Goal: Task Accomplishment & Management: Manage account settings

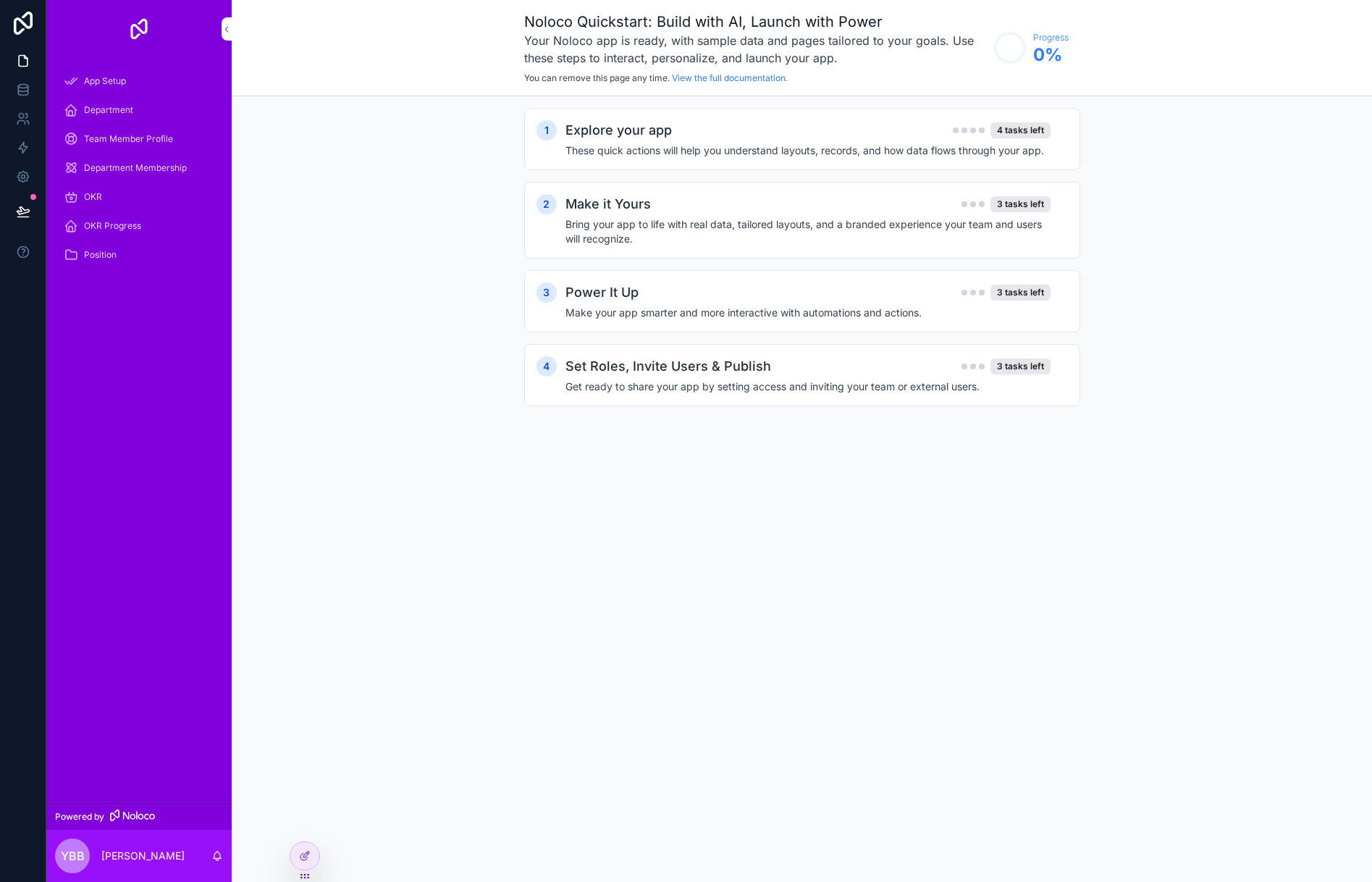
click at [846, 138] on div "Explore your app 4 tasks left" at bounding box center [808, 130] width 485 height 20
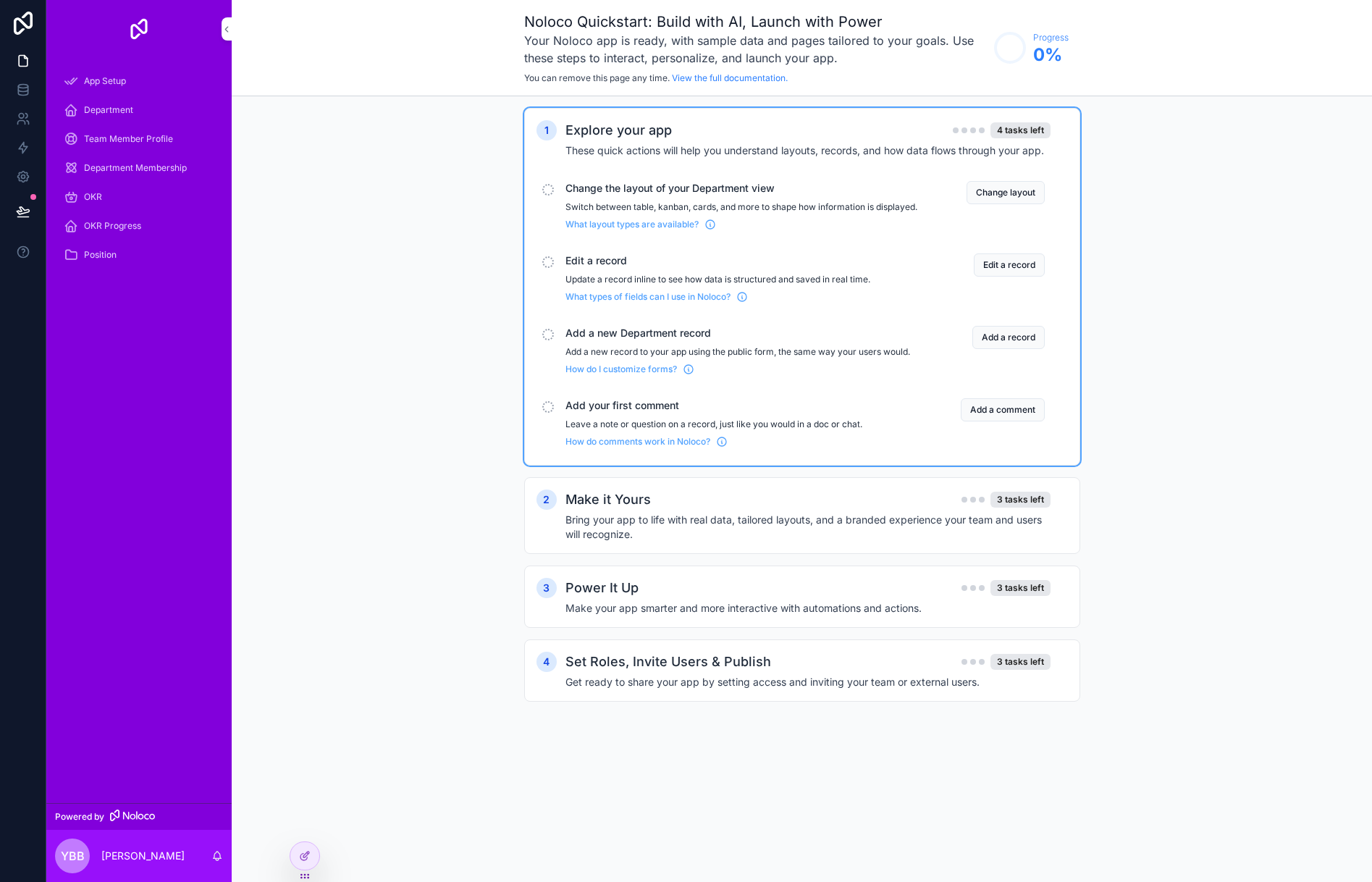
click at [998, 194] on button "Change layout" at bounding box center [1005, 193] width 78 height 23
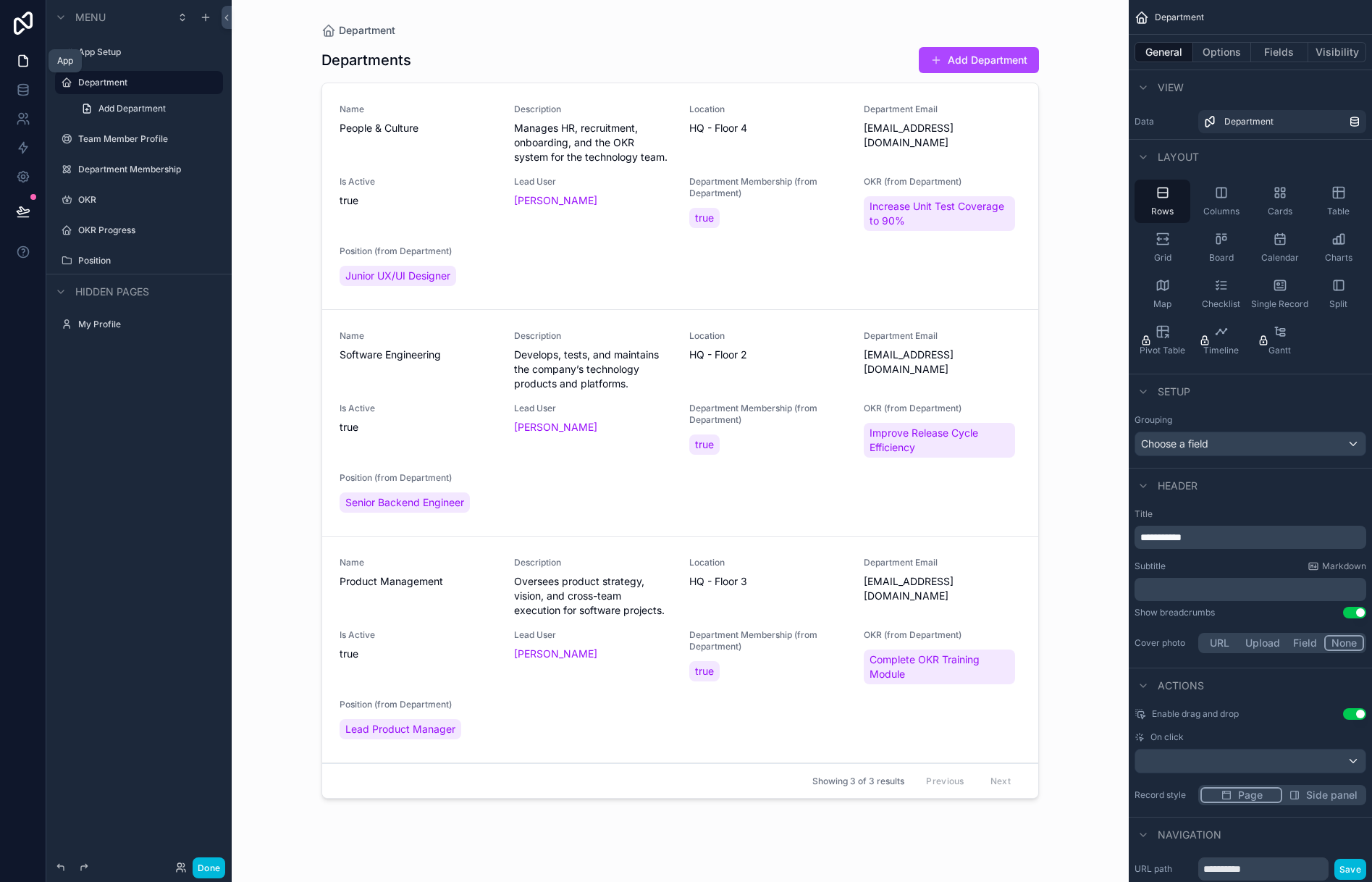
click at [22, 68] on icon at bounding box center [23, 61] width 14 height 14
click at [18, 95] on icon at bounding box center [23, 90] width 14 height 14
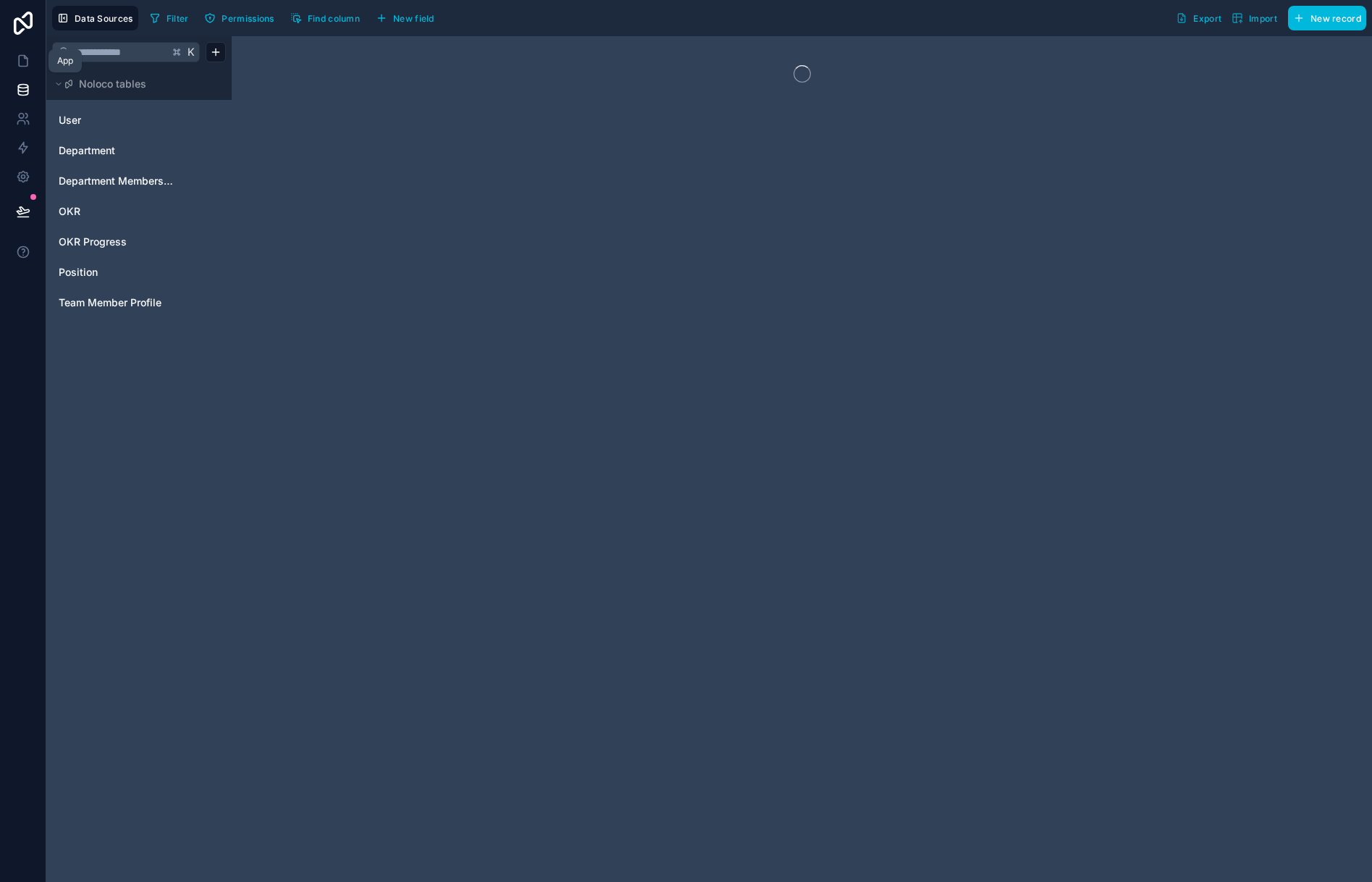
click at [21, 62] on icon at bounding box center [23, 61] width 14 height 14
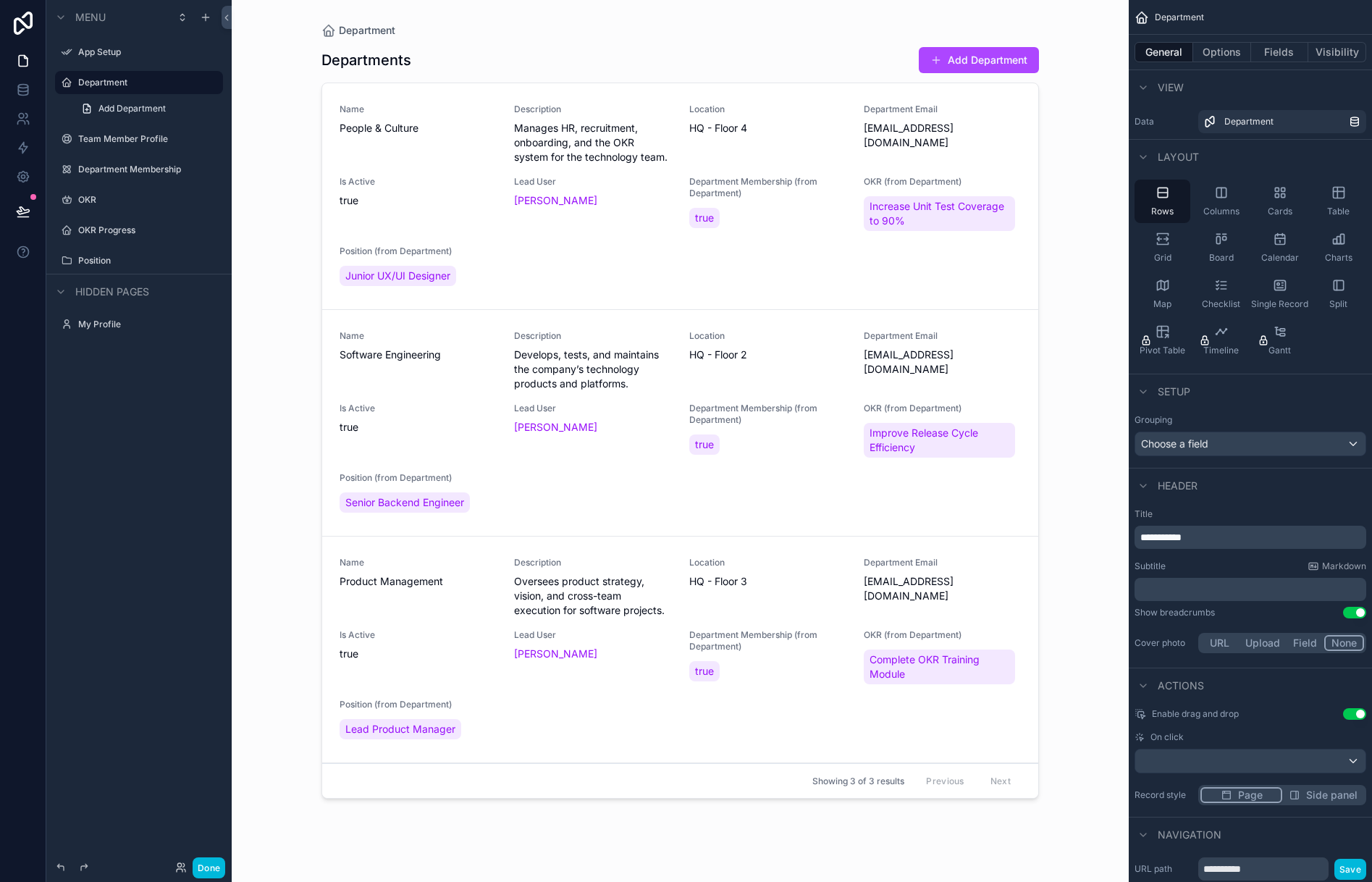
click at [124, 55] on label "App Setup" at bounding box center [146, 52] width 136 height 11
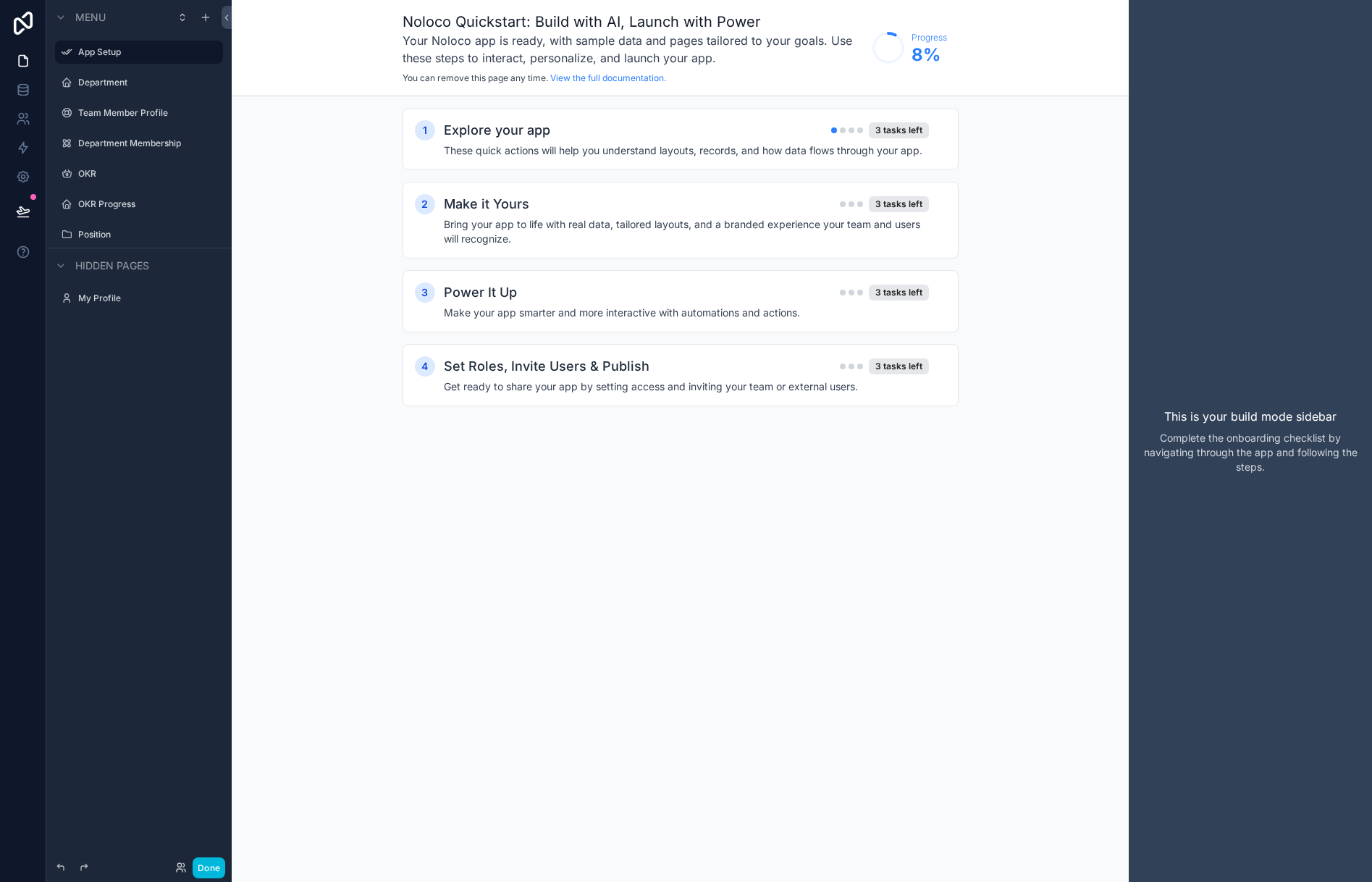
click at [0, 0] on div "scrollable content" at bounding box center [0, 0] width 0 height 0
click at [252, 68] on button "Remove" at bounding box center [267, 62] width 55 height 14
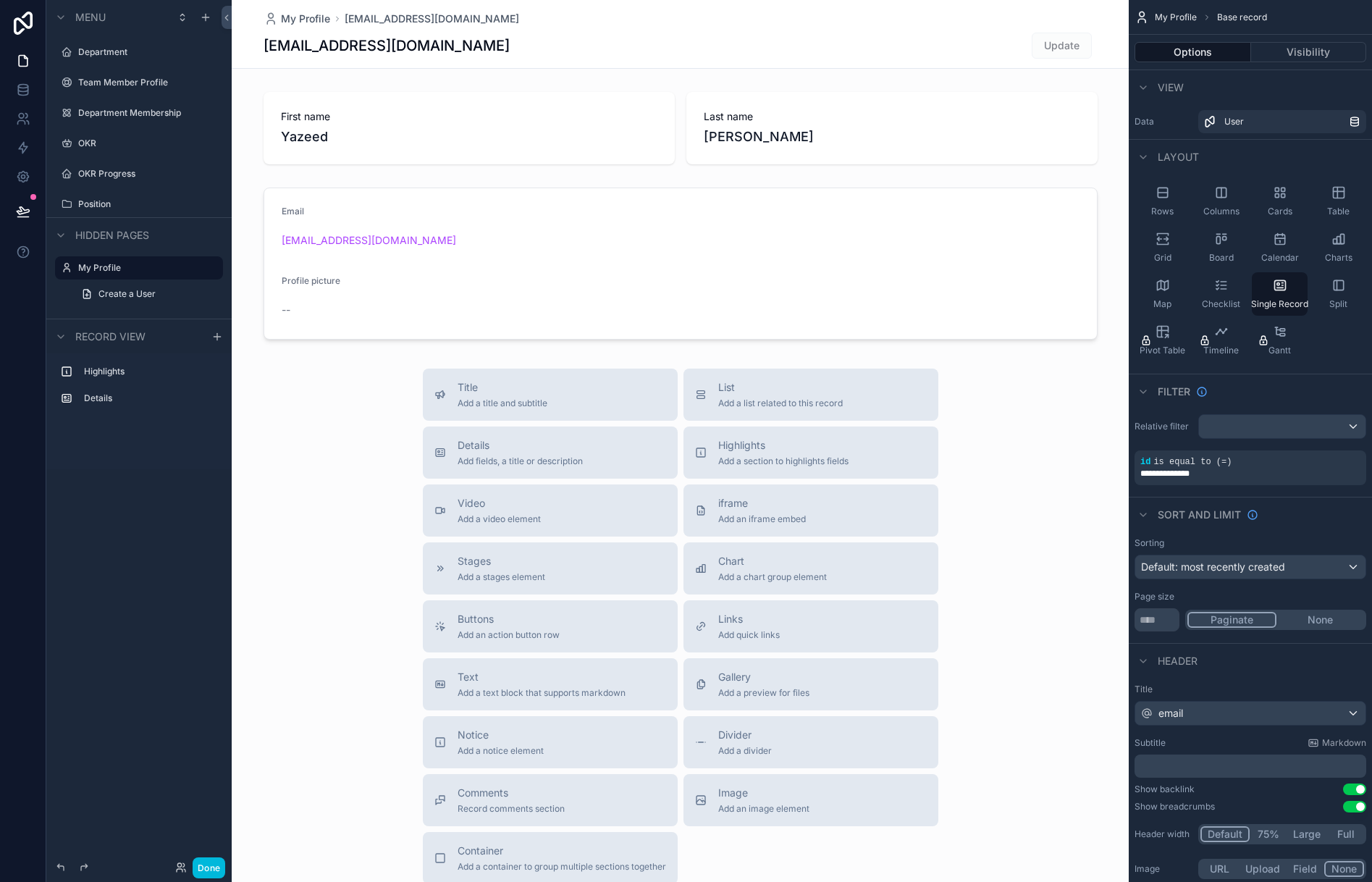
click at [99, 47] on label "Department" at bounding box center [146, 52] width 136 height 11
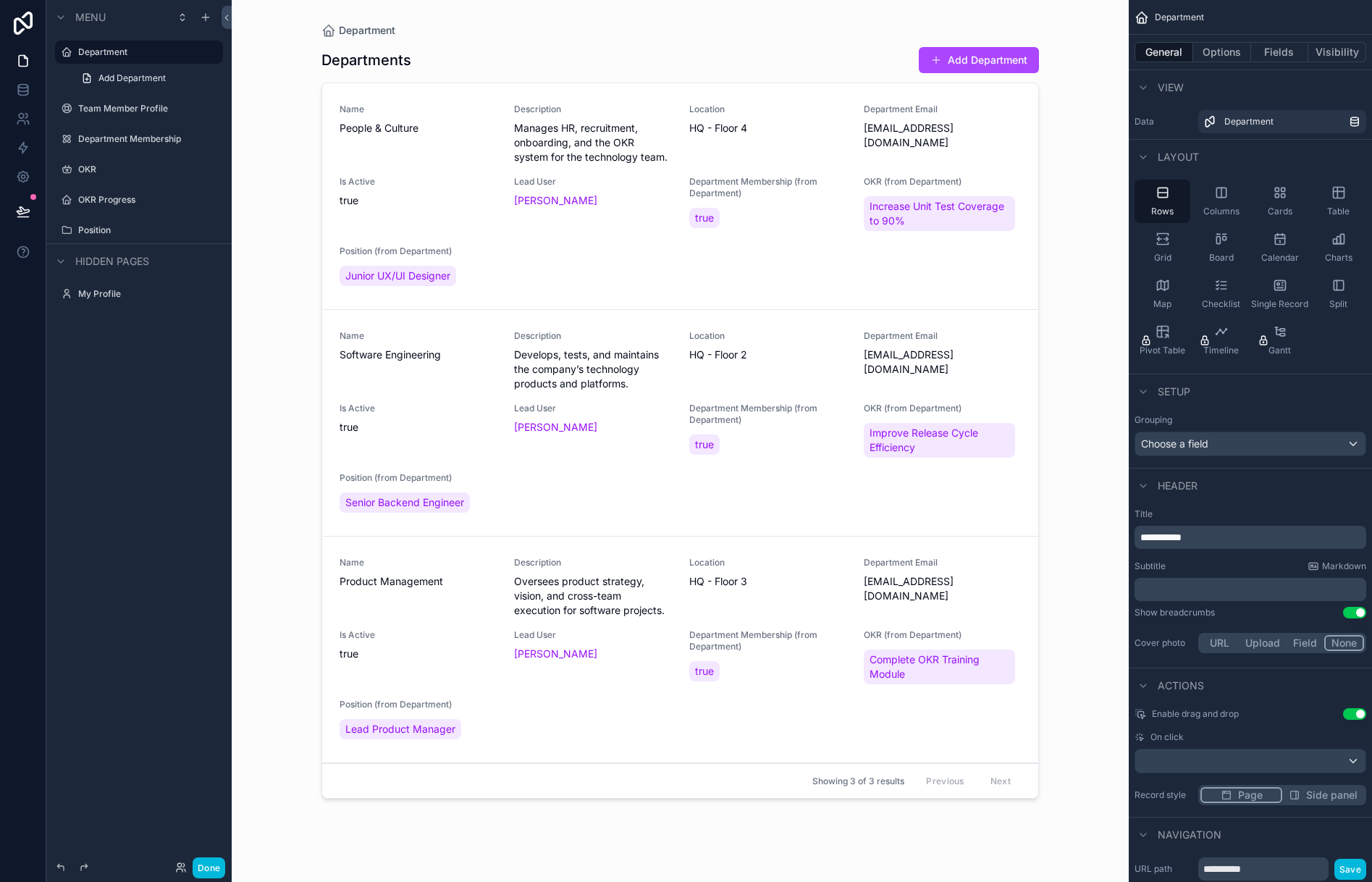
click at [198, 859] on button "Done" at bounding box center [208, 868] width 33 height 21
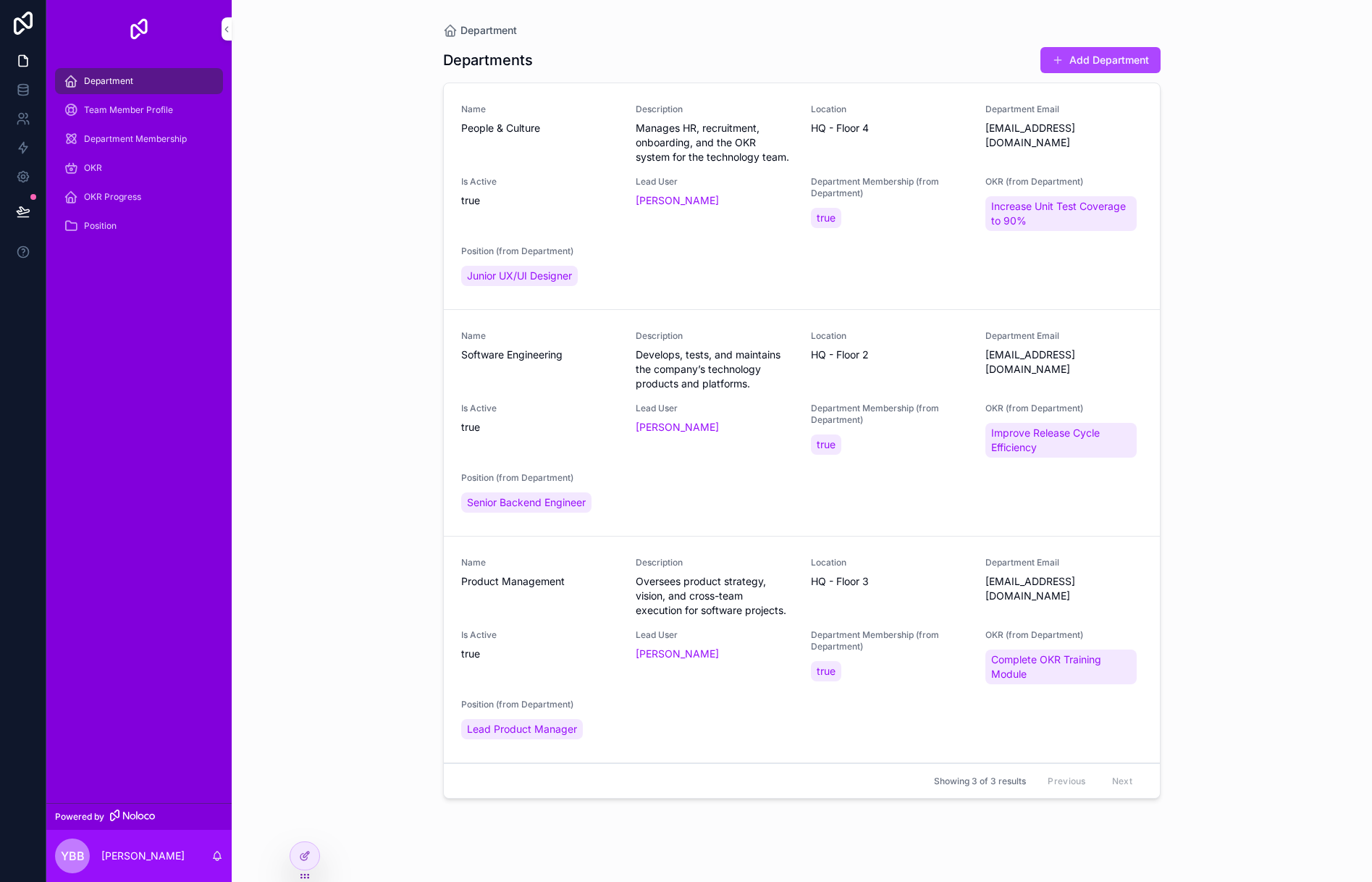
click at [162, 111] on span "Team Member Profile" at bounding box center [128, 110] width 89 height 11
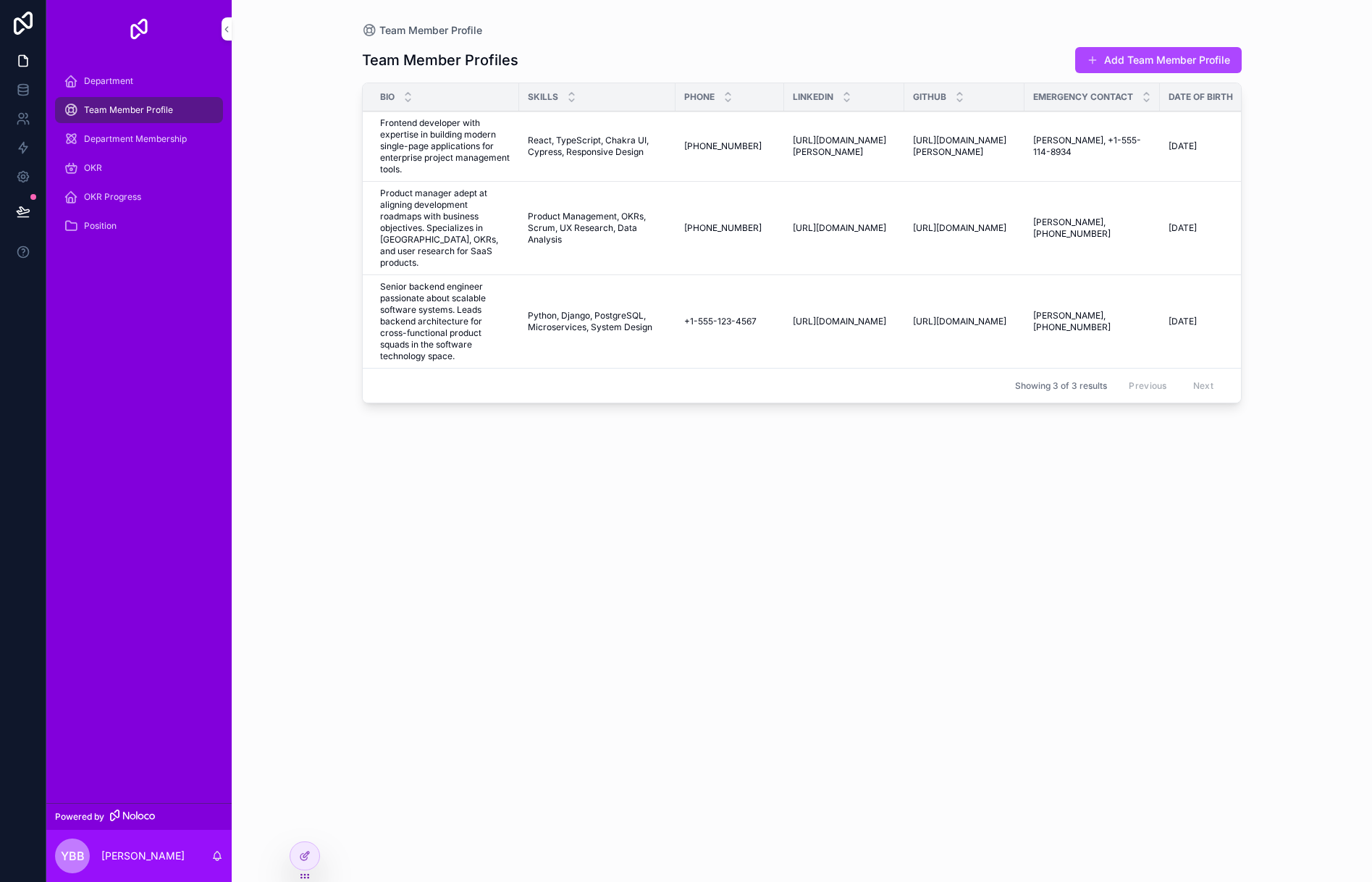
click at [129, 140] on span "Department Membership" at bounding box center [135, 138] width 103 height 11
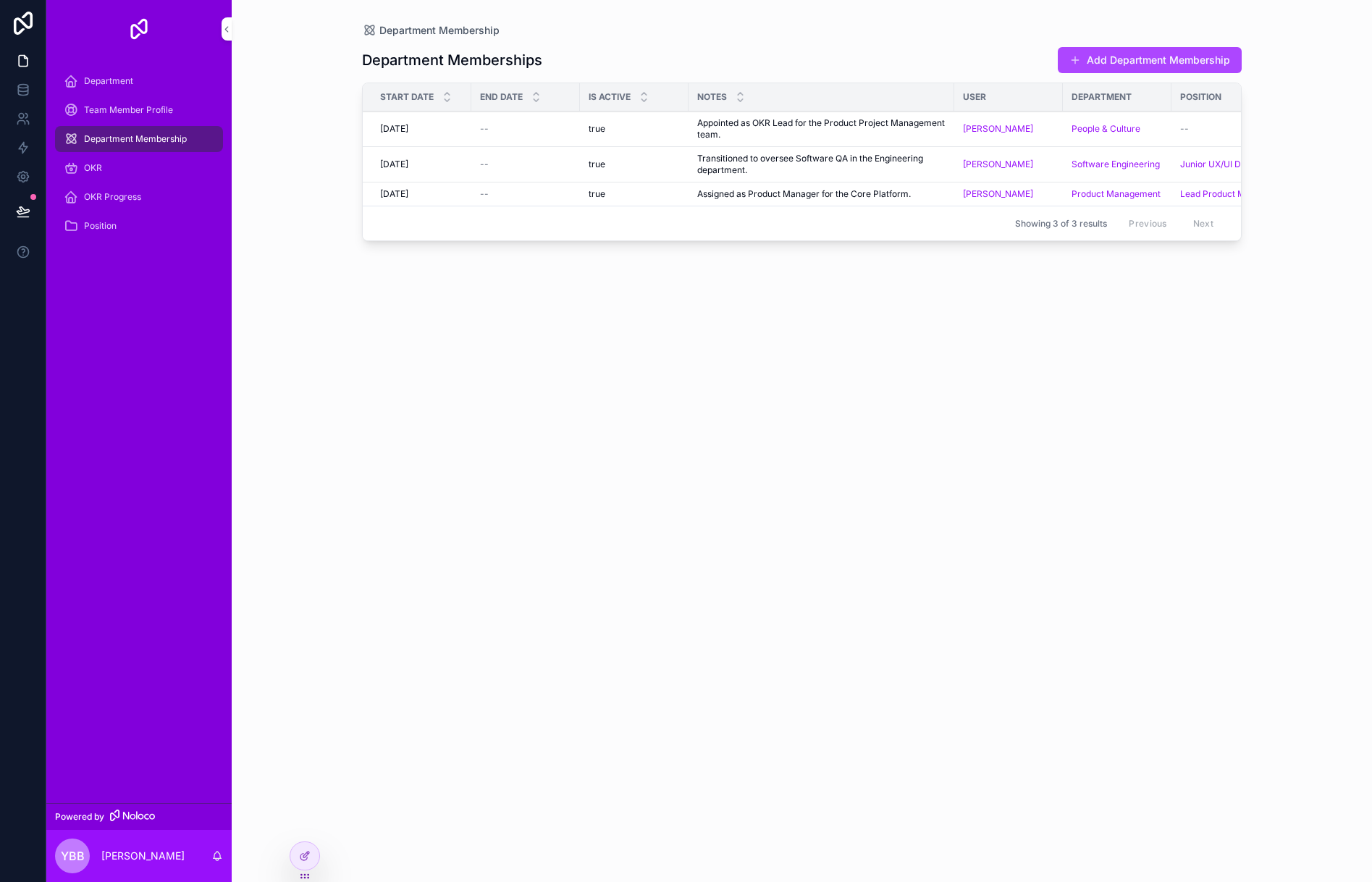
click at [126, 166] on div "OKR" at bounding box center [138, 168] width 150 height 23
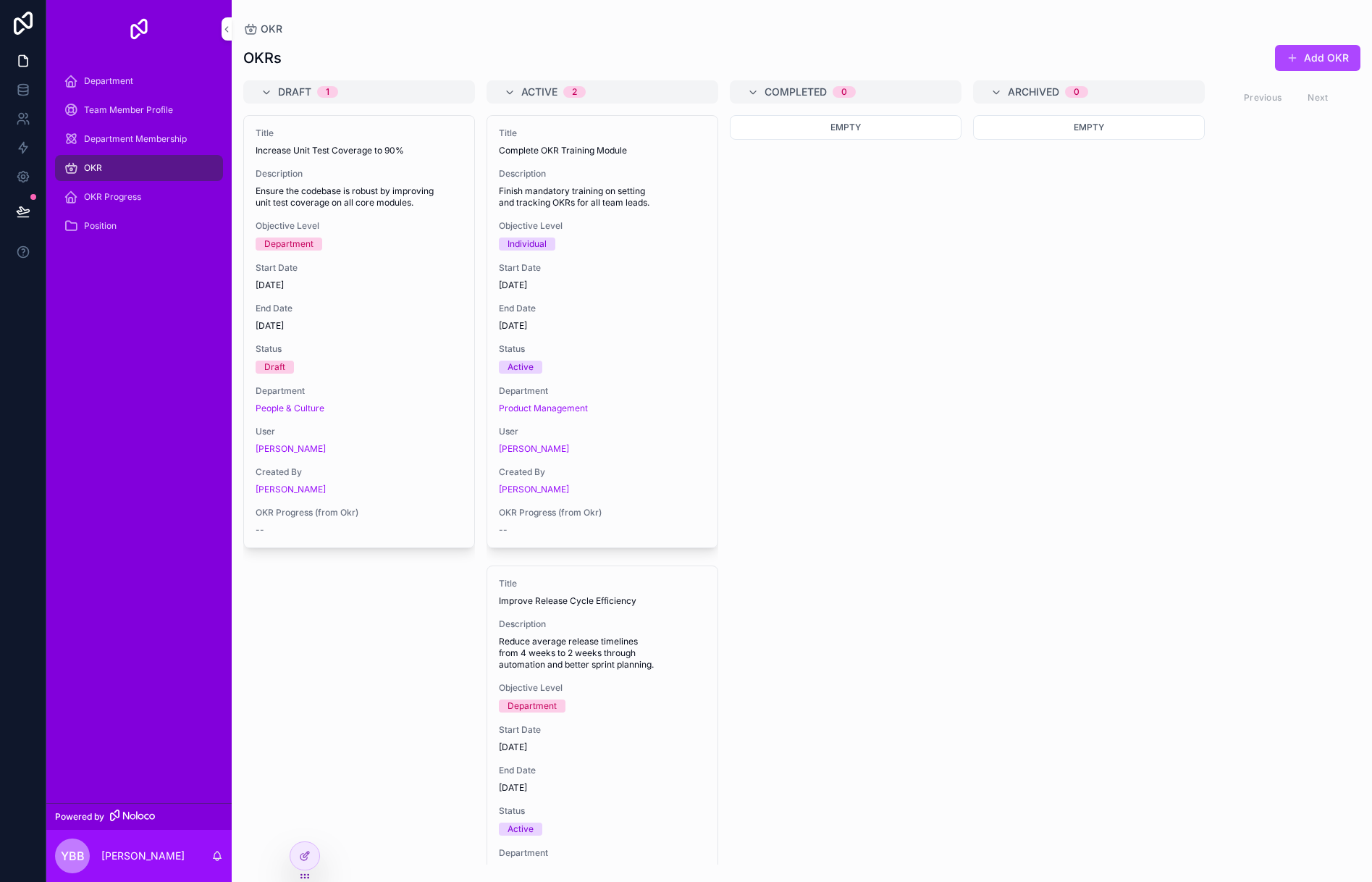
click at [376, 263] on span "Start Date" at bounding box center [359, 267] width 207 height 11
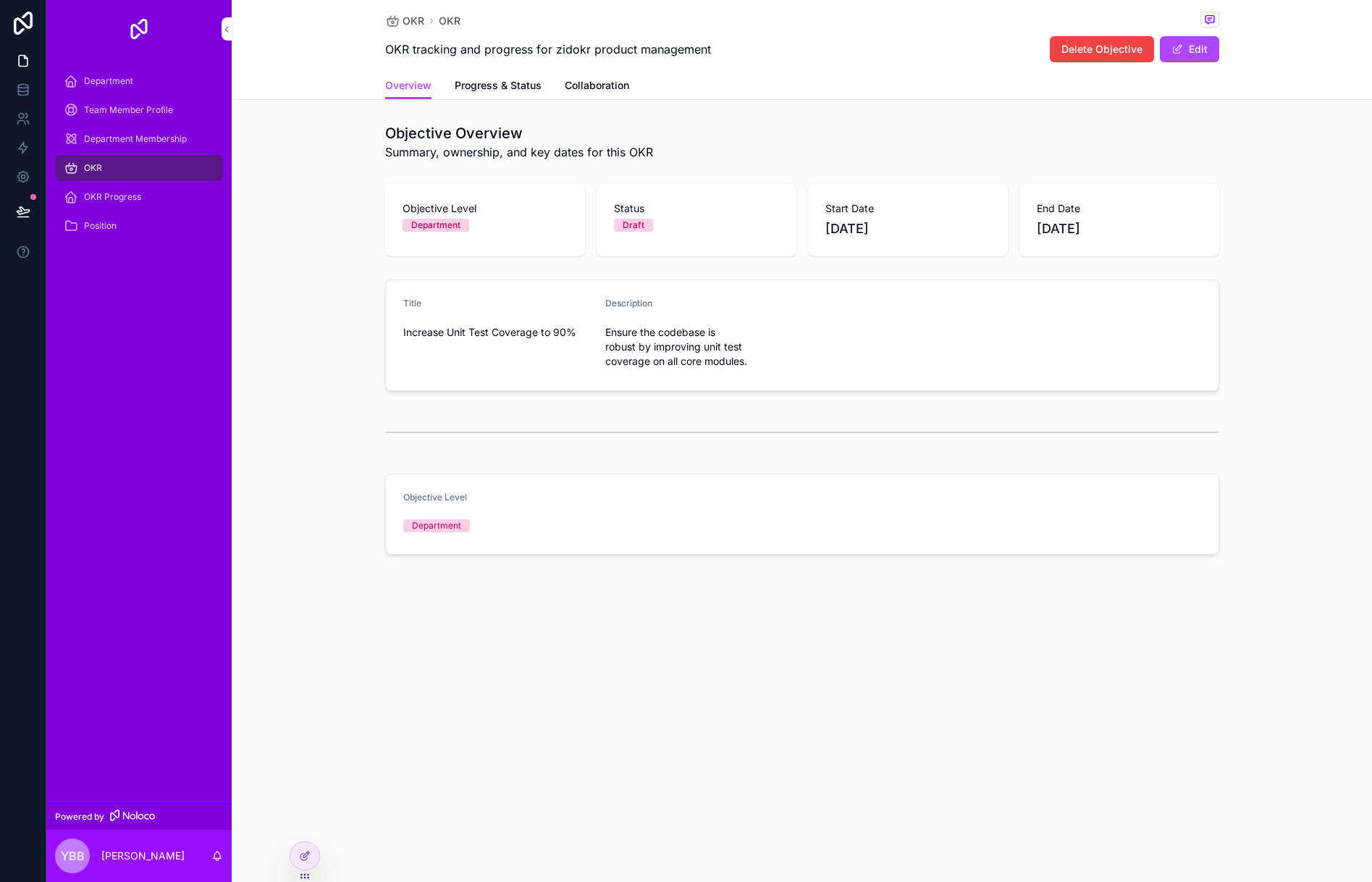
click at [495, 92] on span "Progress & Status" at bounding box center [498, 85] width 87 height 14
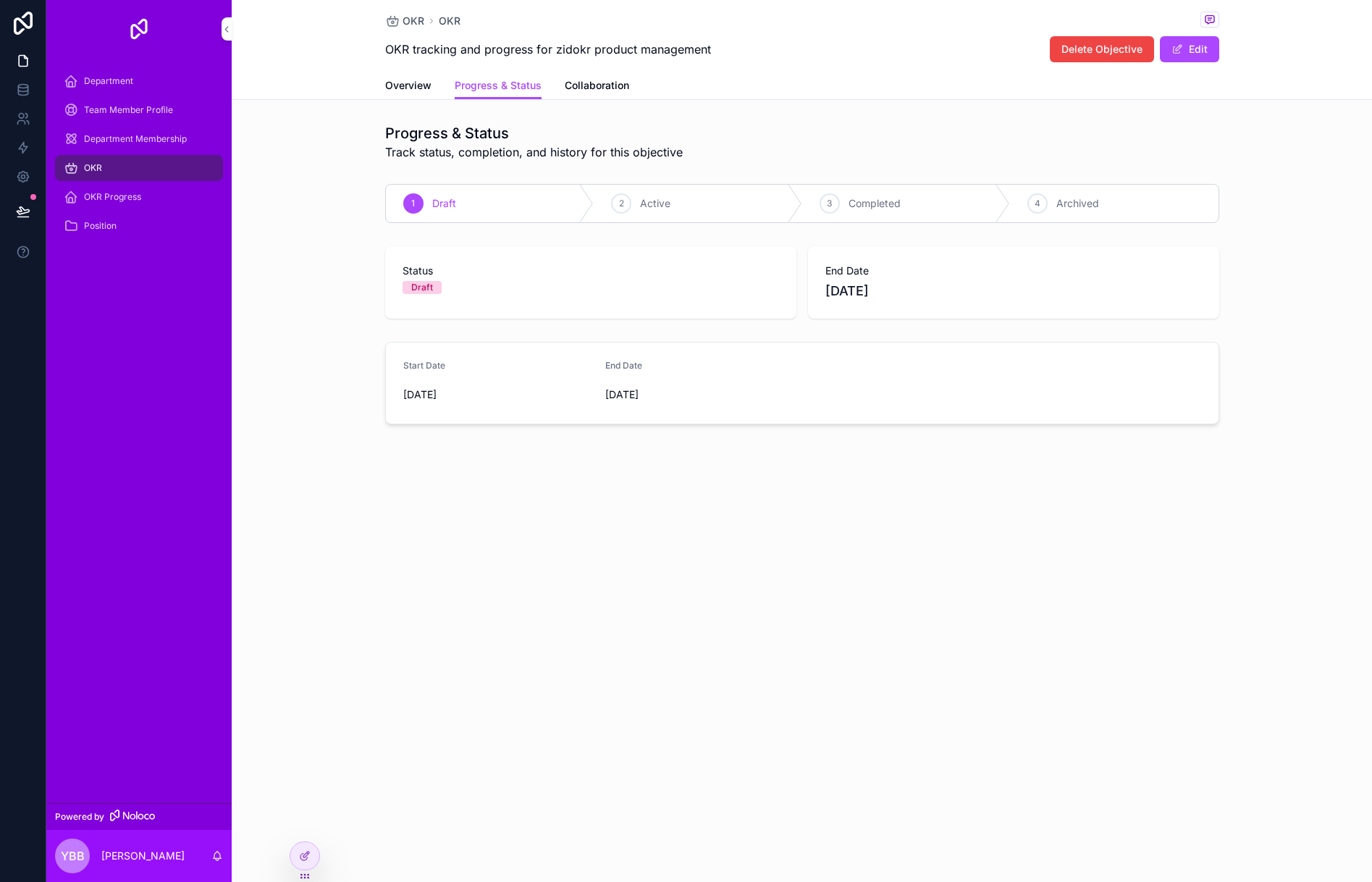
click at [568, 86] on span "Collaboration" at bounding box center [596, 85] width 64 height 14
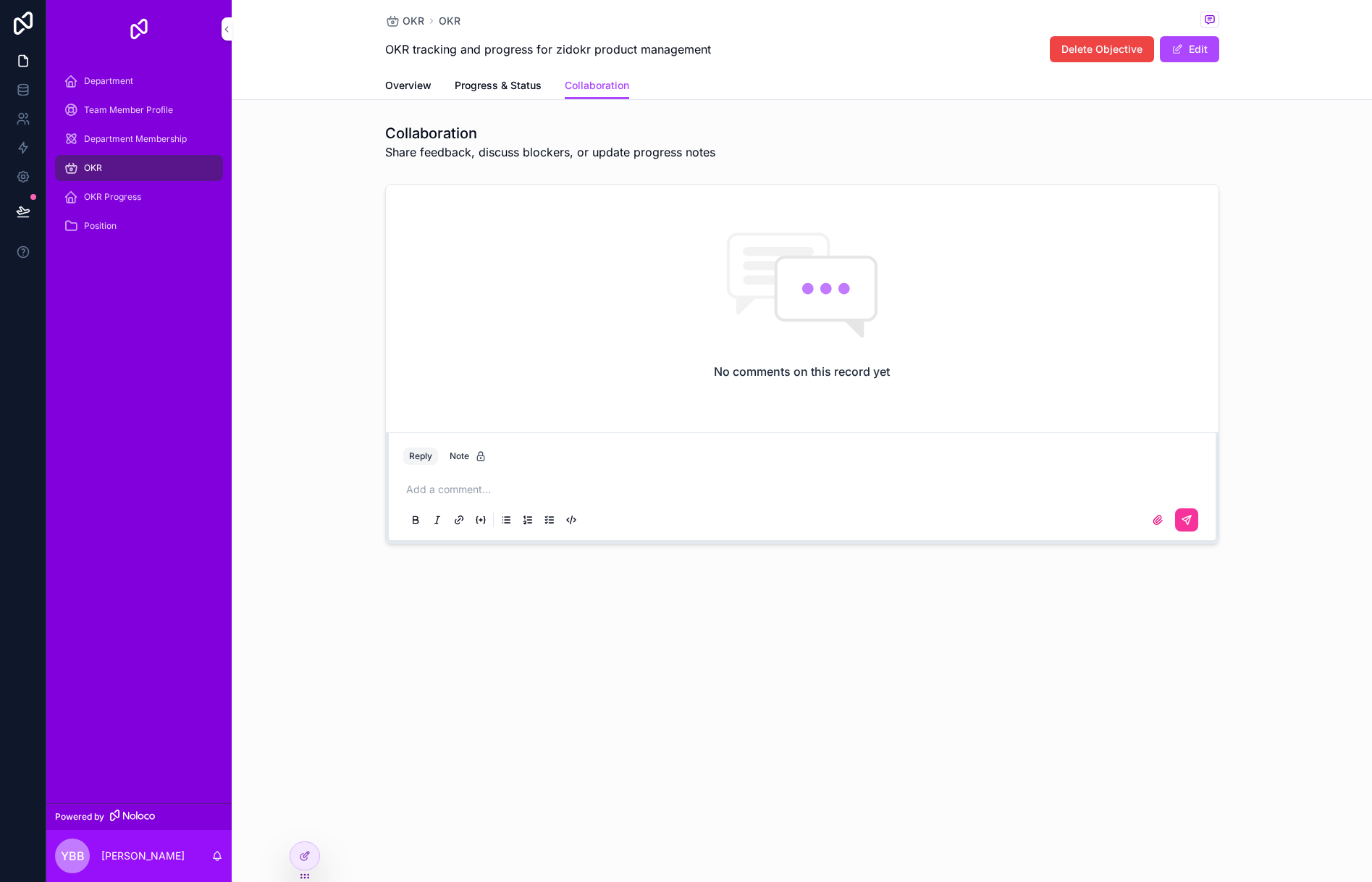
click at [502, 89] on span "Progress & Status" at bounding box center [498, 85] width 87 height 14
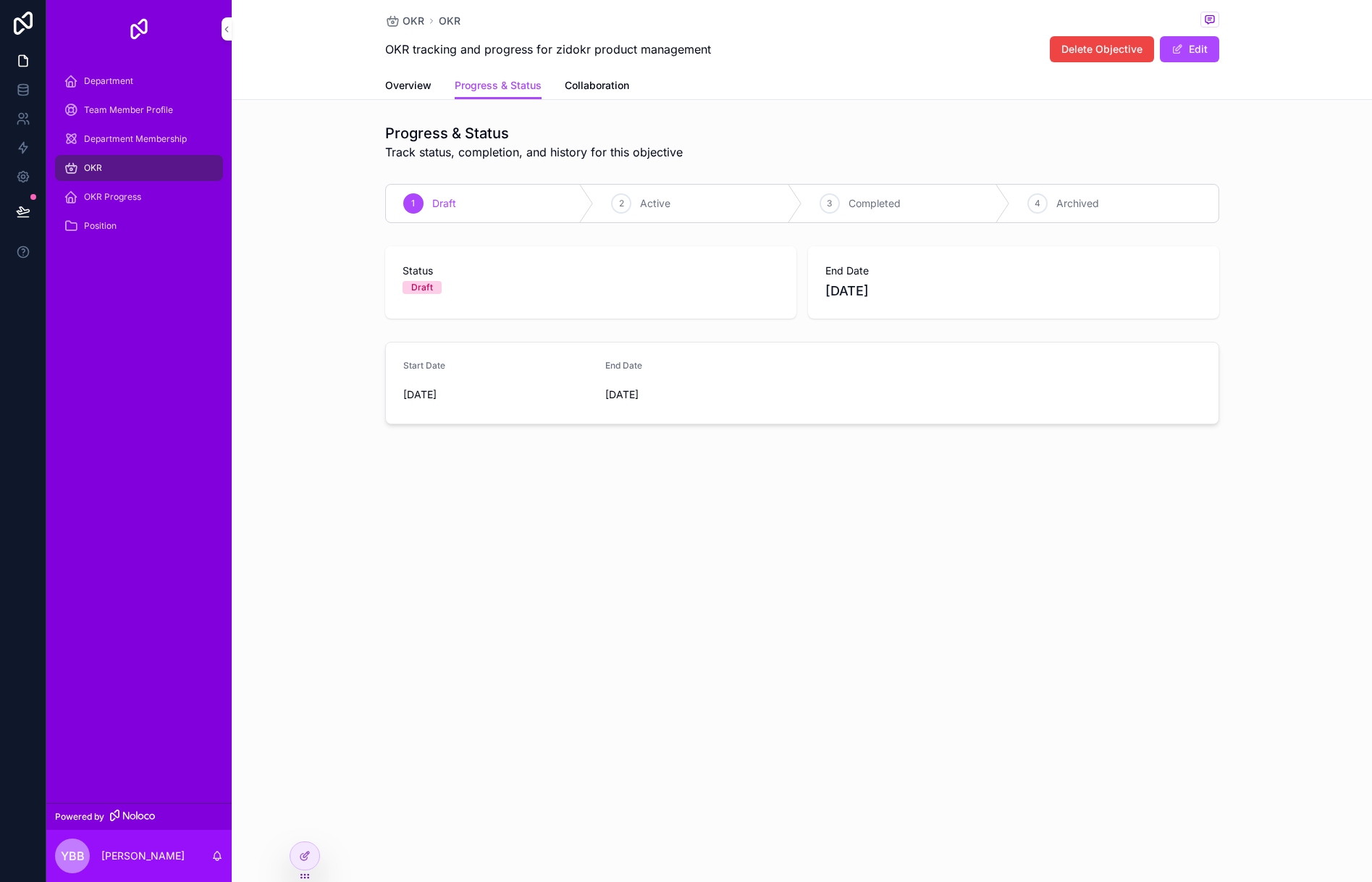
click at [587, 92] on link "Collaboration" at bounding box center [596, 86] width 64 height 29
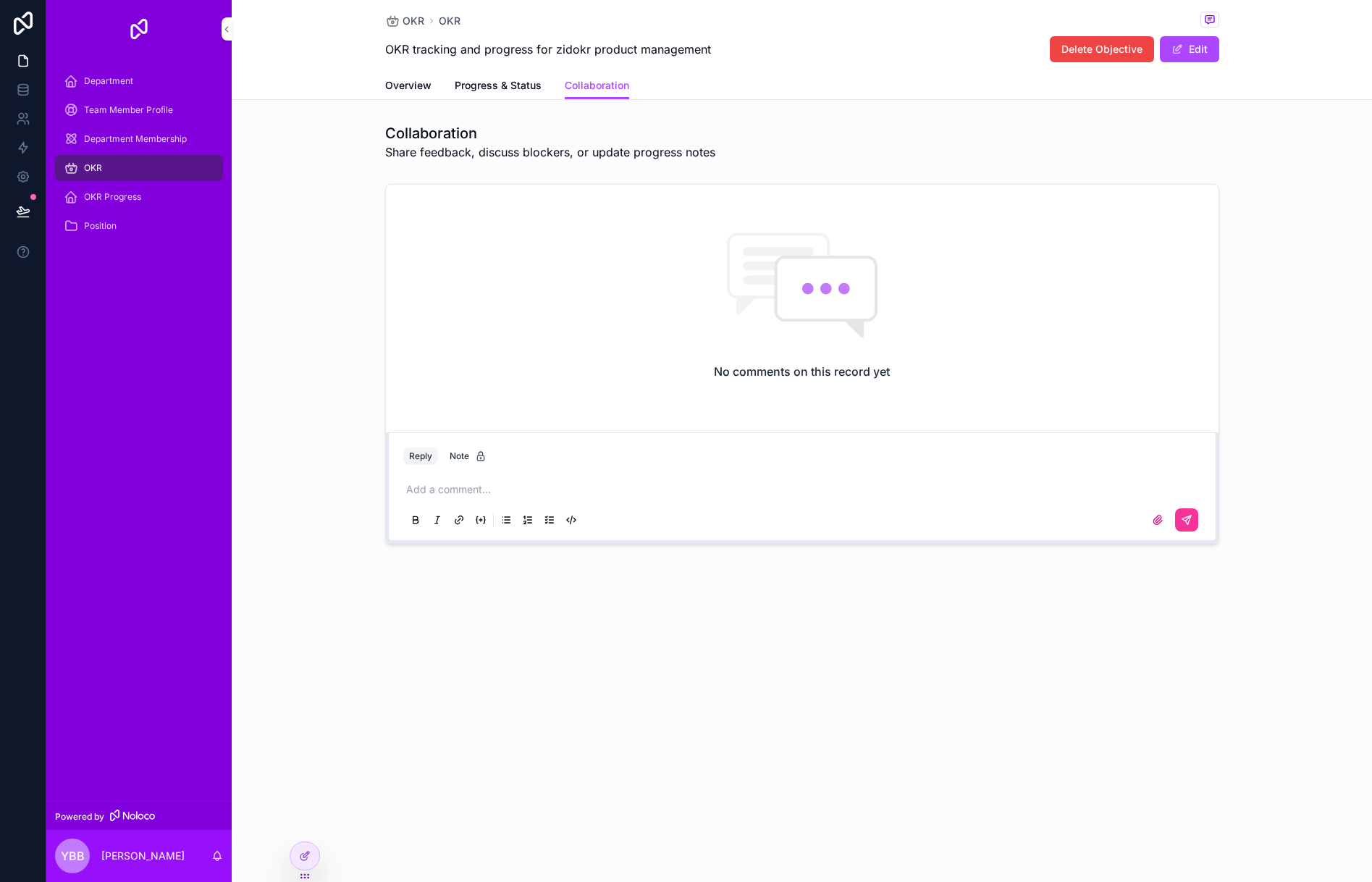
click at [412, 88] on span "Overview" at bounding box center [408, 85] width 47 height 14
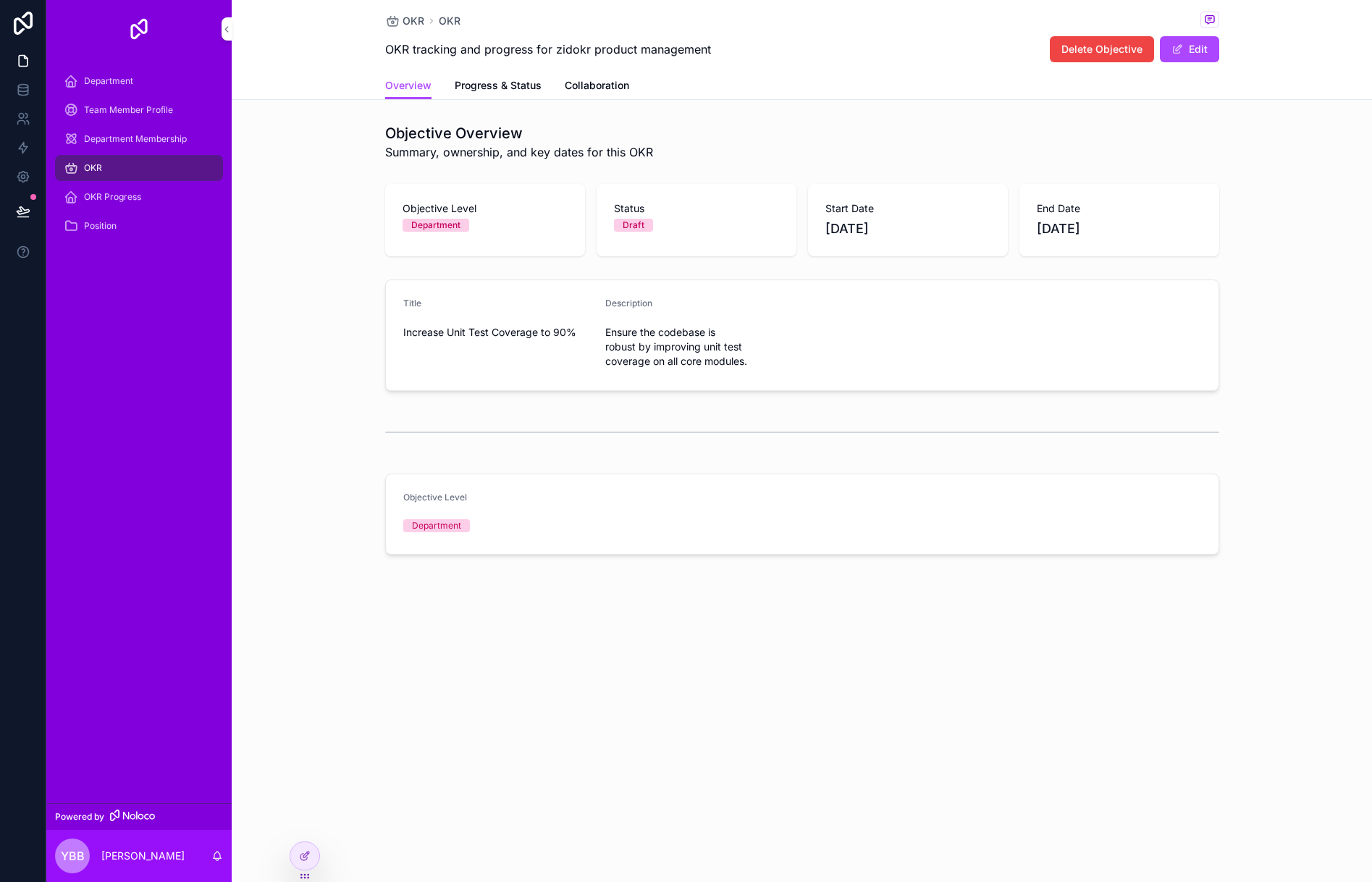
click at [591, 93] on link "Collaboration" at bounding box center [596, 86] width 64 height 29
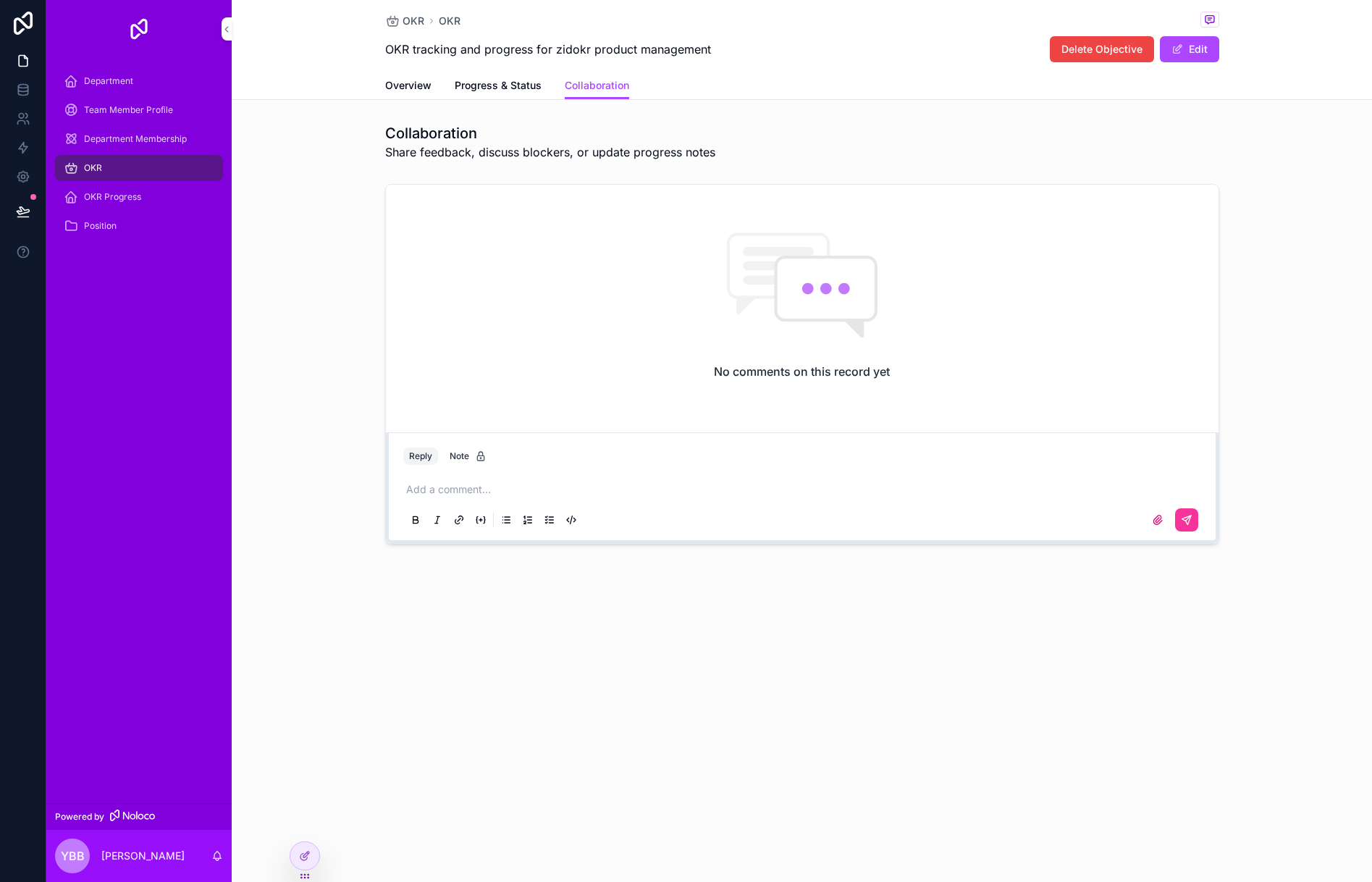
click at [428, 494] on p "scrollable content" at bounding box center [805, 489] width 798 height 14
click at [1185, 519] on icon "scrollable content" at bounding box center [1186, 520] width 11 height 11
click at [502, 84] on span "Progress & Status" at bounding box center [498, 85] width 87 height 14
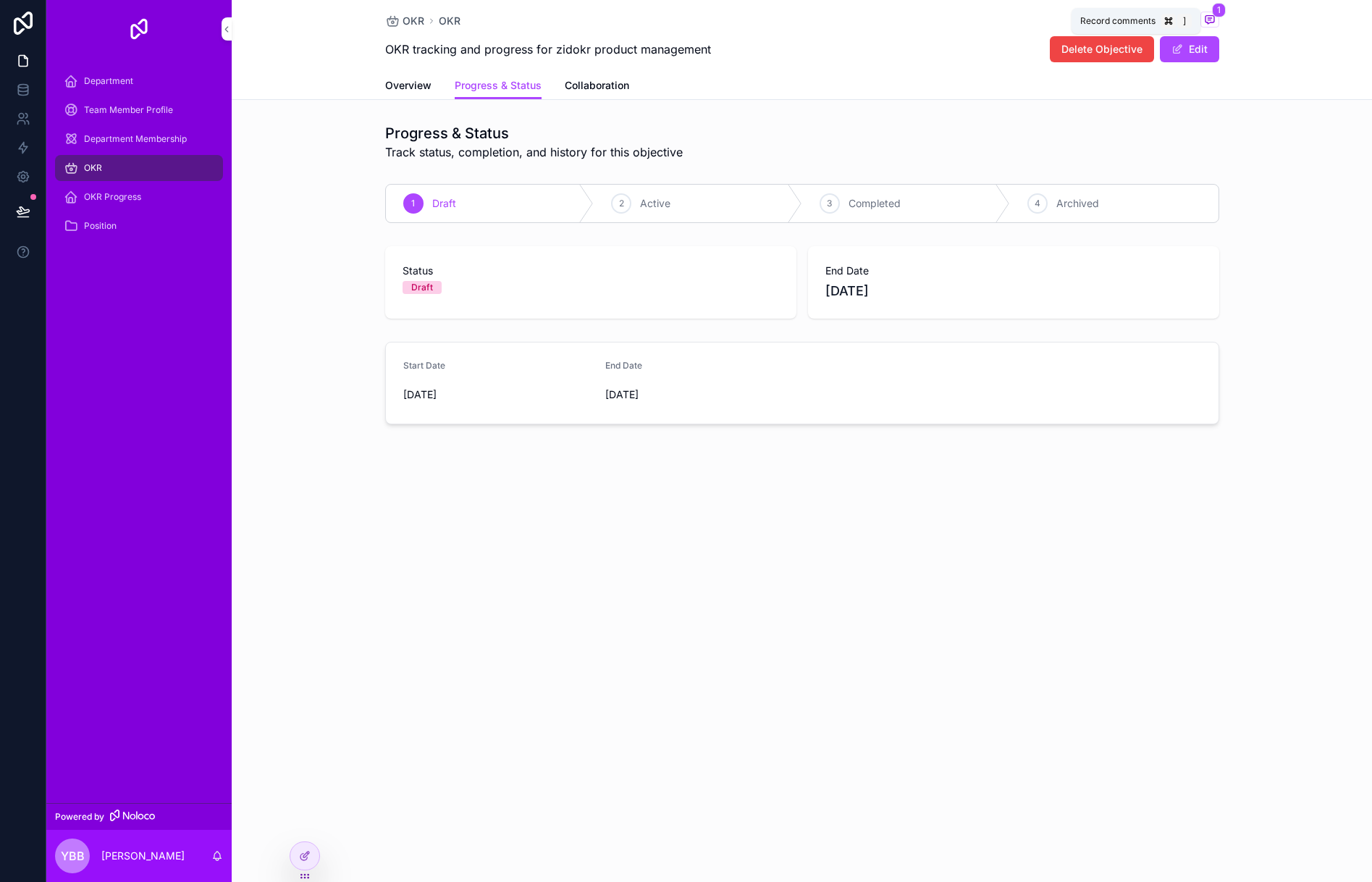
click at [1212, 14] on span "1" at bounding box center [1219, 10] width 14 height 14
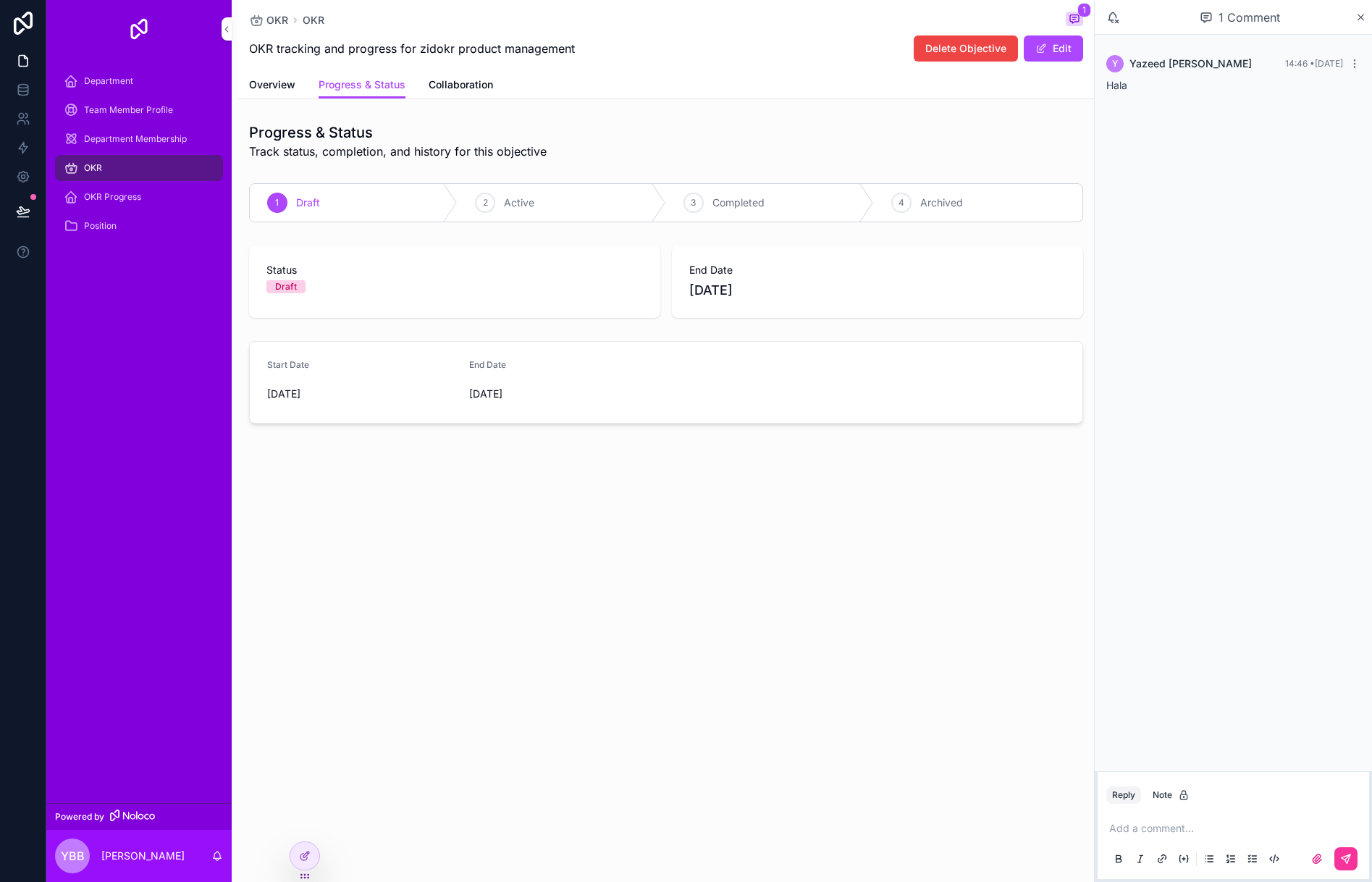
click at [1360, 18] on icon "scrollable content" at bounding box center [1361, 17] width 11 height 11
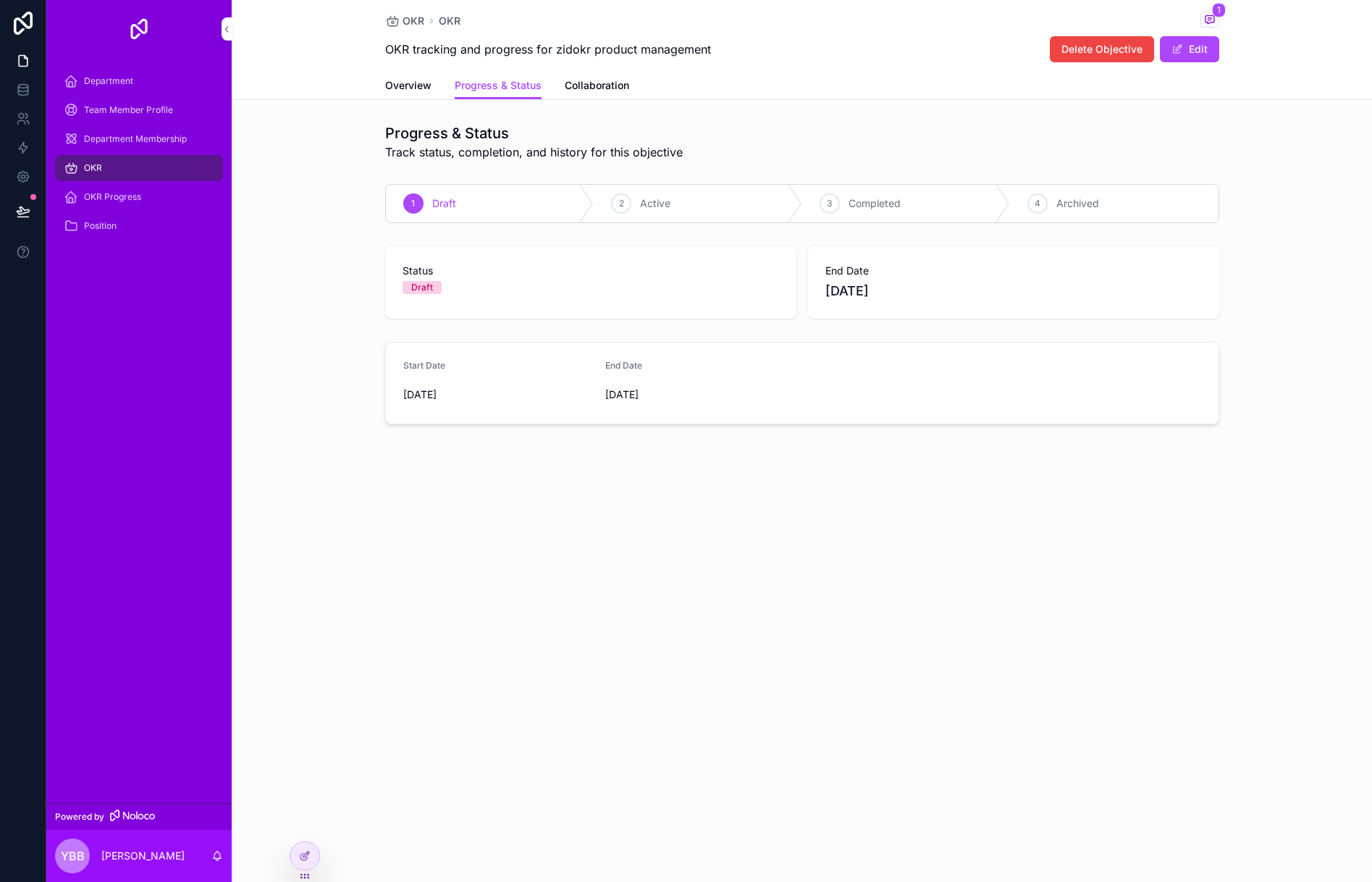
click at [584, 95] on link "Collaboration" at bounding box center [596, 86] width 64 height 29
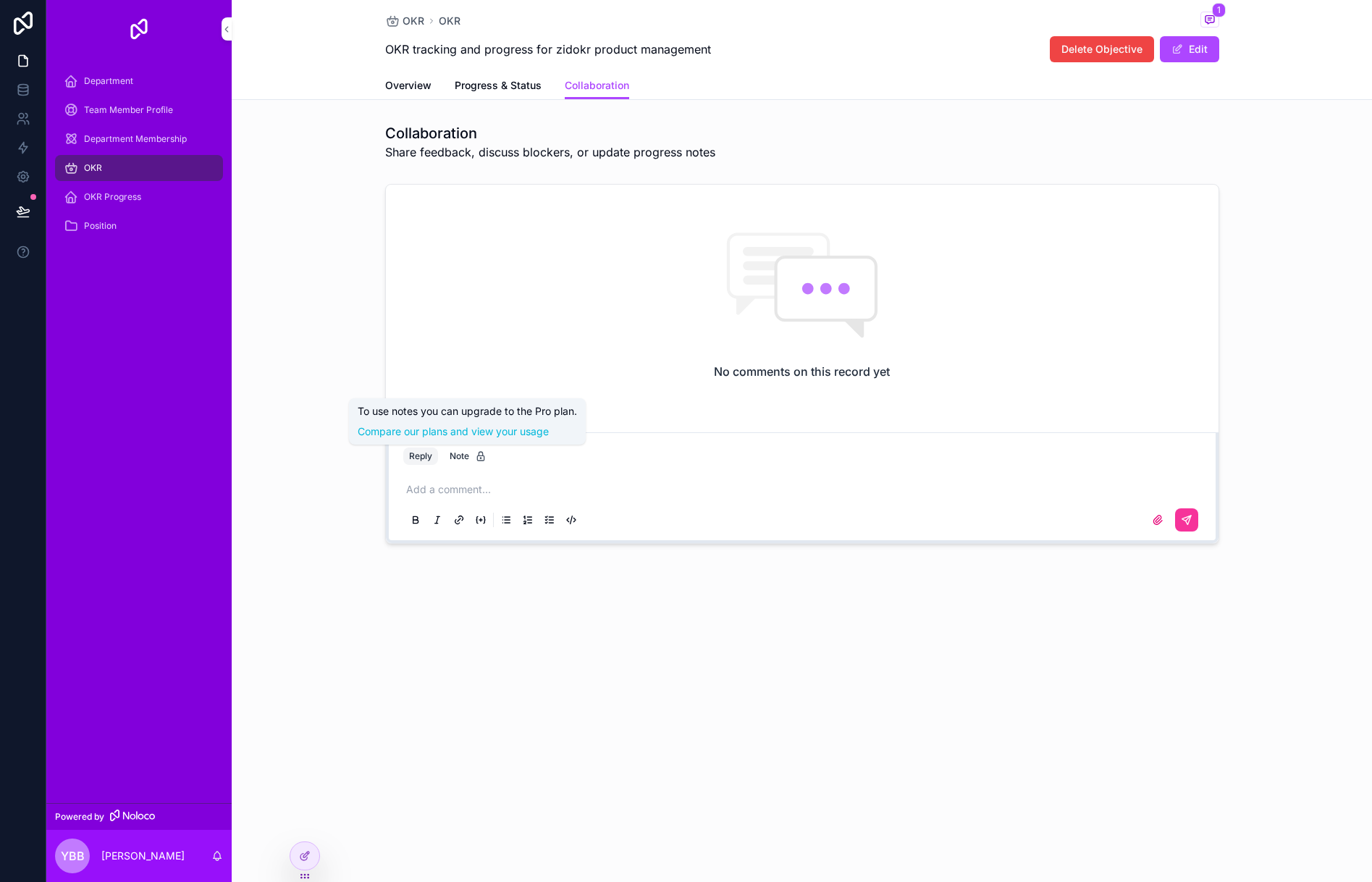
click at [457, 461] on button "Note" at bounding box center [468, 456] width 48 height 18
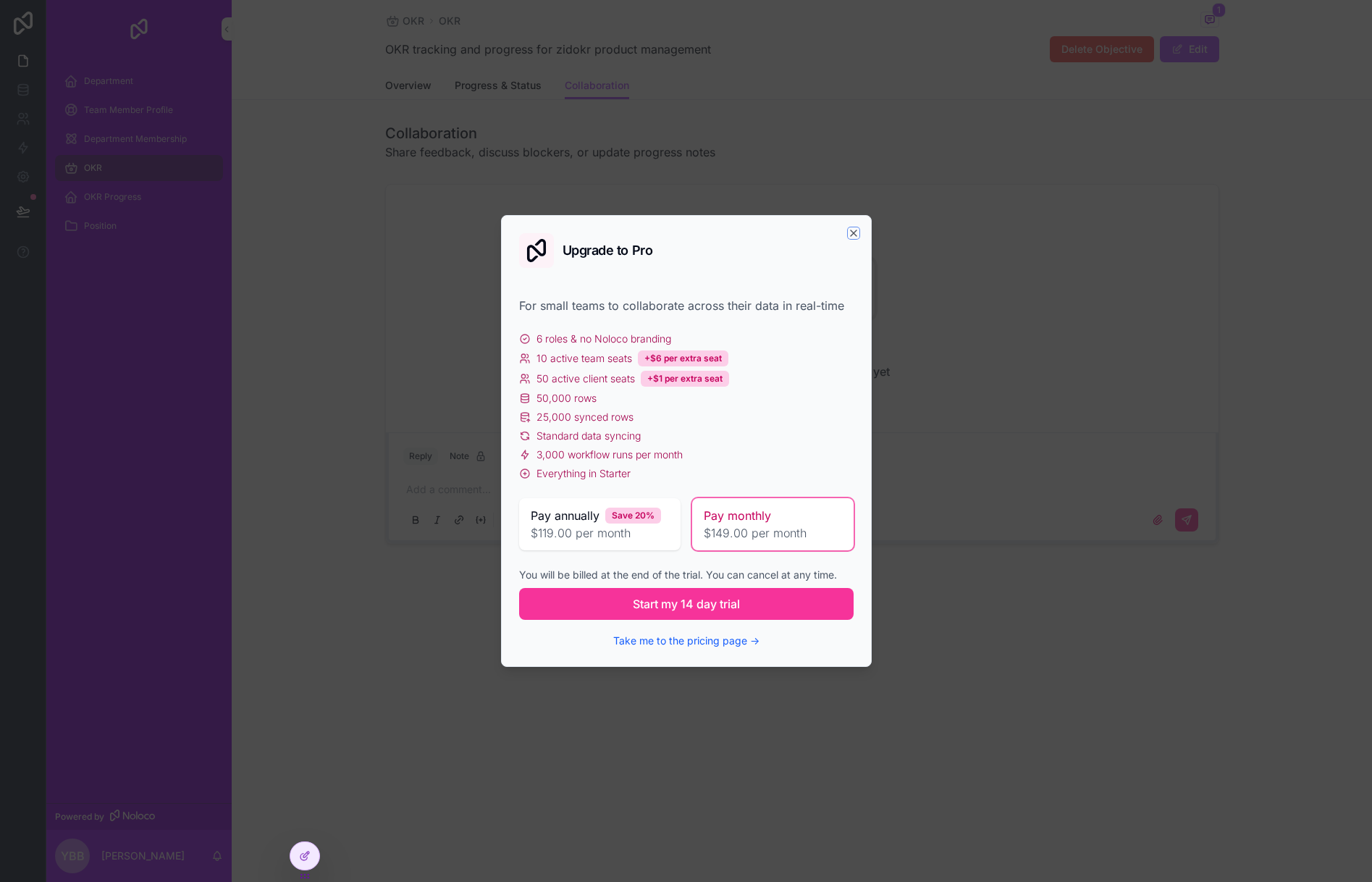
click at [851, 230] on icon "scrollable content" at bounding box center [853, 233] width 11 height 11
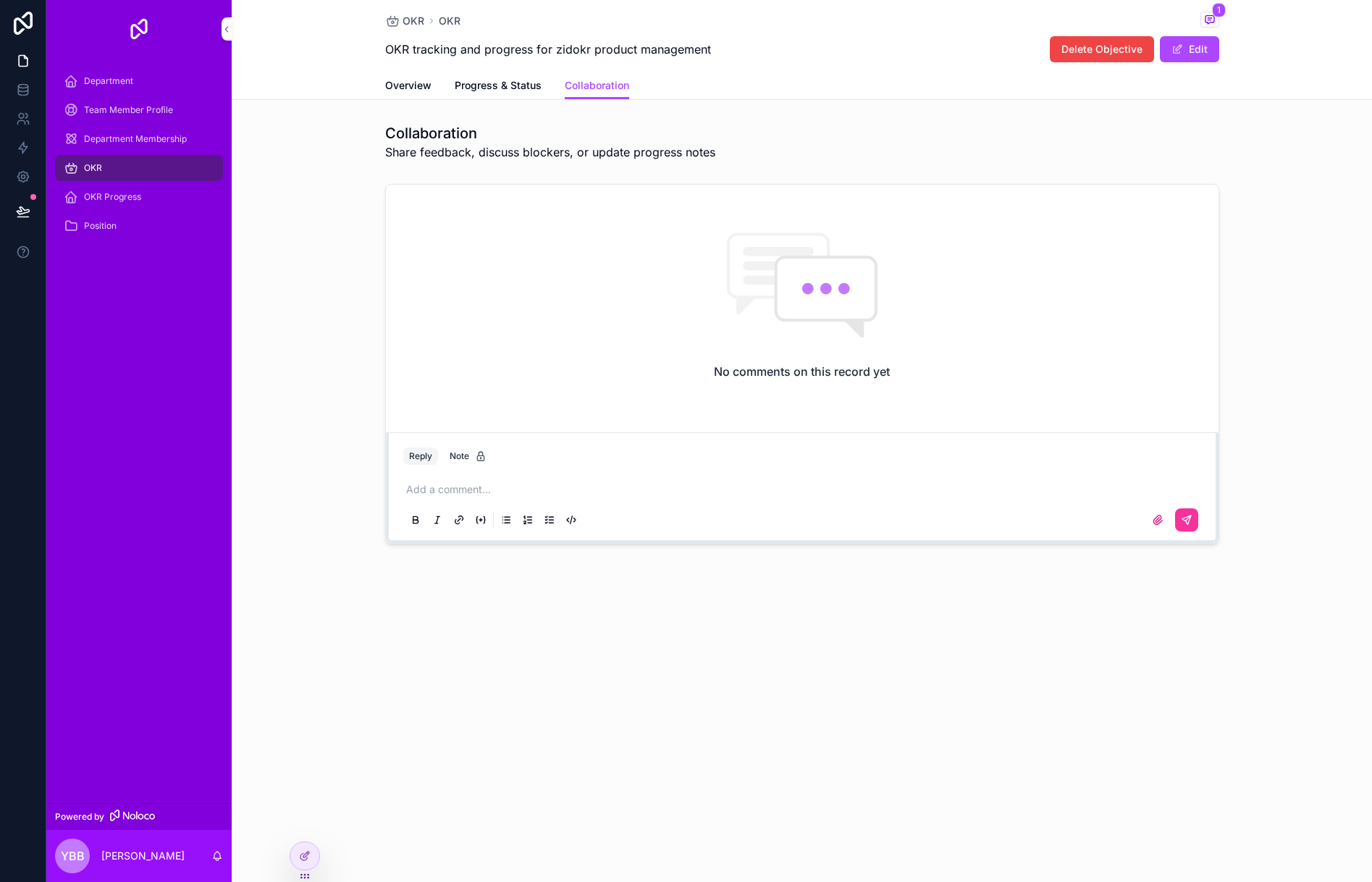
click at [473, 88] on span "Progress & Status" at bounding box center [498, 85] width 87 height 14
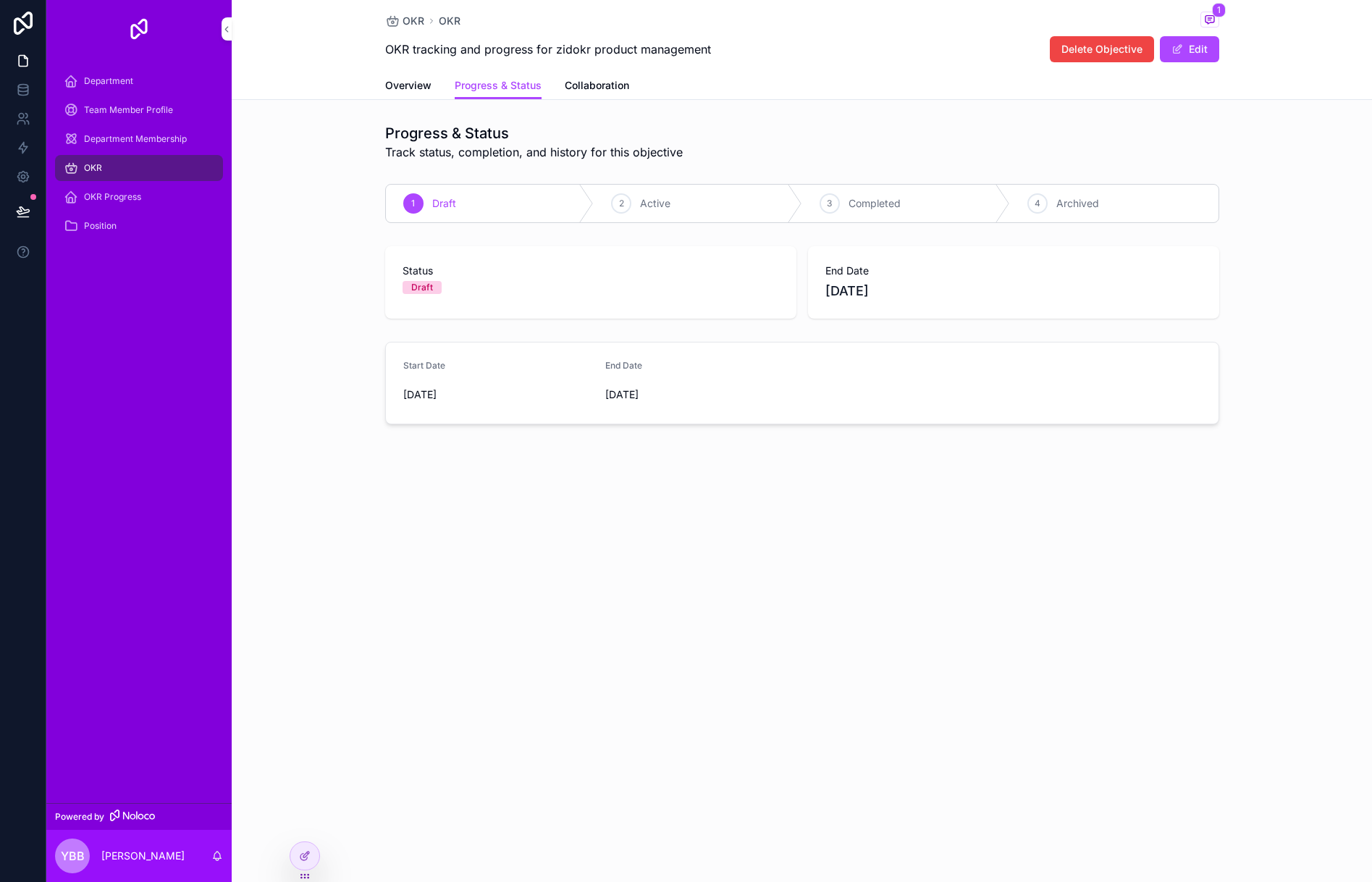
click at [640, 209] on span "Active" at bounding box center [655, 203] width 31 height 14
click at [492, 203] on div "Draft" at bounding box center [490, 203] width 208 height 38
click at [420, 80] on span "Overview" at bounding box center [408, 85] width 47 height 14
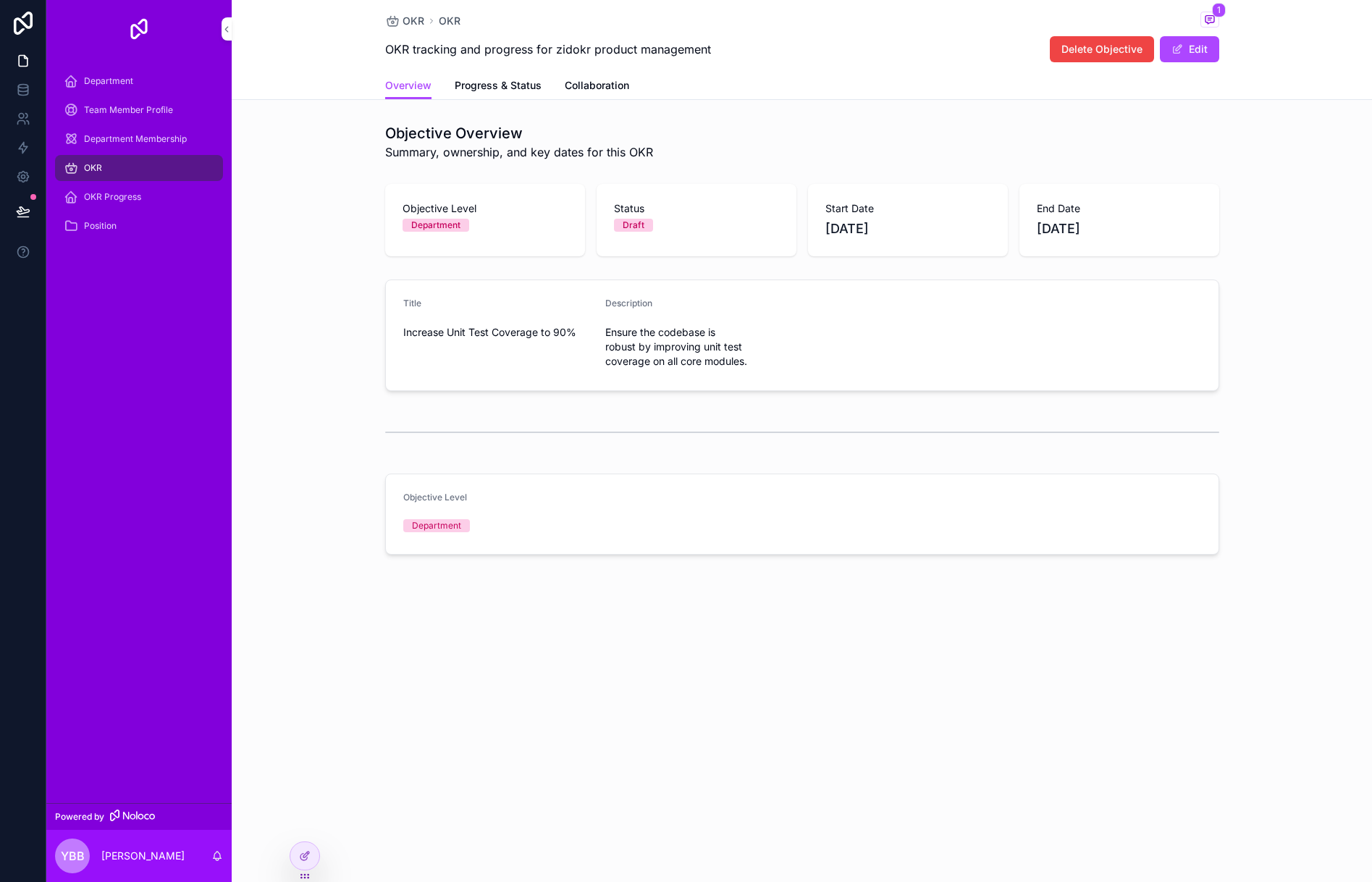
click at [121, 192] on span "OKR Progress" at bounding box center [113, 196] width 57 height 11
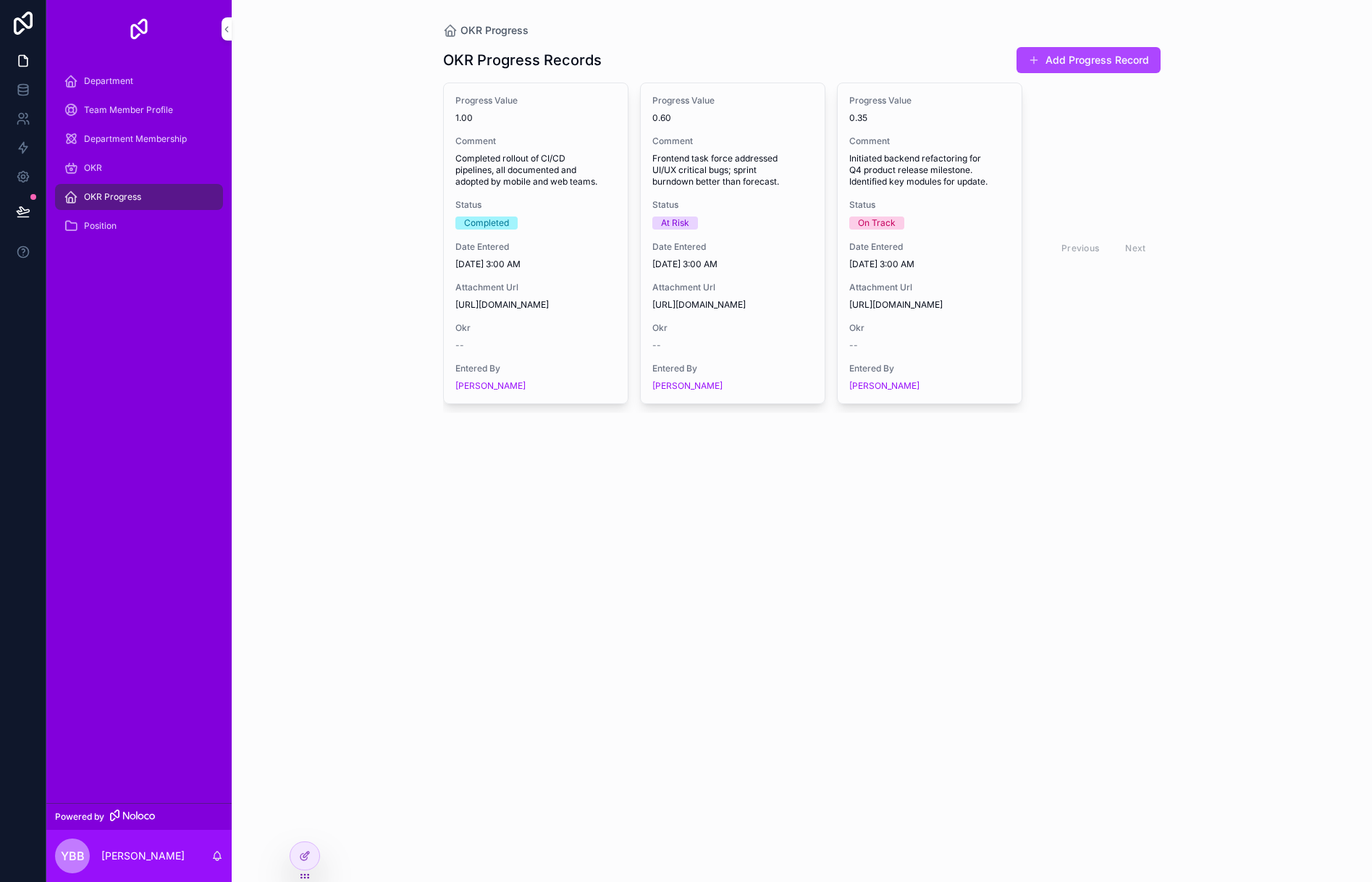
click at [92, 226] on span "Position" at bounding box center [100, 225] width 33 height 11
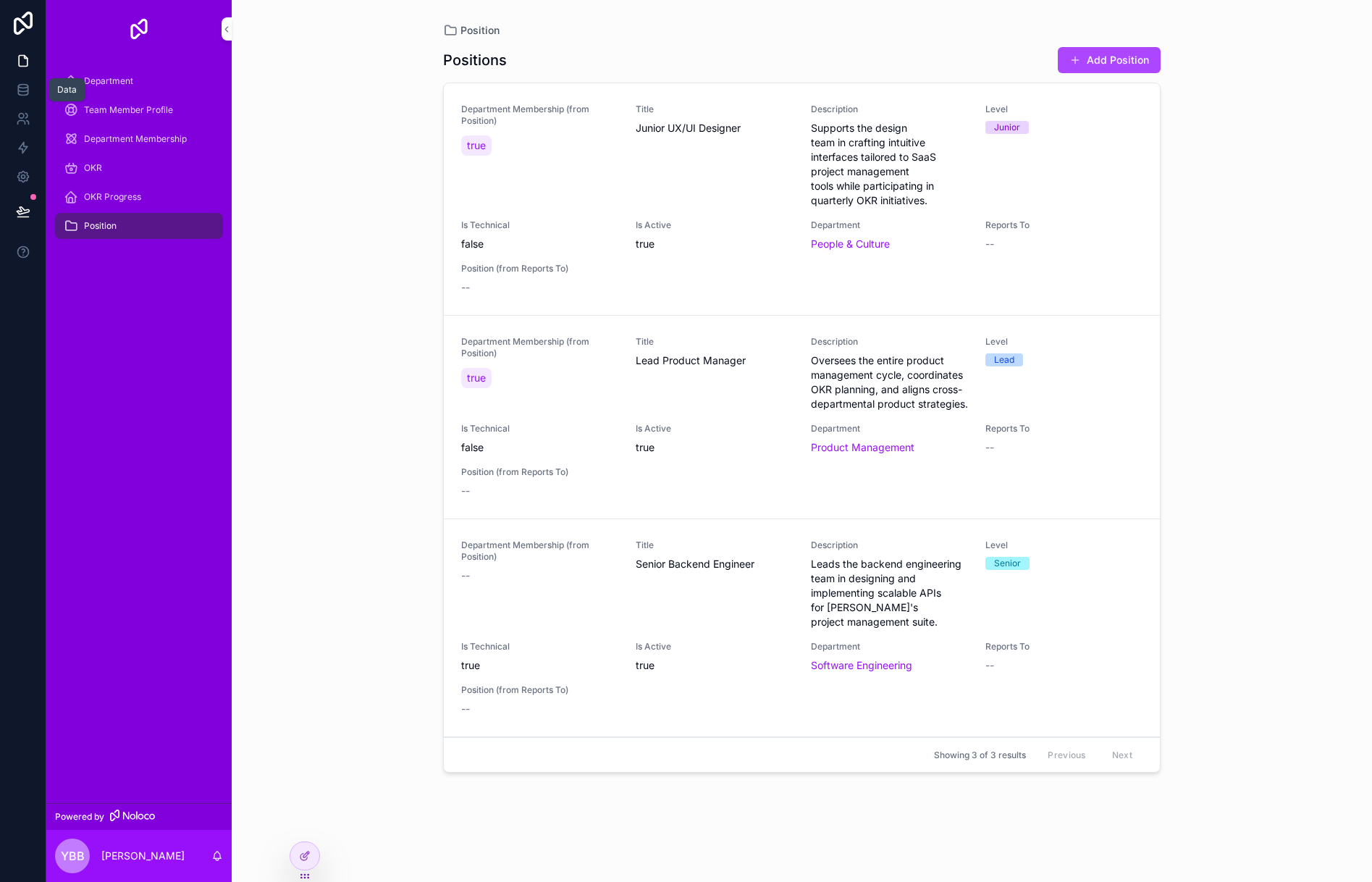
click at [23, 86] on icon at bounding box center [23, 90] width 14 height 14
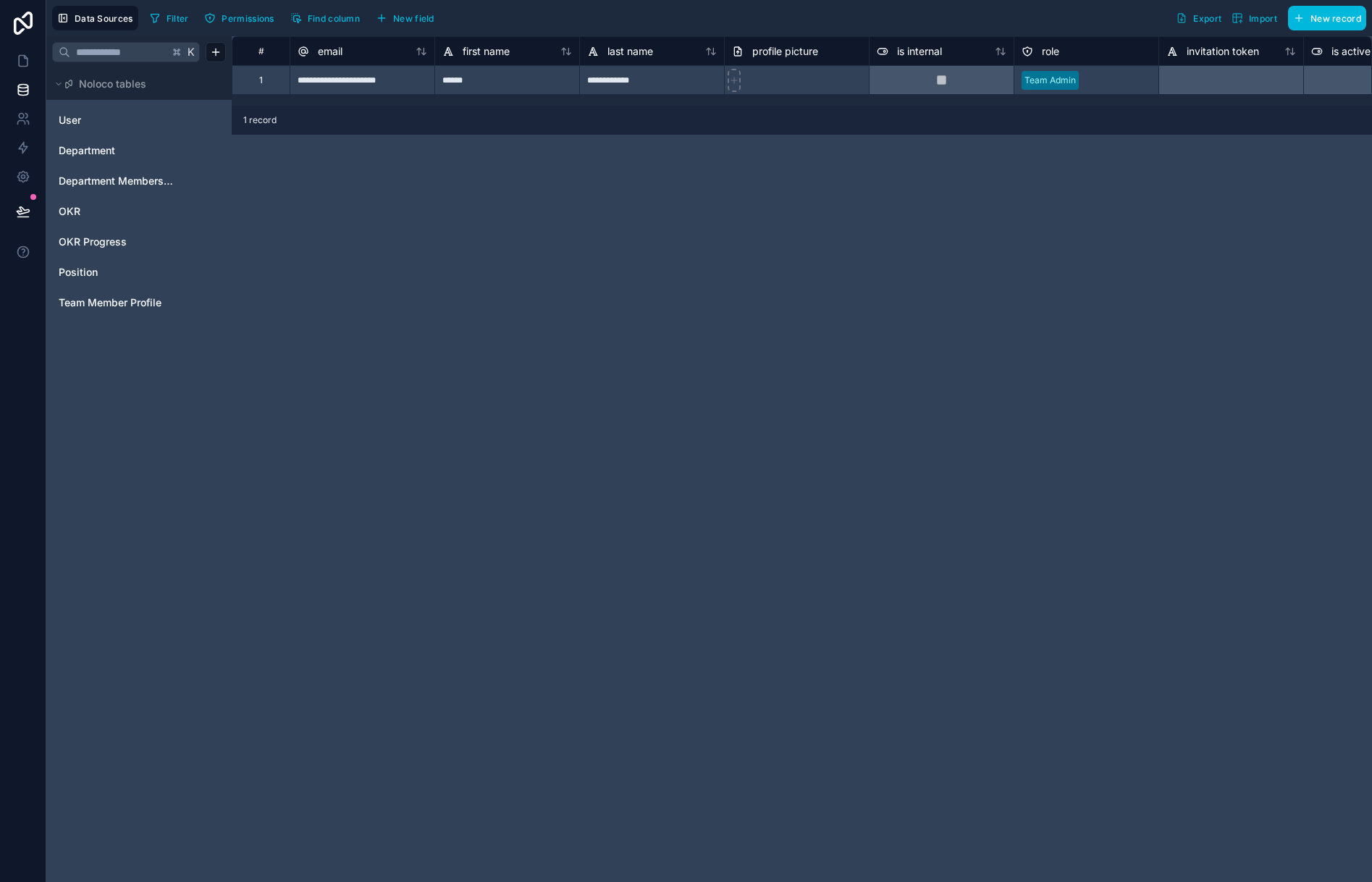
click at [26, 20] on icon at bounding box center [23, 23] width 29 height 23
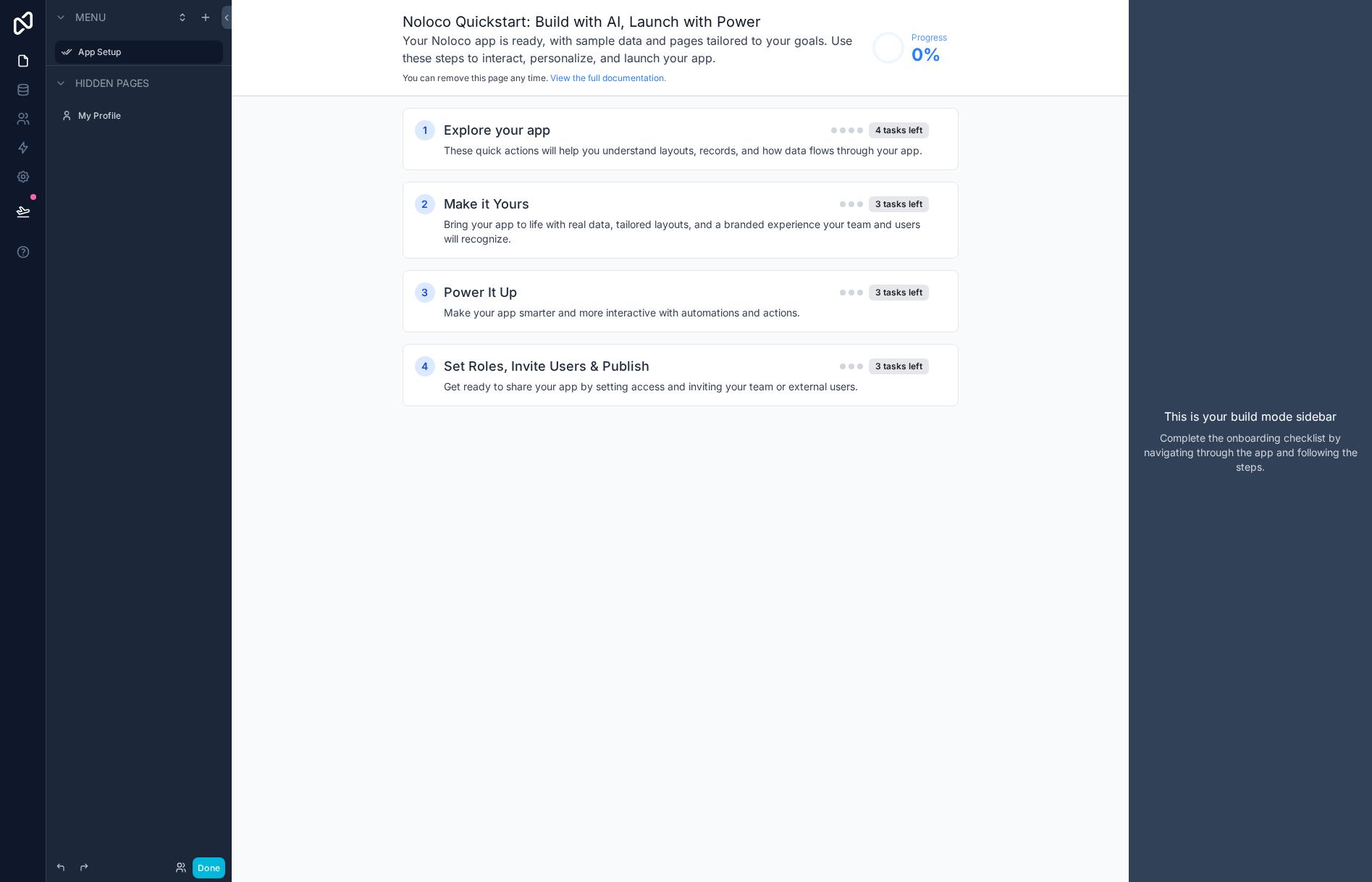
click at [23, 22] on icon at bounding box center [23, 23] width 18 height 23
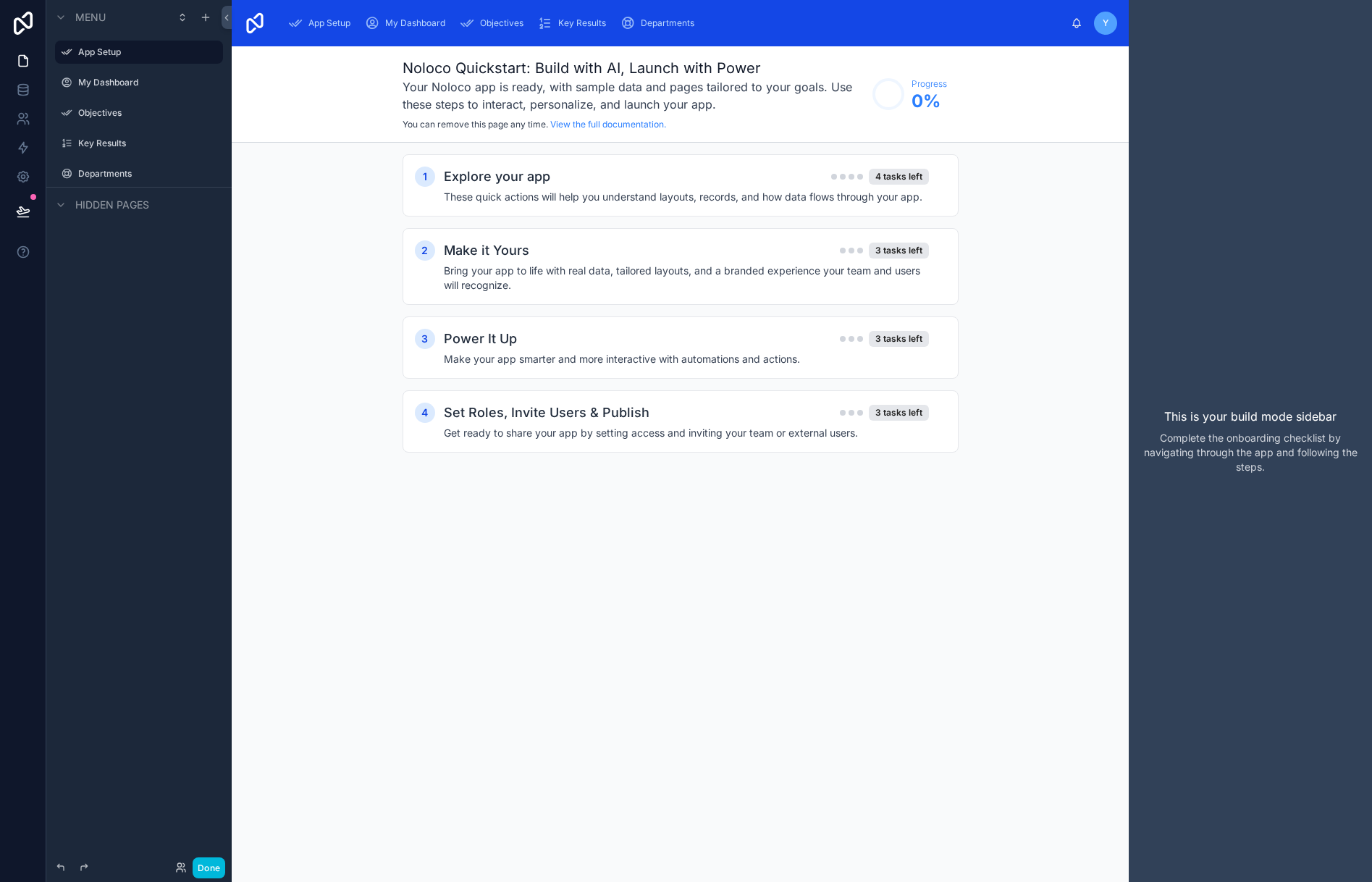
click at [130, 110] on label "Objectives" at bounding box center [146, 113] width 136 height 11
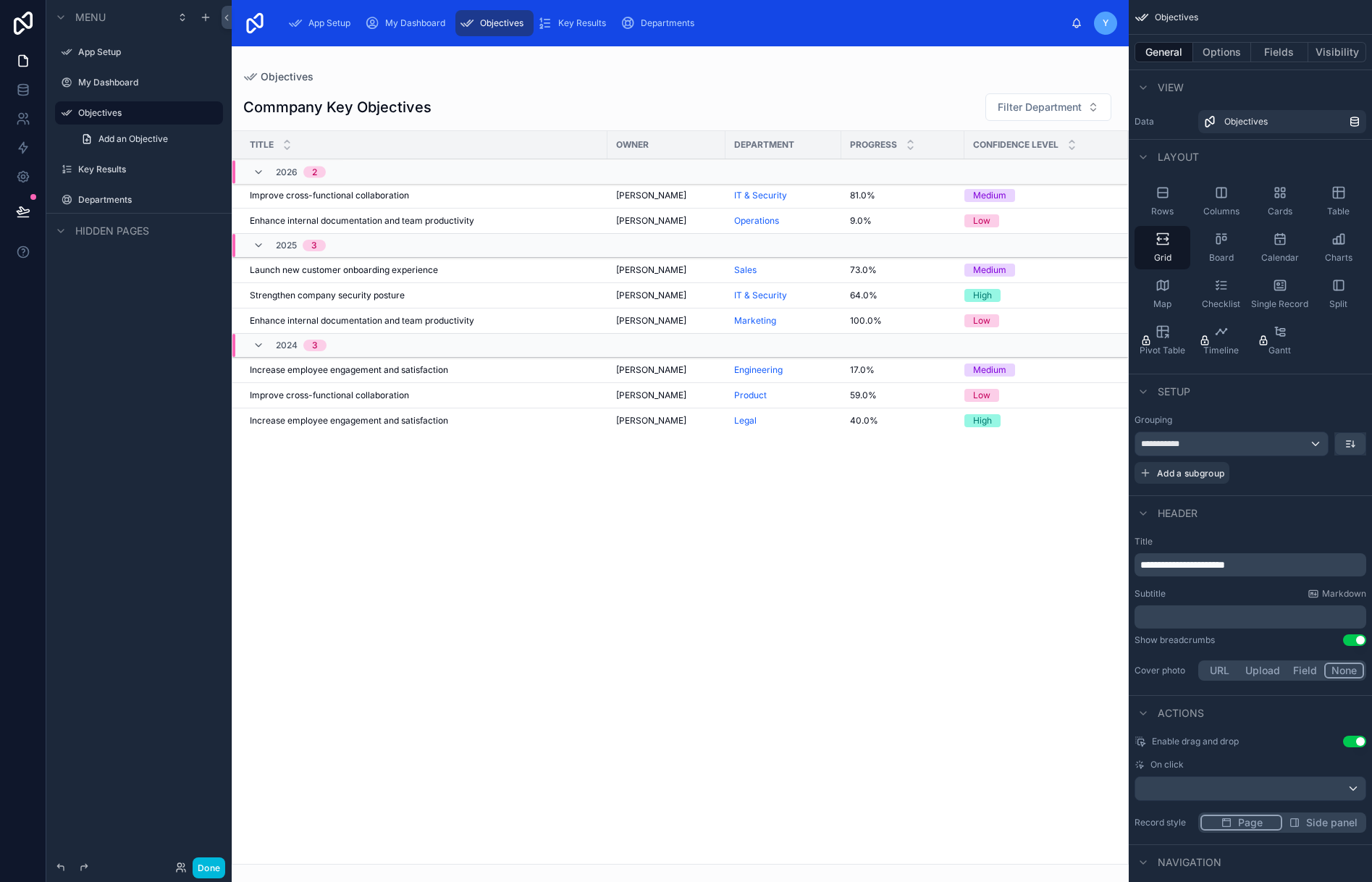
click at [148, 39] on div "App Setup" at bounding box center [139, 52] width 186 height 26
click at [133, 58] on div "App Setup" at bounding box center [149, 52] width 142 height 11
click at [0, 0] on icon "scrollable content" at bounding box center [0, 0] width 0 height 0
click at [253, 63] on button "Remove" at bounding box center [267, 62] width 55 height 14
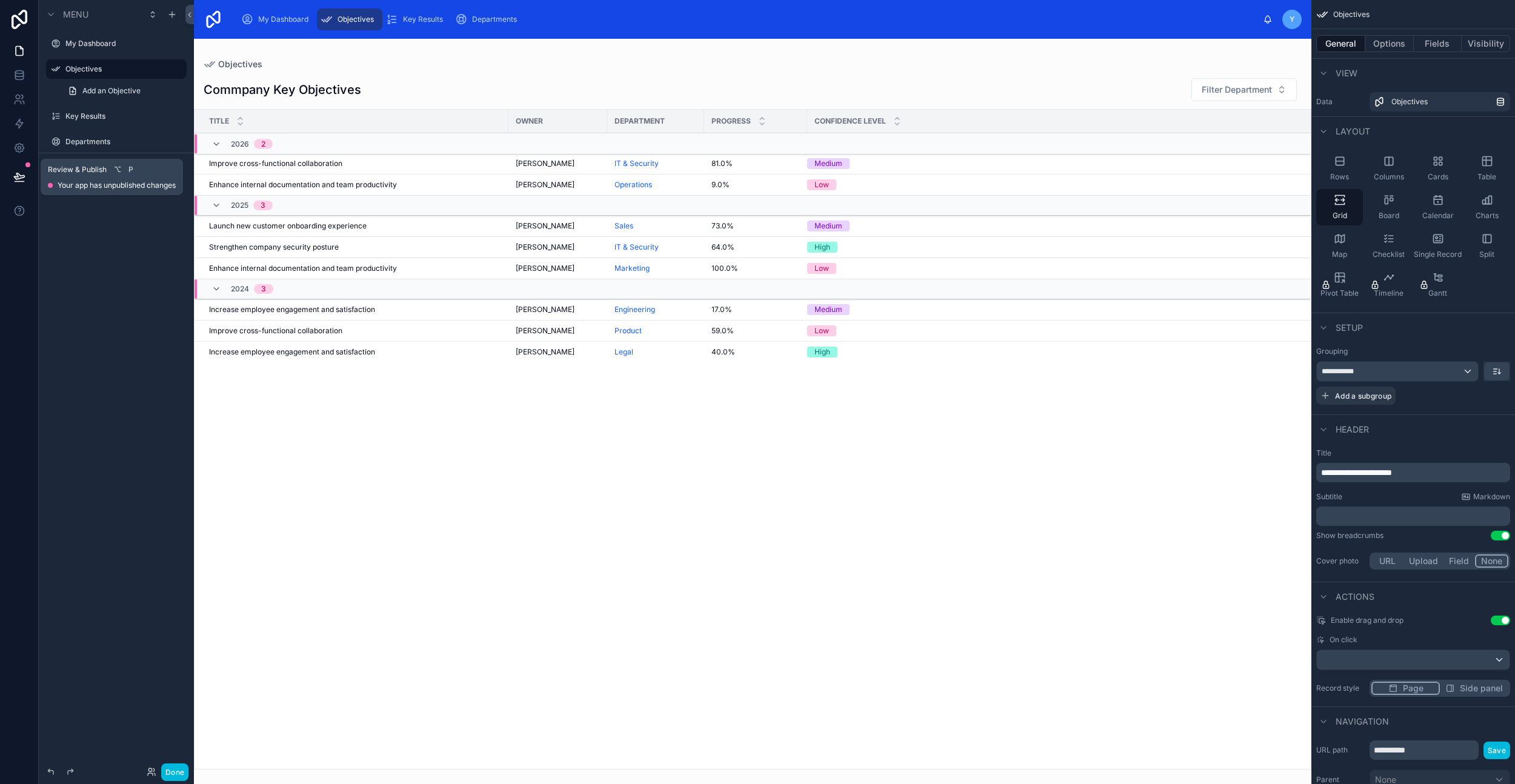
click at [18, 172] on icon at bounding box center [19, 177] width 12 height 12
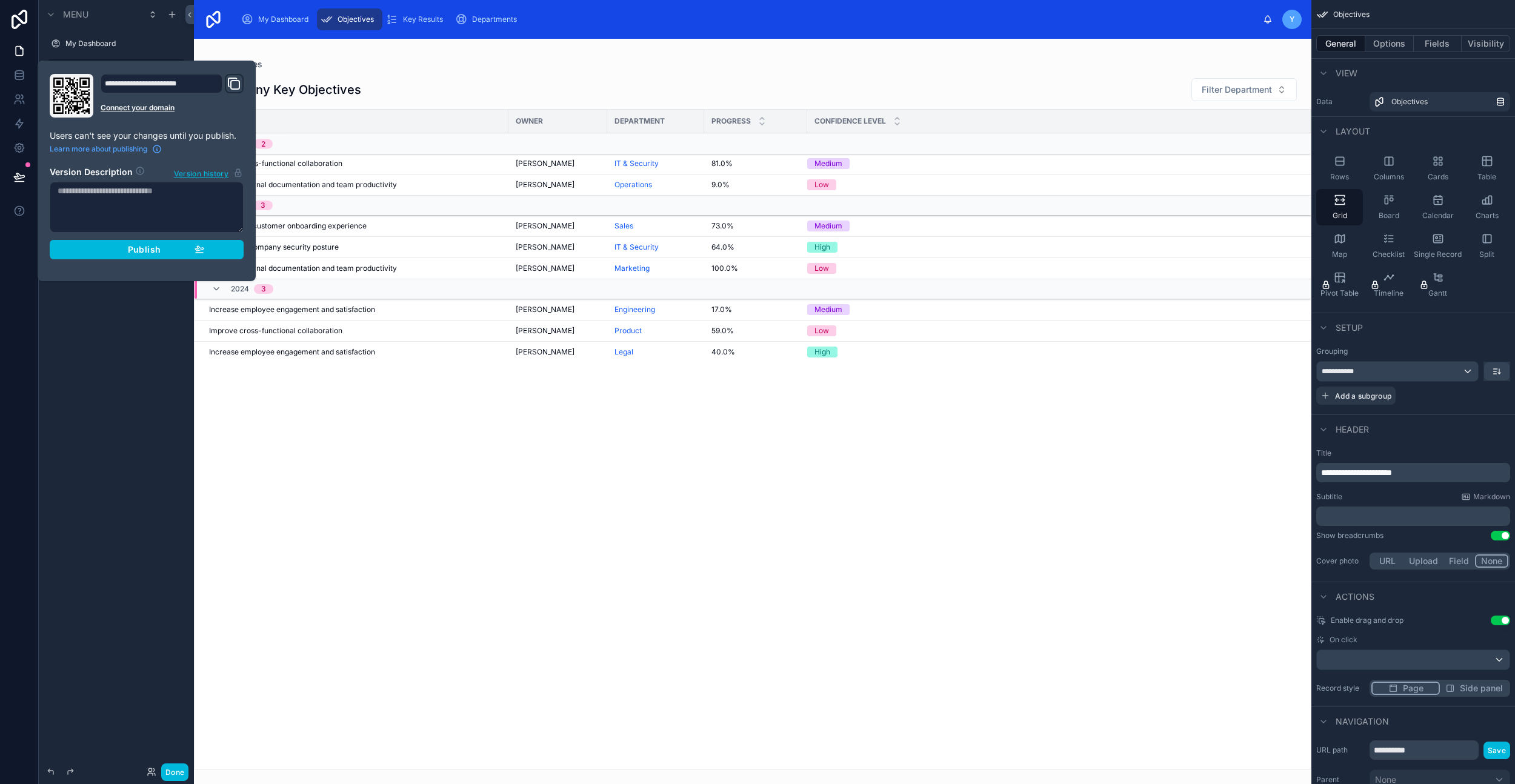
click at [102, 250] on div "Publish" at bounding box center [146, 250] width 115 height 11
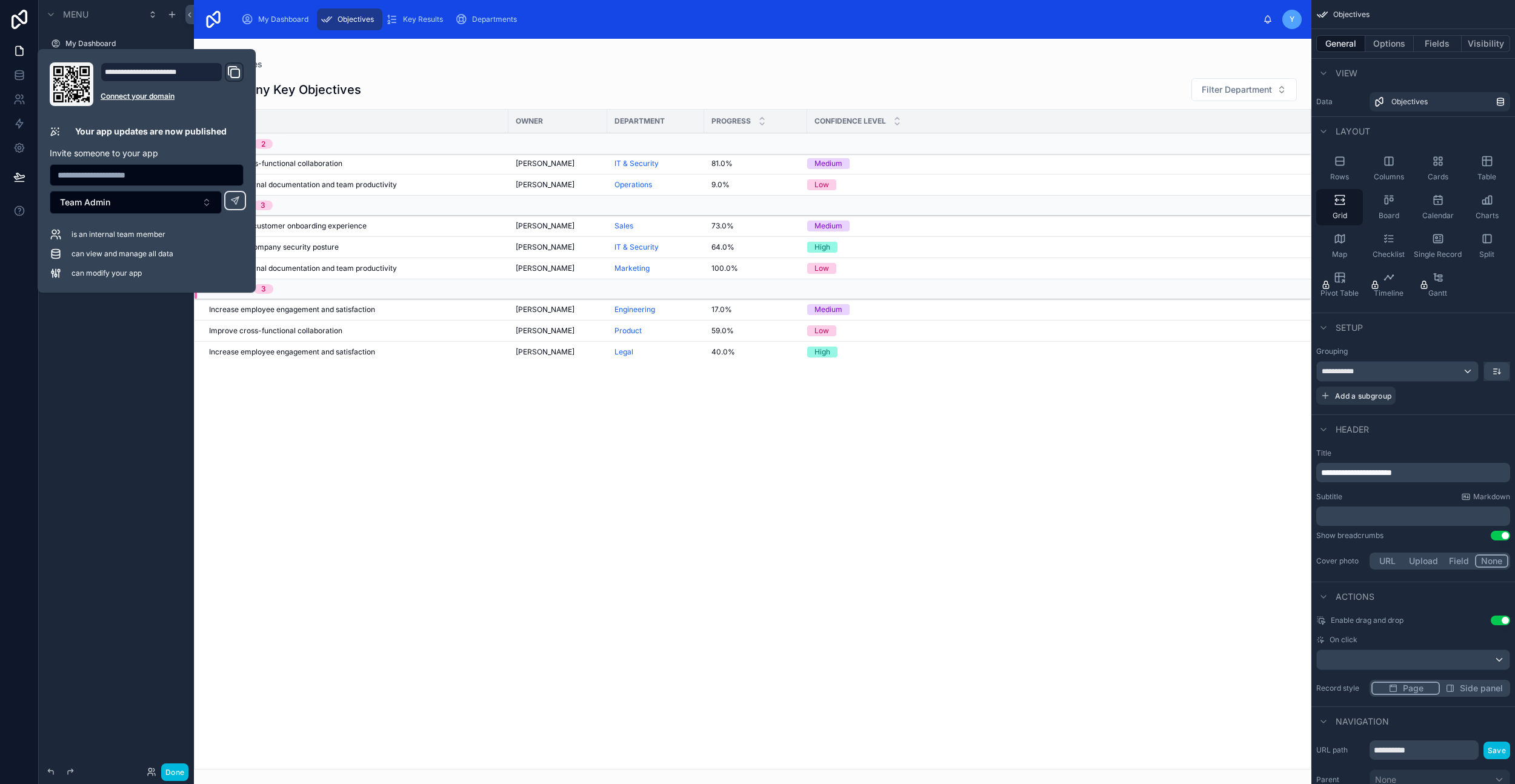
click at [239, 451] on div at bounding box center [752, 412] width 1117 height 746
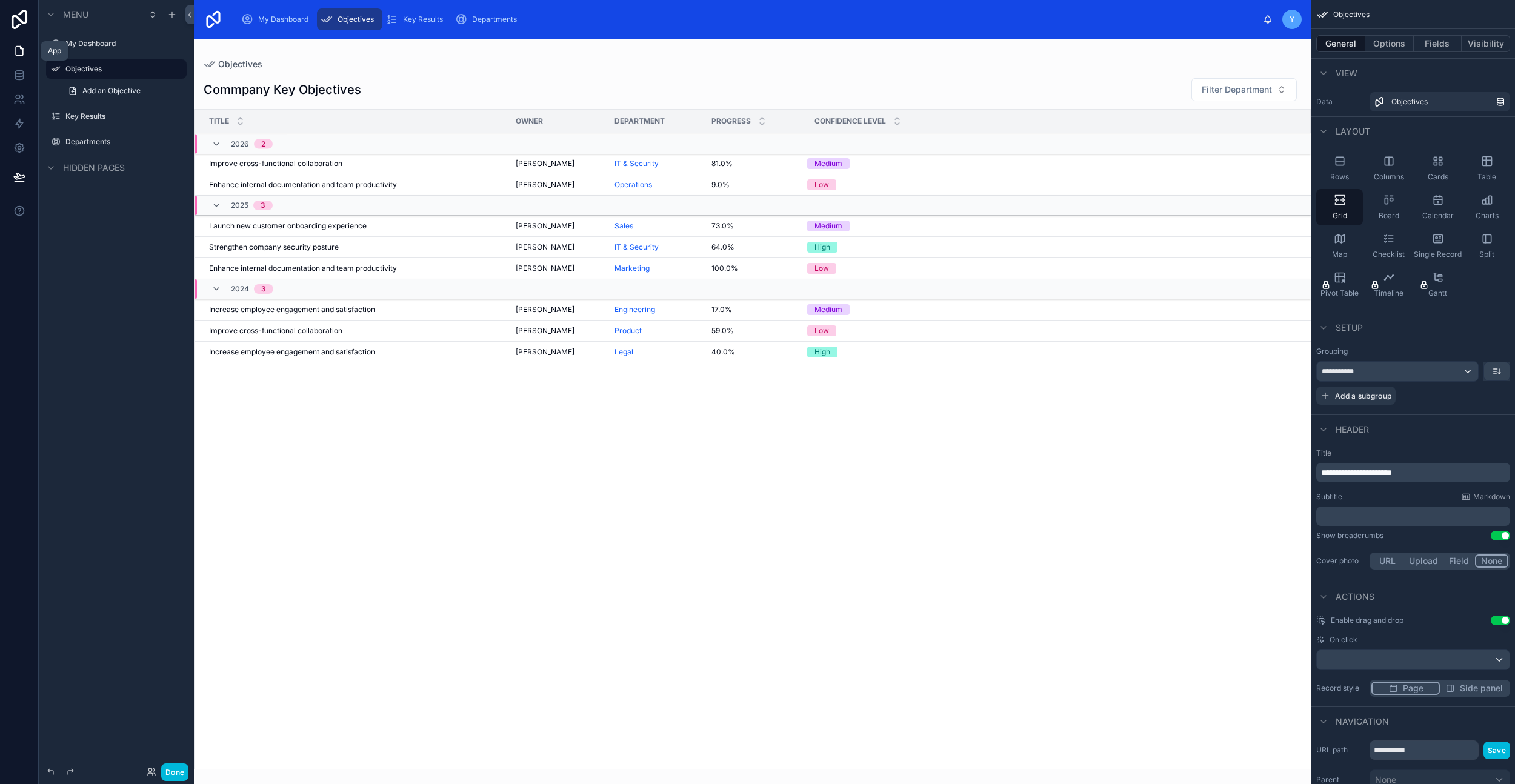
click at [27, 63] on link at bounding box center [19, 75] width 38 height 24
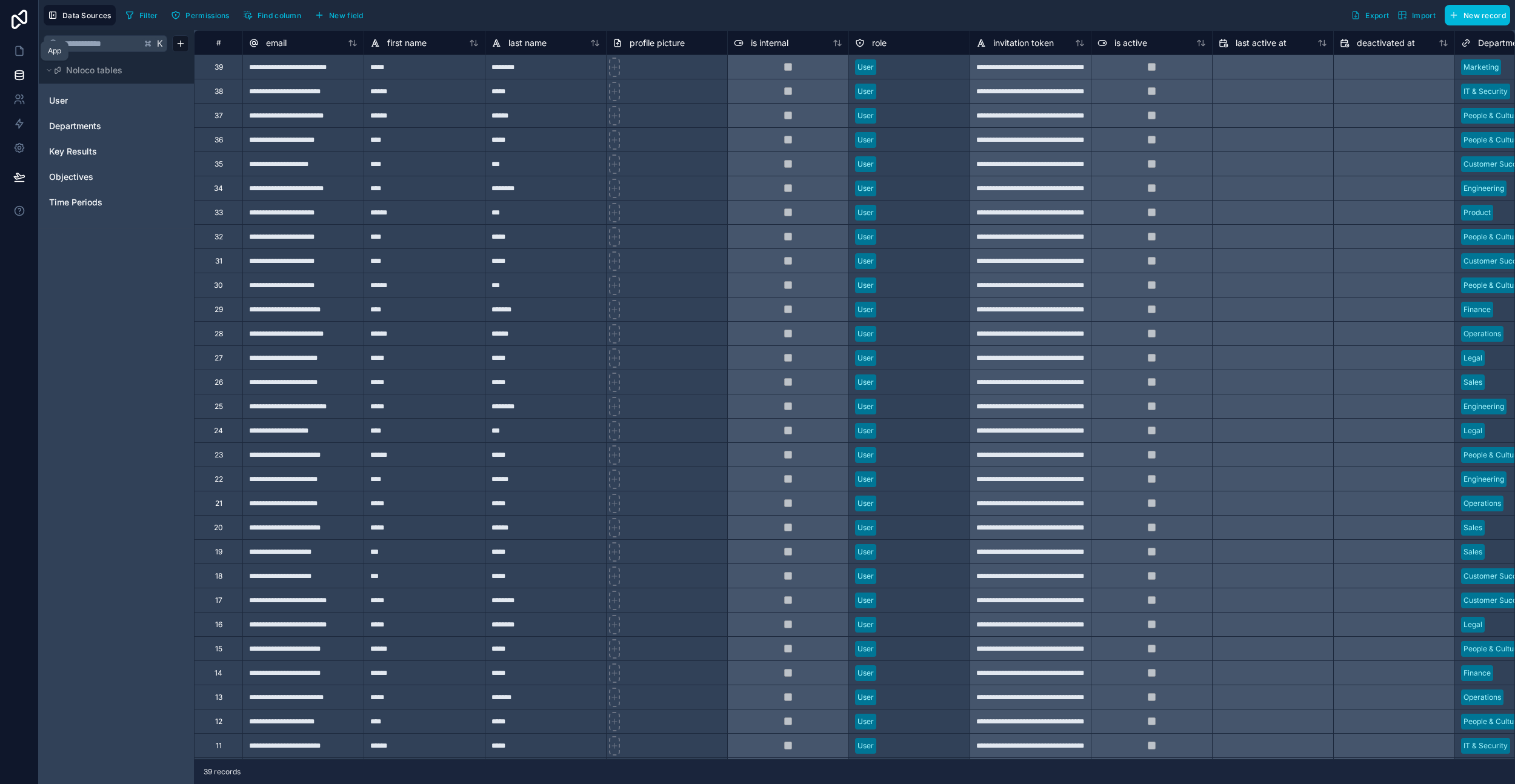
click at [13, 49] on icon at bounding box center [19, 51] width 12 height 12
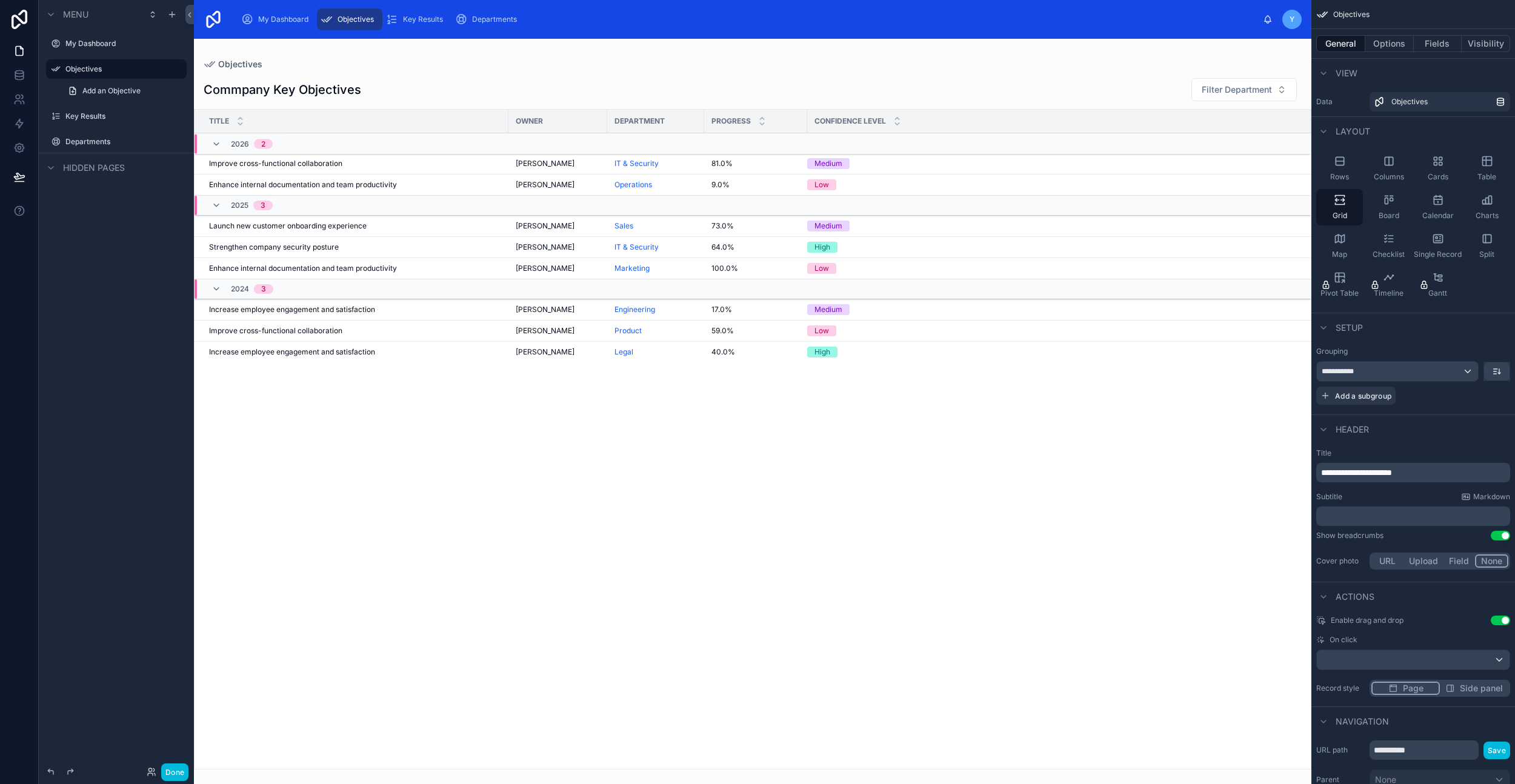
click at [283, 17] on span "My Dashboard" at bounding box center [283, 19] width 50 height 10
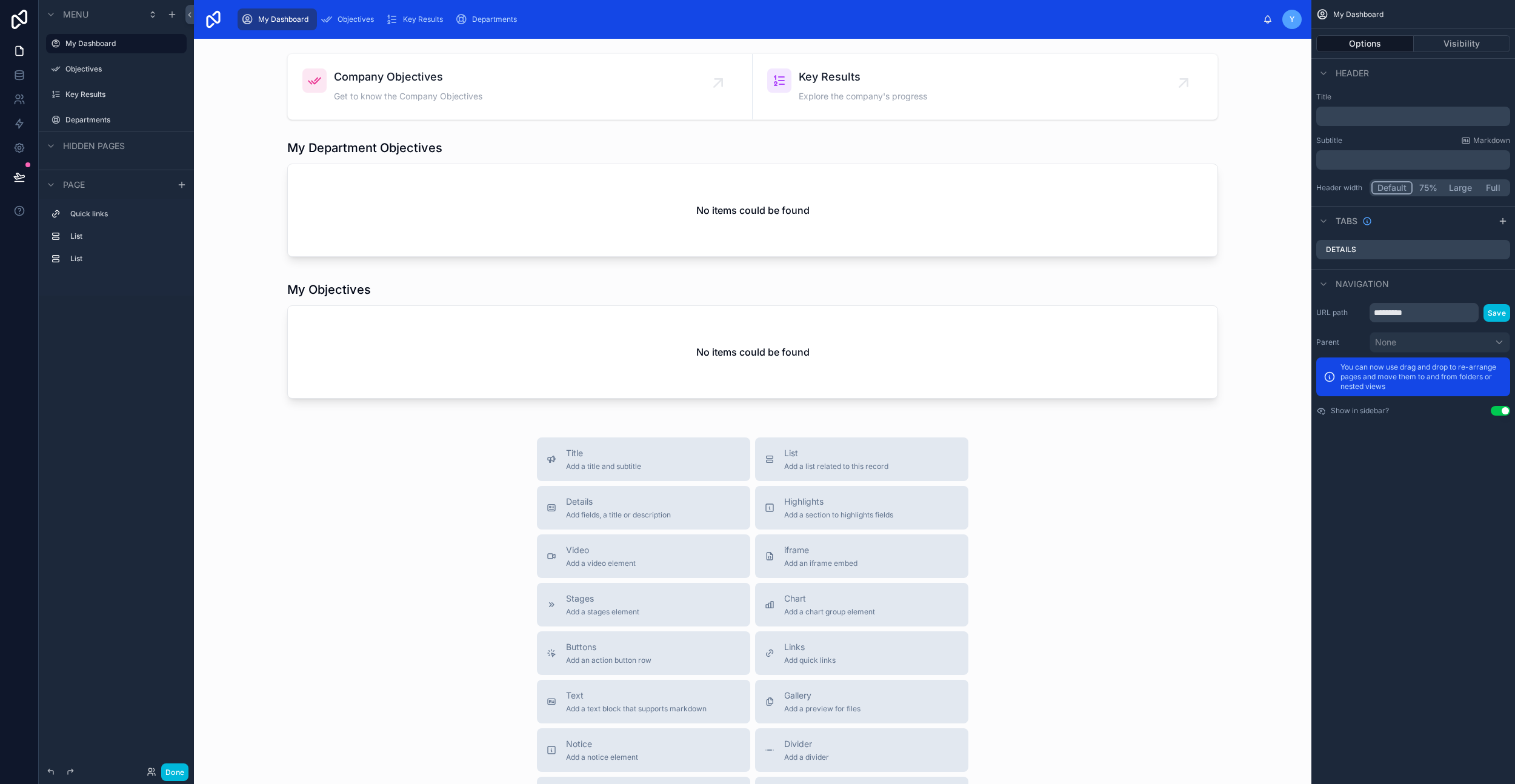
click at [356, 21] on span "Objectives" at bounding box center [356, 19] width 36 height 10
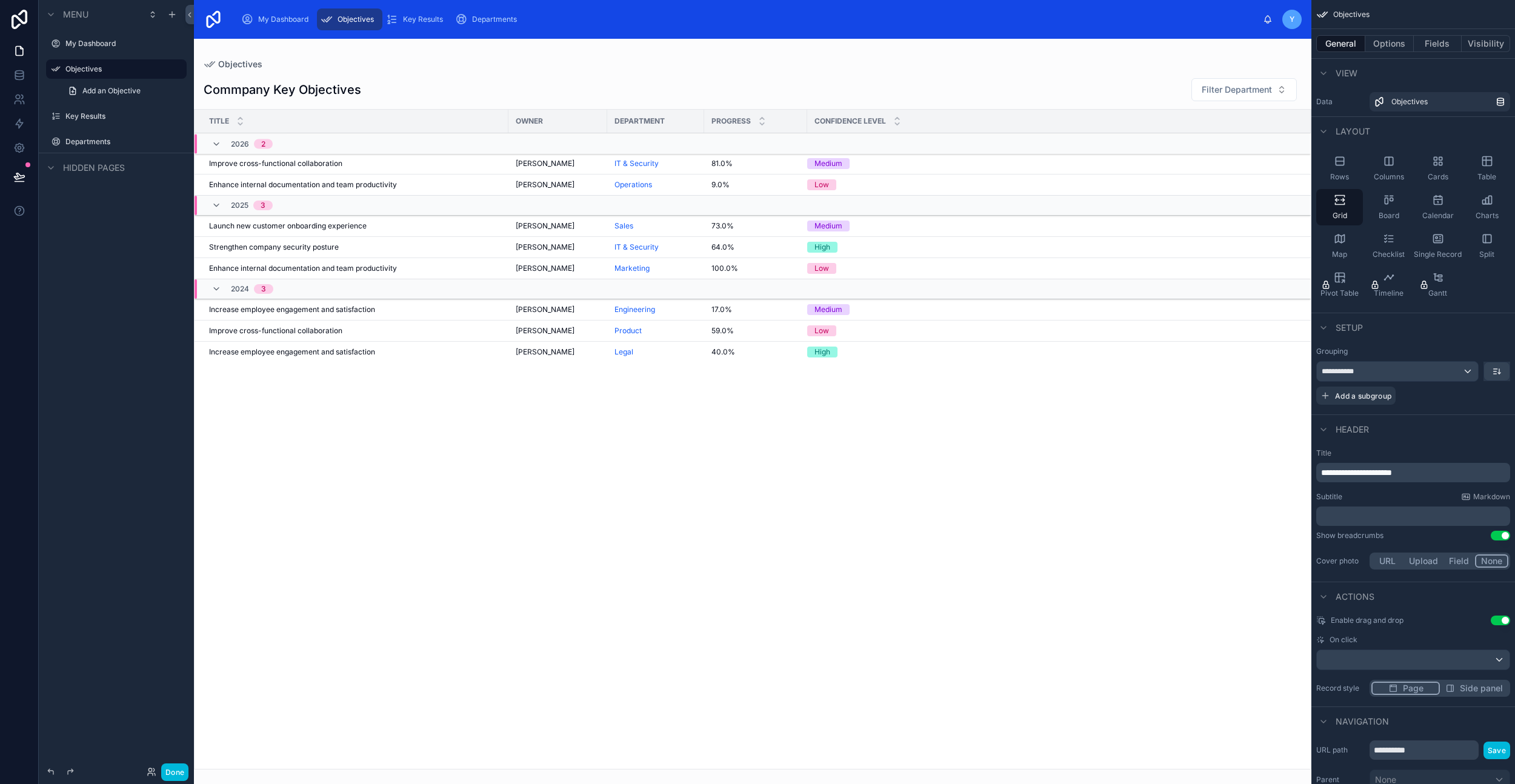
click at [412, 15] on span "Key Results" at bounding box center [423, 19] width 40 height 10
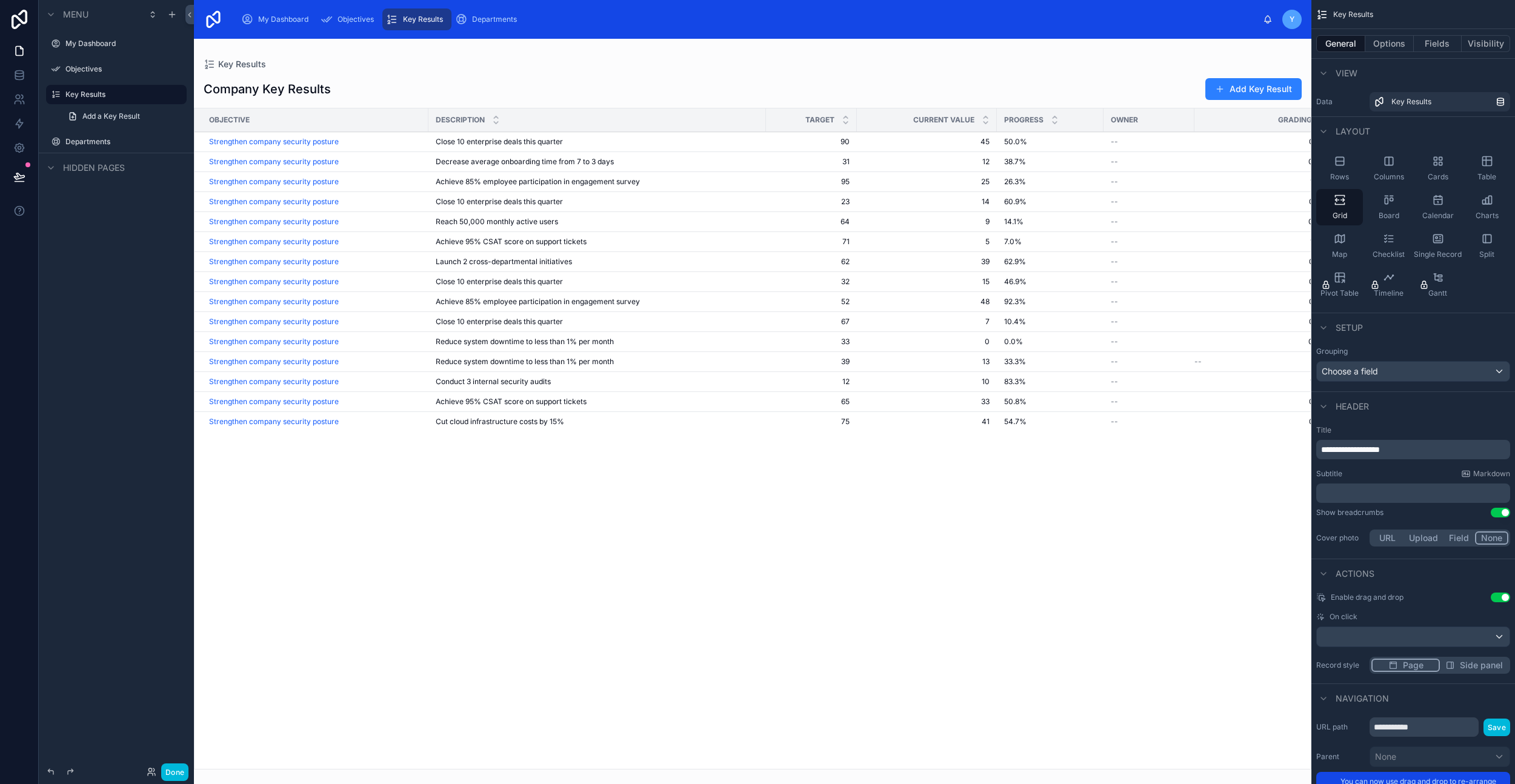
click at [499, 20] on span "Departments" at bounding box center [494, 19] width 45 height 10
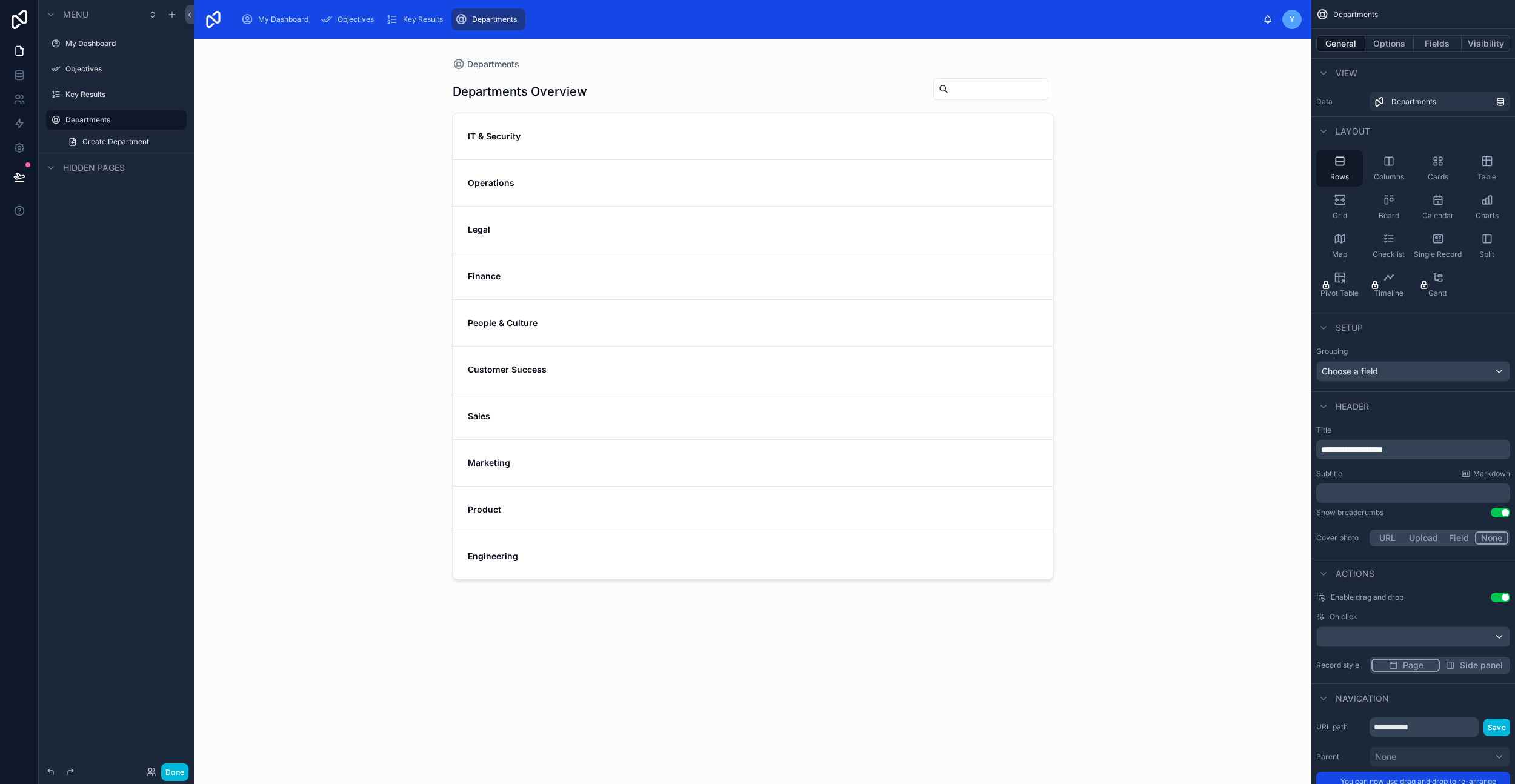
click at [275, 27] on div "My Dashboard" at bounding box center [278, 19] width 72 height 19
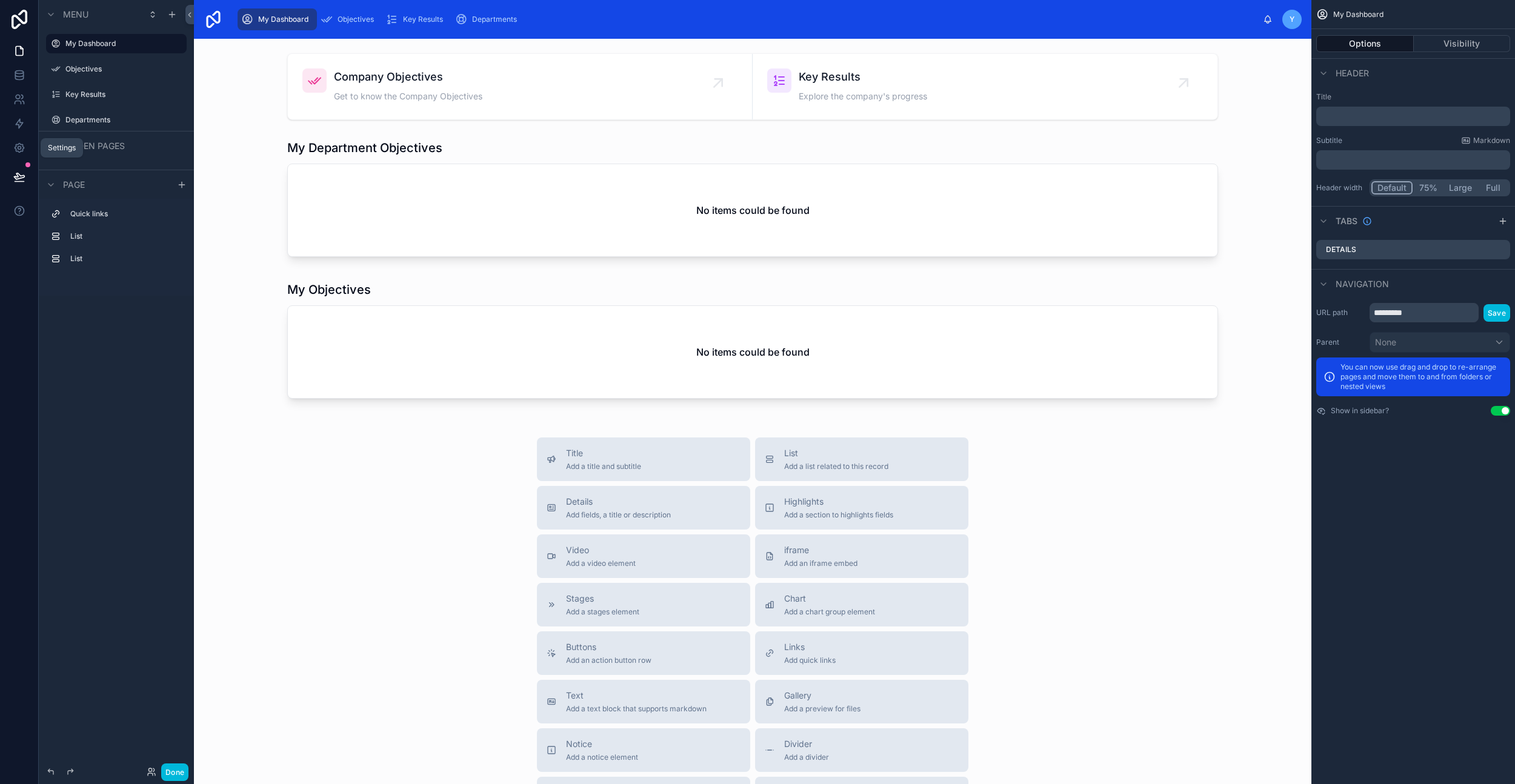
click at [27, 145] on link at bounding box center [19, 147] width 38 height 24
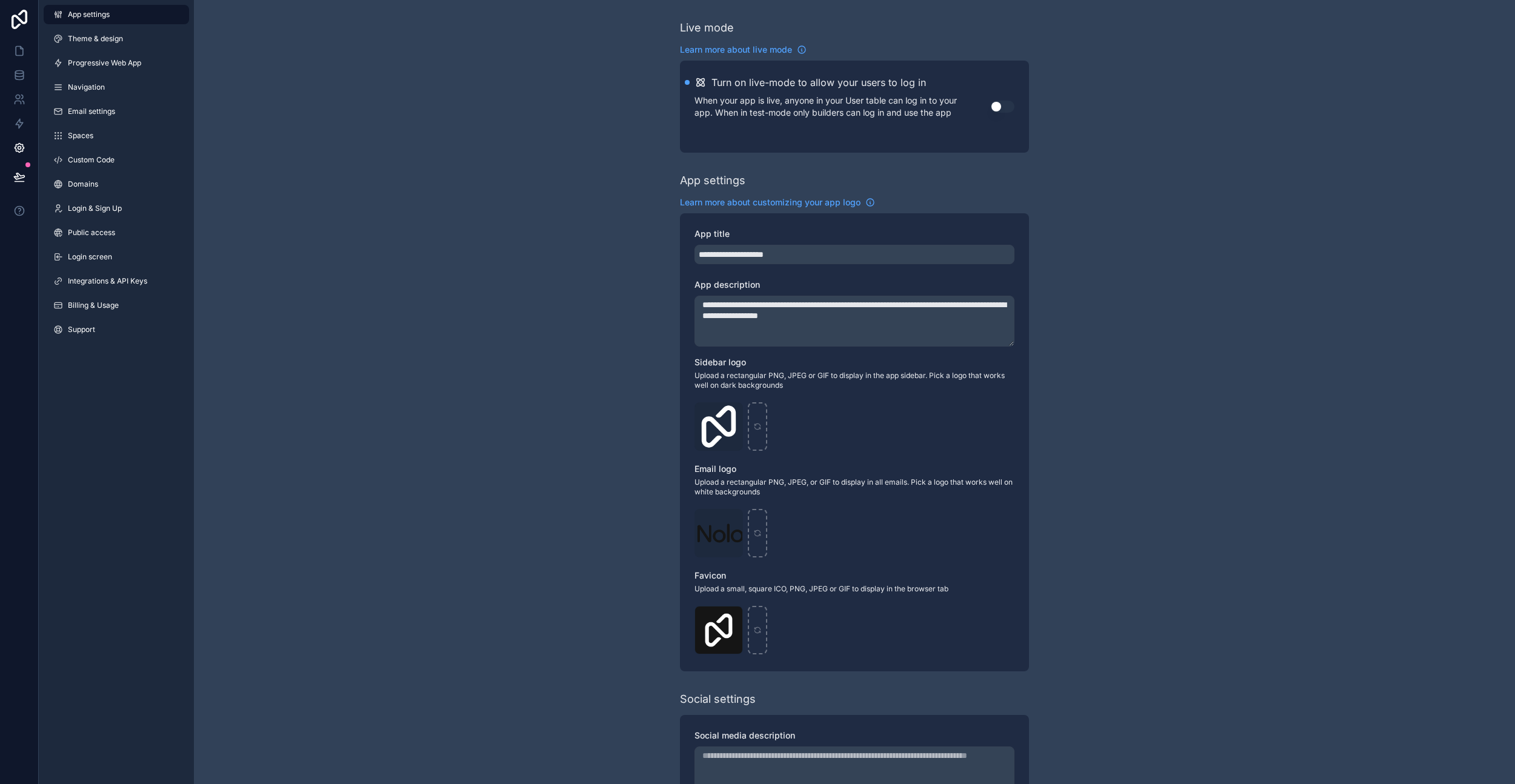
click at [119, 40] on span "Theme & design" at bounding box center [95, 38] width 55 height 10
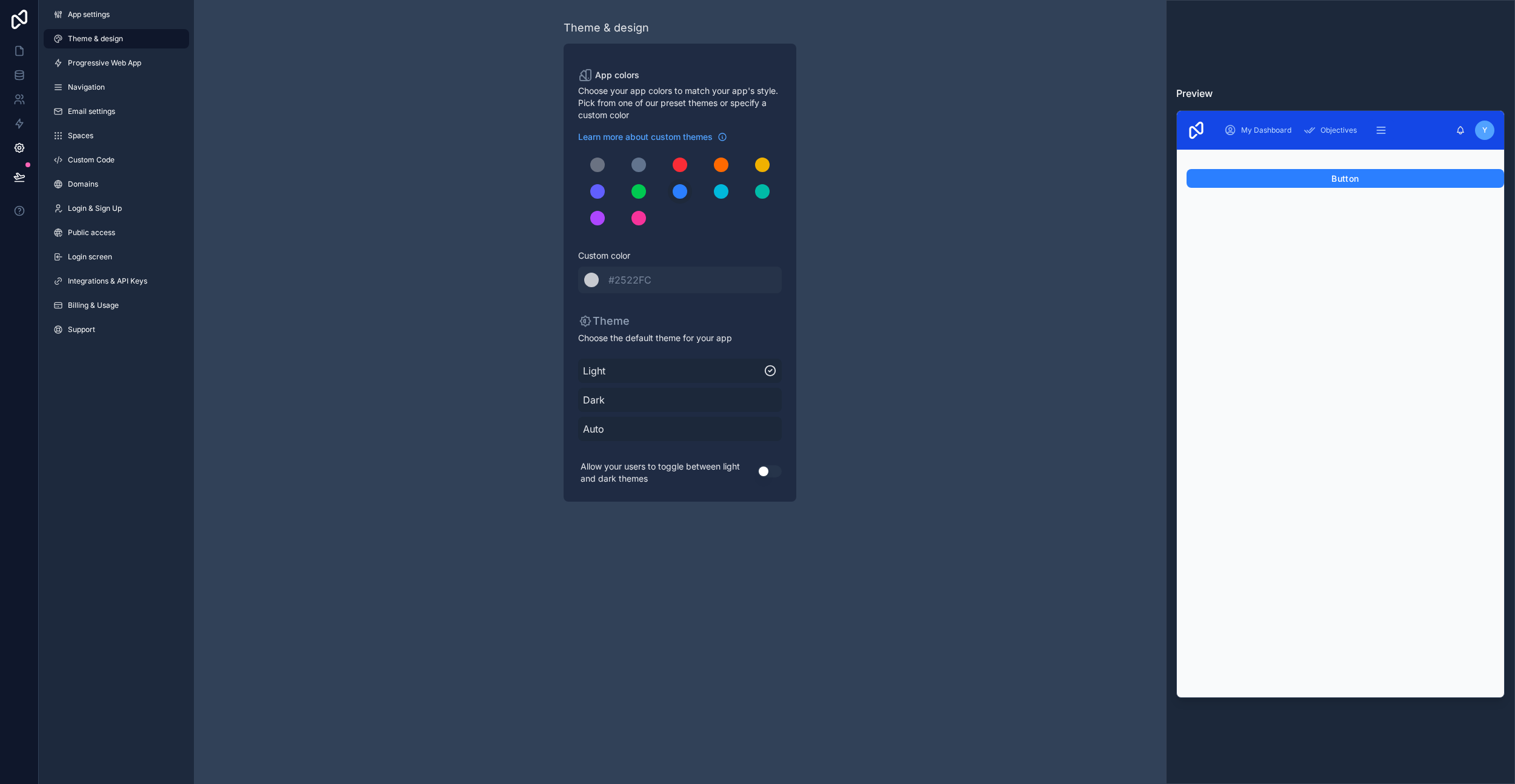
click at [662, 282] on div "******* #2522FC" at bounding box center [679, 280] width 204 height 27
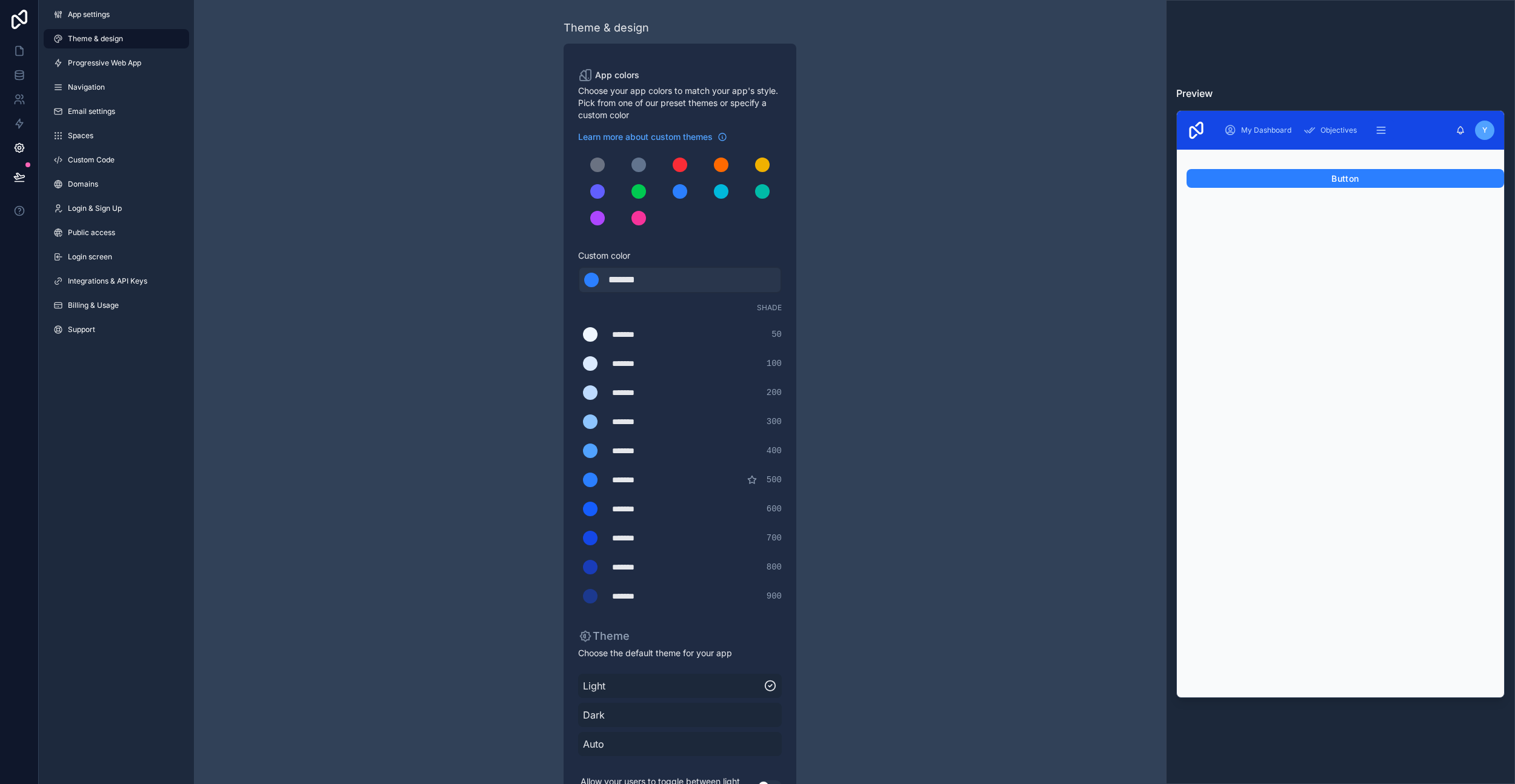
click at [663, 278] on div "*******" at bounding box center [639, 280] width 60 height 15
type div "*******"
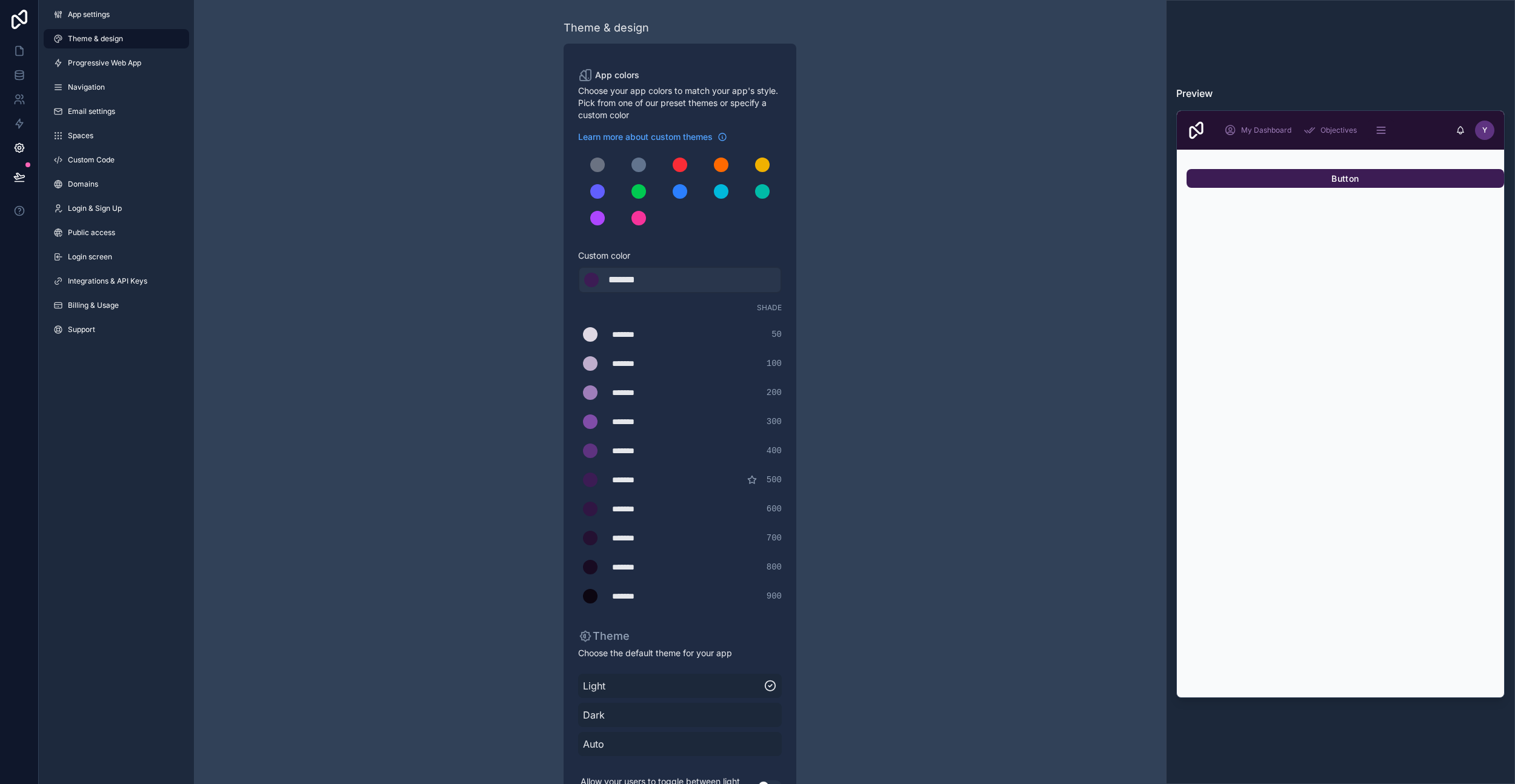
click at [880, 333] on div "Theme & design App colors Choose your app colors to match your app's style. Pic…" at bounding box center [679, 418] width 972 height 836
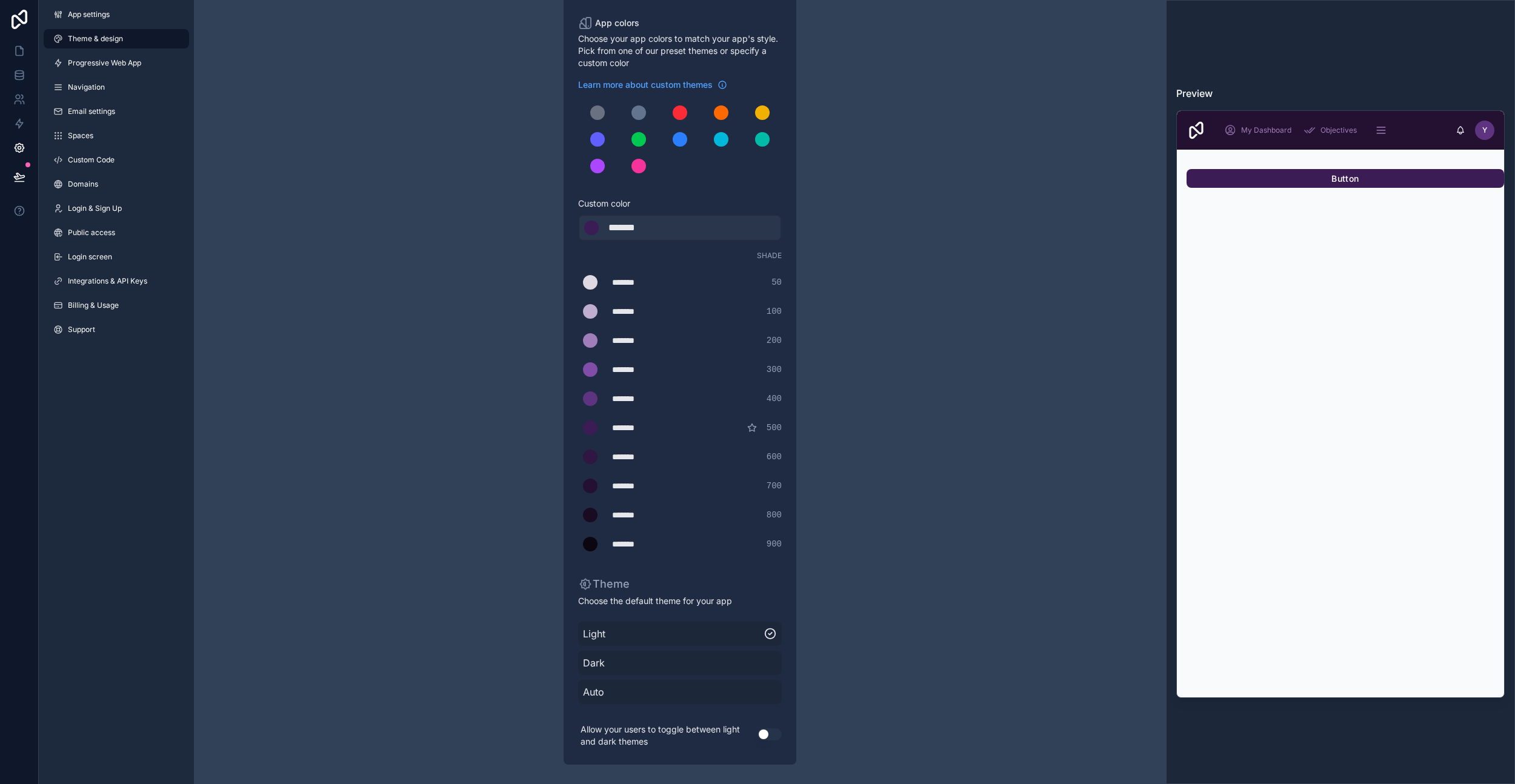
click at [706, 635] on span "Light" at bounding box center [673, 634] width 180 height 15
click at [716, 659] on span "Dark" at bounding box center [679, 663] width 194 height 15
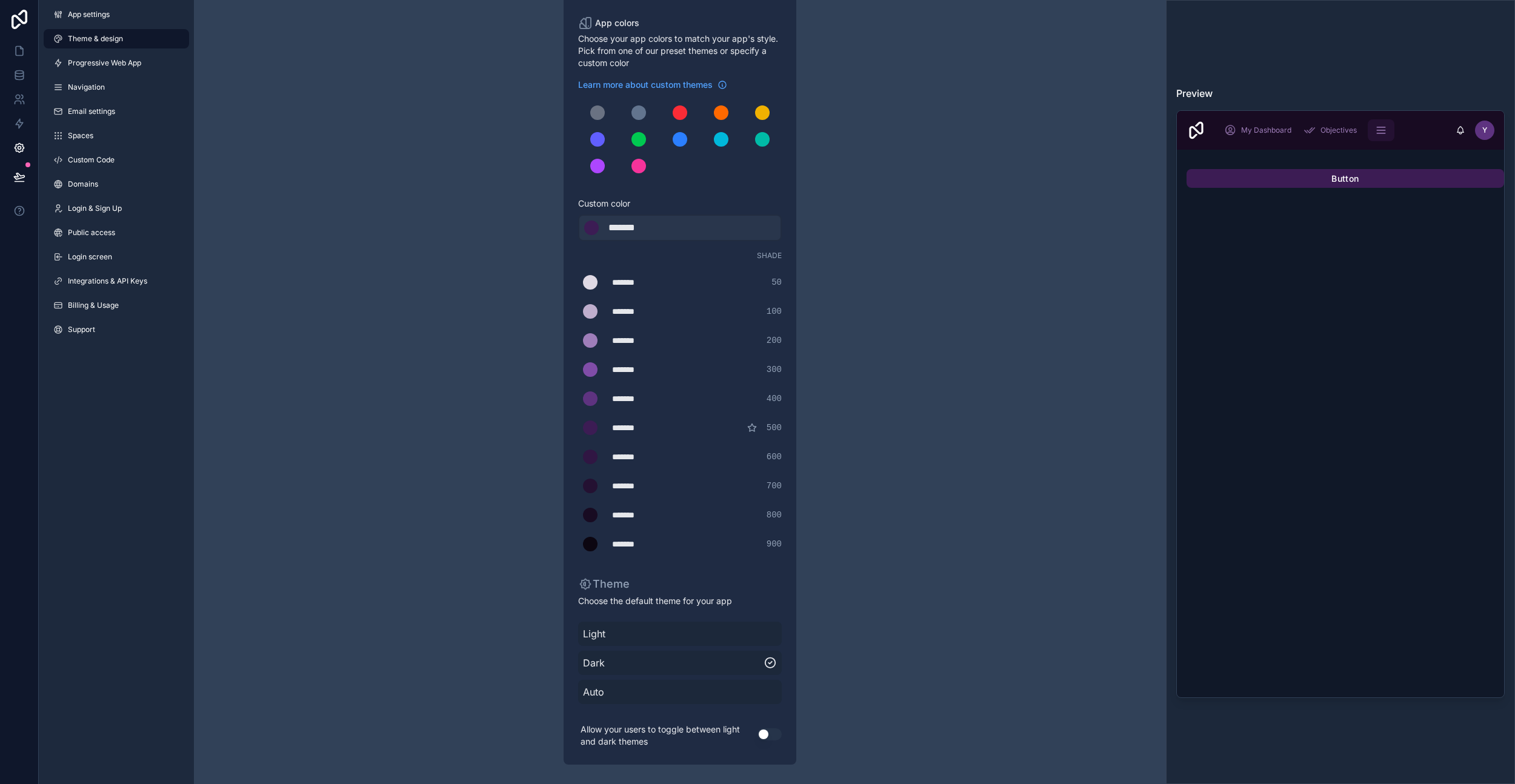
click at [719, 630] on span "Light" at bounding box center [679, 634] width 194 height 15
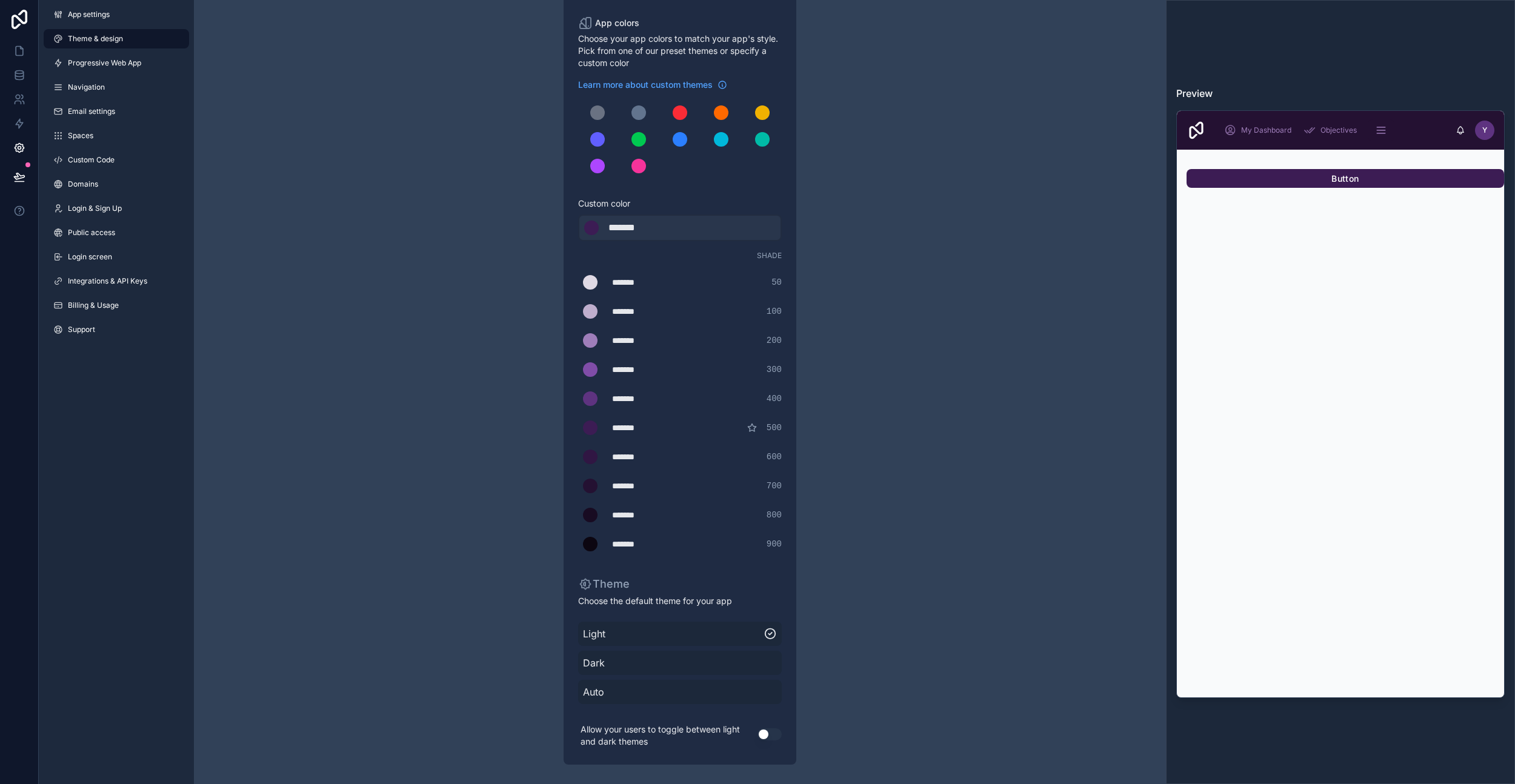
click at [746, 695] on span "Auto" at bounding box center [679, 692] width 194 height 15
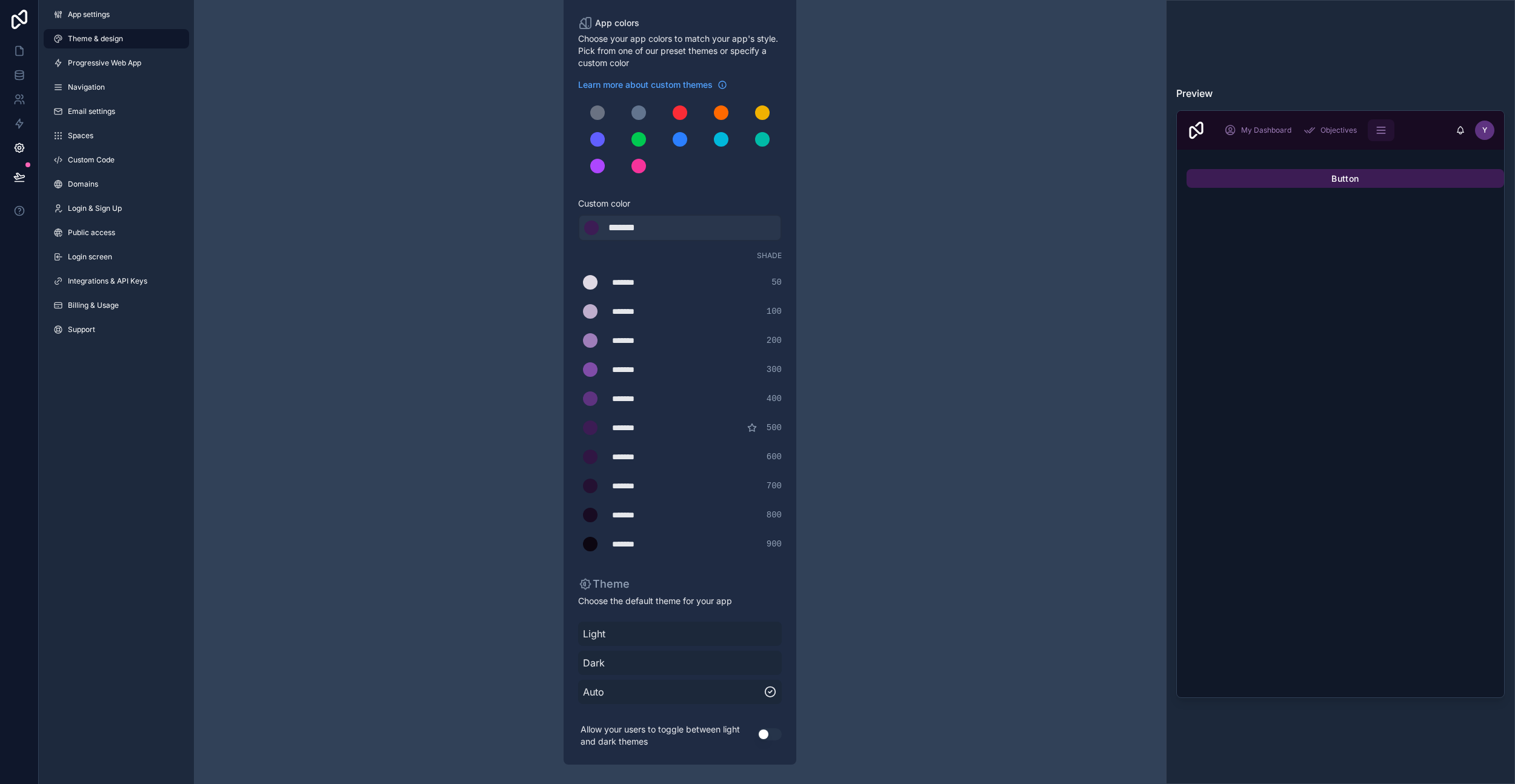
click at [765, 737] on button "Use setting" at bounding box center [769, 735] width 24 height 12
click at [734, 636] on span "Light" at bounding box center [679, 634] width 194 height 15
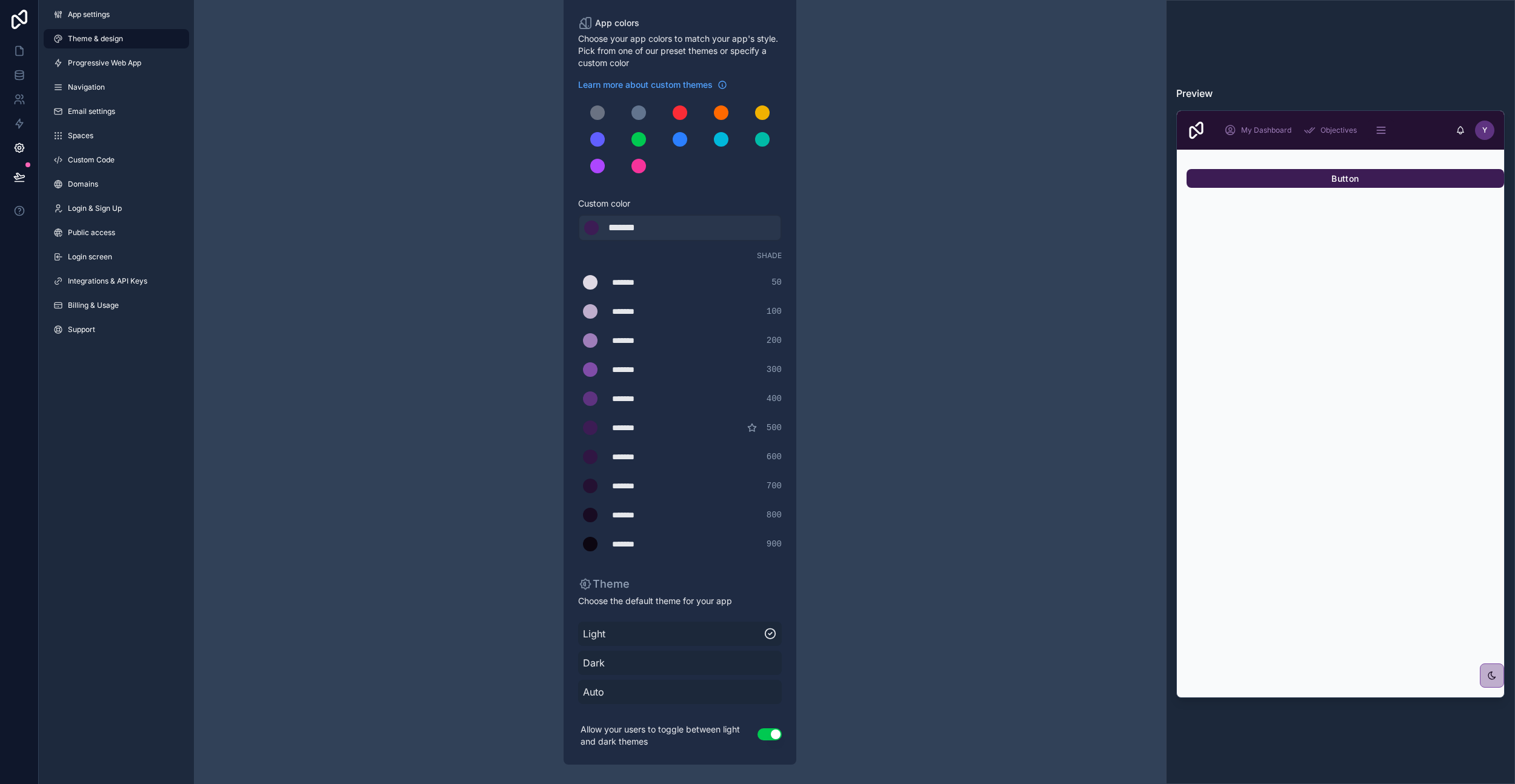
click at [106, 64] on span "Progressive Web App" at bounding box center [105, 63] width 74 height 10
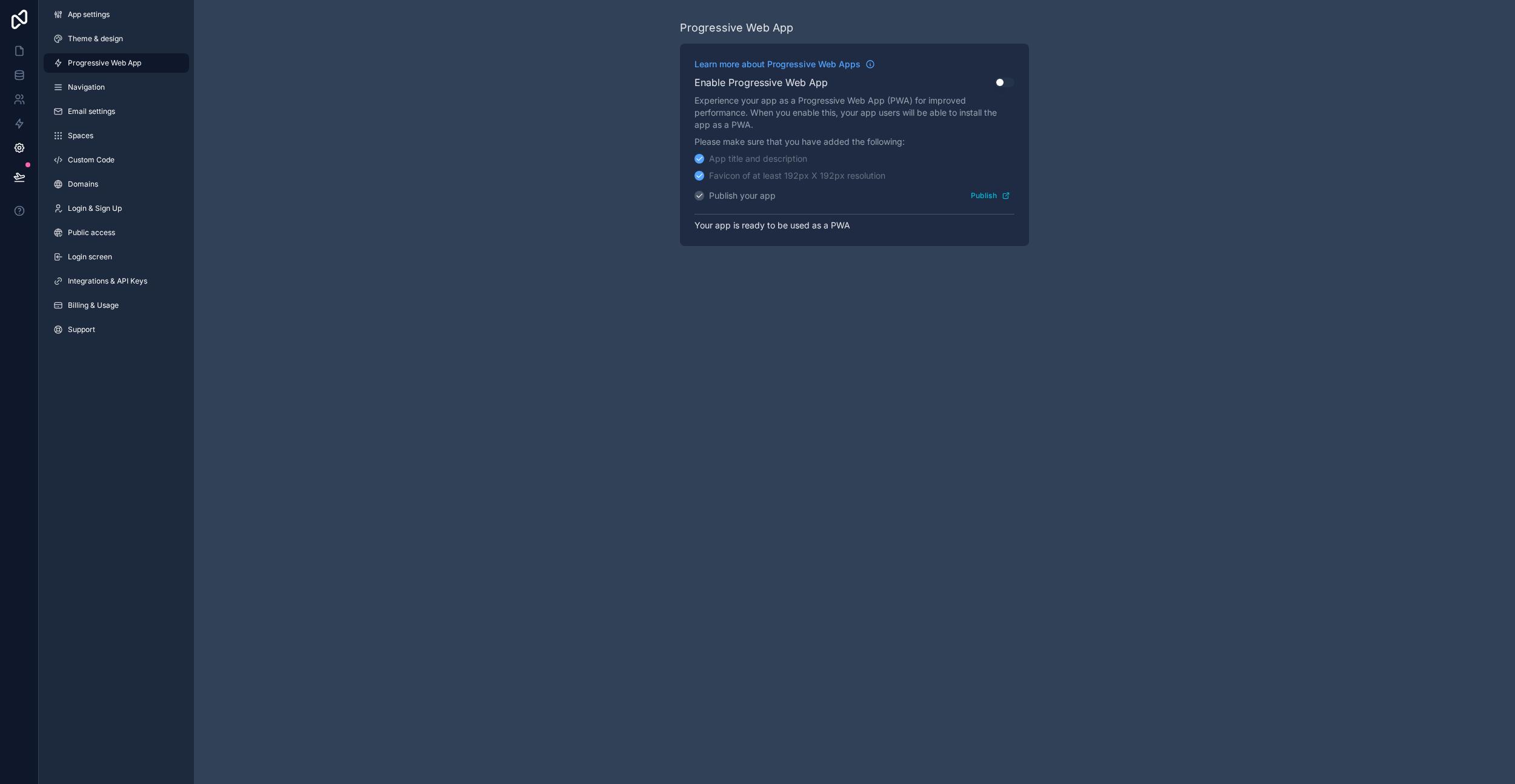
click at [115, 34] on span "Theme & design" at bounding box center [95, 38] width 55 height 10
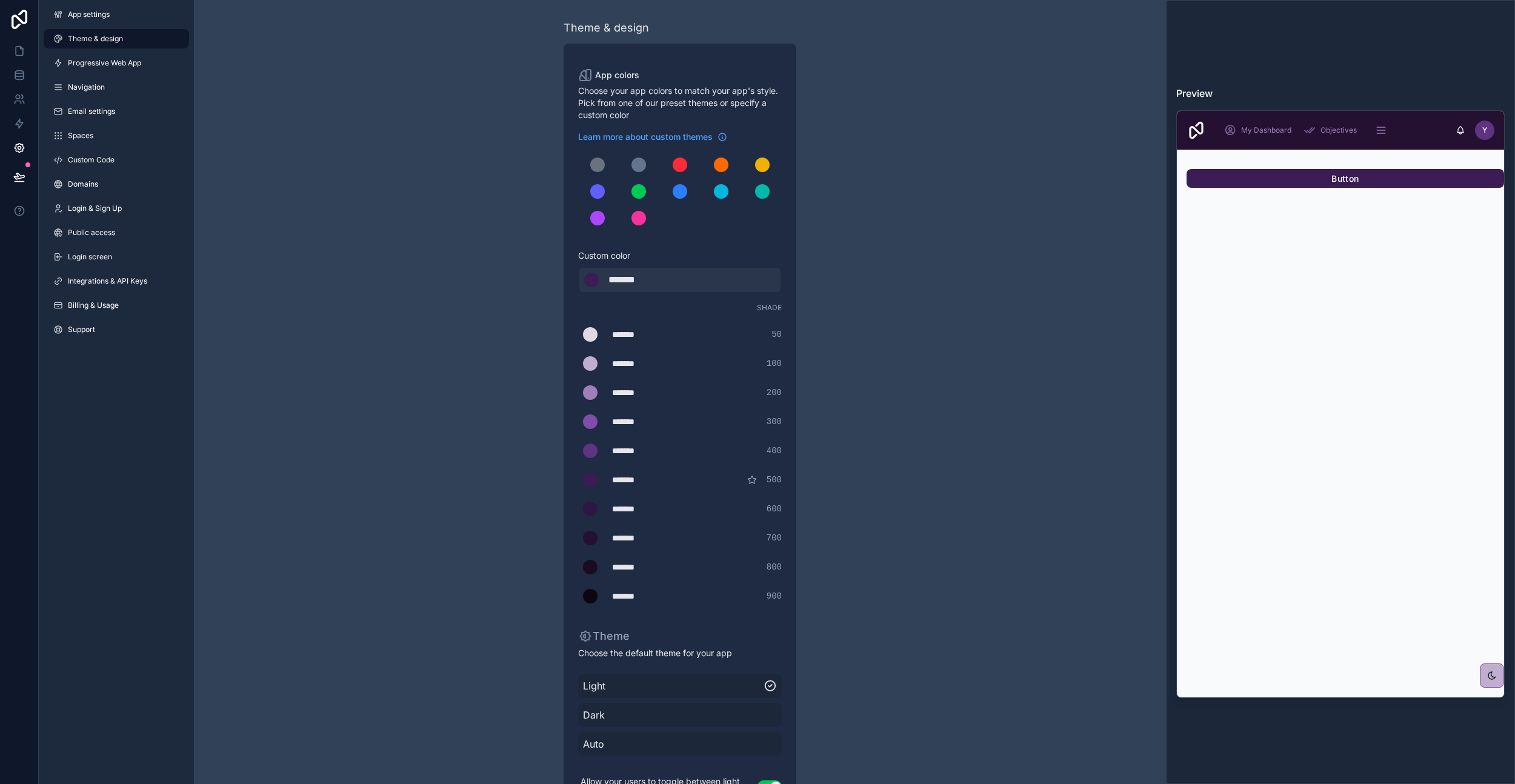
click at [119, 67] on span "Progressive Web App" at bounding box center [105, 63] width 74 height 10
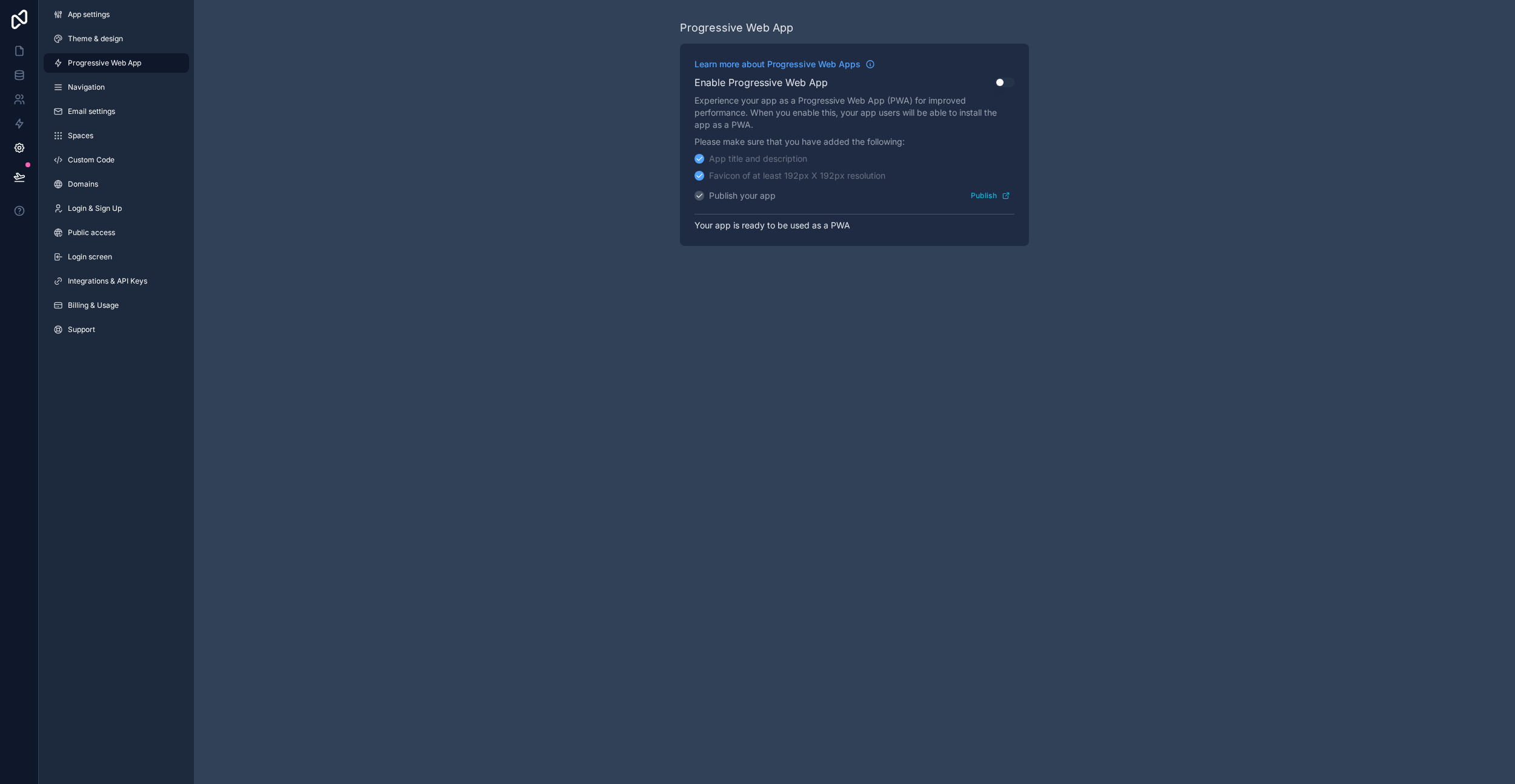
click at [94, 85] on span "Navigation" at bounding box center [86, 87] width 37 height 10
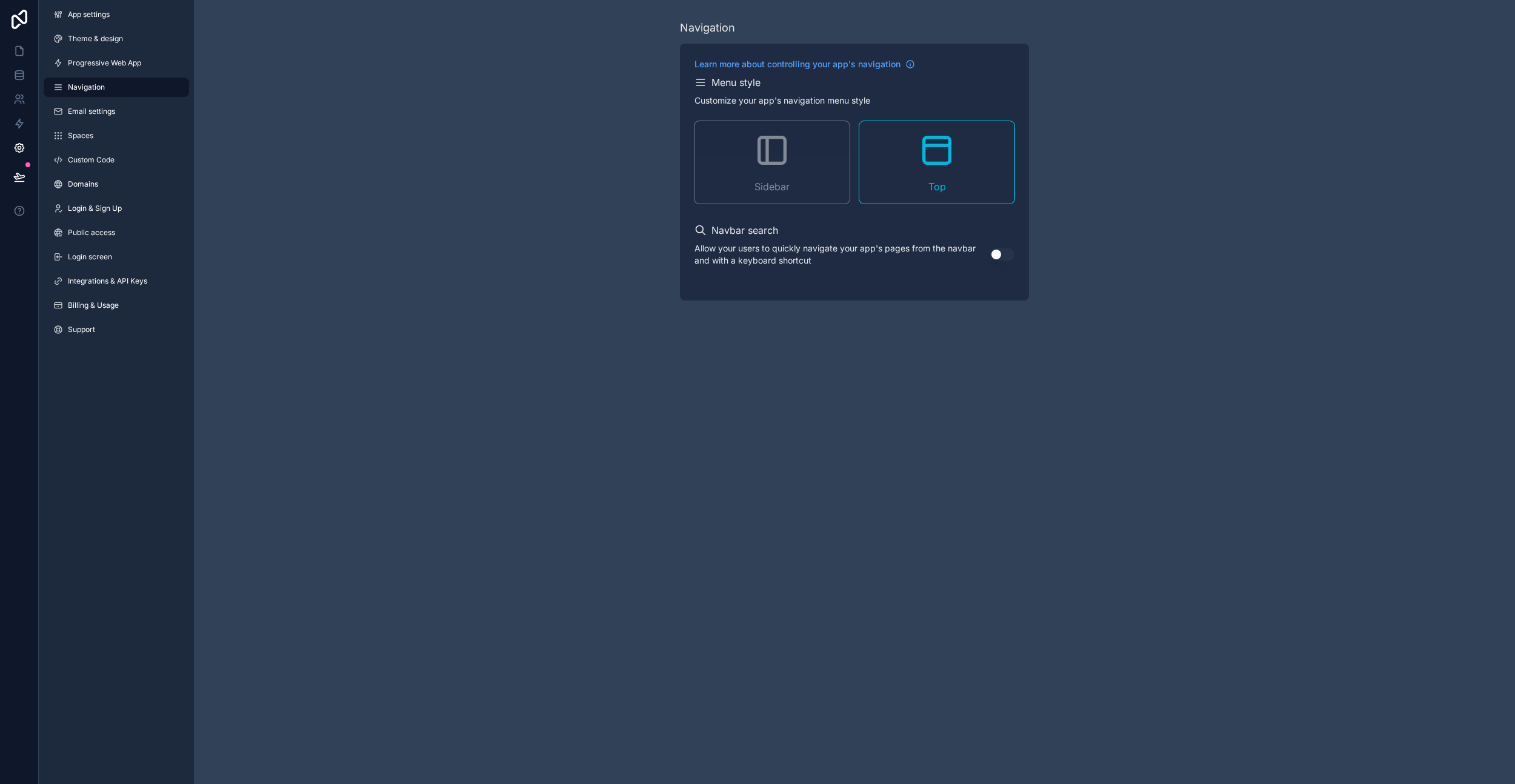
click at [113, 113] on span "Email settings" at bounding box center [91, 111] width 47 height 10
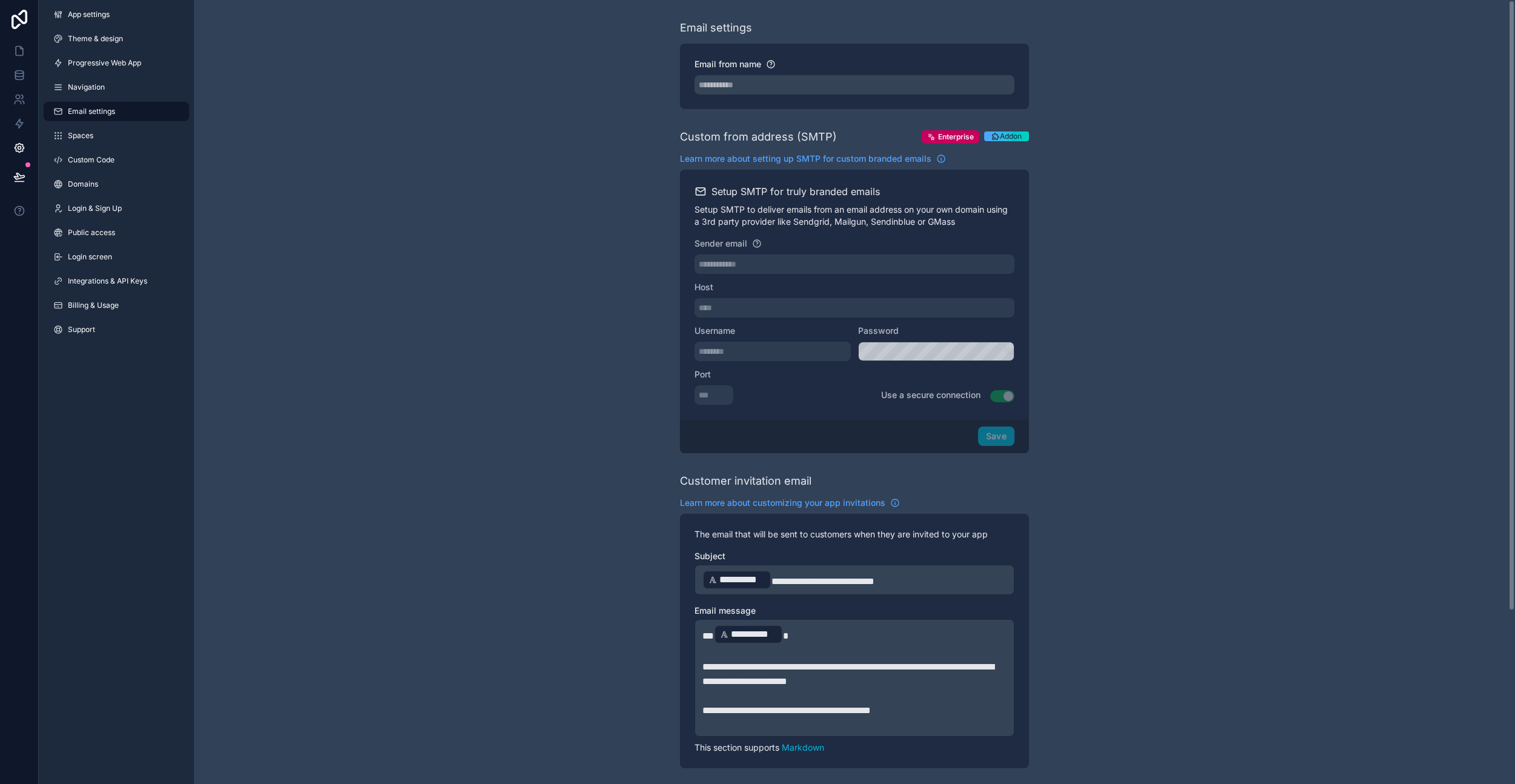
scroll to position [1, 0]
click at [105, 130] on link "Spaces" at bounding box center [116, 135] width 146 height 19
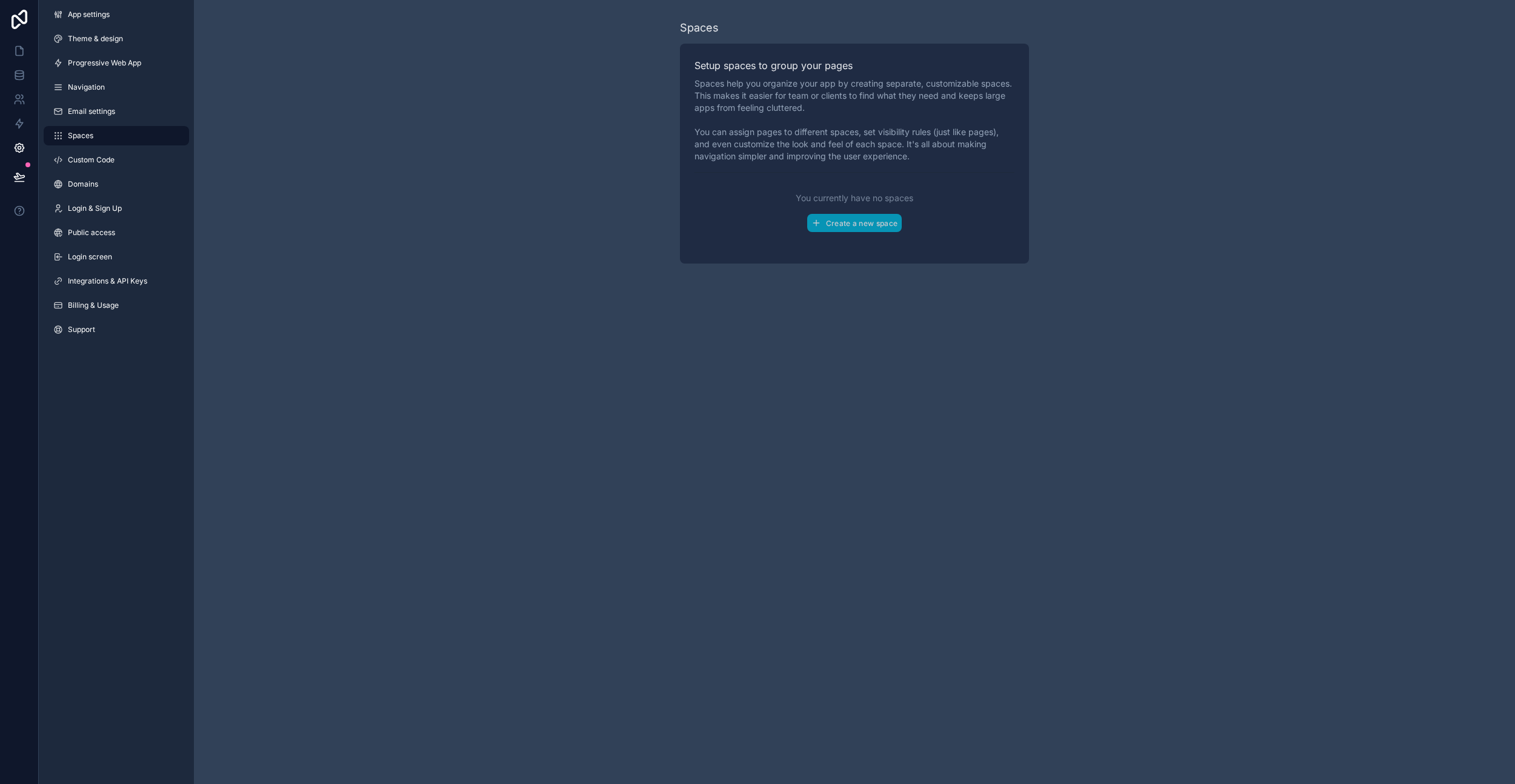
click at [132, 158] on link "Custom Code" at bounding box center [116, 160] width 146 height 19
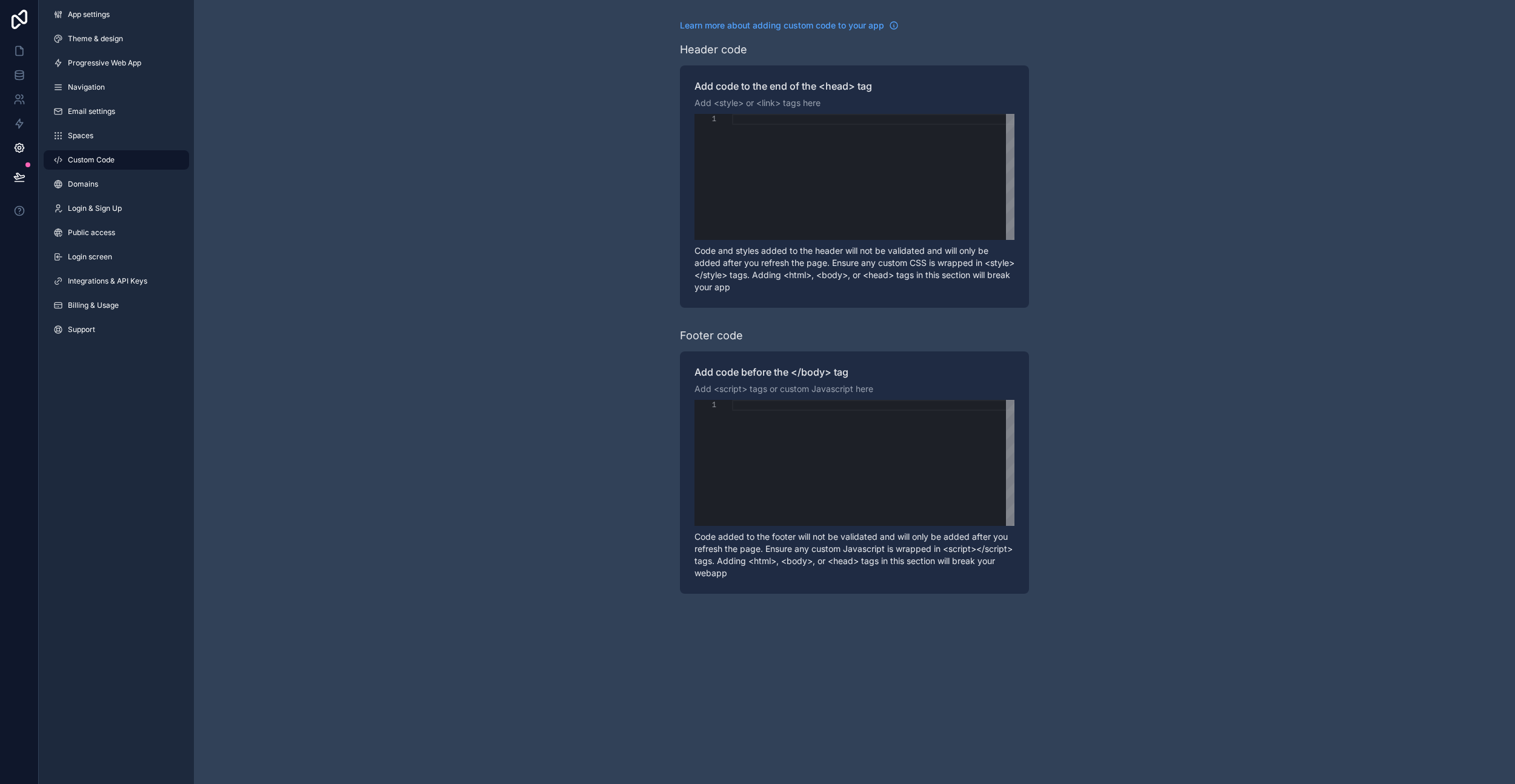
click at [121, 187] on link "Domains" at bounding box center [116, 184] width 146 height 19
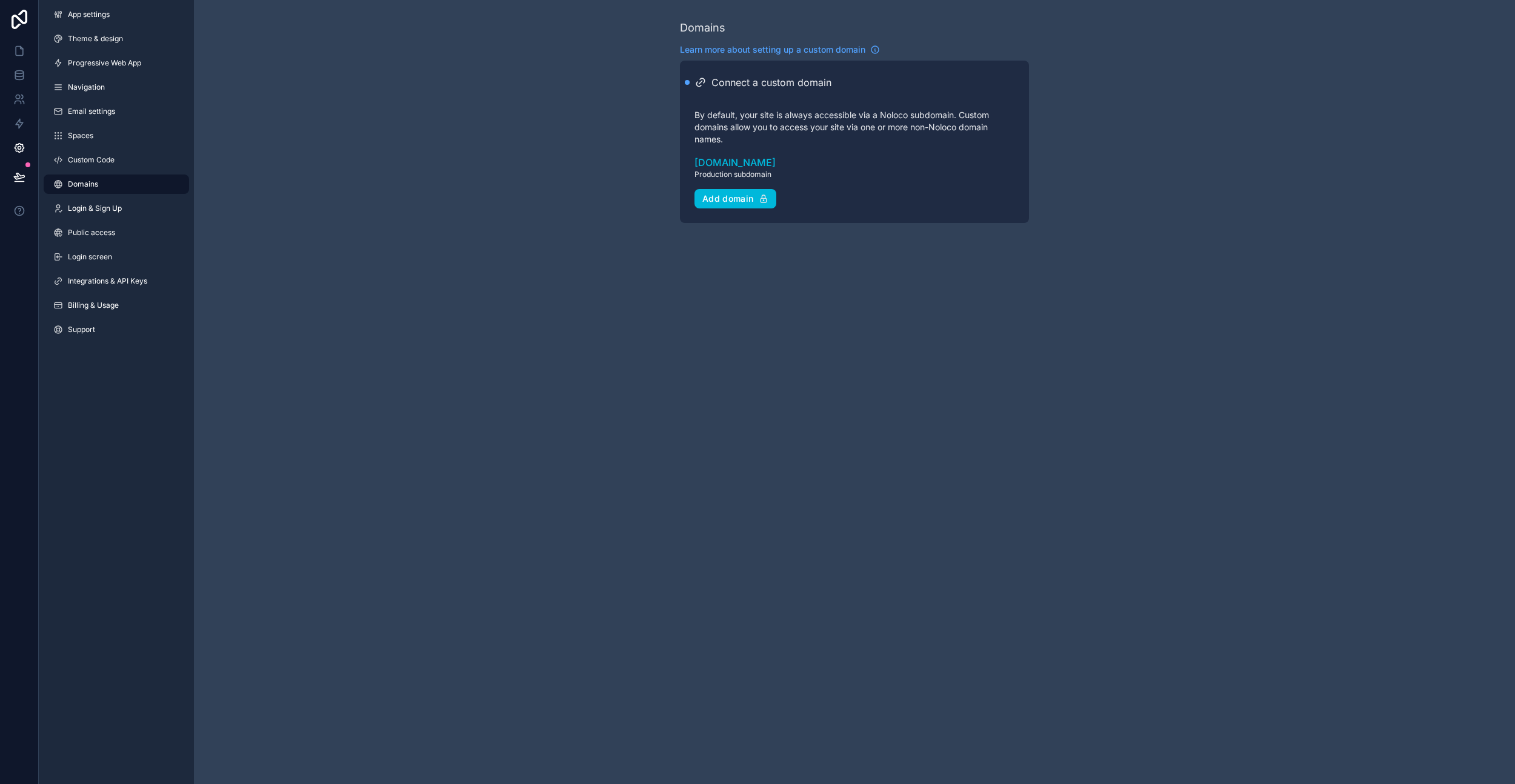
click at [121, 204] on span "Login & Sign Up" at bounding box center [94, 208] width 54 height 10
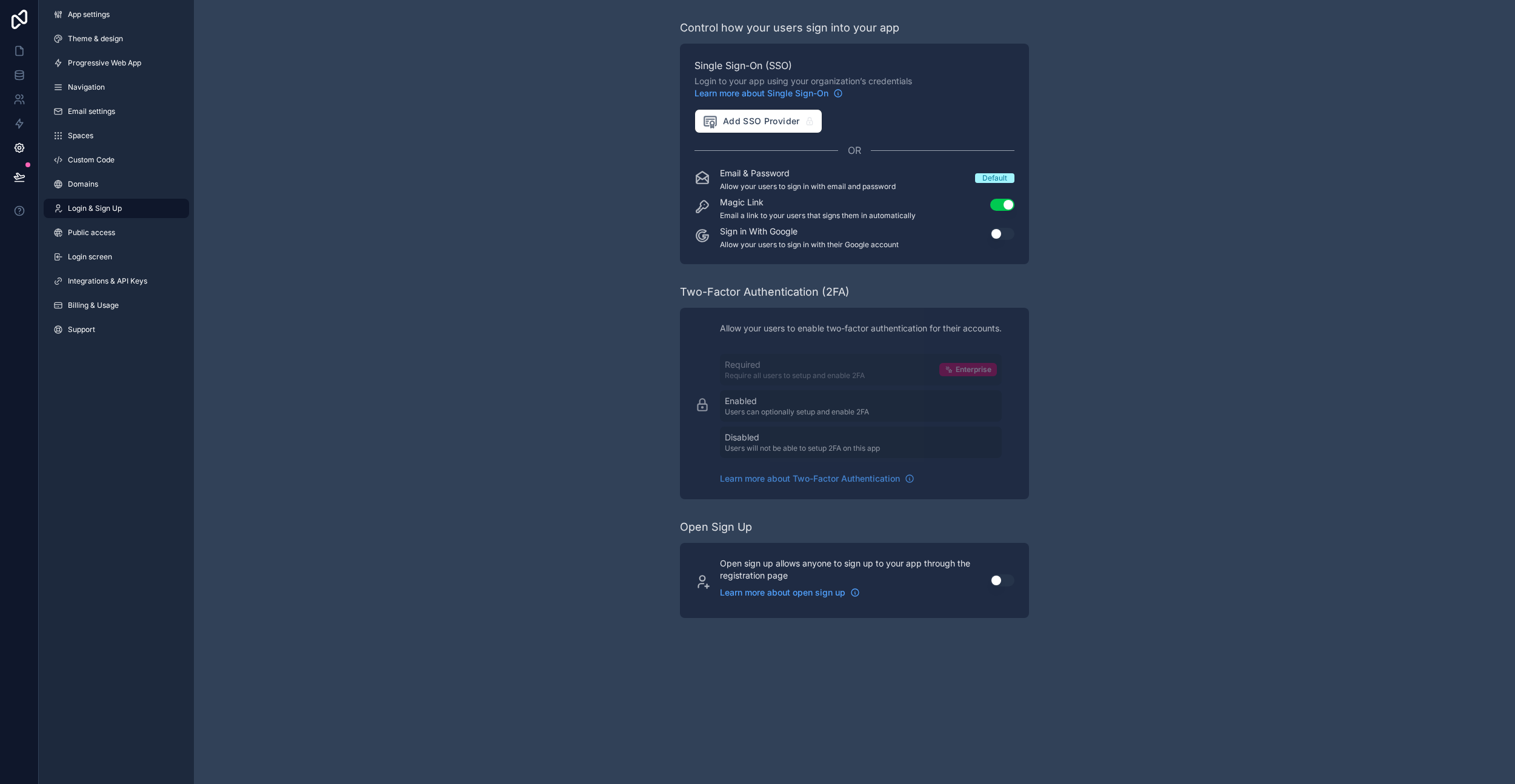
click at [1004, 233] on button "Use setting" at bounding box center [1002, 234] width 24 height 12
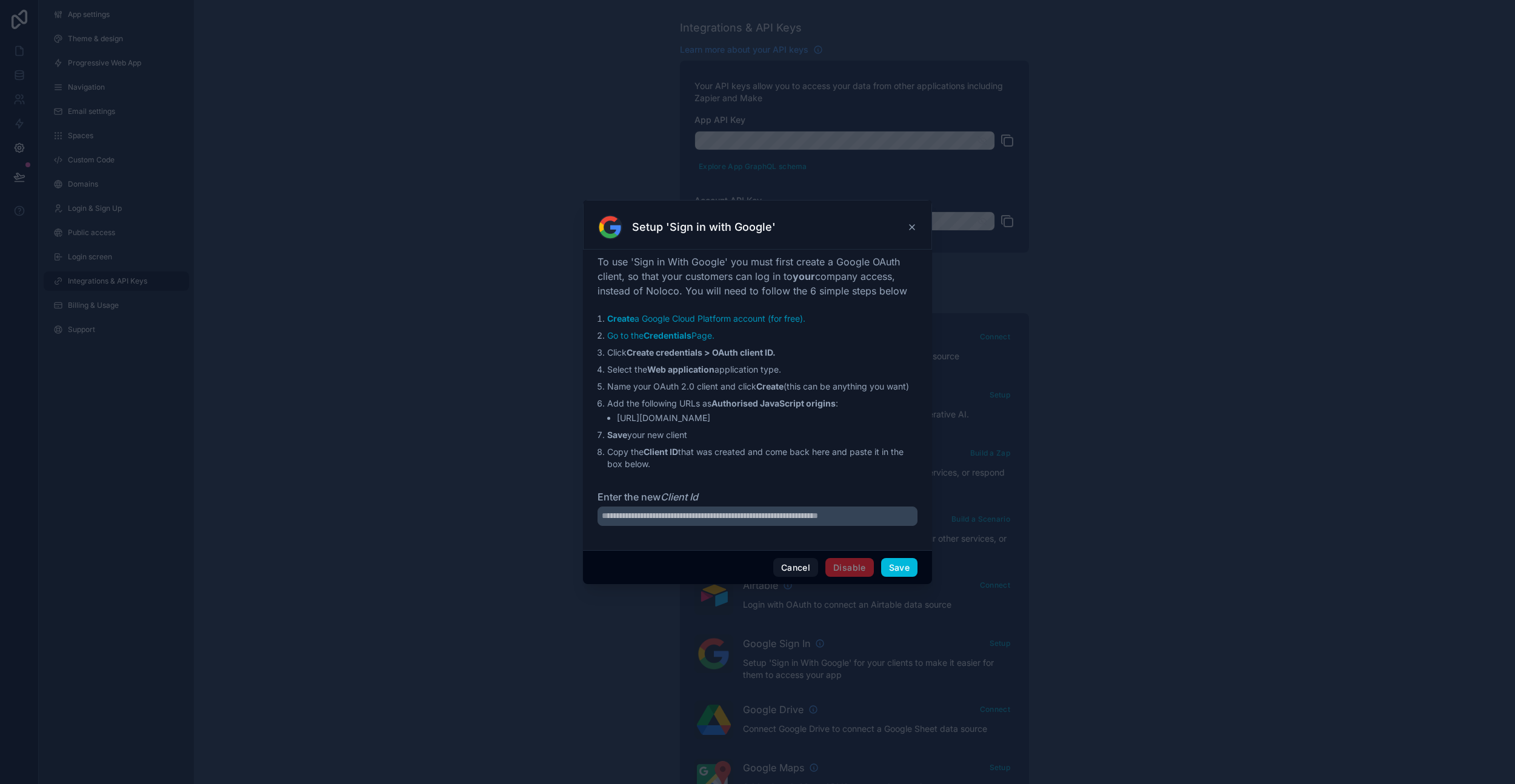
click at [802, 568] on button "Cancel" at bounding box center [796, 568] width 45 height 19
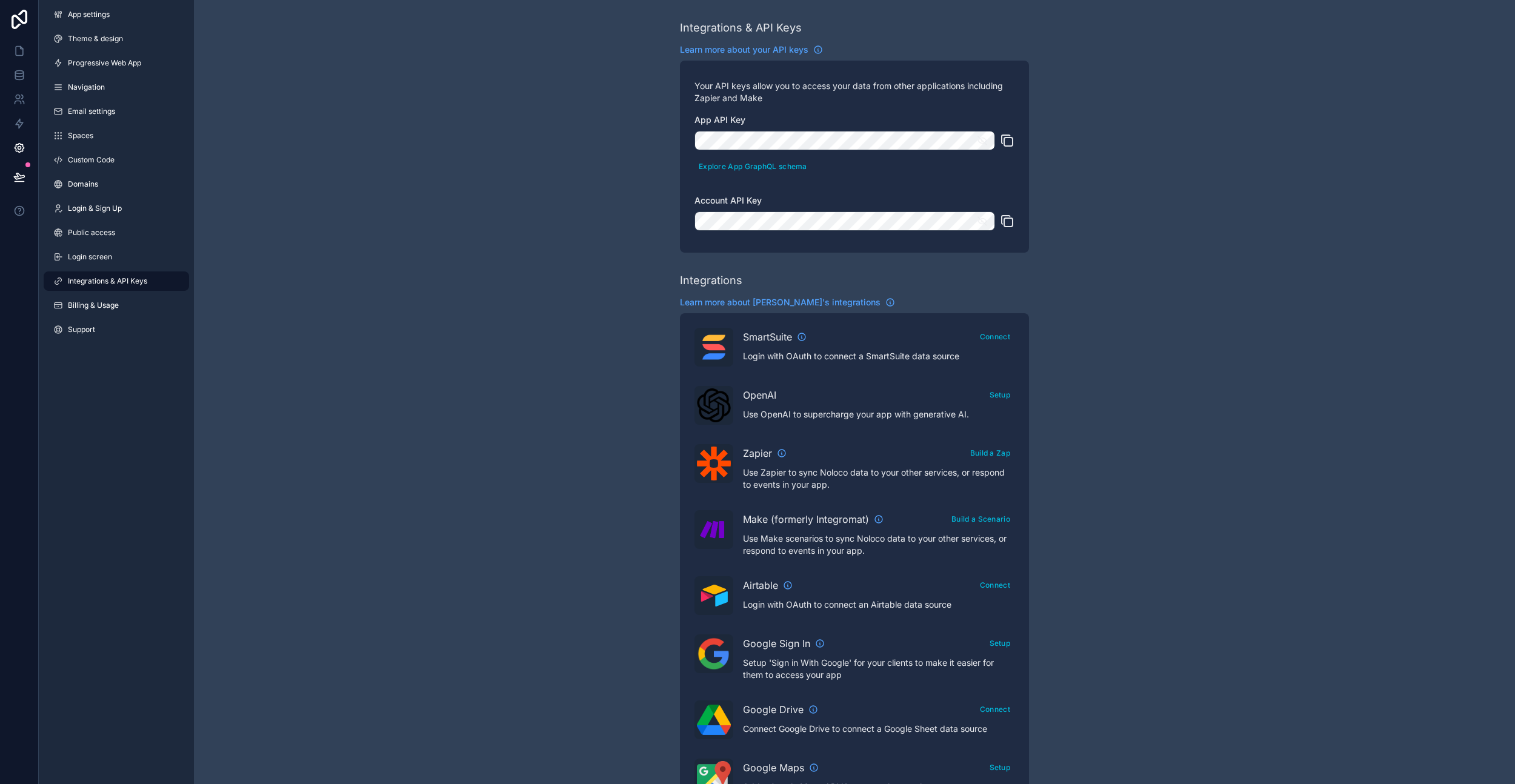
click at [110, 259] on span "Login screen" at bounding box center [90, 257] width 44 height 10
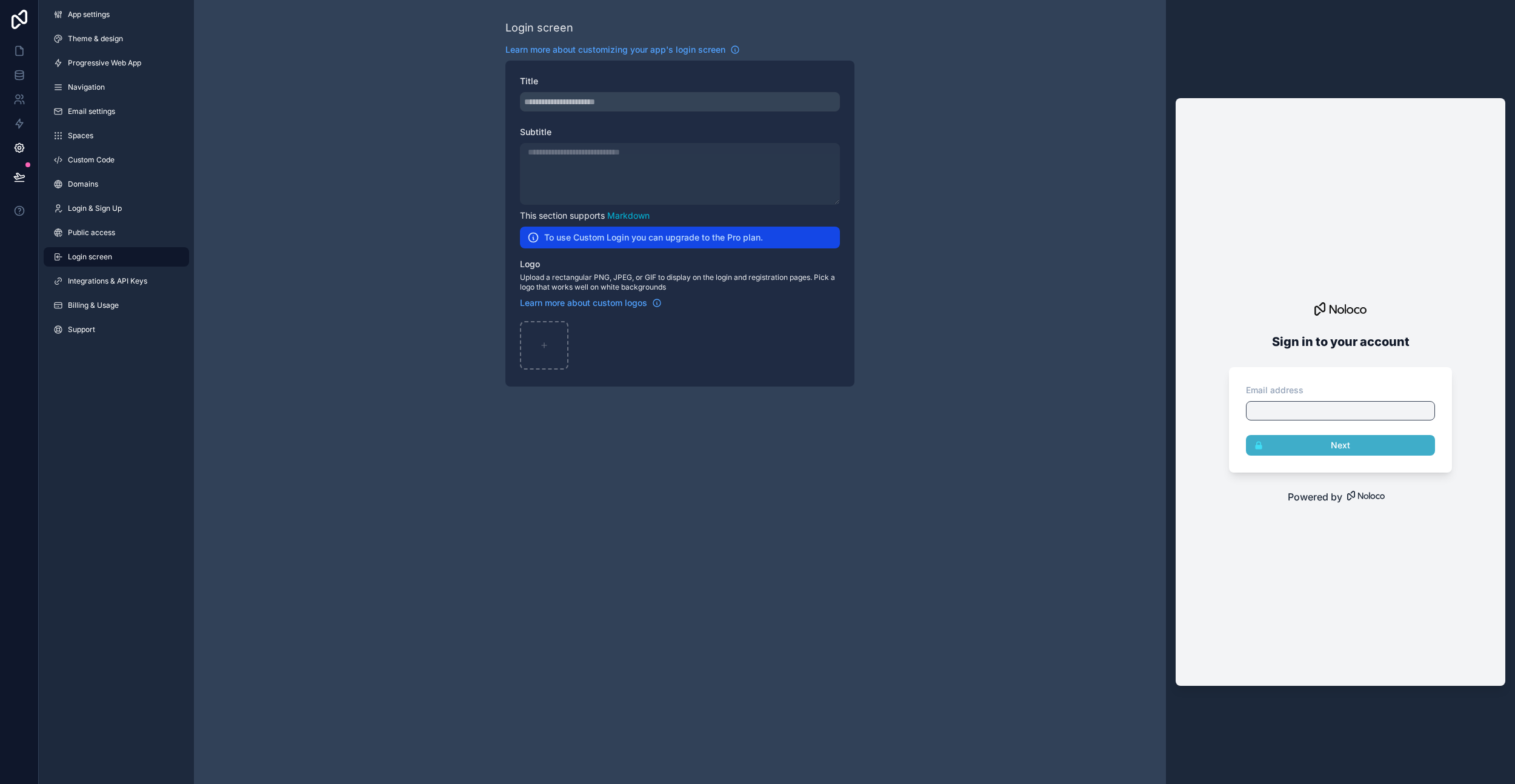
click at [111, 237] on span "Public access" at bounding box center [91, 233] width 47 height 10
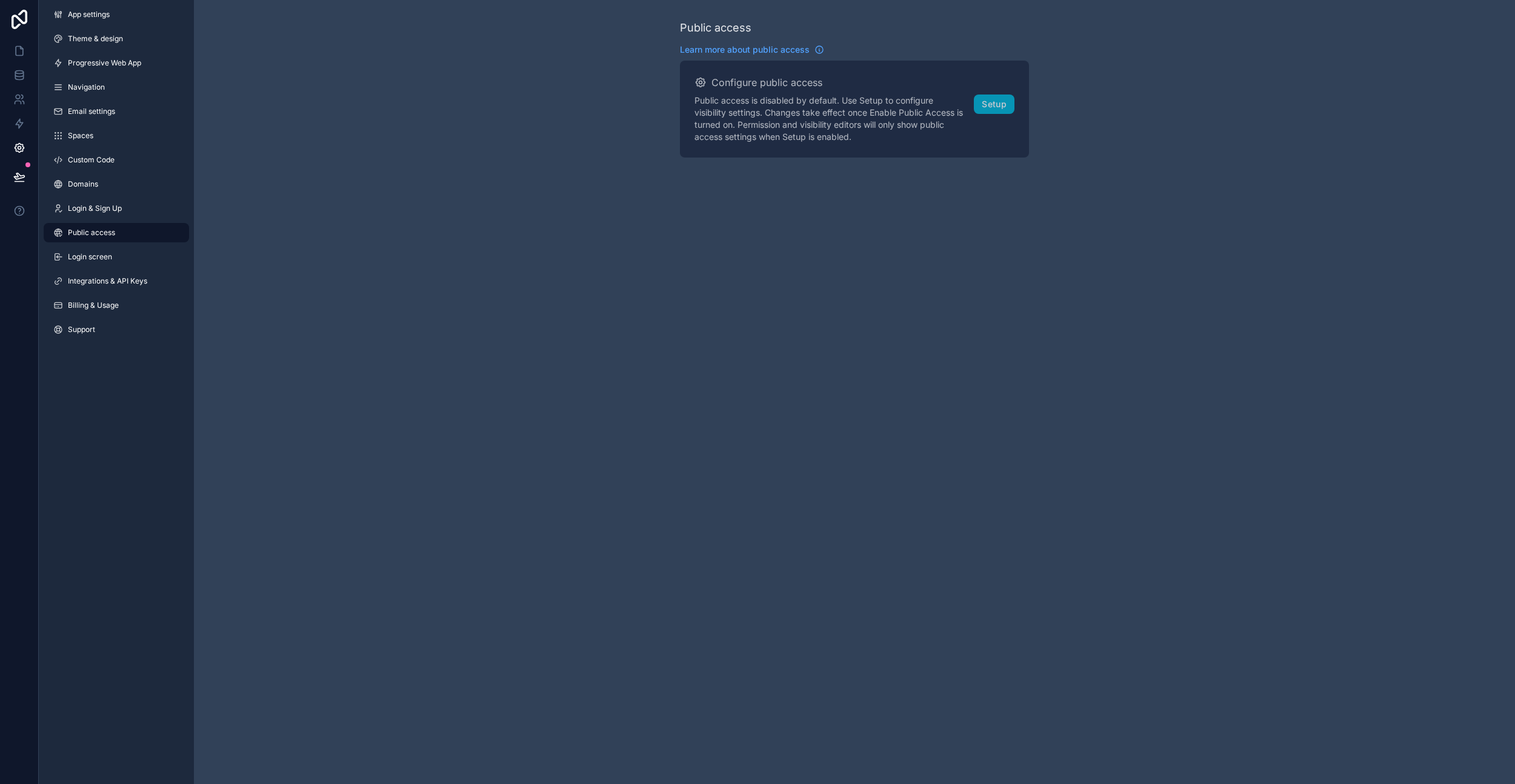
click at [121, 197] on div "App settings Theme & design Progressive Web App Navigation Email settings Space…" at bounding box center [116, 174] width 155 height 349
click at [116, 205] on span "Login & Sign Up" at bounding box center [94, 208] width 54 height 10
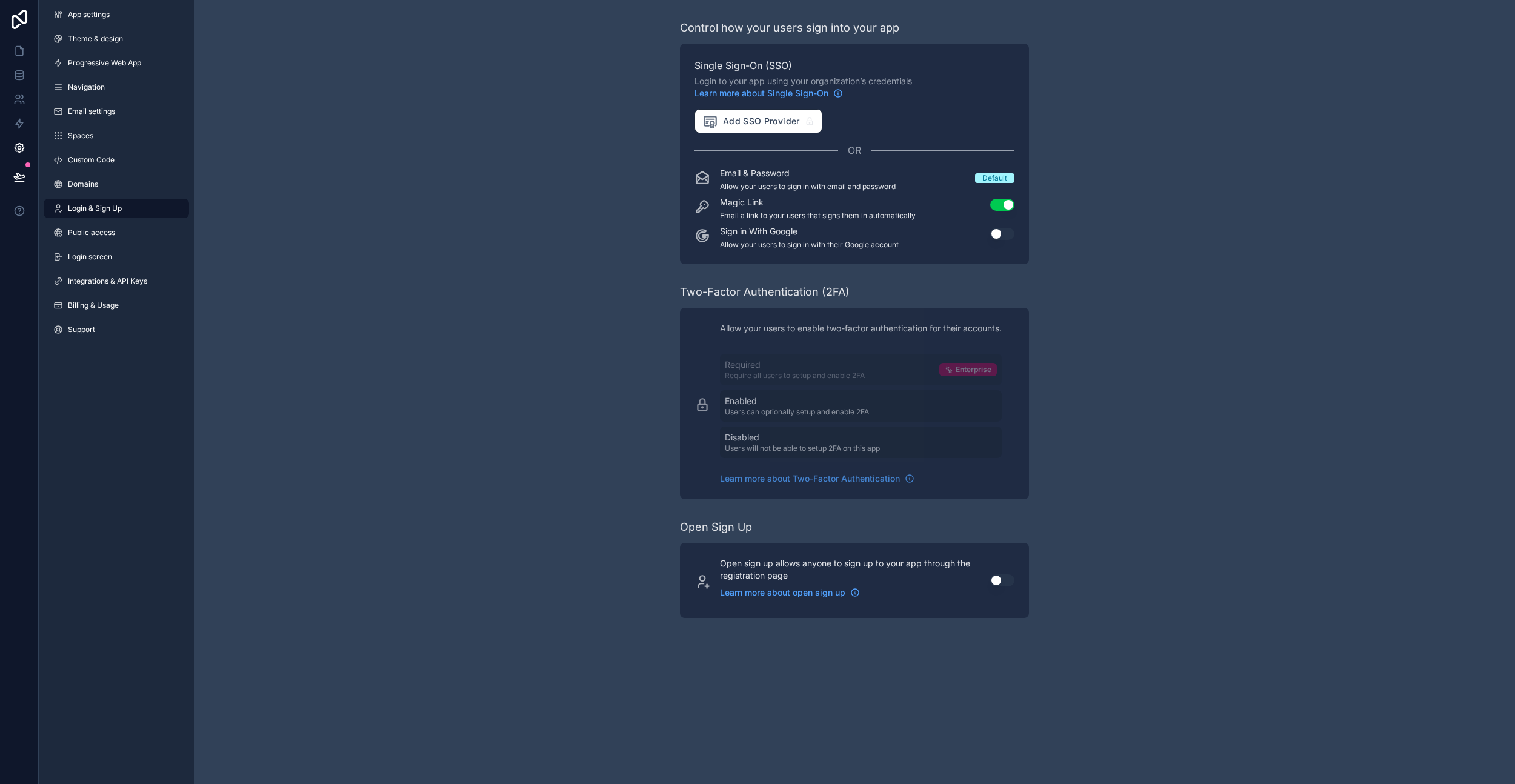
click at [107, 230] on span "Public access" at bounding box center [91, 233] width 47 height 10
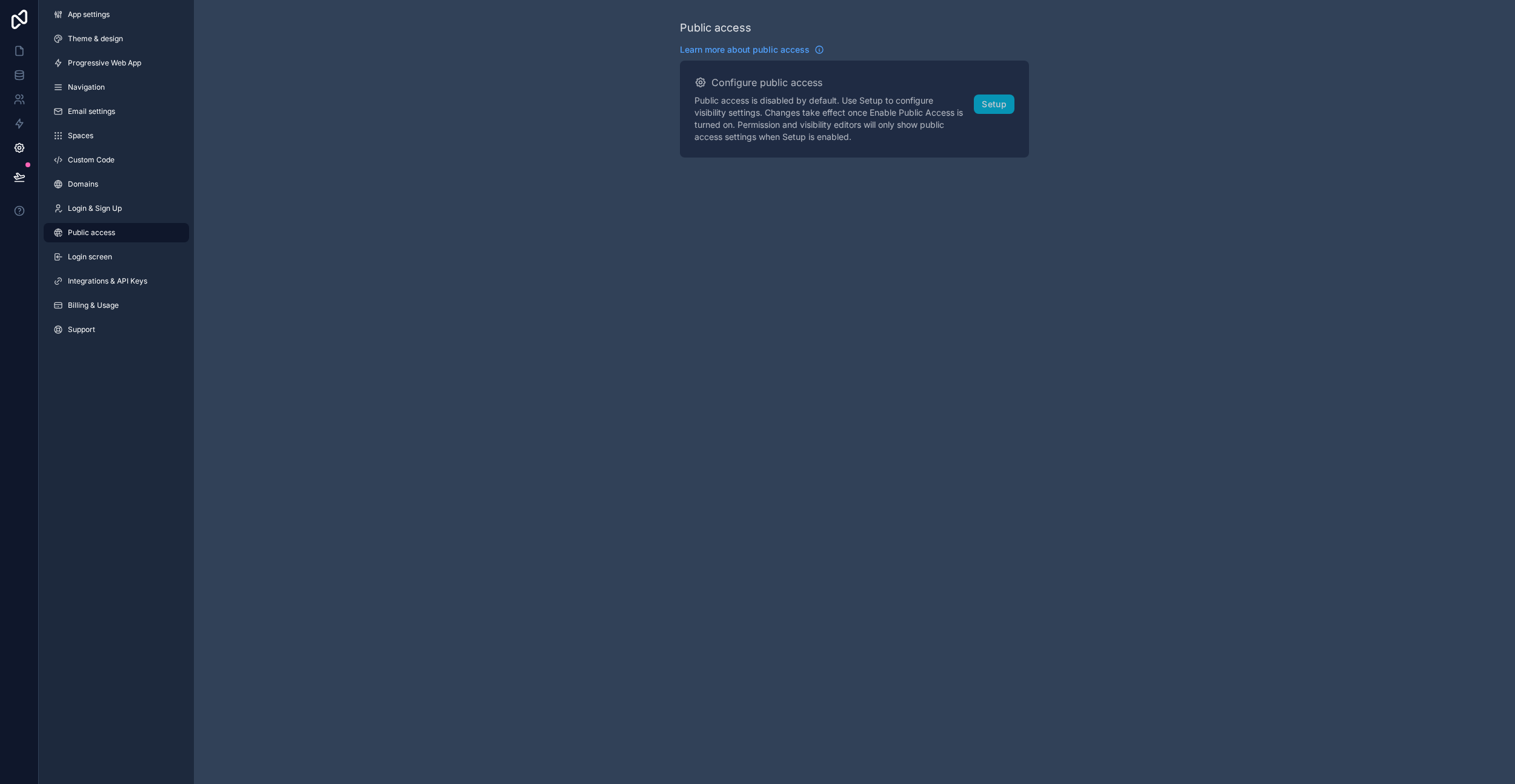
click at [122, 255] on link "Login screen" at bounding box center [116, 257] width 146 height 19
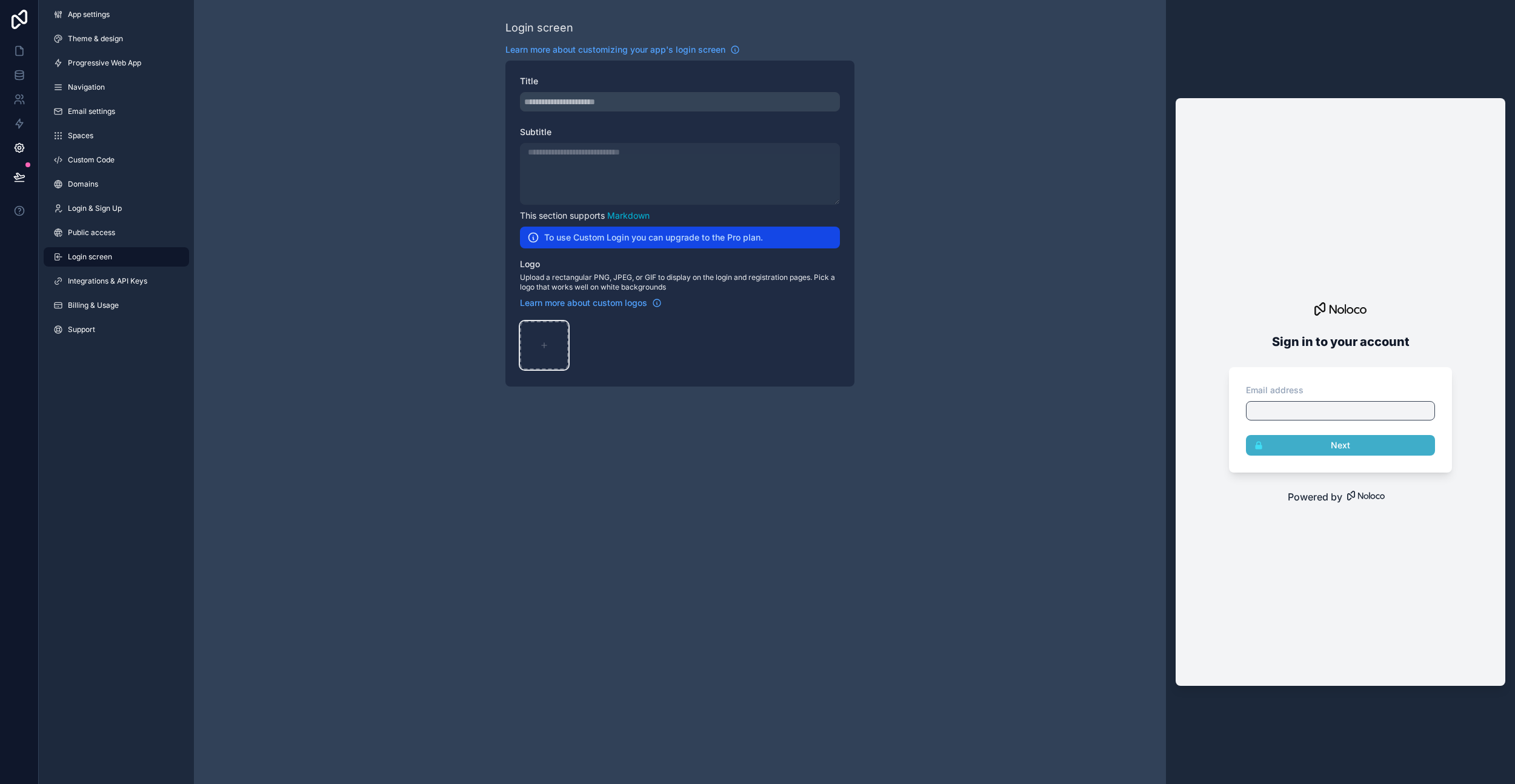
click at [544, 352] on div "scrollable content" at bounding box center [544, 345] width 49 height 49
click at [530, 353] on div "scrollable content" at bounding box center [544, 345] width 49 height 49
type input "**********"
click at [629, 102] on div "scrollable content" at bounding box center [679, 102] width 320 height 19
click at [608, 166] on div "scrollable content" at bounding box center [679, 174] width 320 height 62
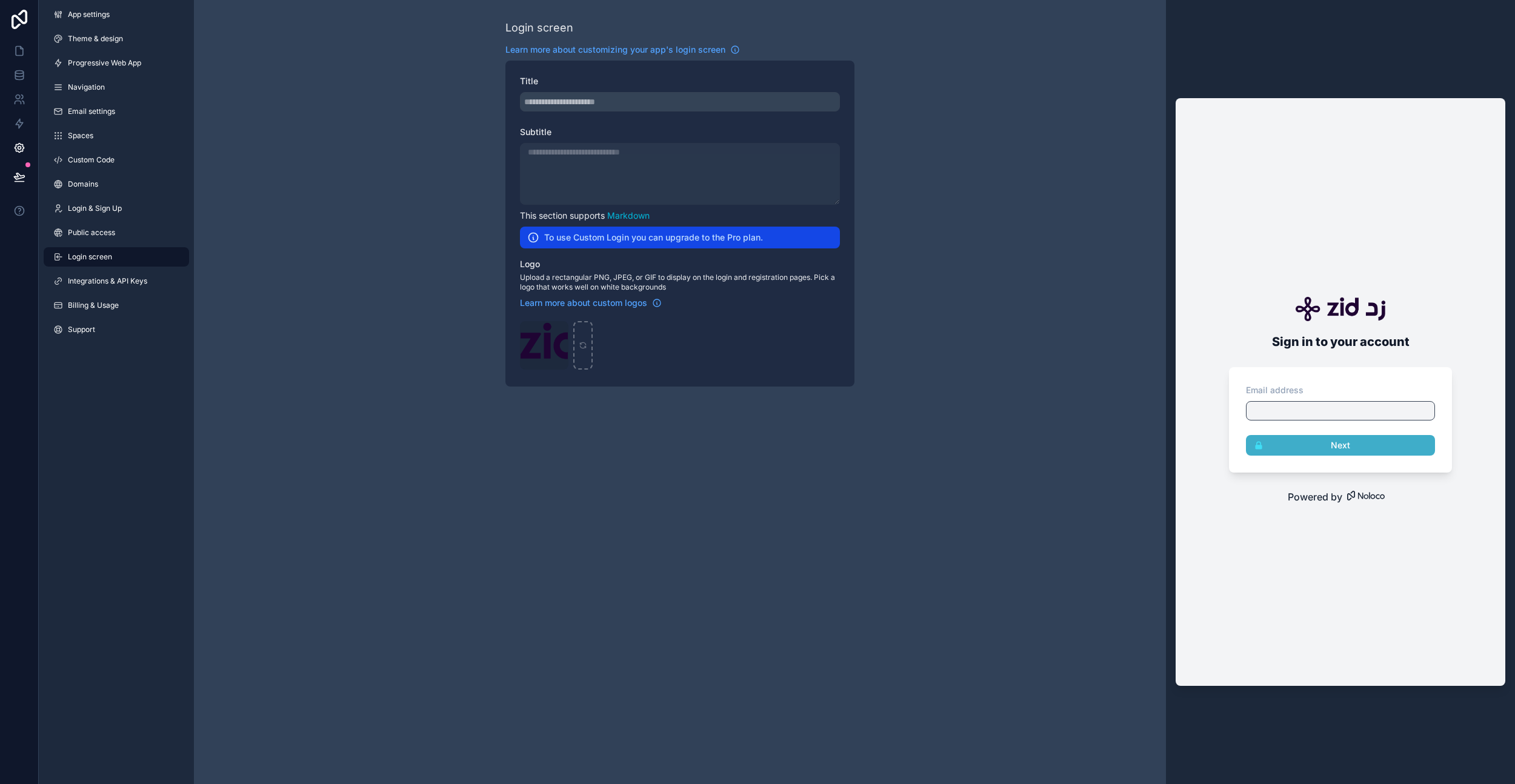
click at [425, 221] on div "Login screen Learn more about customizing your app's login screen Title Subtitl…" at bounding box center [679, 203] width 972 height 406
click at [20, 177] on icon at bounding box center [19, 176] width 10 height 6
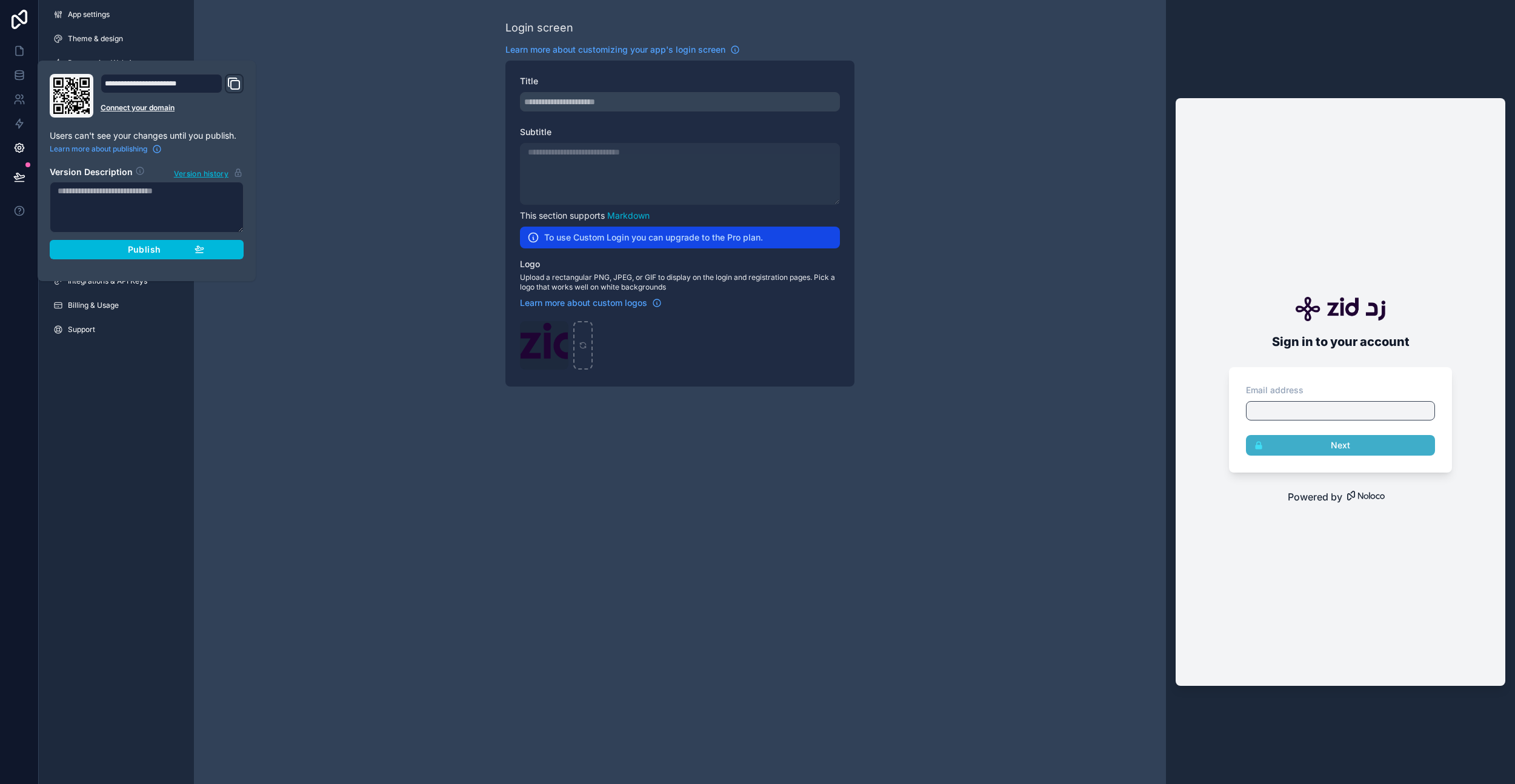
click at [142, 242] on button "Publish" at bounding box center [146, 250] width 194 height 19
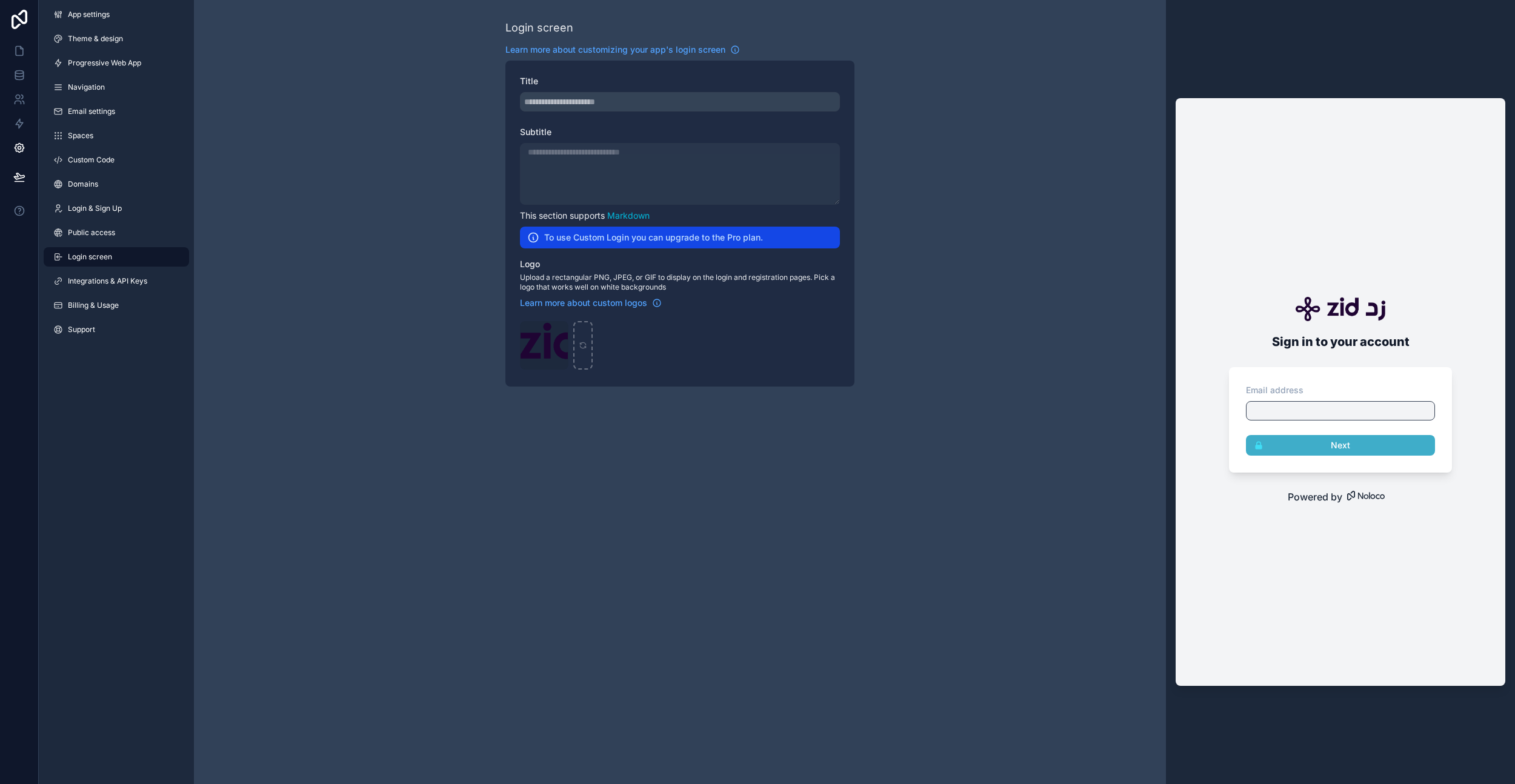
click at [290, 286] on div "Login screen Learn more about customizing your app's login screen Title Subtitl…" at bounding box center [679, 203] width 972 height 406
click at [100, 52] on div "App settings Theme & design Progressive Web App Navigation Email settings Space…" at bounding box center [116, 174] width 155 height 349
click at [111, 34] on span "Theme & design" at bounding box center [95, 38] width 55 height 10
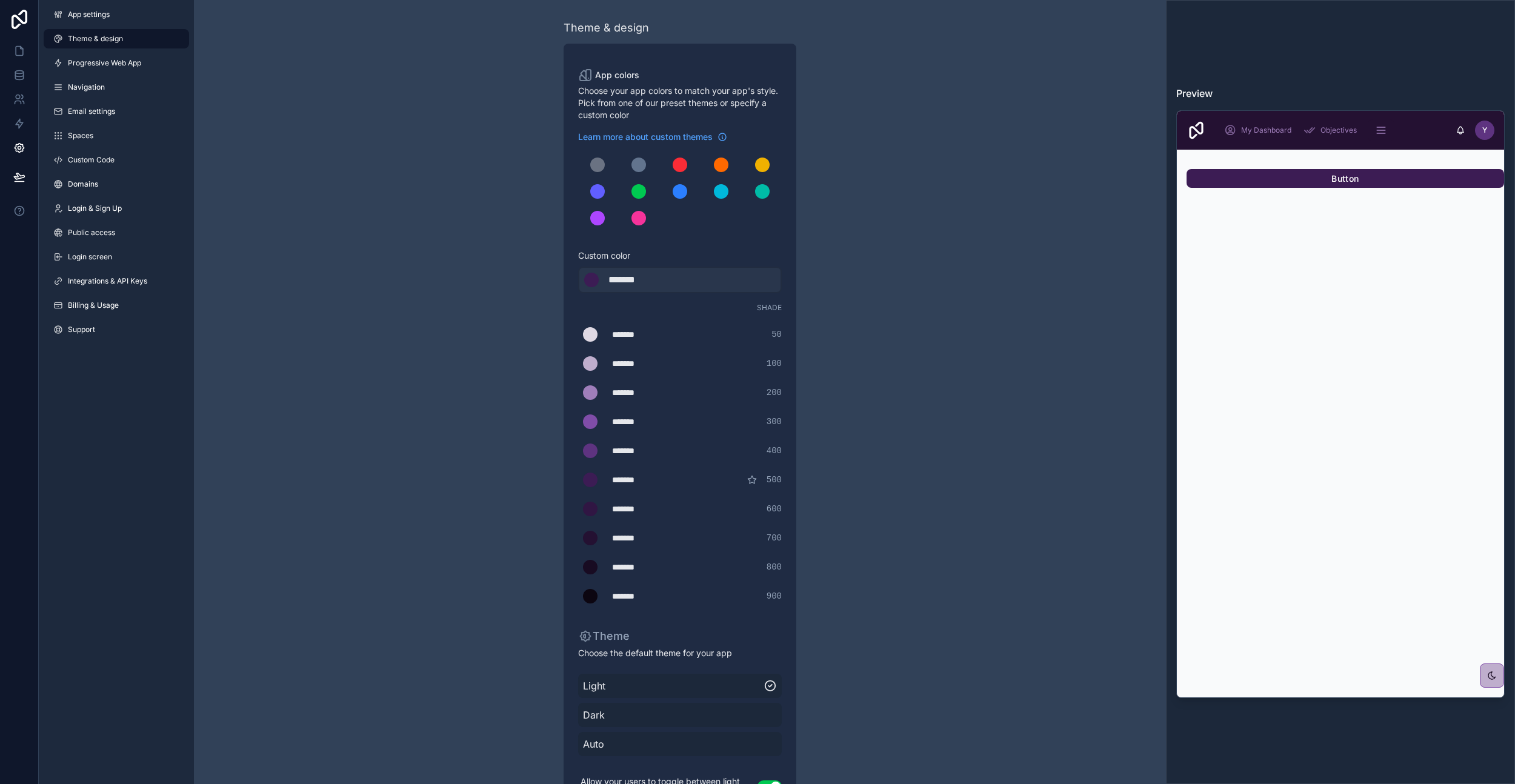
click at [114, 73] on div "App settings Theme & design Progressive Web App Navigation Email settings Space…" at bounding box center [116, 174] width 155 height 349
click at [104, 99] on div "App settings Theme & design Progressive Web App Navigation Email settings Space…" at bounding box center [116, 174] width 155 height 349
click at [104, 124] on div "App settings Theme & design Progressive Web App Navigation Email settings Space…" at bounding box center [116, 174] width 155 height 349
click at [99, 290] on link "Integrations & API Keys" at bounding box center [116, 281] width 146 height 19
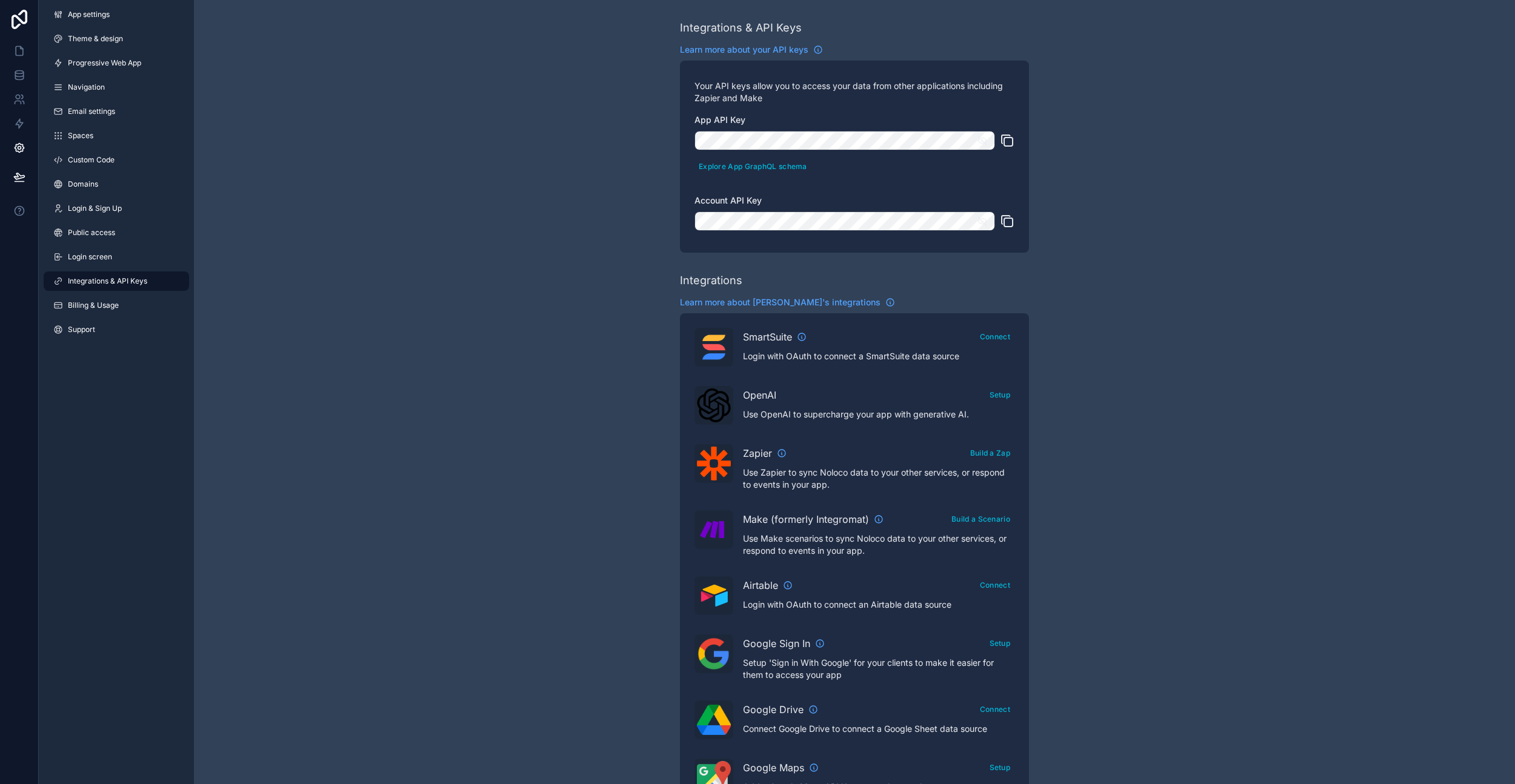
click at [99, 309] on span "Billing & Usage" at bounding box center [93, 305] width 51 height 10
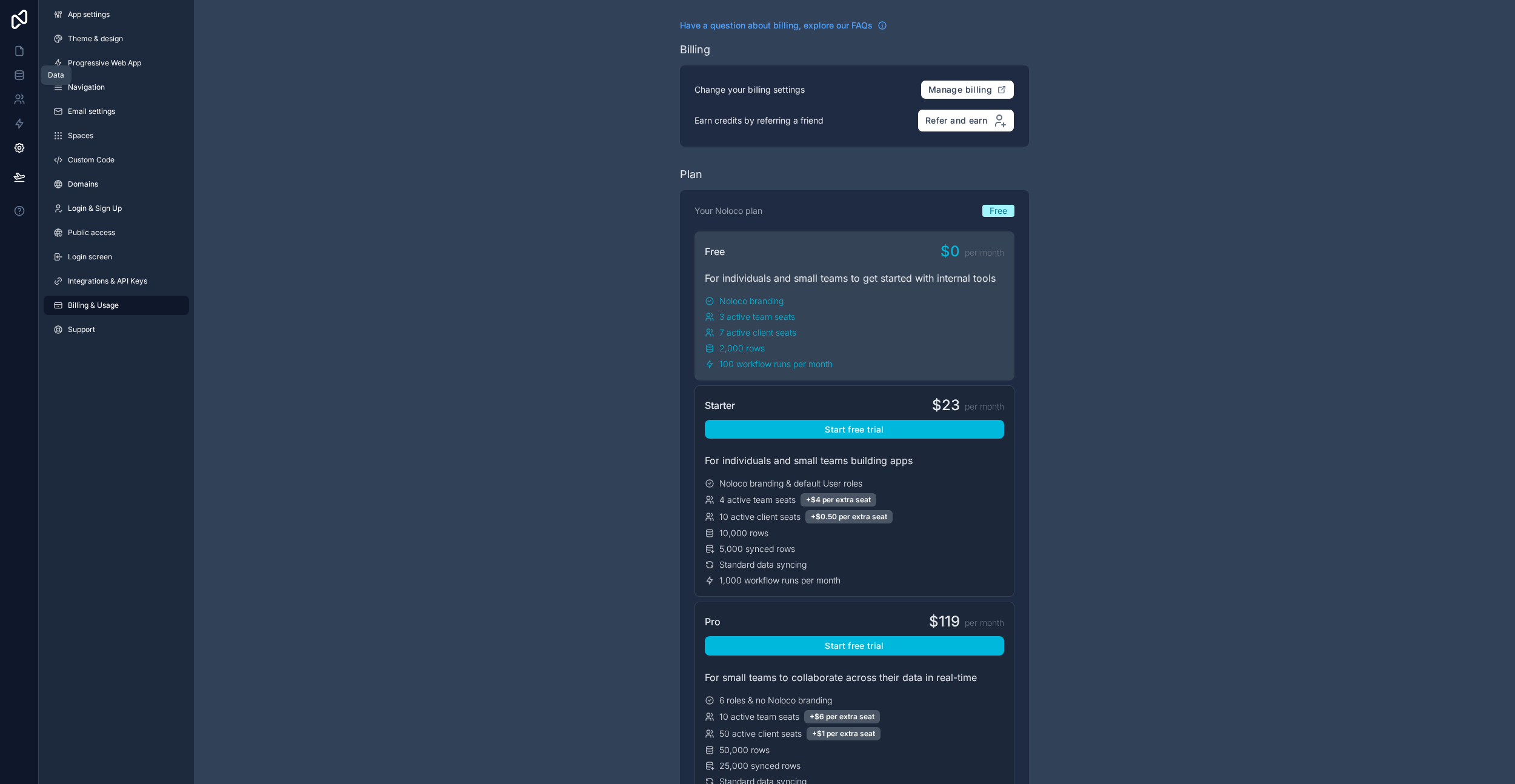
click at [20, 68] on link at bounding box center [19, 75] width 38 height 24
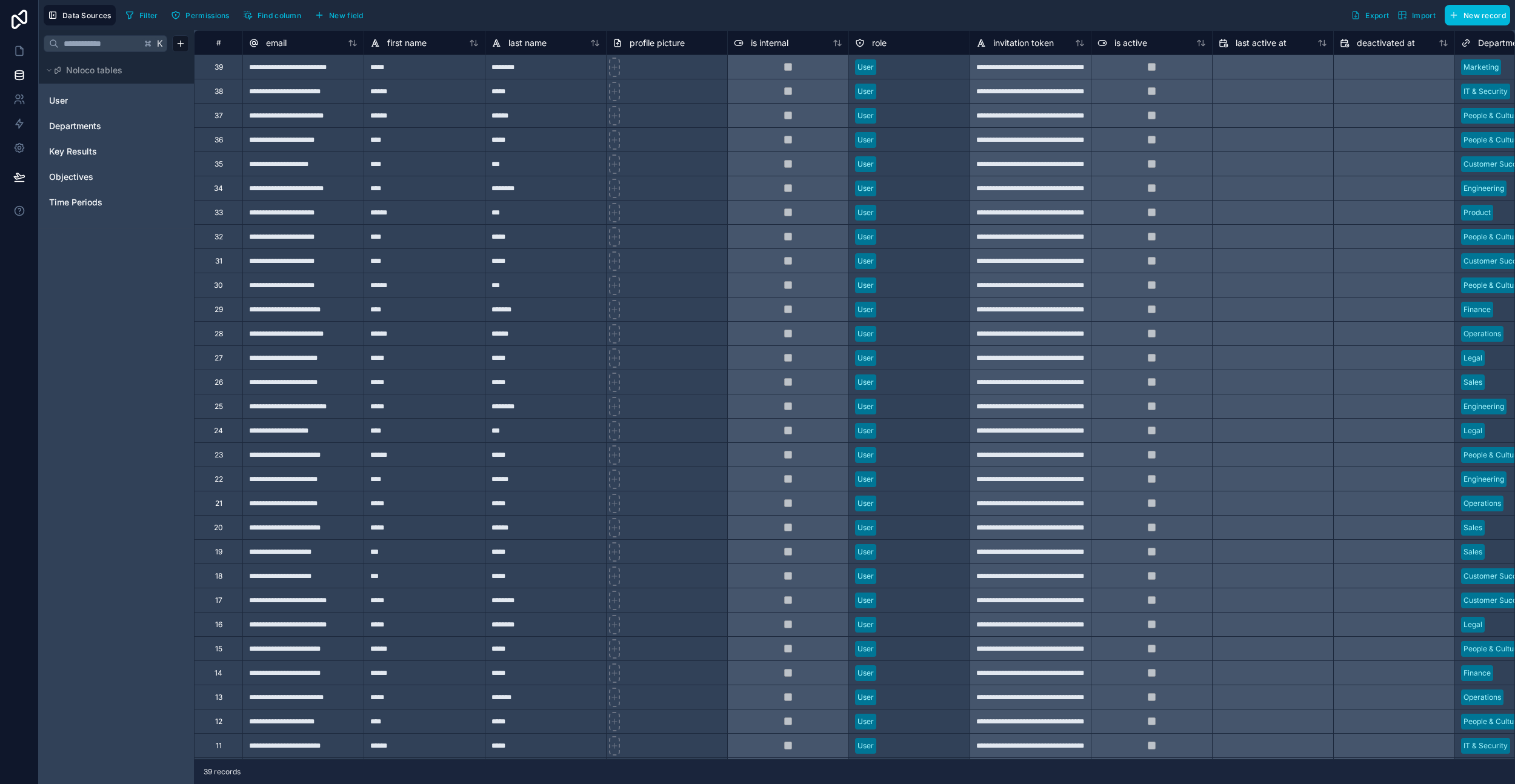
click at [79, 128] on span "Departments" at bounding box center [75, 126] width 52 height 12
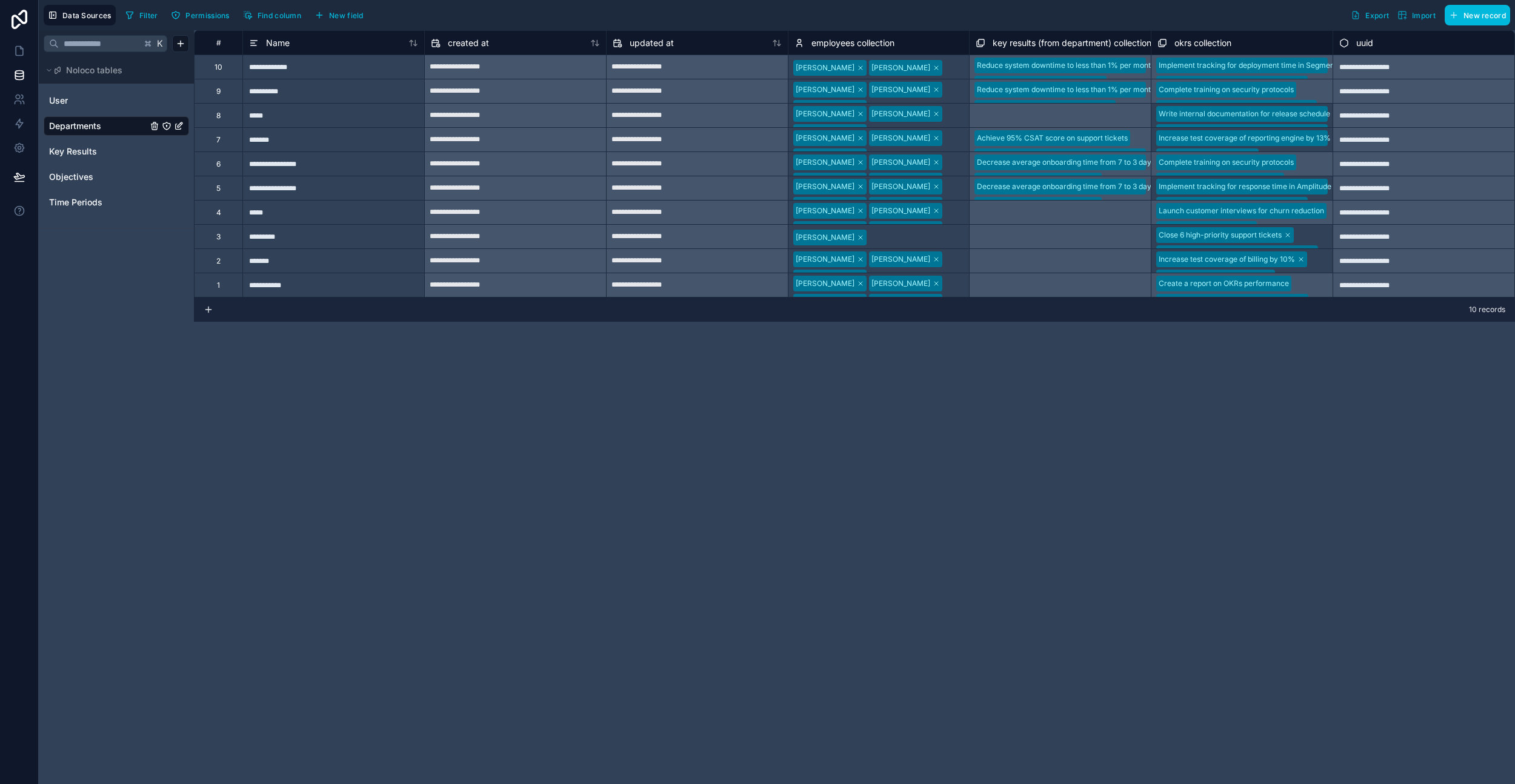
click at [88, 149] on span "Key Results" at bounding box center [73, 152] width 48 height 12
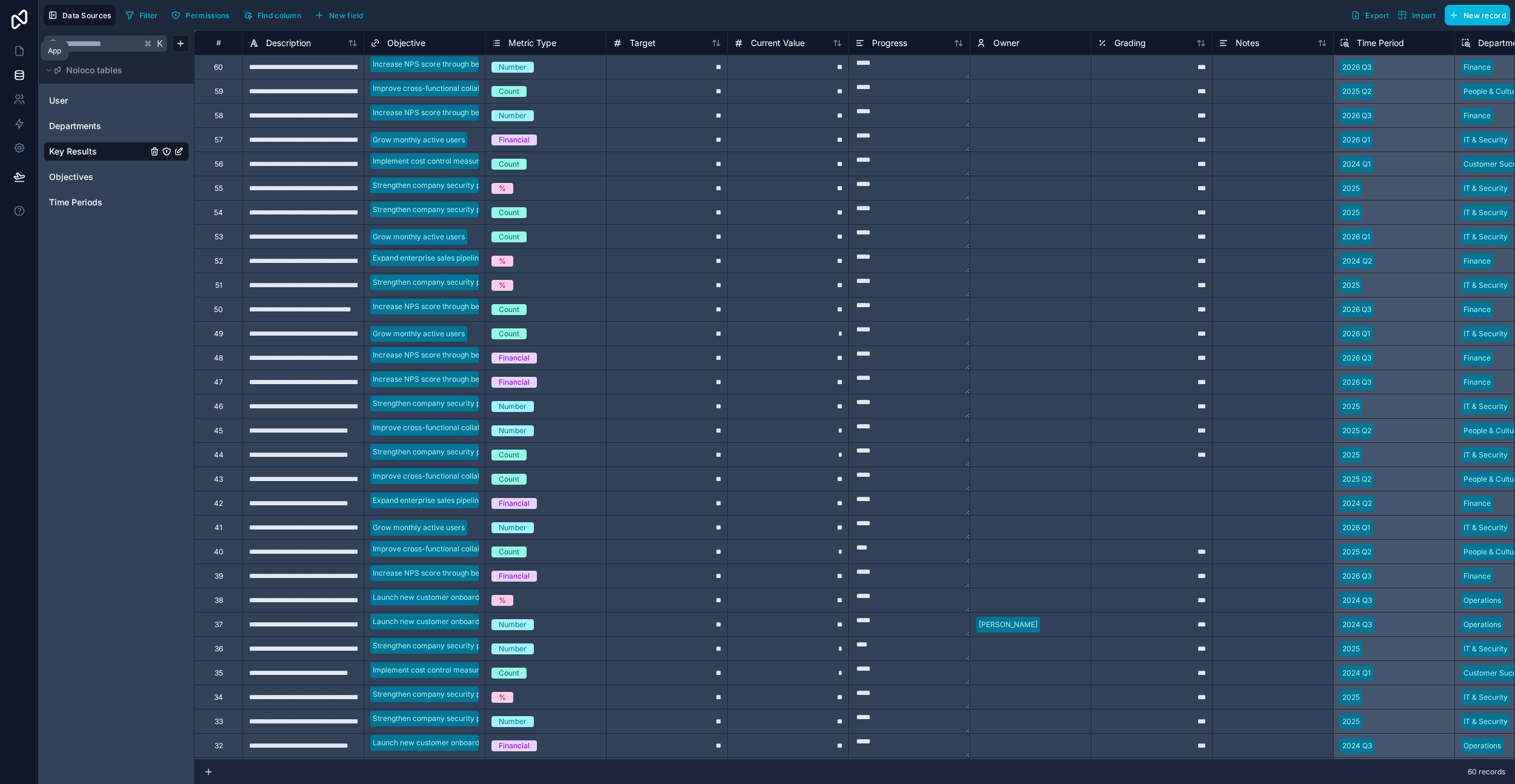
click at [17, 53] on icon at bounding box center [19, 51] width 12 height 12
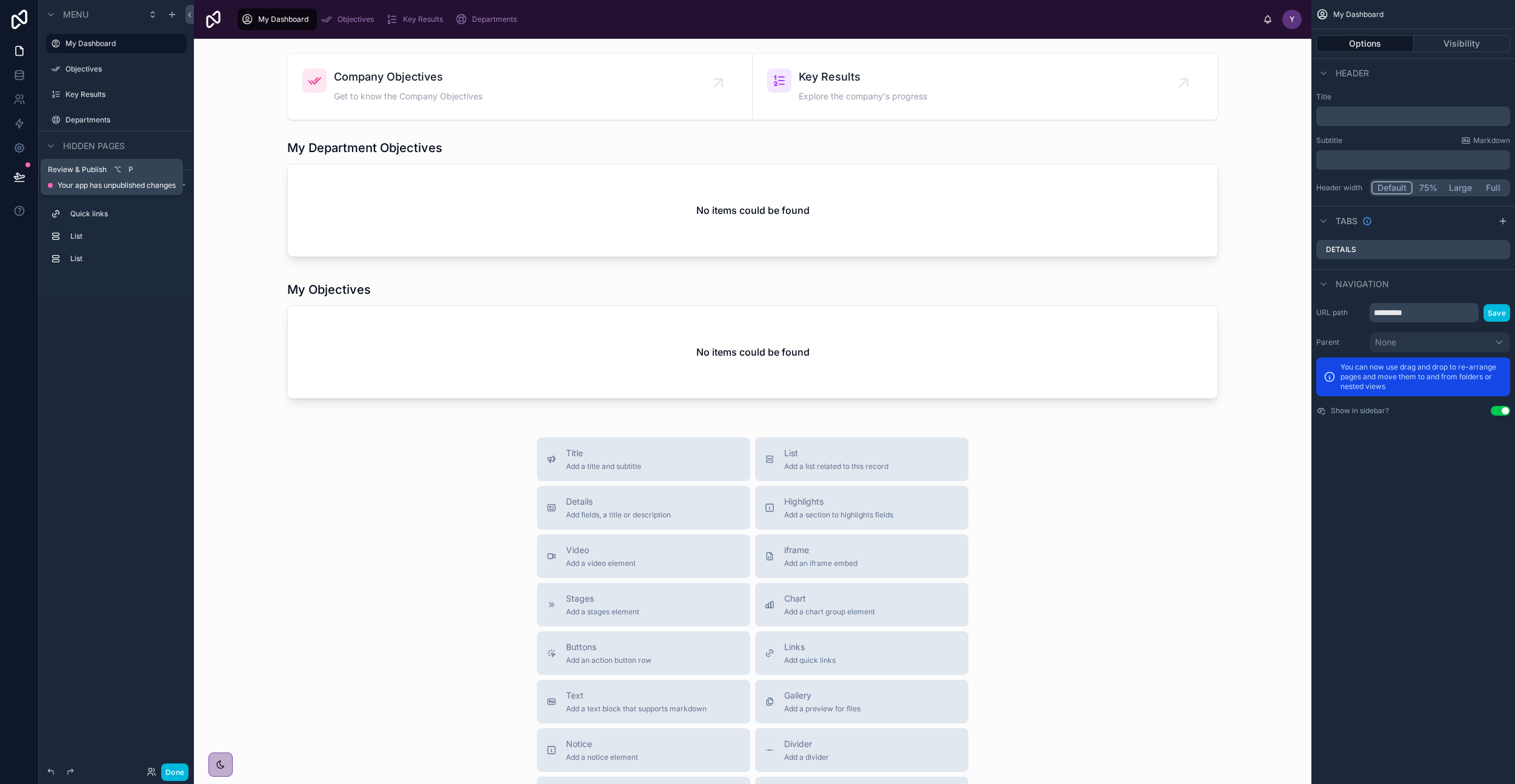
click at [18, 169] on button at bounding box center [19, 177] width 27 height 34
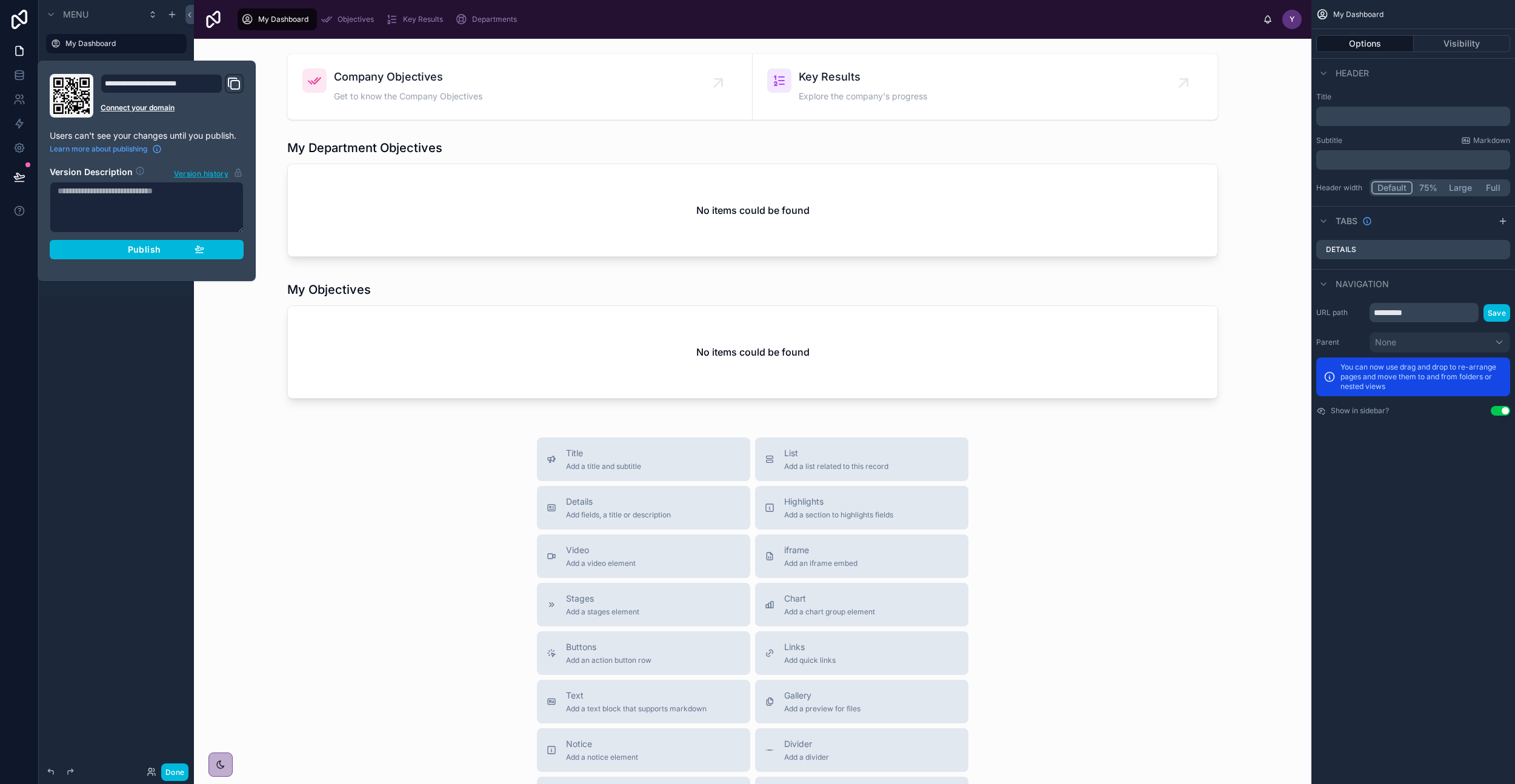
click at [146, 245] on span "Publish" at bounding box center [144, 250] width 32 height 11
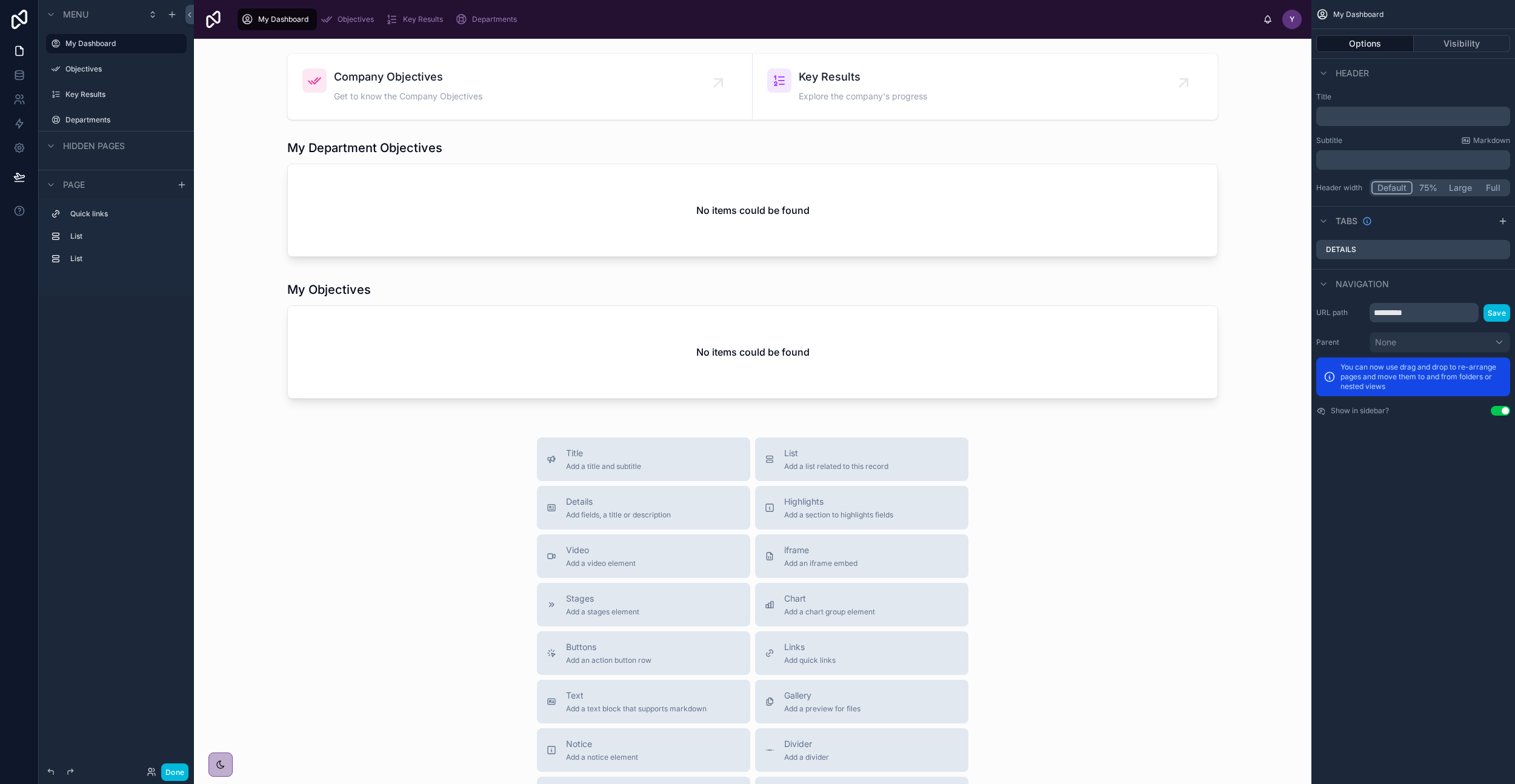
click at [171, 738] on button "Done" at bounding box center [174, 772] width 27 height 18
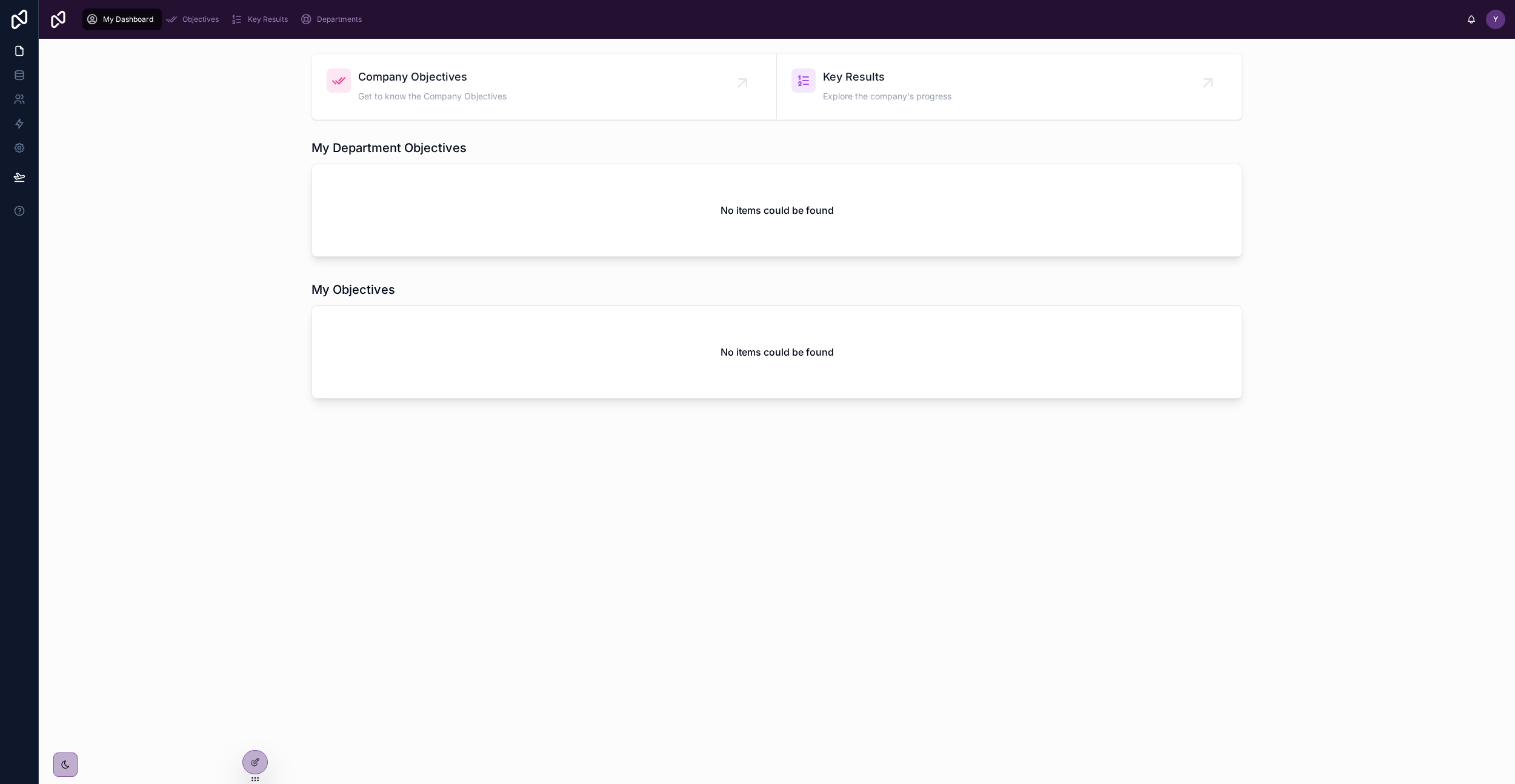
click at [308, 19] on icon "scrollable content" at bounding box center [306, 19] width 12 height 12
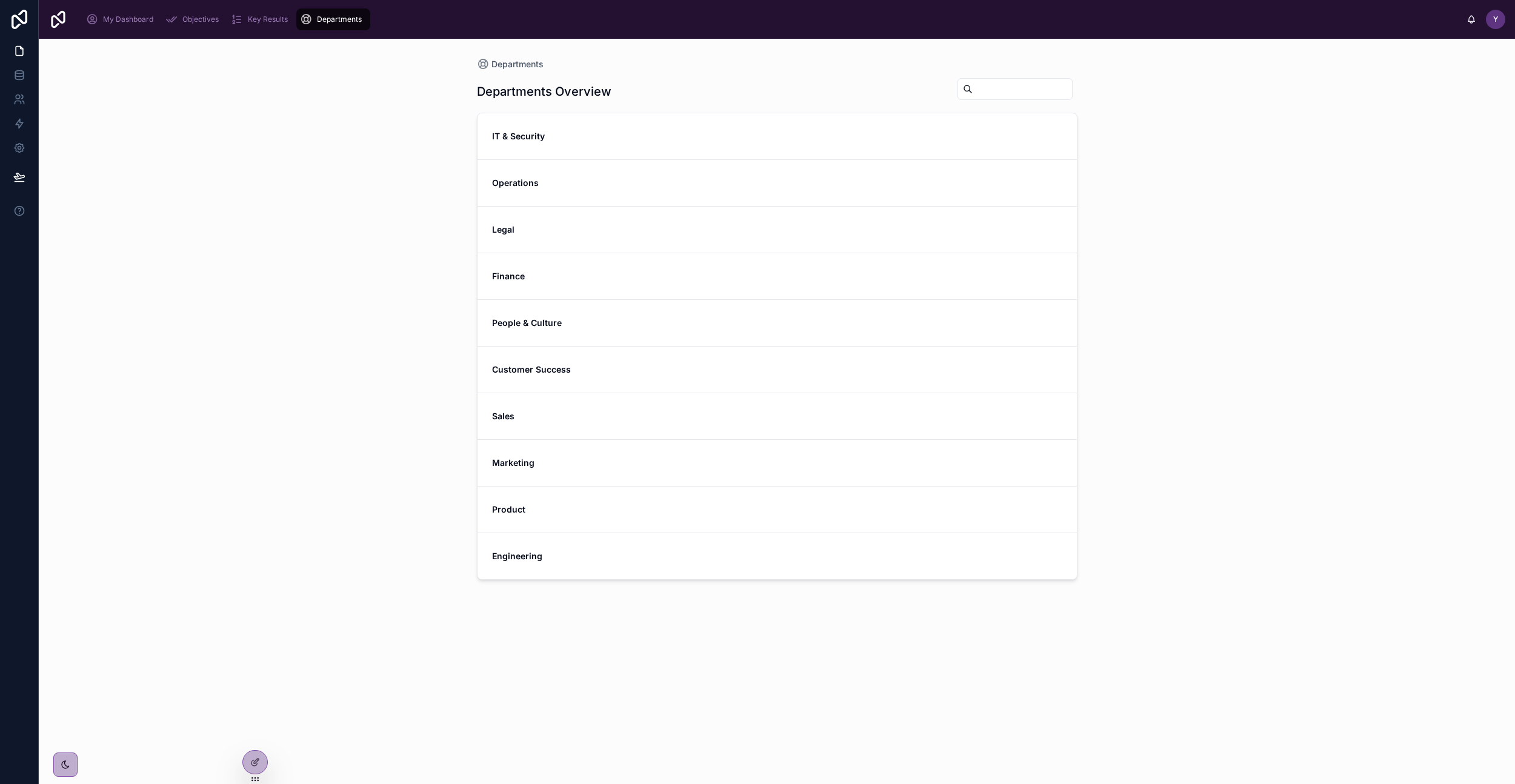
click at [517, 139] on strong "IT & Security" at bounding box center [519, 136] width 53 height 10
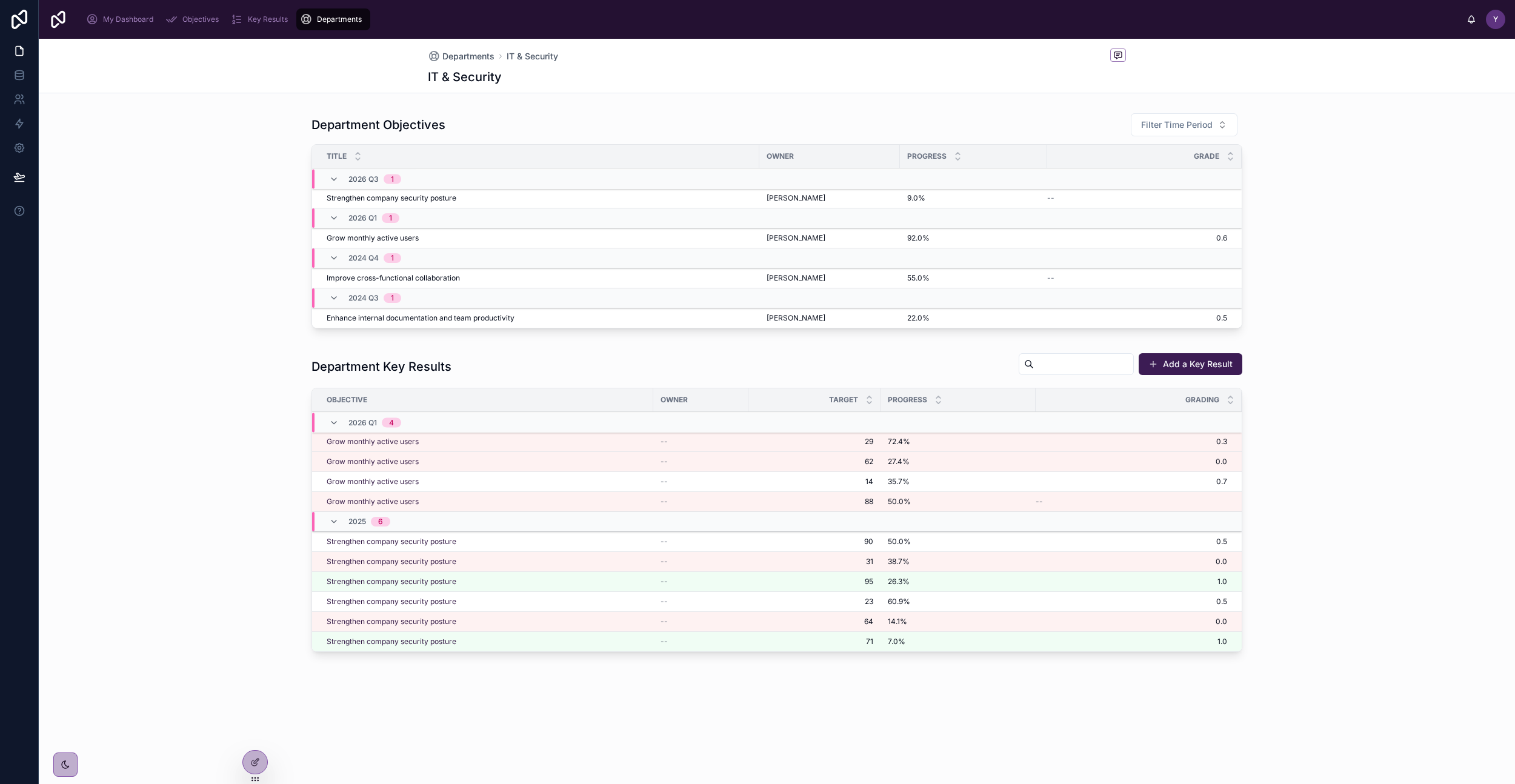
click at [130, 23] on span "My Dashboard" at bounding box center [128, 19] width 50 height 10
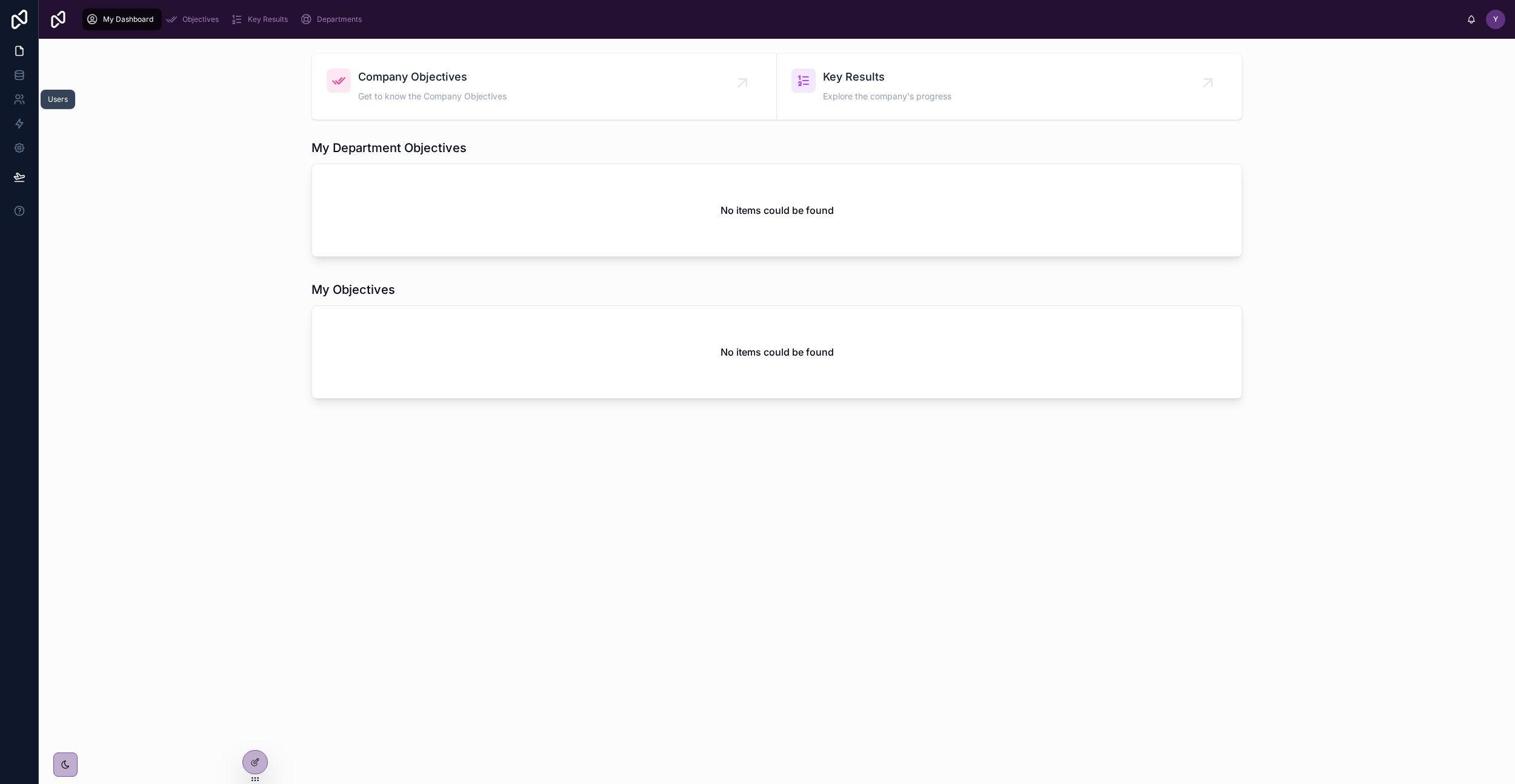
click at [13, 96] on icon at bounding box center [19, 99] width 12 height 12
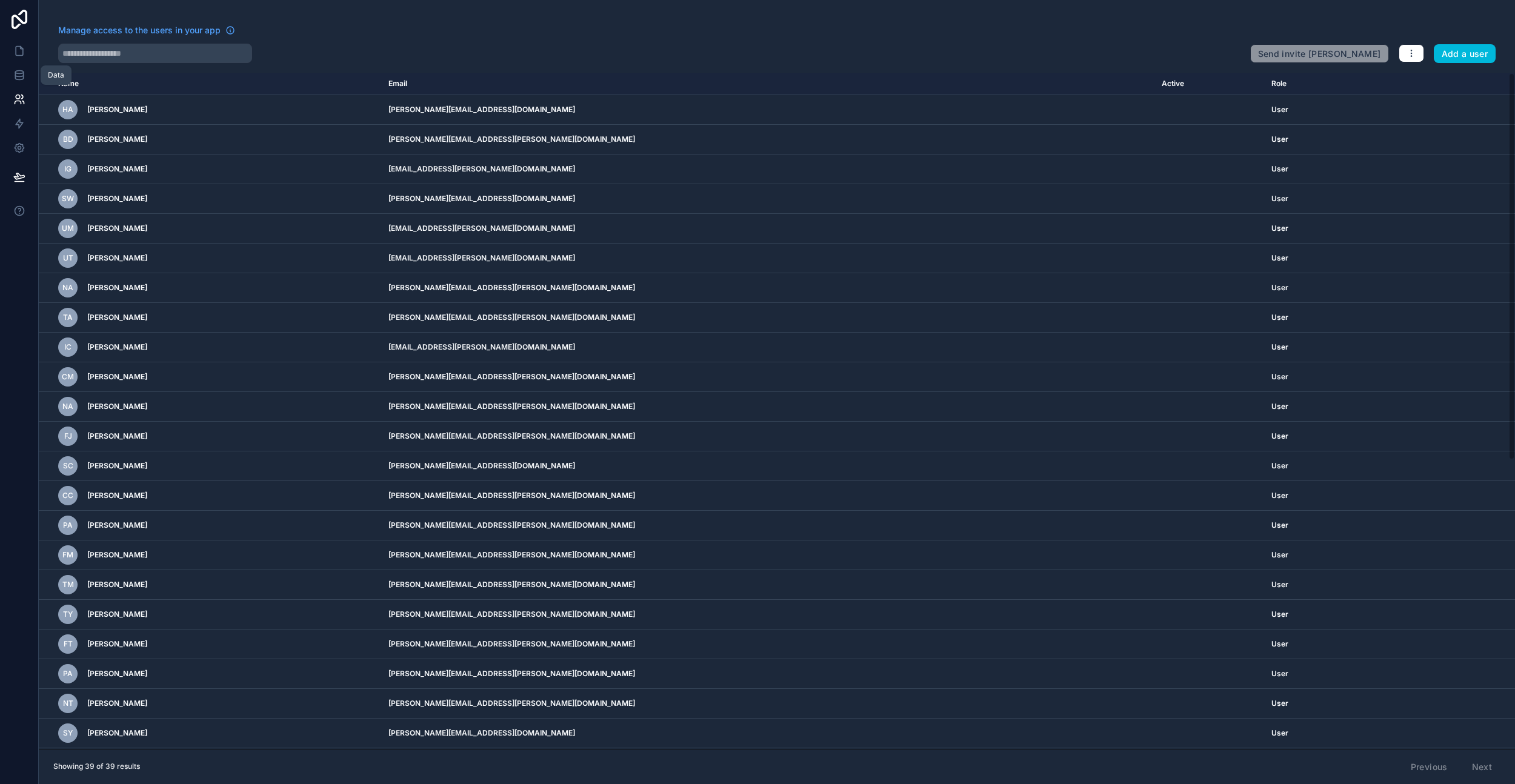
click at [22, 75] on icon at bounding box center [19, 74] width 8 height 5
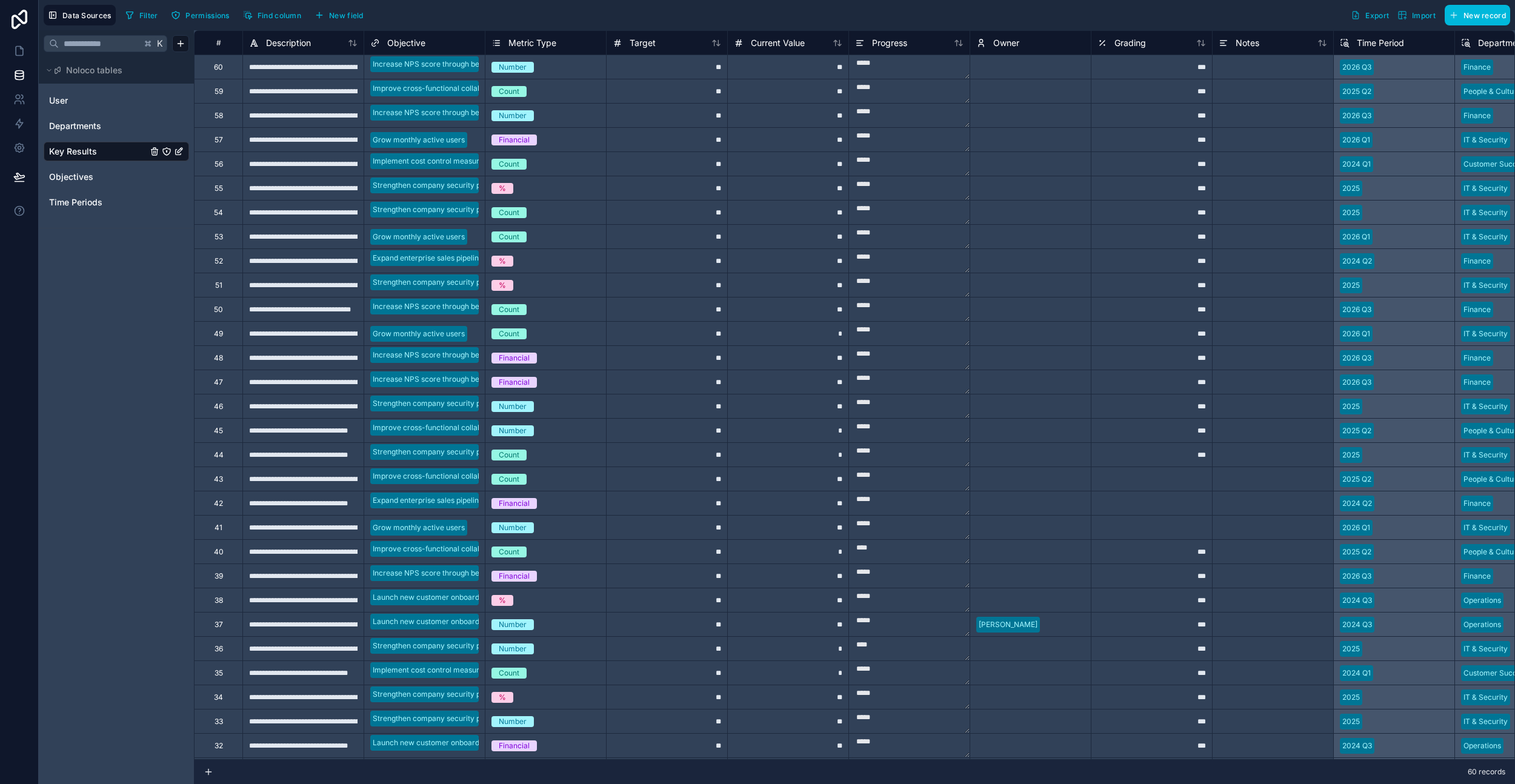
click at [91, 100] on link "User" at bounding box center [98, 100] width 98 height 12
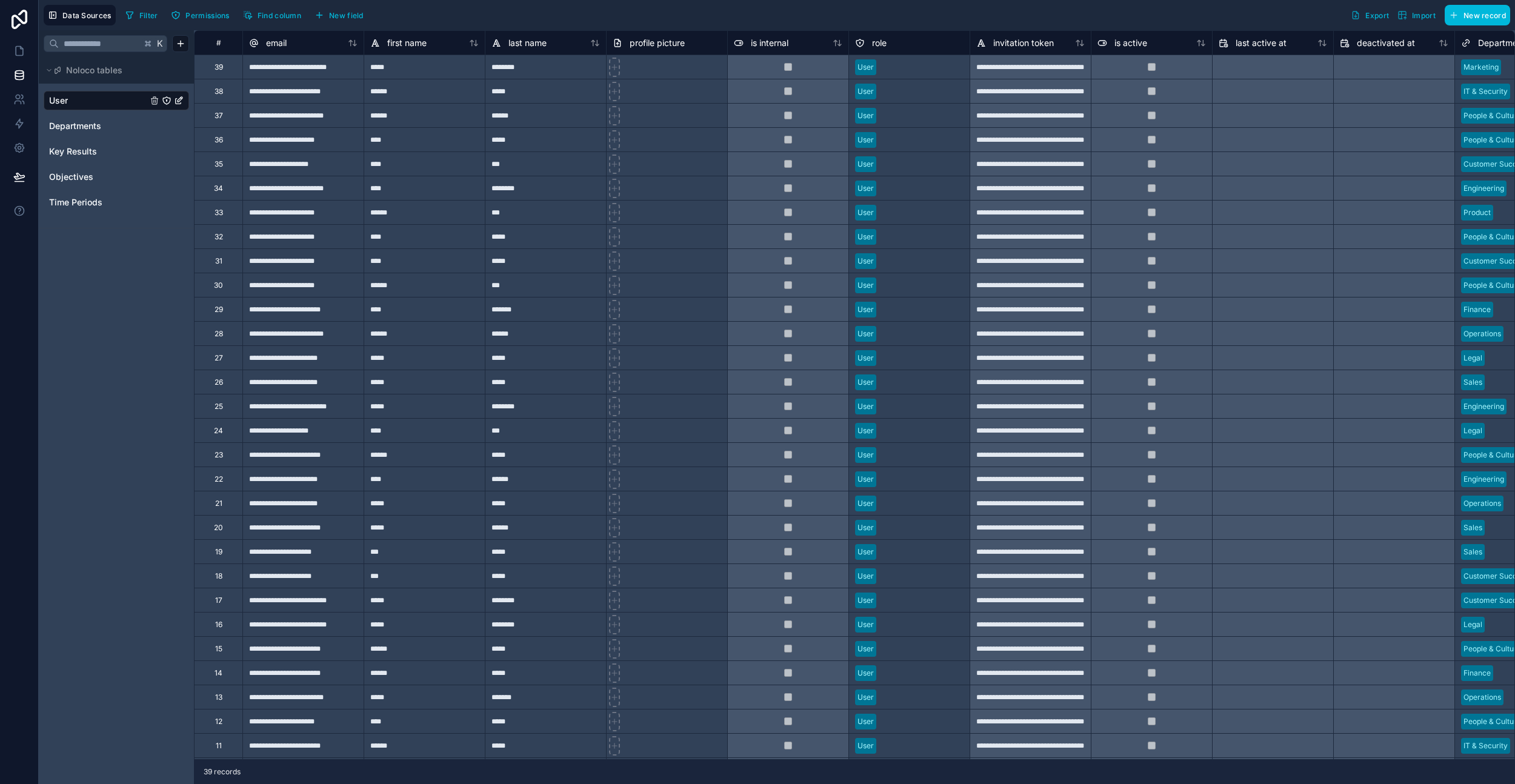
click at [91, 130] on span "Departments" at bounding box center [75, 126] width 52 height 12
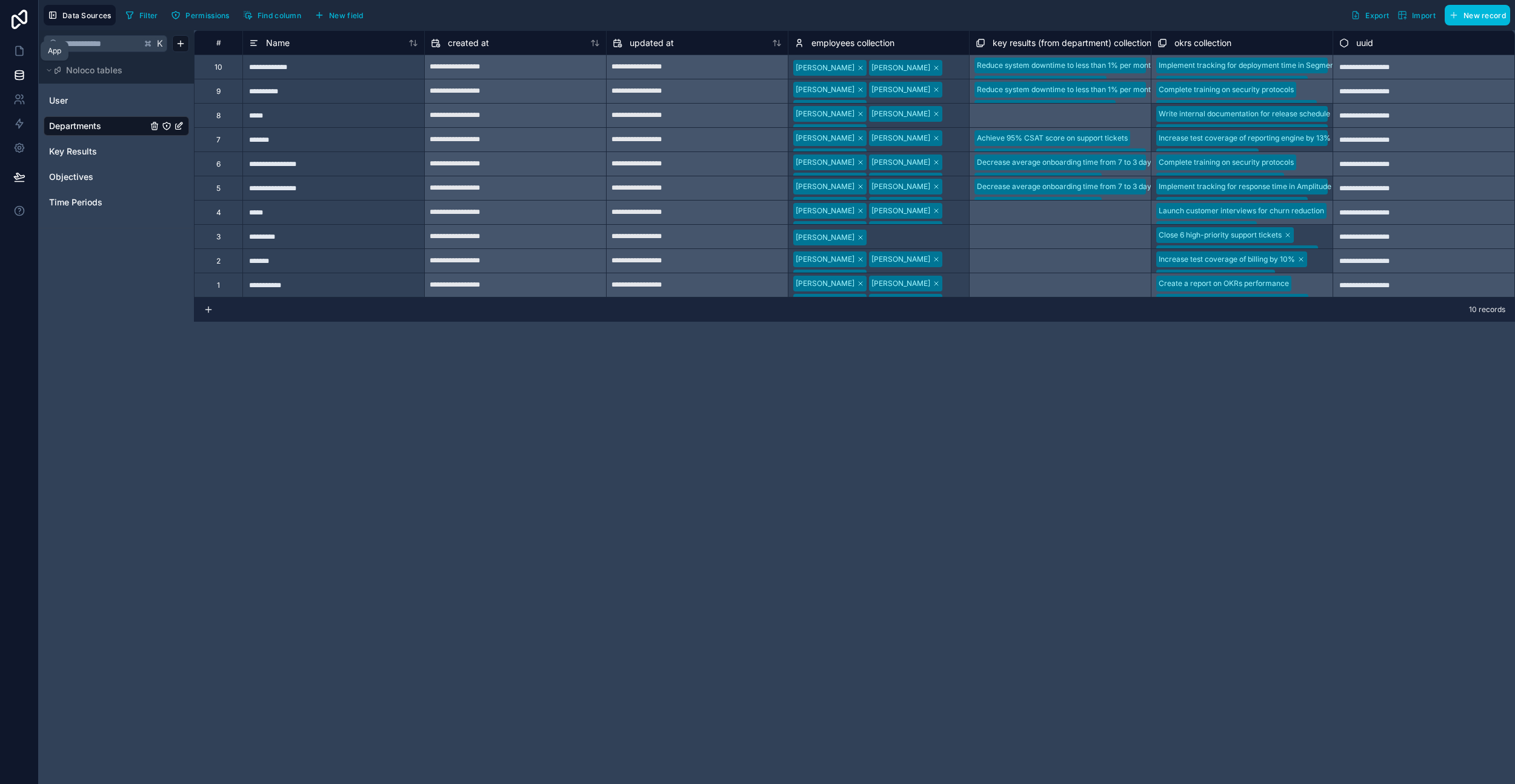
click at [19, 54] on icon at bounding box center [19, 51] width 12 height 12
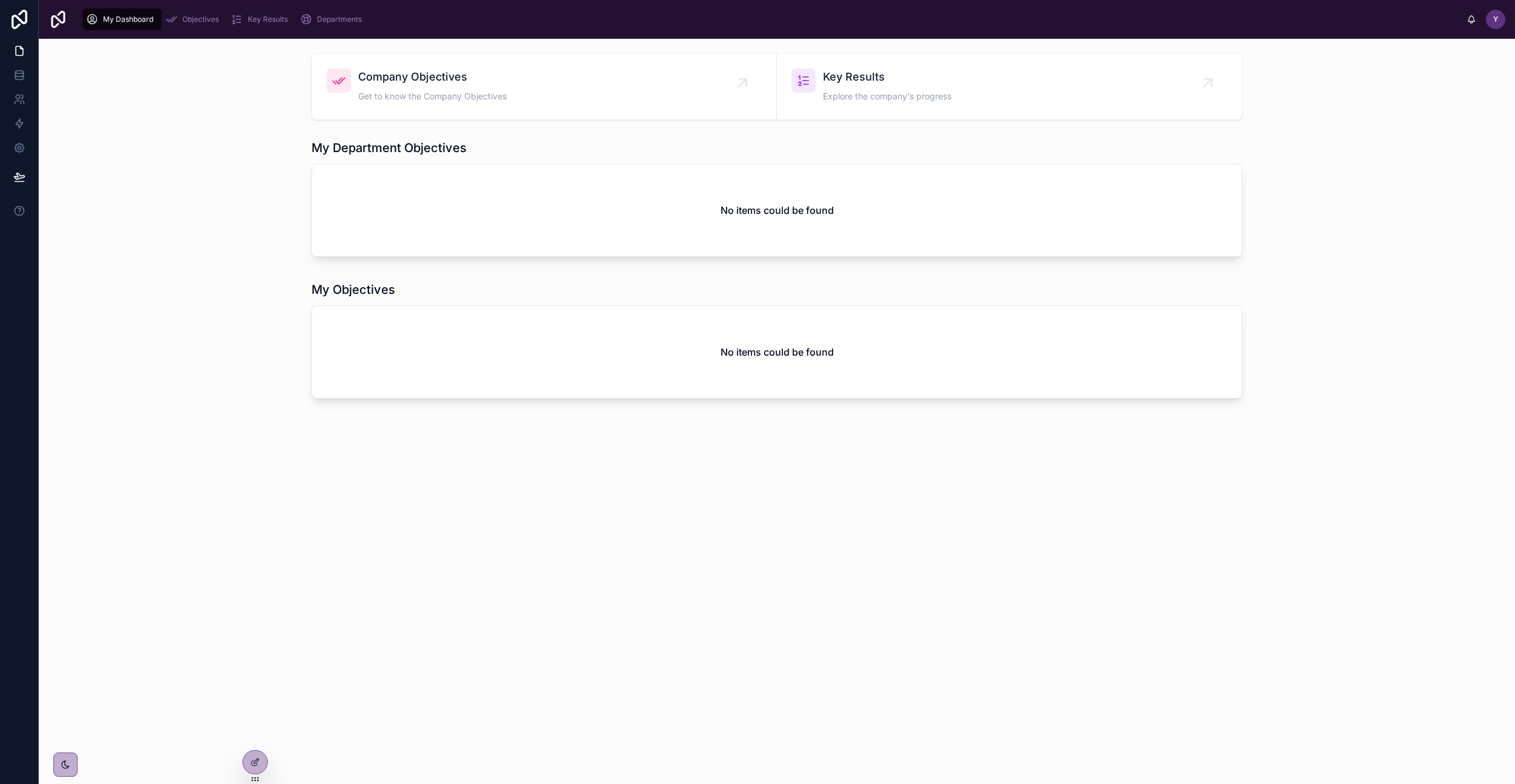
click at [319, 24] on div "Departments" at bounding box center [333, 19] width 67 height 19
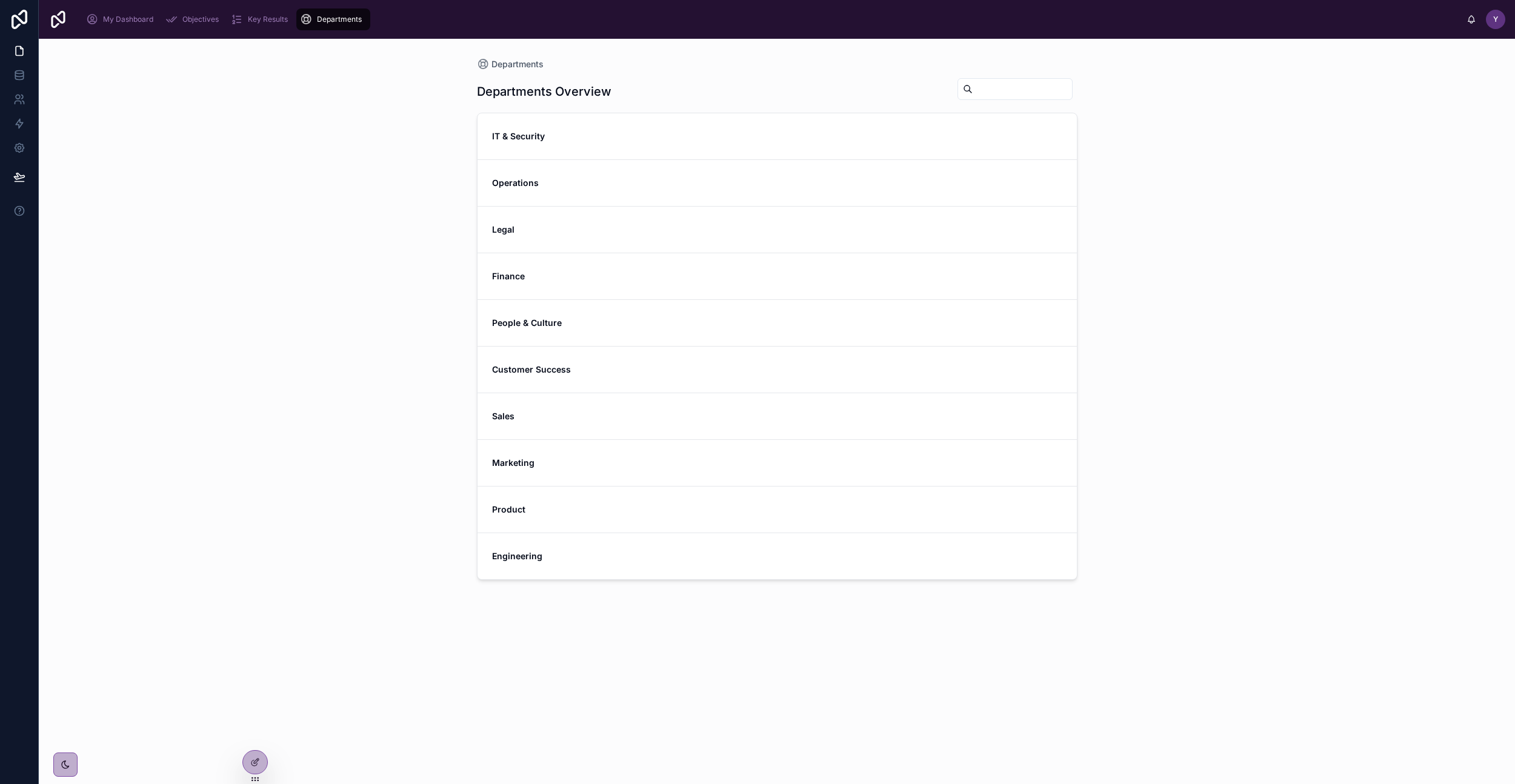
click at [544, 141] on span "IT & Security" at bounding box center [558, 136] width 132 height 12
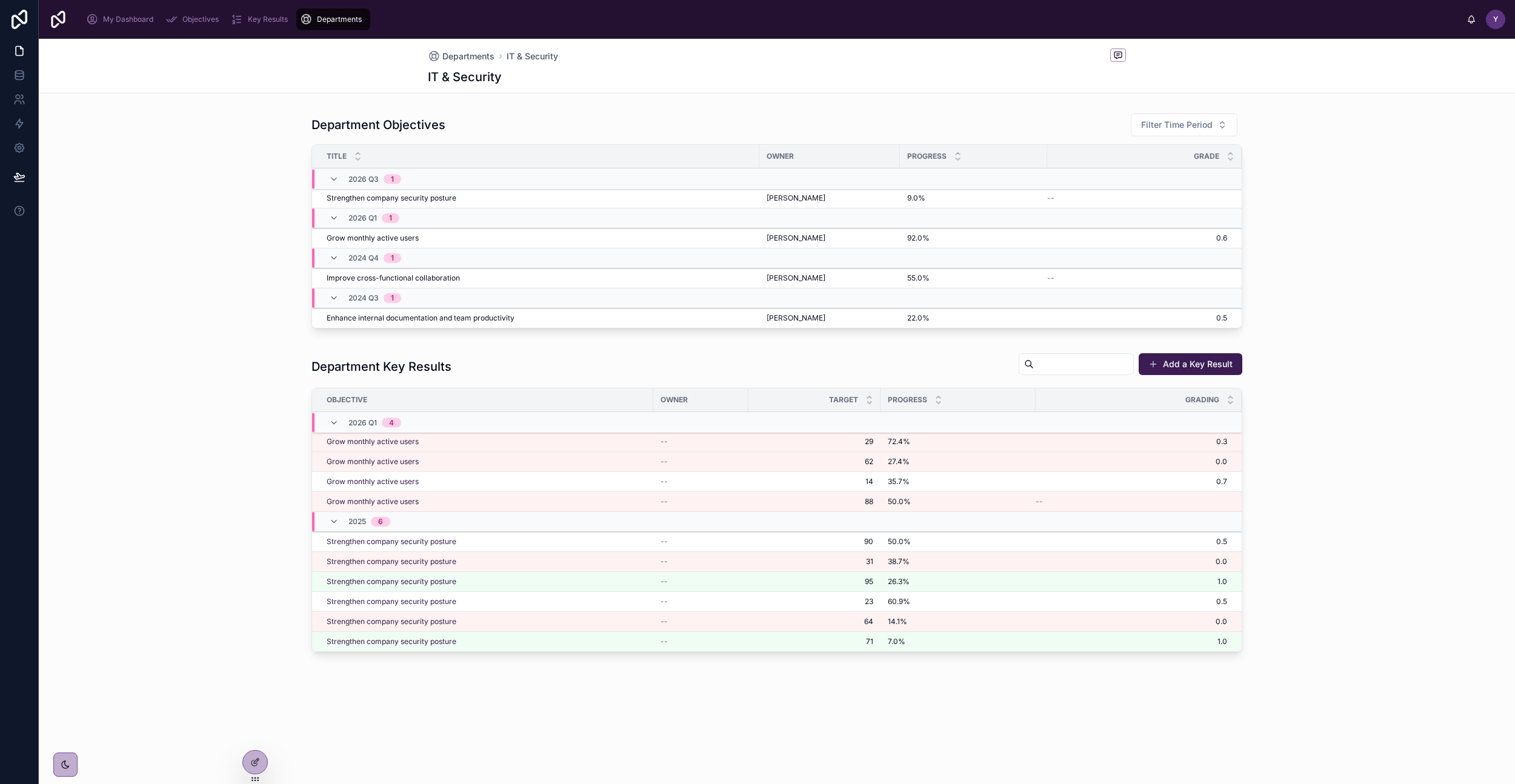
click at [1148, 114] on button "Filter Time Period" at bounding box center [1184, 124] width 107 height 23
click at [1028, 120] on div "Department Objectives Filter Time Period" at bounding box center [777, 124] width 931 height 24
click at [244, 738] on div at bounding box center [255, 762] width 24 height 23
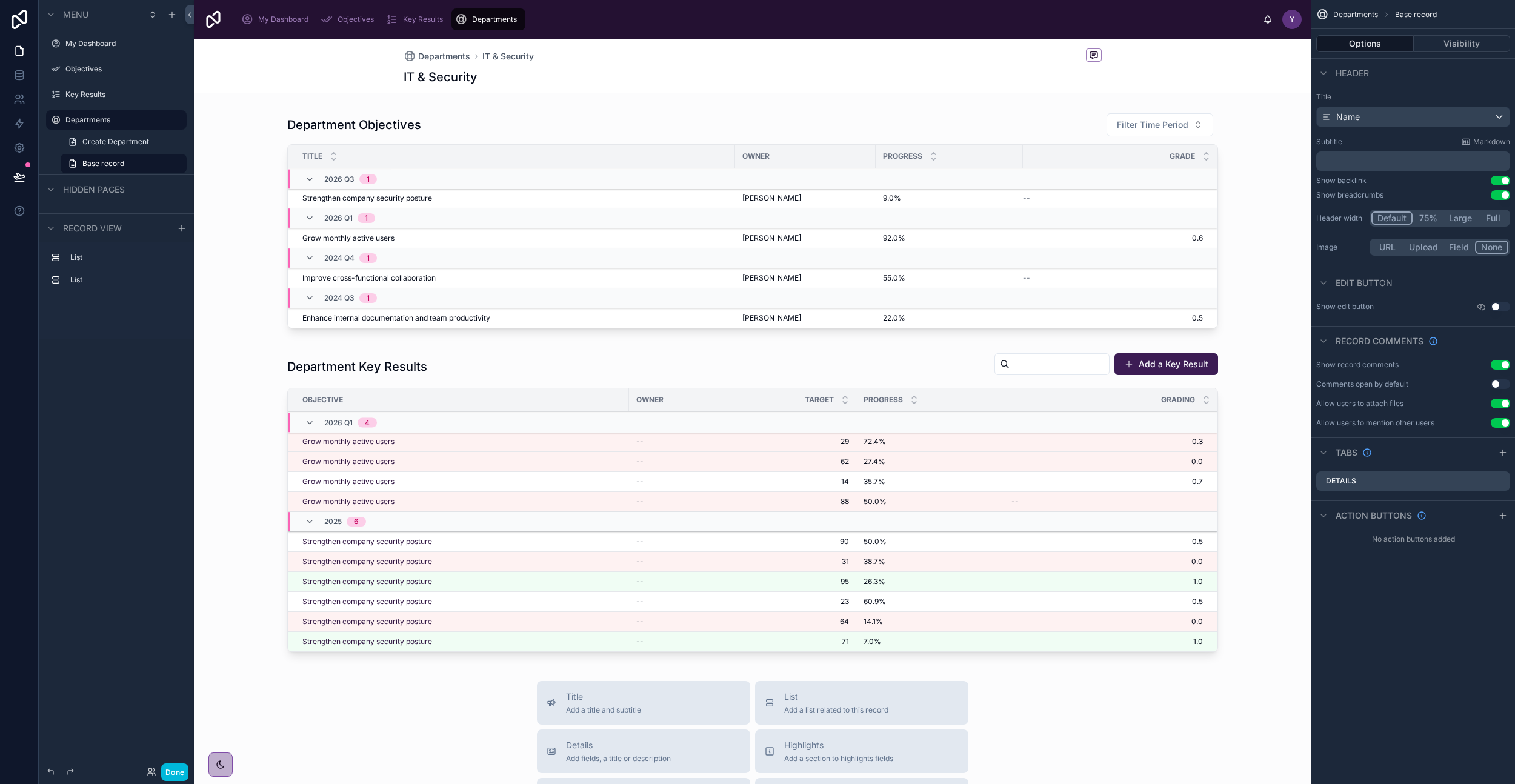
click at [174, 738] on button "Done" at bounding box center [174, 772] width 27 height 18
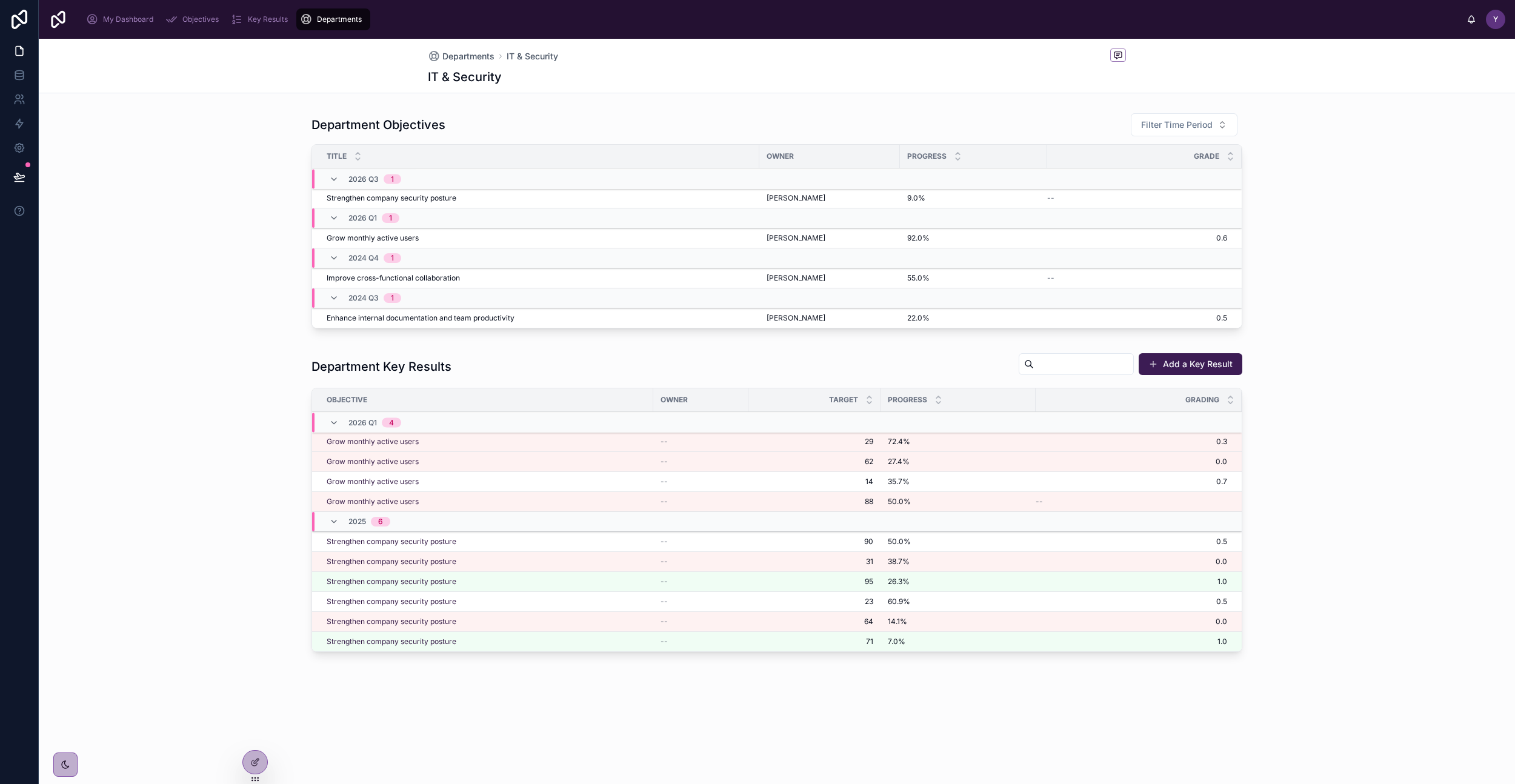
click at [0, 0] on icon at bounding box center [0, 0] width 0 height 0
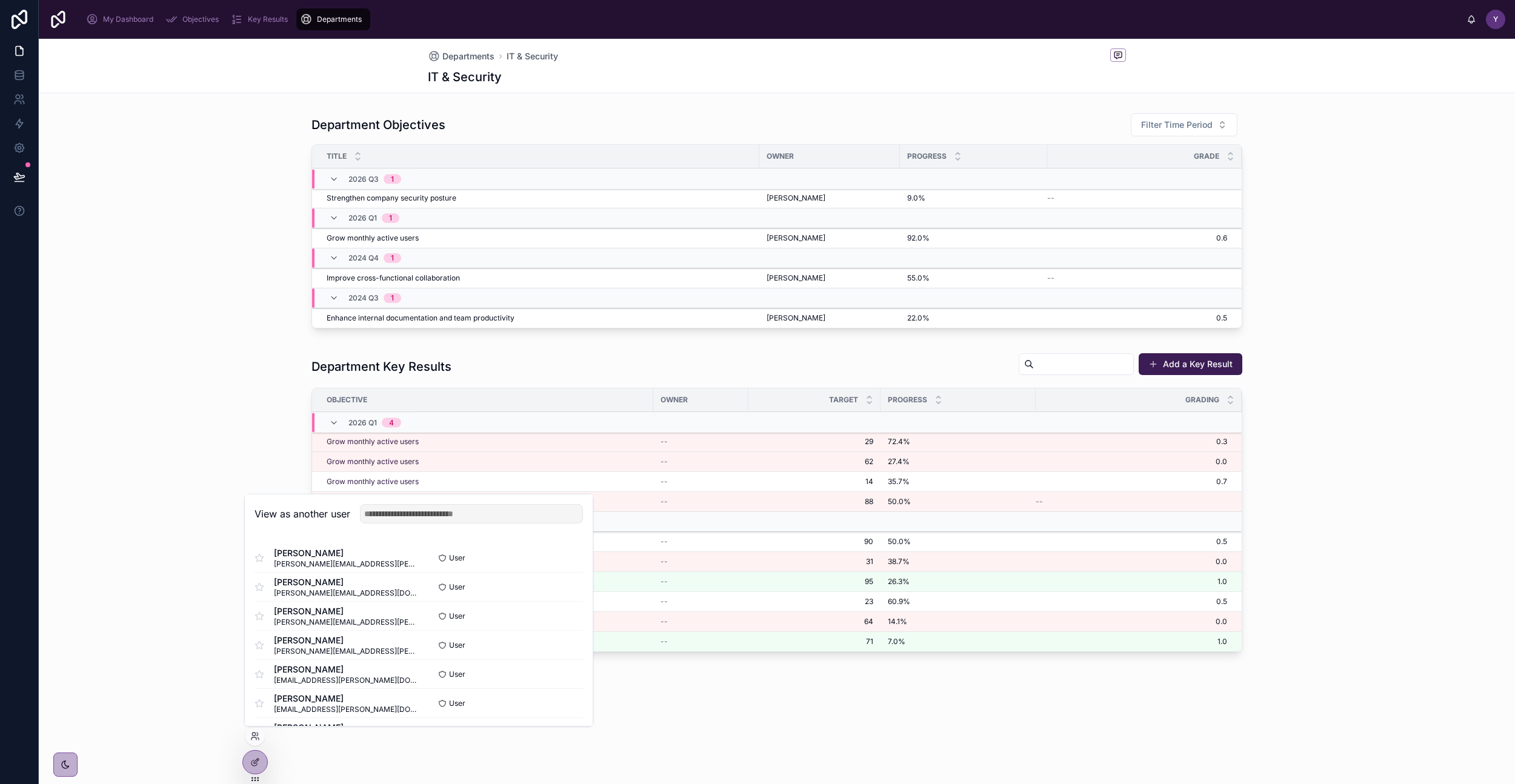
click at [196, 586] on div "Department Key Results Add a Key Result Objective Owner Target Progress Grading…" at bounding box center [777, 505] width 1477 height 314
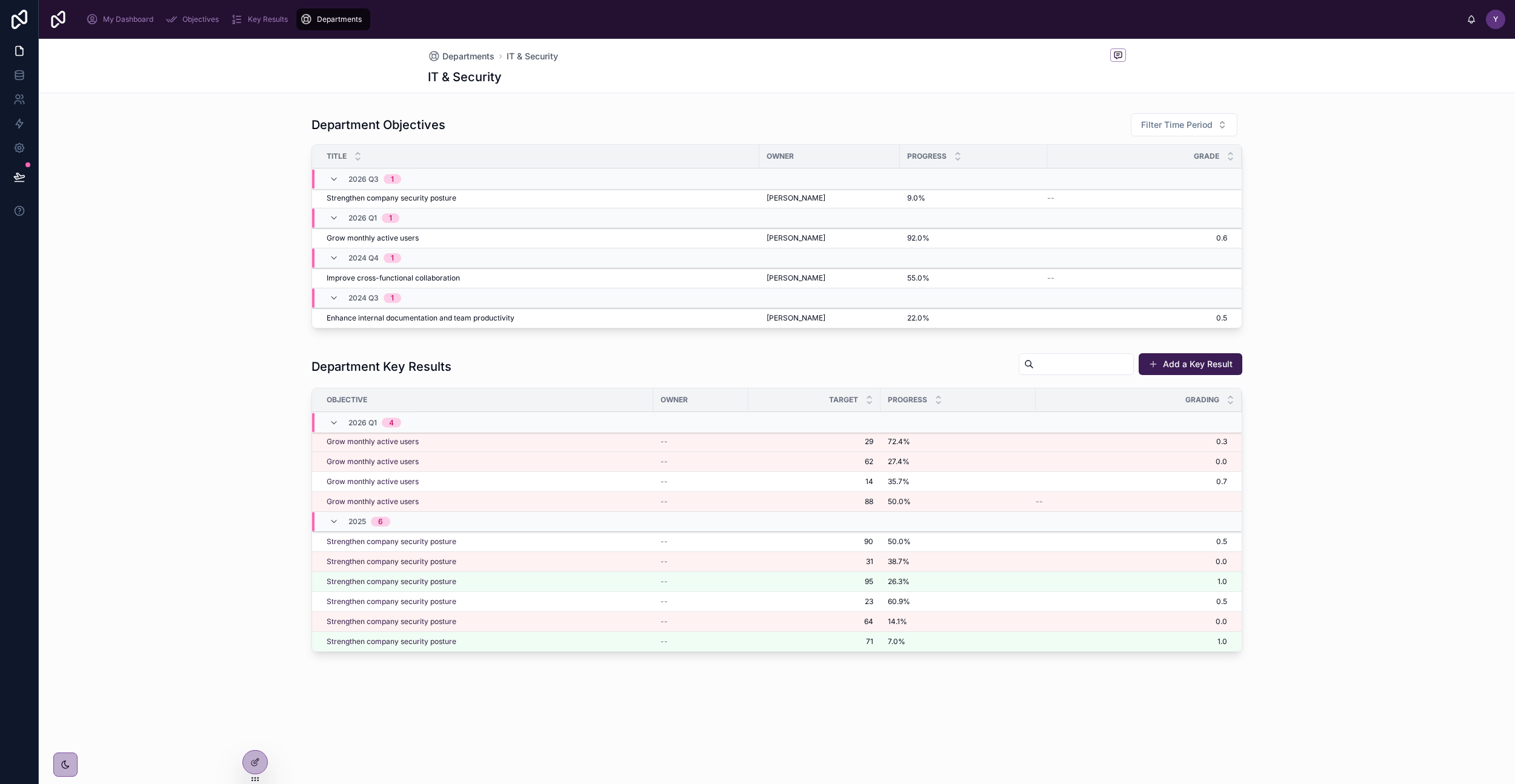
click at [117, 27] on div "My Dashboard" at bounding box center [122, 19] width 72 height 19
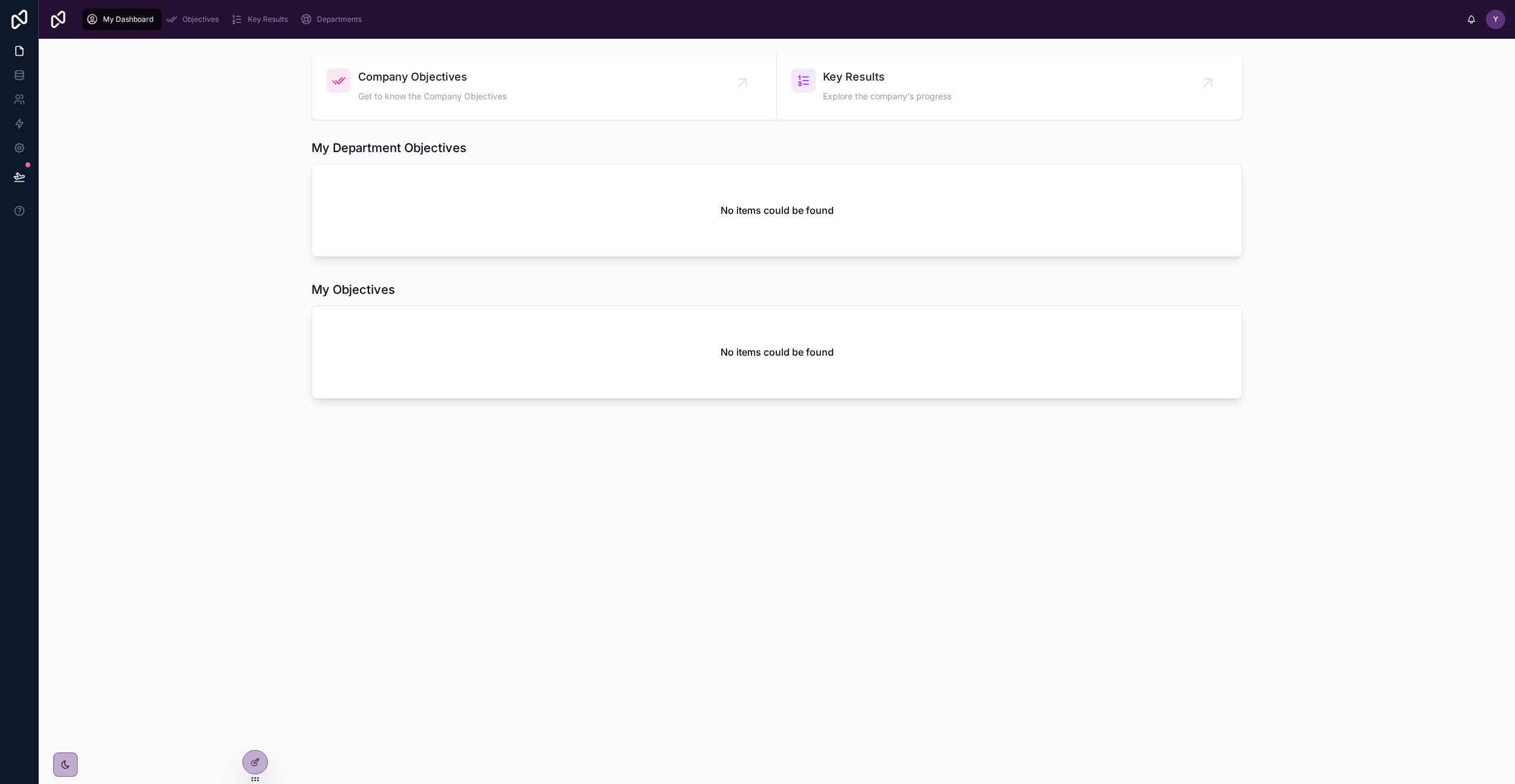
click at [193, 21] on span "Objectives" at bounding box center [200, 19] width 36 height 10
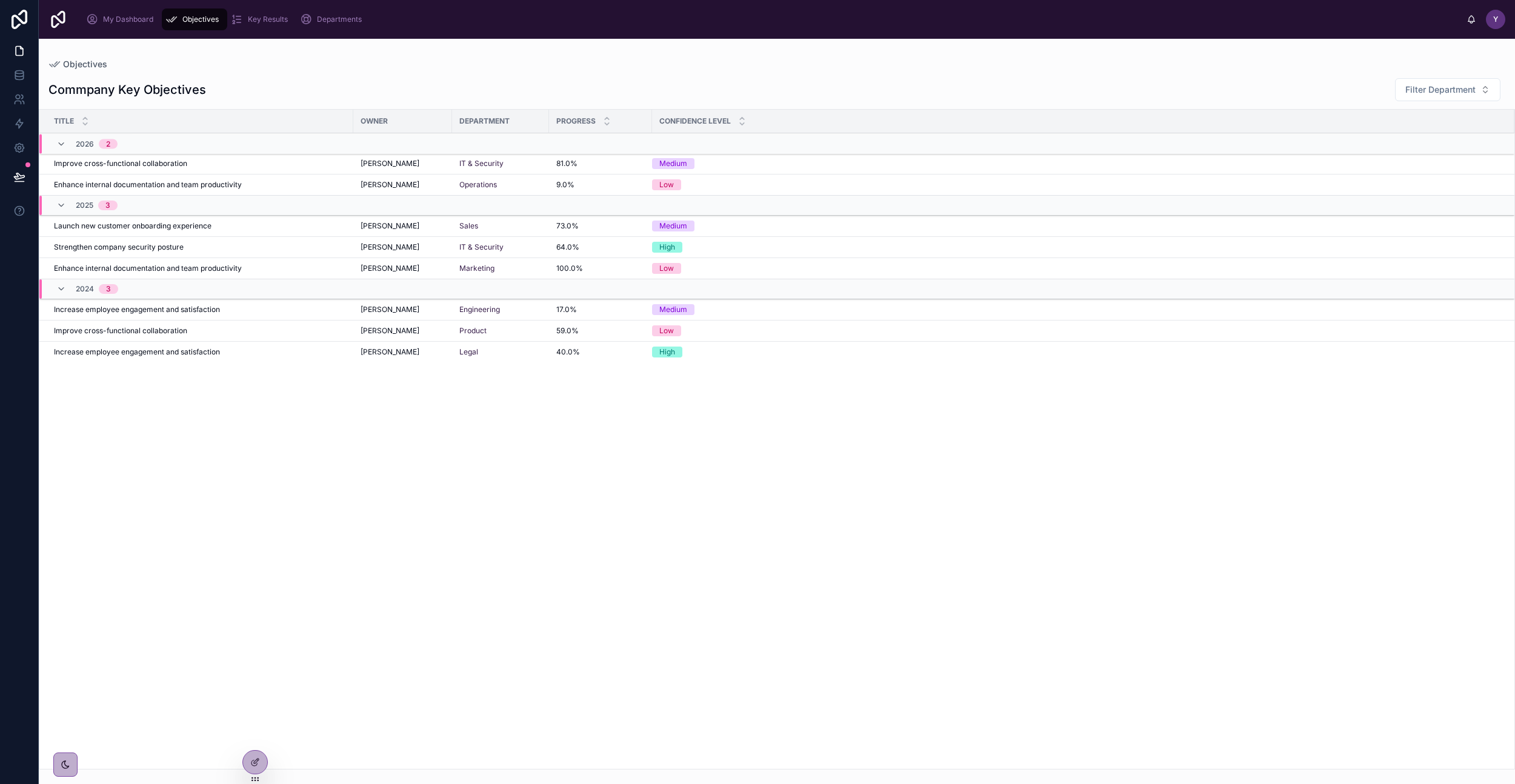
click at [159, 15] on link "My Dashboard" at bounding box center [122, 20] width 80 height 22
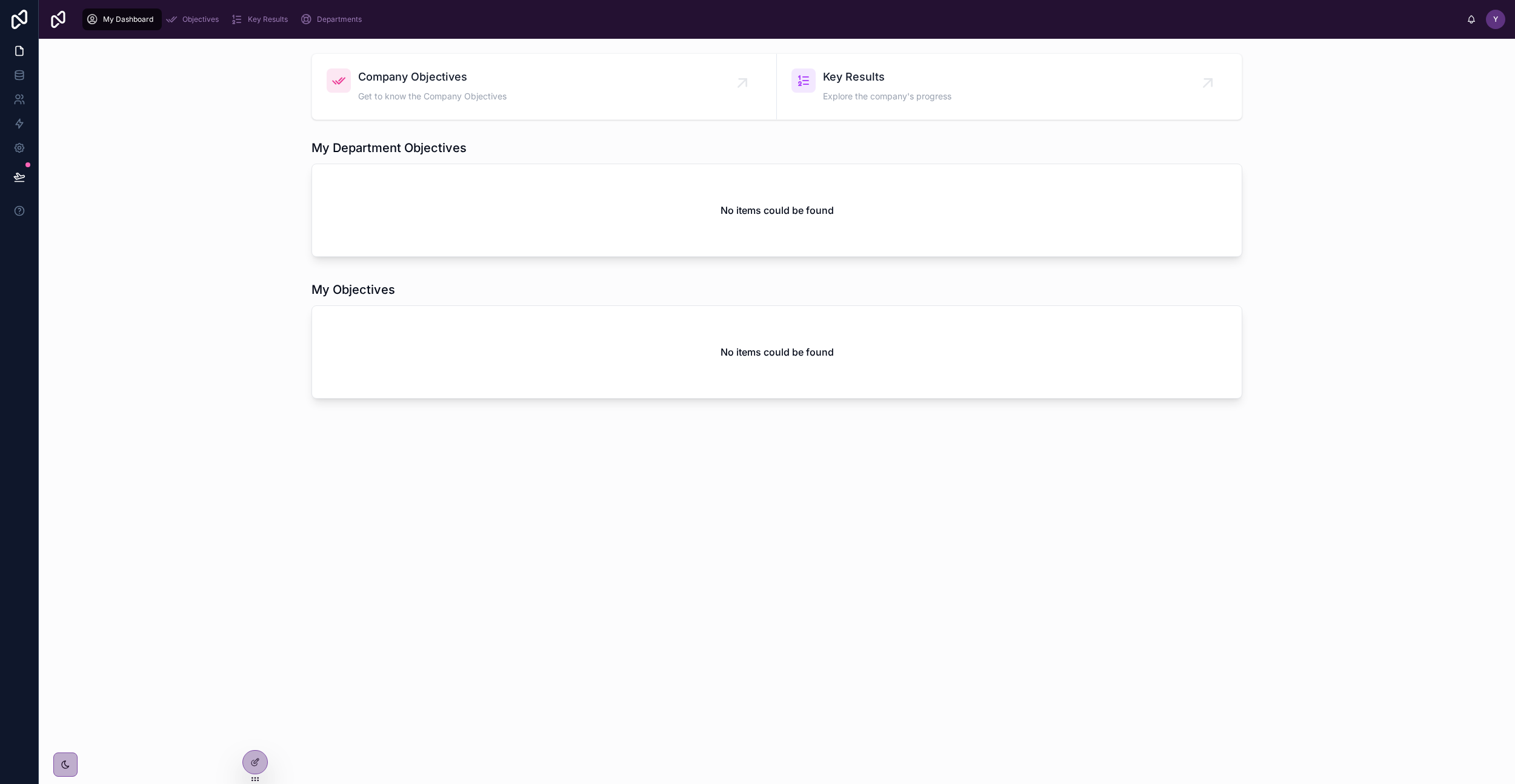
click at [205, 21] on span "Objectives" at bounding box center [200, 19] width 36 height 10
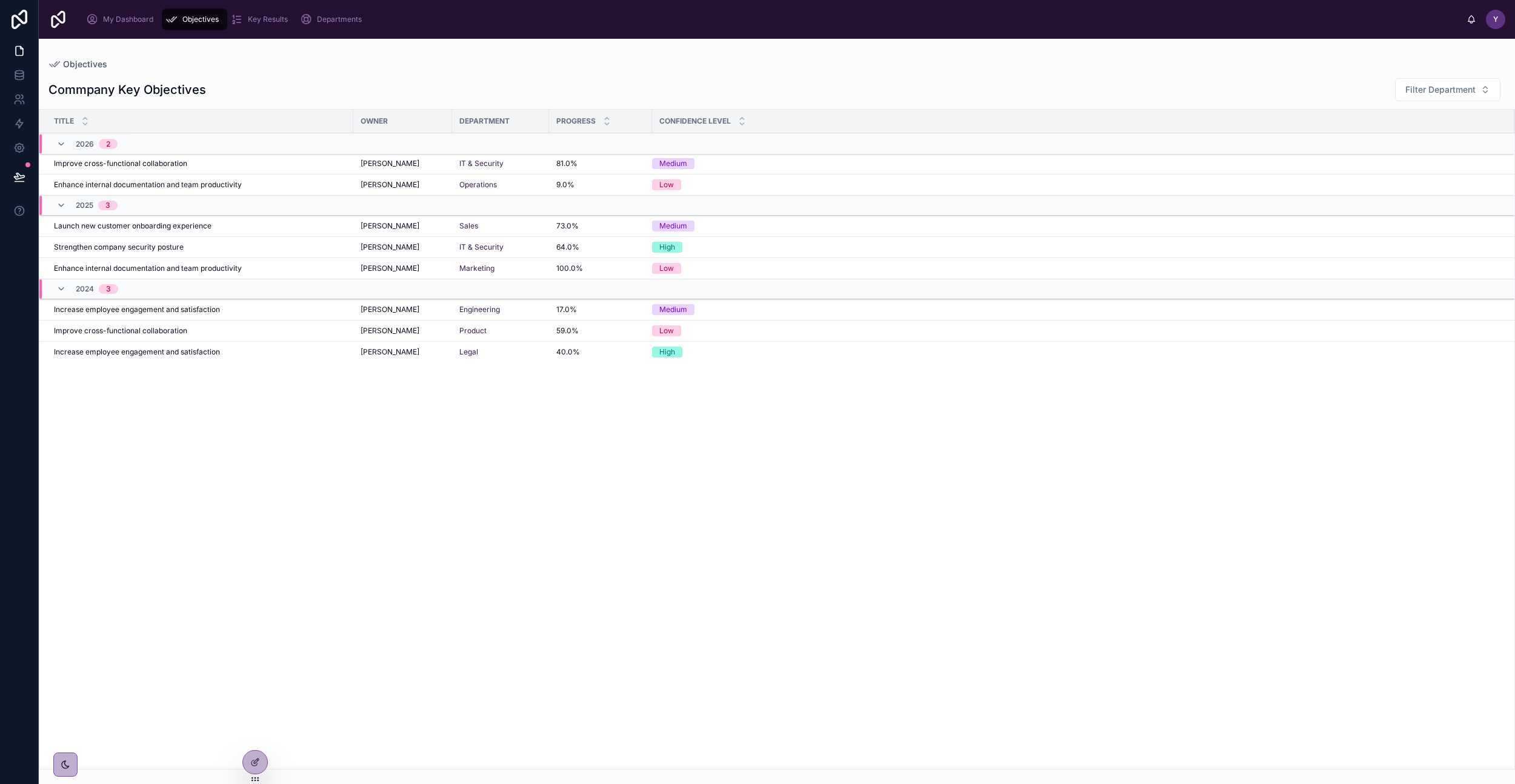
click at [180, 160] on span "Improve cross-functional collaboration" at bounding box center [120, 163] width 133 height 10
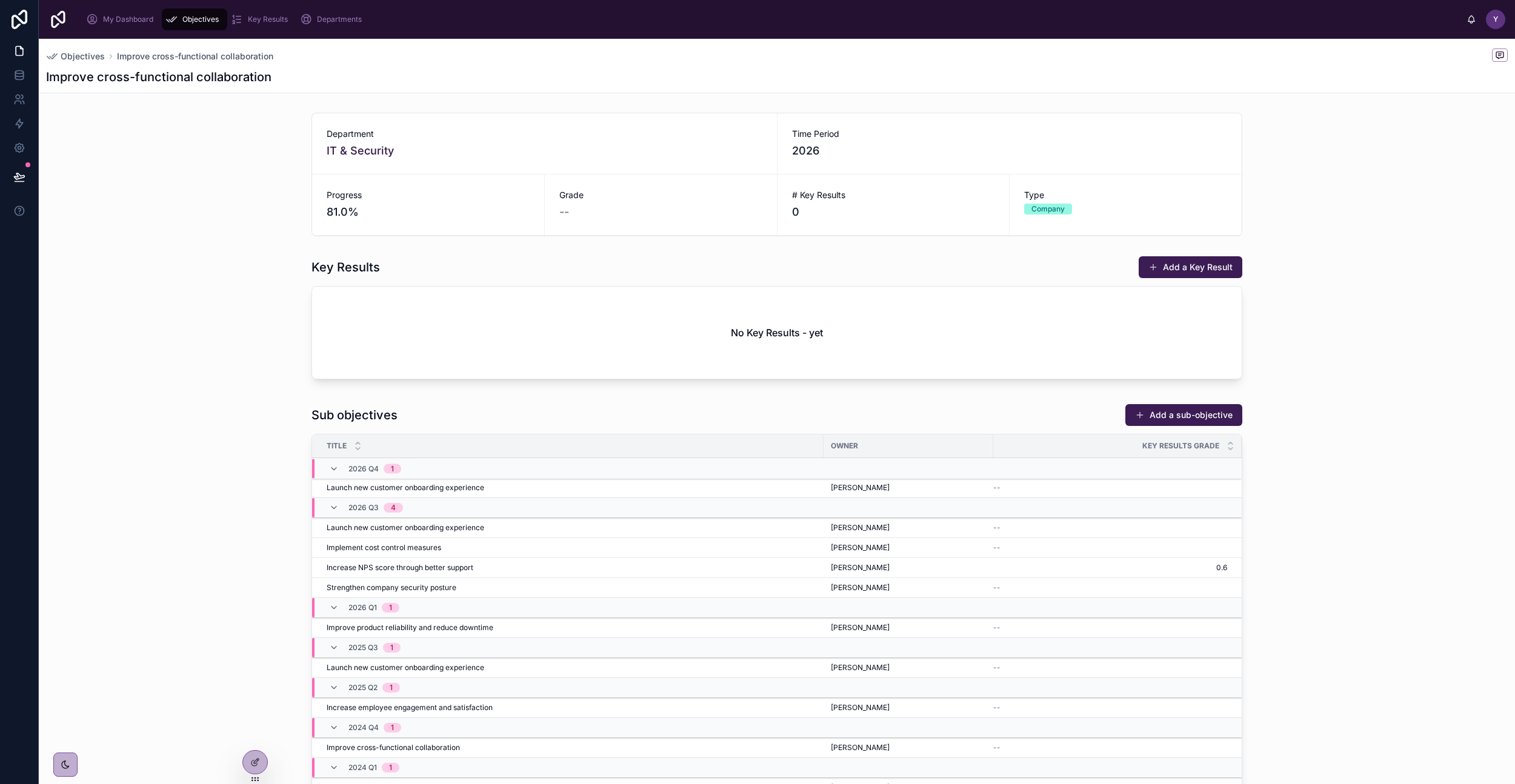
click at [82, 57] on span "Objectives" at bounding box center [82, 56] width 44 height 12
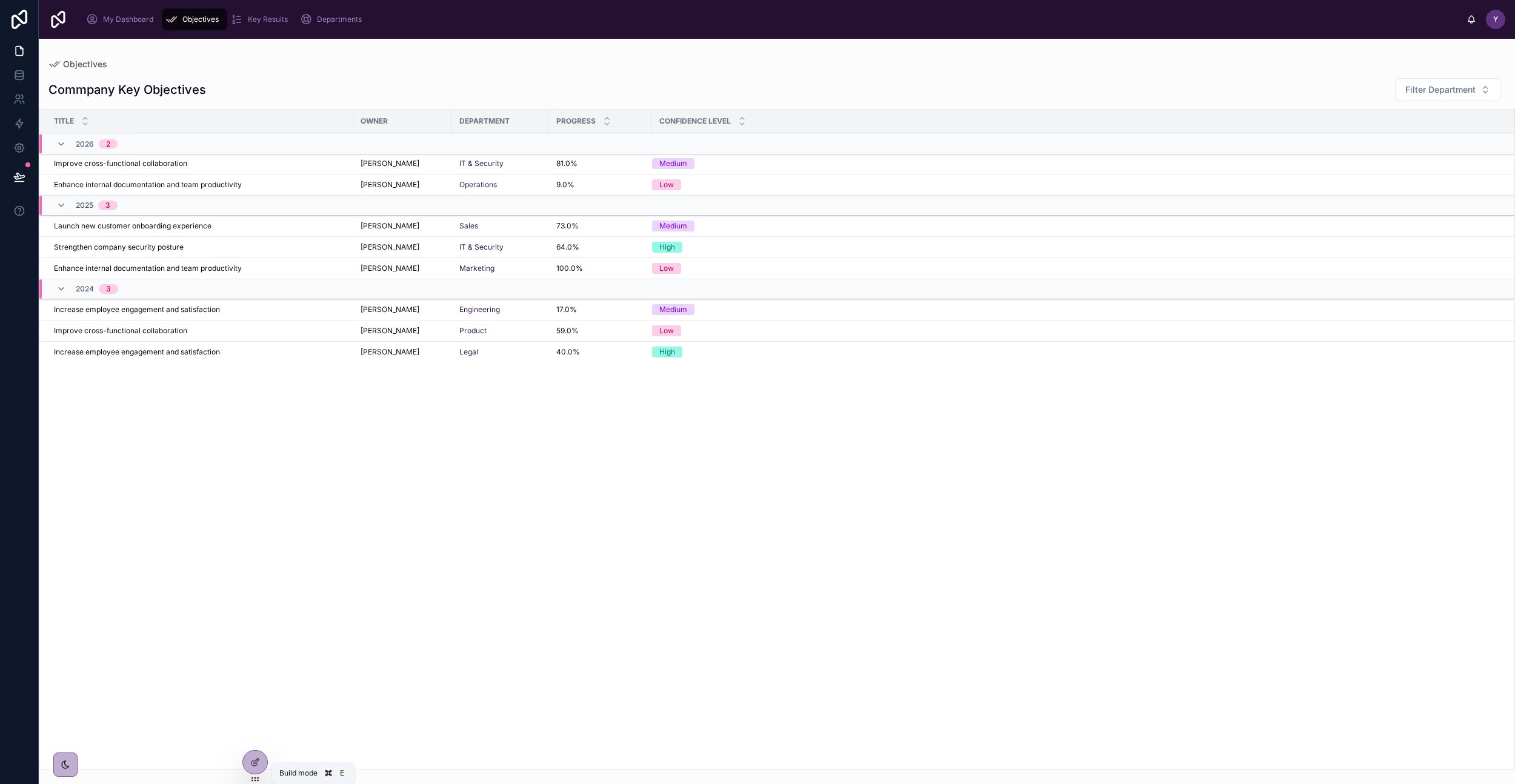
click at [255, 738] on div at bounding box center [255, 762] width 24 height 23
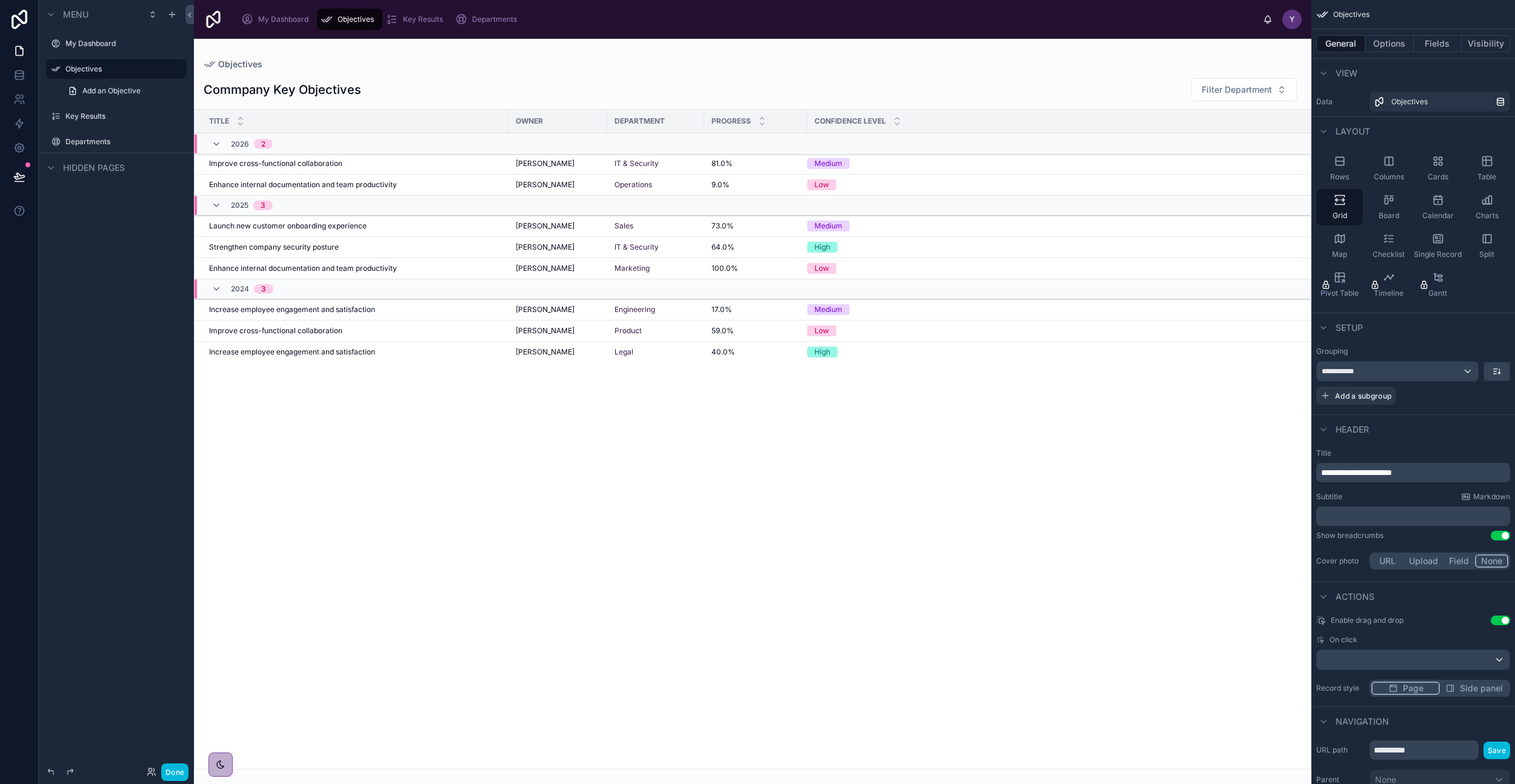
click at [180, 738] on button "Done" at bounding box center [174, 772] width 27 height 18
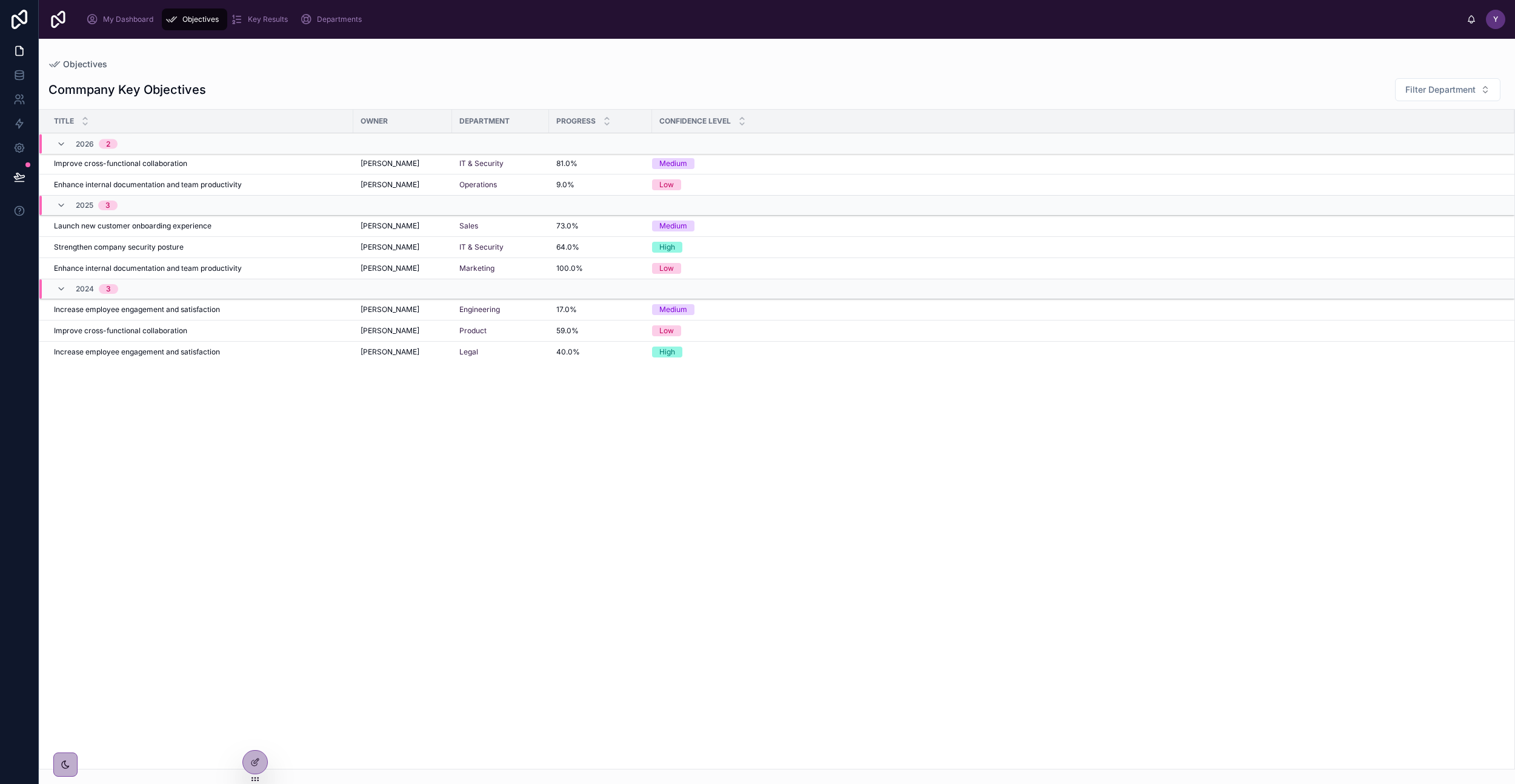
click at [252, 22] on span "Key Results" at bounding box center [268, 19] width 40 height 10
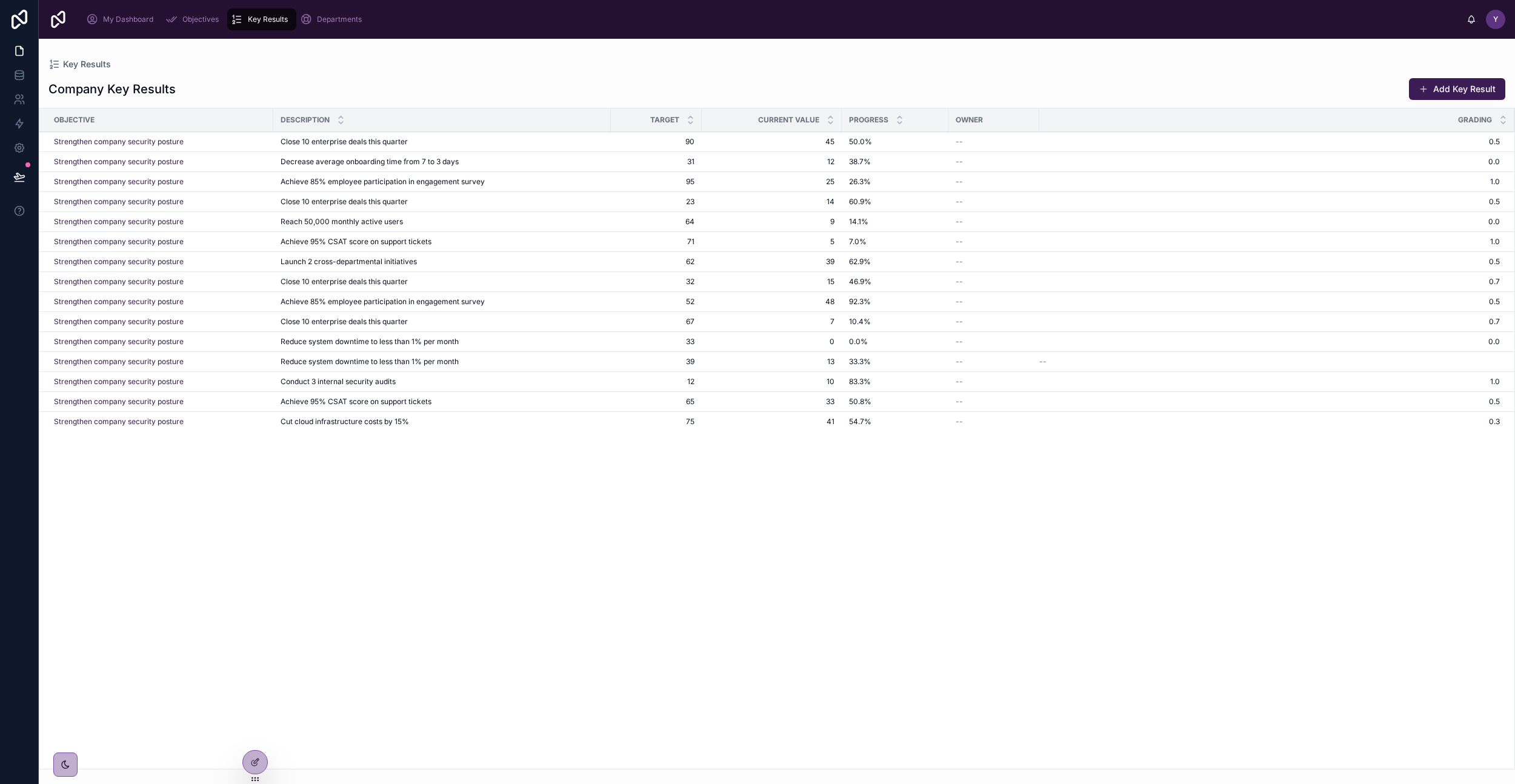
click at [181, 21] on div "Objectives" at bounding box center [194, 19] width 58 height 19
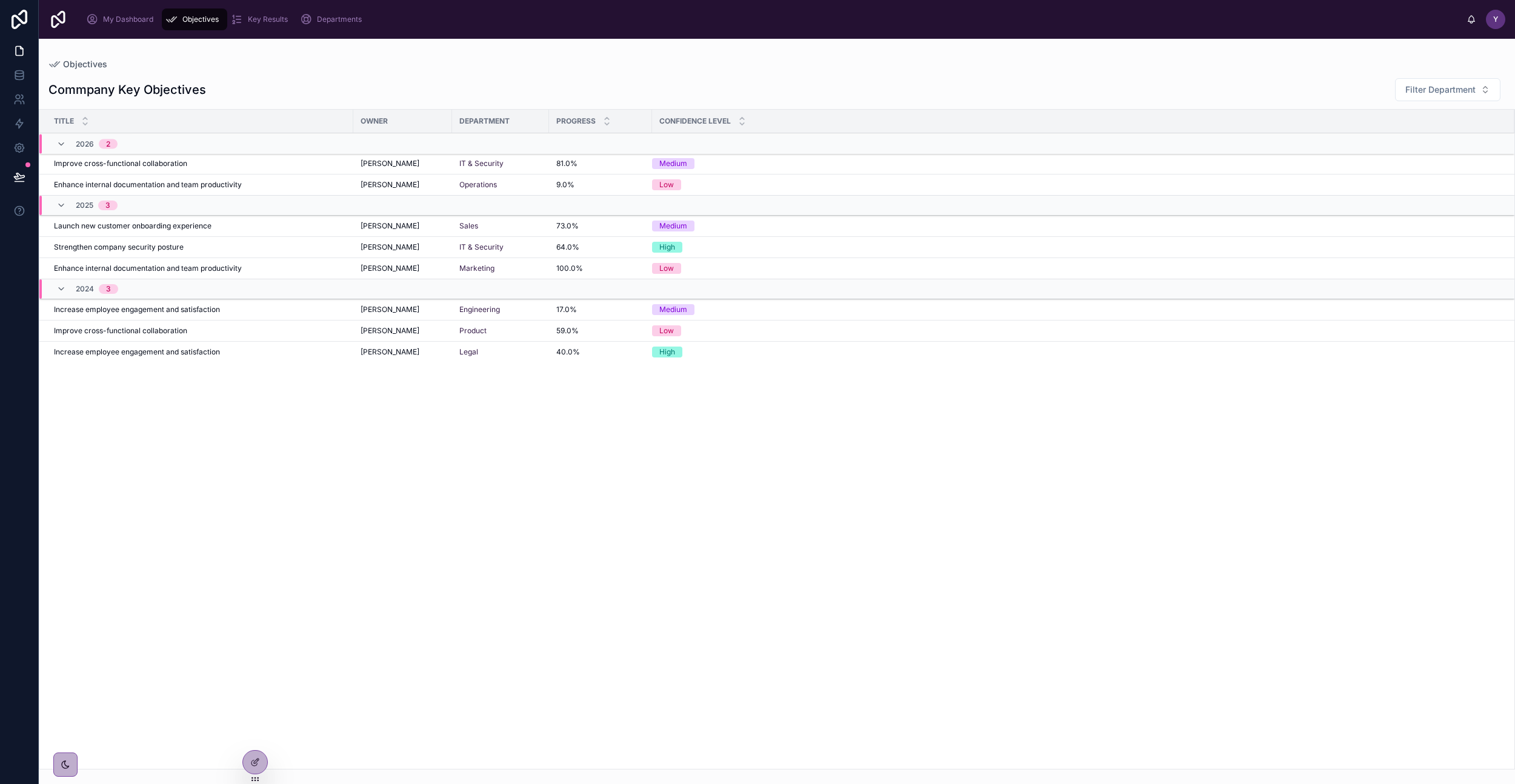
click at [132, 21] on span "My Dashboard" at bounding box center [128, 19] width 50 height 10
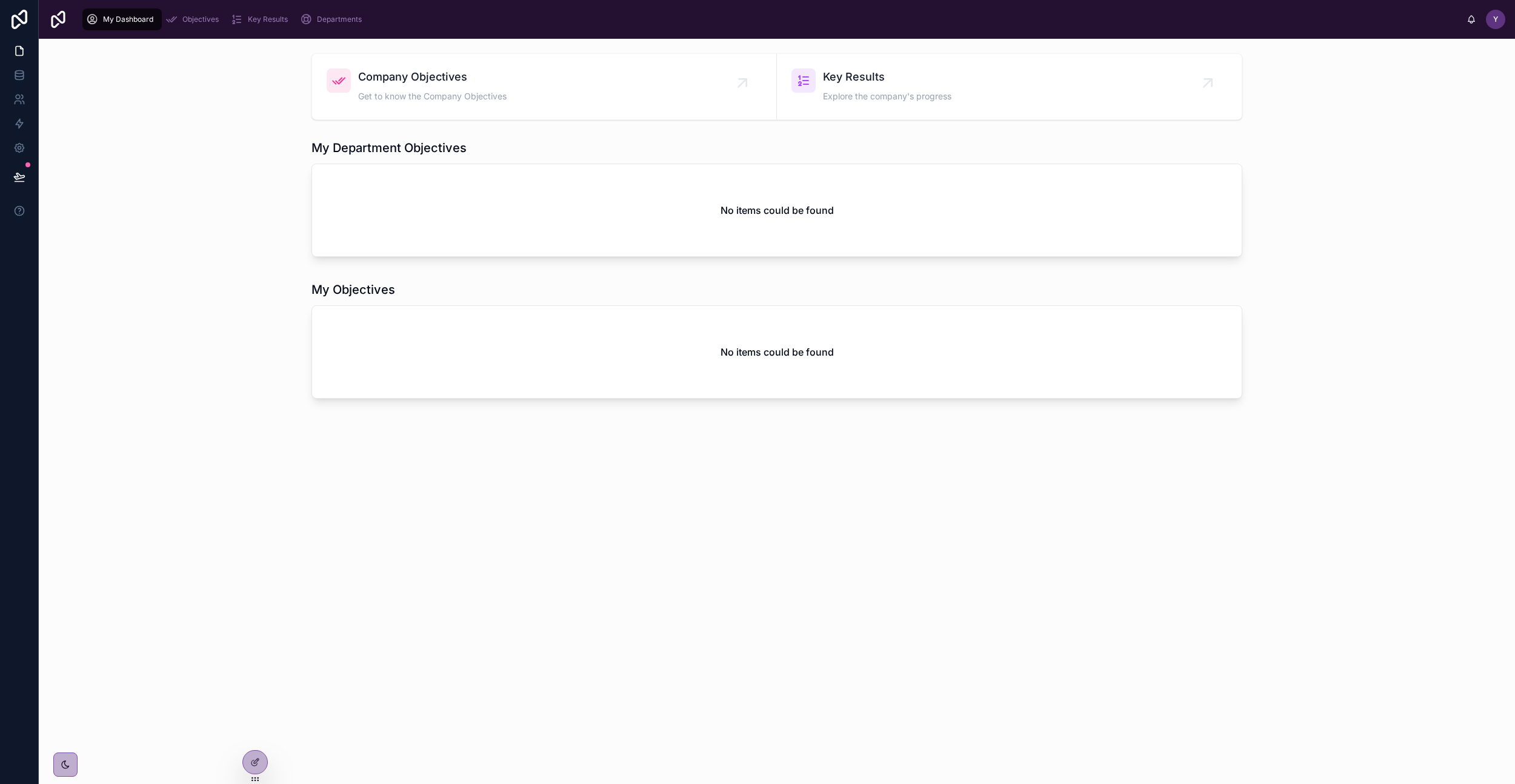
click at [199, 16] on span "Objectives" at bounding box center [200, 19] width 36 height 10
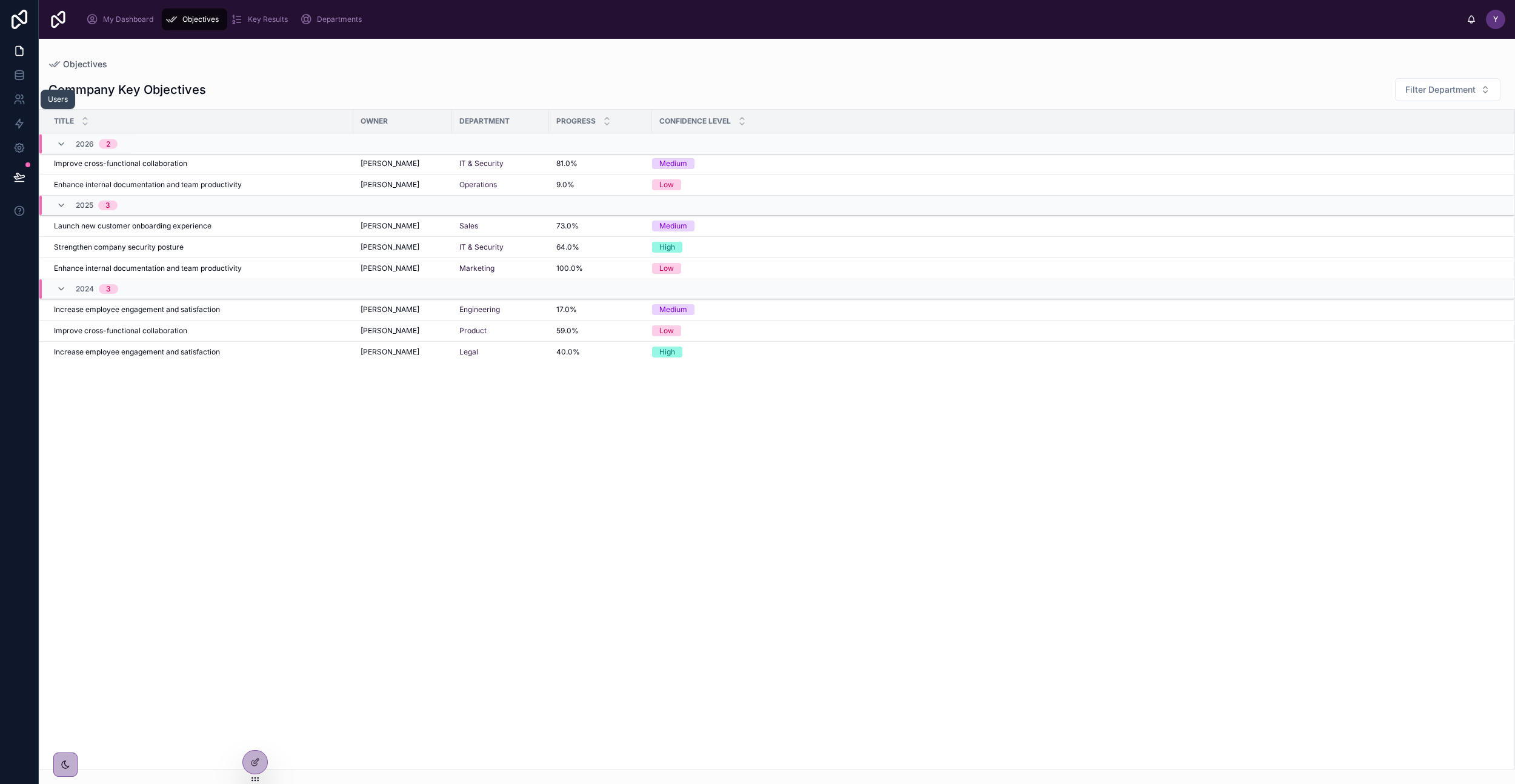
click at [16, 106] on link at bounding box center [19, 99] width 38 height 24
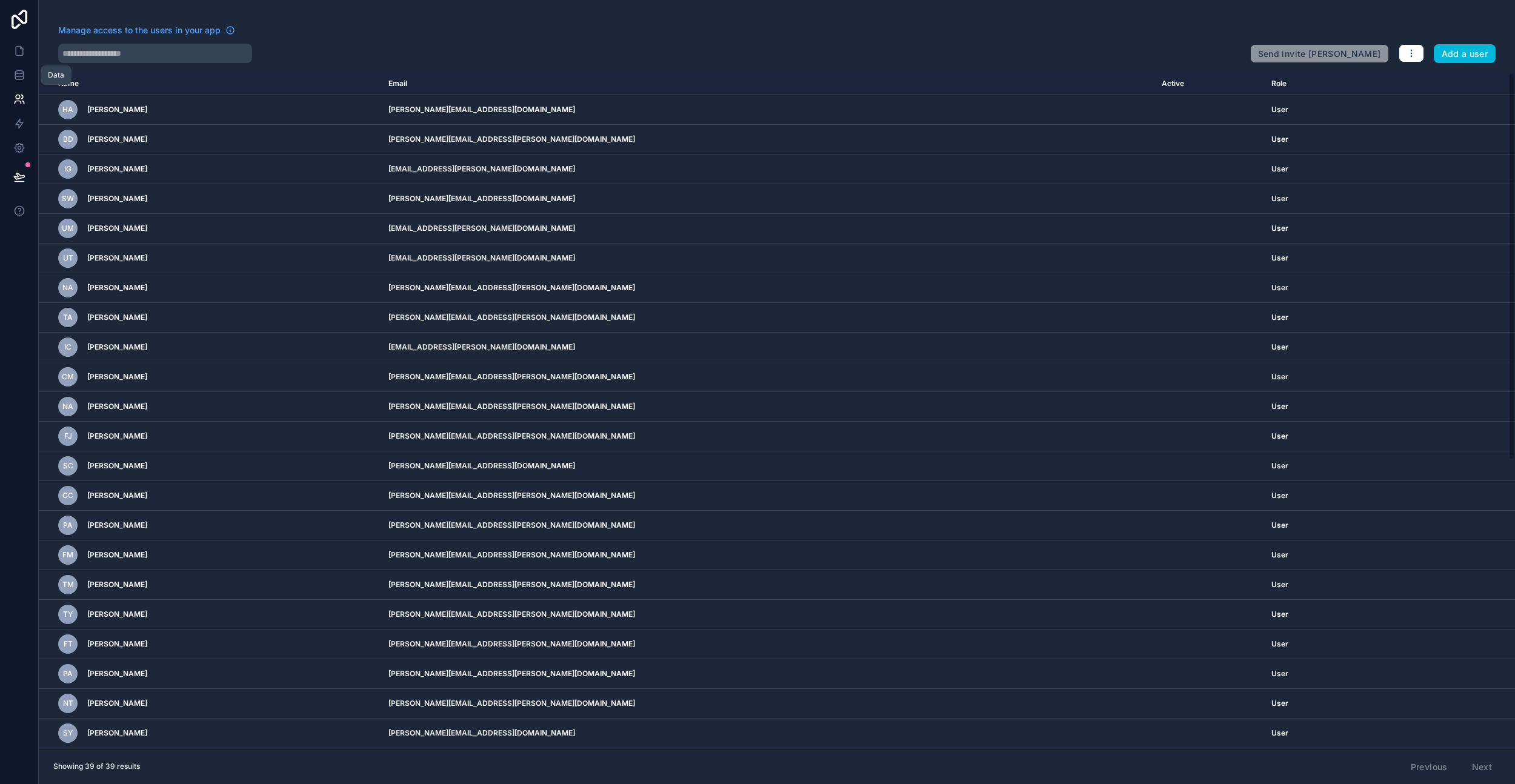
click at [20, 73] on icon at bounding box center [19, 72] width 8 height 3
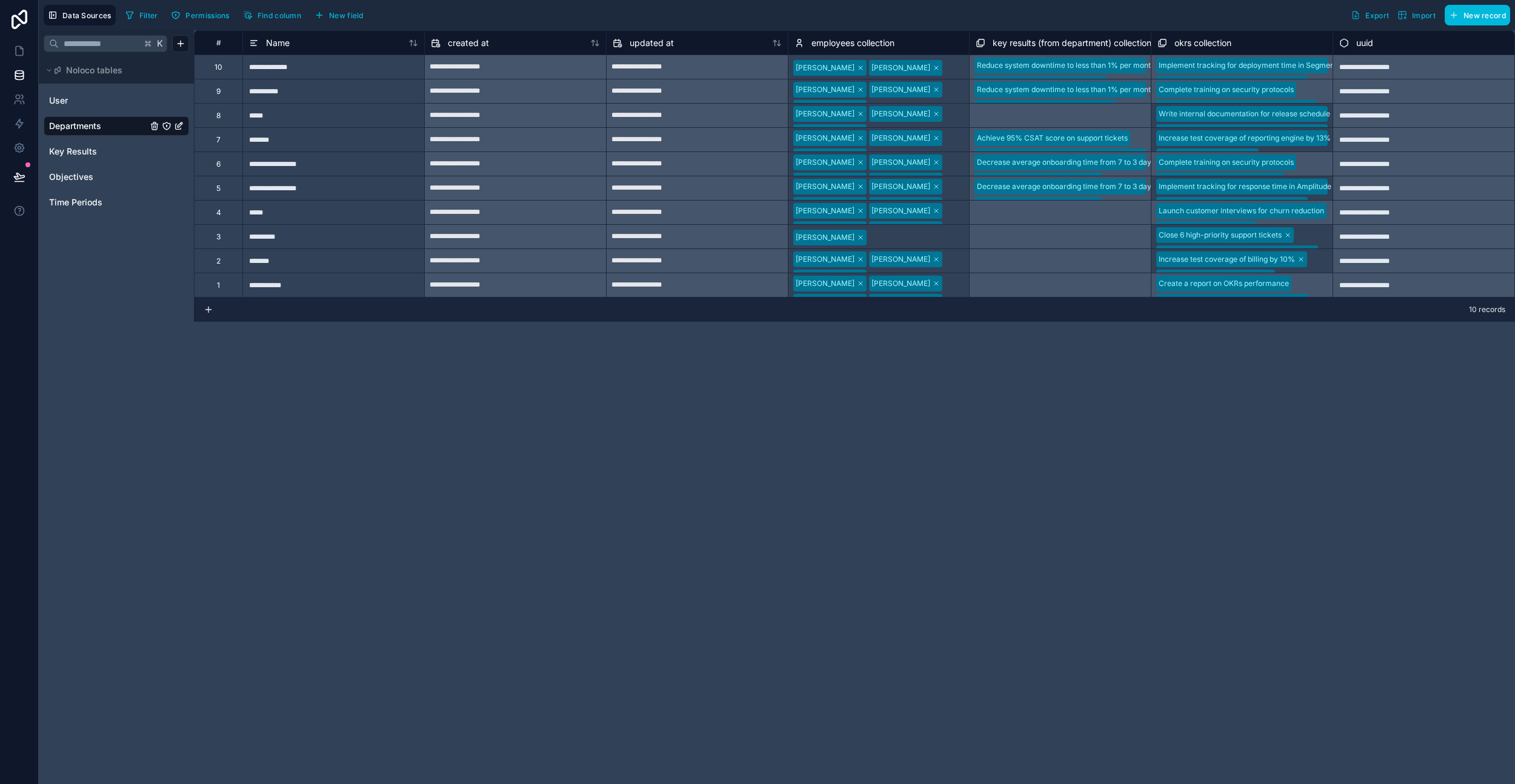
click at [90, 108] on div "User" at bounding box center [116, 101] width 146 height 19
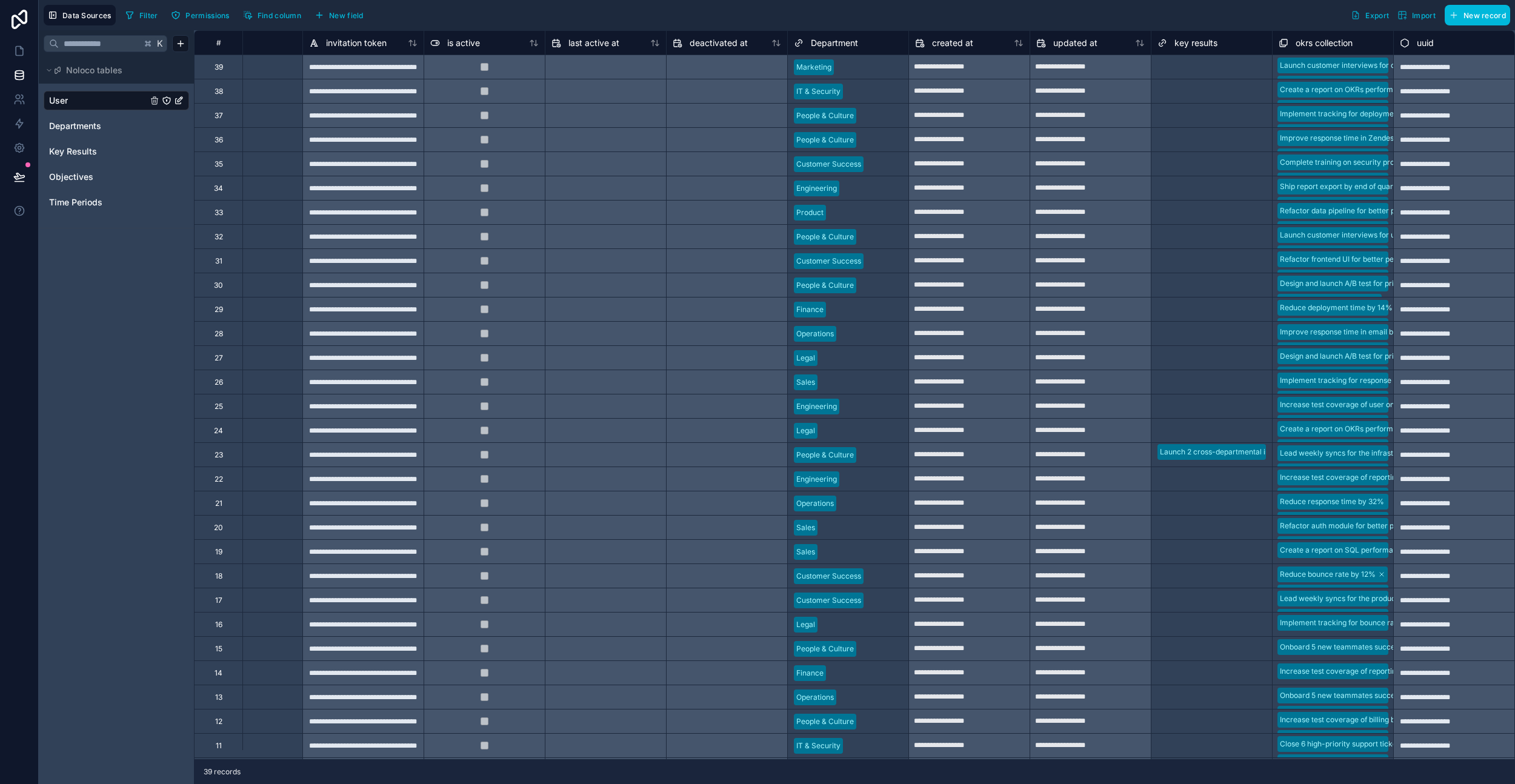
scroll to position [0, 677]
click at [328, 17] on button "New field" at bounding box center [339, 15] width 57 height 18
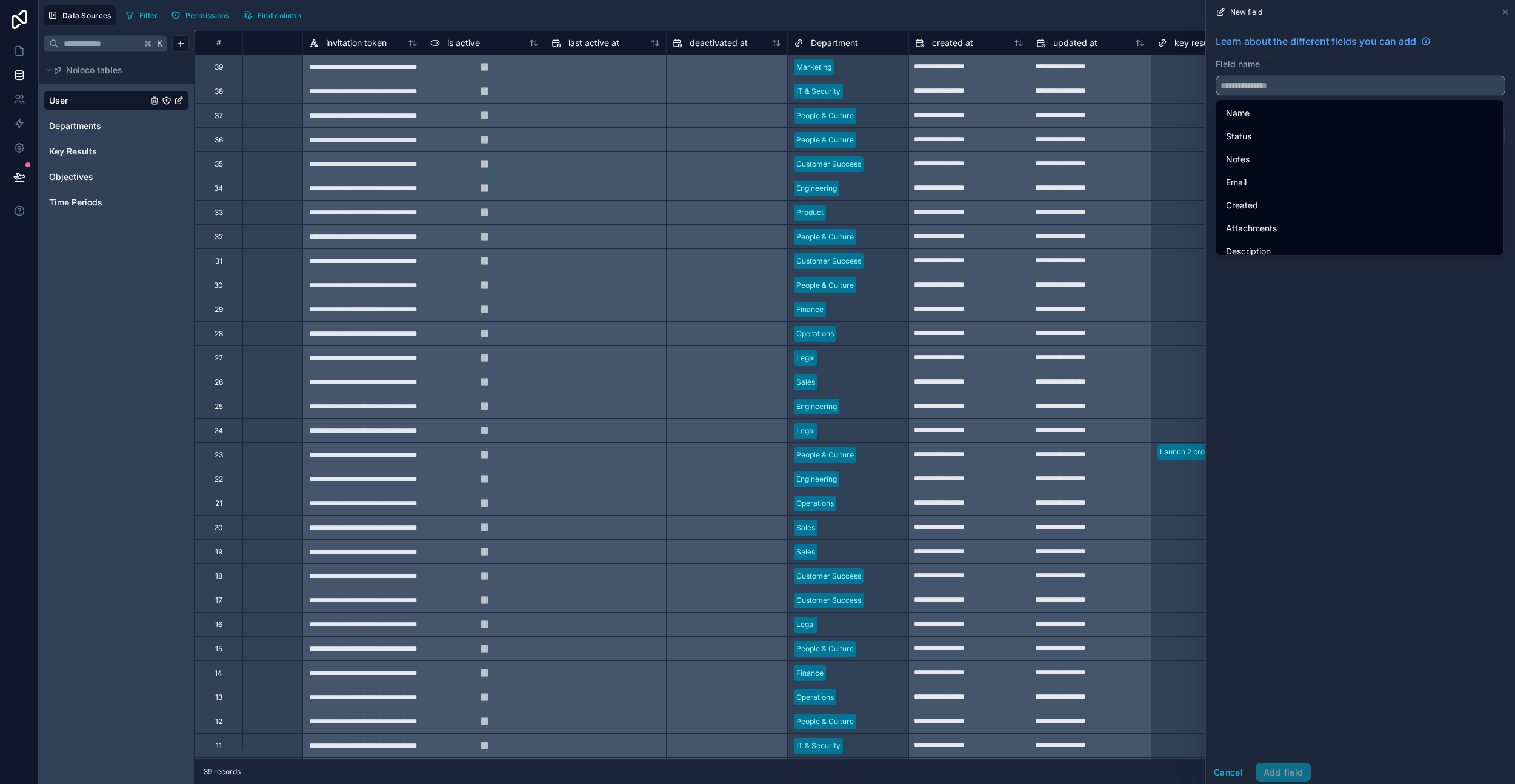
click at [1148, 81] on input "text" at bounding box center [1360, 85] width 289 height 19
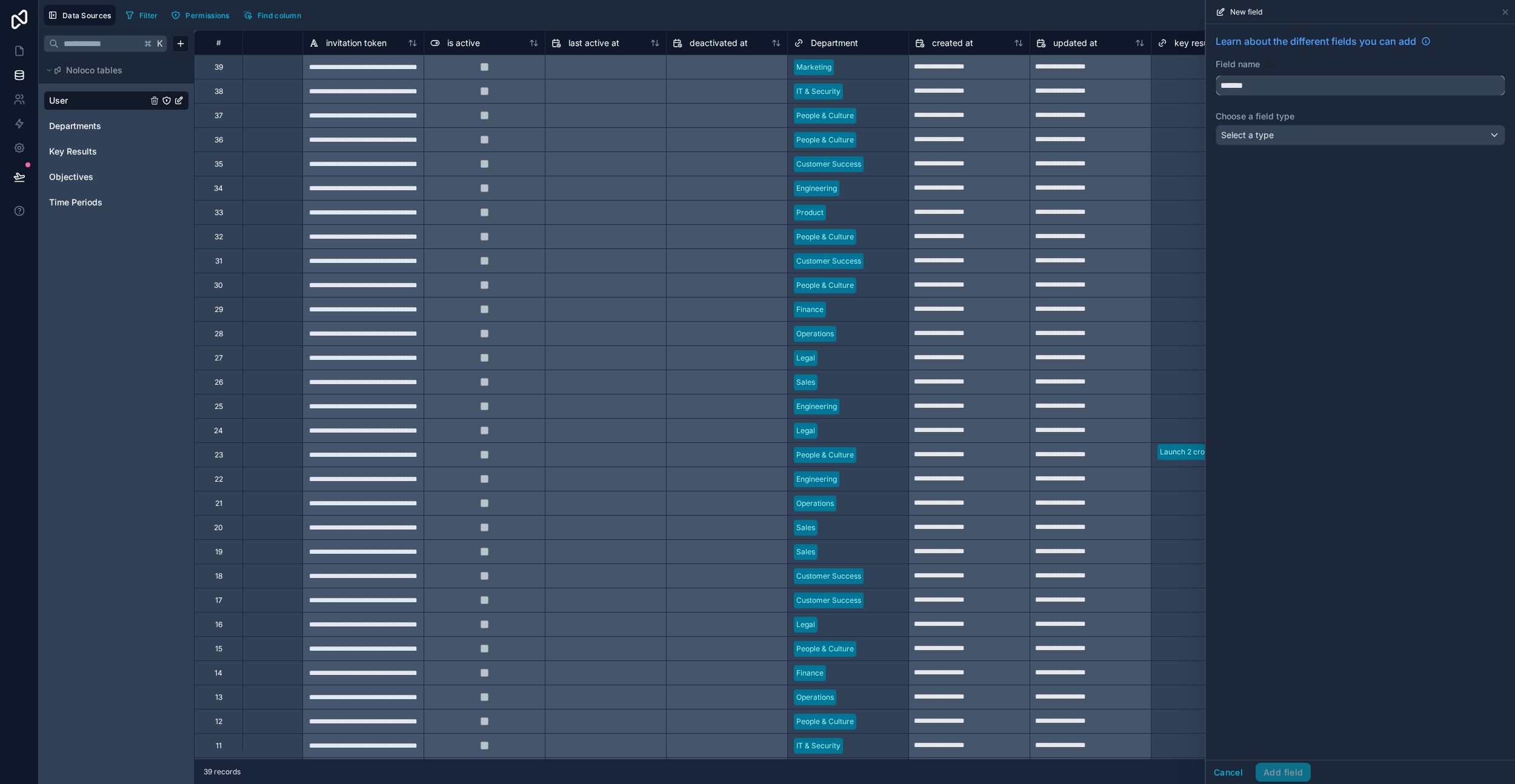
type input "*******"
click at [1148, 139] on div "Select a type" at bounding box center [1360, 135] width 289 height 19
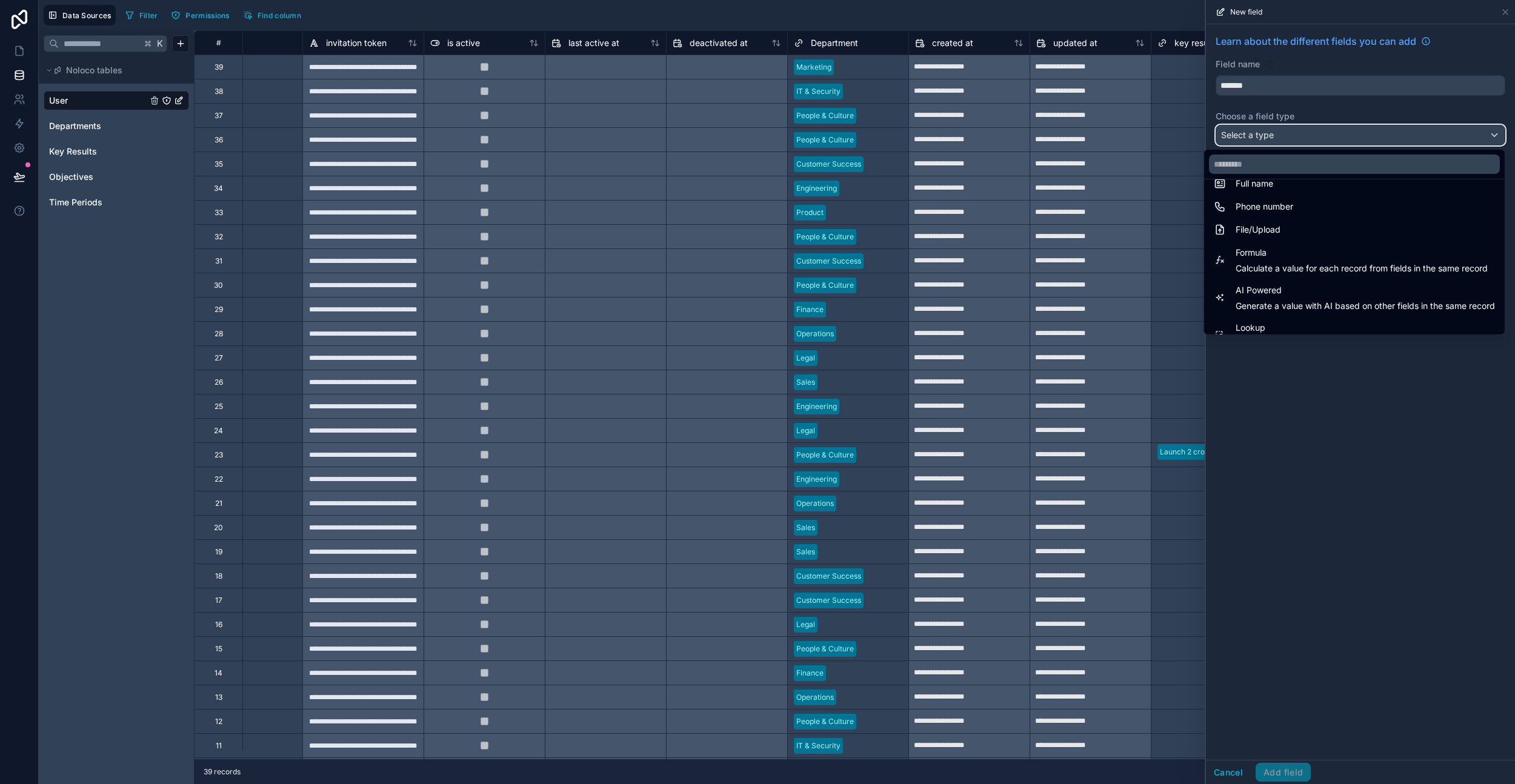
scroll to position [352, 0]
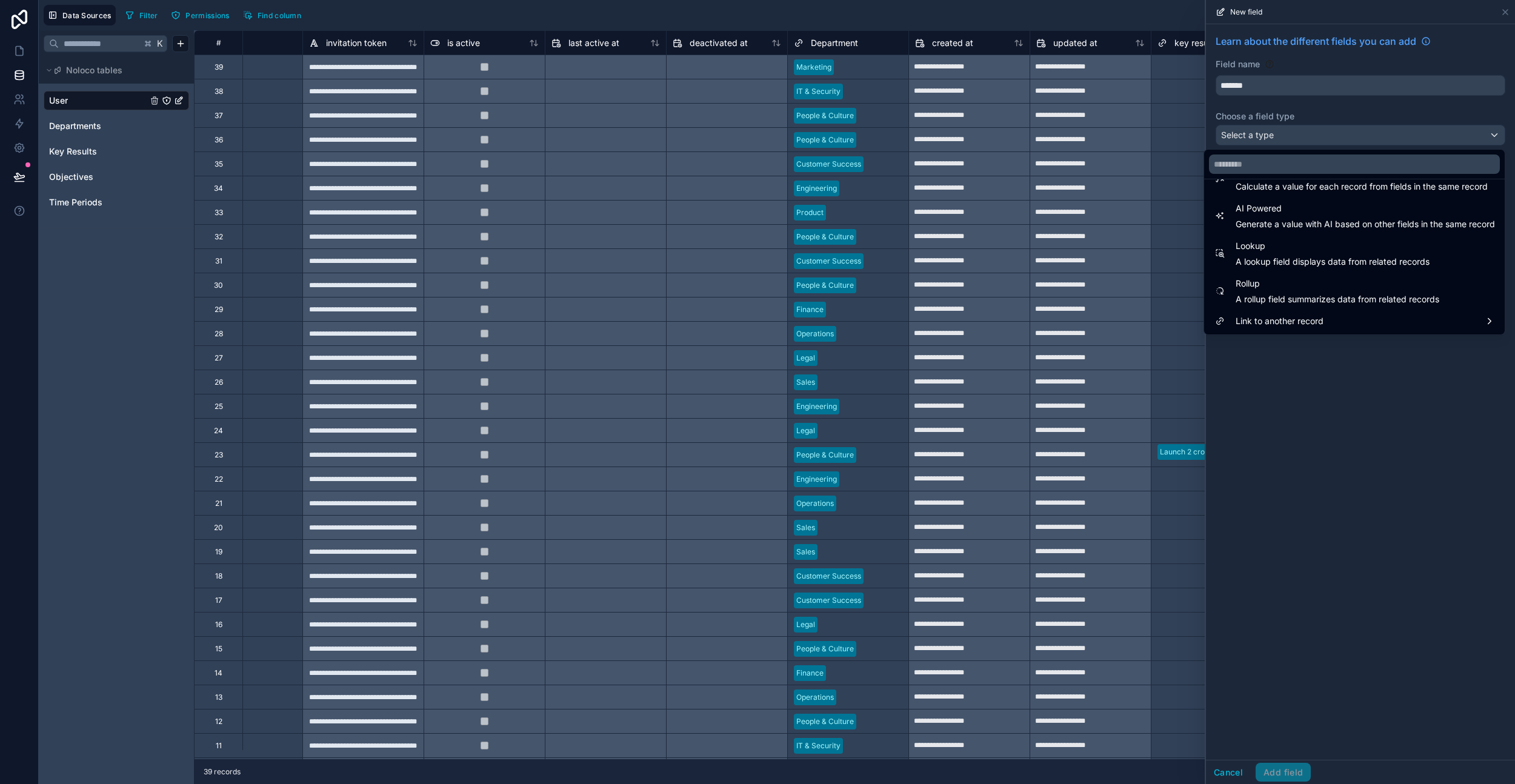
click at [1148, 322] on span "Link to another record" at bounding box center [1279, 322] width 88 height 15
click at [1148, 283] on div "User" at bounding box center [1146, 286] width 75 height 15
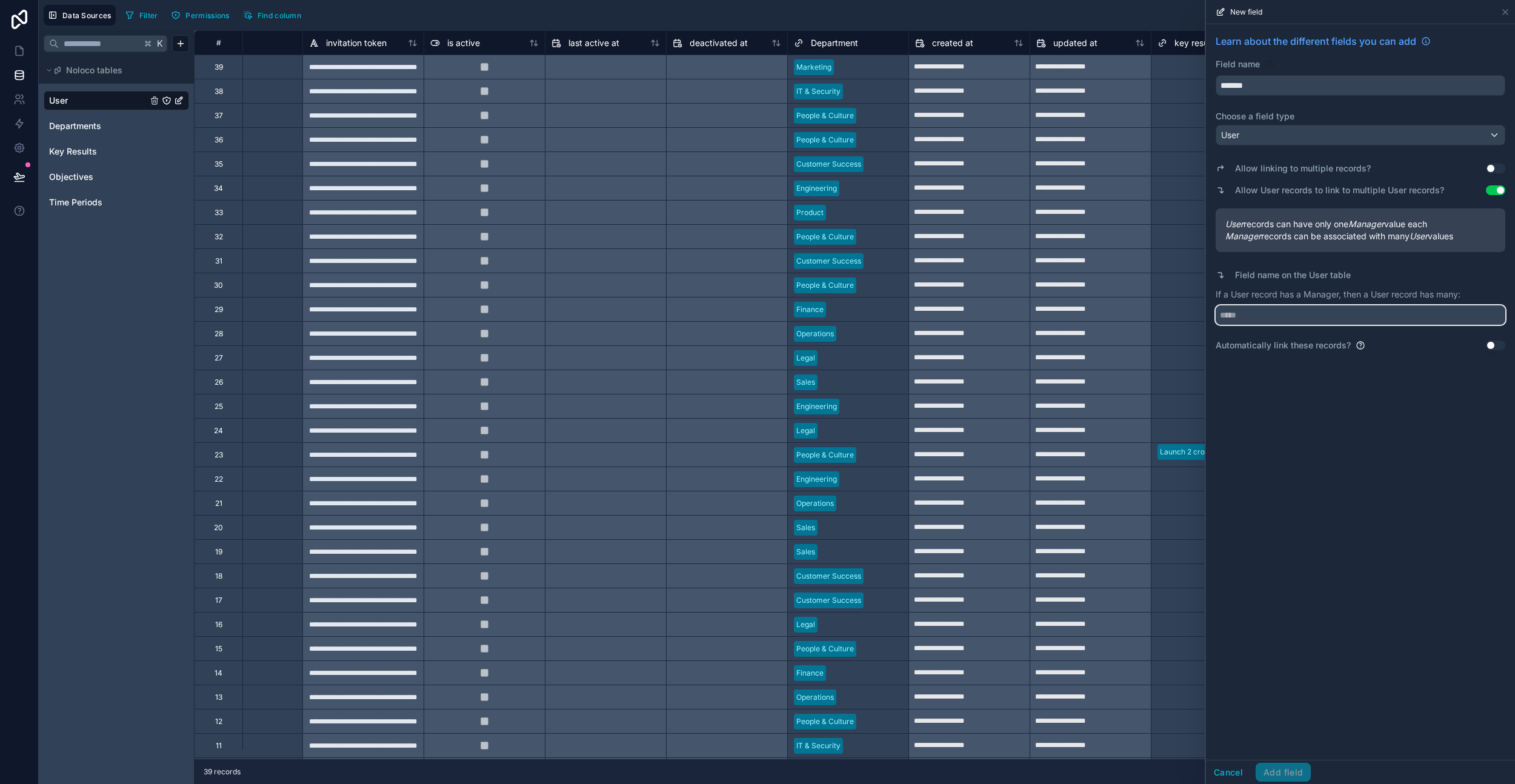
click at [1148, 319] on input "text" at bounding box center [1361, 315] width 290 height 19
type input "*****"
click at [1148, 430] on div "Learn about the different fields you can add Field name ******* Choose a field …" at bounding box center [1360, 392] width 309 height 736
click at [1148, 348] on button "Use setting" at bounding box center [1496, 345] width 19 height 10
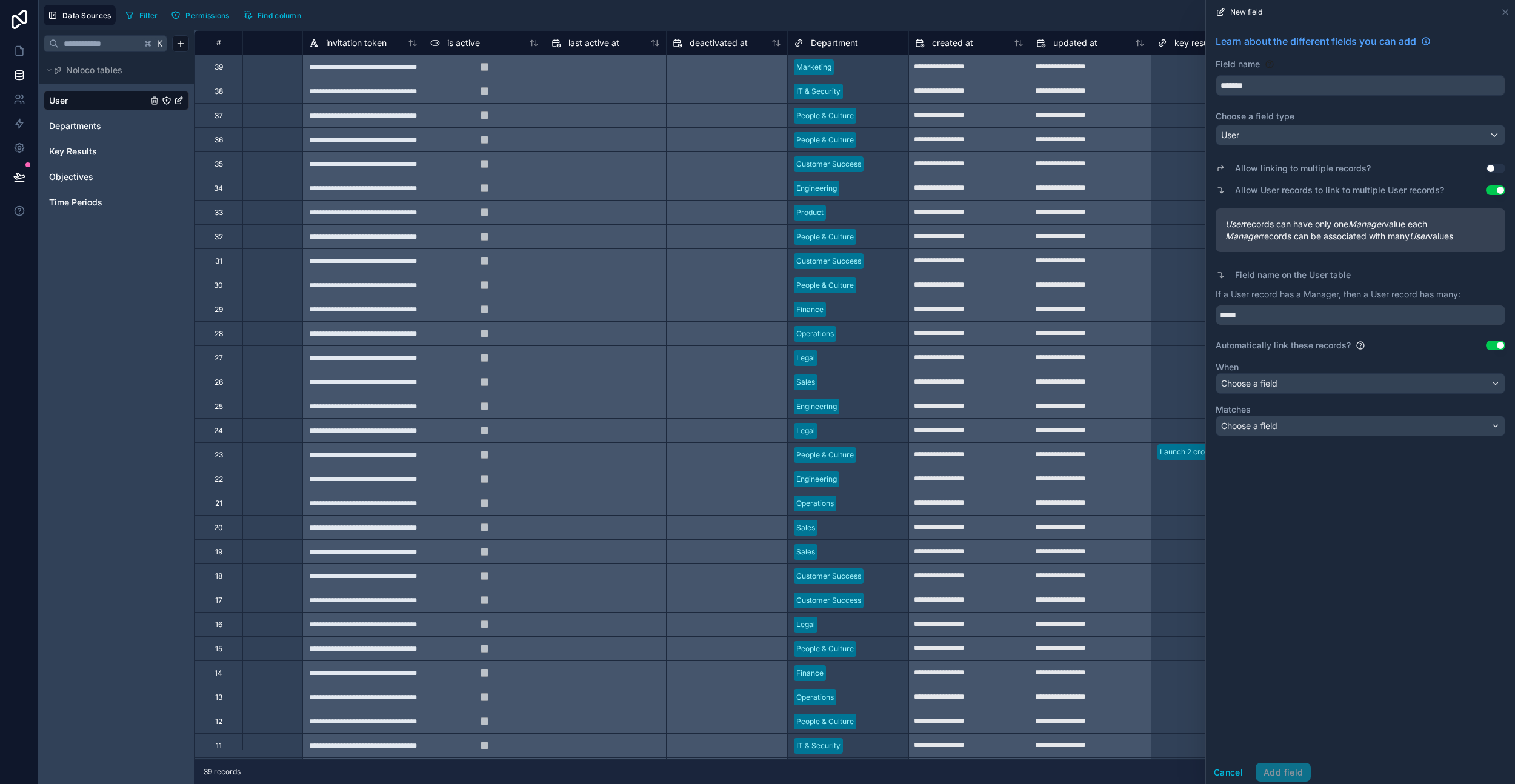
click at [1148, 348] on button "Use setting" at bounding box center [1496, 345] width 19 height 10
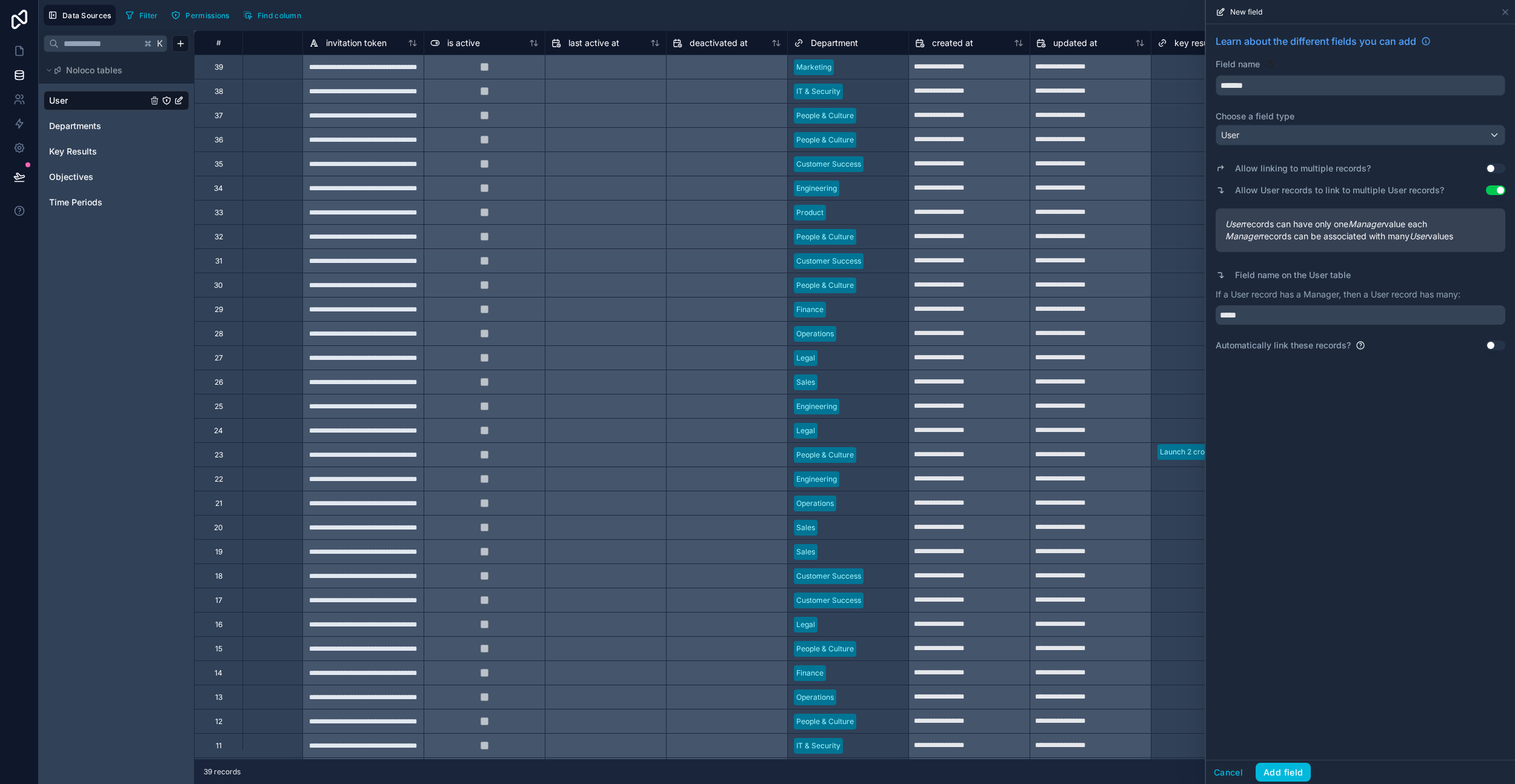
click at [1148, 738] on button "Add field" at bounding box center [1283, 773] width 55 height 19
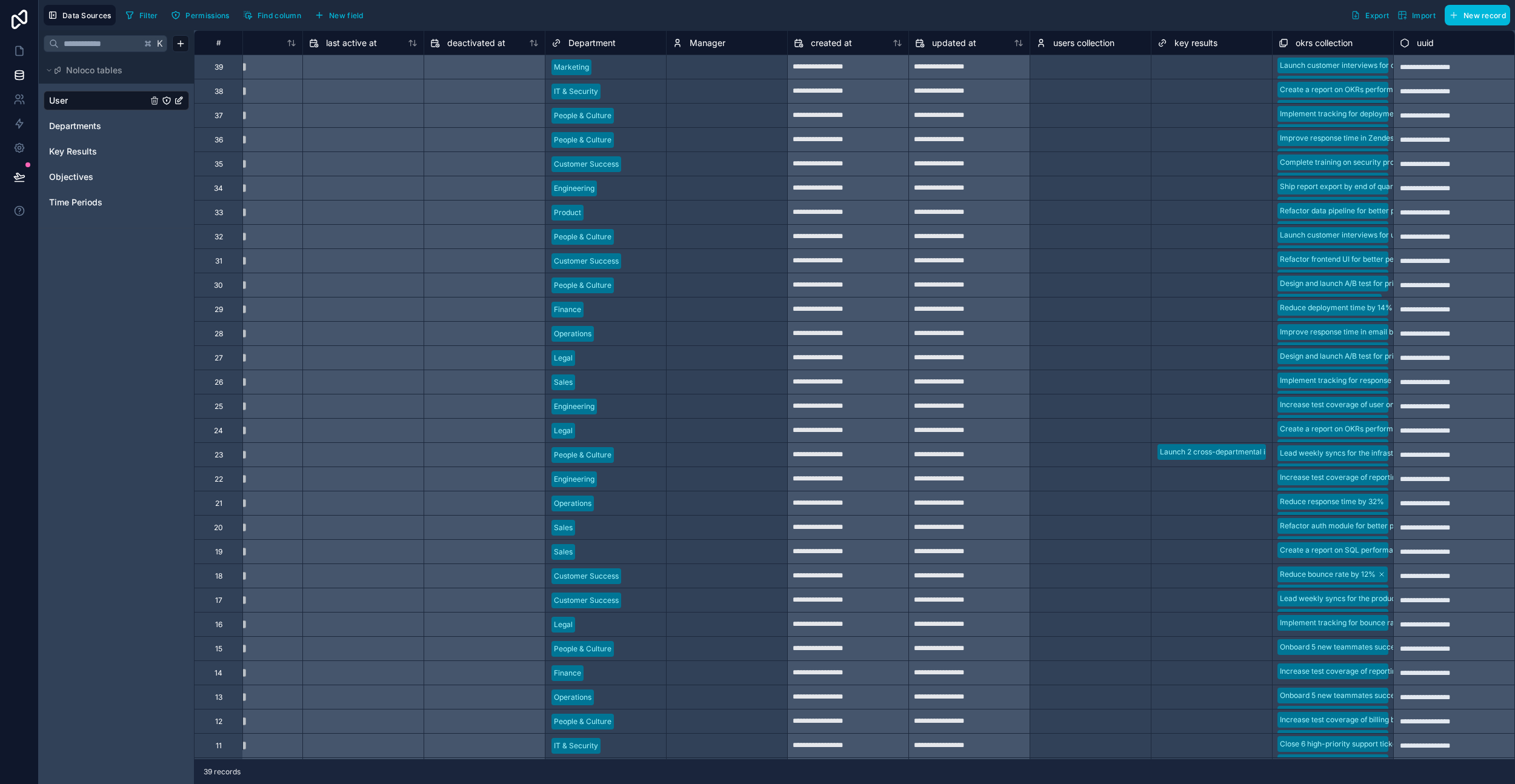
scroll to position [0, 778]
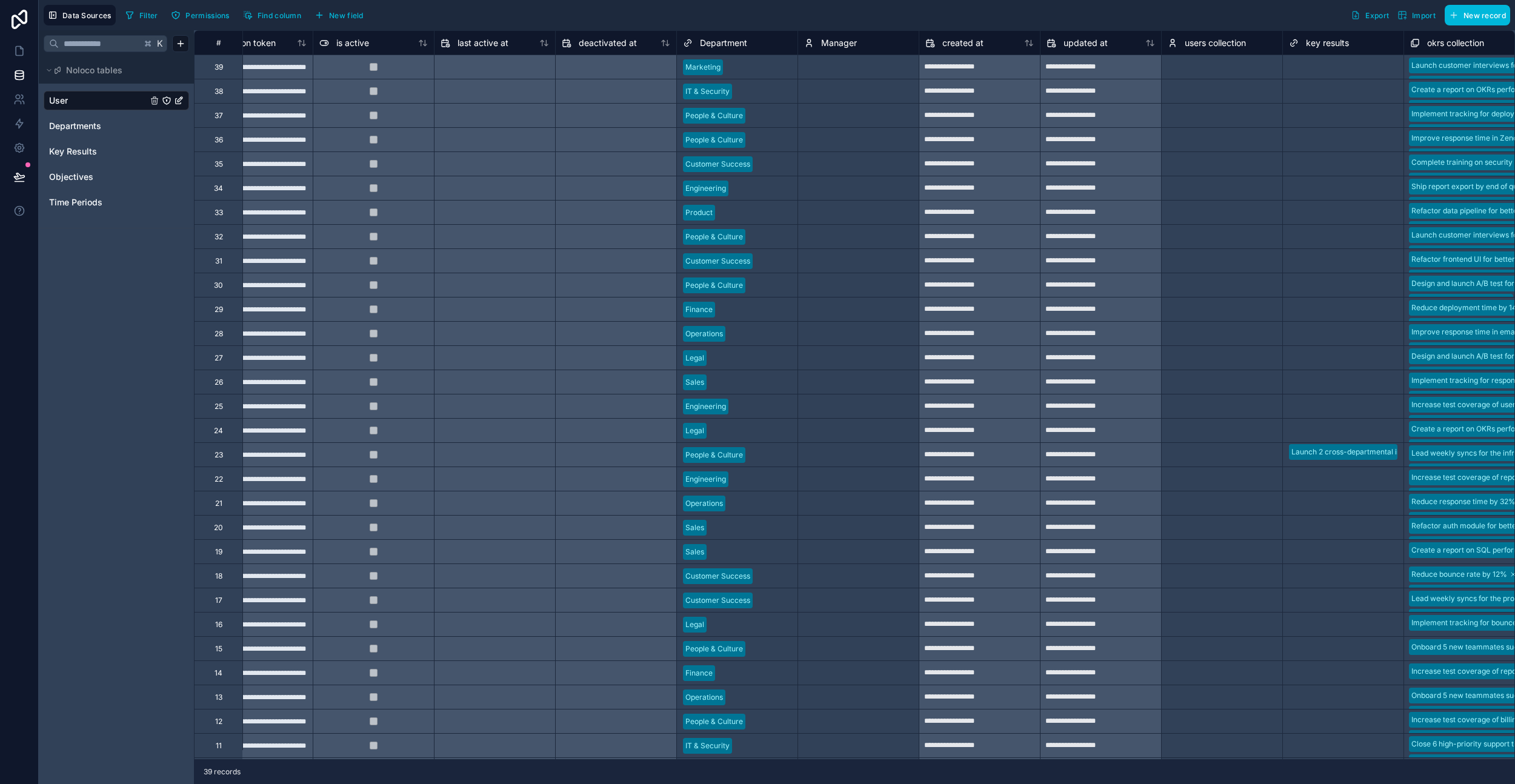
click at [859, 75] on div "Select a Manager" at bounding box center [858, 67] width 121 height 17
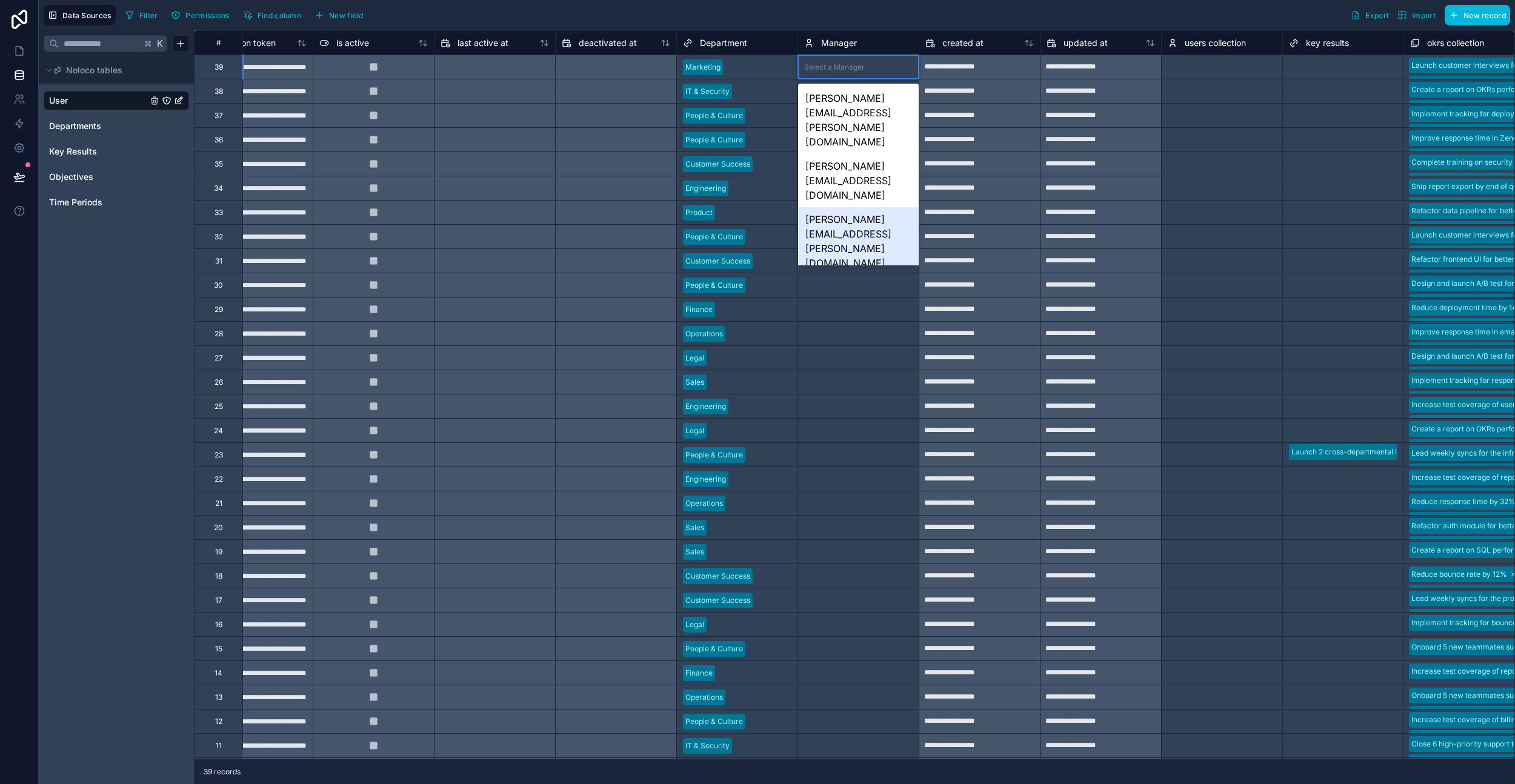
click at [844, 208] on div "[PERSON_NAME][EMAIL_ADDRESS][PERSON_NAME][DOMAIN_NAME]" at bounding box center [858, 241] width 121 height 68
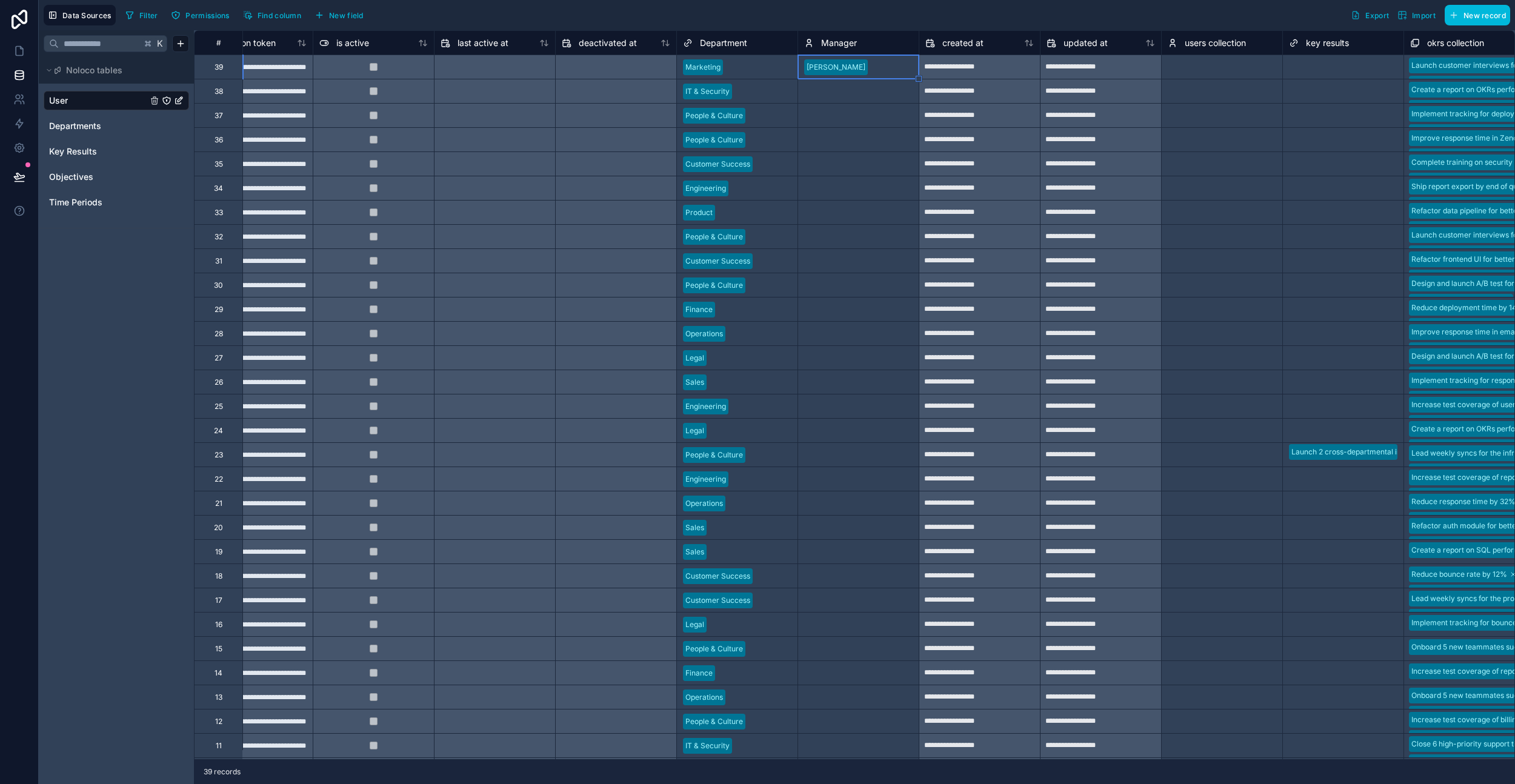
click at [866, 91] on div "Select a Manager" at bounding box center [858, 91] width 121 height 17
click at [873, 70] on div at bounding box center [893, 67] width 40 height 12
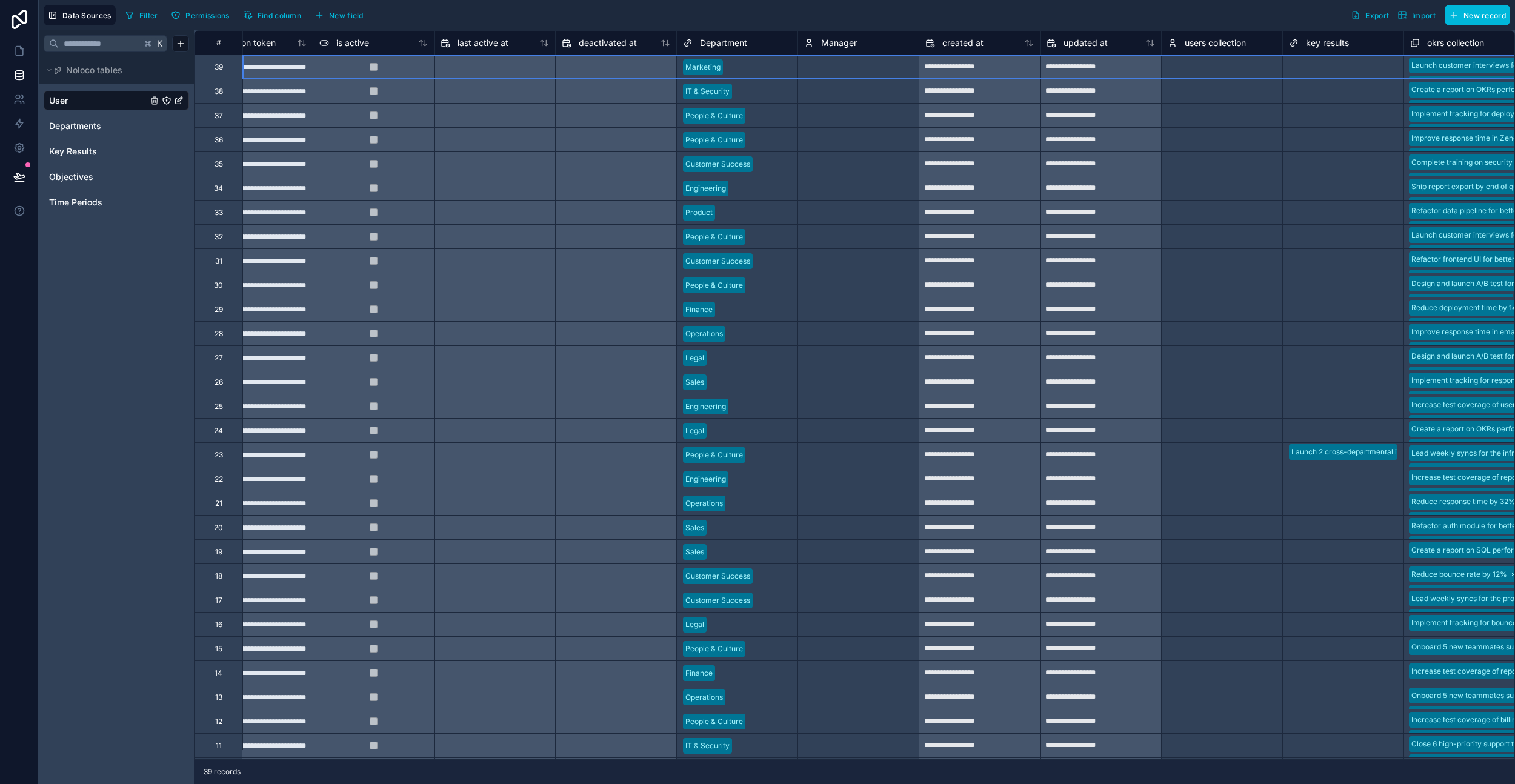
click at [864, 88] on div "Select a Manager" at bounding box center [835, 91] width 60 height 10
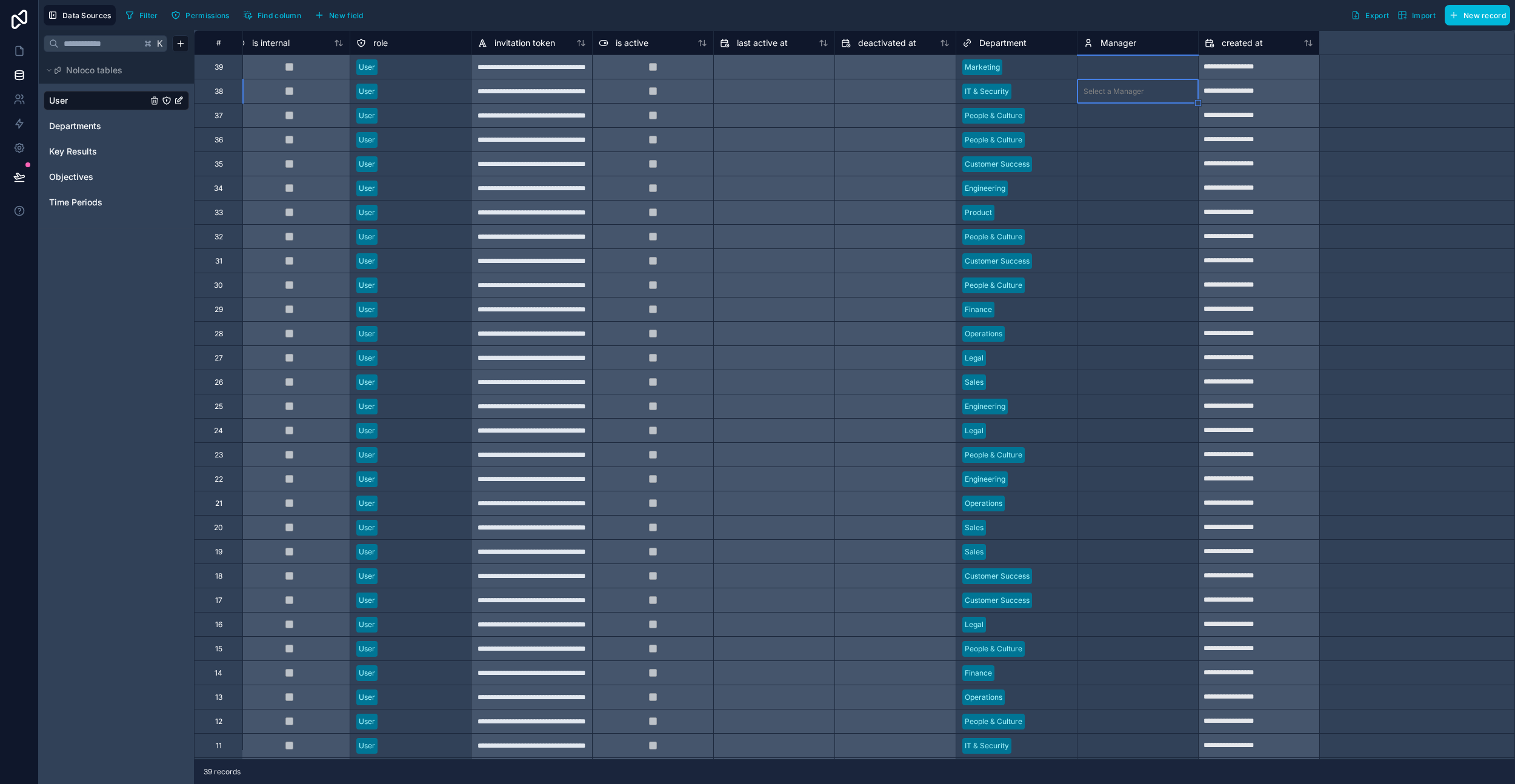
scroll to position [0, 0]
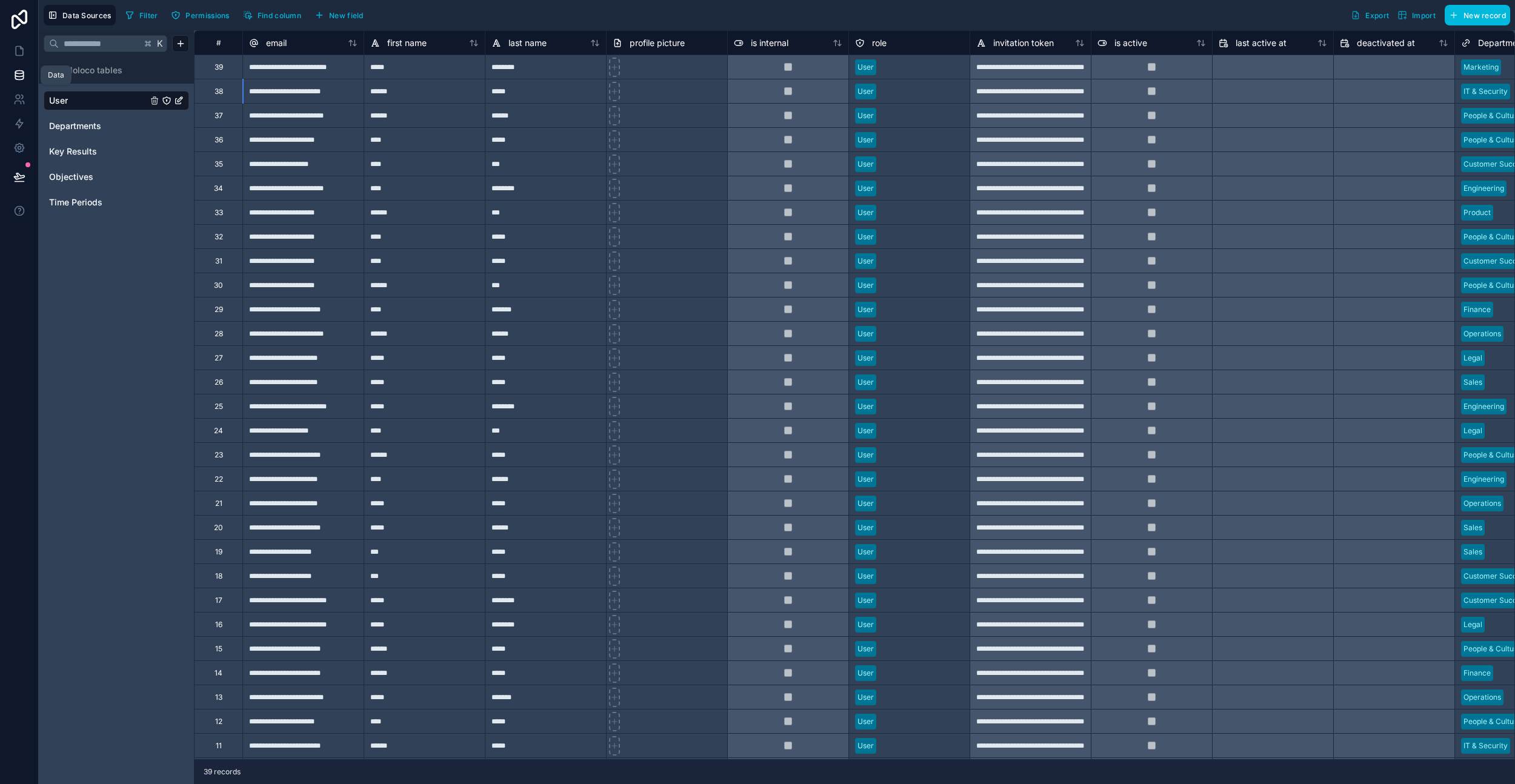
click at [22, 96] on icon at bounding box center [22, 96] width 1 height 4
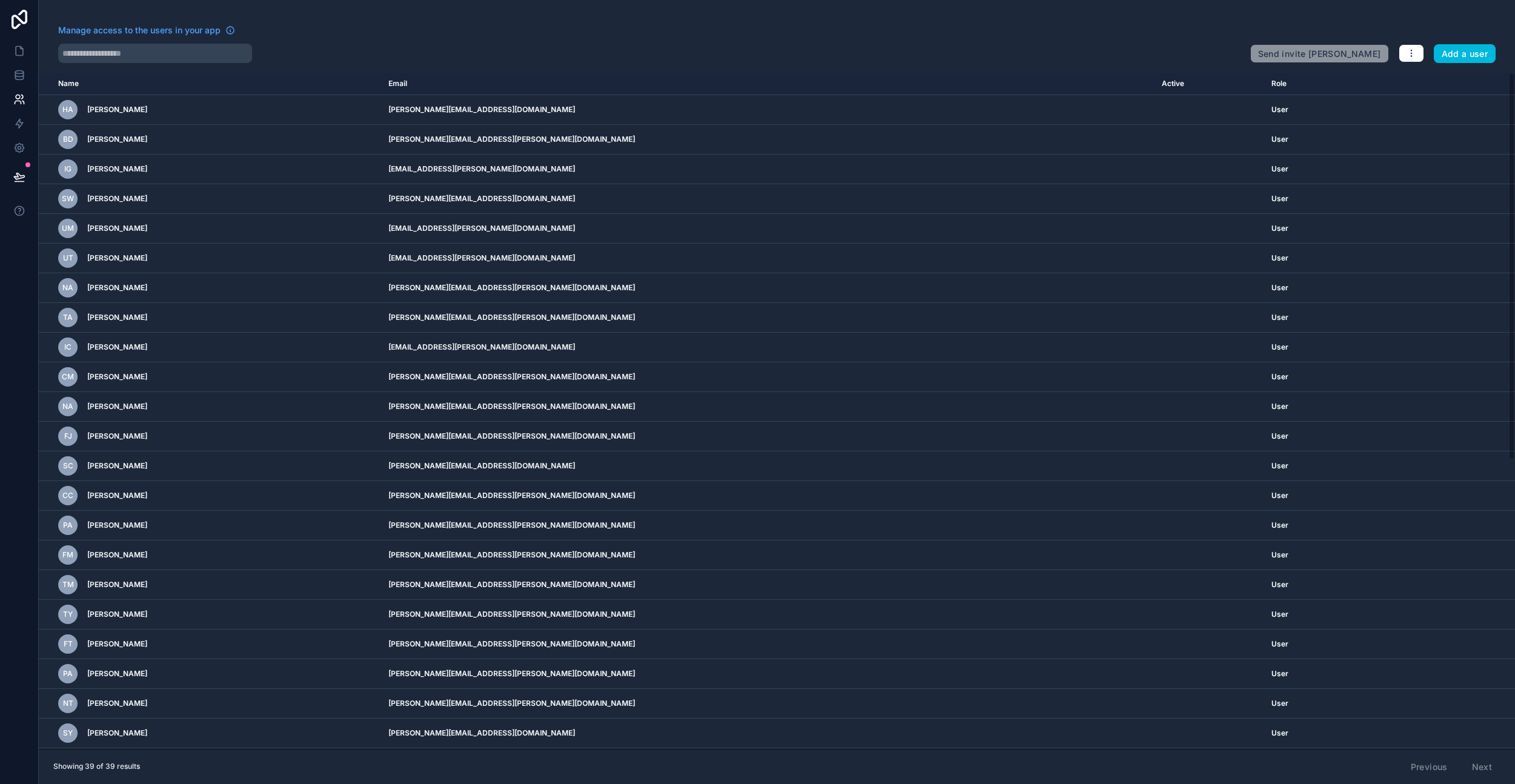
click at [0, 0] on icon "scrollable content" at bounding box center [0, 0] width 0 height 0
click at [15, 77] on icon at bounding box center [19, 74] width 8 height 5
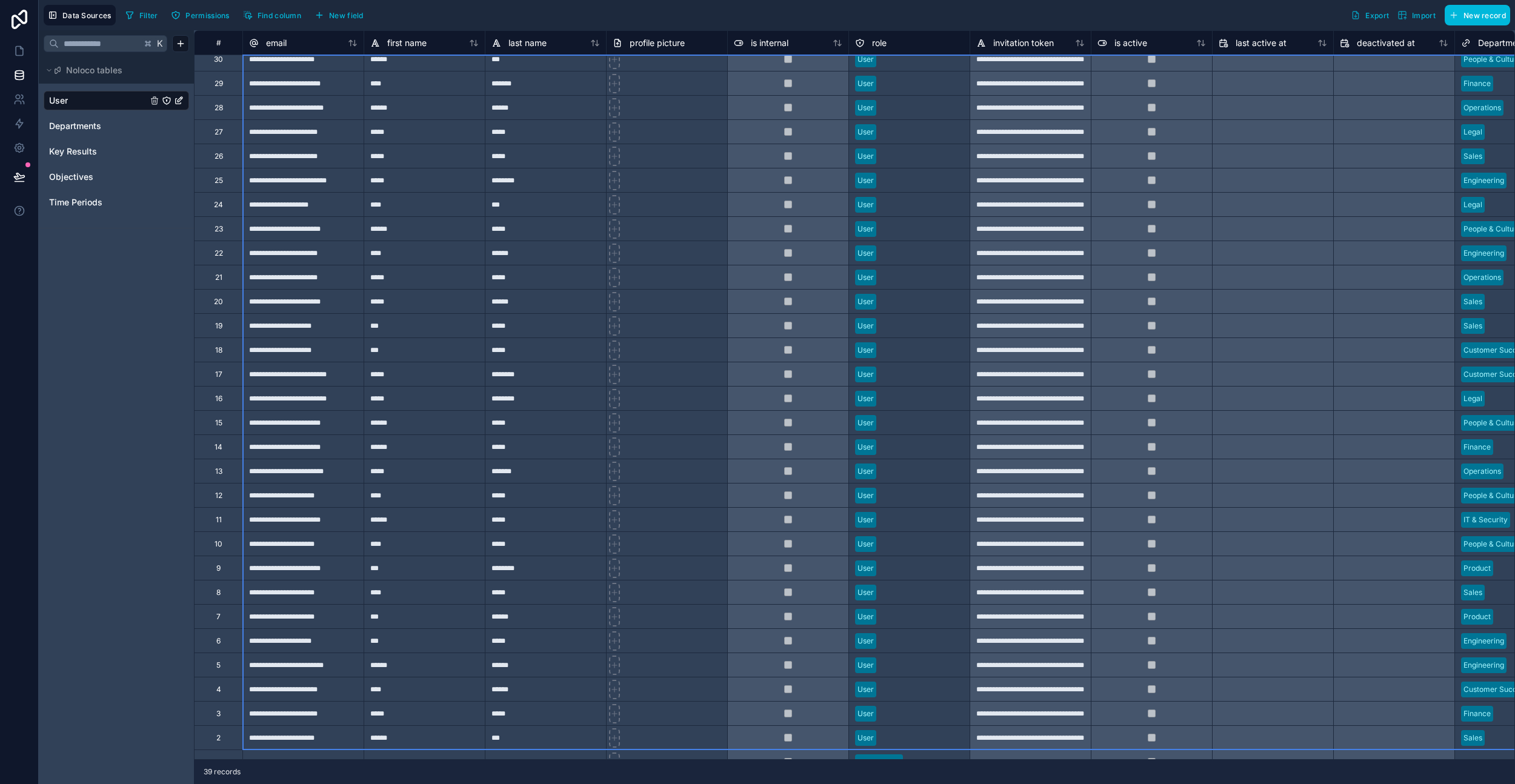
scroll to position [250, 0]
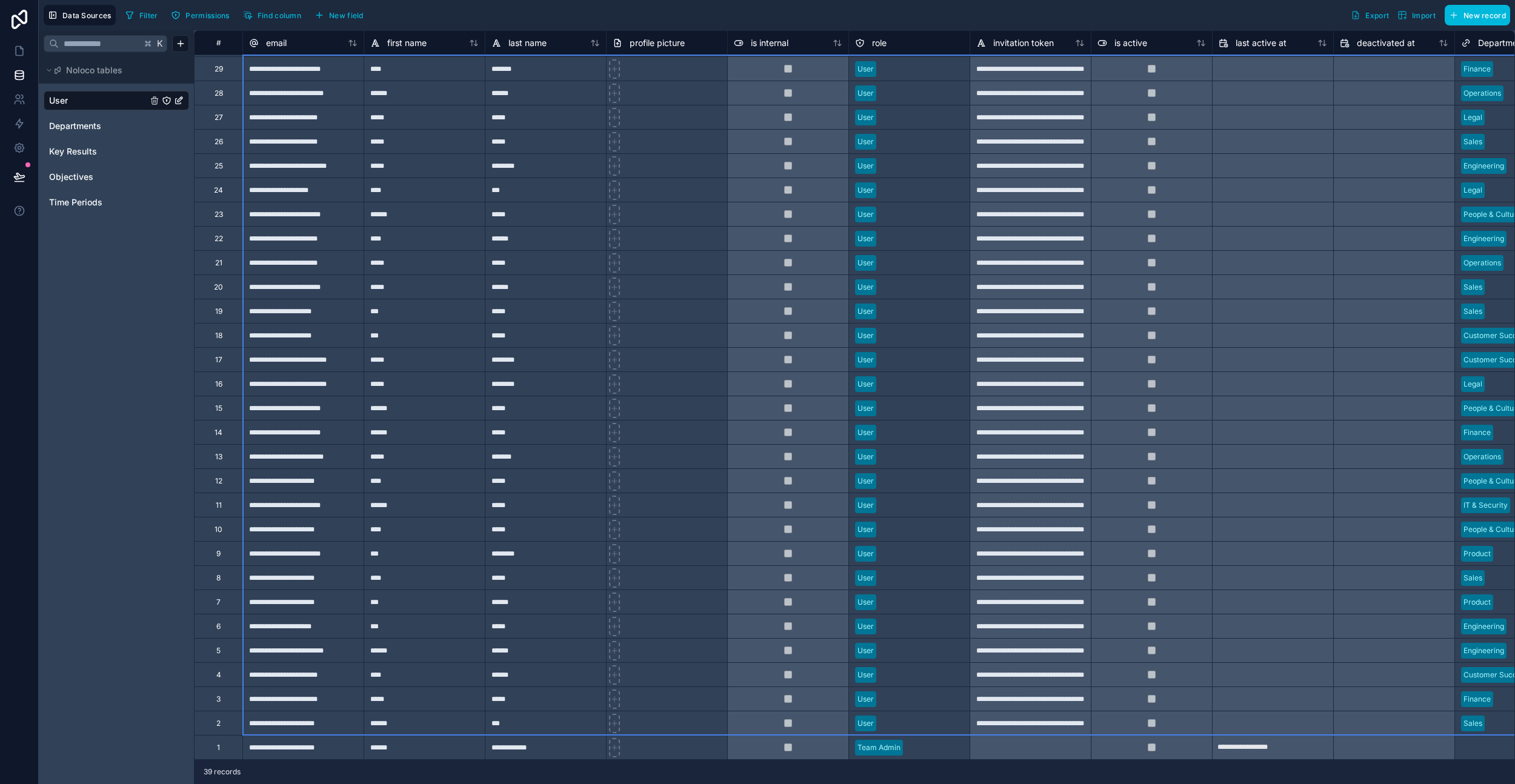
drag, startPoint x: 253, startPoint y: 105, endPoint x: 555, endPoint y: 706, distance: 672.6
click at [155, 569] on div "K Noloco tables User Departments Key Results Objectives Time Periods" at bounding box center [116, 407] width 155 height 754
click at [451, 568] on div "Delete rows 1 to 38" at bounding box center [426, 570] width 85 height 13
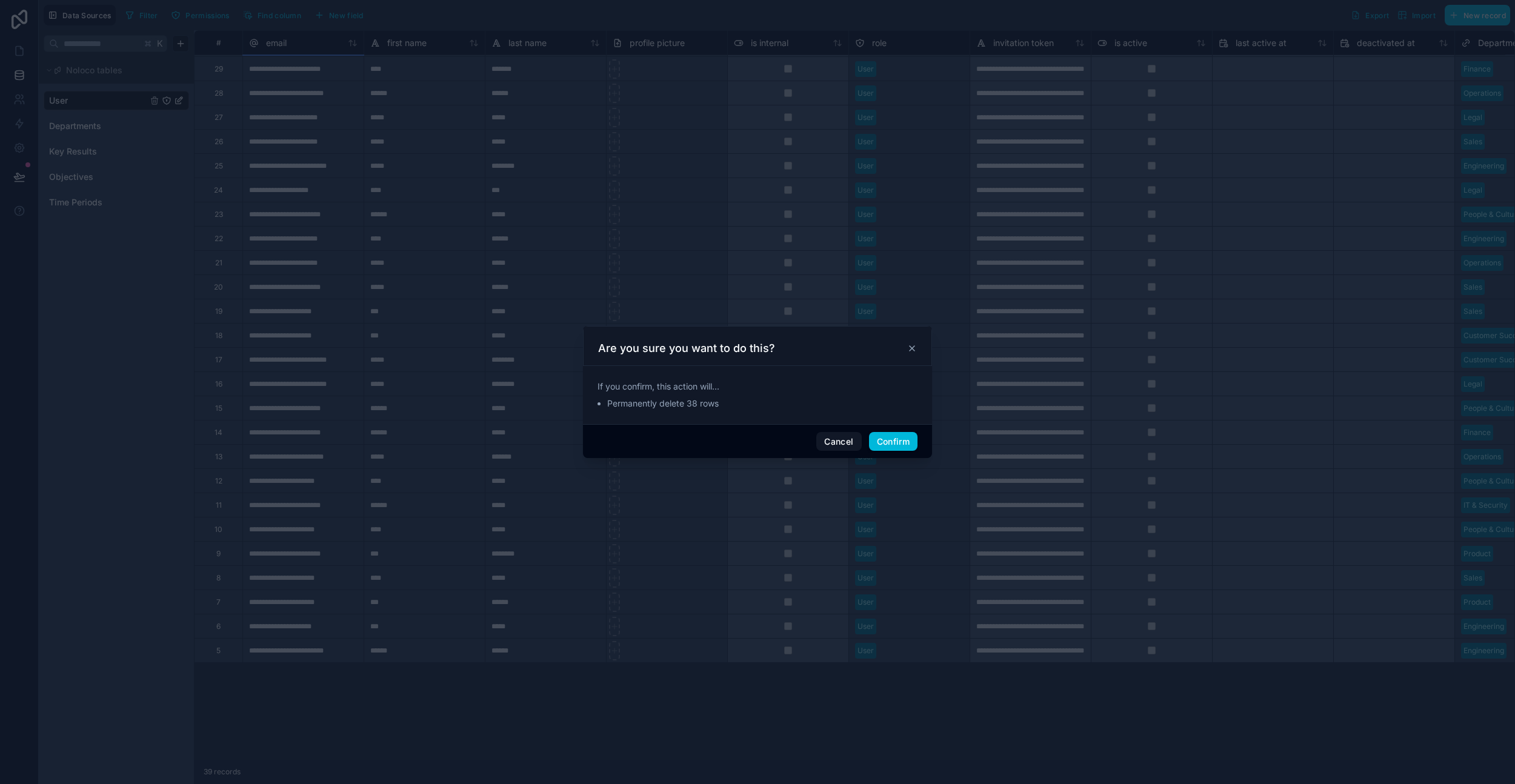
scroll to position [0, 0]
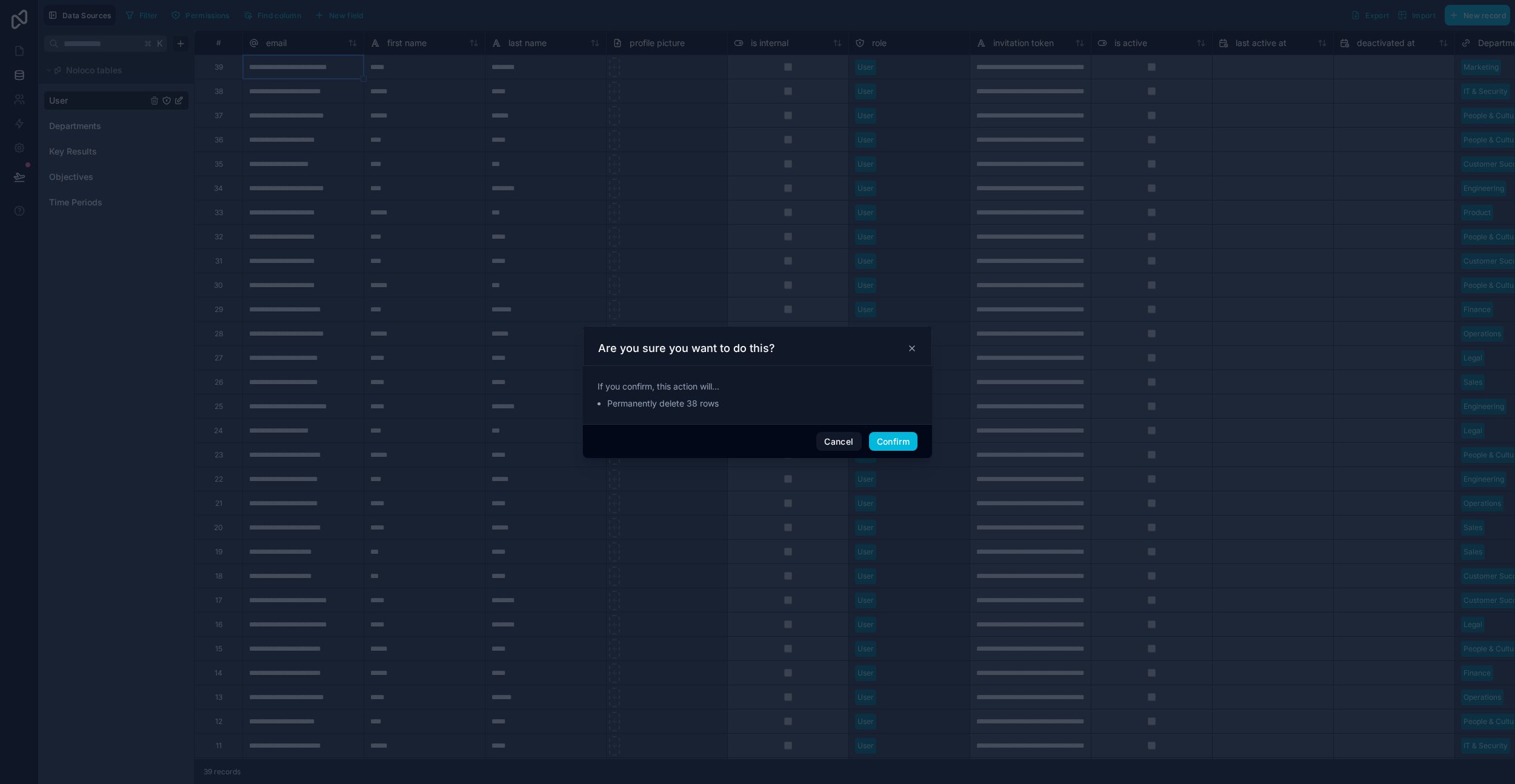
click at [884, 441] on button "Confirm" at bounding box center [894, 442] width 49 height 19
type input "**********"
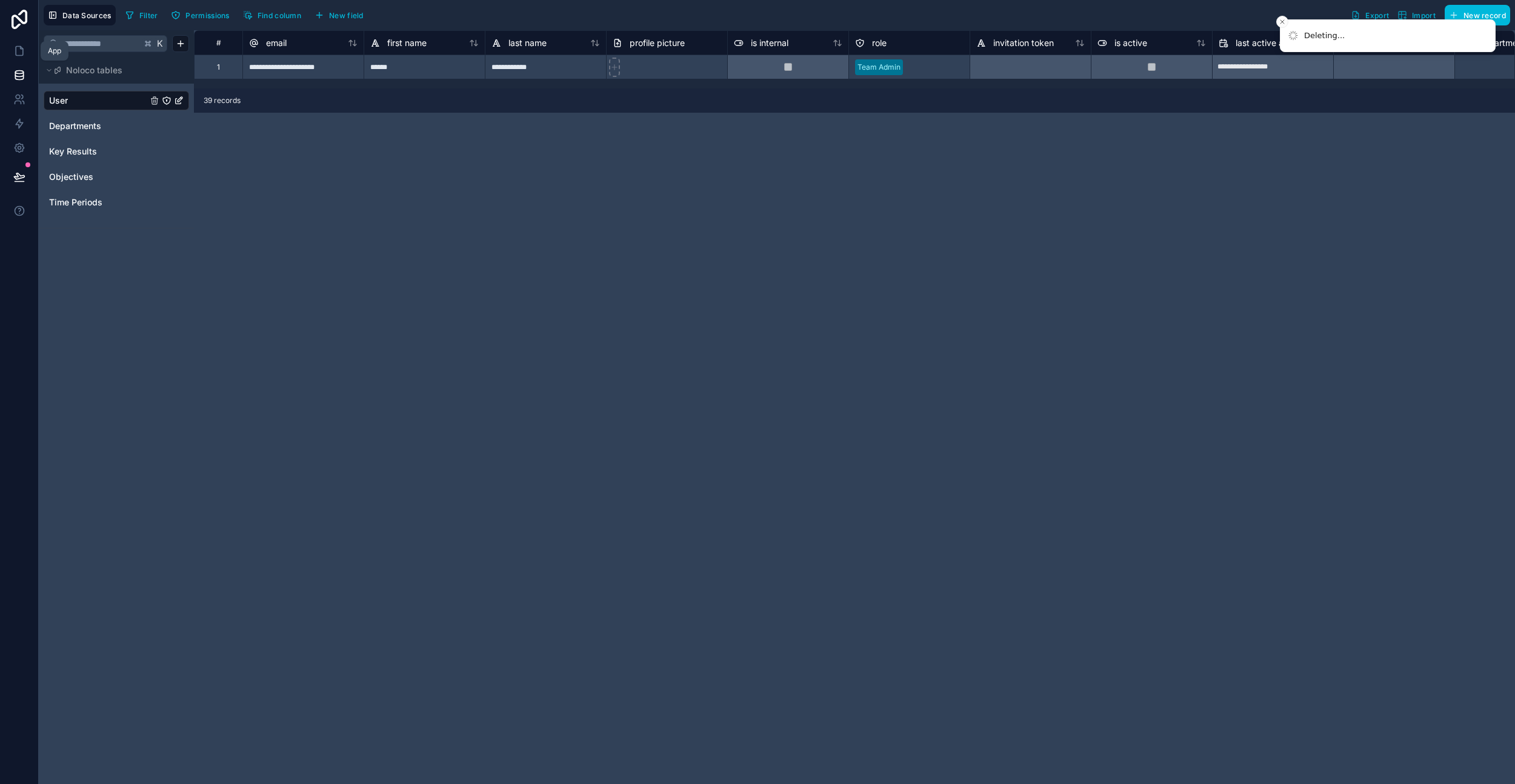
click at [18, 57] on icon at bounding box center [19, 51] width 12 height 12
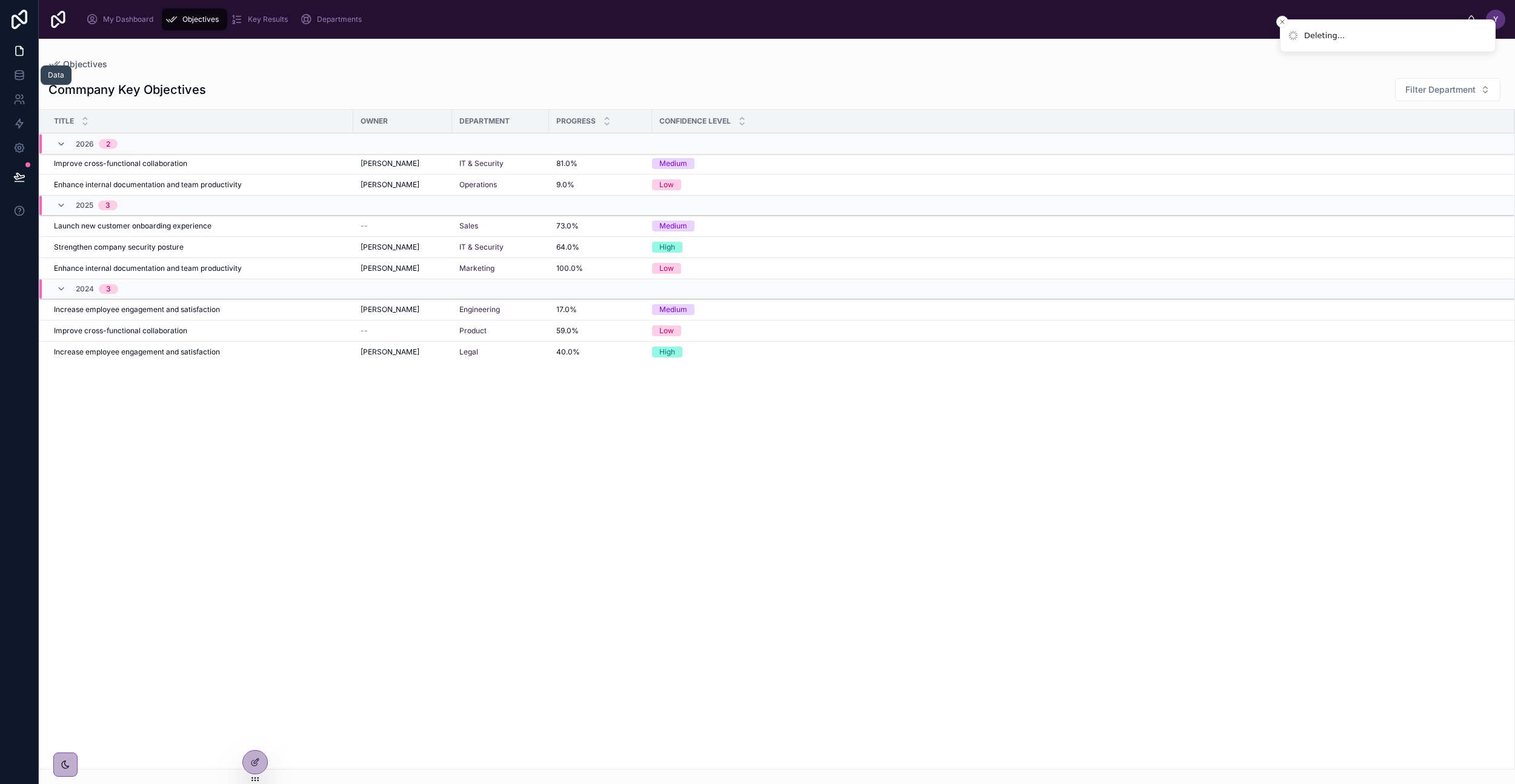
click at [23, 78] on icon at bounding box center [19, 77] width 8 height 5
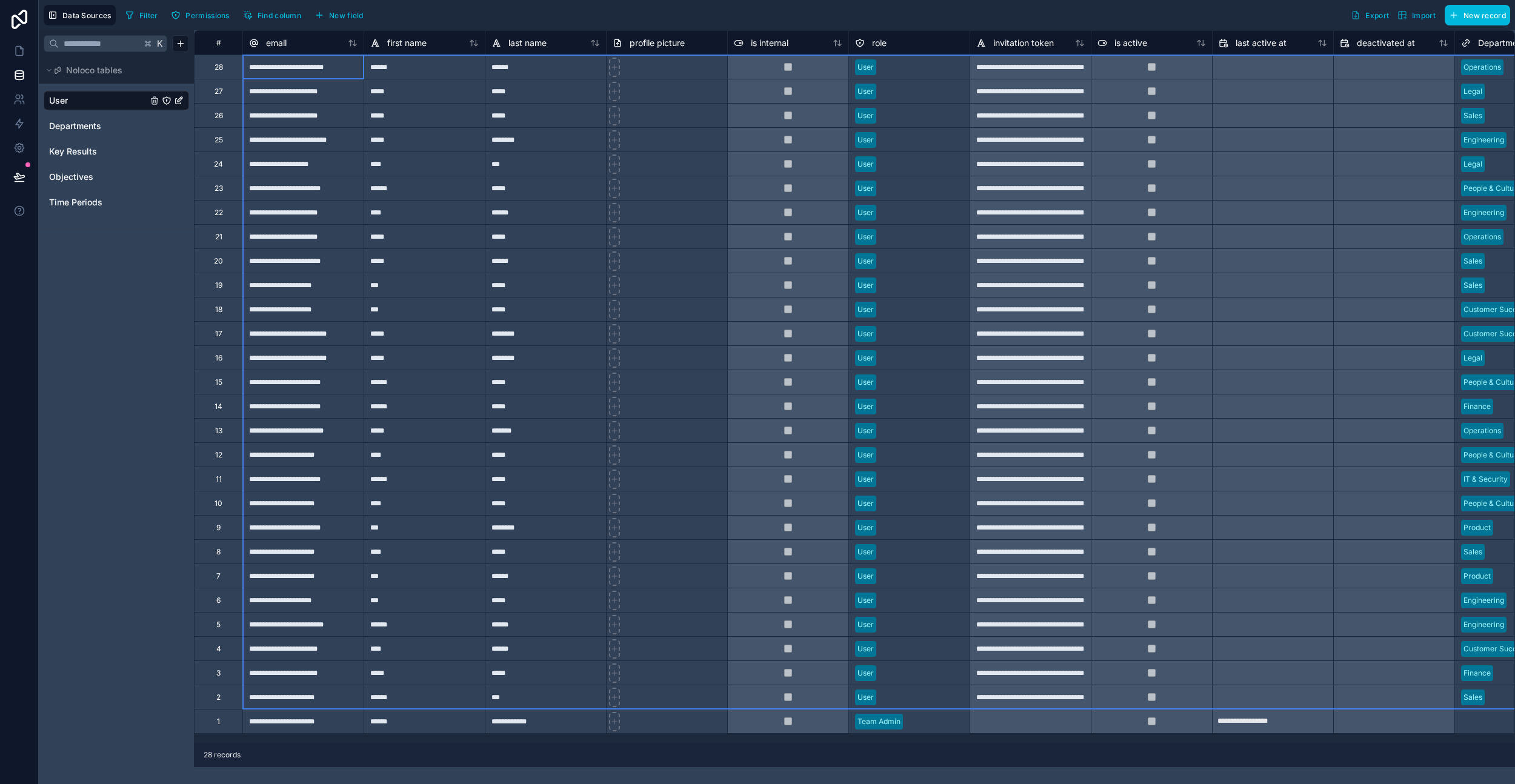
drag, startPoint x: 219, startPoint y: 71, endPoint x: 549, endPoint y: 696, distance: 706.8
click at [549, 696] on div "**********" at bounding box center [1309, 381] width 2231 height 703
click at [286, 530] on div "Delete rows 1 to 27" at bounding box center [266, 528] width 84 height 13
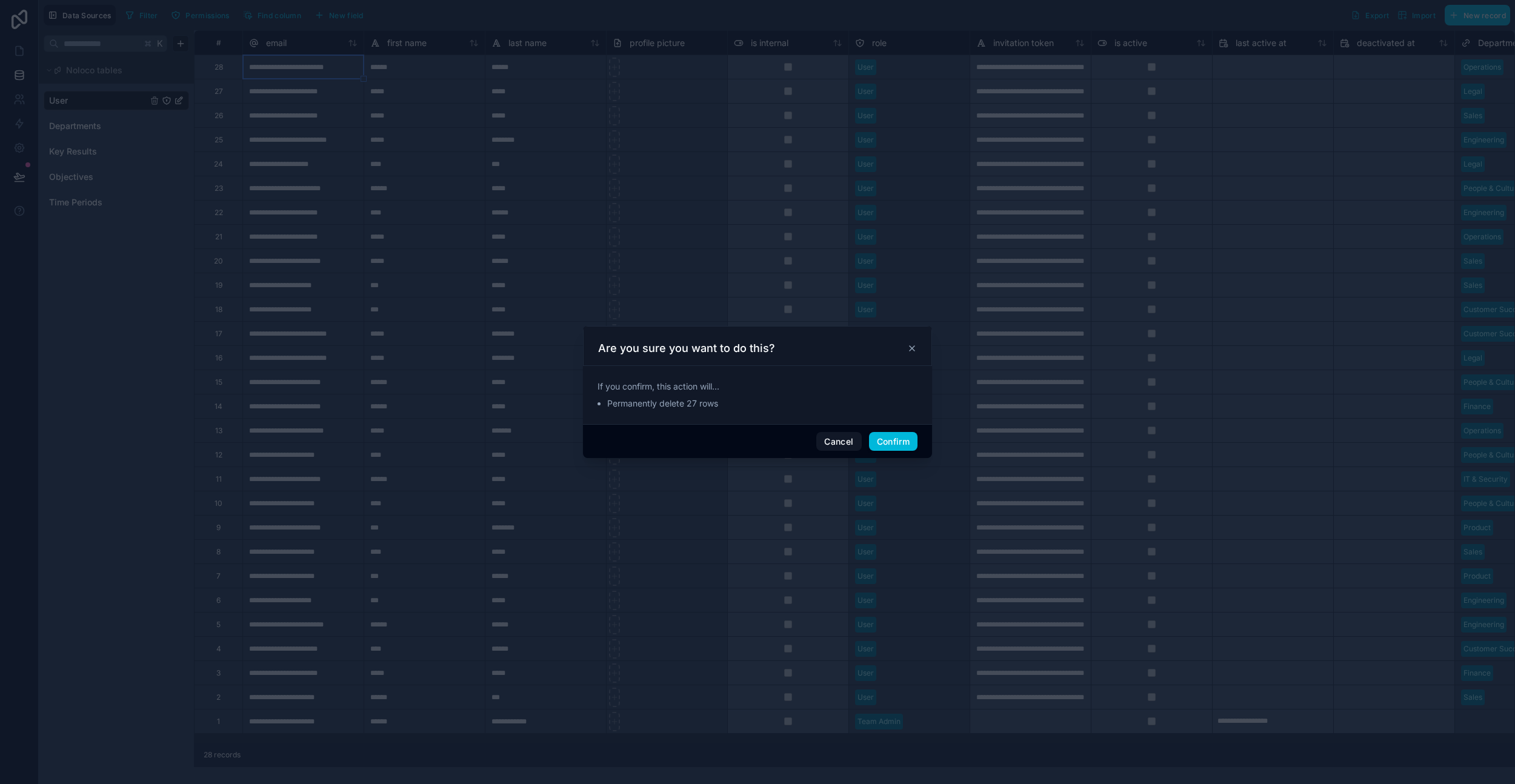
click at [886, 444] on button "Confirm" at bounding box center [894, 442] width 49 height 19
type input "**********"
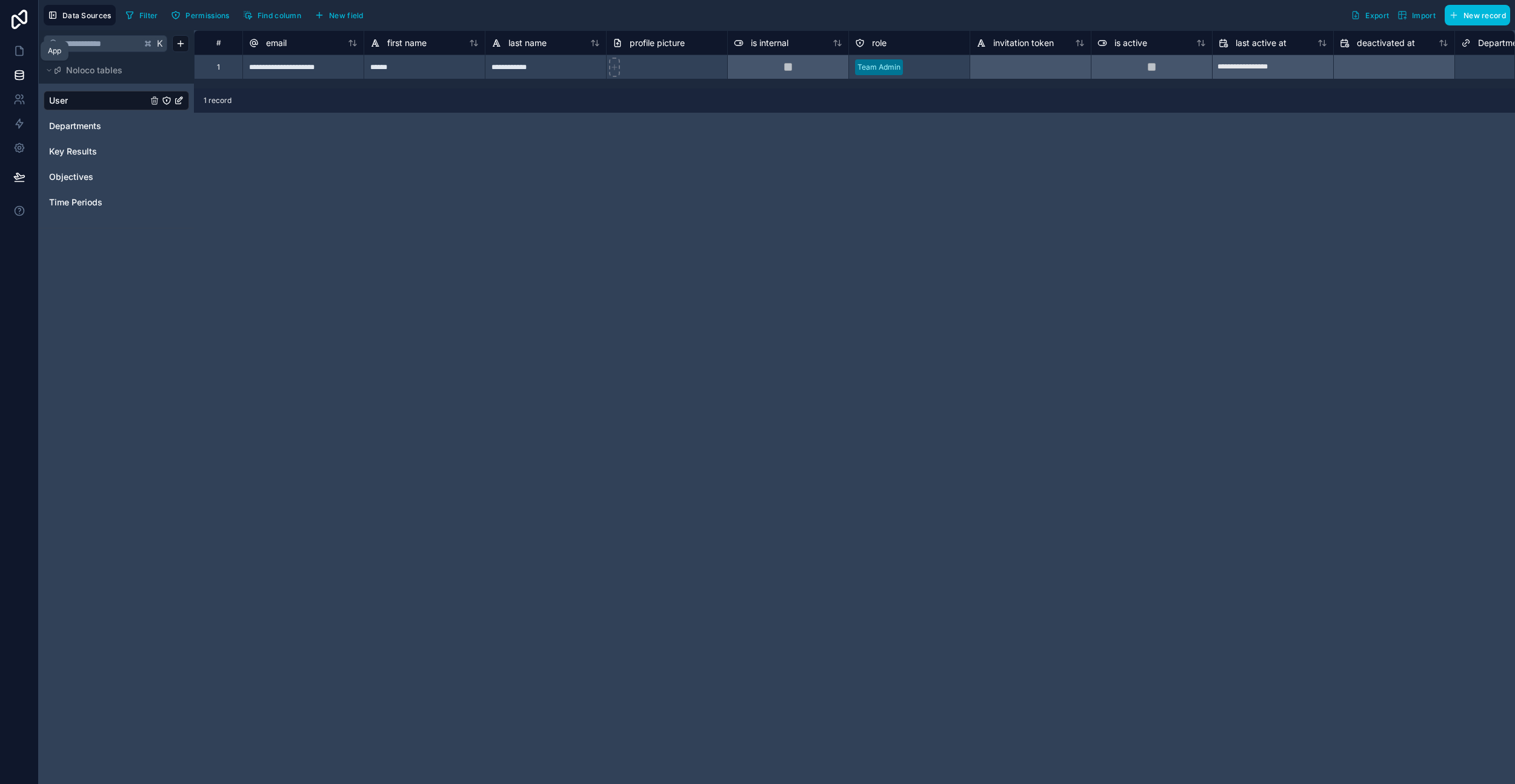
click at [11, 52] on link at bounding box center [19, 51] width 38 height 24
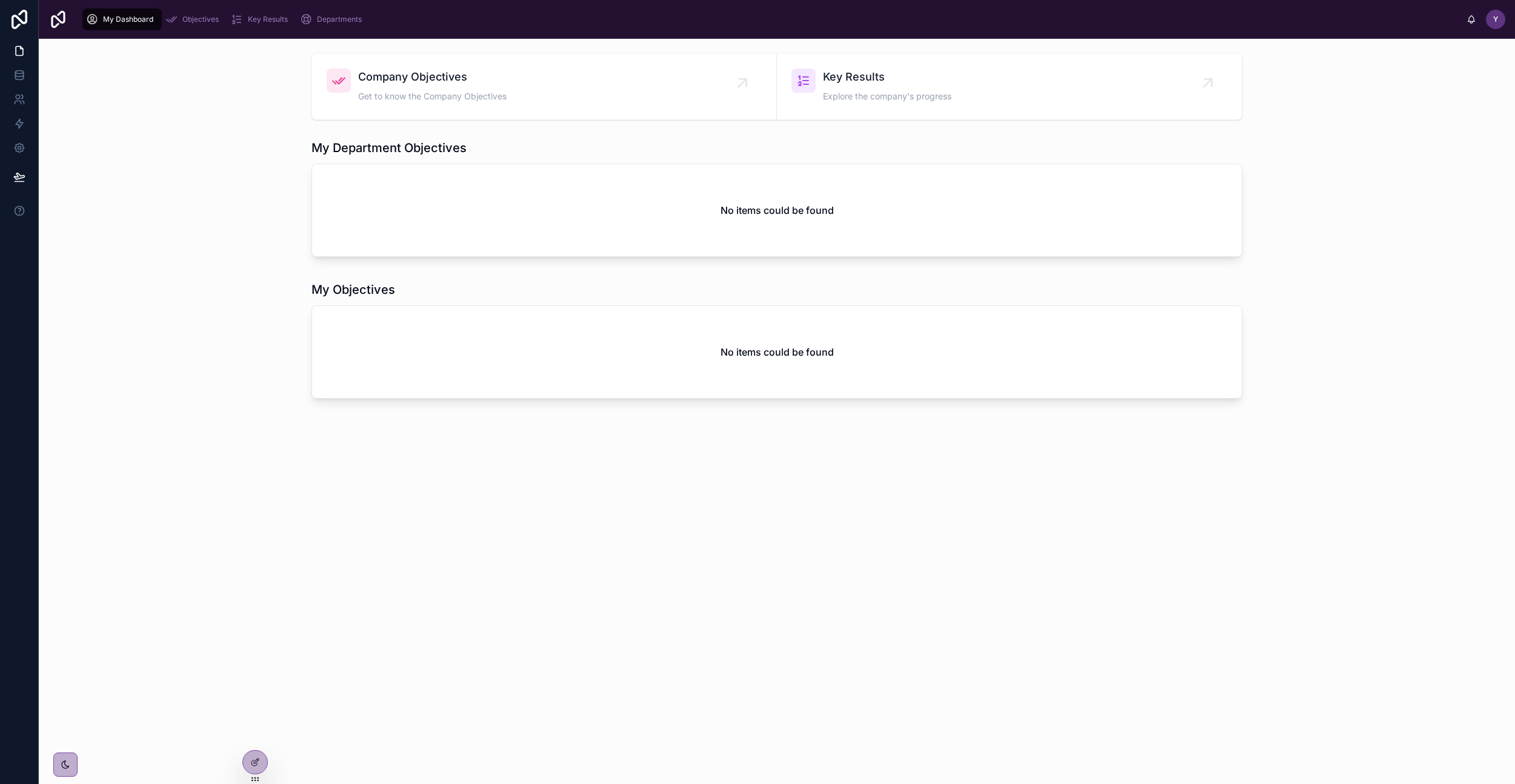
click at [252, 749] on div "Company Objectives Get to know the Company Objectives Key Results Explore the c…" at bounding box center [777, 412] width 1477 height 746
click at [253, 758] on icon at bounding box center [255, 762] width 10 height 10
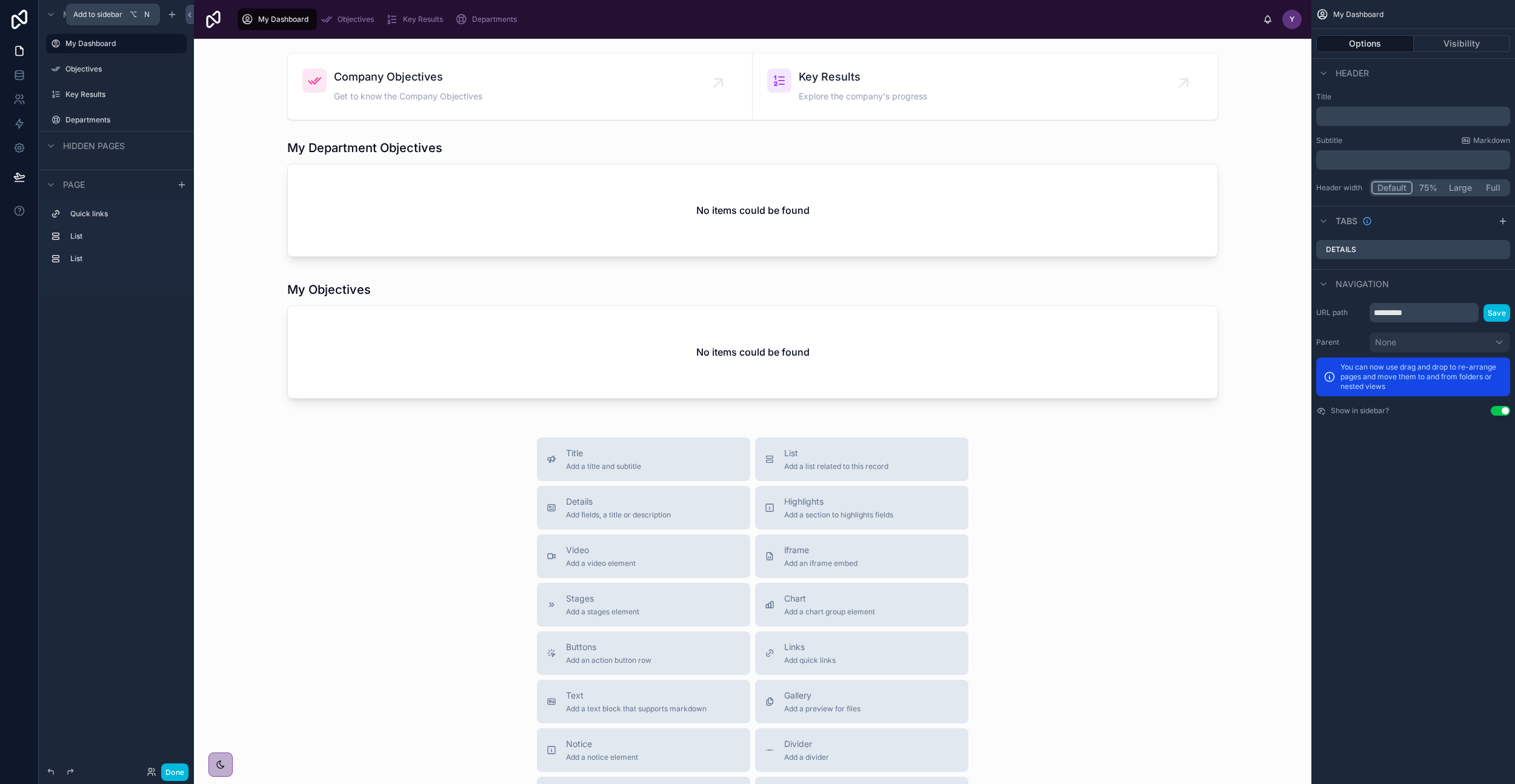
click at [172, 18] on icon "scrollable content" at bounding box center [172, 14] width 10 height 10
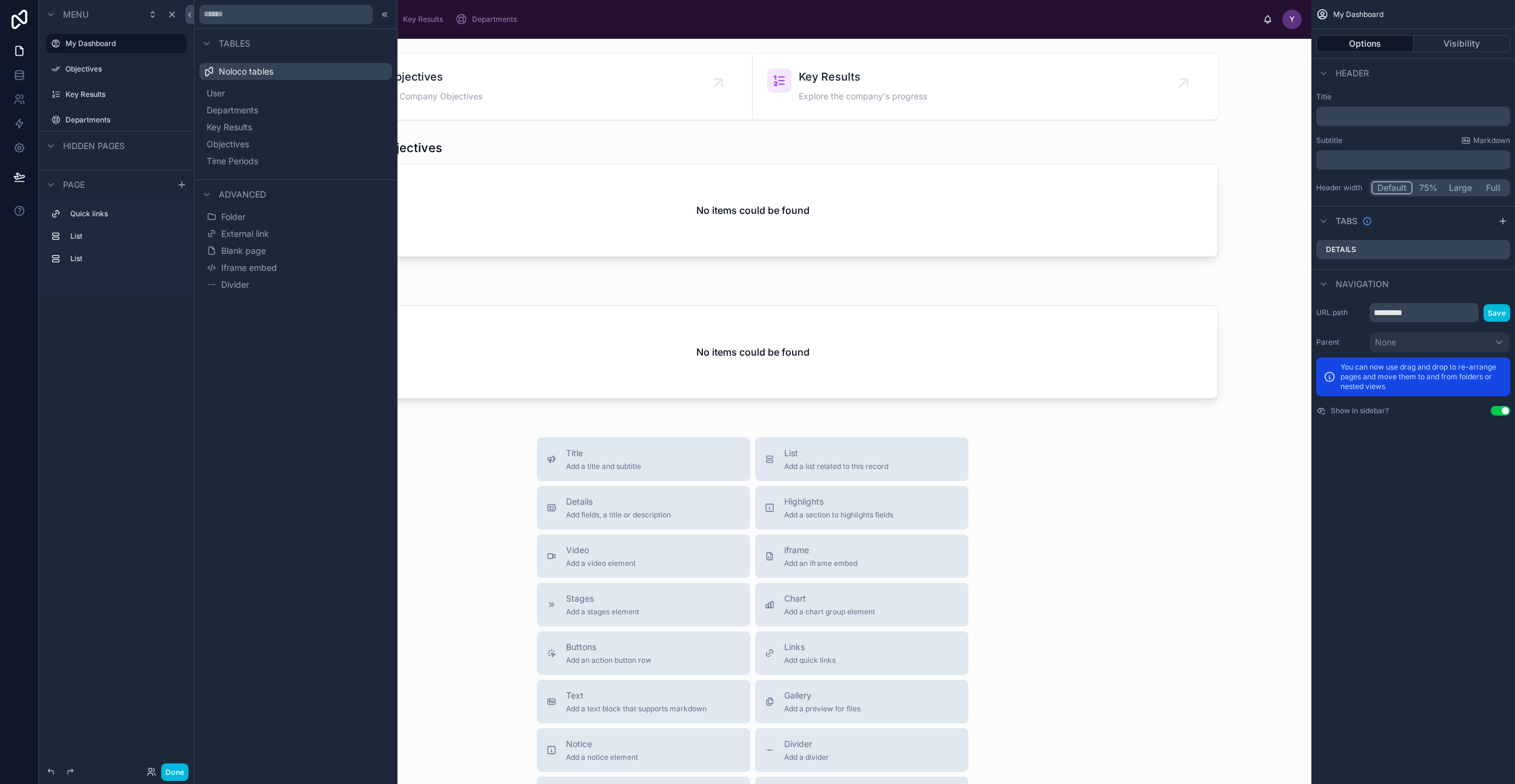
click at [275, 92] on button "User" at bounding box center [295, 93] width 183 height 17
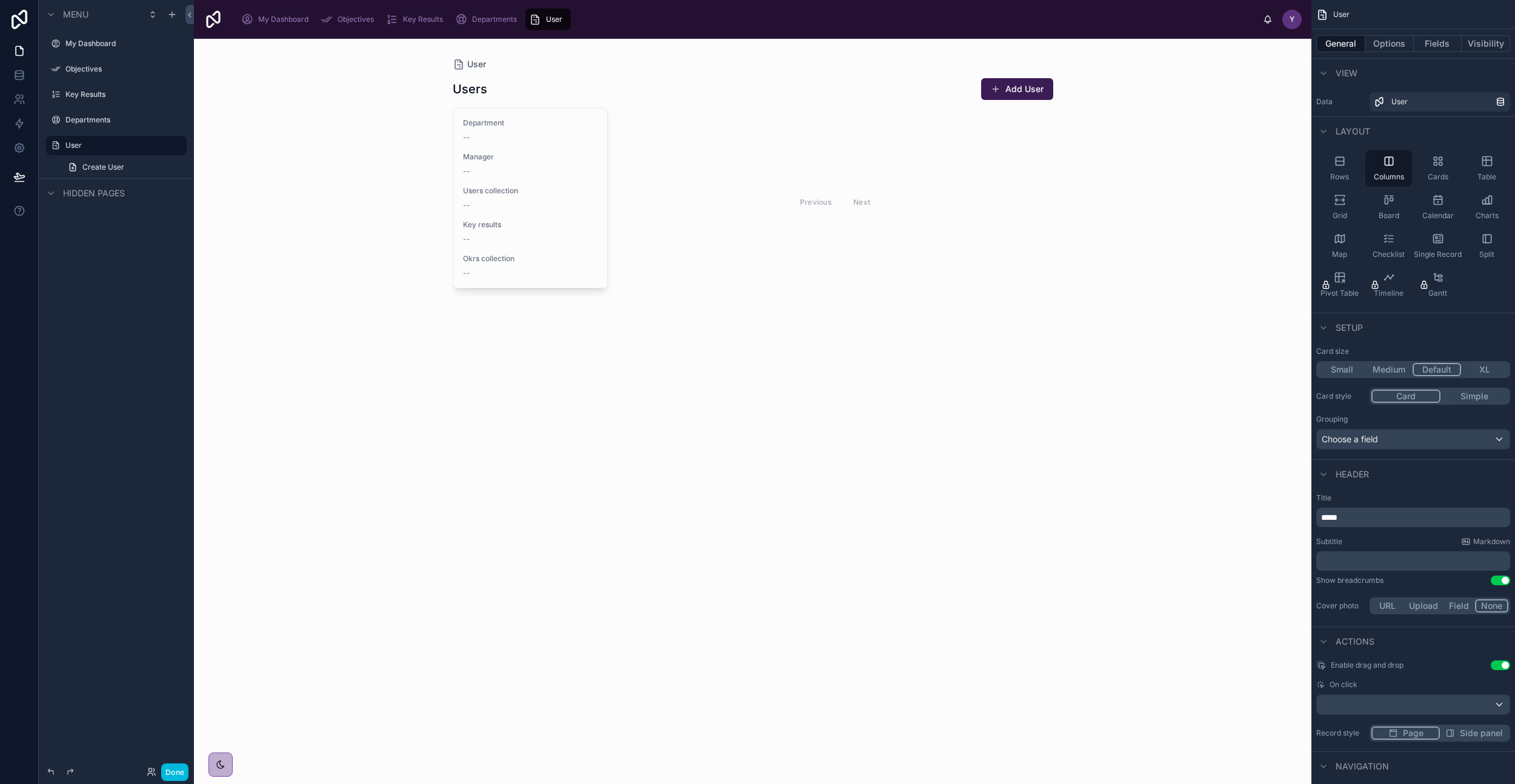
click at [592, 349] on div "User Users Add User Department -- Manager -- Users collection -- Key results --…" at bounding box center [752, 412] width 1117 height 746
click at [713, 279] on div at bounding box center [753, 187] width 620 height 296
click at [1000, 94] on button "Add User" at bounding box center [1017, 89] width 72 height 22
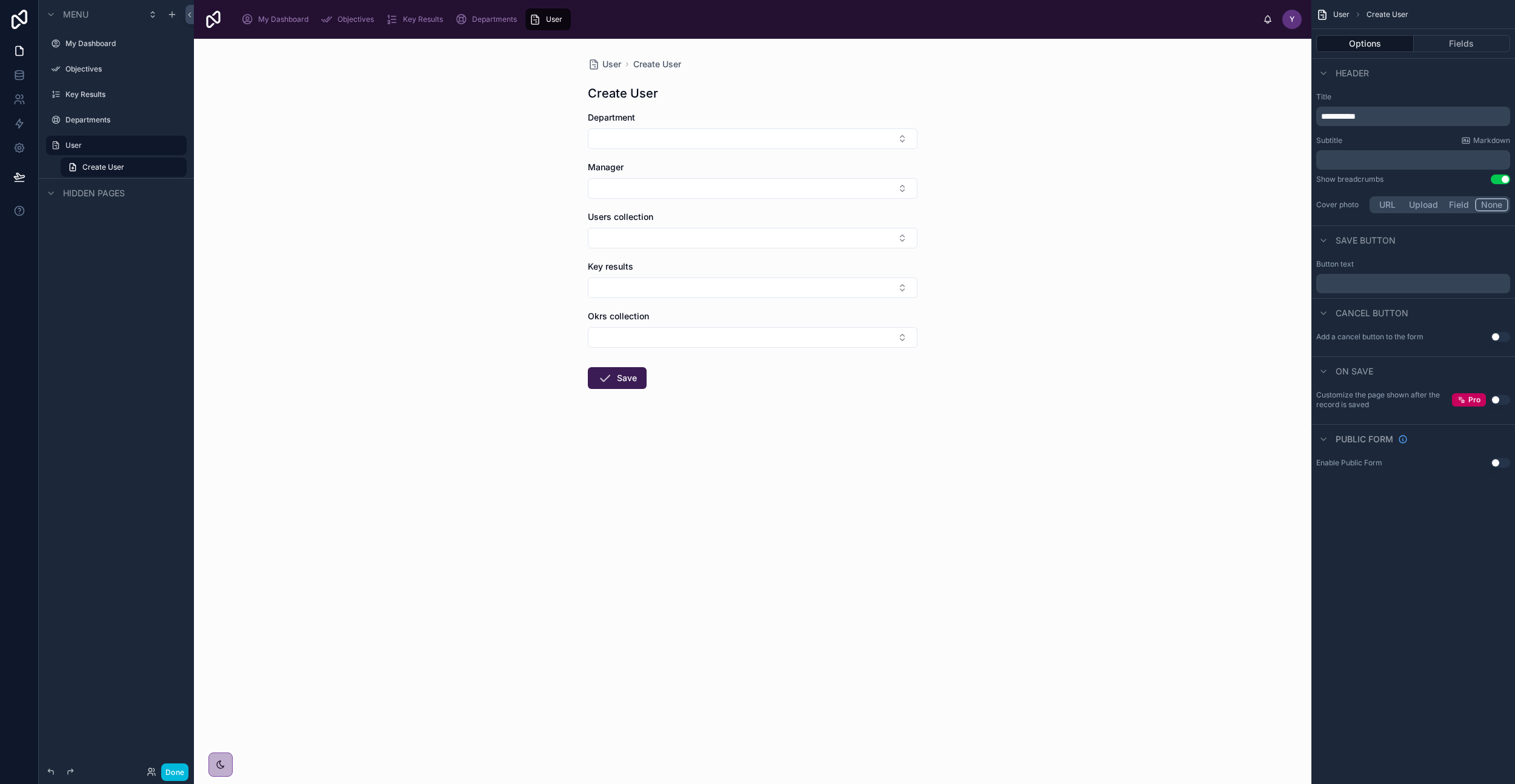
click at [851, 143] on button "Select Button" at bounding box center [753, 139] width 330 height 21
click at [884, 108] on div "User Create User Create User Department Manager Users collection Key results Ok…" at bounding box center [752, 252] width 349 height 428
click at [1477, 52] on div "Options Fields" at bounding box center [1413, 44] width 204 height 29
click at [1463, 49] on button "Fields" at bounding box center [1463, 43] width 97 height 17
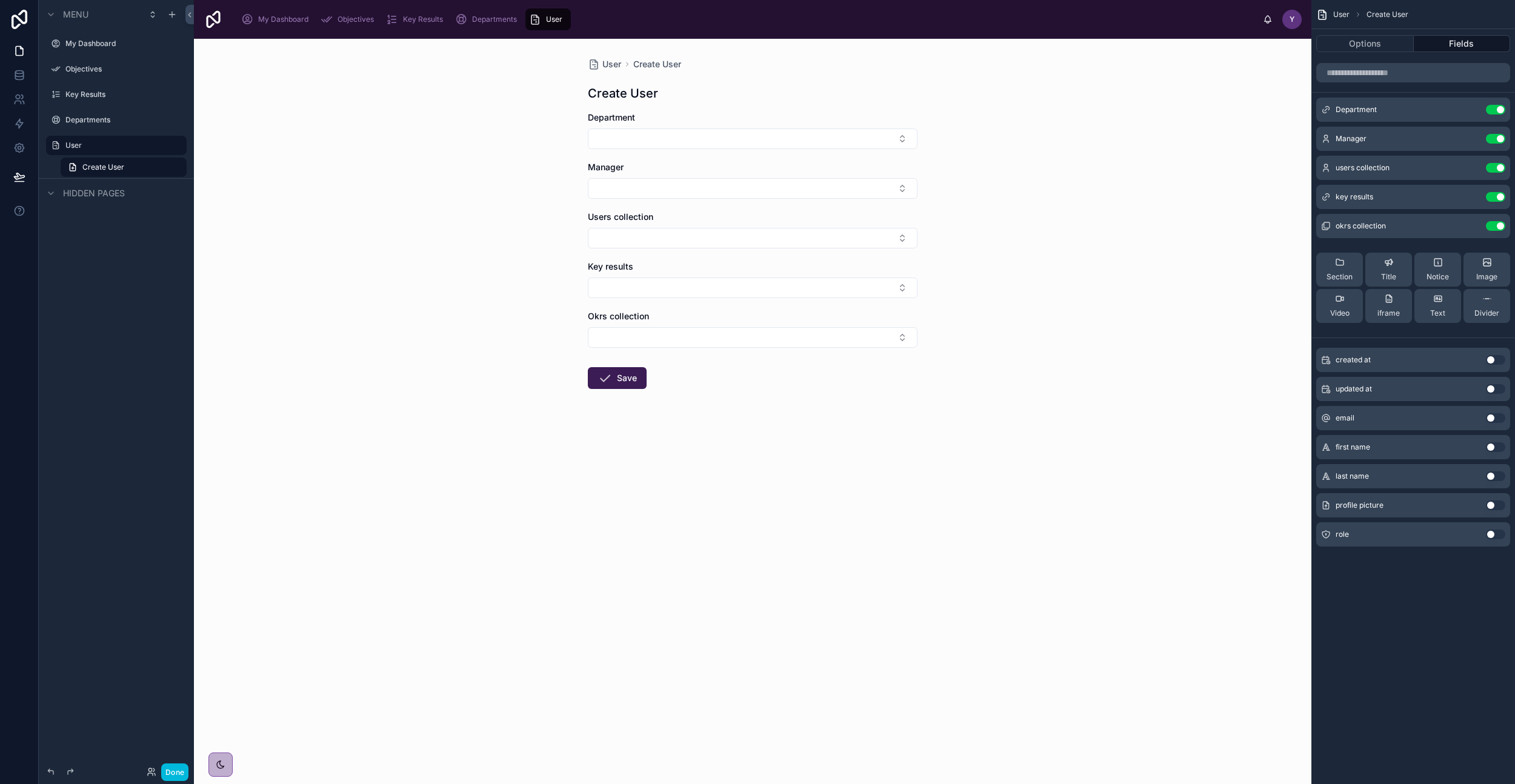
click at [1494, 419] on button "Use setting" at bounding box center [1496, 418] width 19 height 10
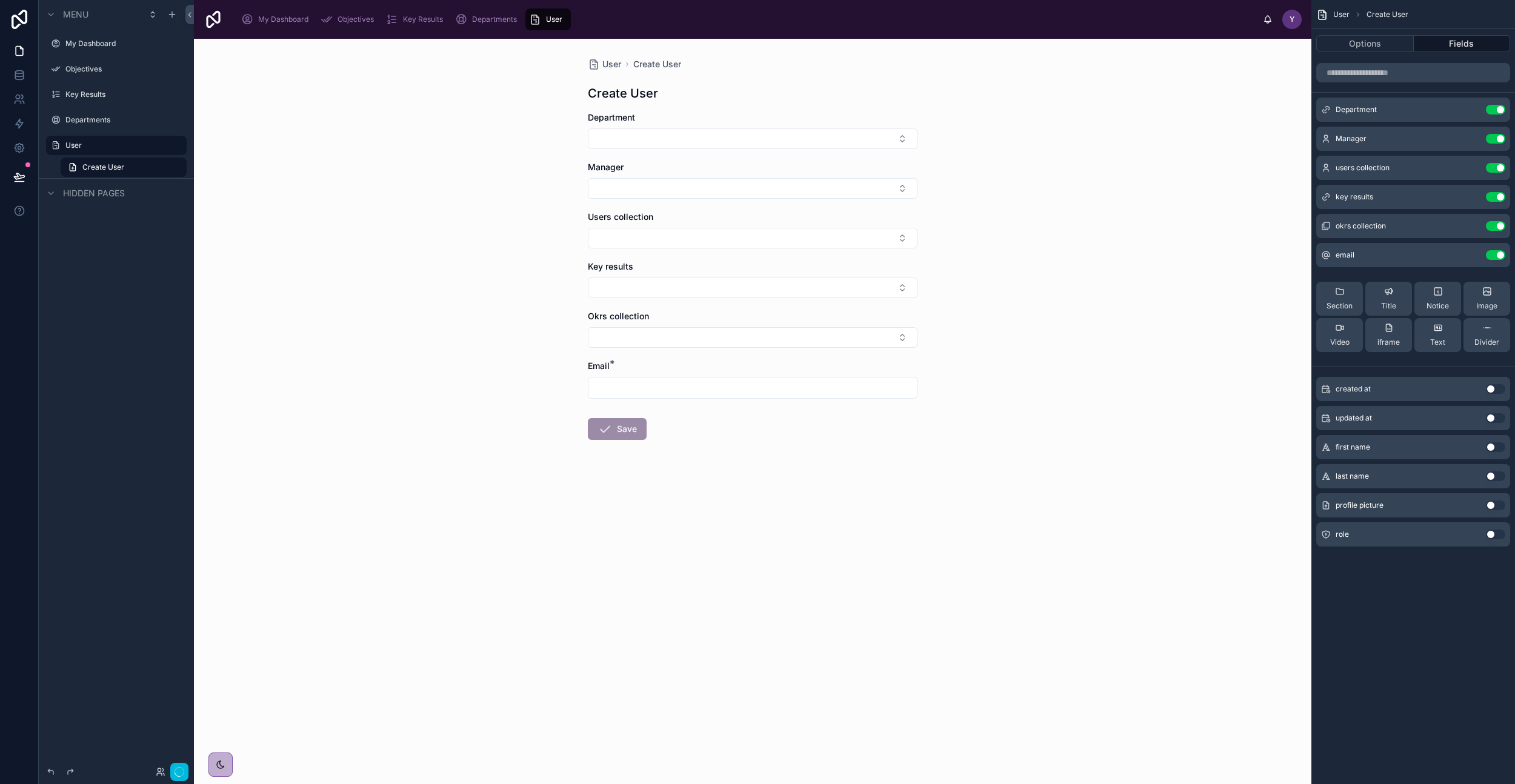
click at [1498, 448] on button "Use setting" at bounding box center [1496, 447] width 19 height 10
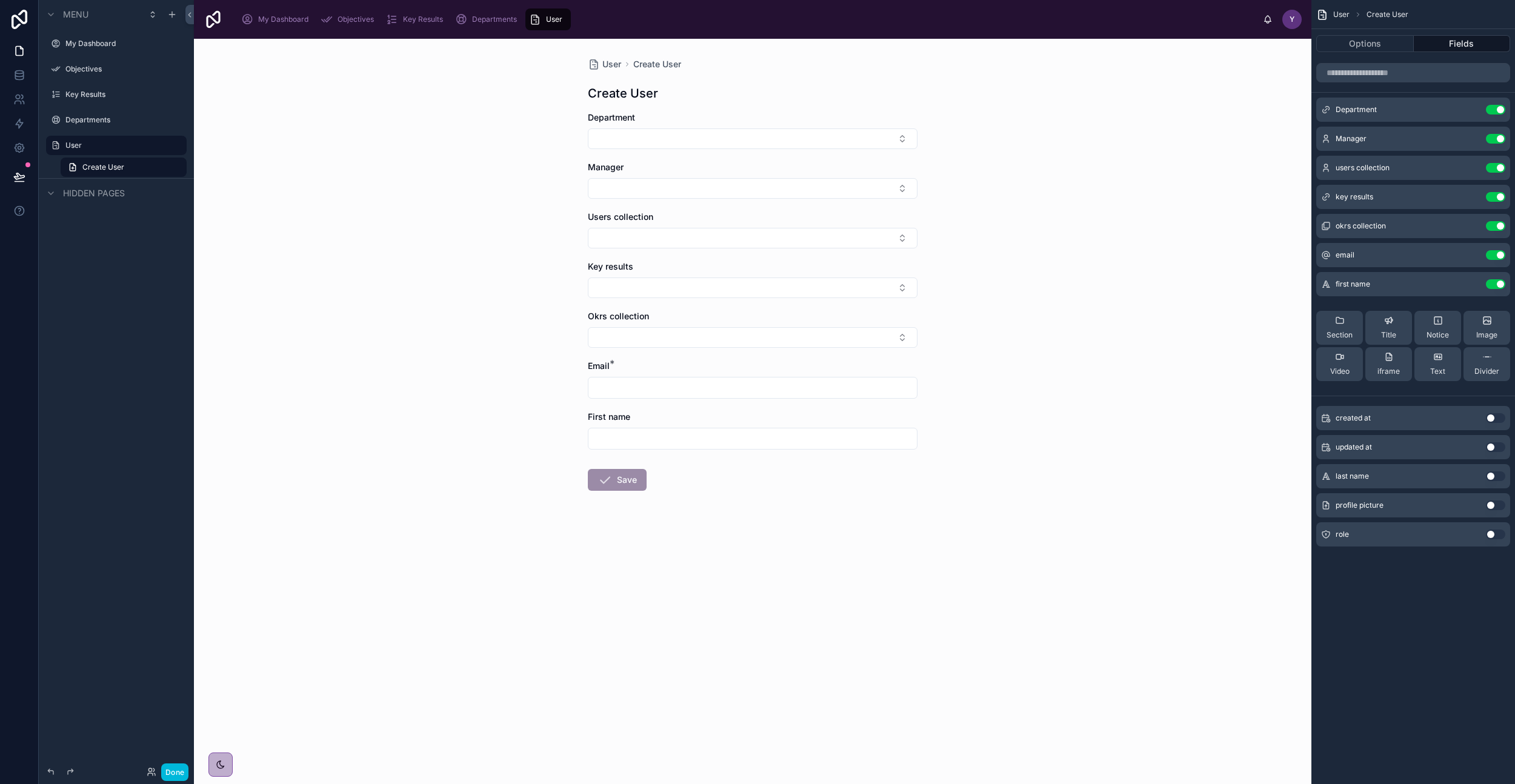
click at [1496, 478] on button "Use setting" at bounding box center [1496, 476] width 19 height 10
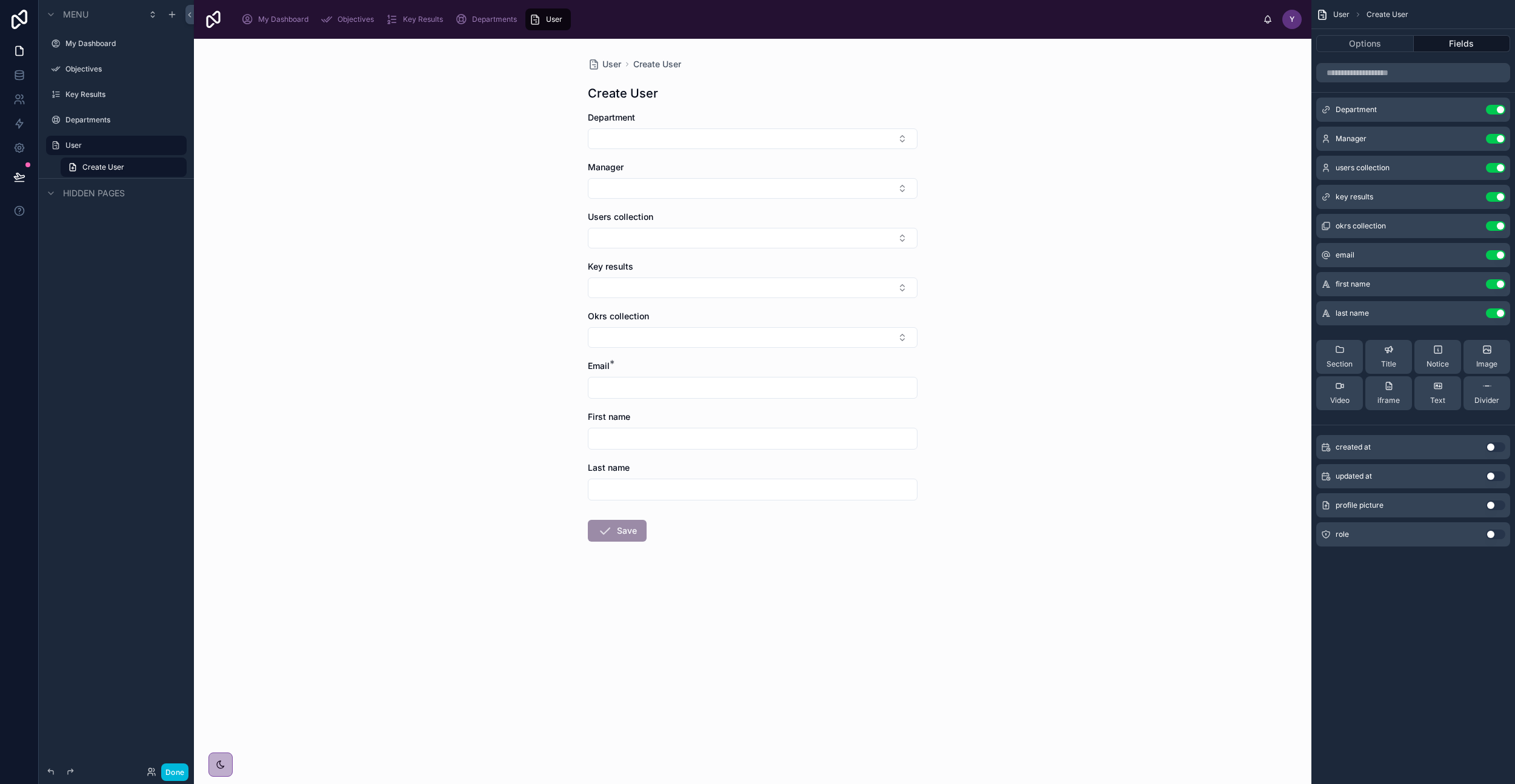
click at [1498, 537] on button "Use setting" at bounding box center [1496, 534] width 19 height 10
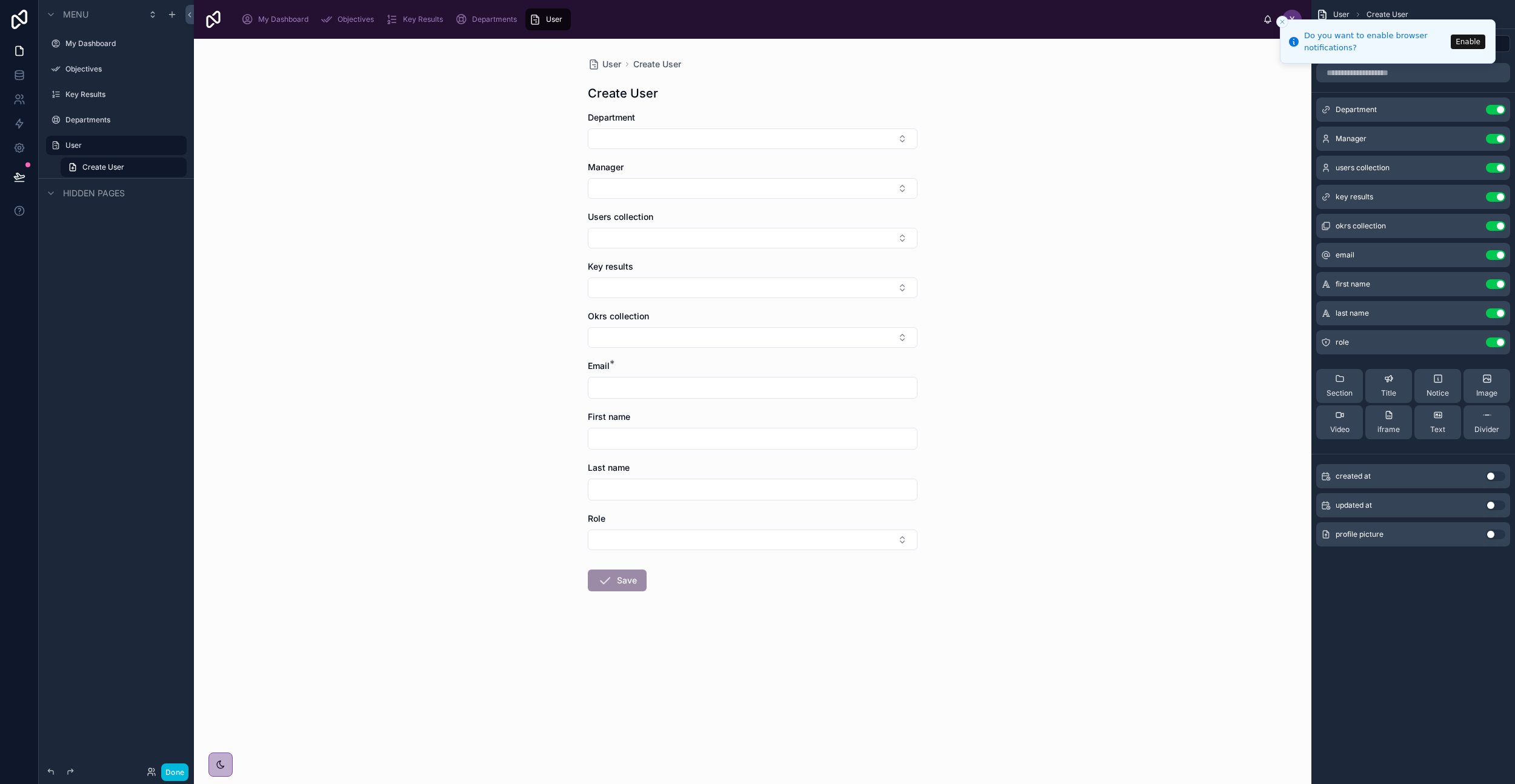
click at [1462, 40] on button "Enable" at bounding box center [1468, 42] width 35 height 15
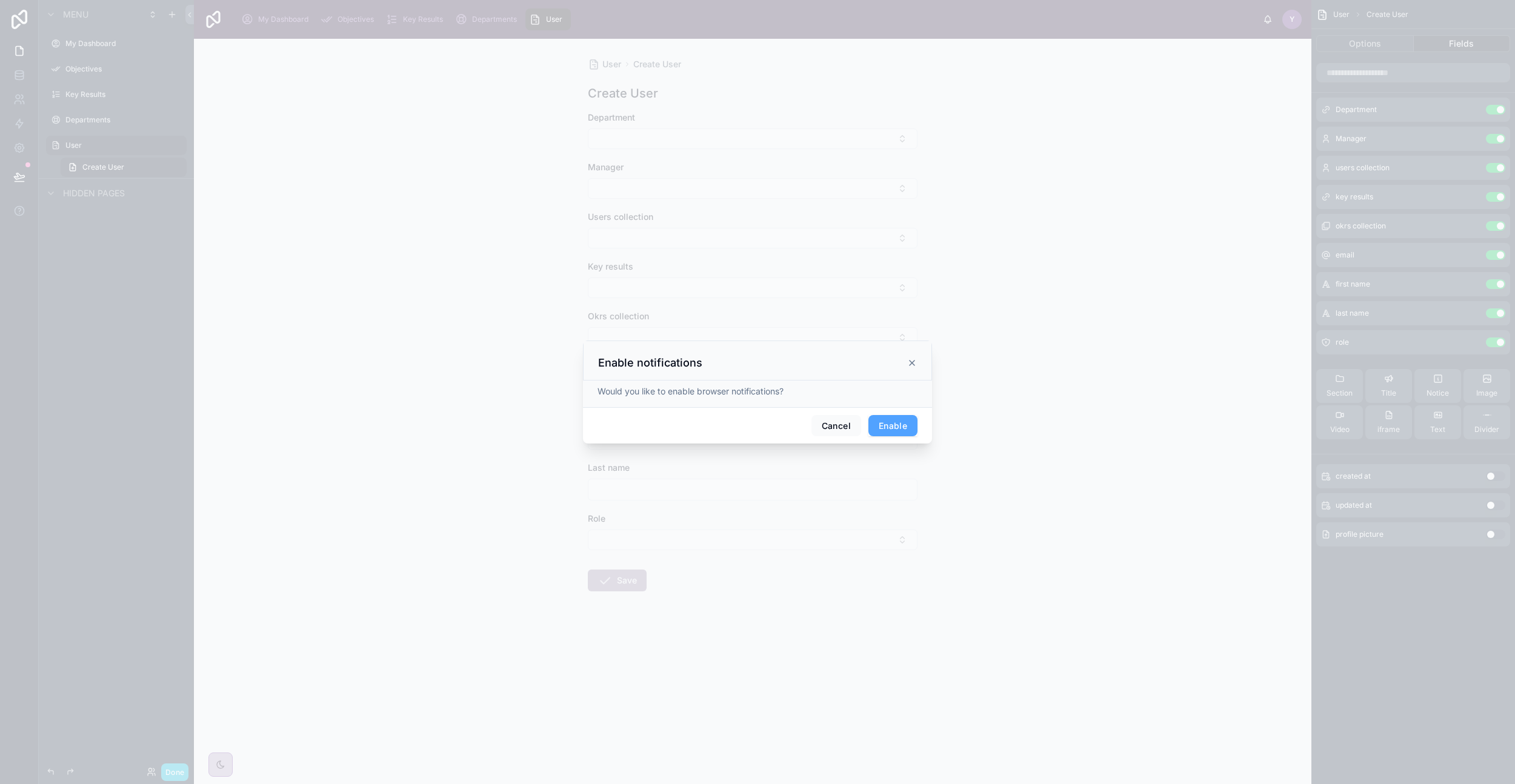
click at [894, 427] on button "Enable" at bounding box center [893, 426] width 49 height 22
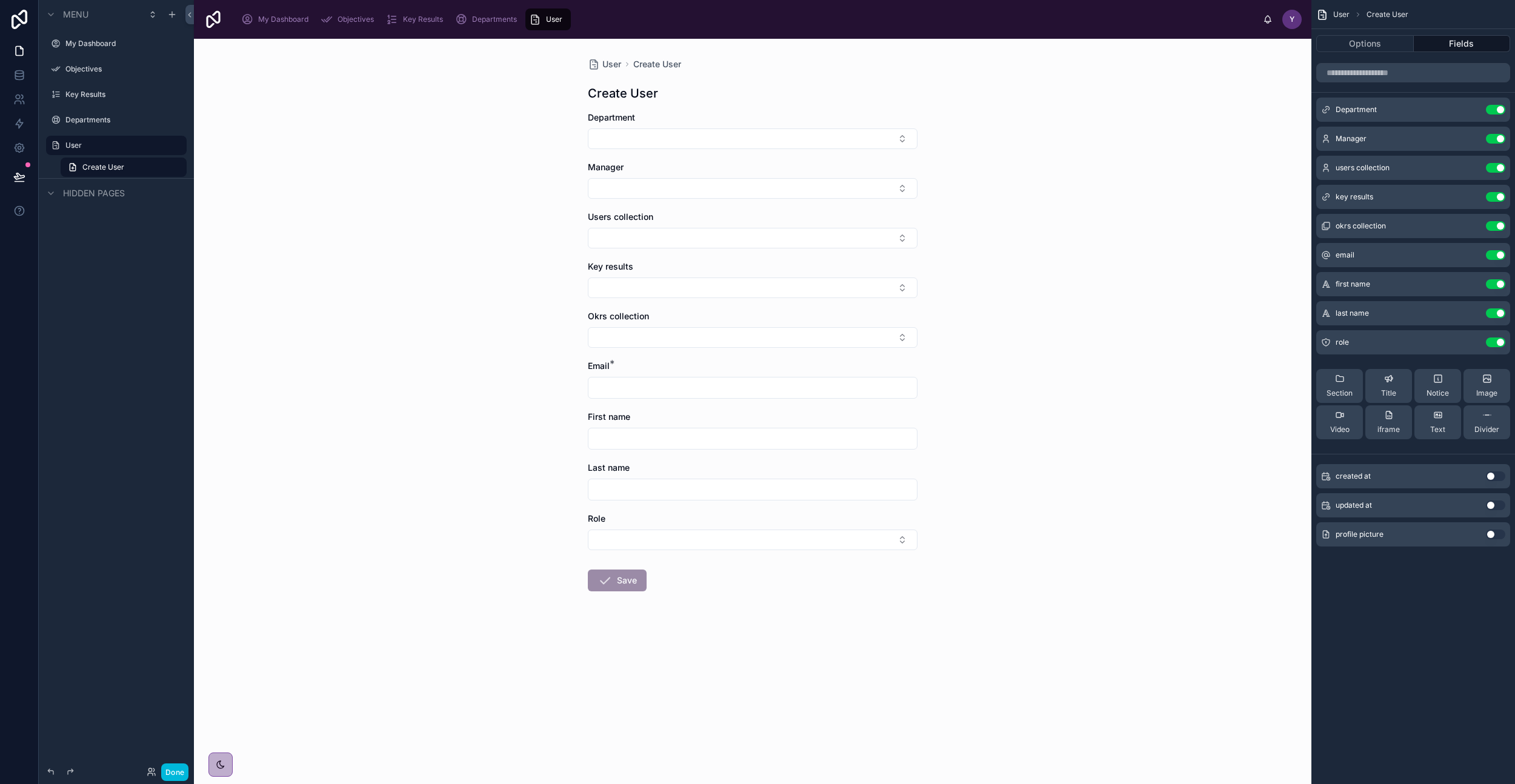
click at [1497, 223] on button "Use setting" at bounding box center [1496, 226] width 19 height 10
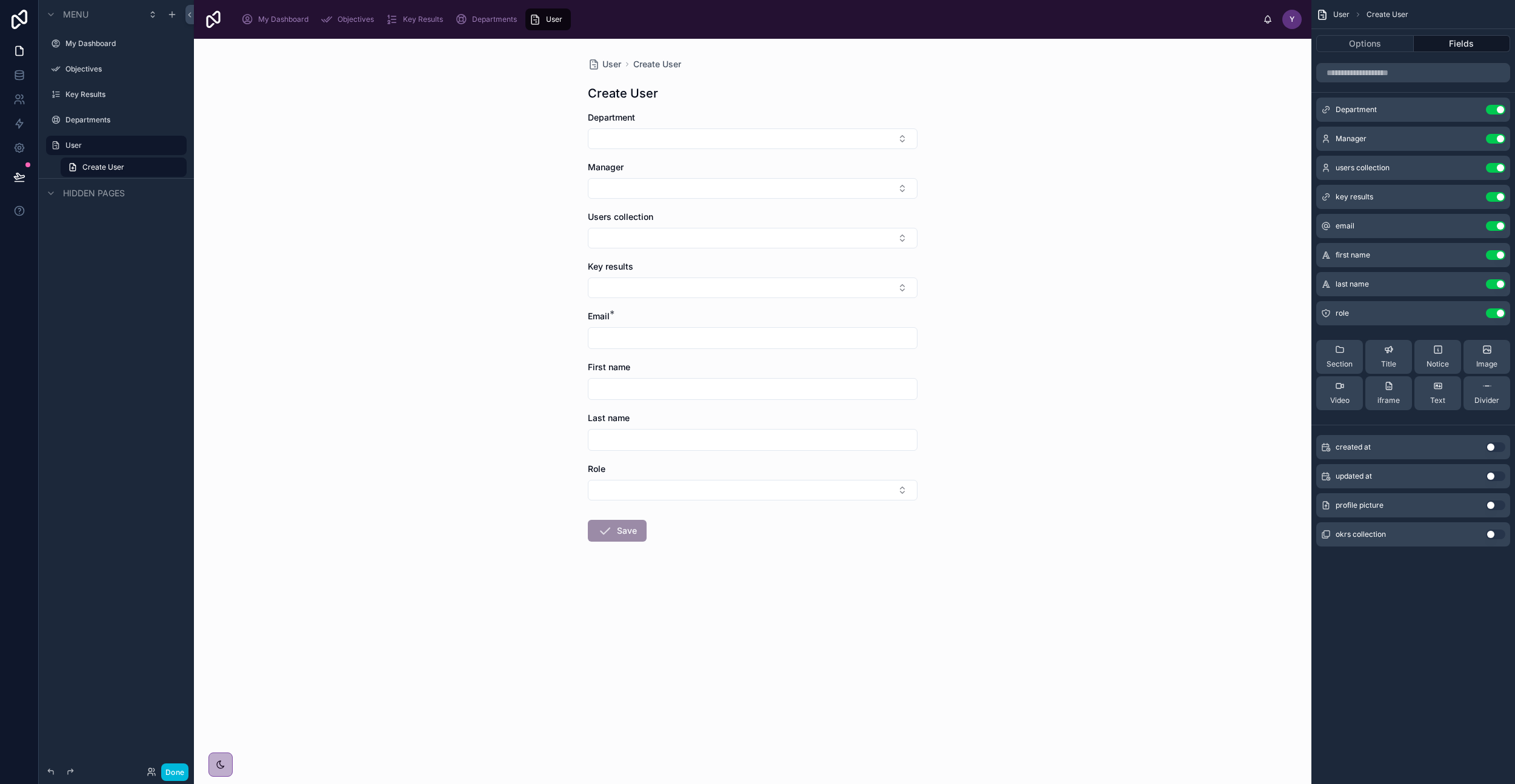
click at [1493, 195] on button "Use setting" at bounding box center [1496, 197] width 19 height 10
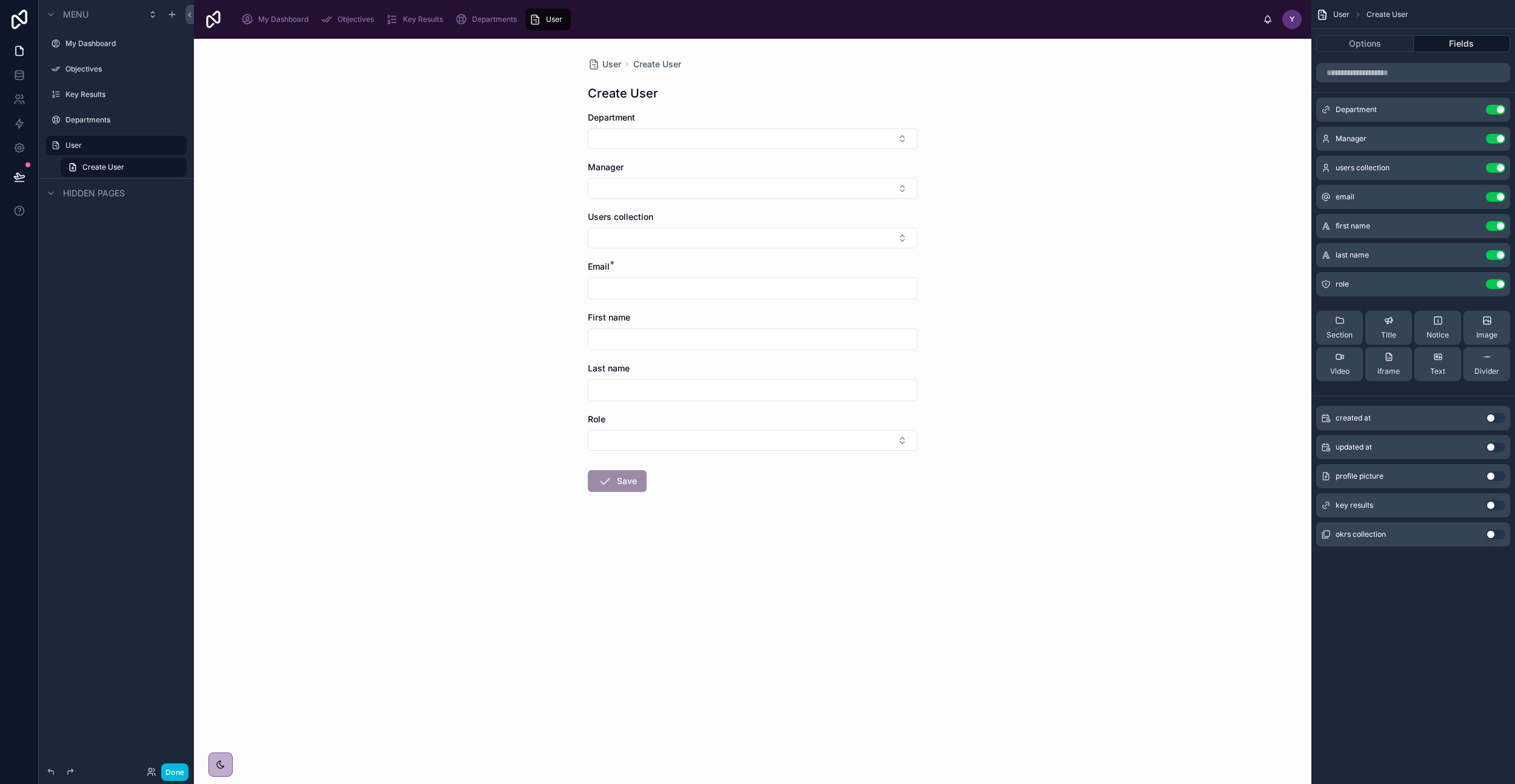
click at [1495, 165] on button "Use setting" at bounding box center [1496, 167] width 19 height 10
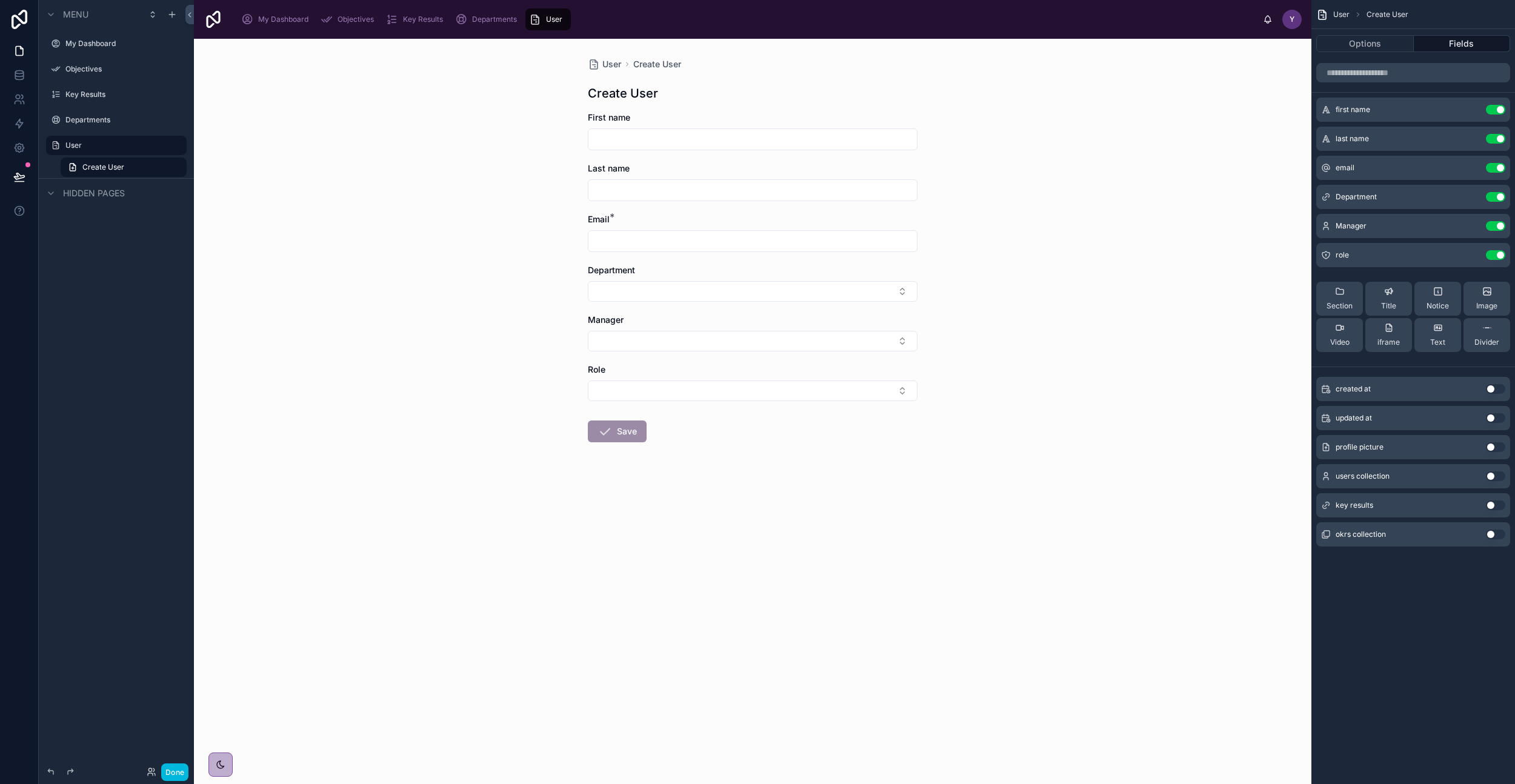
click at [850, 290] on button "Select Button" at bounding box center [753, 292] width 330 height 21
click at [859, 340] on button "Select Button" at bounding box center [753, 342] width 330 height 21
click at [1004, 355] on div "User Create User Create User First name Last name Email * Department Manager Ro…" at bounding box center [752, 412] width 1117 height 746
click at [870, 393] on button "Select Button" at bounding box center [753, 391] width 330 height 21
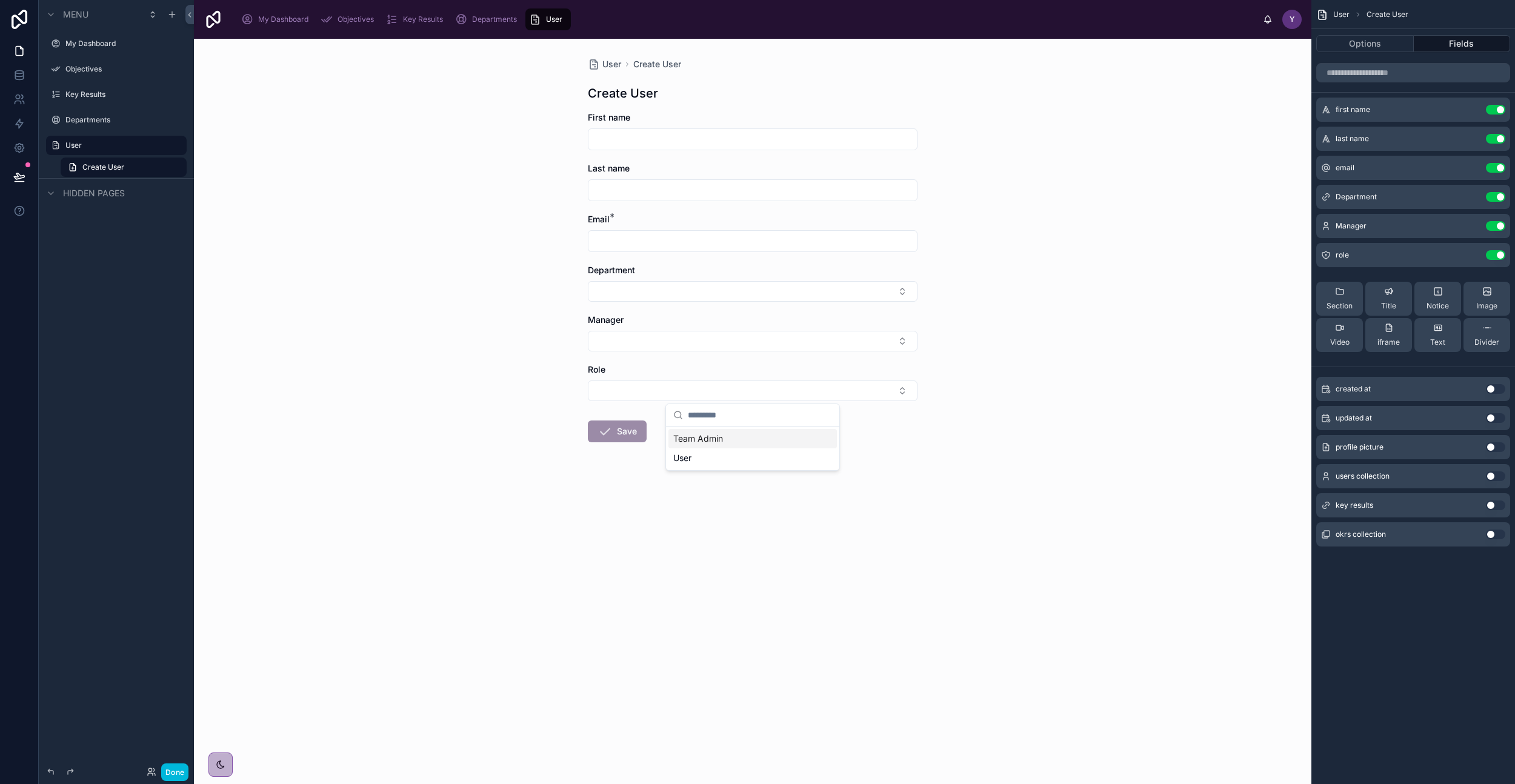
click at [1000, 402] on div "User Create User Create User First name Last name Email * Department Manager Ro…" at bounding box center [752, 412] width 1117 height 746
click at [0, 0] on icon "scrollable content" at bounding box center [0, 0] width 0 height 0
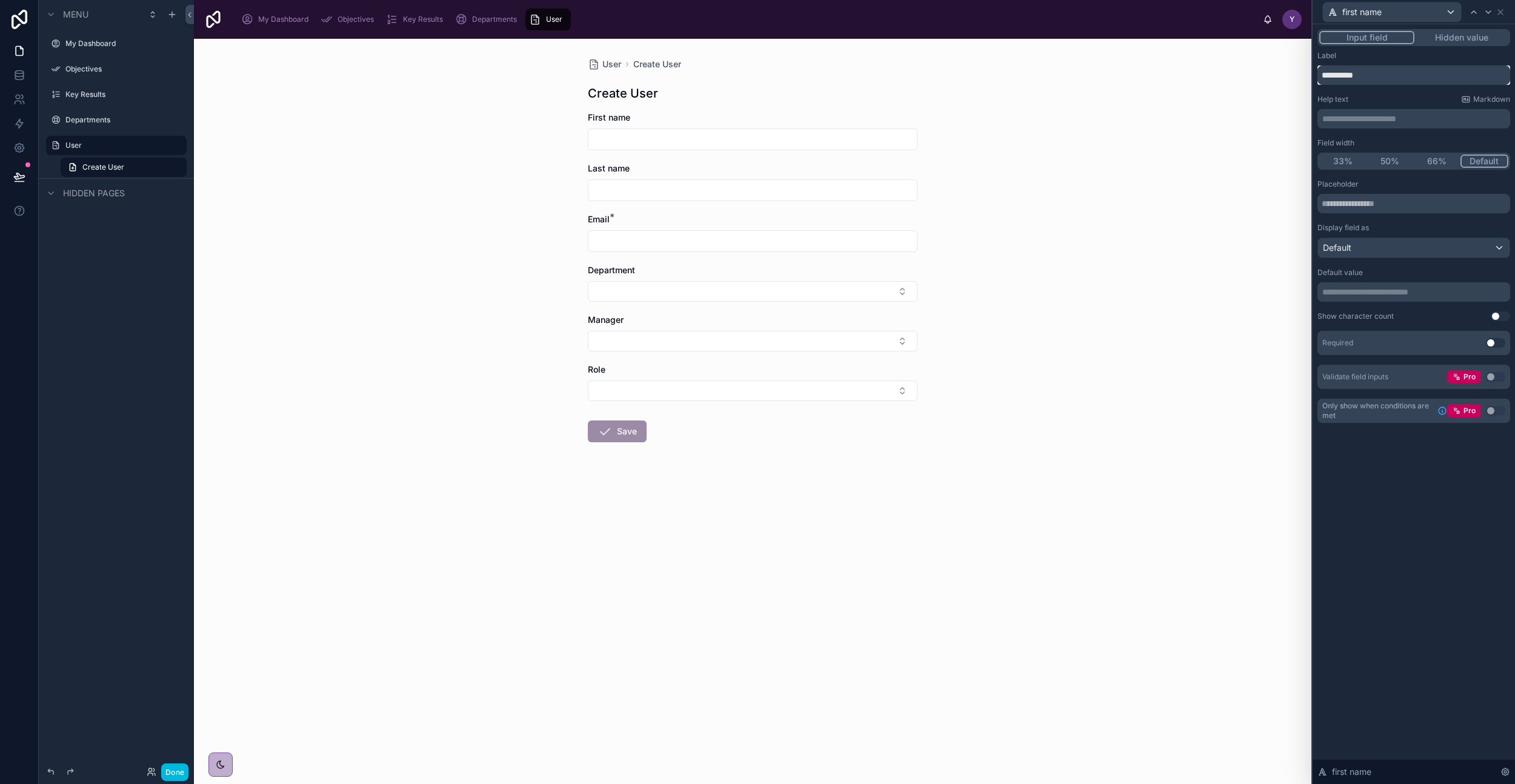
click at [1357, 76] on input "**********" at bounding box center [1414, 75] width 193 height 19
type input "**********"
click at [1391, 160] on button "50%" at bounding box center [1391, 161] width 49 height 13
click at [1496, 345] on button "Use setting" at bounding box center [1496, 342] width 19 height 10
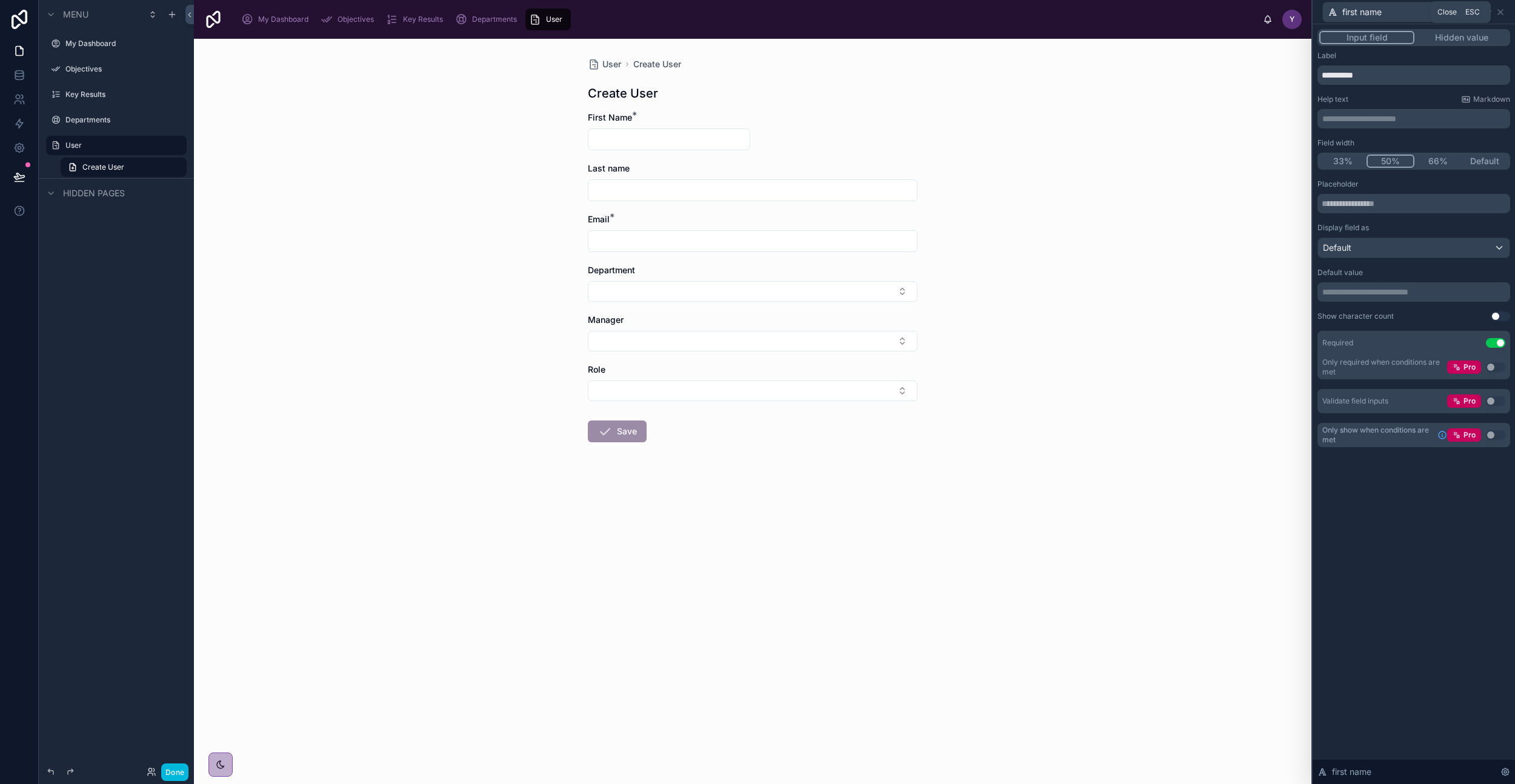
click at [1502, 12] on icon at bounding box center [1500, 12] width 10 height 10
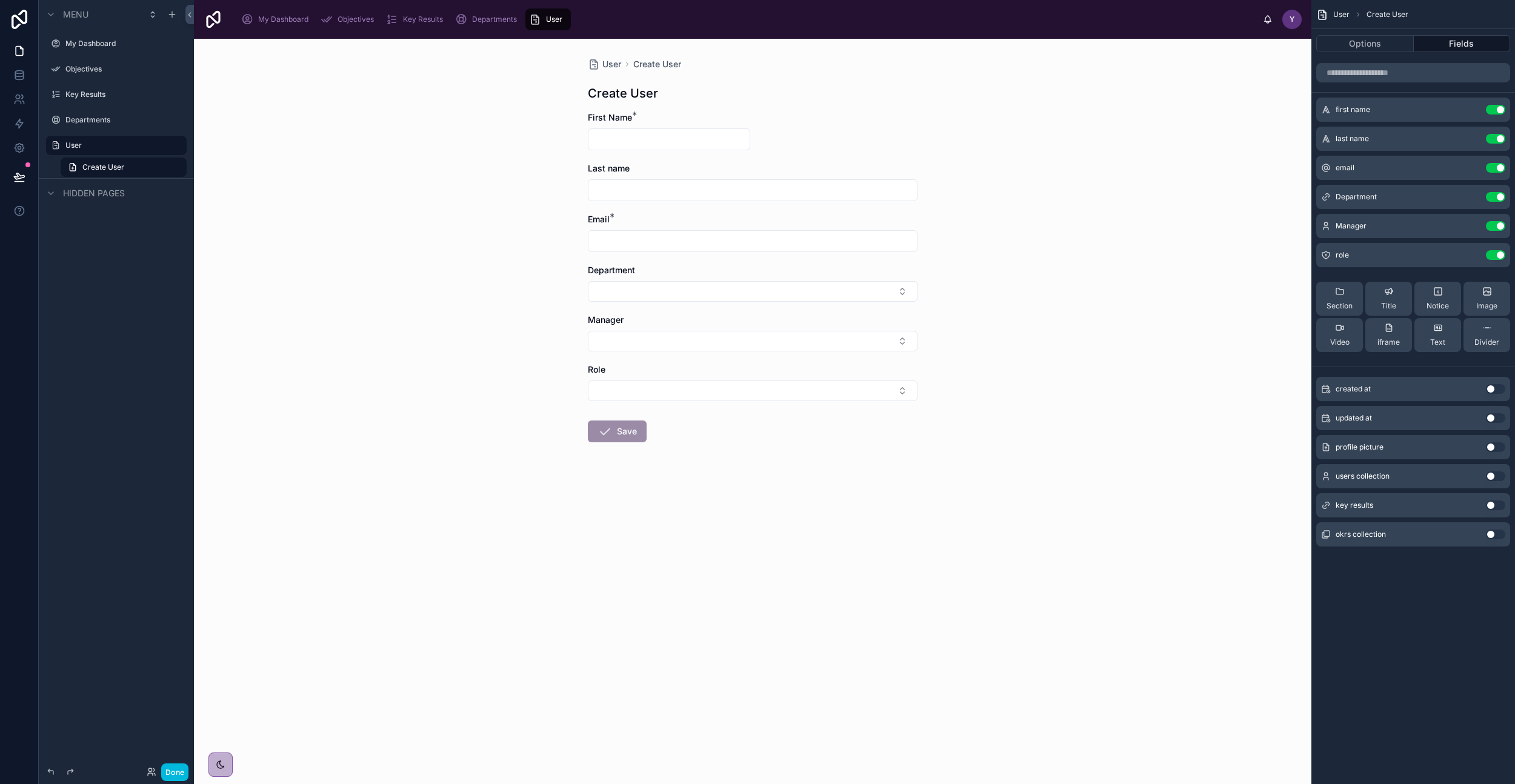
click at [0, 0] on icon "scrollable content" at bounding box center [0, 0] width 0 height 0
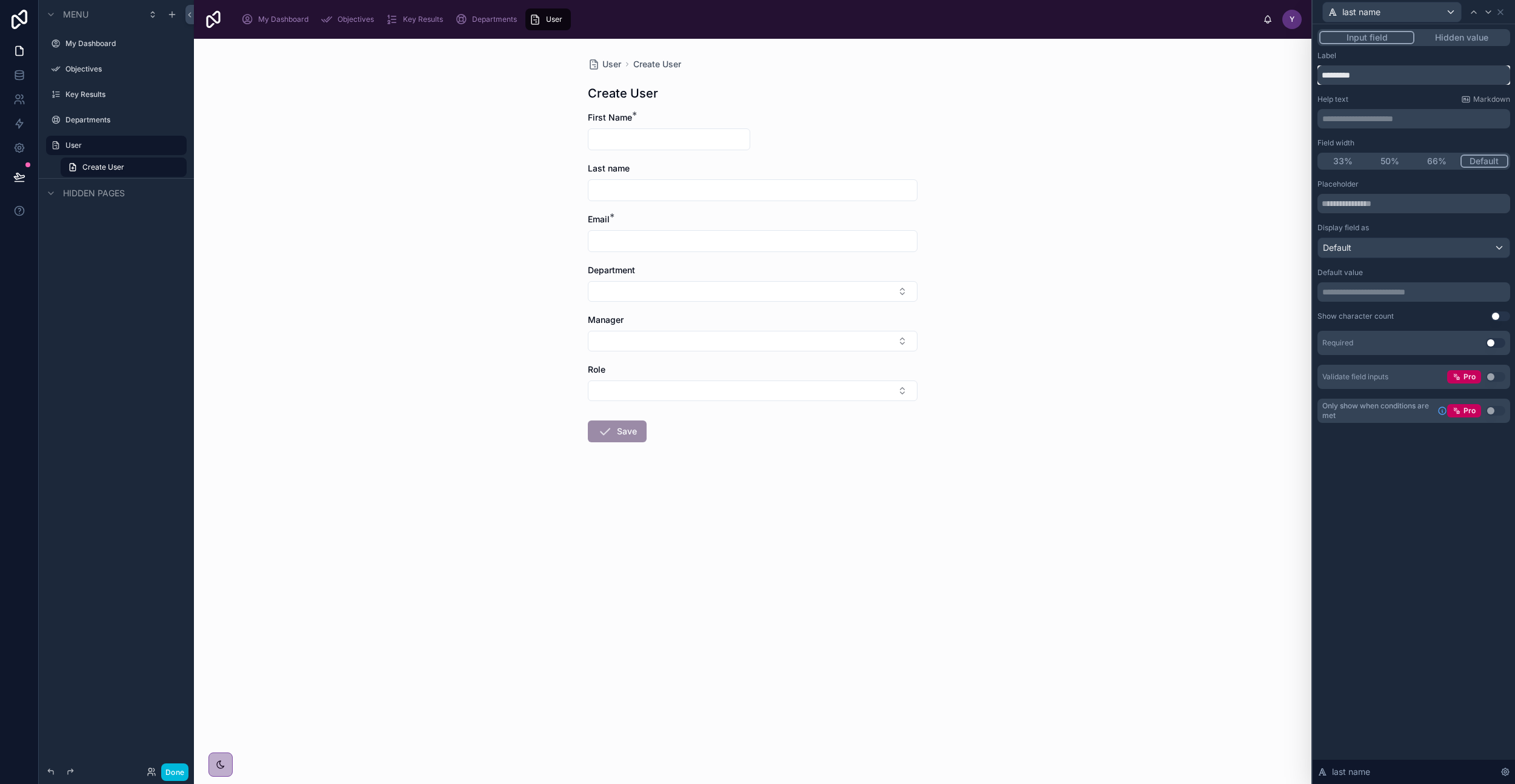
click at [1347, 71] on input "*********" at bounding box center [1414, 75] width 193 height 19
type input "*********"
click at [1387, 164] on button "50%" at bounding box center [1391, 161] width 47 height 13
click at [1501, 12] on icon at bounding box center [1500, 12] width 10 height 10
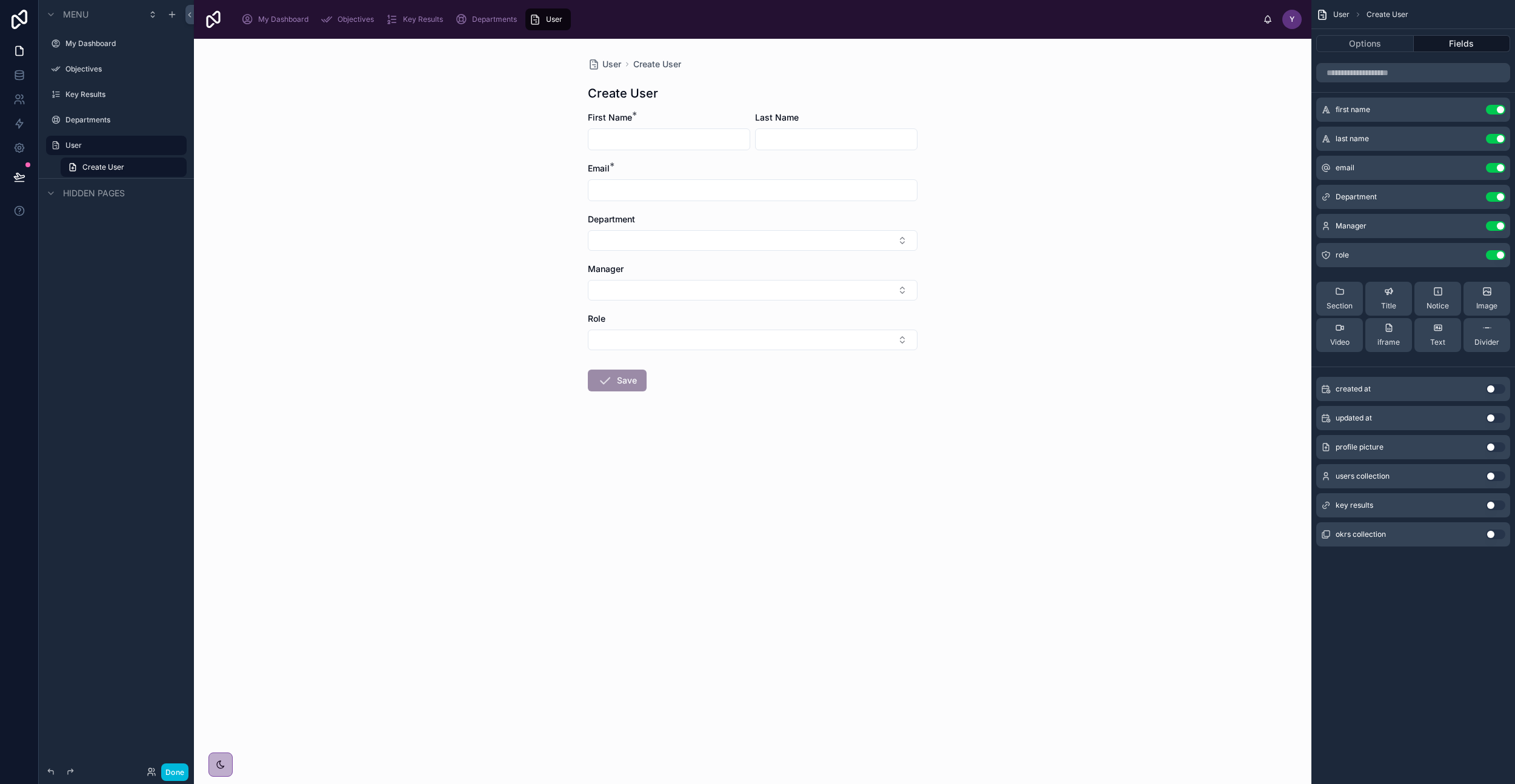
click at [0, 0] on icon "scrollable content" at bounding box center [0, 0] width 0 height 0
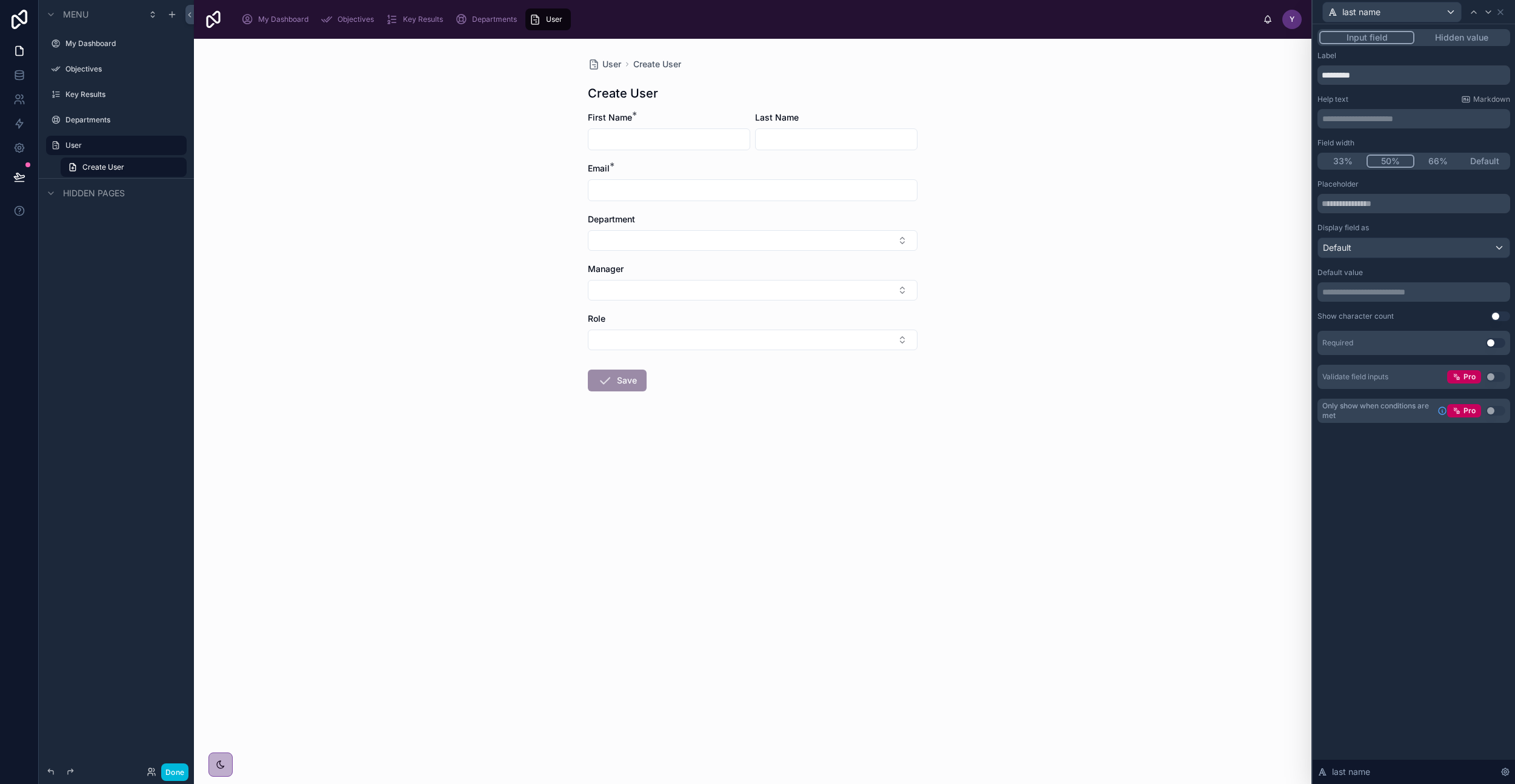
click at [1488, 341] on button "Use setting" at bounding box center [1496, 342] width 19 height 10
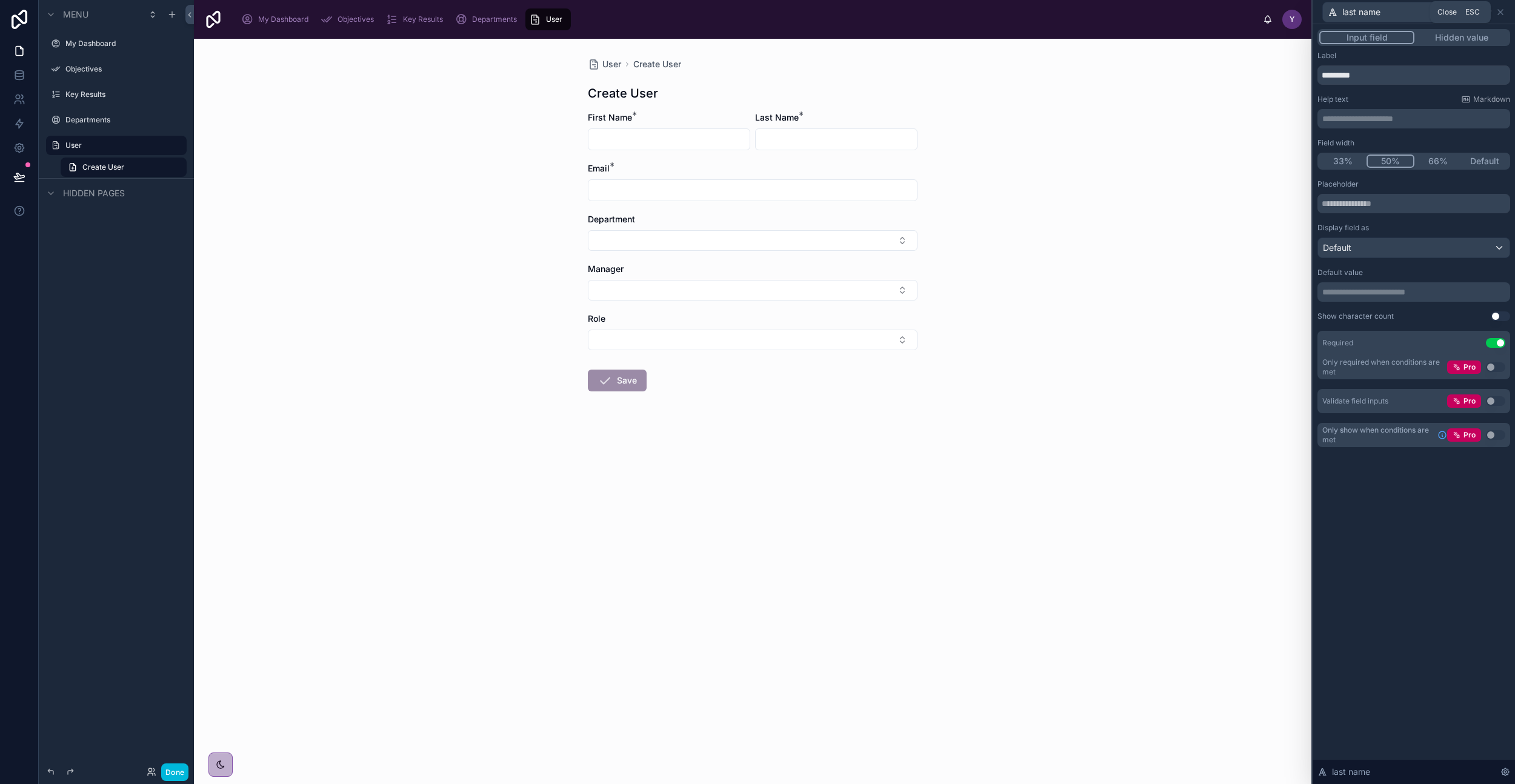
click at [1501, 10] on icon at bounding box center [1500, 12] width 10 height 10
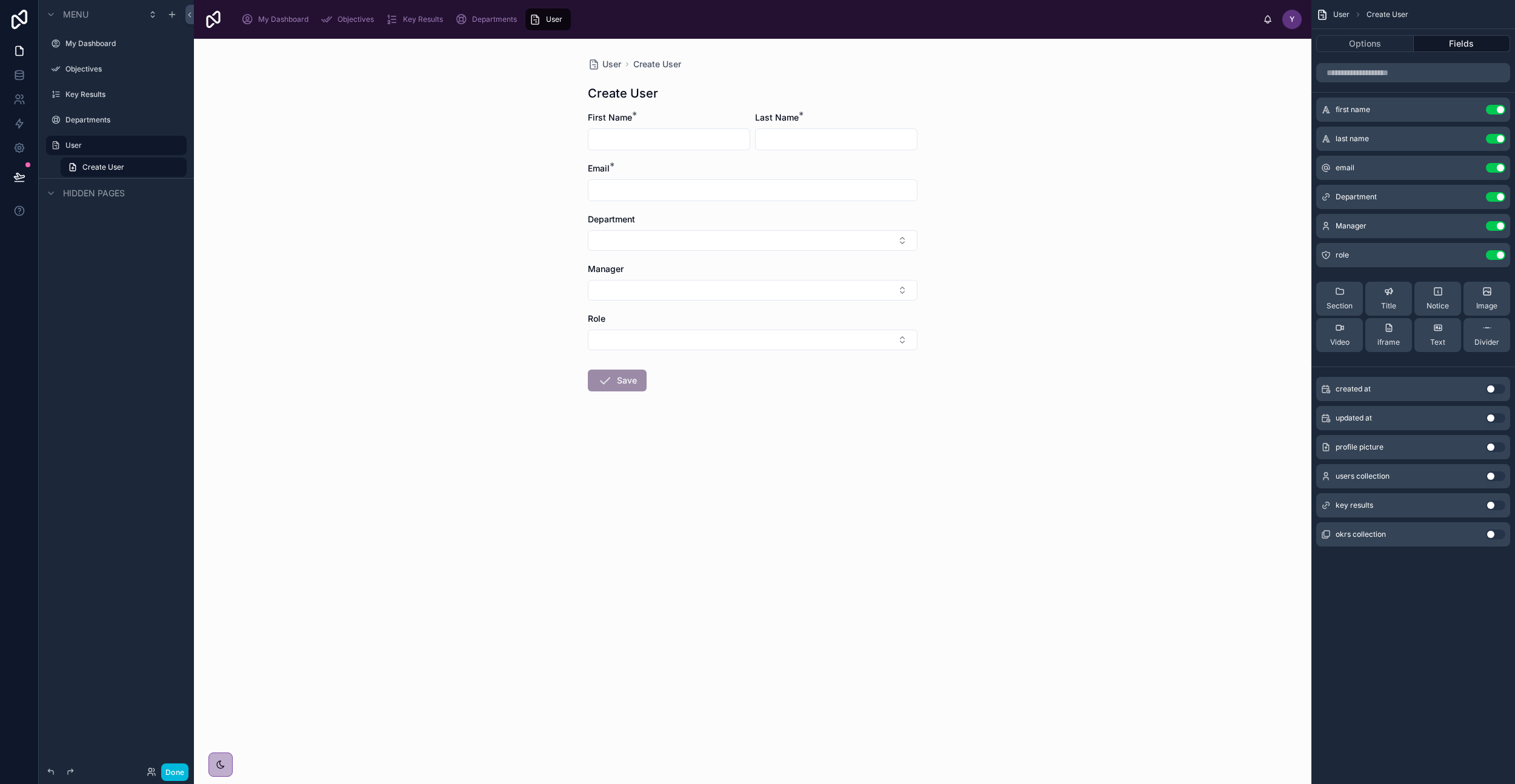
click at [881, 339] on button "Select Button" at bounding box center [753, 340] width 330 height 21
click at [702, 405] on div "User" at bounding box center [752, 407] width 169 height 19
click at [677, 138] on input "text" at bounding box center [668, 139] width 161 height 17
type input "***"
type input "*******"
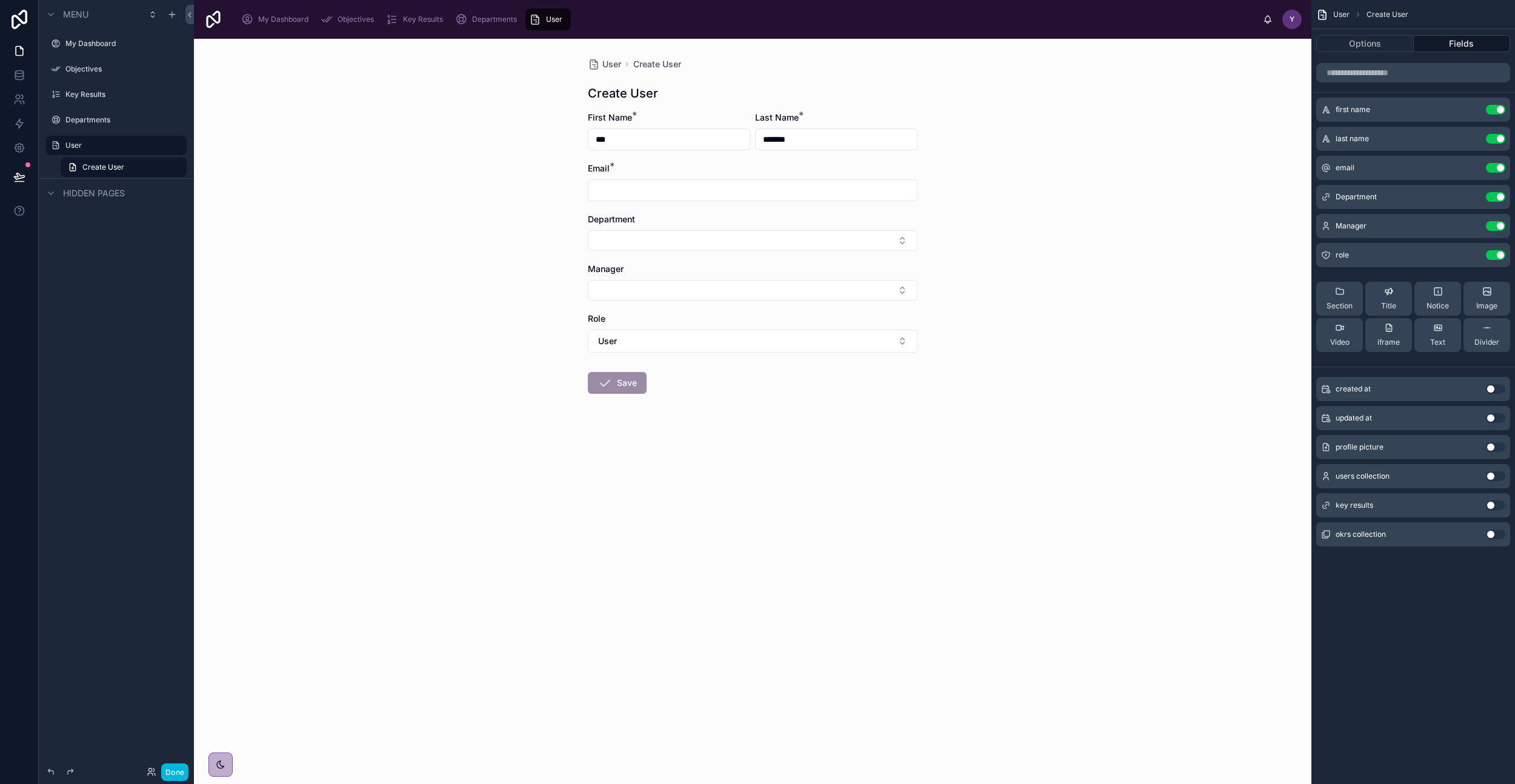
click at [681, 187] on input "text" at bounding box center [752, 190] width 328 height 17
type input "*"
type input "**********"
click at [653, 240] on button "Select Button" at bounding box center [753, 241] width 330 height 21
click at [712, 310] on span "Operations" at bounding box center [695, 308] width 43 height 12
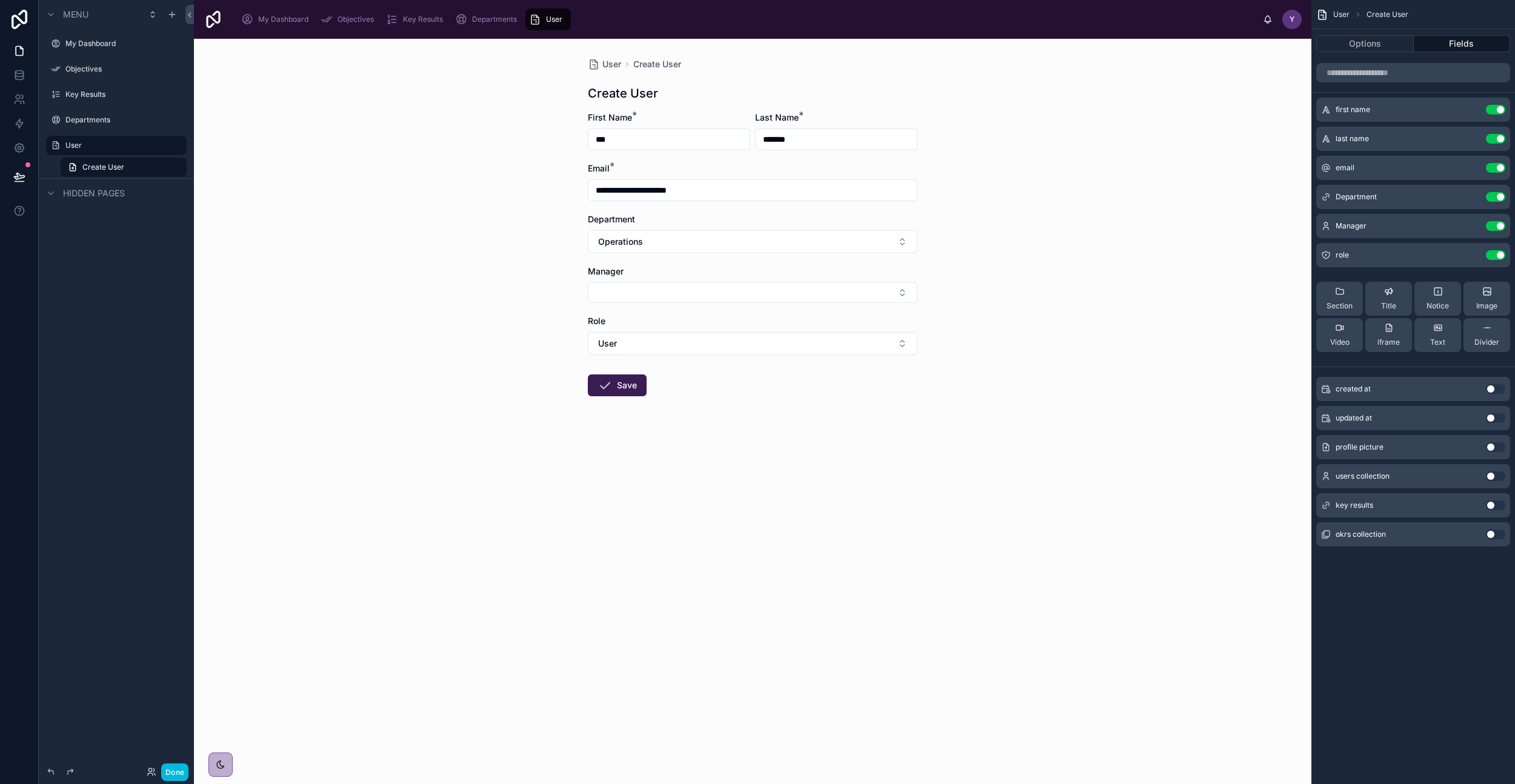
click at [671, 302] on button "Select Button" at bounding box center [753, 293] width 330 height 21
click at [698, 345] on span "[PERSON_NAME]" at bounding box center [746, 340] width 144 height 12
click at [680, 353] on button "User" at bounding box center [753, 358] width 330 height 23
click at [699, 442] on div "User" at bounding box center [752, 446] width 169 height 19
click at [710, 355] on button "Select Button" at bounding box center [753, 357] width 330 height 21
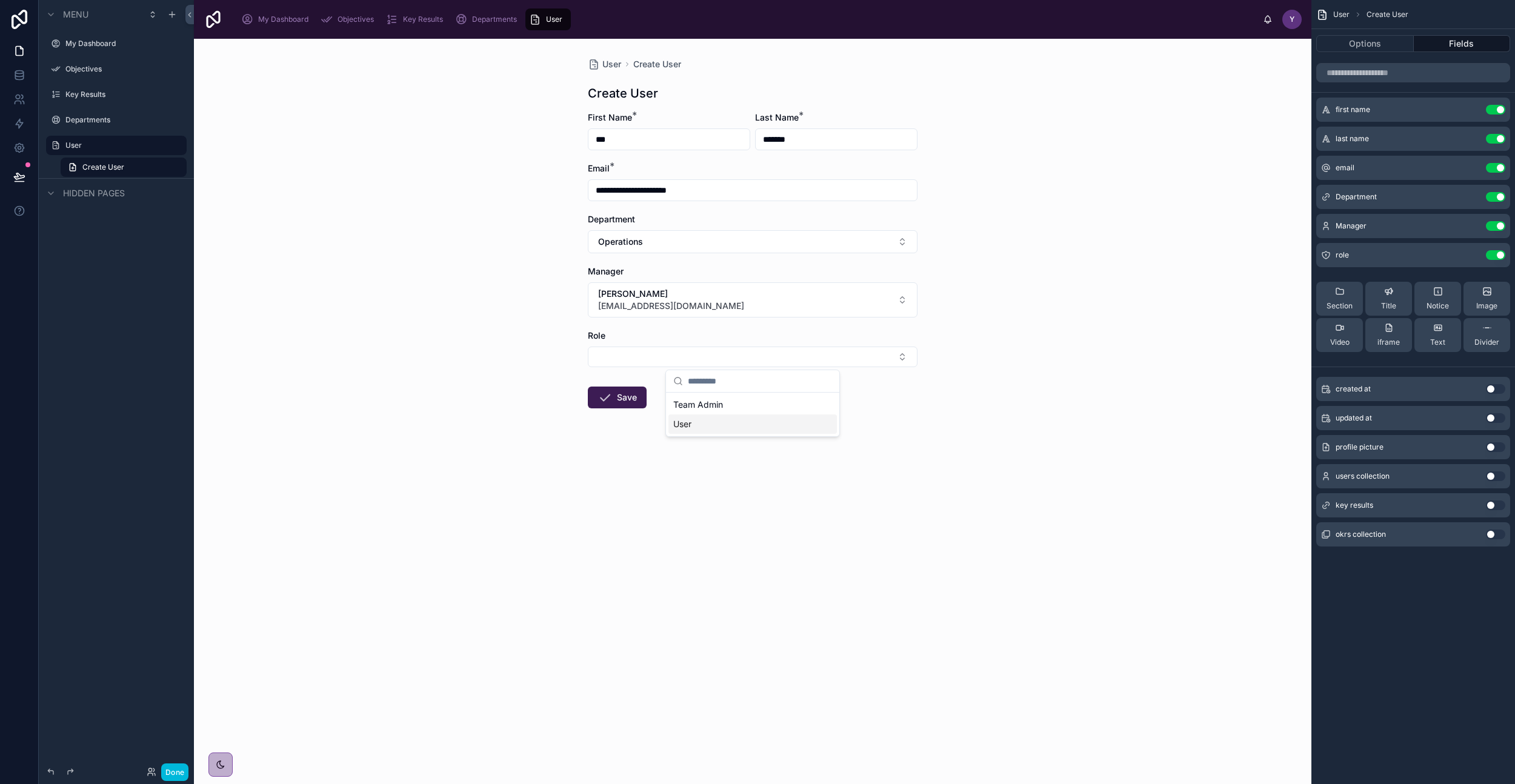
click at [717, 422] on div "User" at bounding box center [752, 424] width 169 height 19
click at [625, 404] on button "Save" at bounding box center [618, 400] width 59 height 22
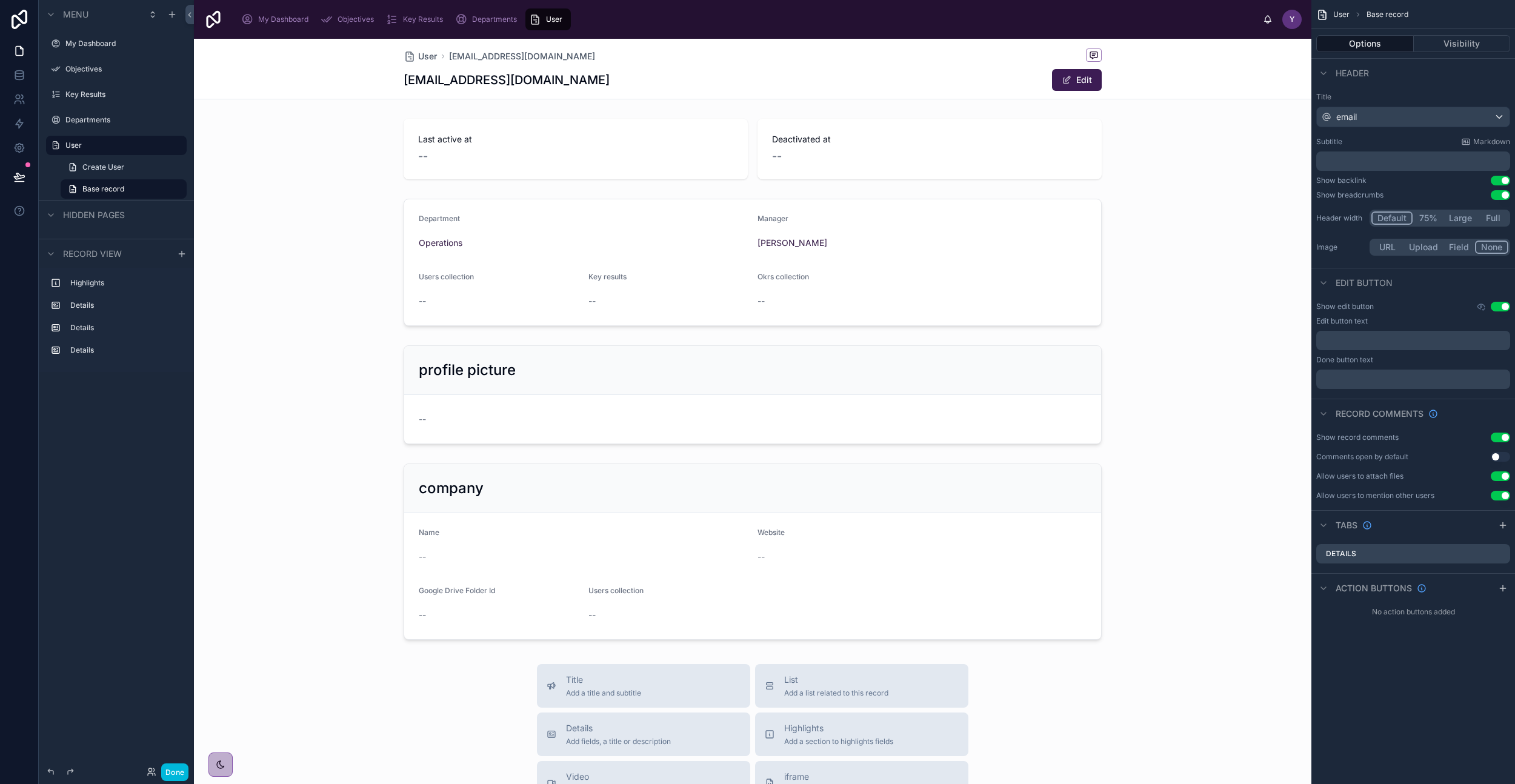
click at [421, 54] on span "User" at bounding box center [428, 56] width 19 height 12
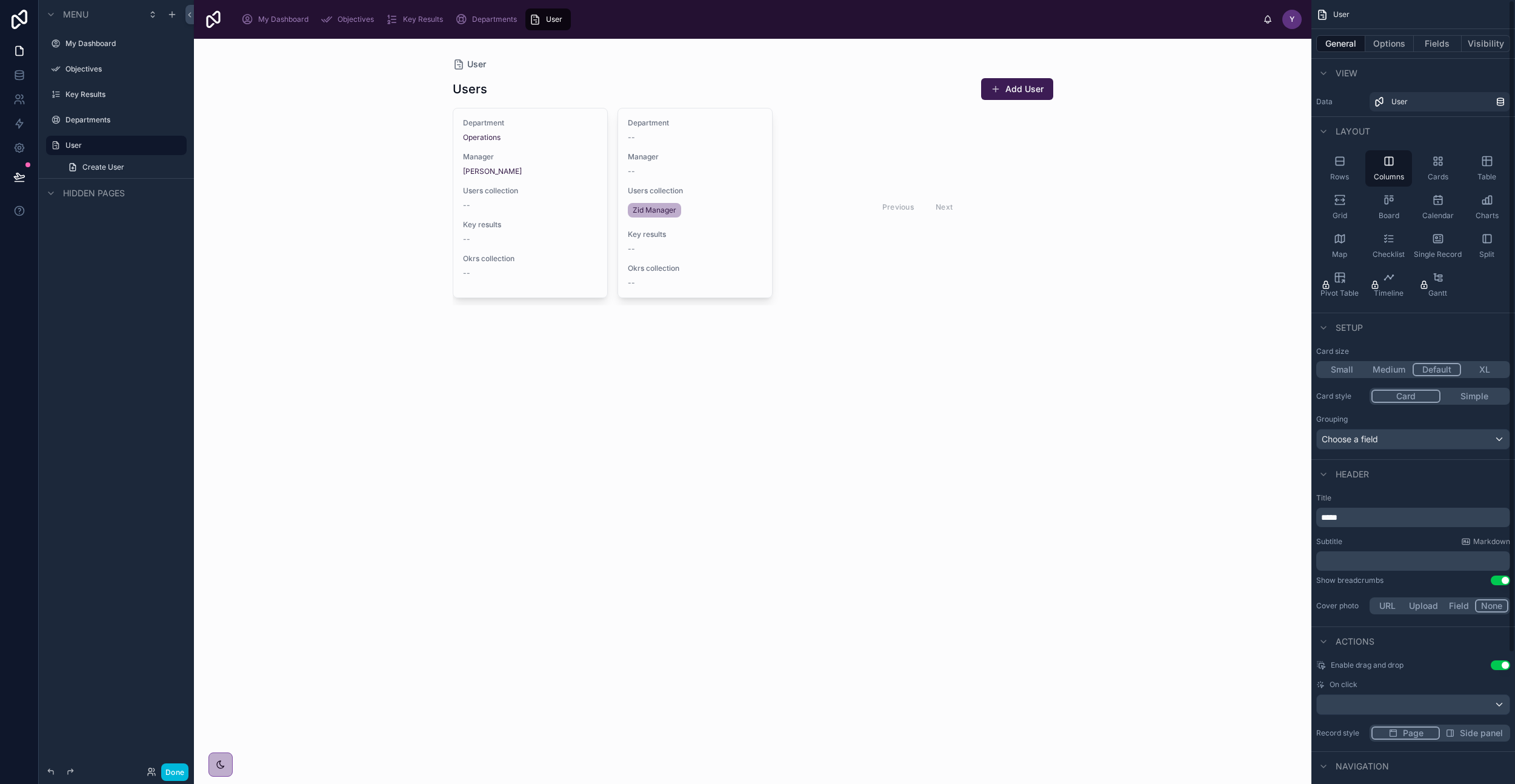
click at [1342, 162] on icon "scrollable content" at bounding box center [1340, 161] width 12 height 12
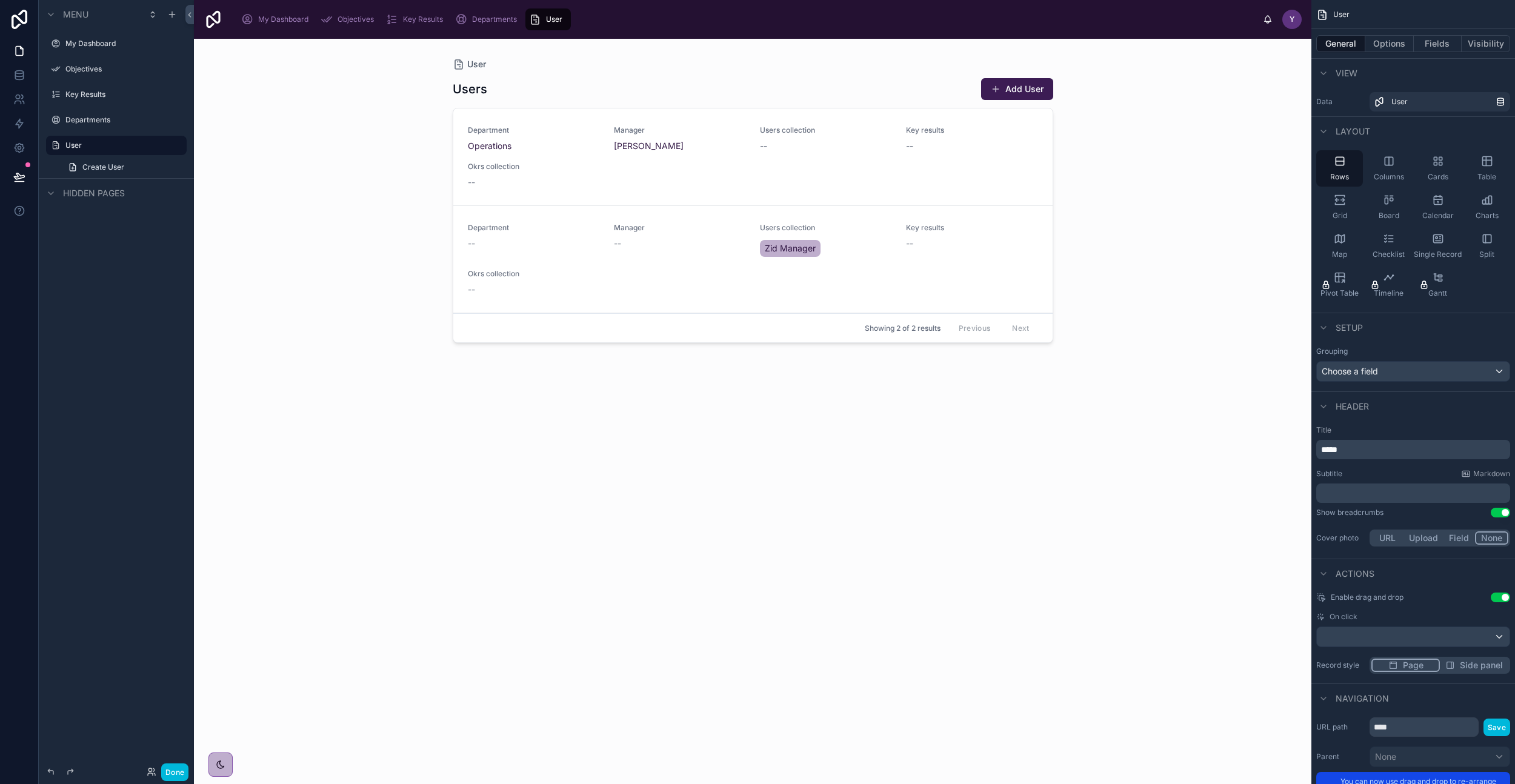
click at [1488, 163] on icon "scrollable content" at bounding box center [1487, 161] width 12 height 12
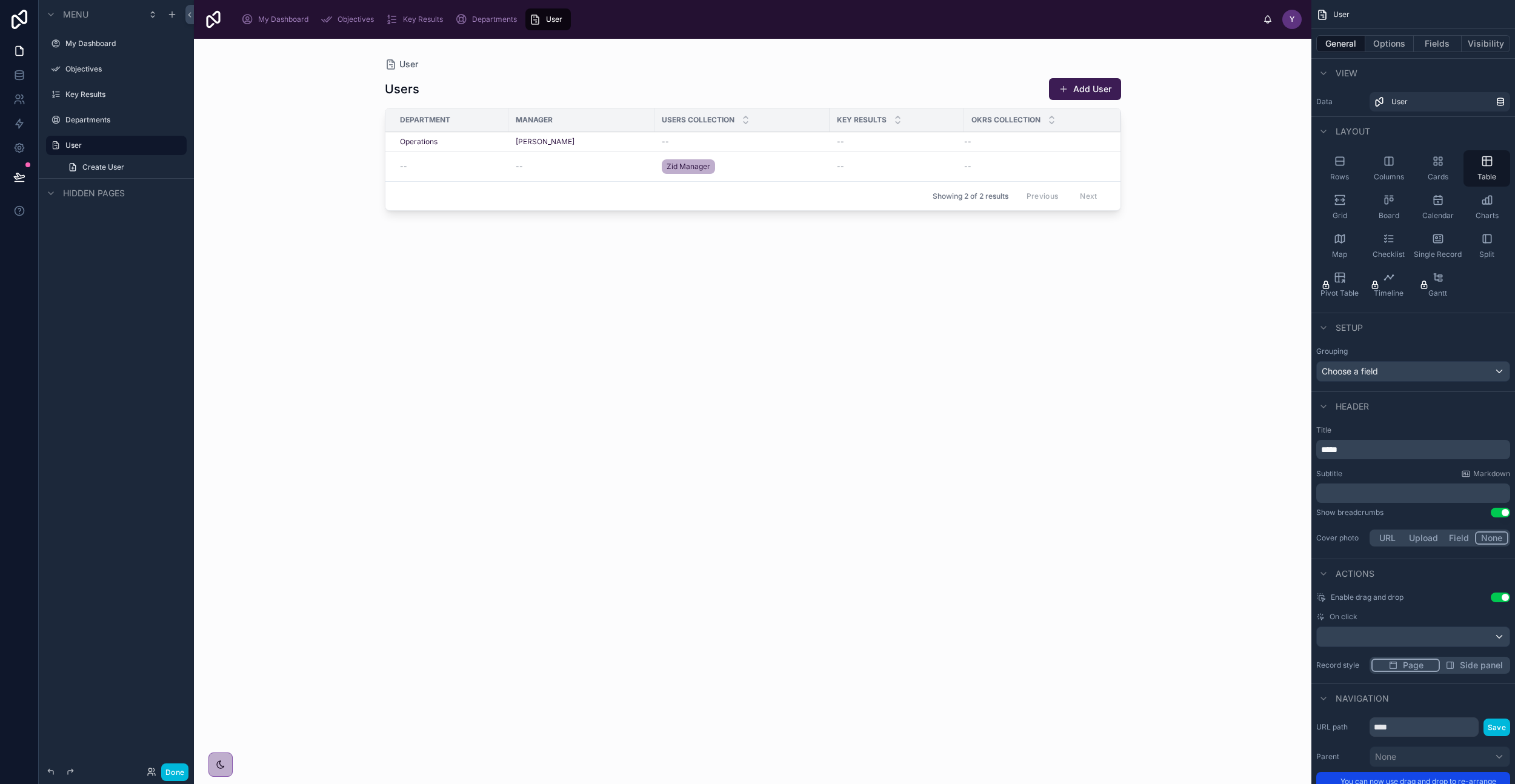
click at [1448, 244] on div "Single Record" at bounding box center [1438, 246] width 46 height 36
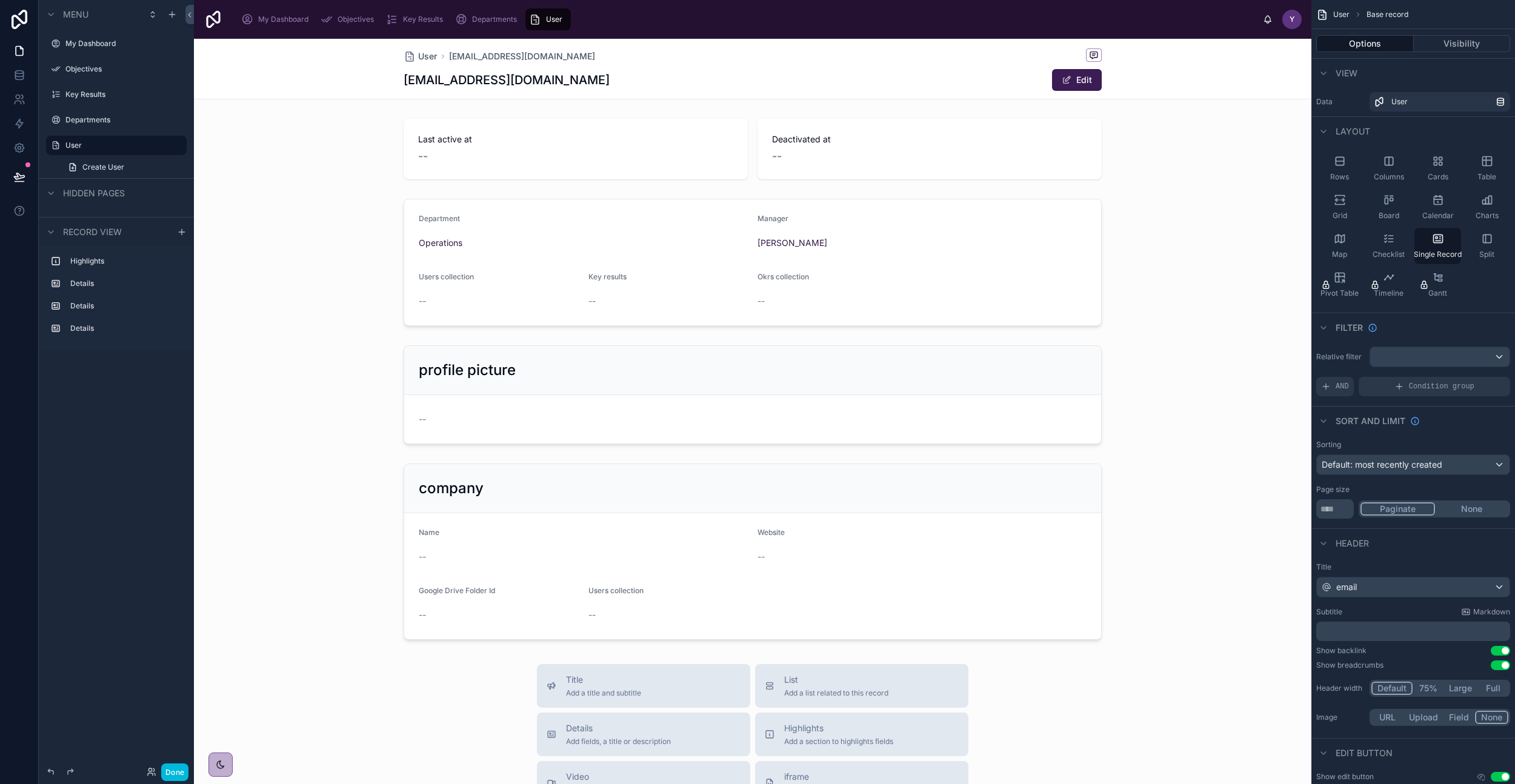
click at [1487, 160] on icon "scrollable content" at bounding box center [1487, 160] width 9 height 0
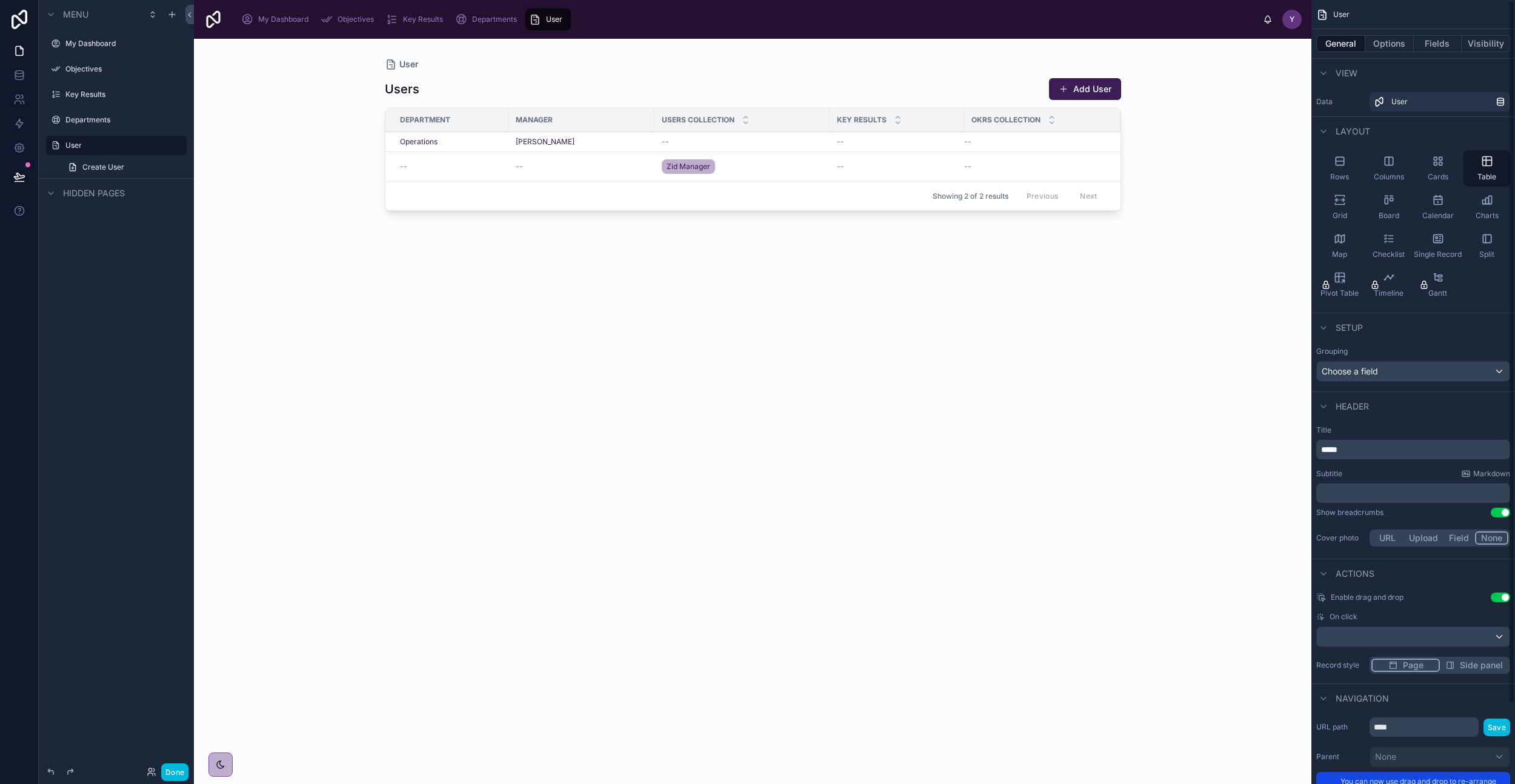
click at [1443, 50] on button "Fields" at bounding box center [1438, 43] width 49 height 17
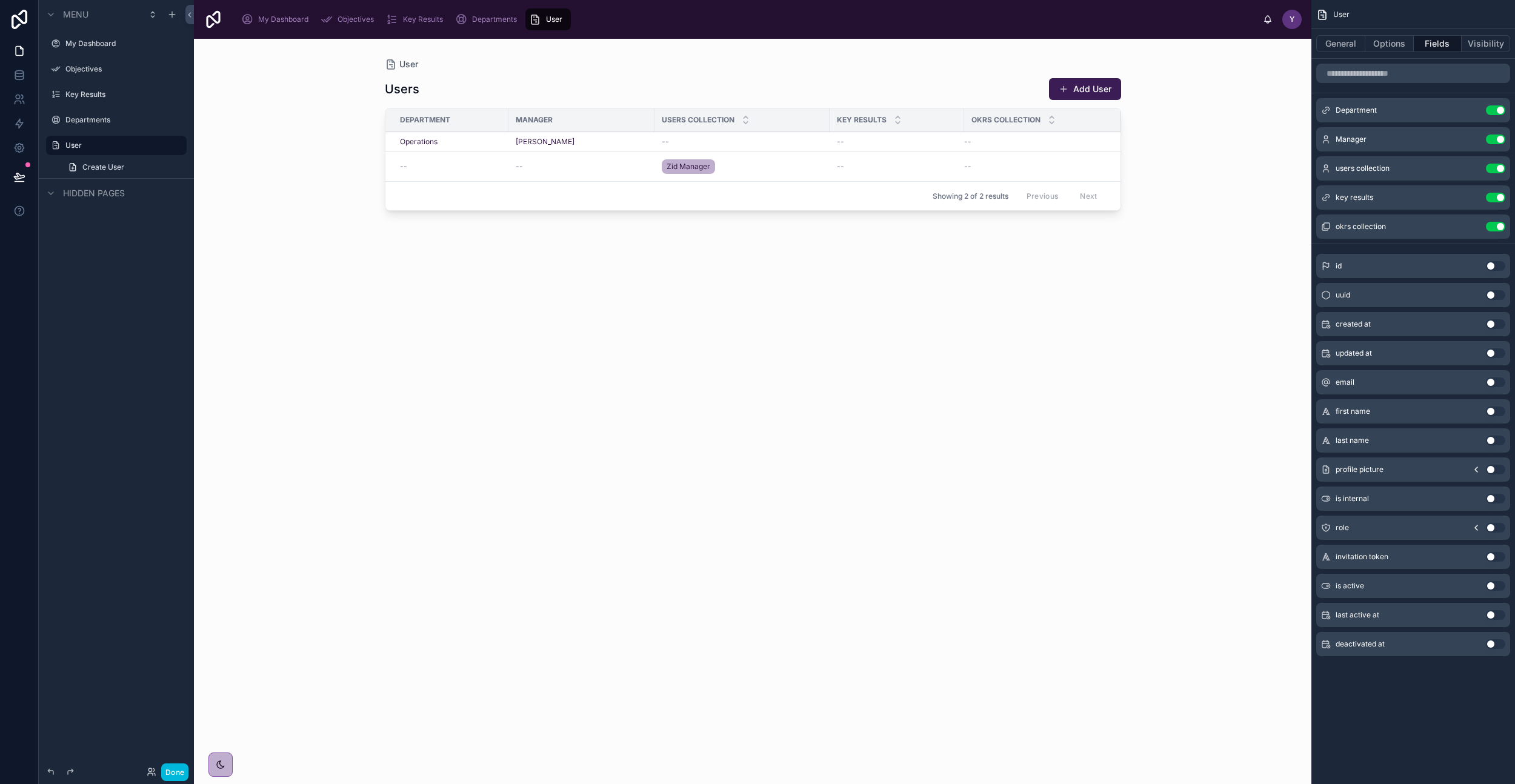
click at [1501, 108] on button "Use setting" at bounding box center [1496, 110] width 19 height 10
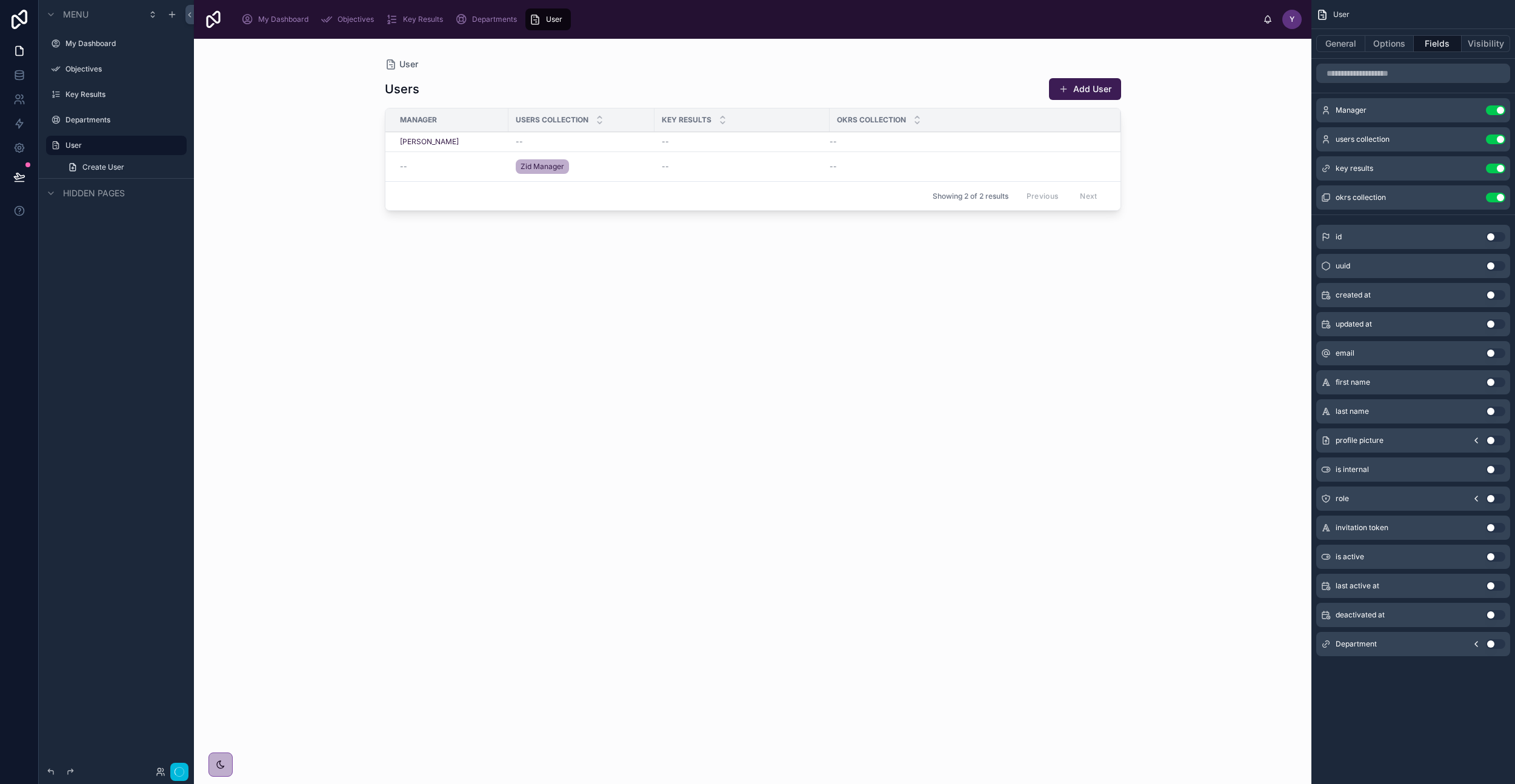
click at [1501, 108] on button "Use setting" at bounding box center [1496, 110] width 19 height 10
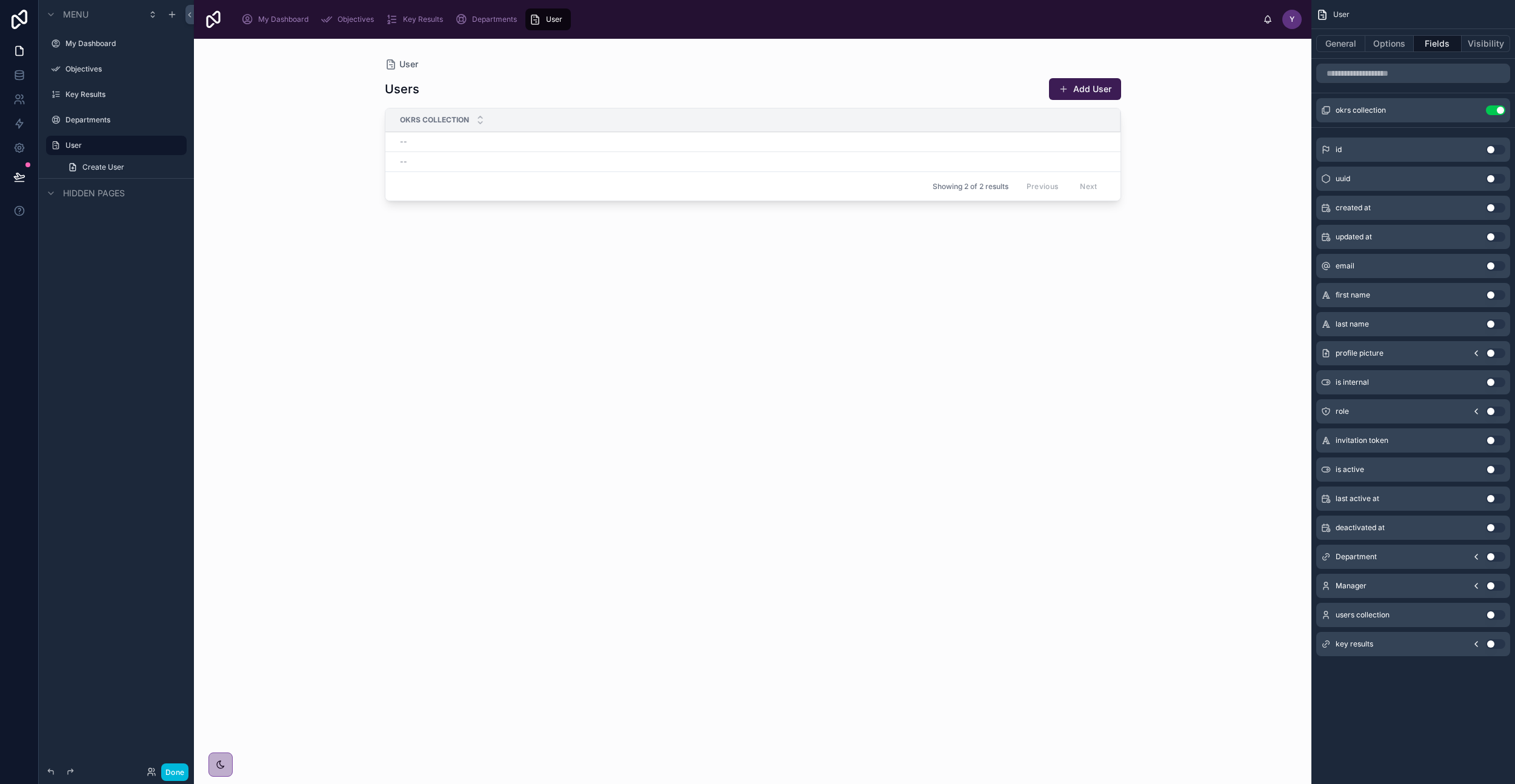
click at [1501, 108] on button "Use setting" at bounding box center [1496, 110] width 19 height 10
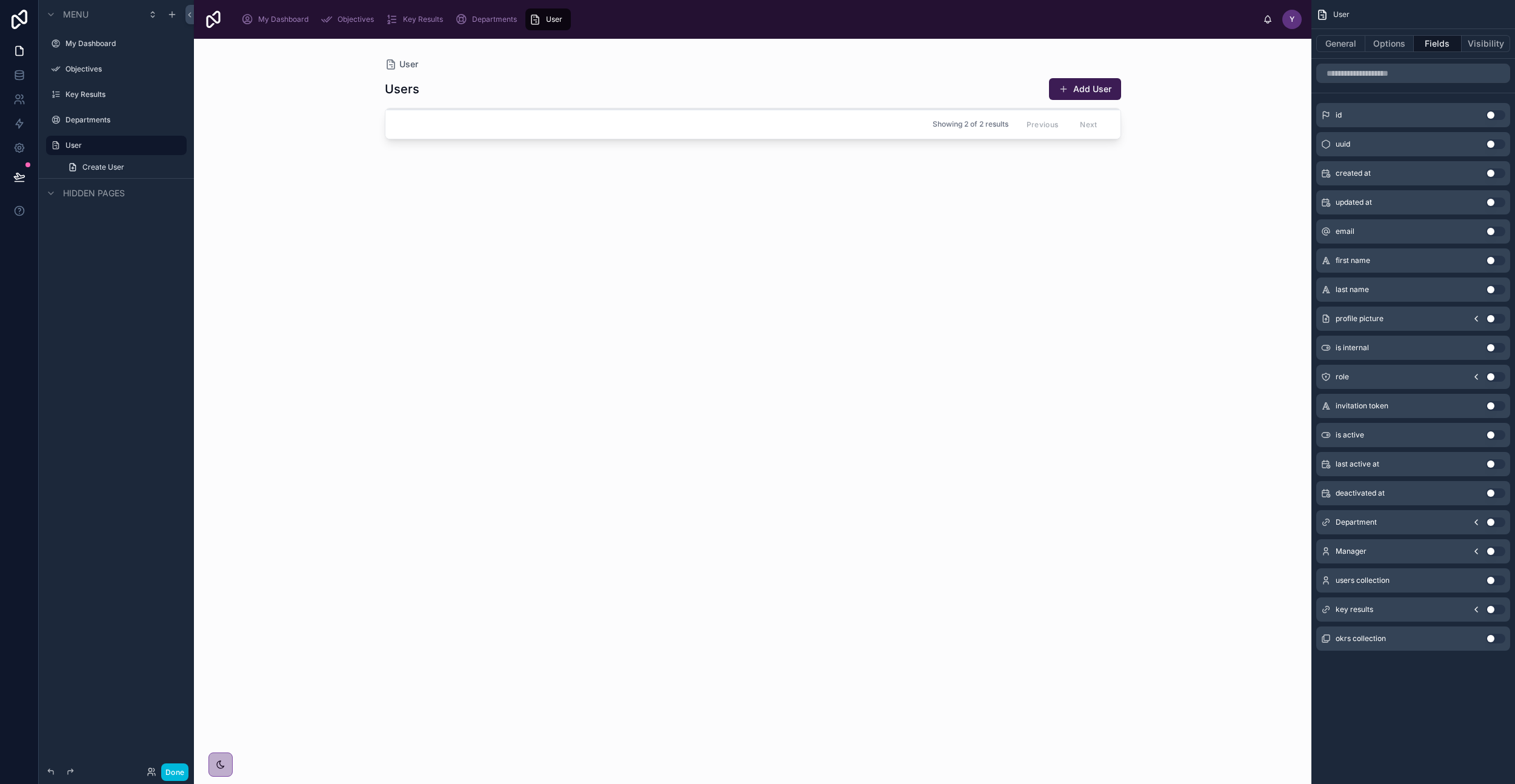
click at [1490, 263] on button "Use setting" at bounding box center [1496, 260] width 19 height 10
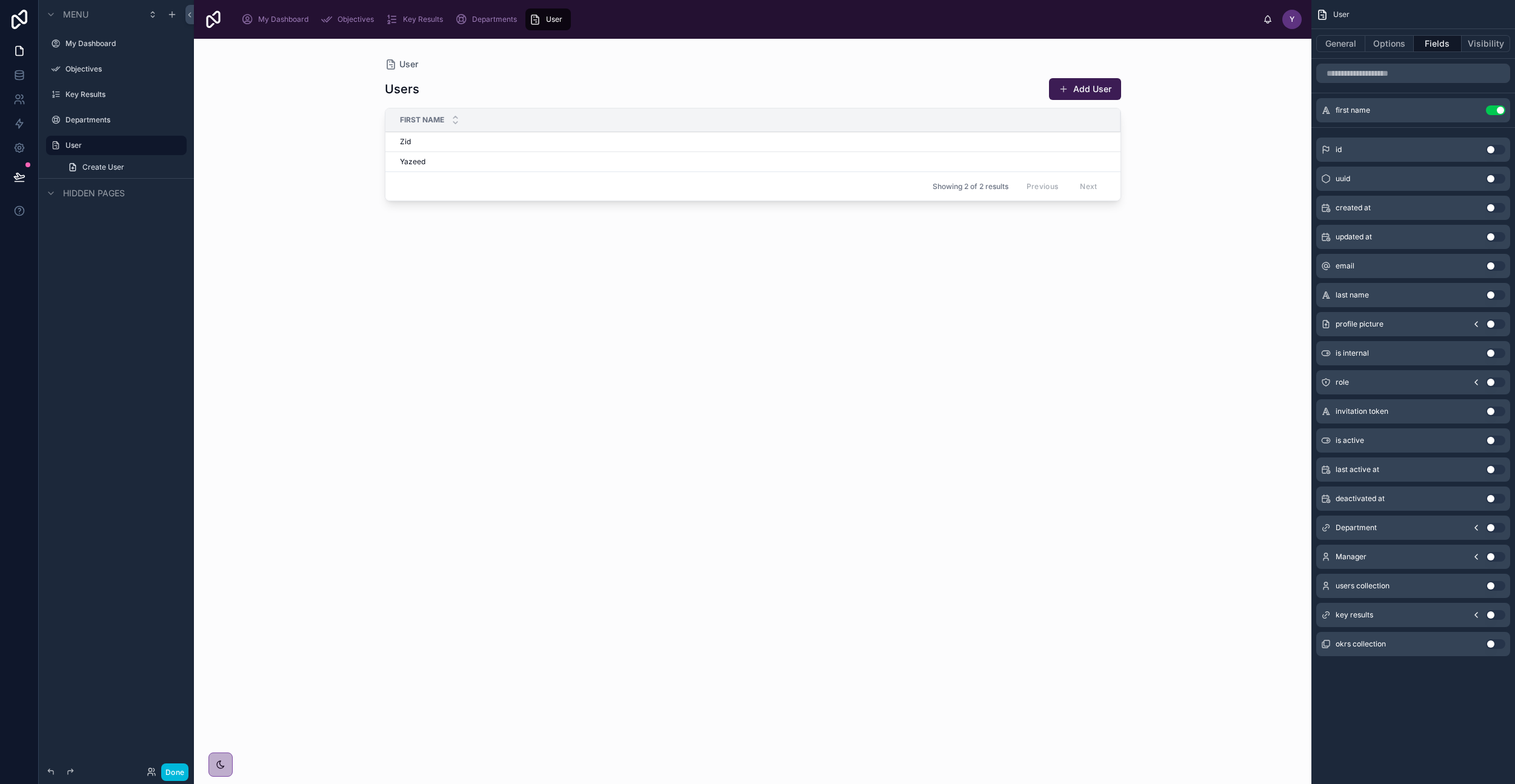
click at [1497, 294] on button "Use setting" at bounding box center [1496, 294] width 19 height 10
click at [1493, 297] on button "Use setting" at bounding box center [1496, 294] width 19 height 10
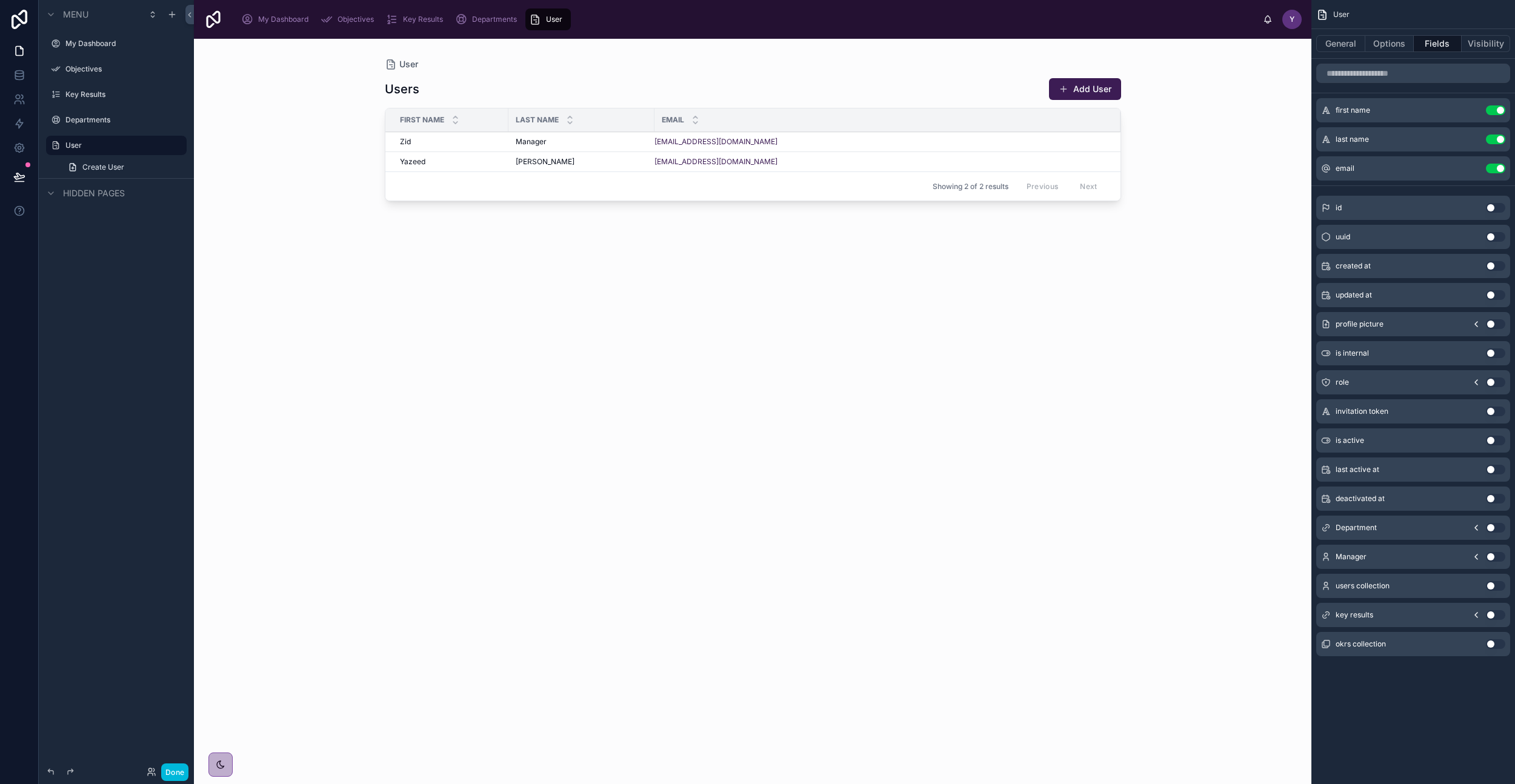
click at [1496, 387] on div "role Use setting" at bounding box center [1413, 382] width 194 height 24
click at [1497, 383] on button "Use setting" at bounding box center [1496, 382] width 19 height 10
click at [1493, 554] on button "Use setting" at bounding box center [1496, 557] width 19 height 10
click at [1329, 47] on button "General" at bounding box center [1341, 43] width 49 height 17
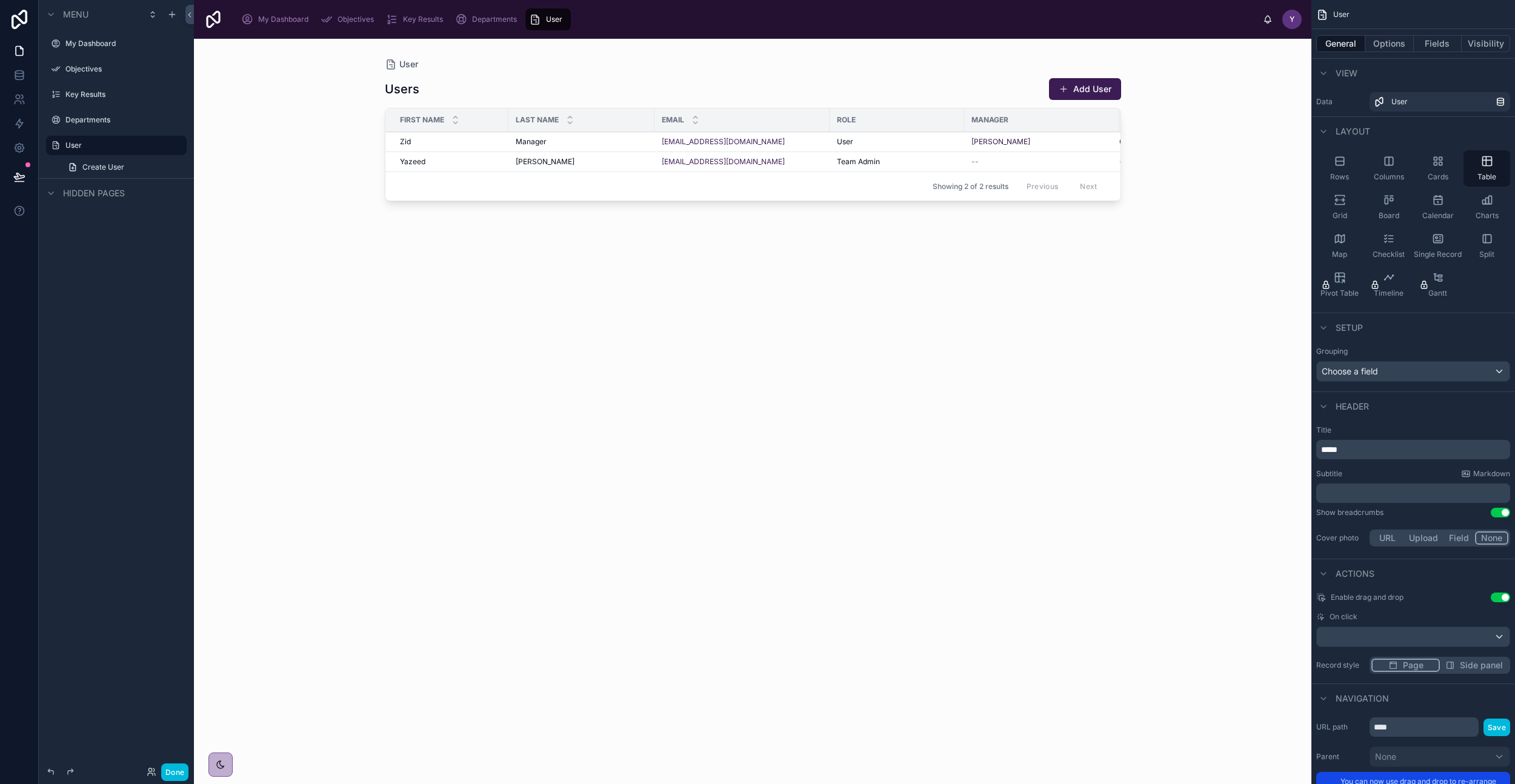
click at [1340, 209] on div "Grid" at bounding box center [1339, 207] width 46 height 36
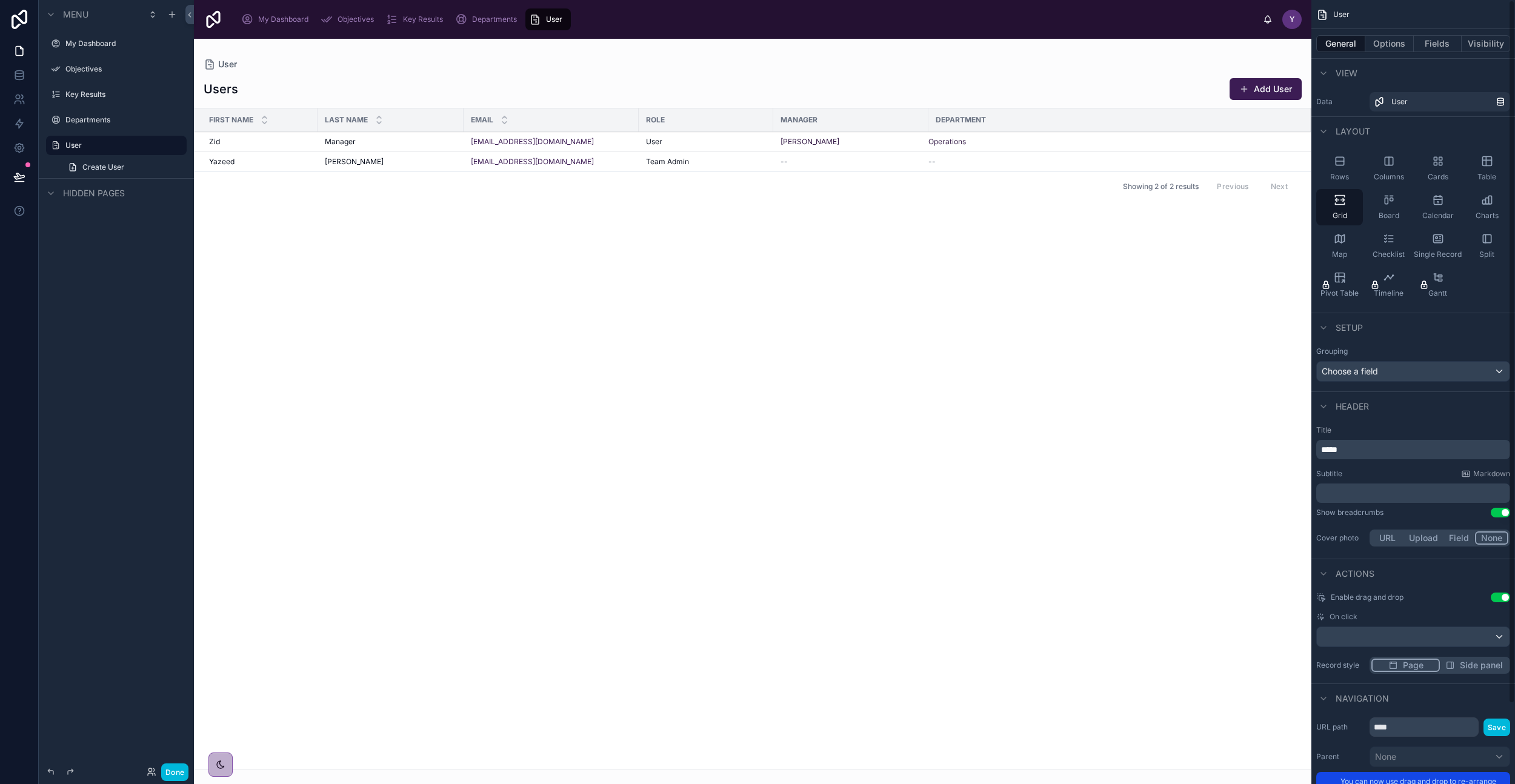
click at [1444, 37] on button "Fields" at bounding box center [1438, 43] width 49 height 17
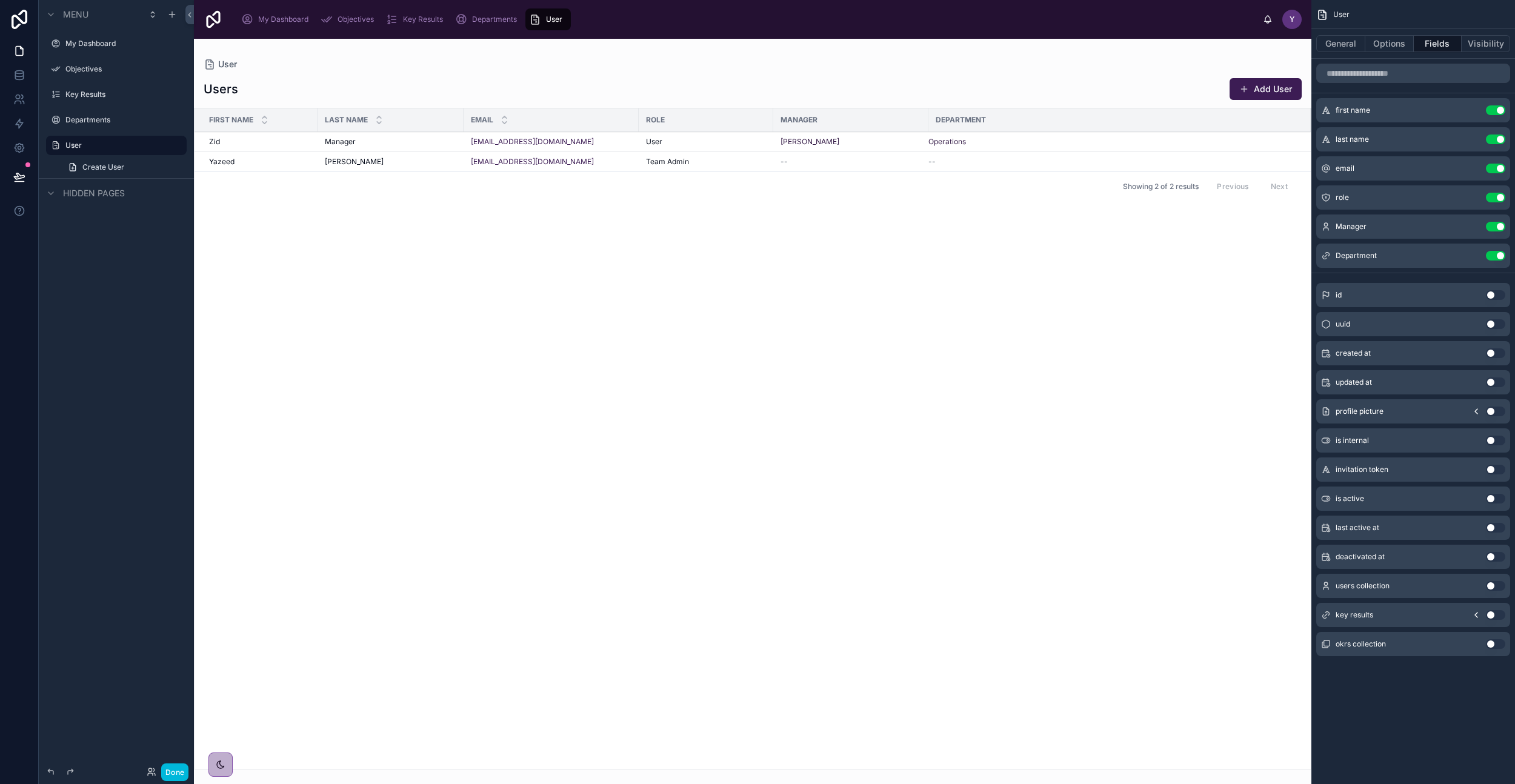
click at [1495, 358] on button "Use setting" at bounding box center [1496, 353] width 19 height 10
click at [1495, 381] on button "Use setting" at bounding box center [1496, 382] width 19 height 10
click at [1380, 40] on button "Options" at bounding box center [1390, 43] width 49 height 17
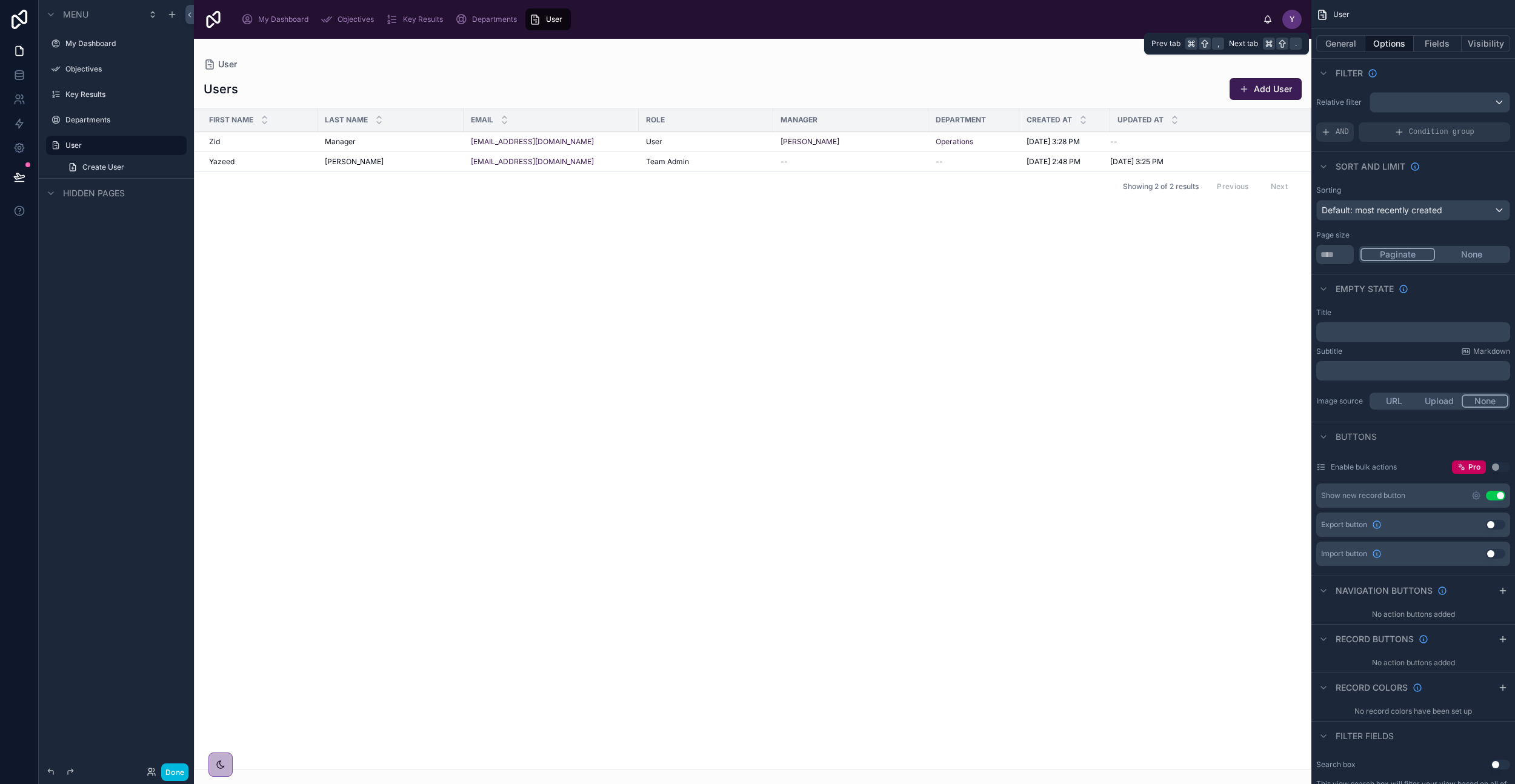
click at [1346, 46] on button "General" at bounding box center [1341, 43] width 49 height 17
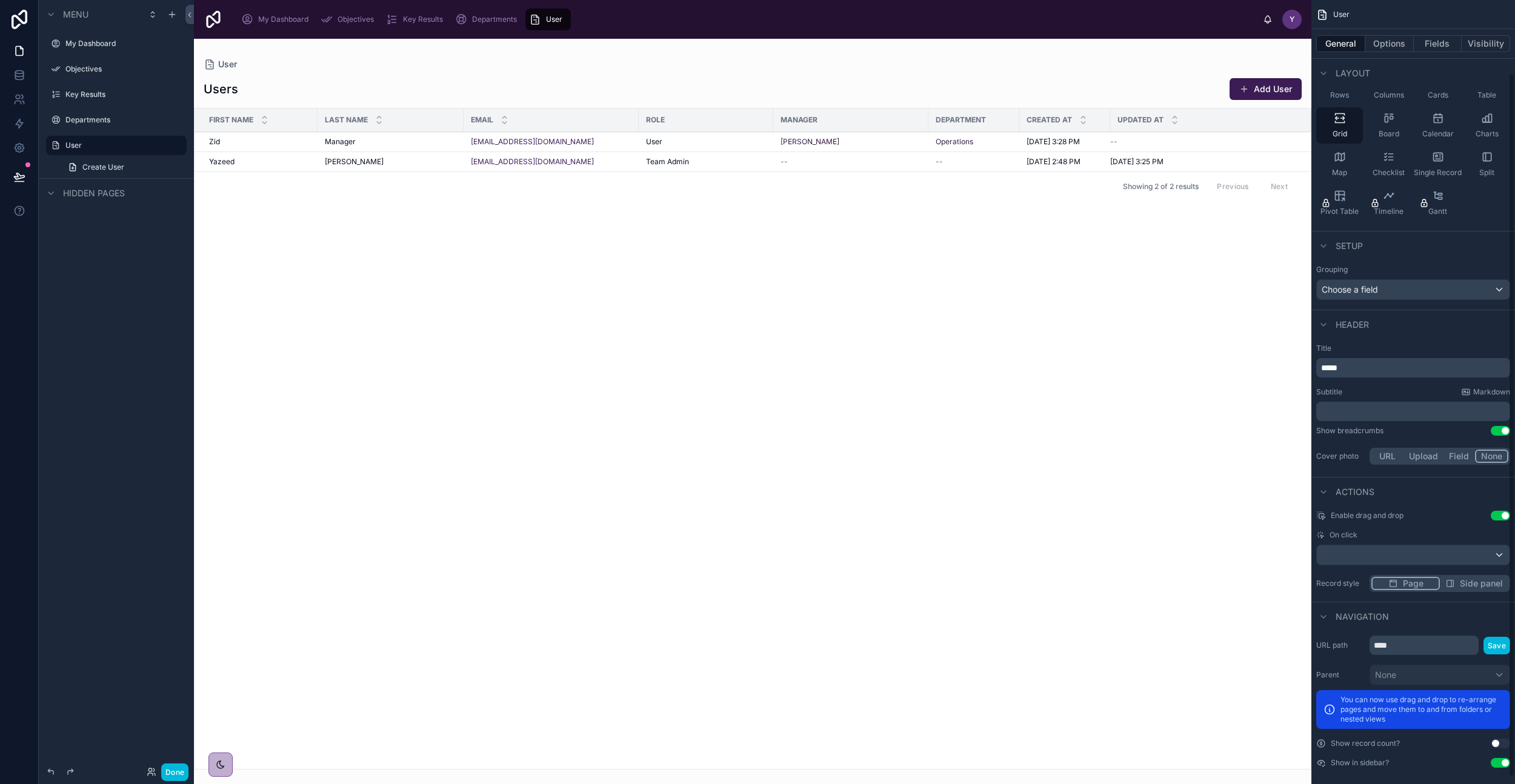
scroll to position [84, 0]
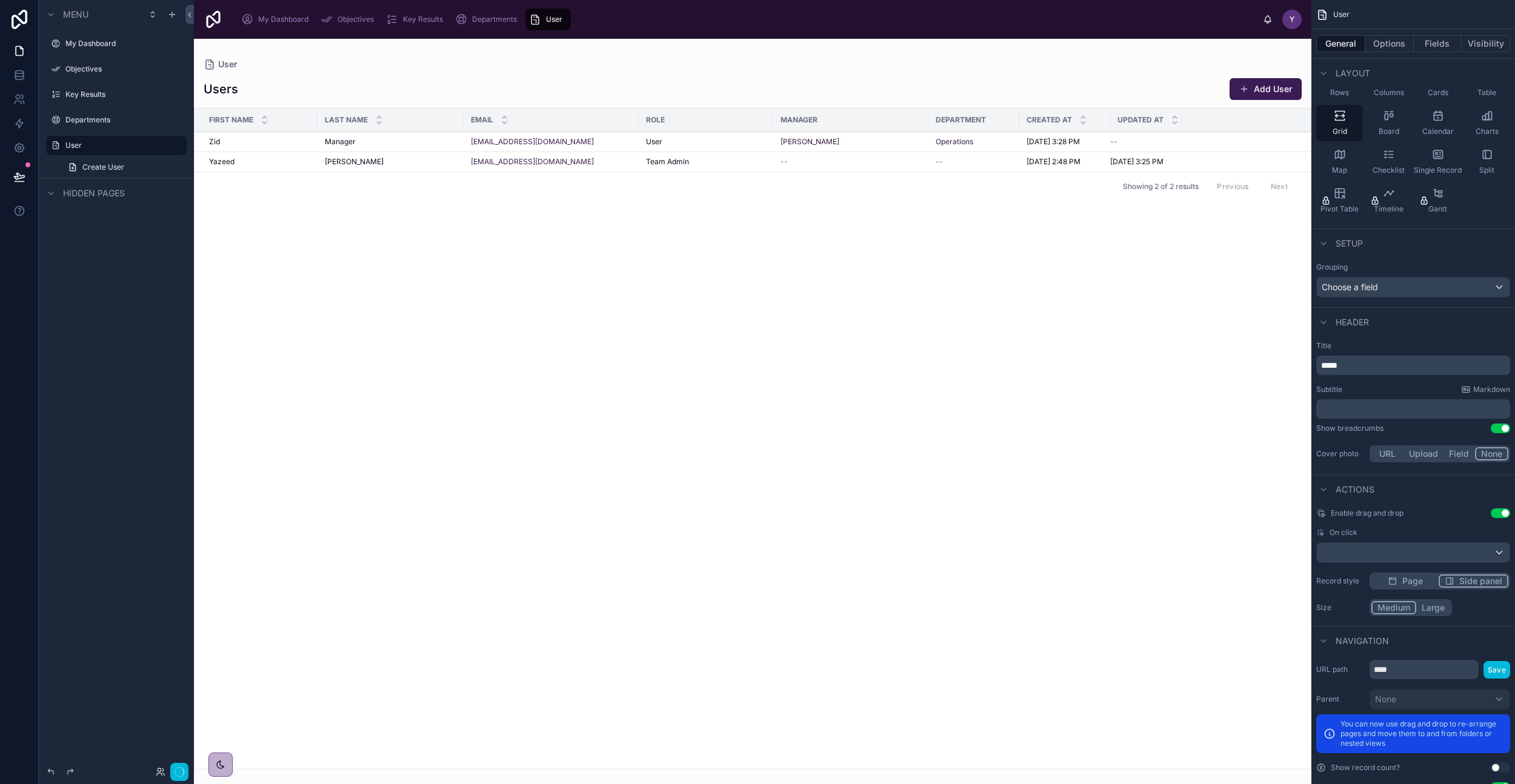
click at [1472, 576] on span "Side panel" at bounding box center [1481, 581] width 43 height 12
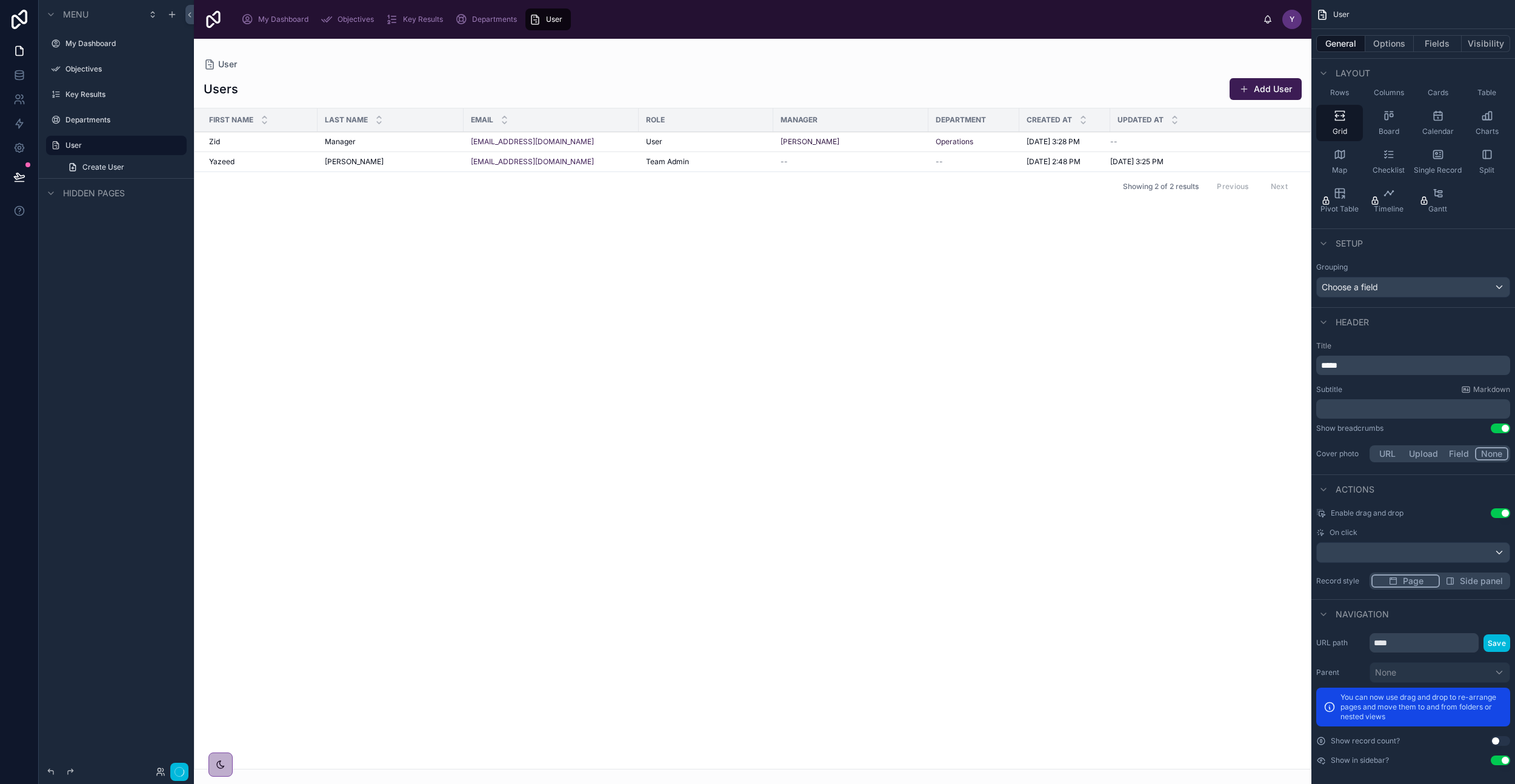
click at [1422, 584] on span "Page" at bounding box center [1413, 581] width 21 height 12
click at [1469, 582] on span "Side panel" at bounding box center [1481, 581] width 43 height 12
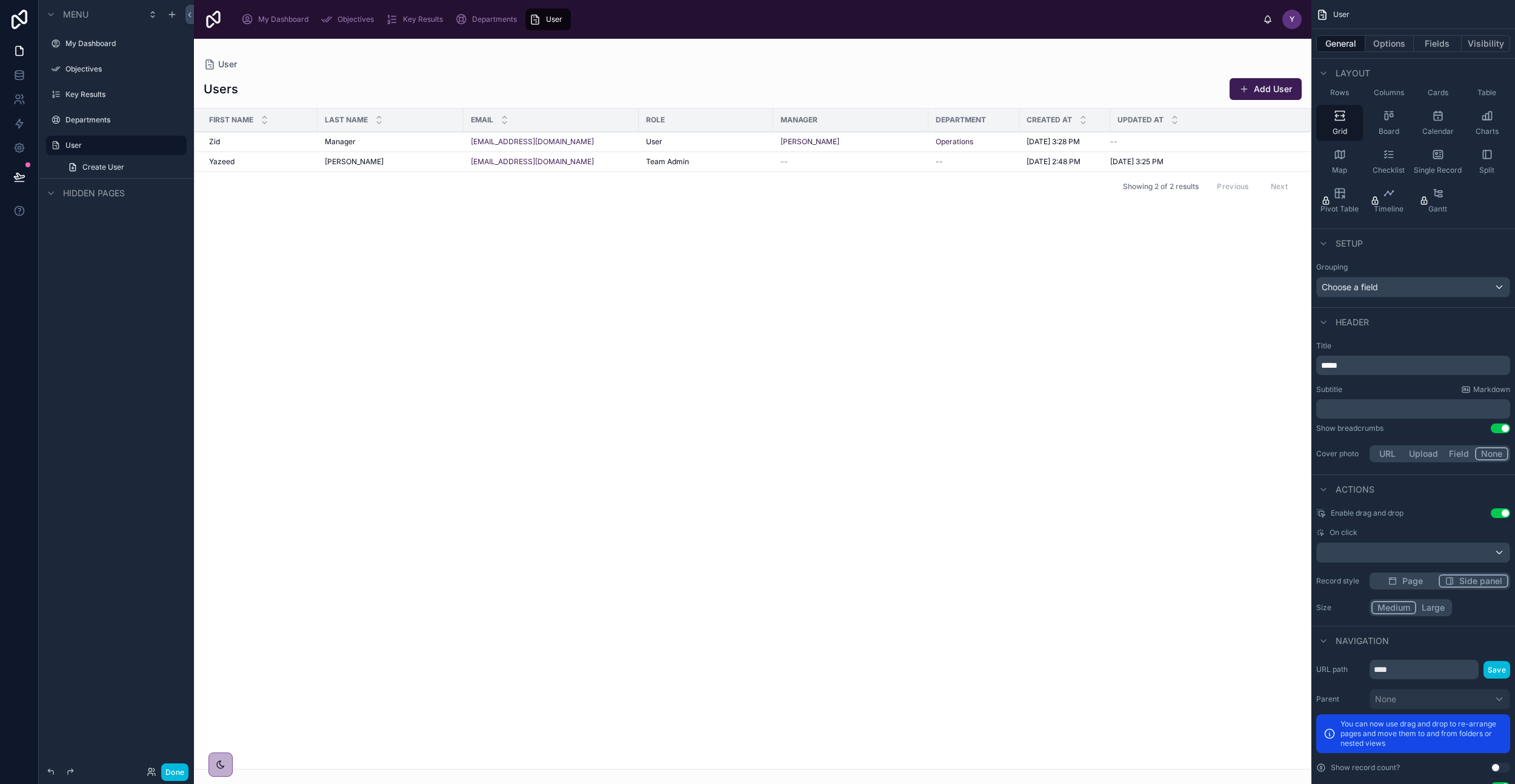
click at [348, 135] on td "Manager Manager" at bounding box center [390, 141] width 146 height 20
click at [346, 142] on span "Manager" at bounding box center [340, 141] width 31 height 10
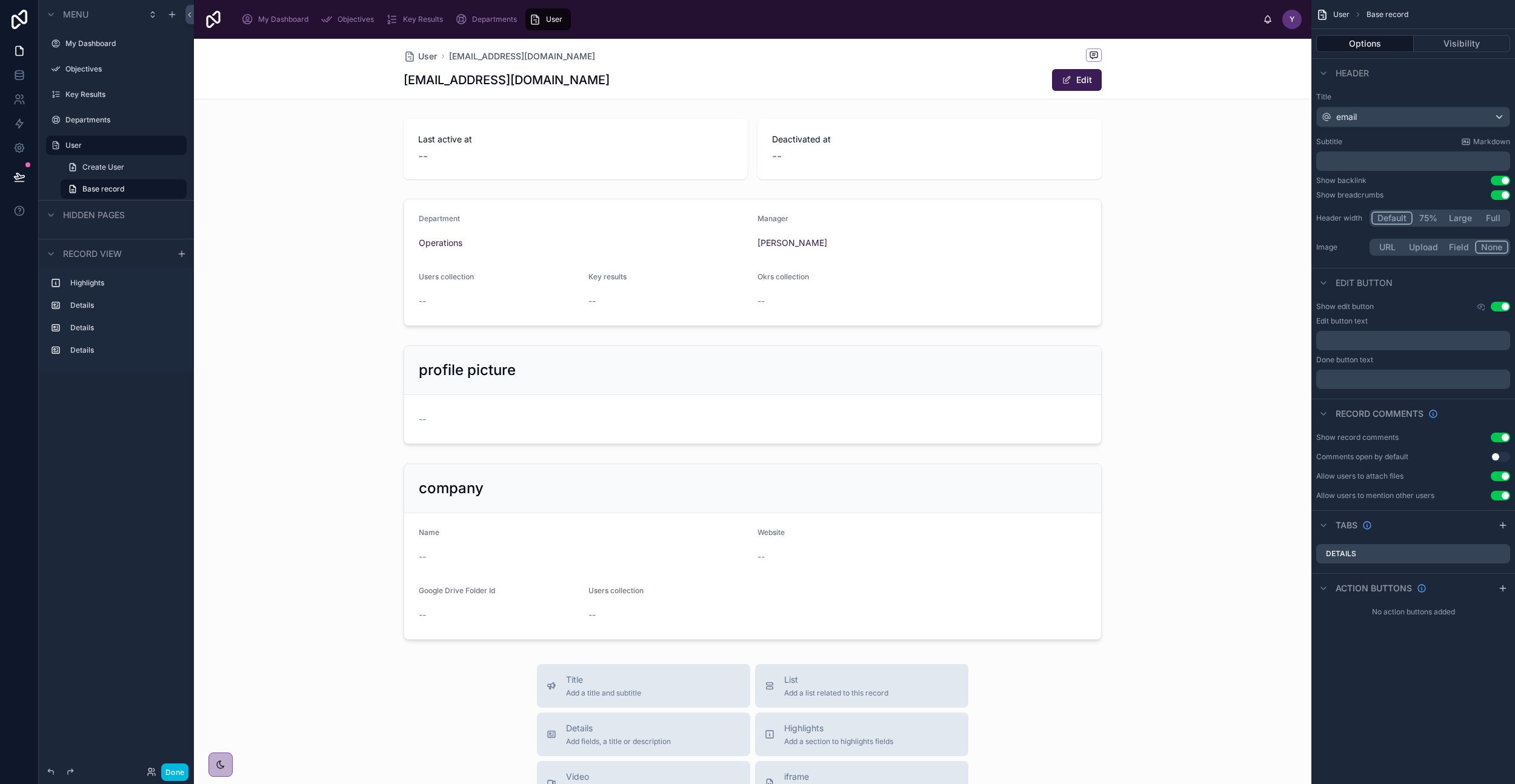
click at [419, 58] on span "User" at bounding box center [428, 56] width 19 height 12
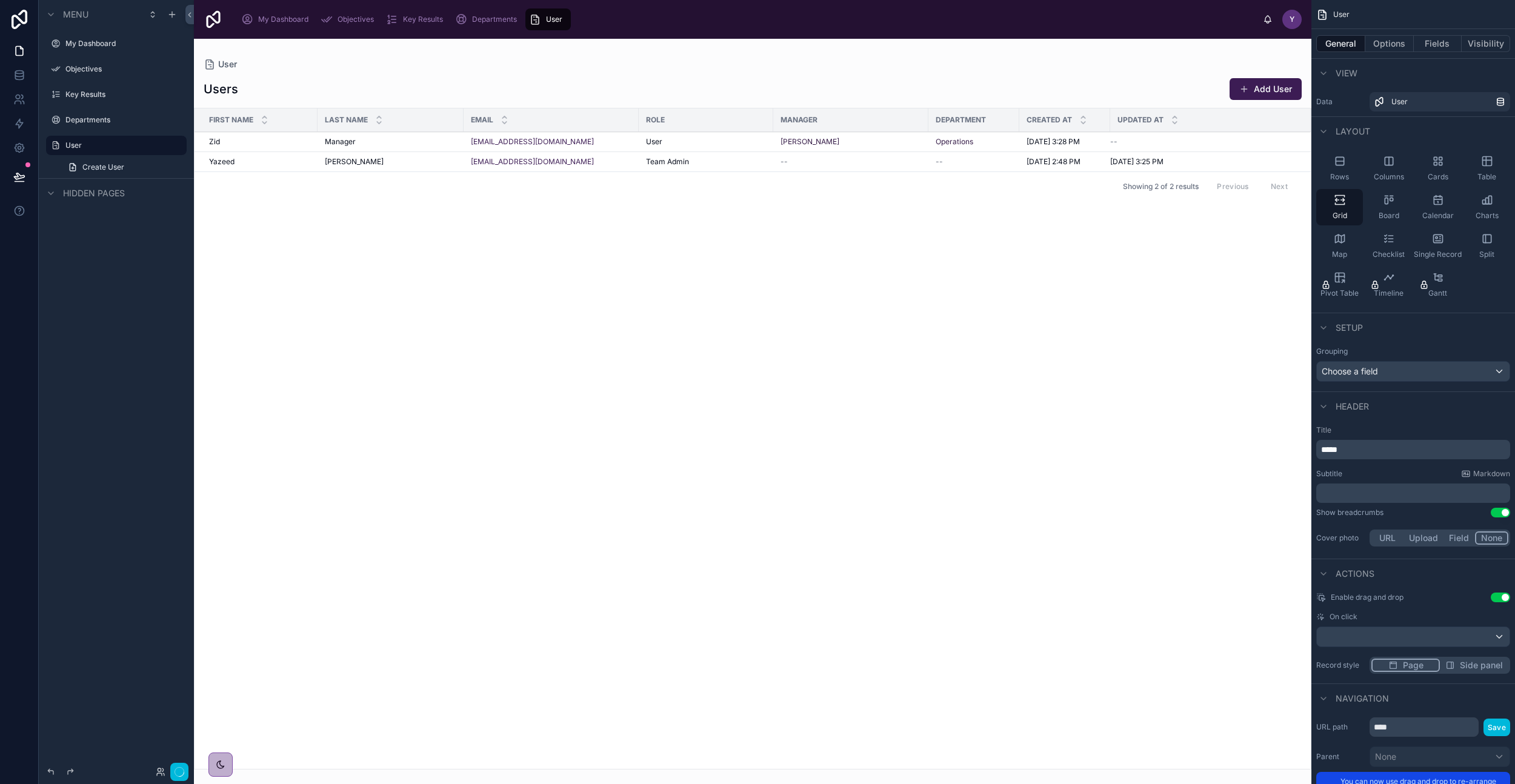
click at [1413, 665] on span "Page" at bounding box center [1413, 665] width 21 height 12
click at [178, 769] on button "Done" at bounding box center [174, 772] width 27 height 18
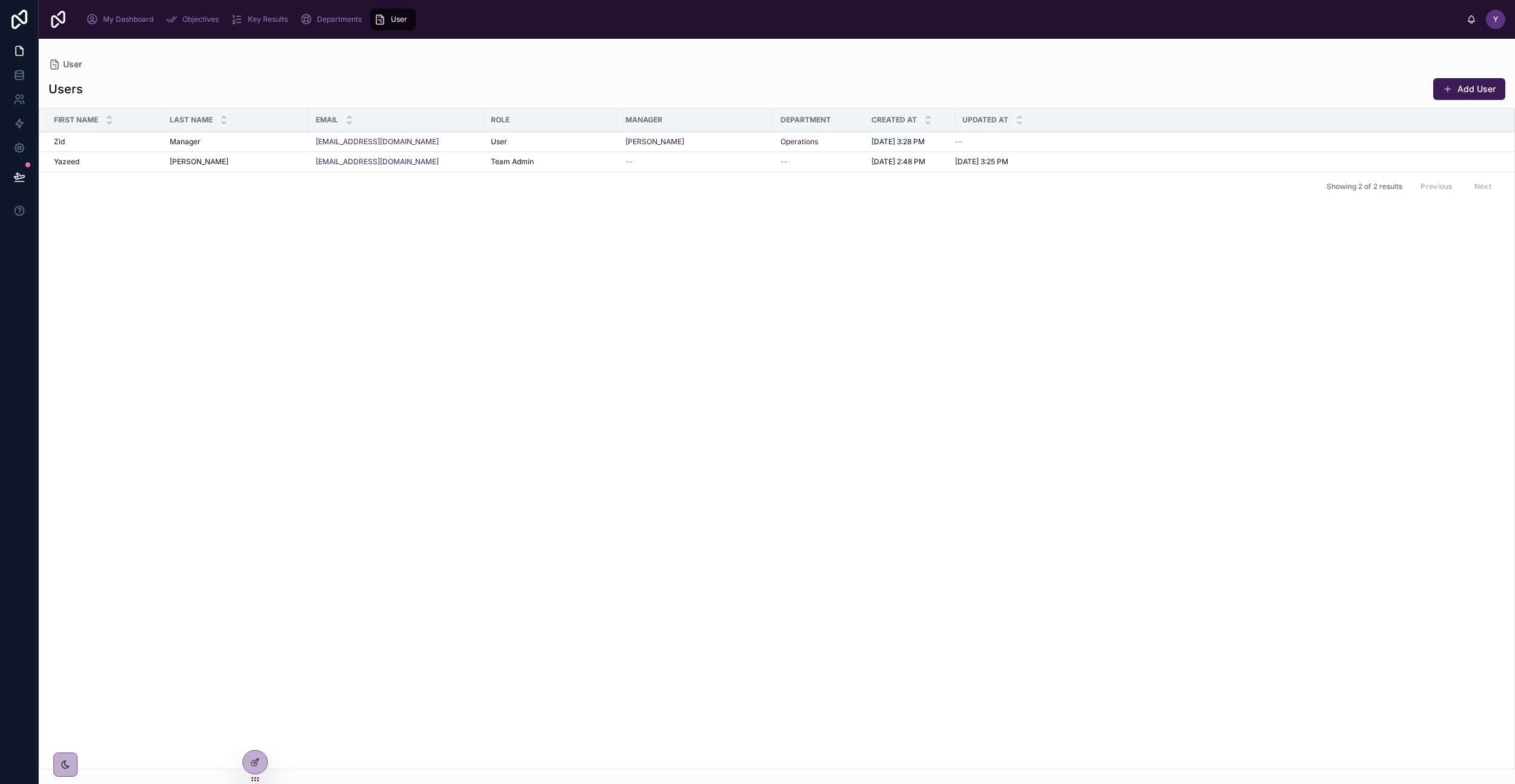
click at [256, 769] on div at bounding box center [255, 762] width 24 height 23
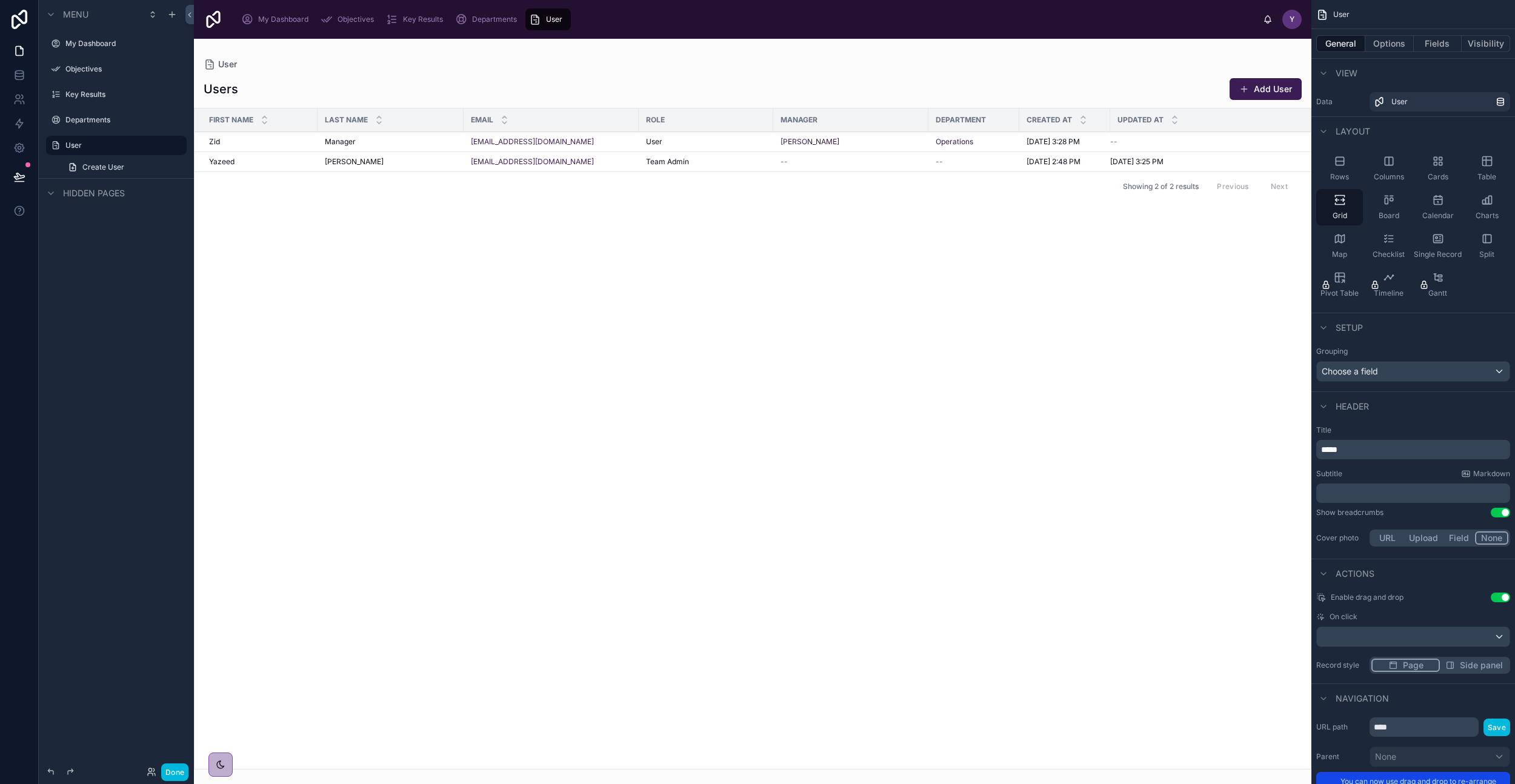
click at [0, 0] on icon "scrollable content" at bounding box center [0, 0] width 0 height 0
click at [124, 145] on input "****" at bounding box center [107, 146] width 82 height 15
type input "*****"
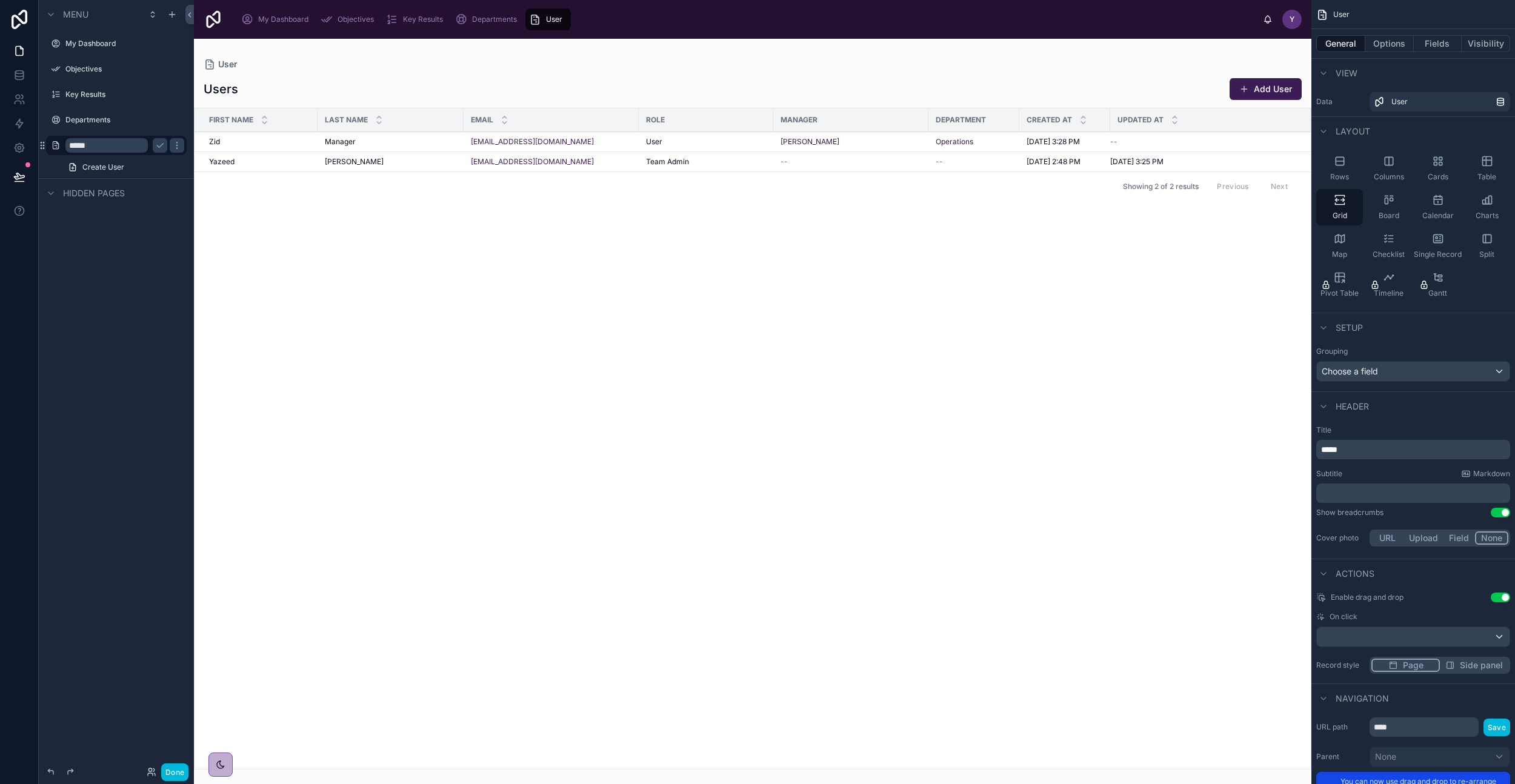
click at [57, 142] on icon "scrollable content" at bounding box center [55, 145] width 10 height 10
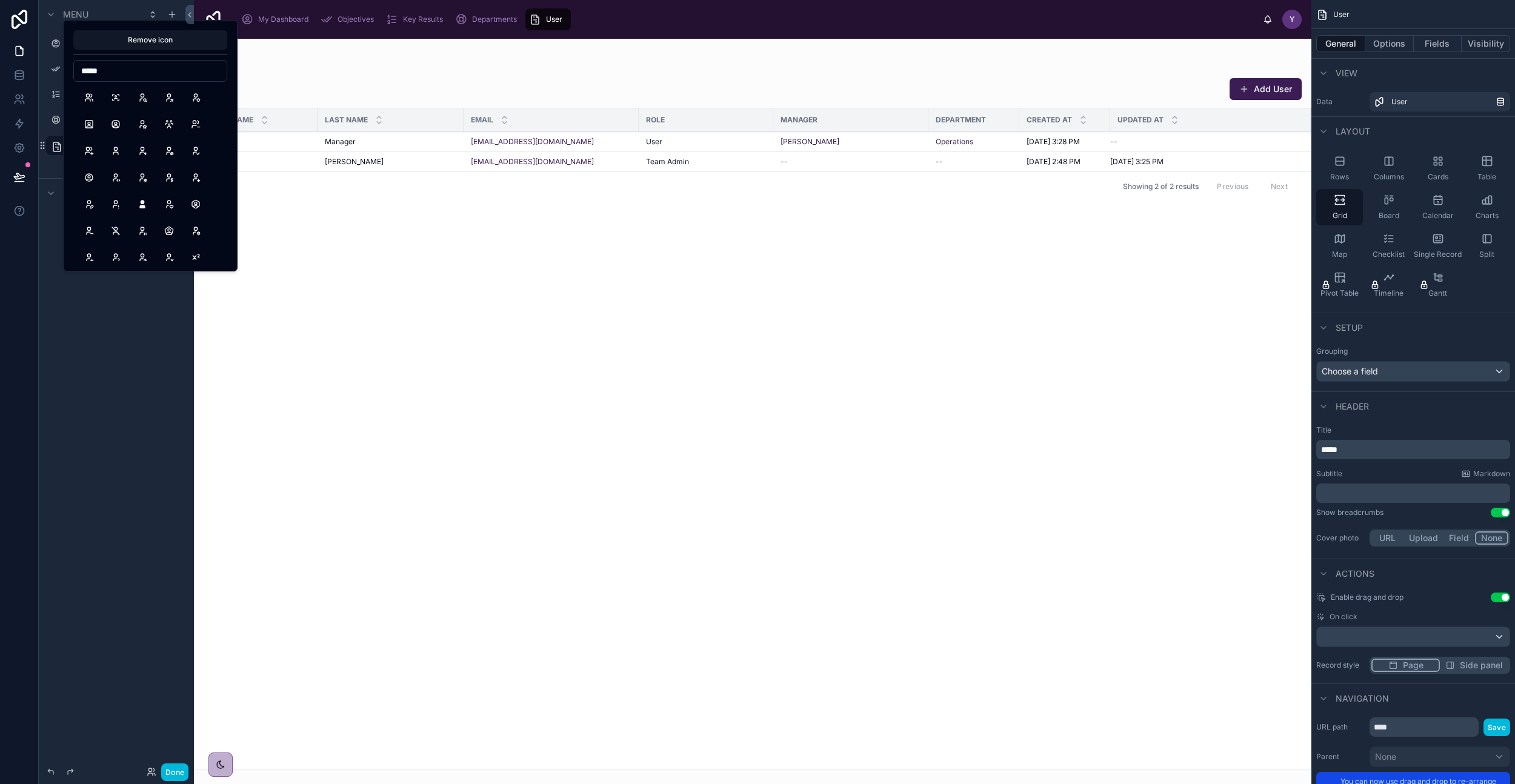
type input "*****"
click at [90, 92] on button "Users" at bounding box center [89, 98] width 22 height 22
click at [341, 300] on div at bounding box center [752, 412] width 1117 height 746
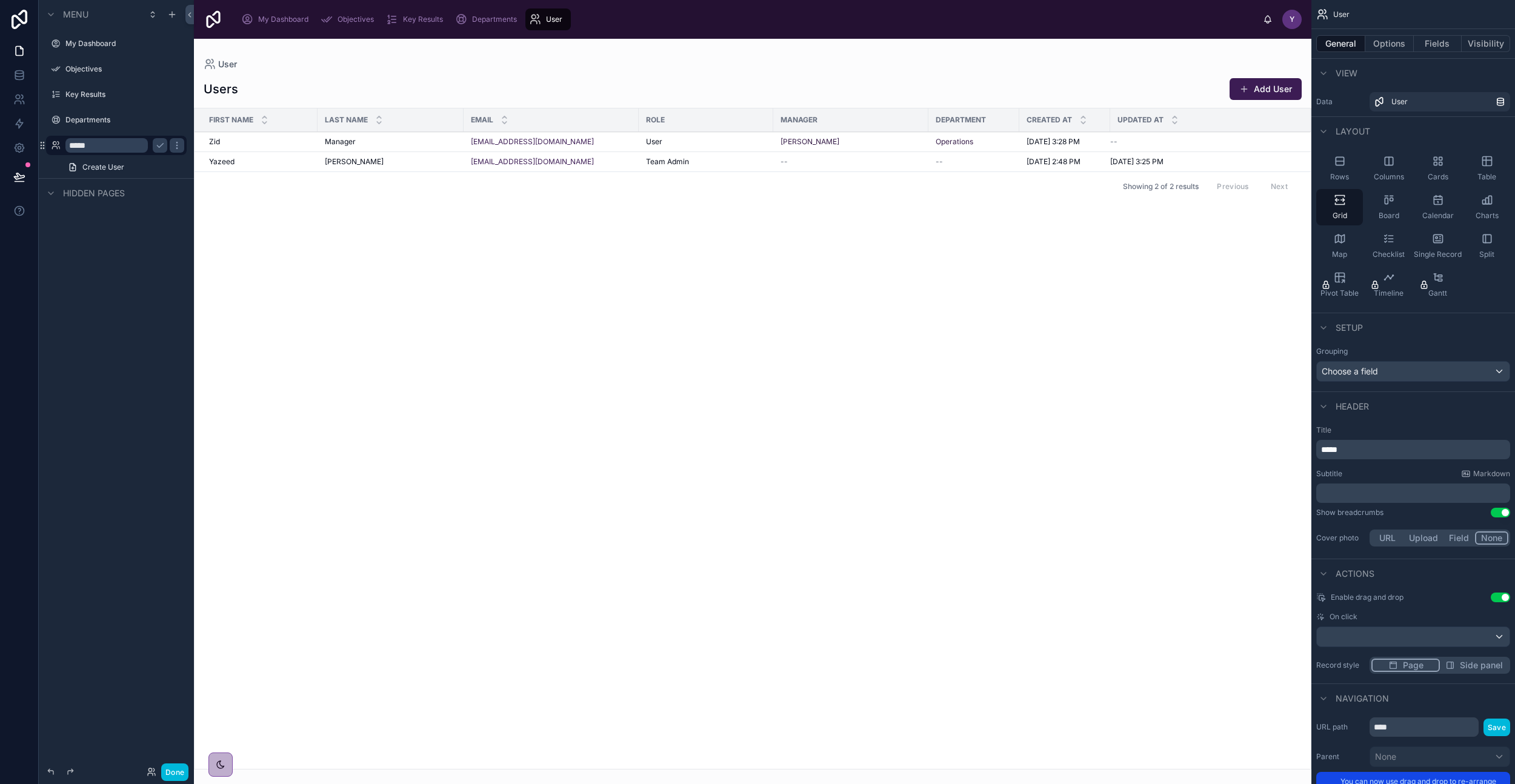
click at [160, 146] on icon "scrollable content" at bounding box center [160, 145] width 10 height 10
click at [1484, 39] on button "Visibility" at bounding box center [1486, 43] width 49 height 17
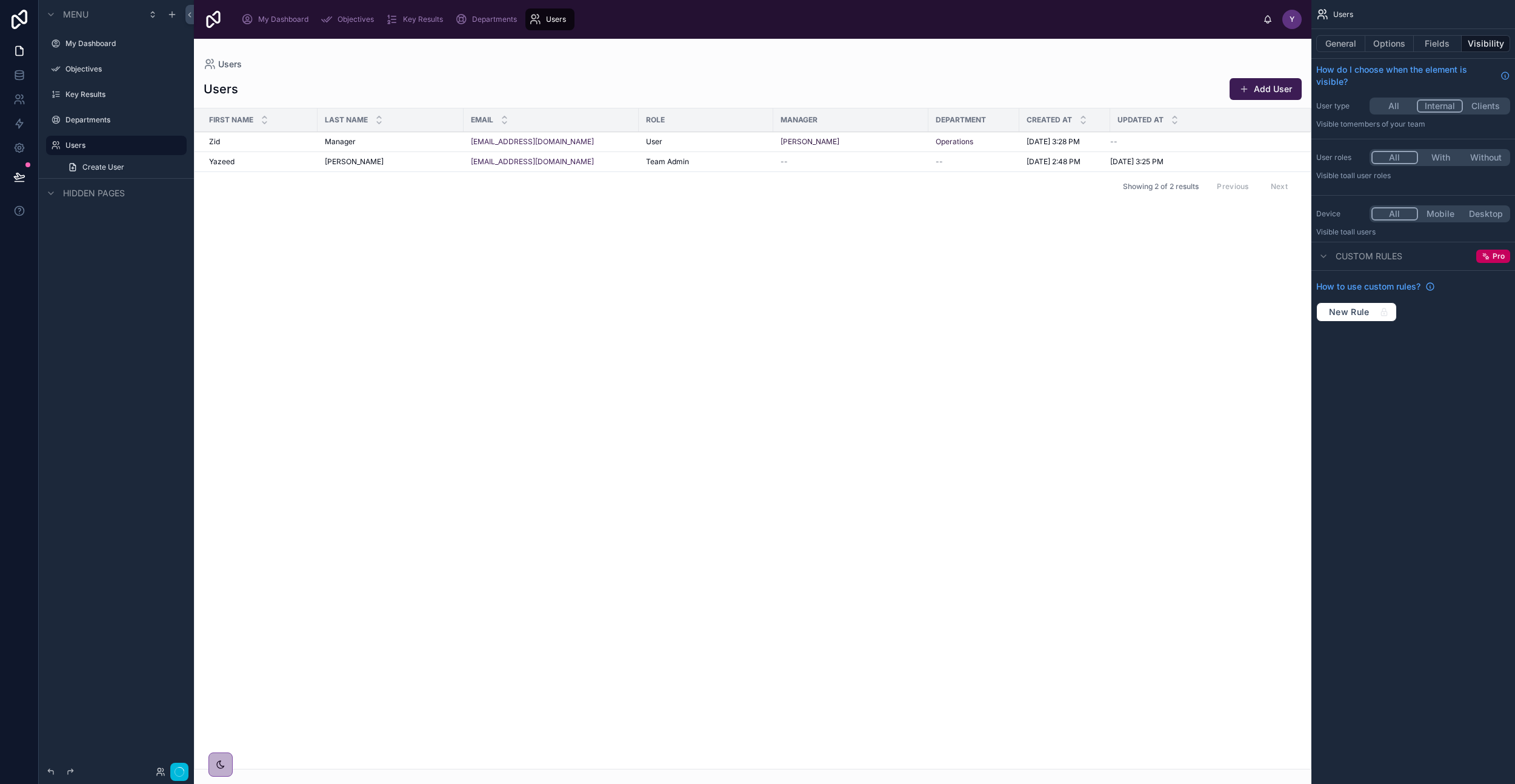
click at [1448, 108] on button "Internal" at bounding box center [1440, 106] width 46 height 13
click at [1438, 161] on button "With" at bounding box center [1441, 158] width 46 height 13
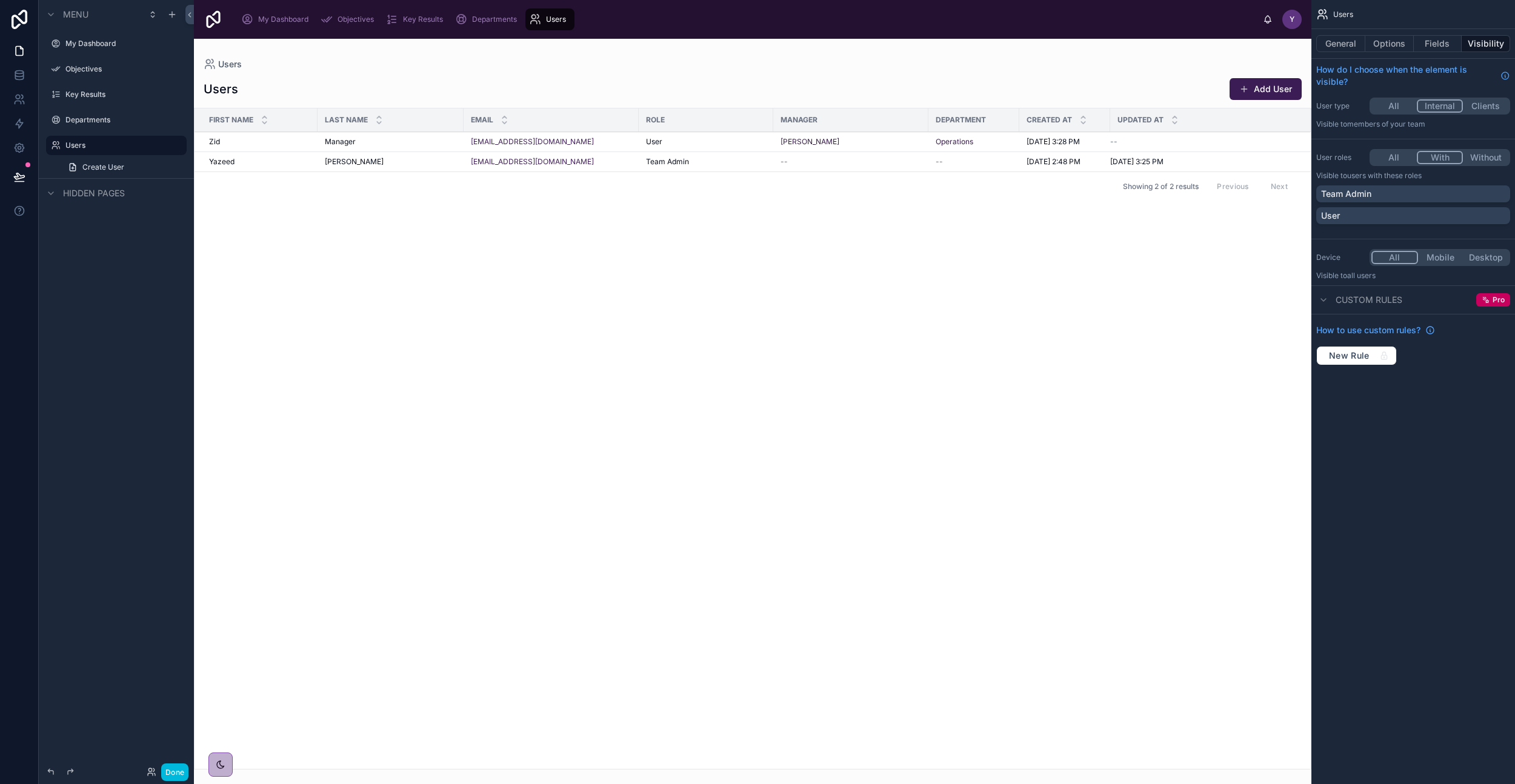
click at [1393, 194] on div "Team Admin" at bounding box center [1413, 194] width 184 height 12
click at [1488, 255] on button "Desktop" at bounding box center [1485, 258] width 46 height 13
click at [7, 183] on button at bounding box center [19, 177] width 27 height 34
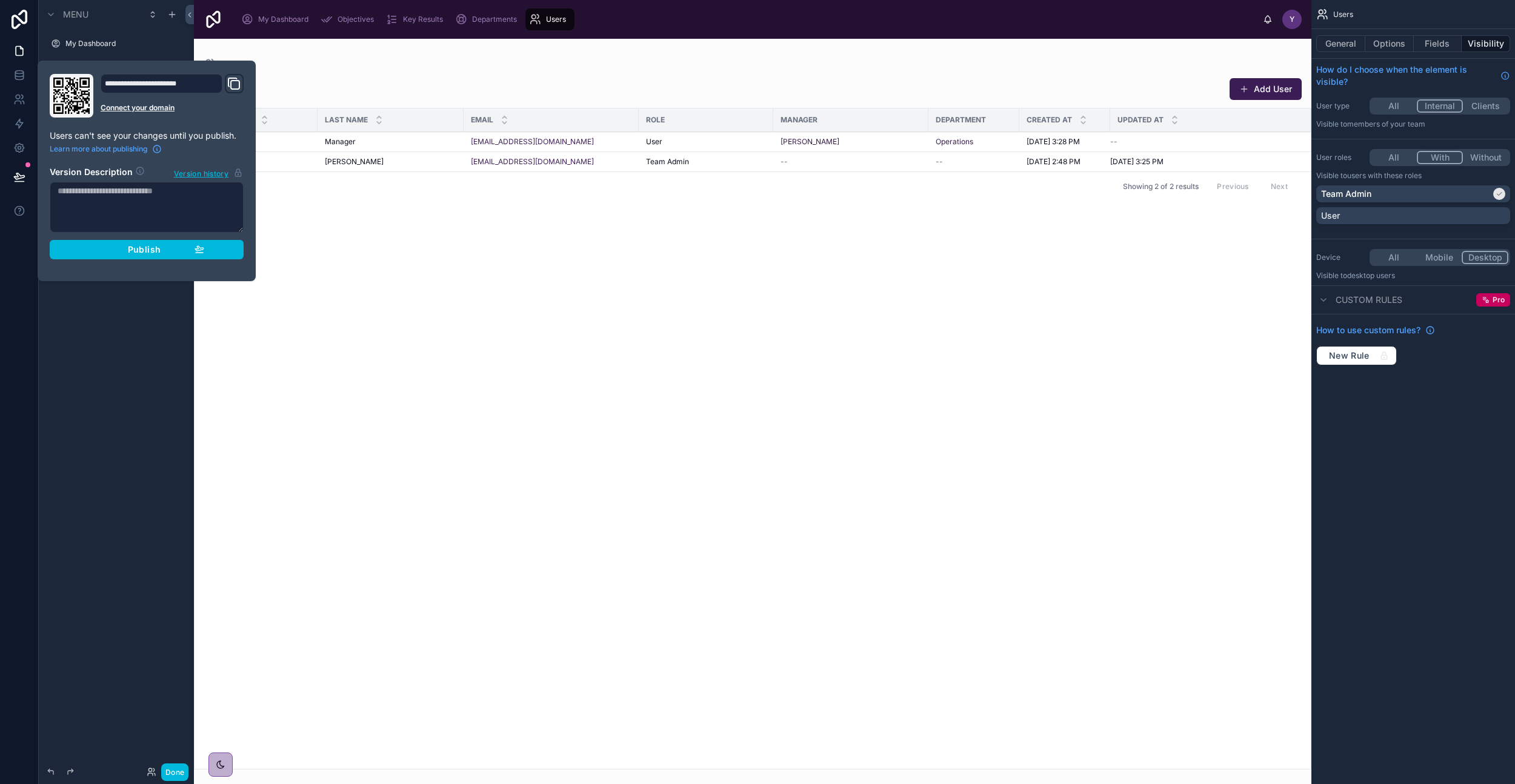
click at [105, 255] on div "Publish" at bounding box center [146, 250] width 115 height 11
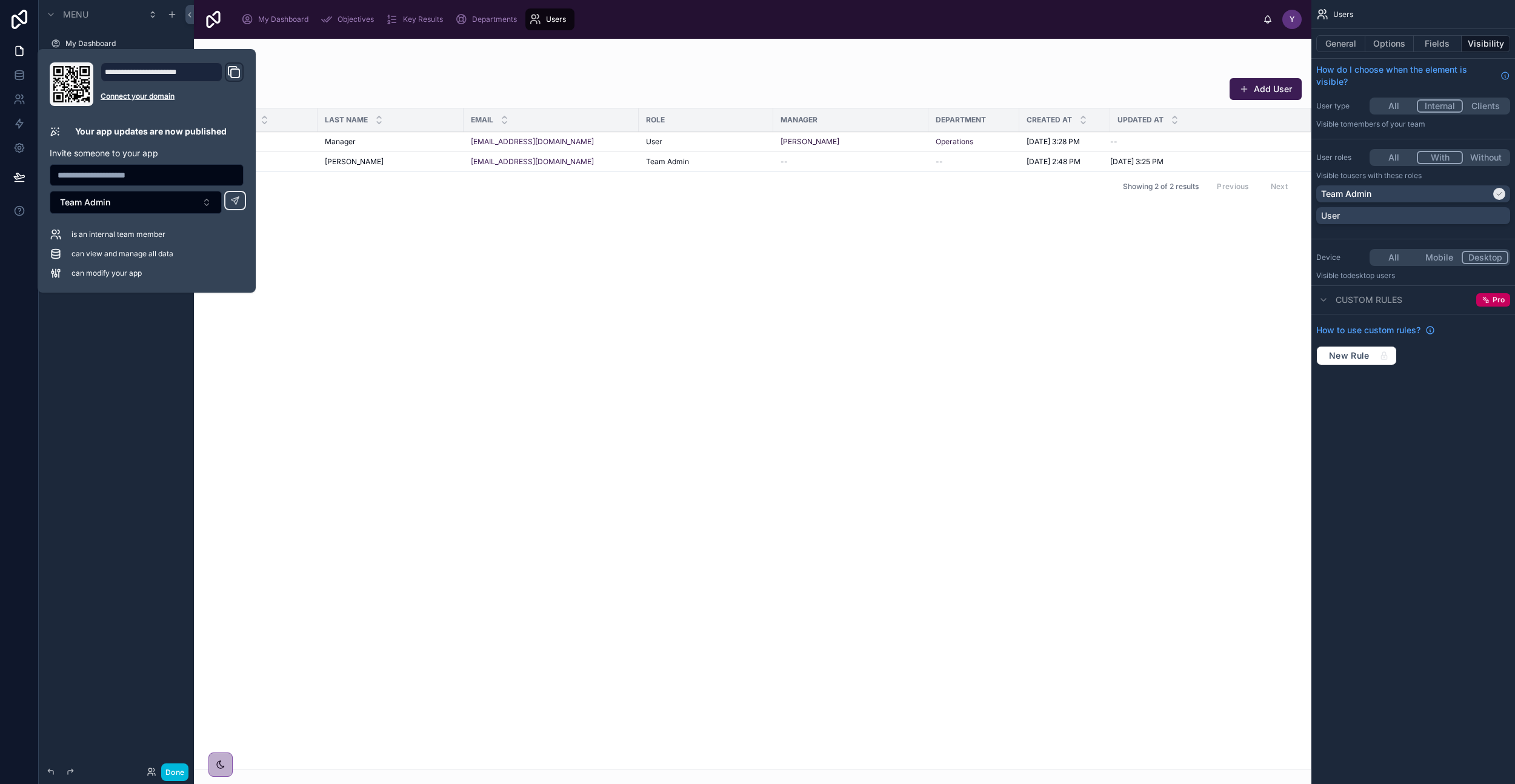
click at [138, 580] on div "Menu My Dashboard Objectives Key Results Departments Users Create User Hidden p…" at bounding box center [116, 385] width 155 height 770
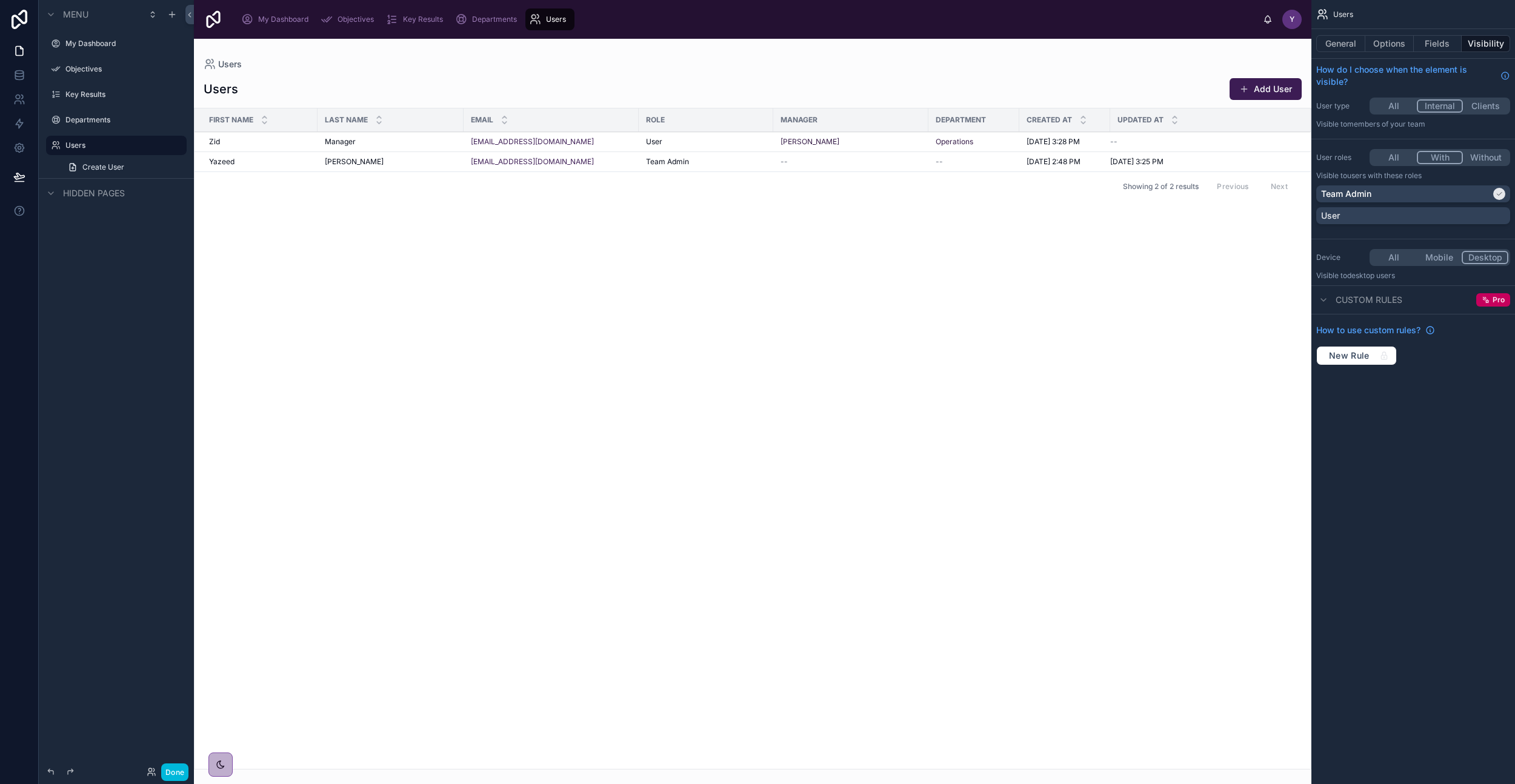
click at [178, 769] on button "Done" at bounding box center [174, 772] width 27 height 18
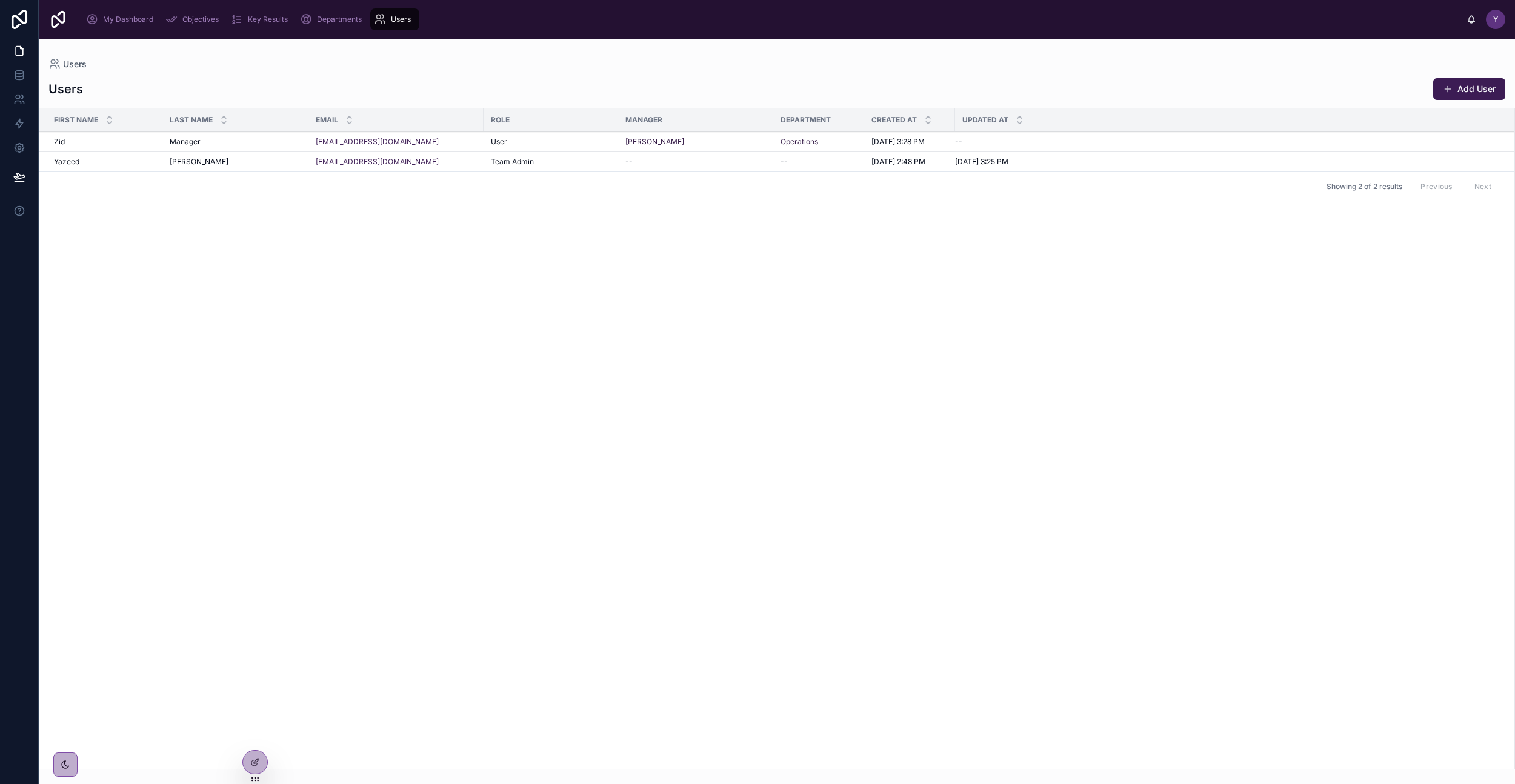
click at [1469, 88] on button "Add User" at bounding box center [1469, 89] width 72 height 22
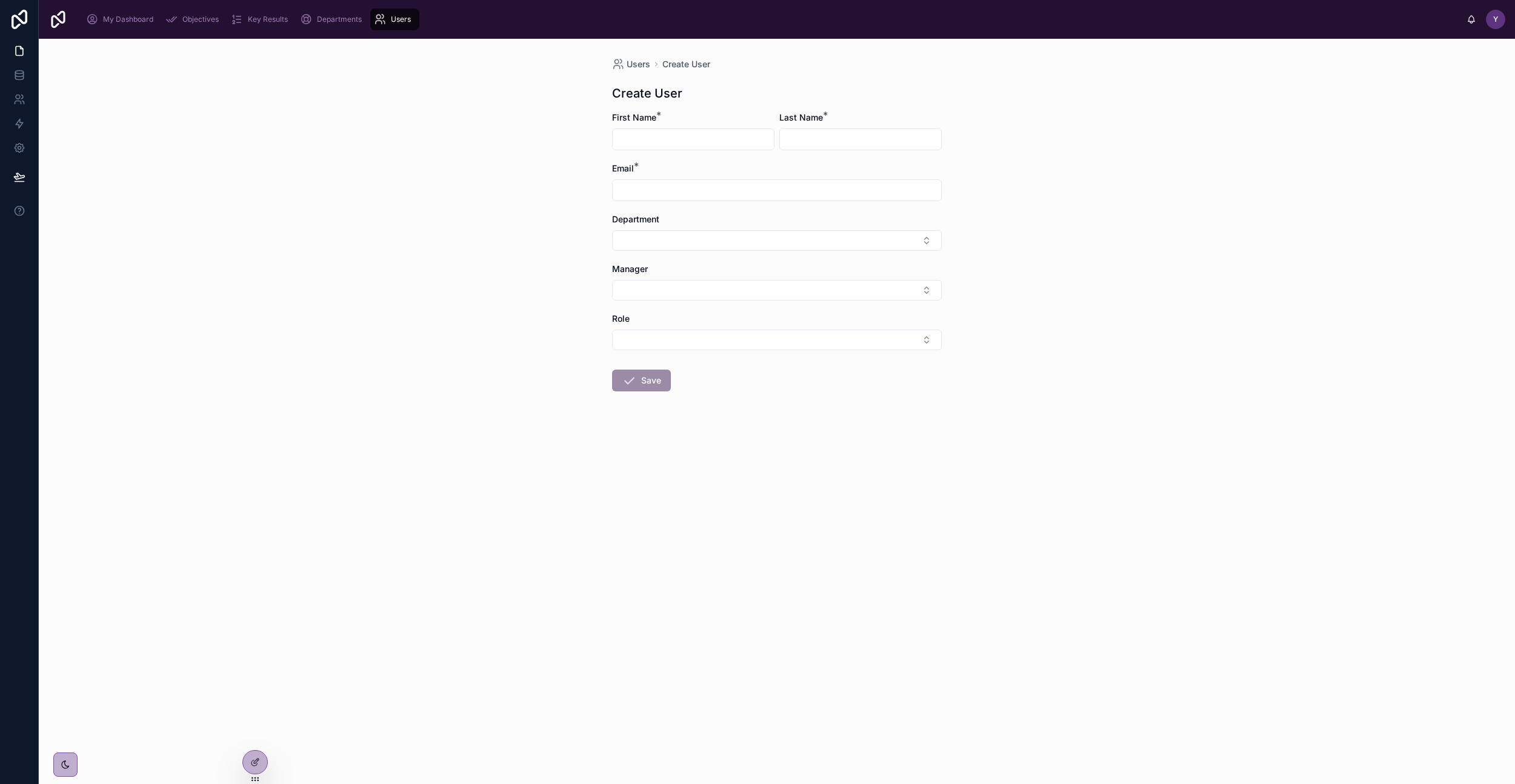
click at [635, 63] on span "Users" at bounding box center [638, 64] width 24 height 12
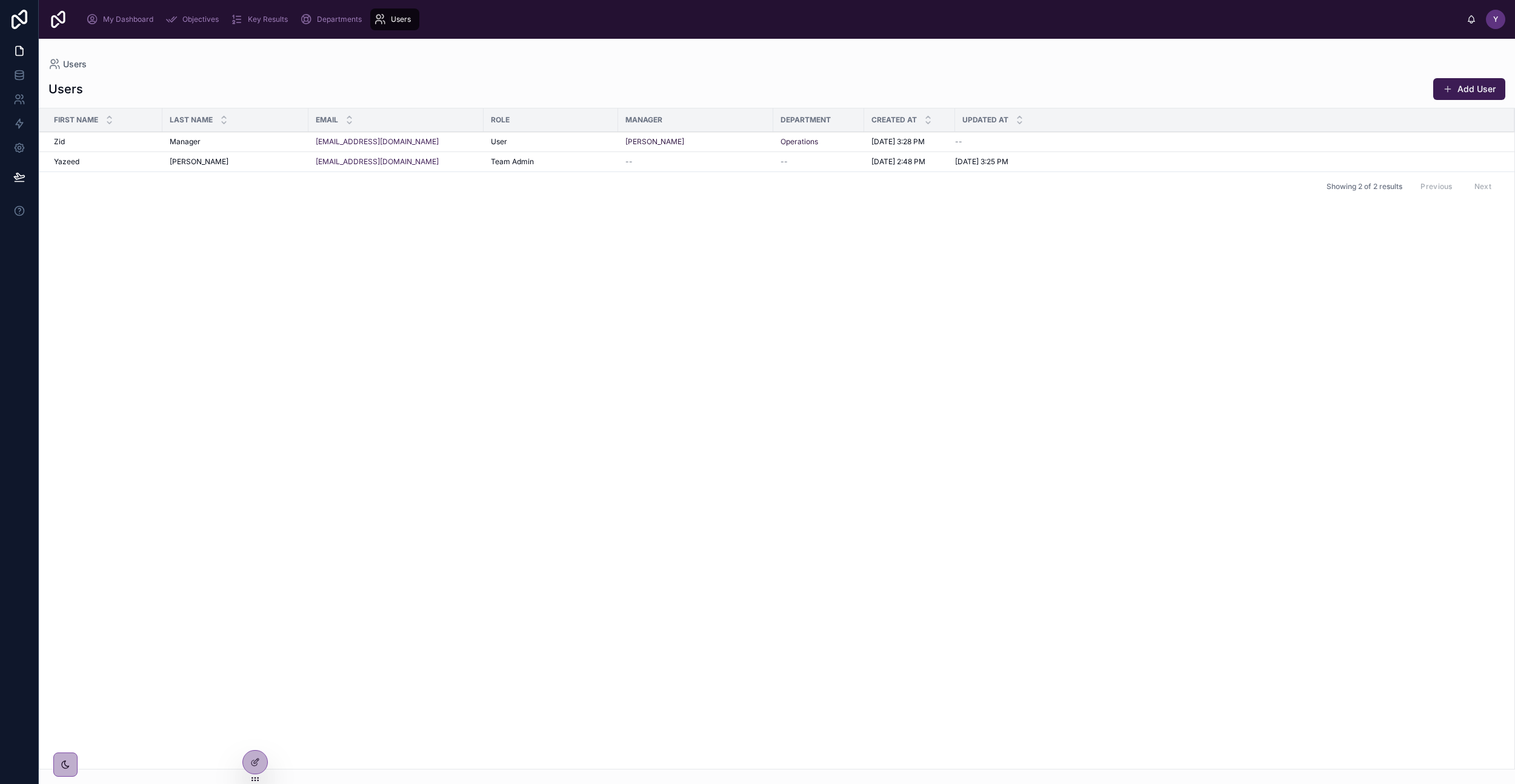
click at [250, 764] on icon at bounding box center [255, 762] width 10 height 10
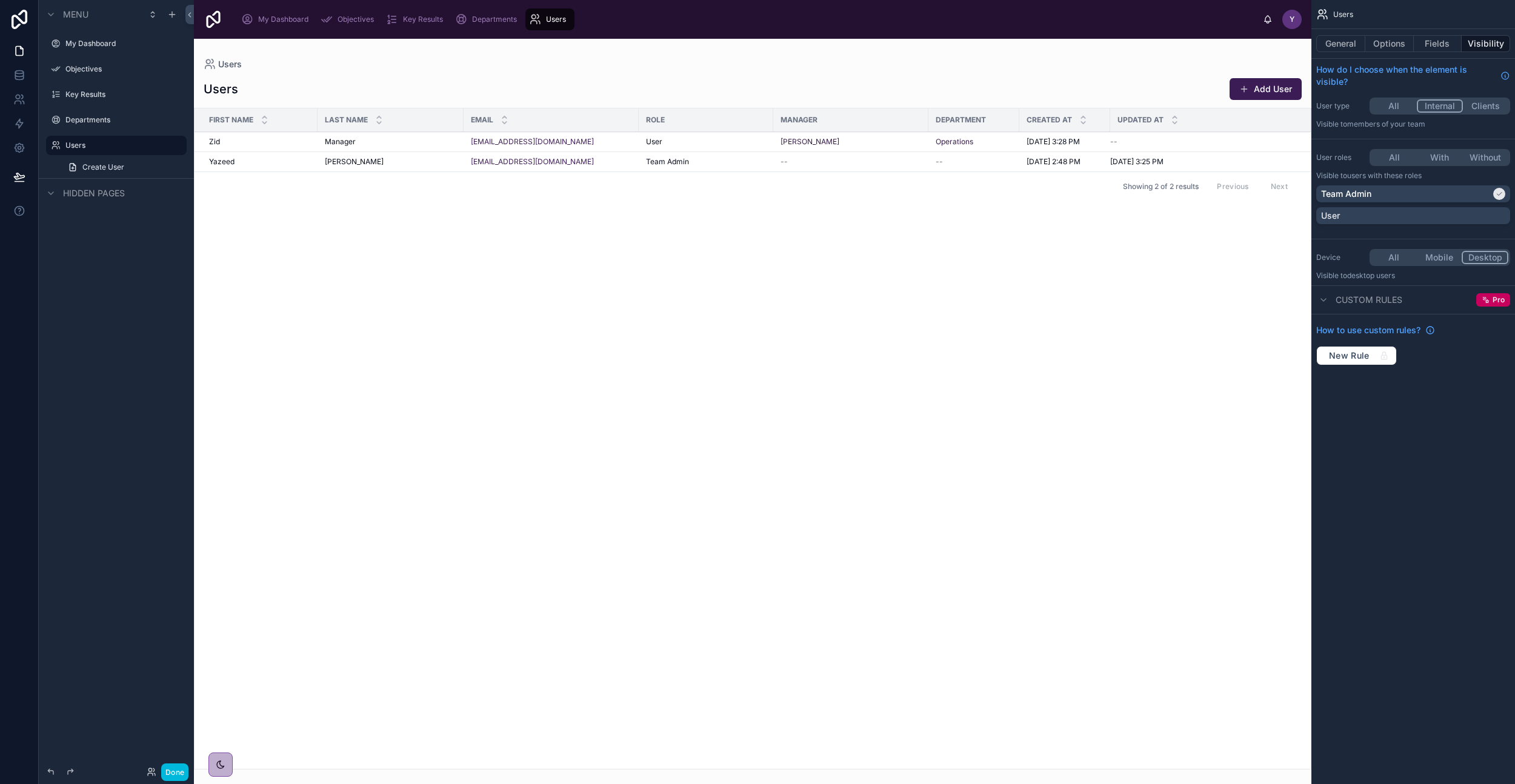
click at [1348, 46] on button "General" at bounding box center [1341, 43] width 49 height 17
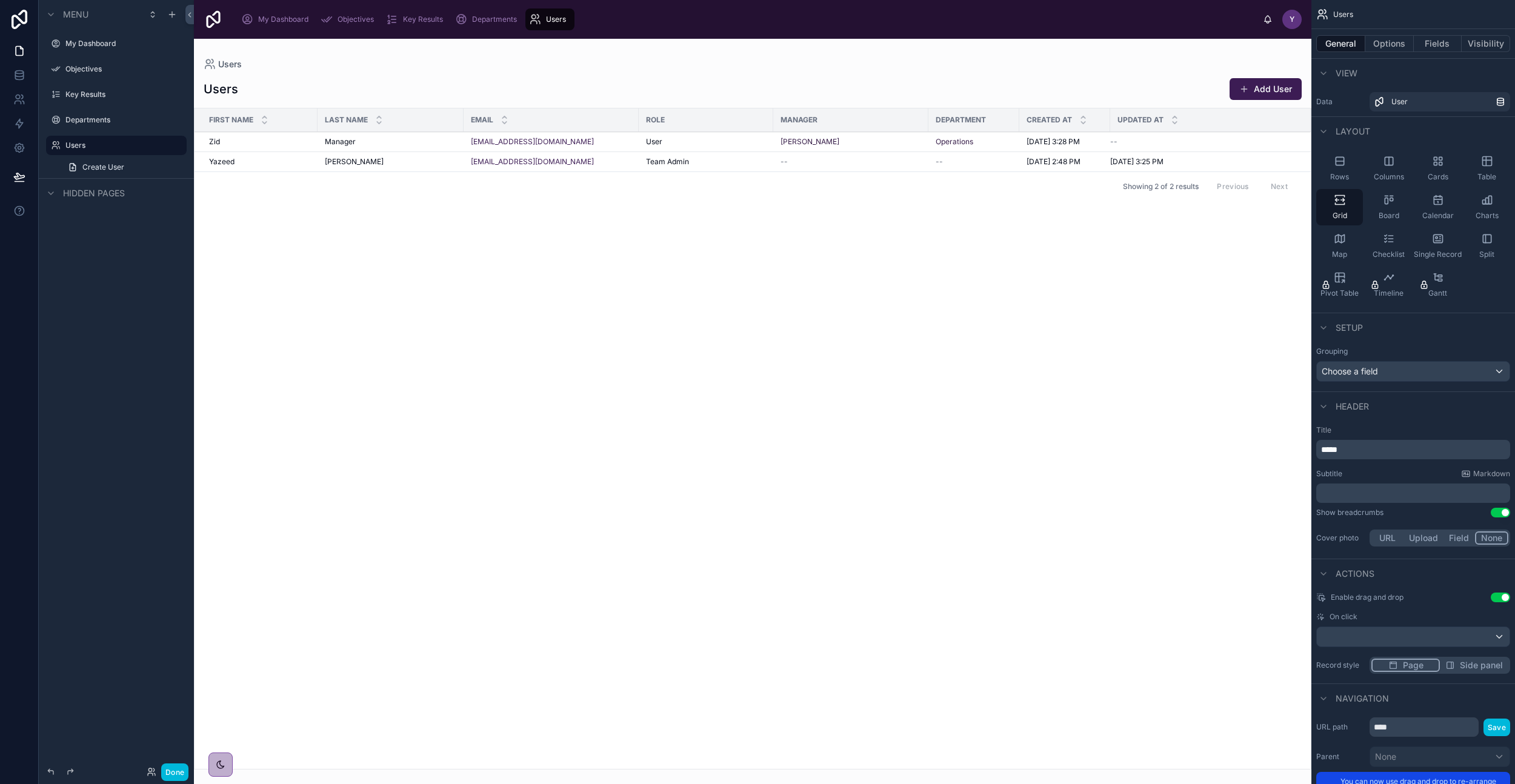
scroll to position [90, 0]
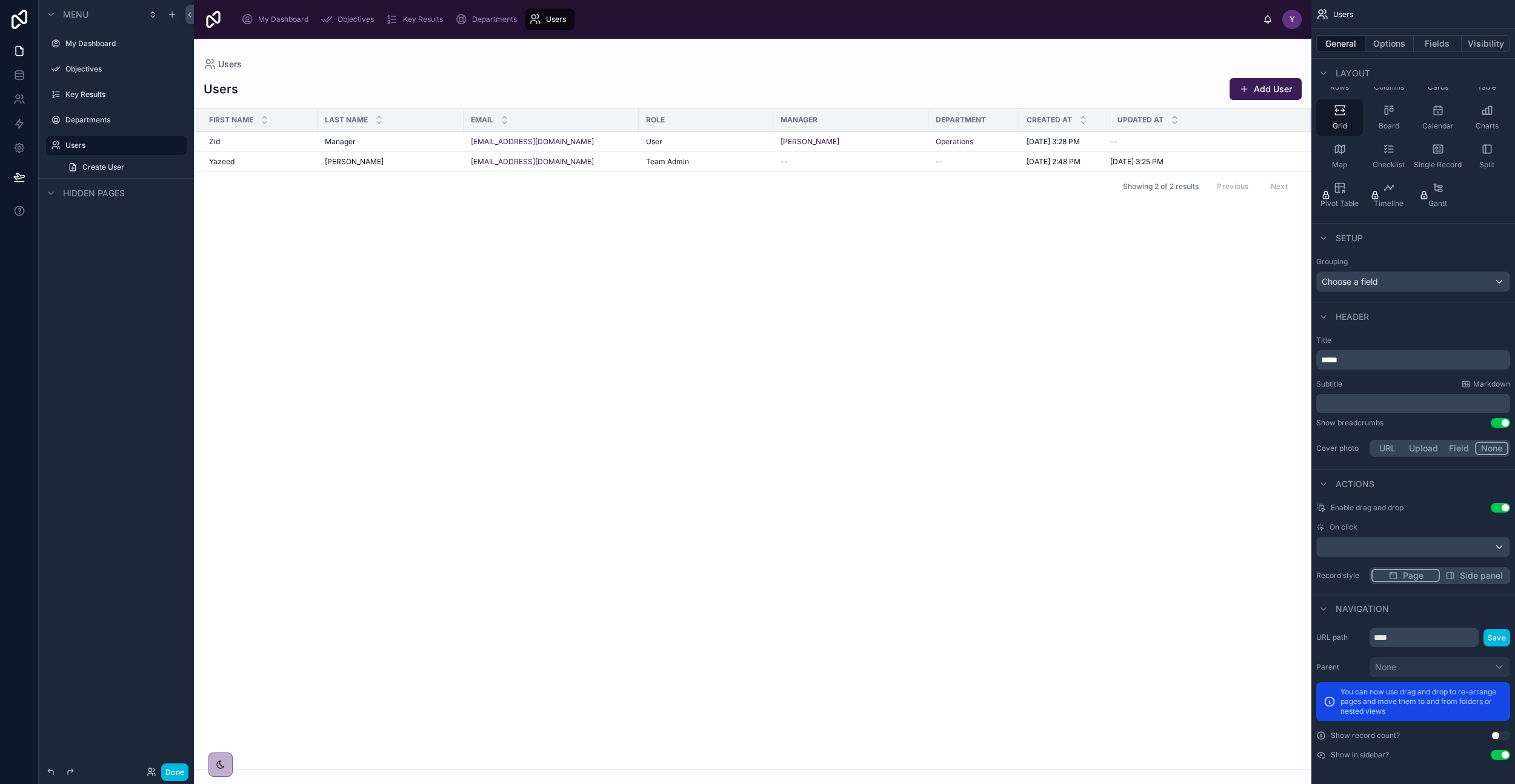
click at [1388, 43] on button "Options" at bounding box center [1390, 43] width 49 height 17
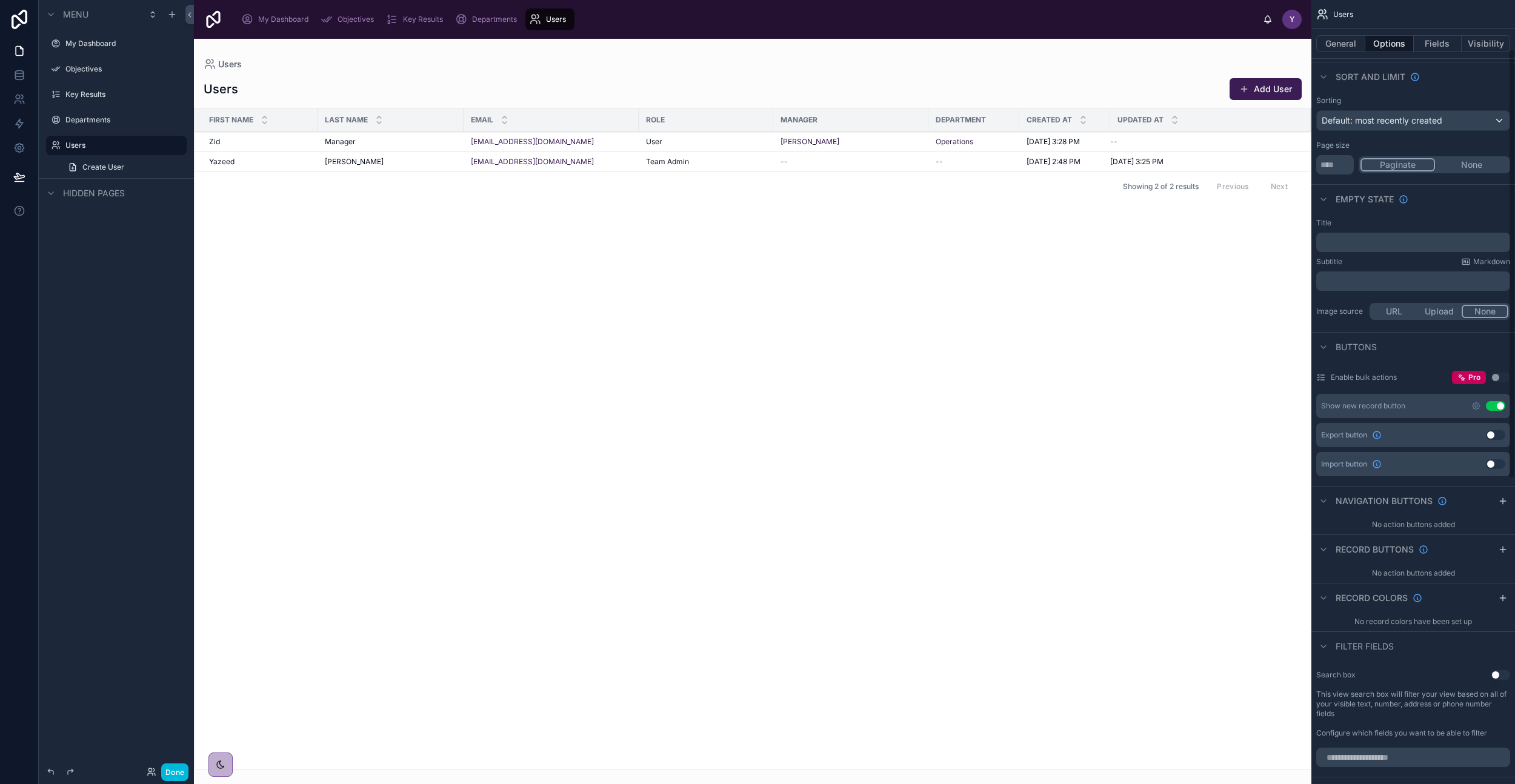
click at [1499, 462] on button "Use setting" at bounding box center [1496, 464] width 19 height 10
click at [1474, 463] on icon "scrollable content" at bounding box center [1477, 465] width 7 height 7
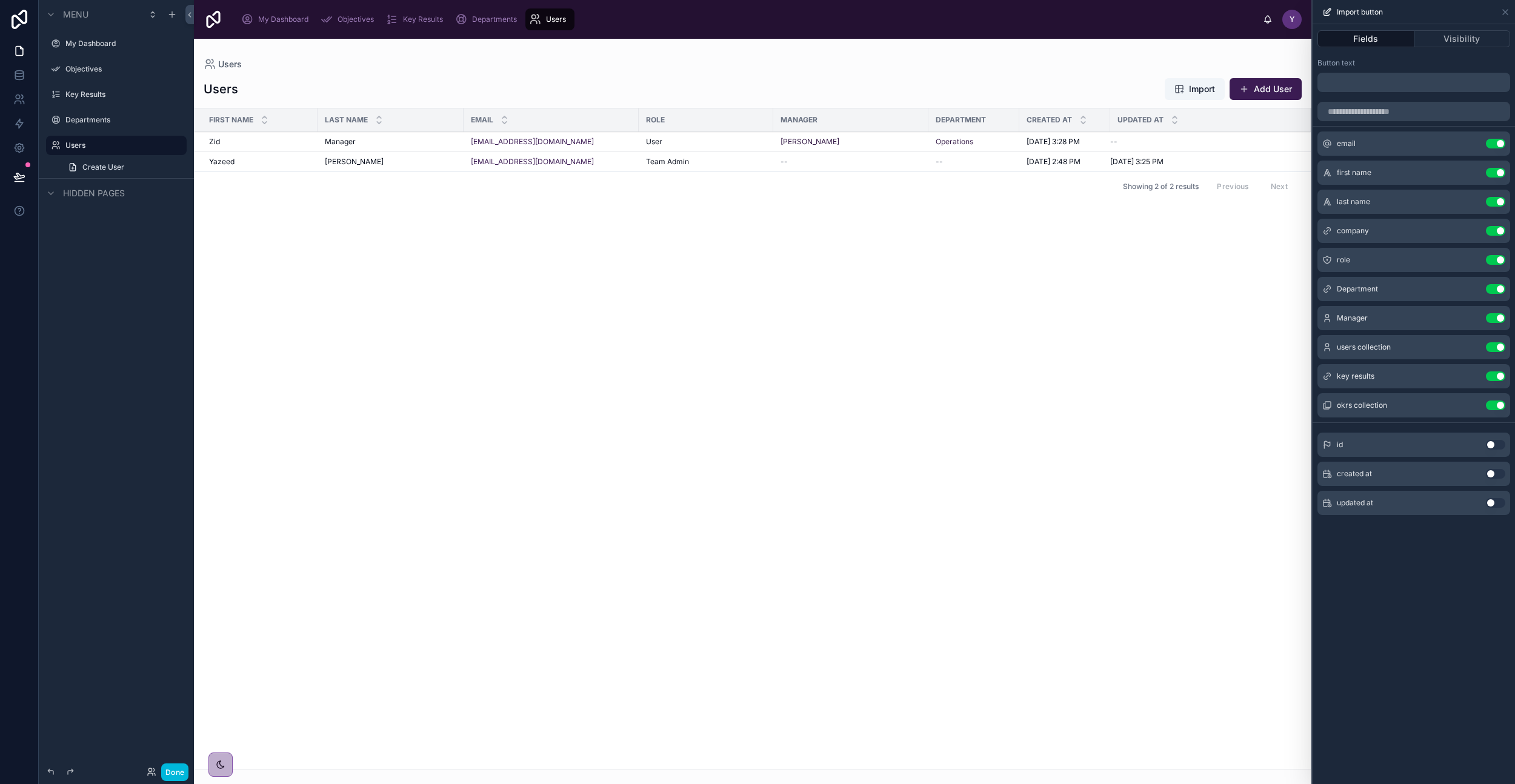
click at [1491, 232] on button "Use setting" at bounding box center [1496, 230] width 19 height 10
click at [1498, 232] on button "Use setting" at bounding box center [1496, 230] width 19 height 10
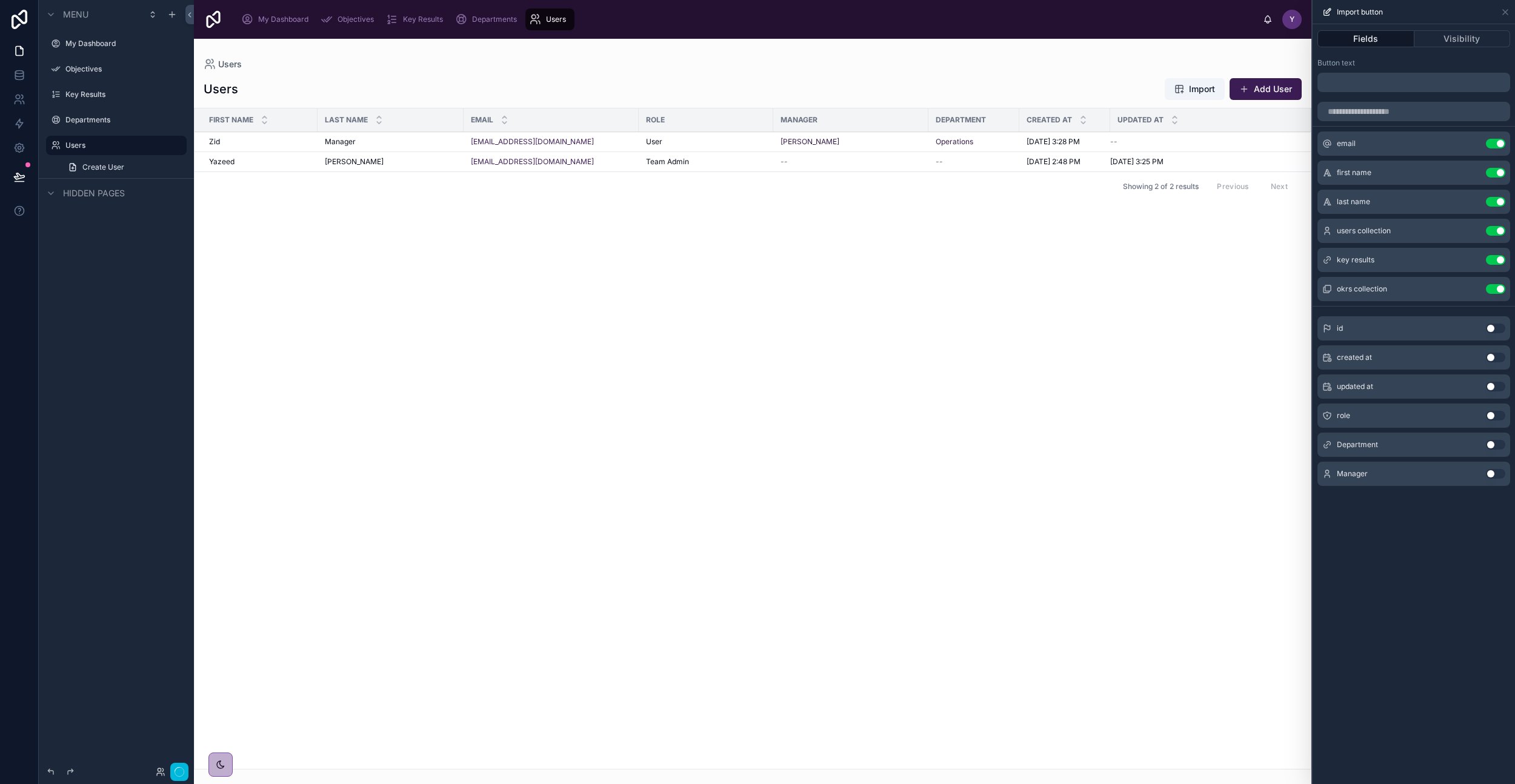
click at [1498, 232] on button "Use setting" at bounding box center [1496, 230] width 19 height 10
click at [1497, 327] on button "Use setting" at bounding box center [1496, 328] width 19 height 10
click at [1496, 389] on button "Use setting" at bounding box center [1496, 386] width 19 height 10
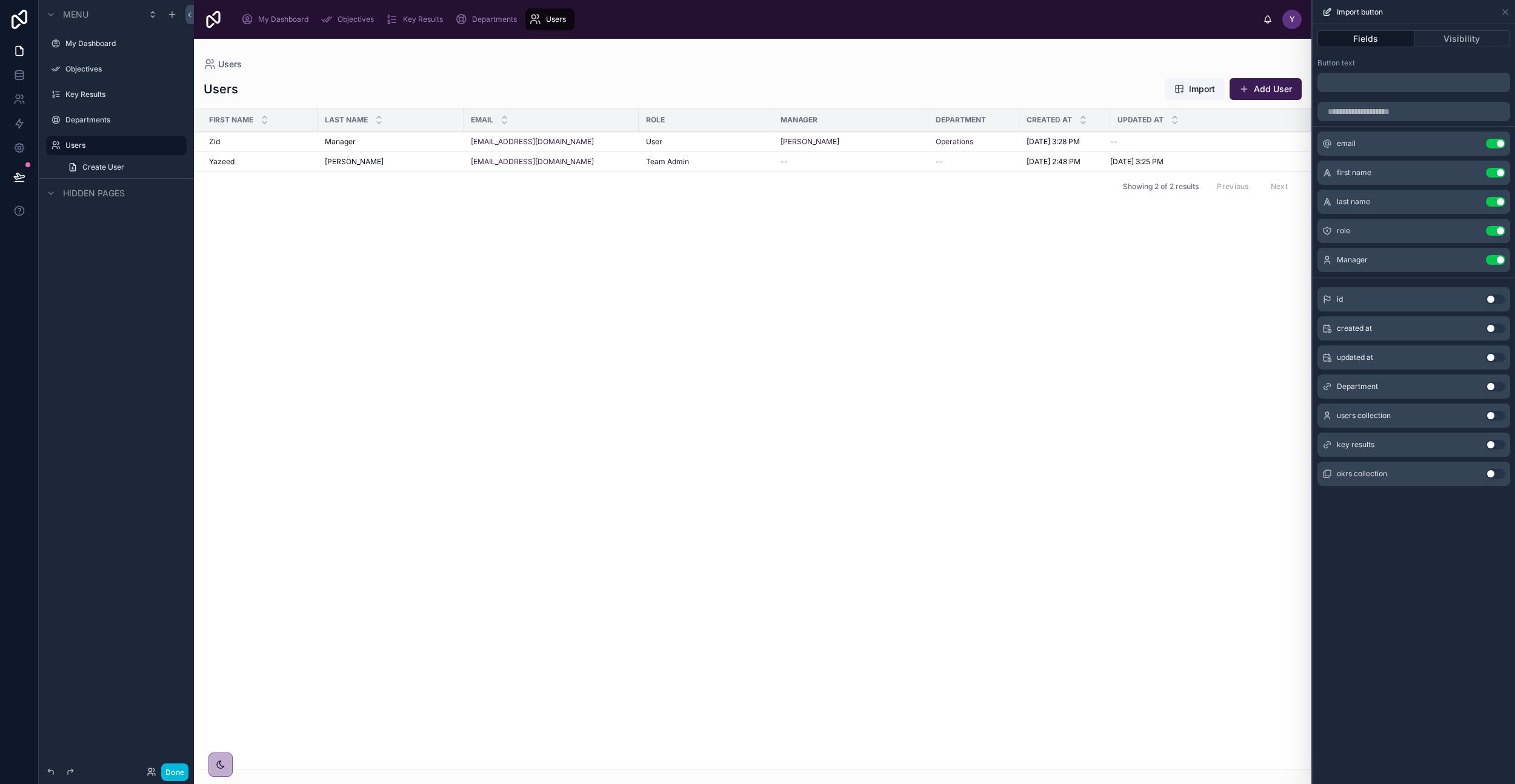
click at [1495, 386] on button "Use setting" at bounding box center [1496, 386] width 19 height 10
click at [179, 767] on button "Done" at bounding box center [174, 772] width 27 height 18
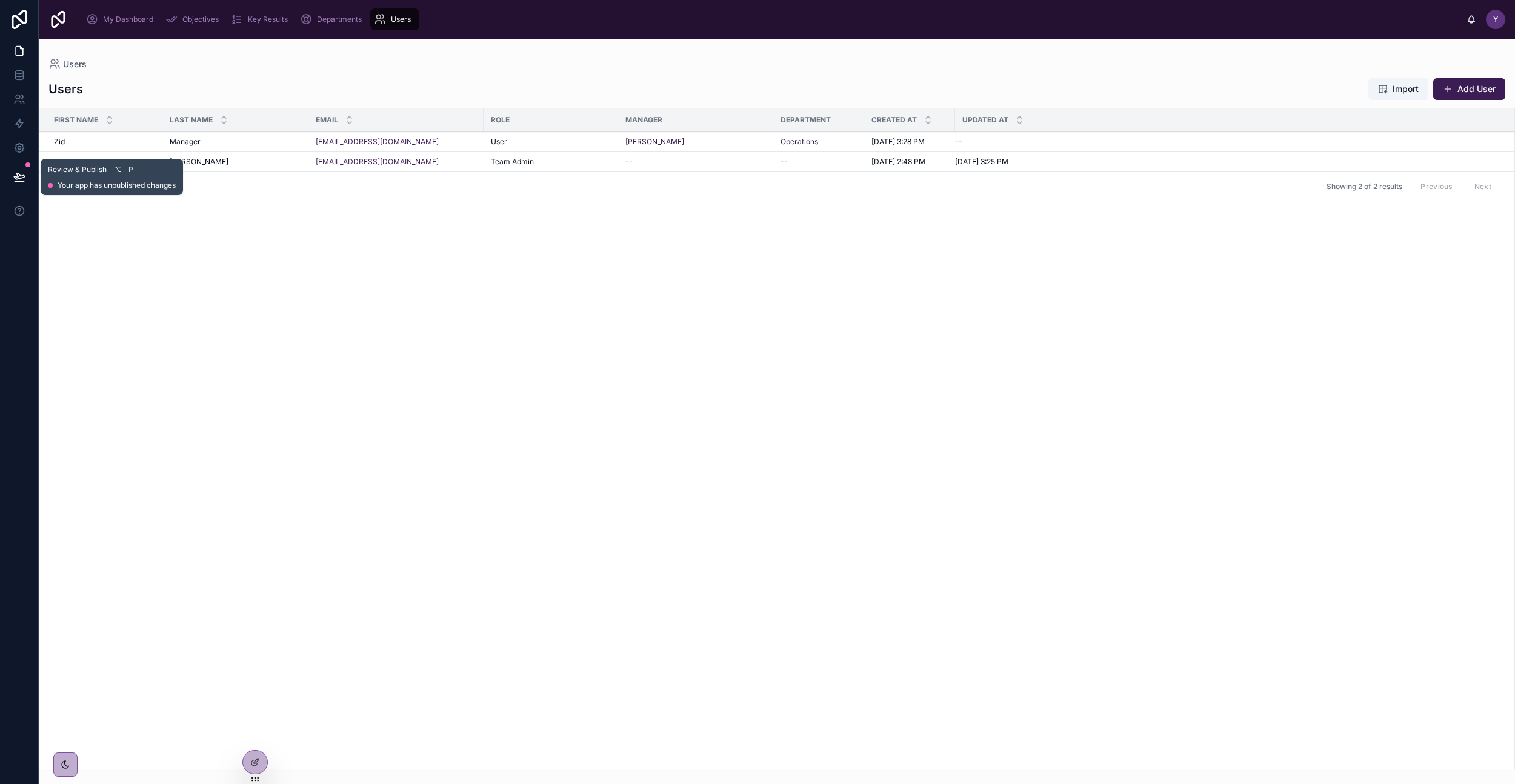
click at [24, 172] on icon at bounding box center [19, 177] width 12 height 12
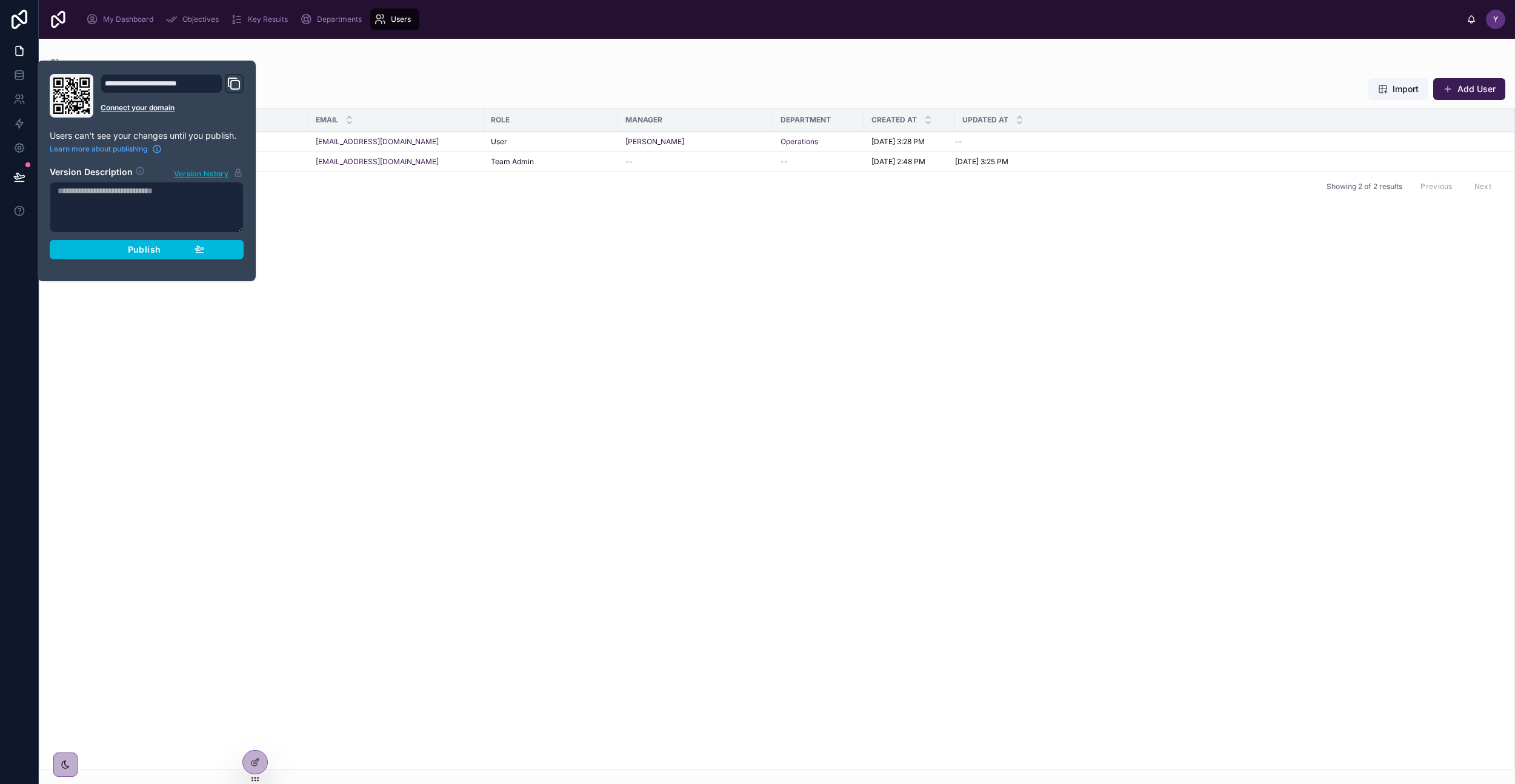
click at [139, 252] on span "Publish" at bounding box center [144, 250] width 32 height 11
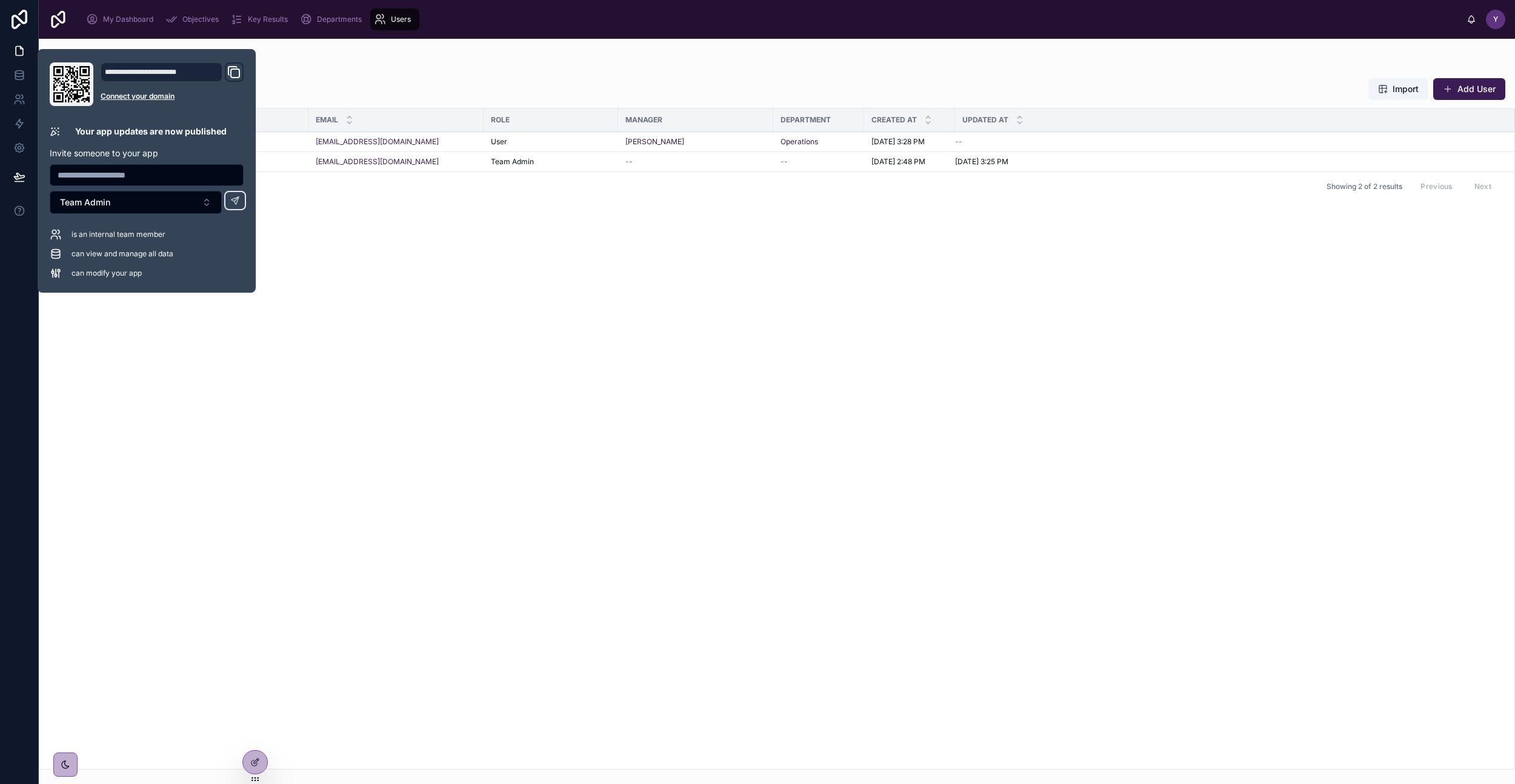
click at [322, 270] on div "First name Last name Email Role Manager Department Created at Updated at Zid Zi…" at bounding box center [777, 438] width 1475 height 660
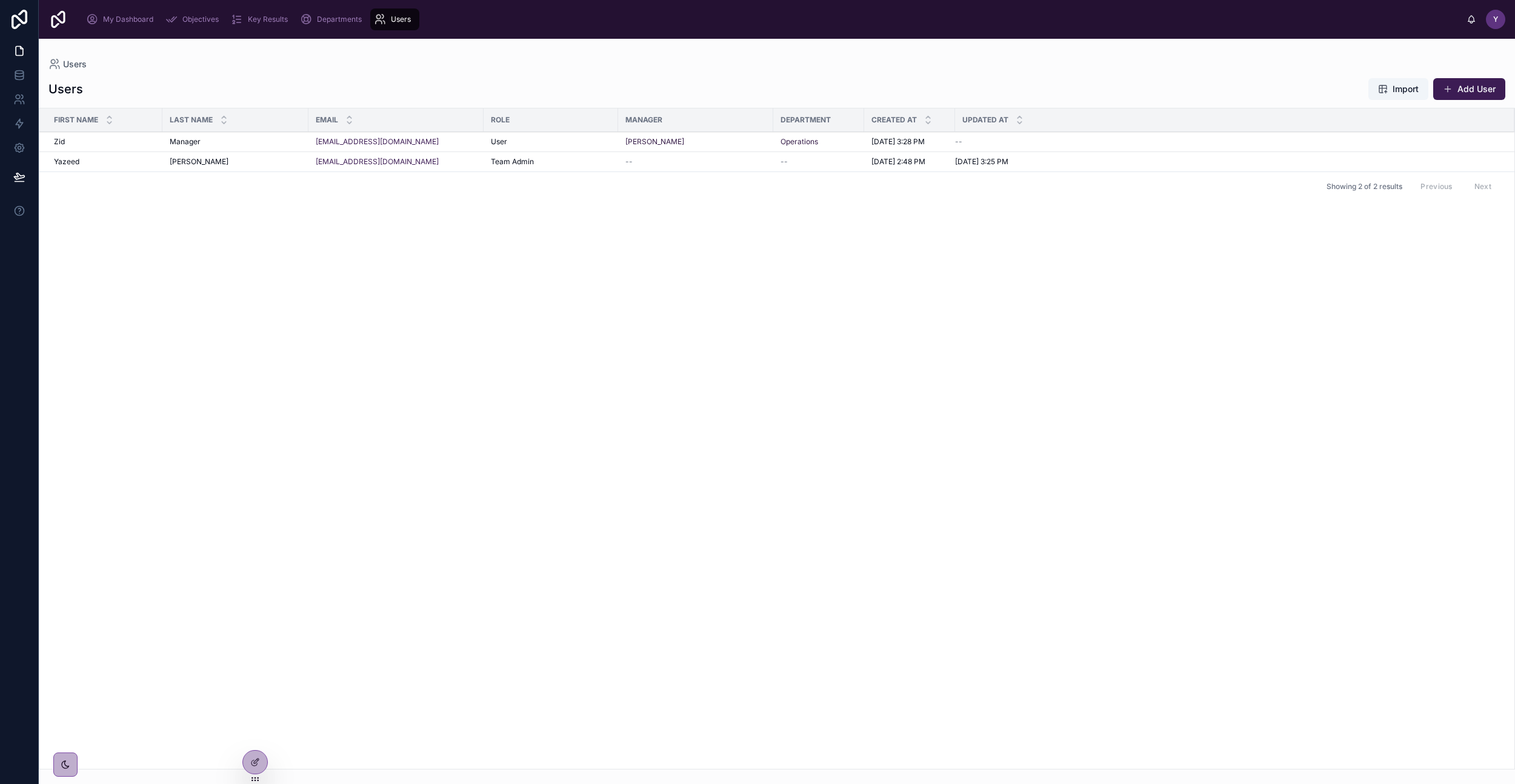
click at [1494, 84] on button "Add User" at bounding box center [1469, 89] width 72 height 22
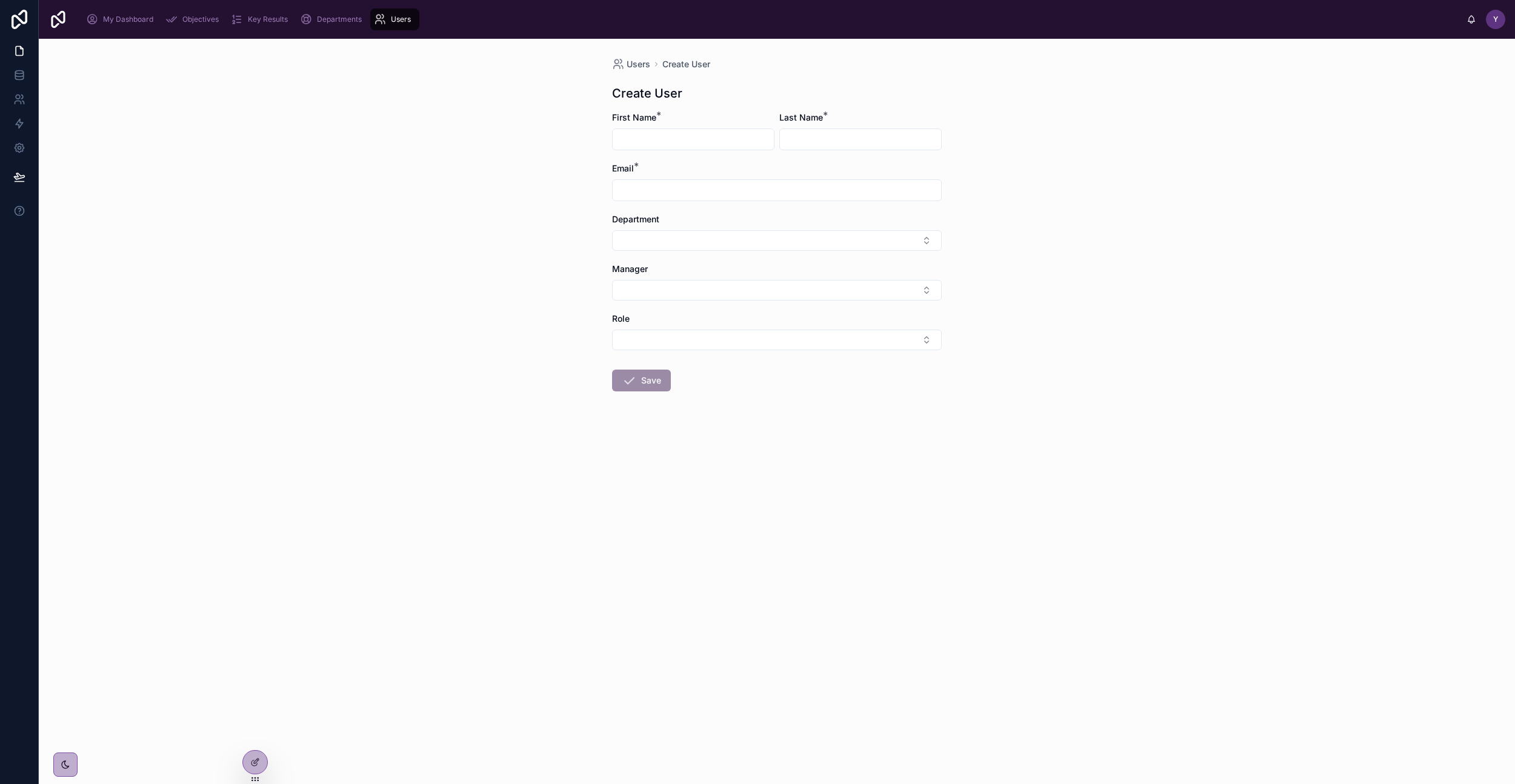
click at [777, 287] on button "Select Button" at bounding box center [777, 290] width 330 height 21
click at [436, 295] on div "Users Create User Create User First Name * Last Name * Email * Department Manag…" at bounding box center [777, 412] width 1477 height 746
click at [635, 66] on span "Users" at bounding box center [638, 64] width 24 height 12
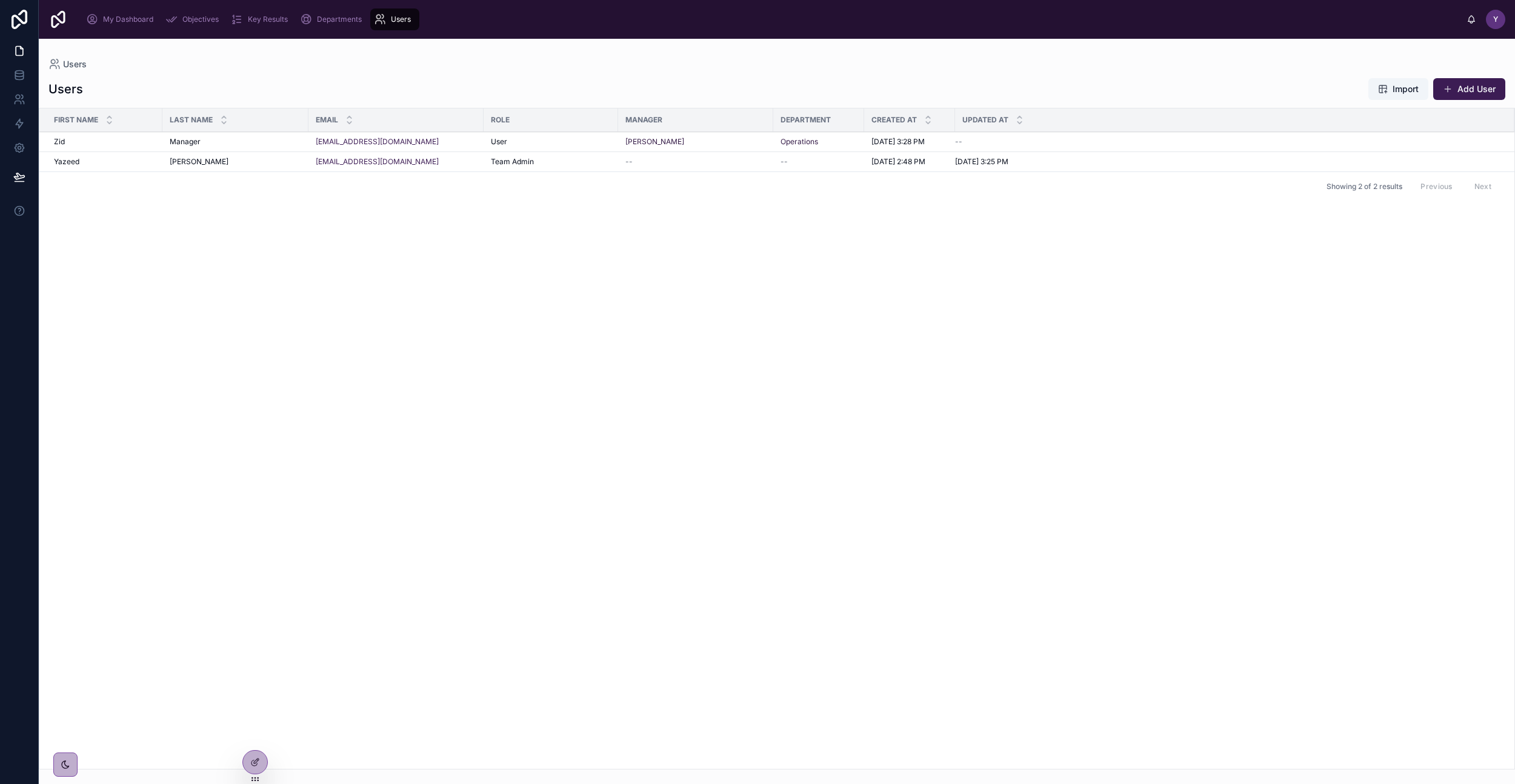
click at [183, 20] on span "Objectives" at bounding box center [200, 19] width 36 height 10
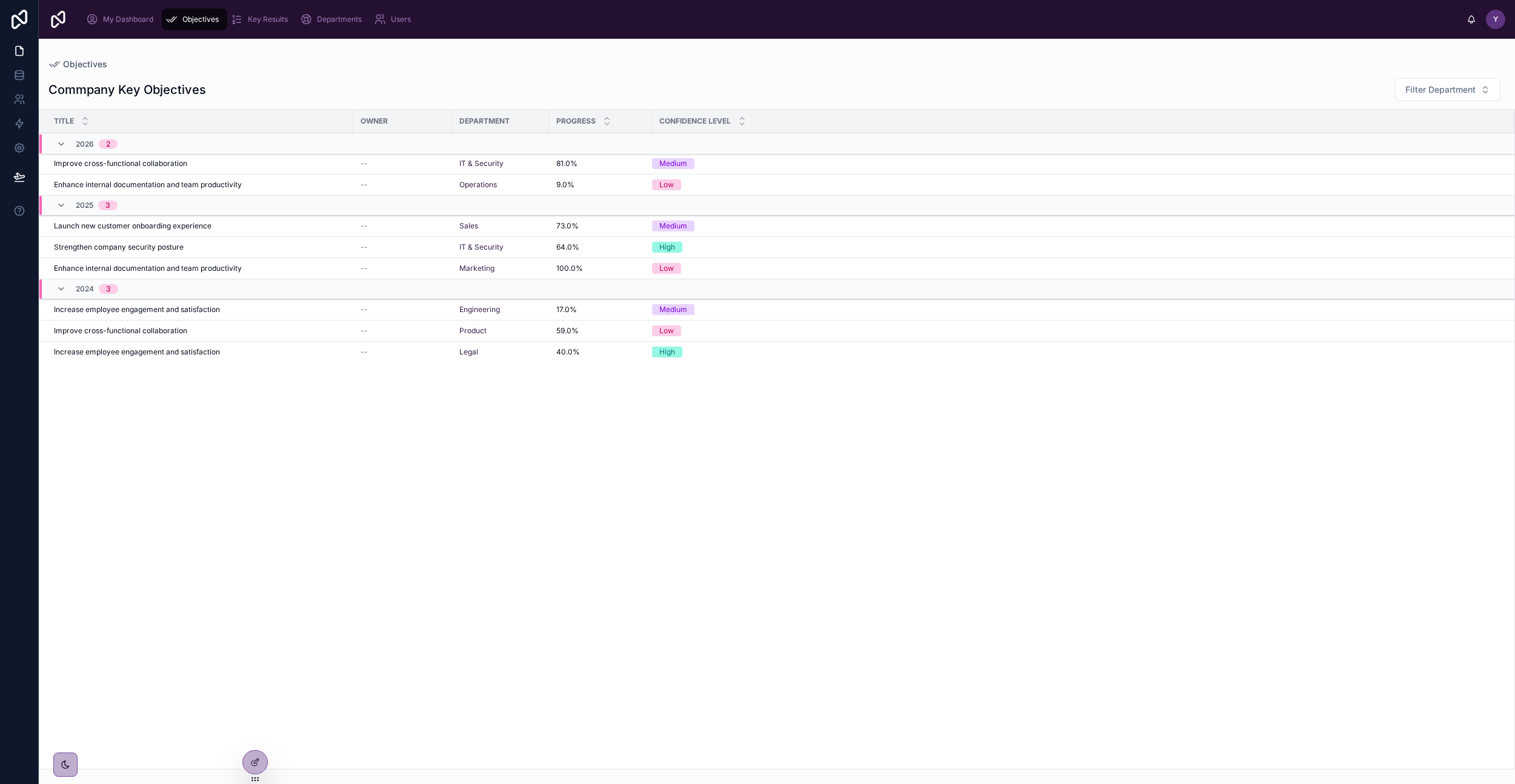
click at [389, 22] on div "Users" at bounding box center [395, 19] width 42 height 19
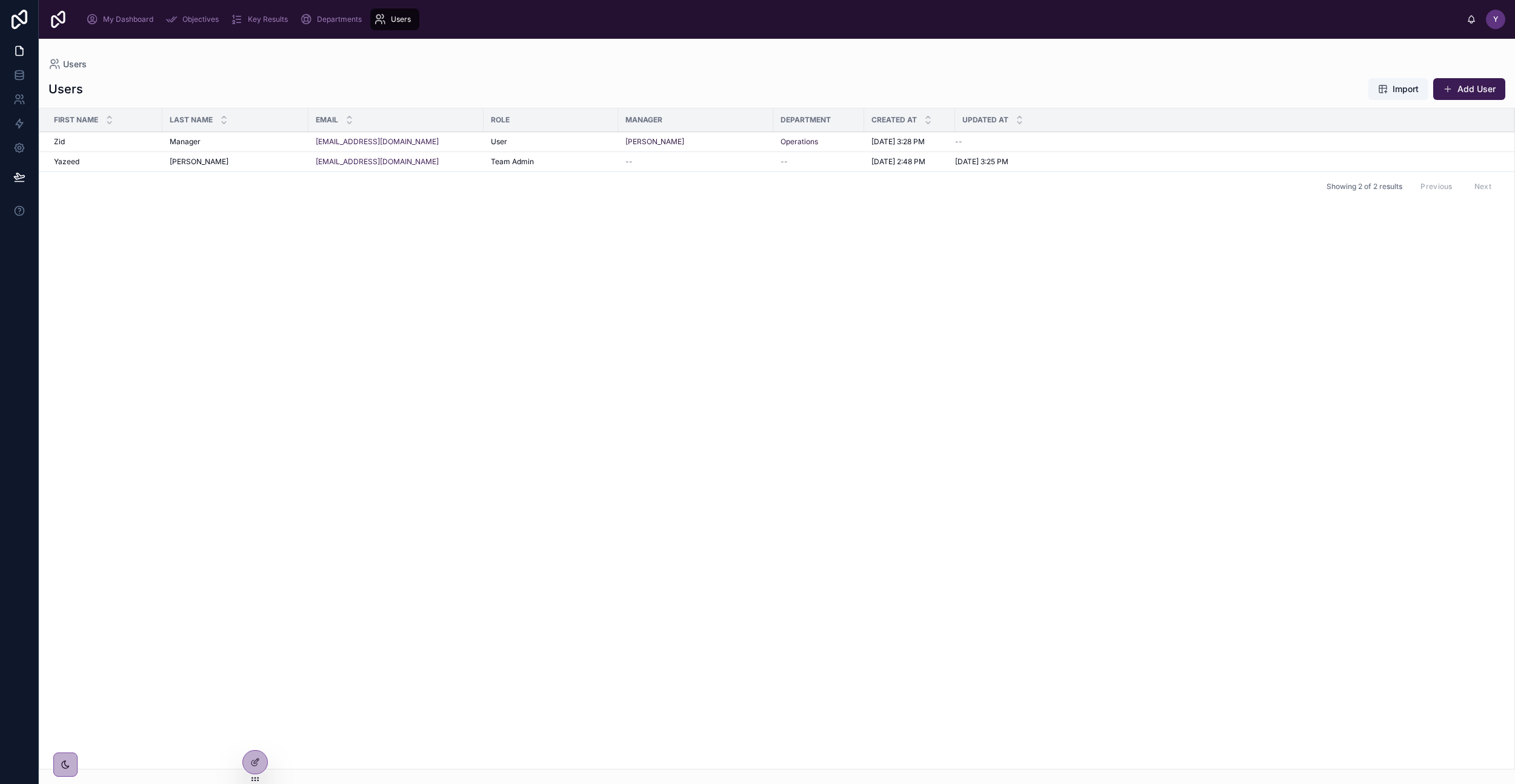
click at [242, 770] on div at bounding box center [255, 767] width 26 height 34
click at [249, 763] on div at bounding box center [255, 762] width 24 height 23
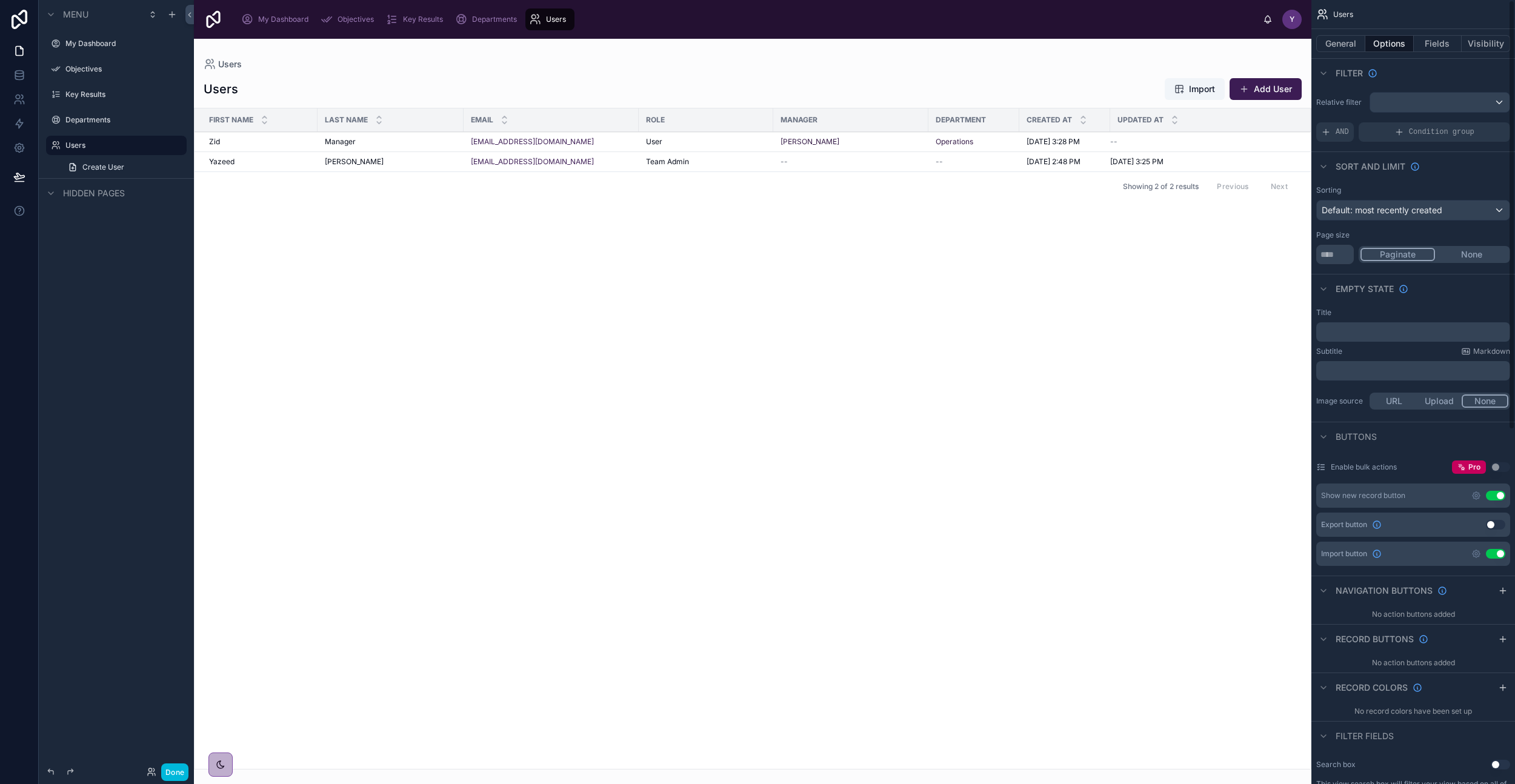
click at [1338, 40] on button "General" at bounding box center [1341, 43] width 49 height 17
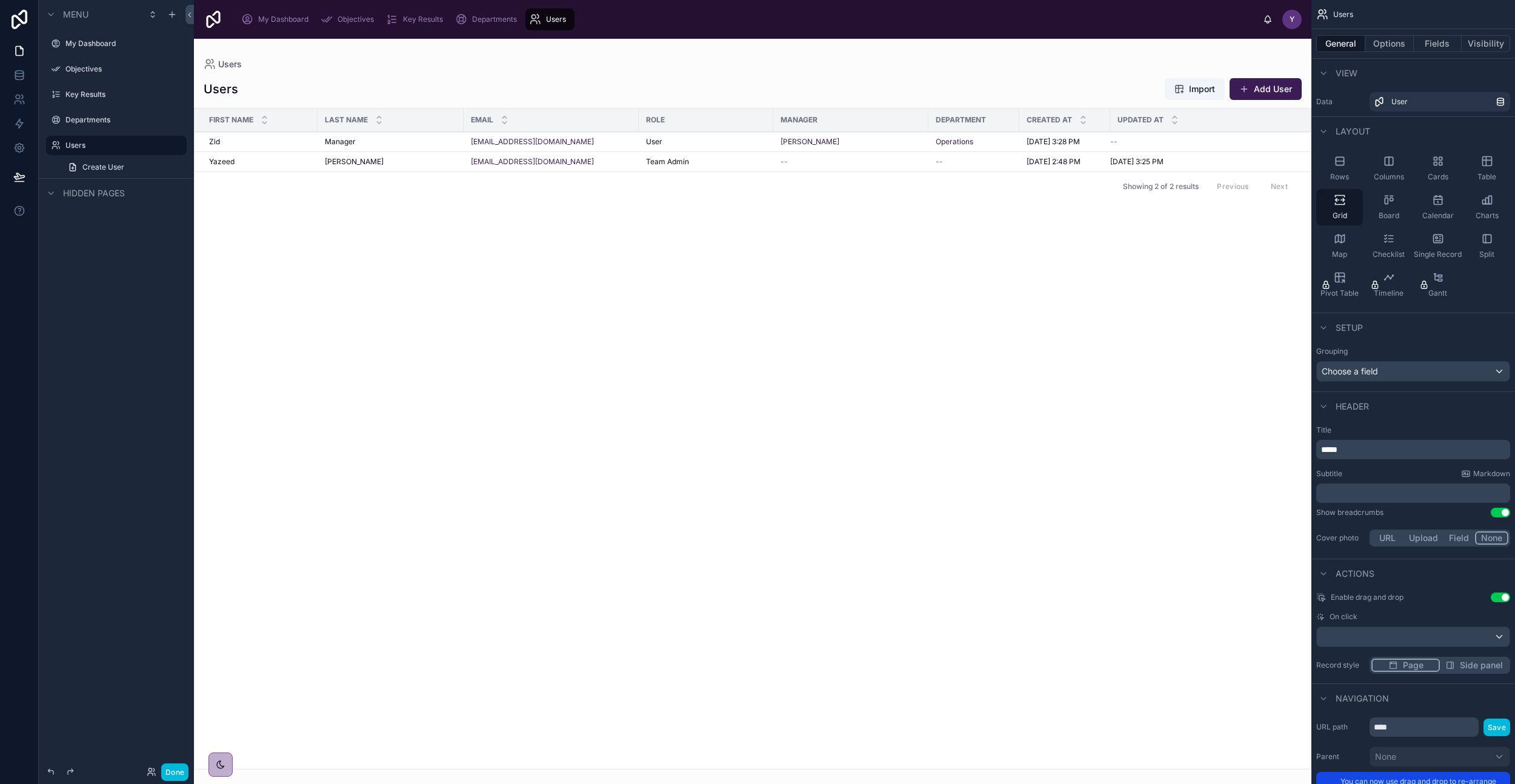
click at [1487, 164] on icon "scrollable content" at bounding box center [1487, 161] width 12 height 12
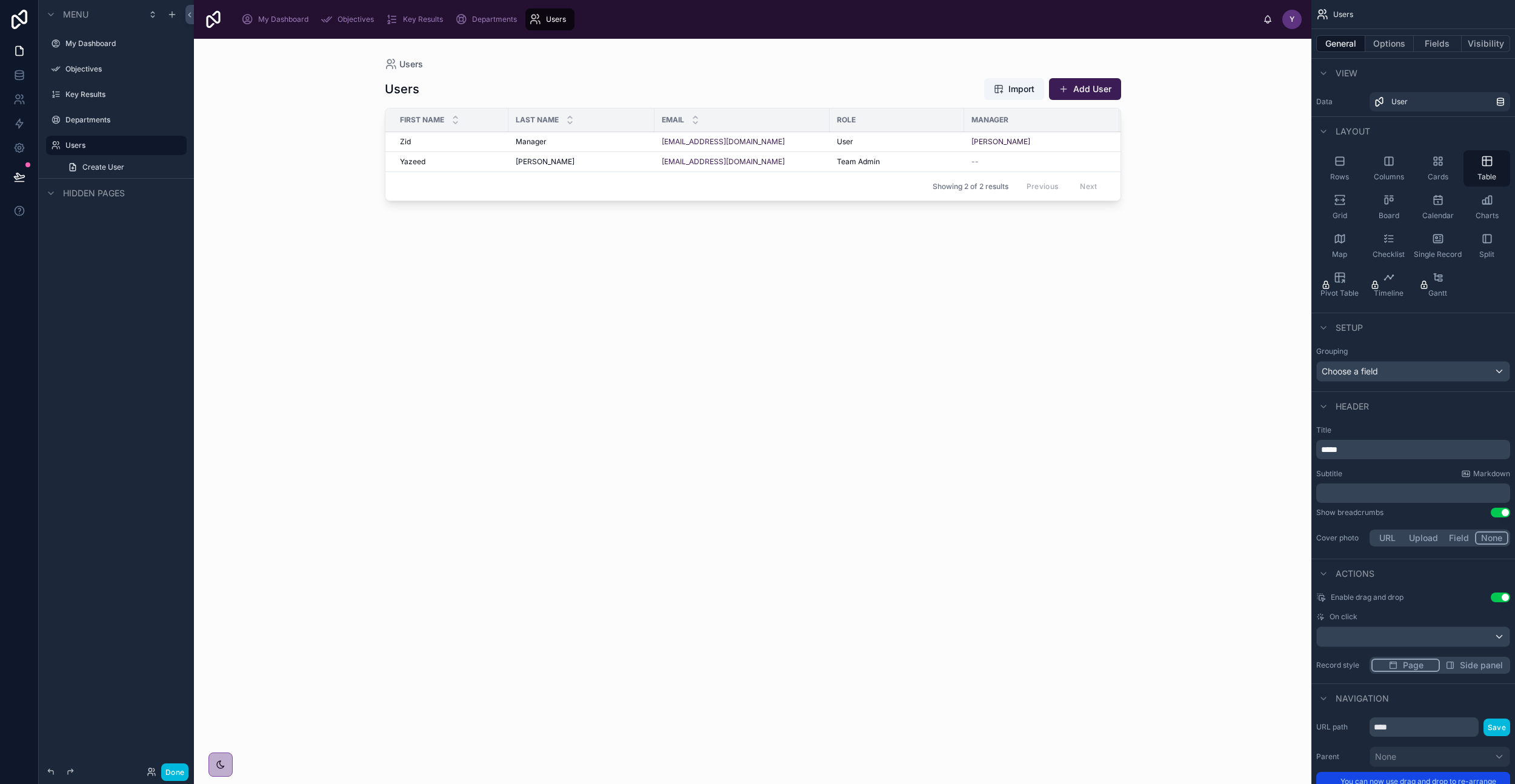
click at [1490, 244] on icon "scrollable content" at bounding box center [1487, 239] width 12 height 12
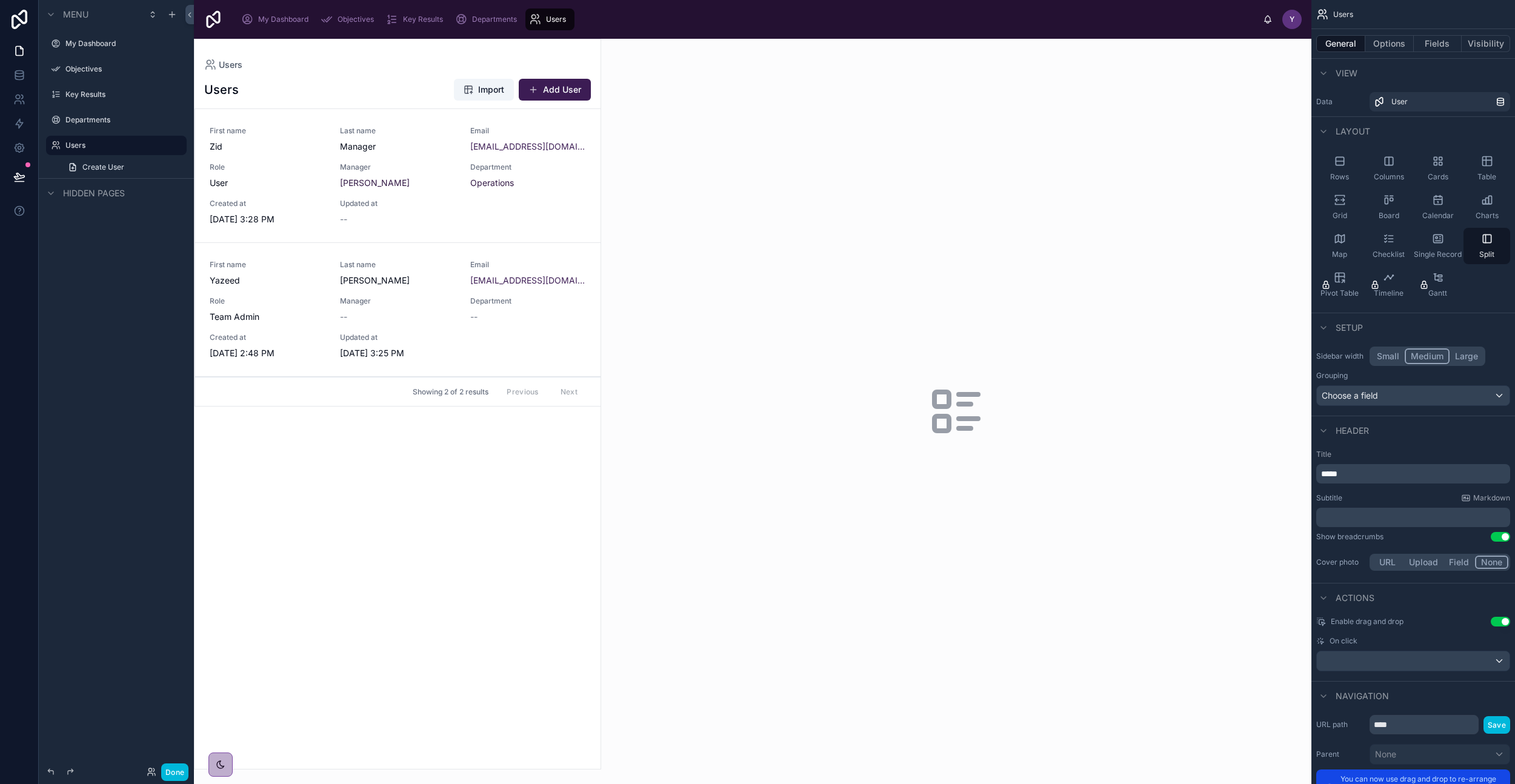
click at [1342, 208] on div "Grid" at bounding box center [1339, 207] width 46 height 36
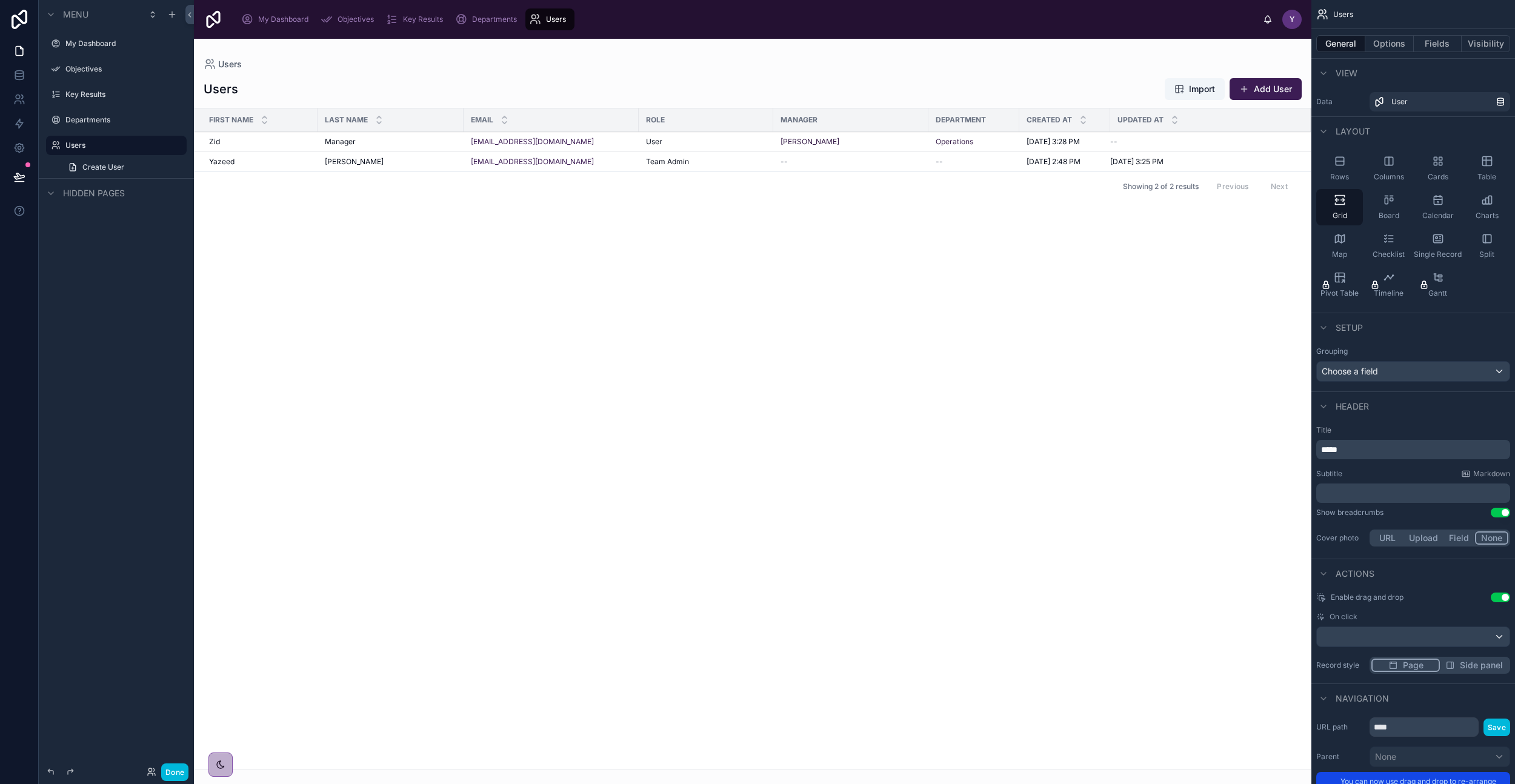
click at [181, 769] on button "Done" at bounding box center [174, 772] width 27 height 18
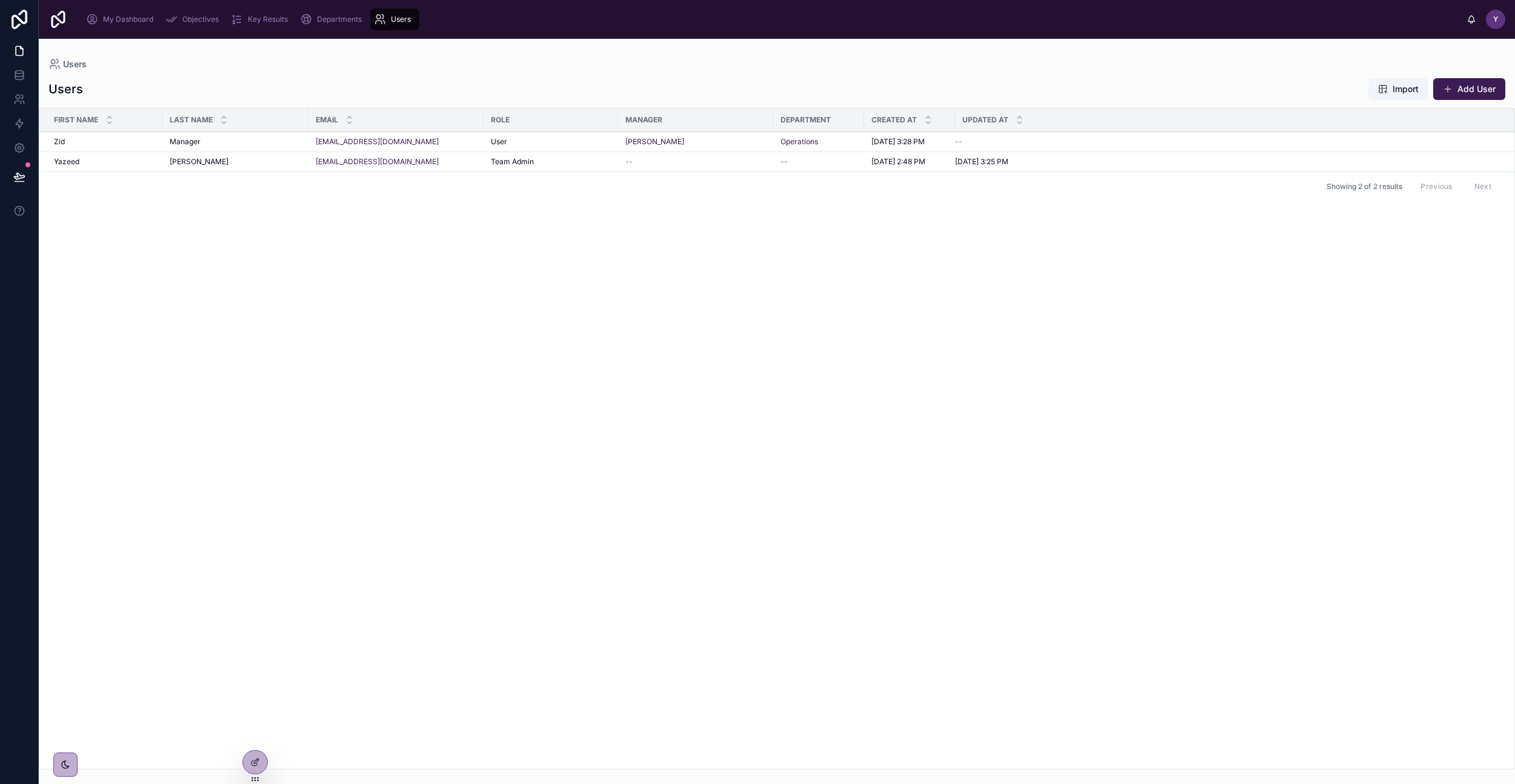
click at [201, 20] on span "Objectives" at bounding box center [200, 19] width 36 height 10
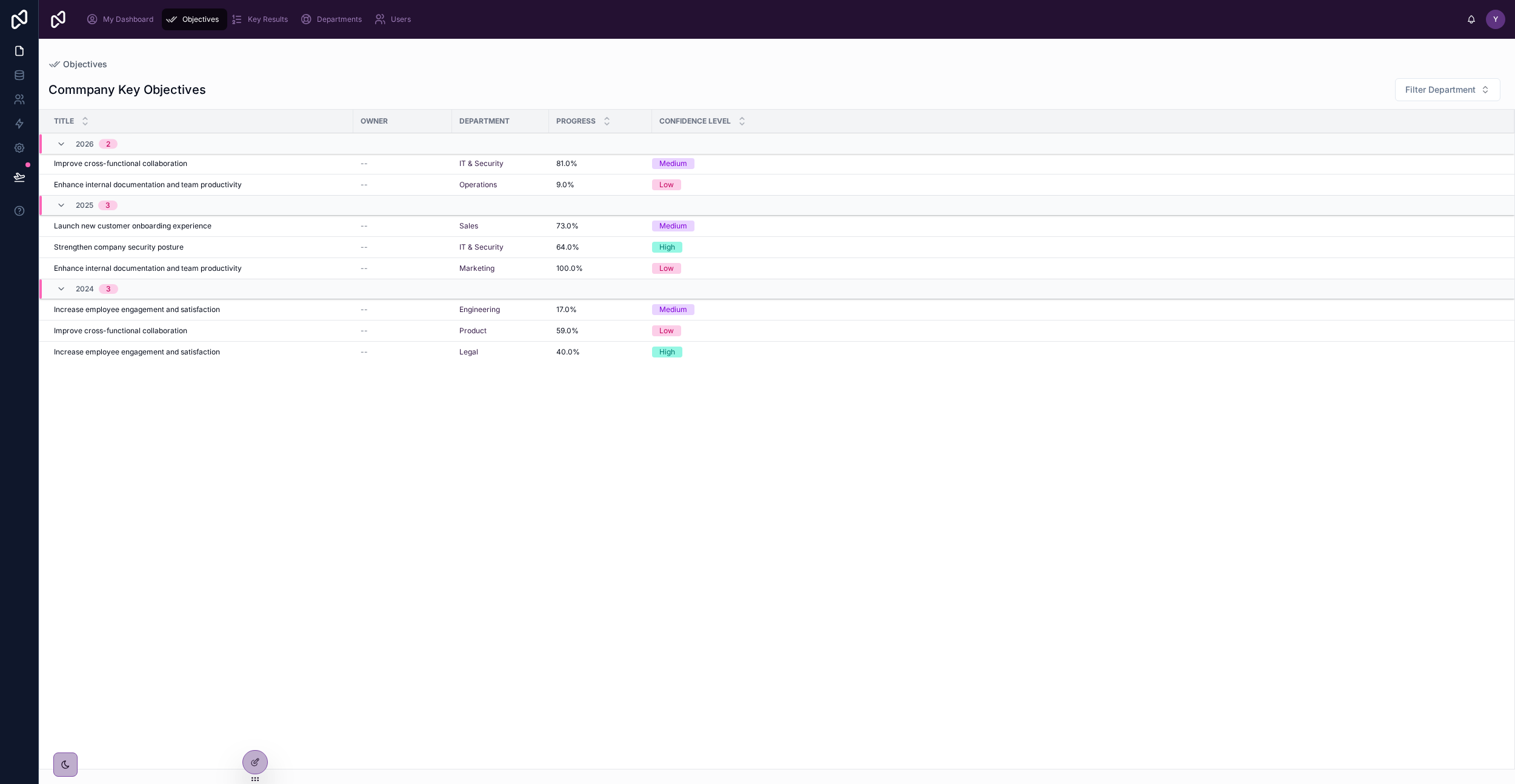
click at [248, 26] on div "Key Results" at bounding box center [262, 19] width 62 height 19
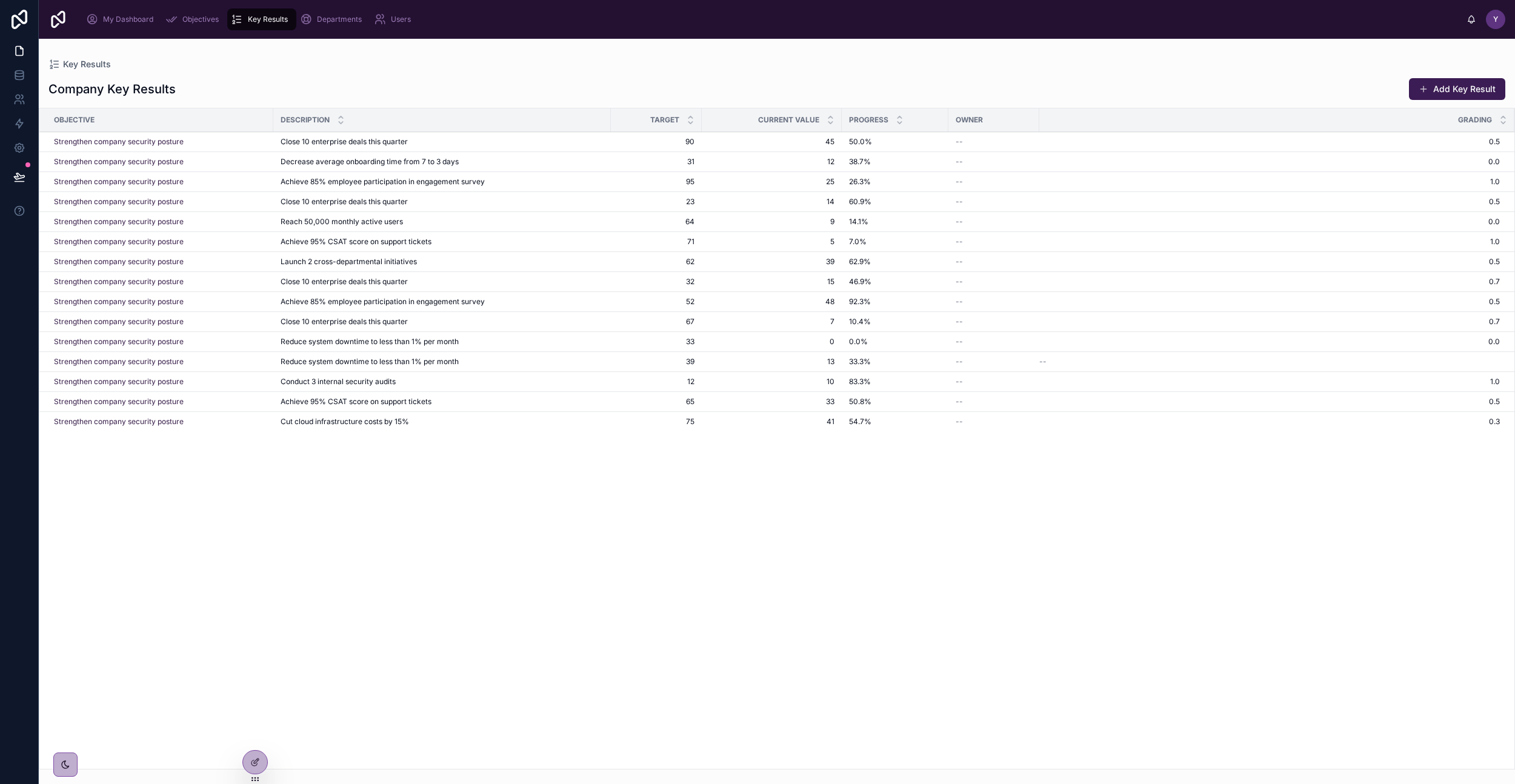
click at [202, 20] on span "Objectives" at bounding box center [200, 19] width 36 height 10
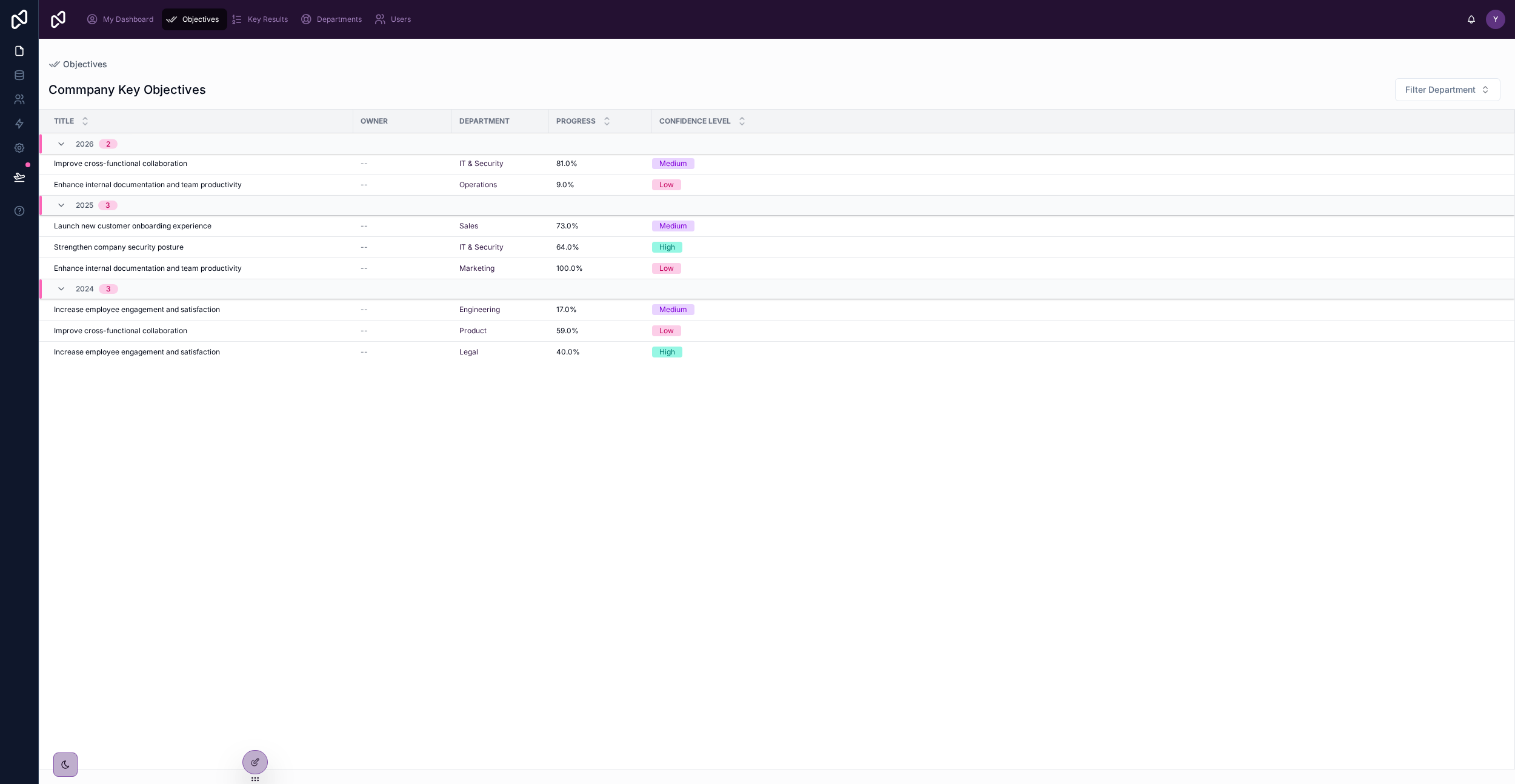
click at [260, 759] on div at bounding box center [255, 762] width 24 height 23
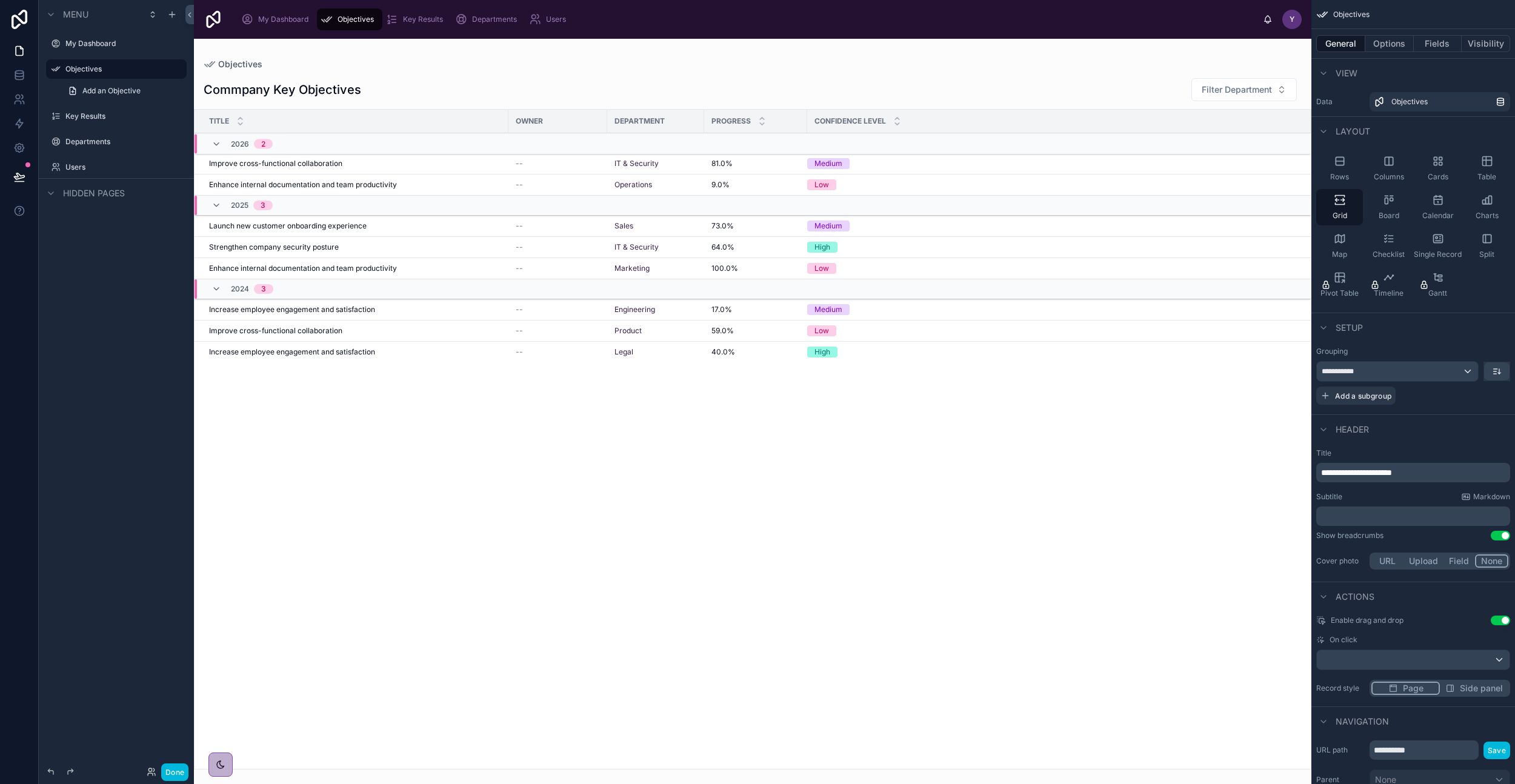
click at [424, 97] on div at bounding box center [752, 412] width 1117 height 746
click at [109, 96] on link "Add an Objective" at bounding box center [123, 91] width 126 height 19
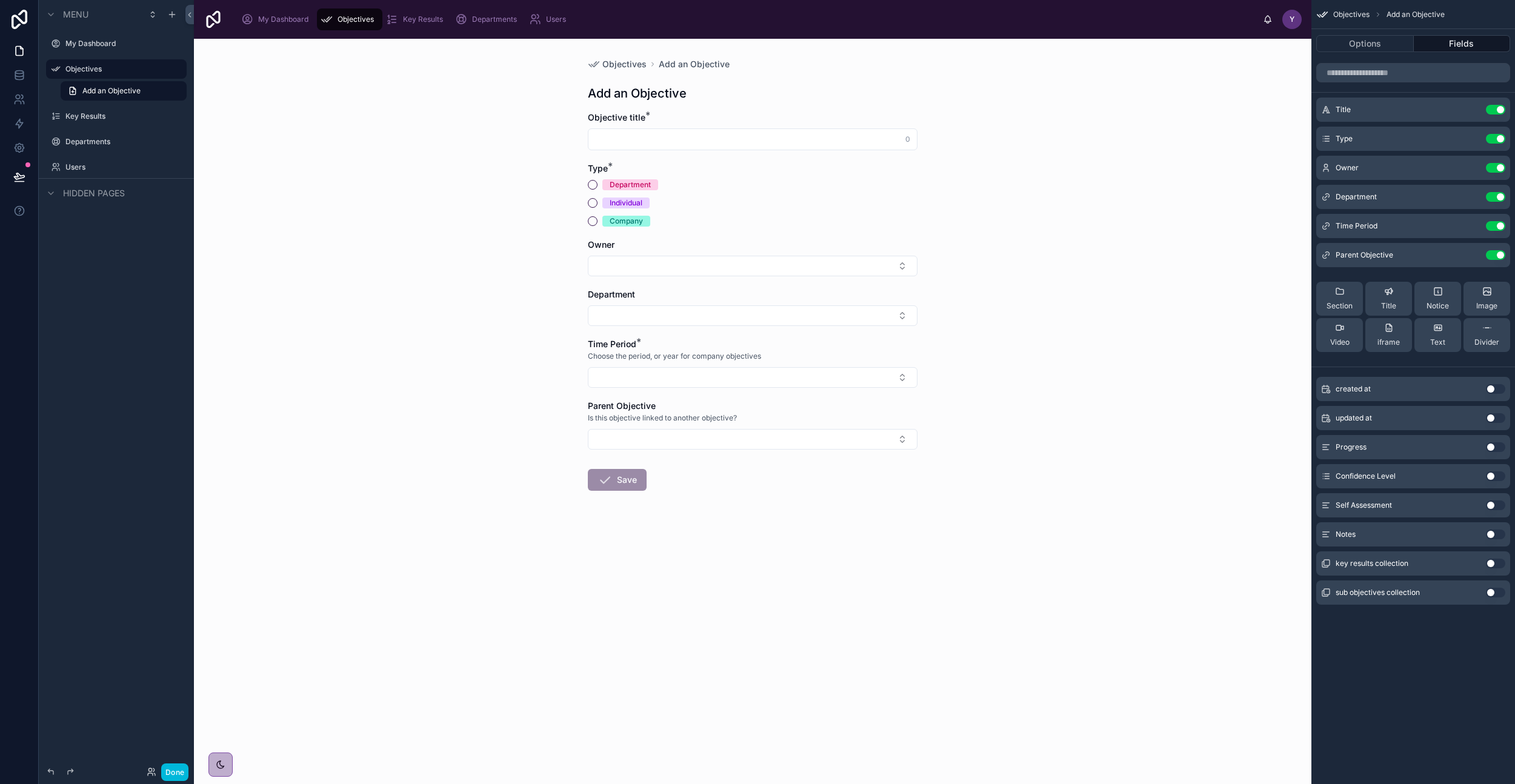
click at [94, 72] on label "Objectives" at bounding box center [122, 68] width 114 height 10
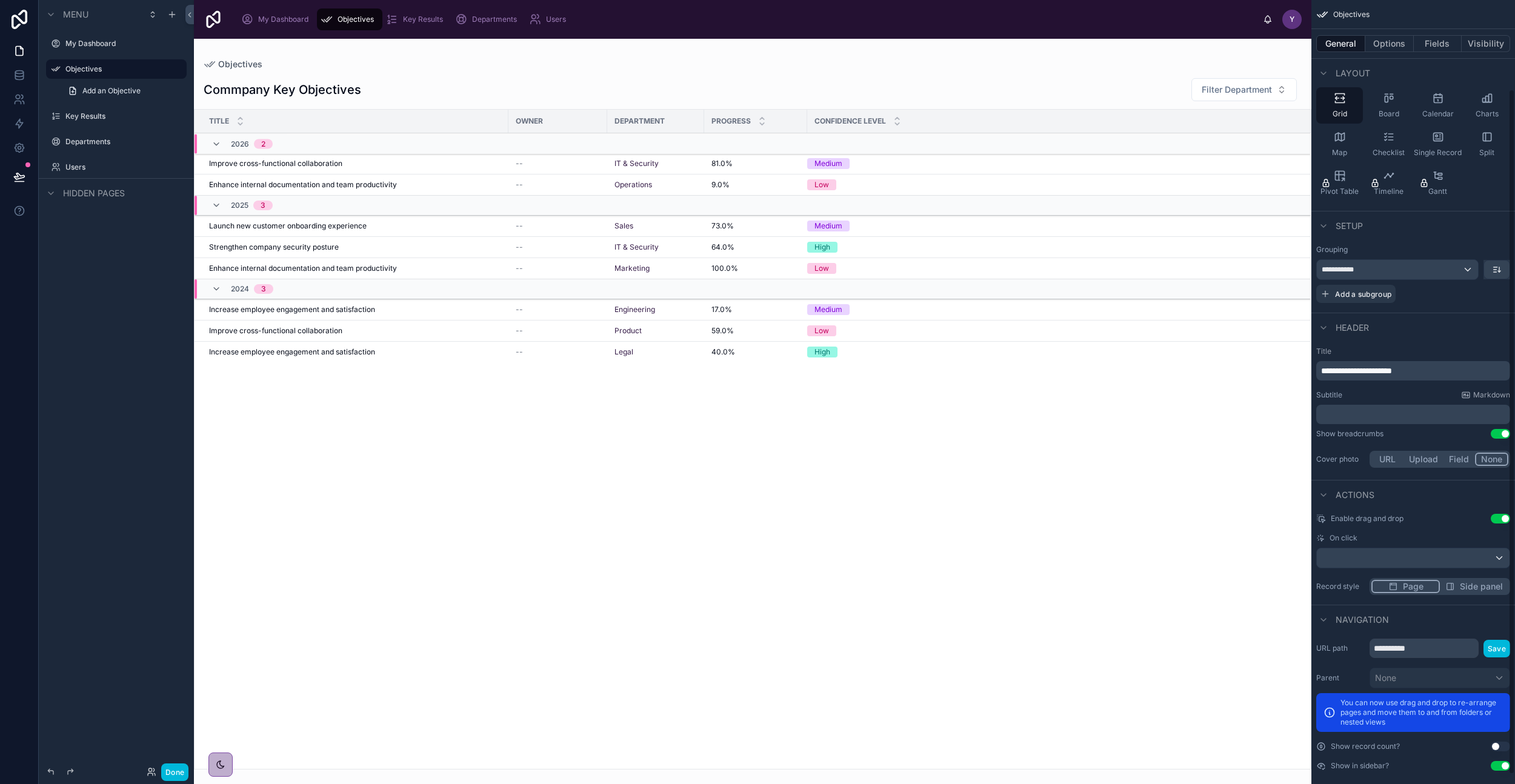
scroll to position [113, 0]
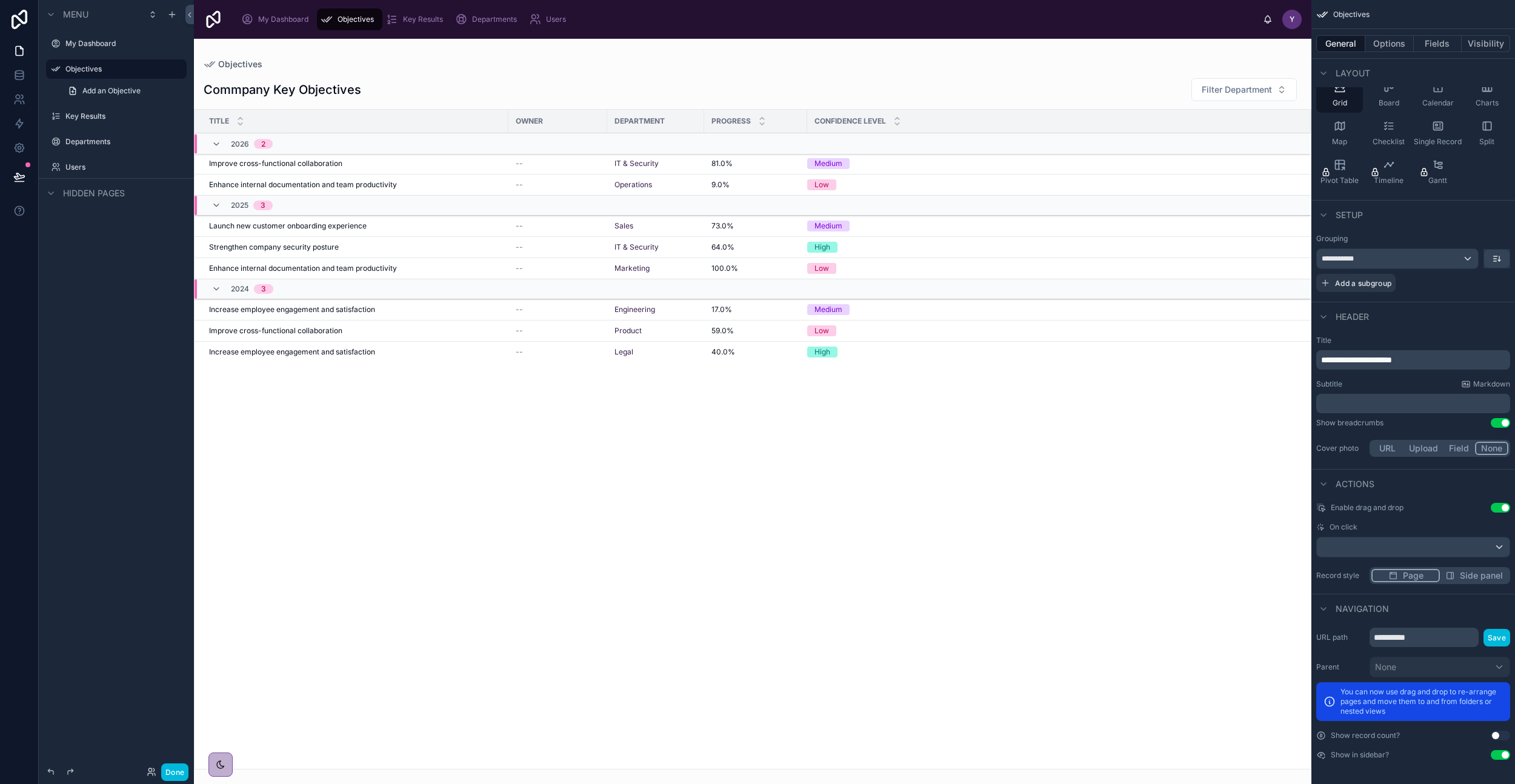
click at [1386, 46] on button "Options" at bounding box center [1390, 43] width 49 height 17
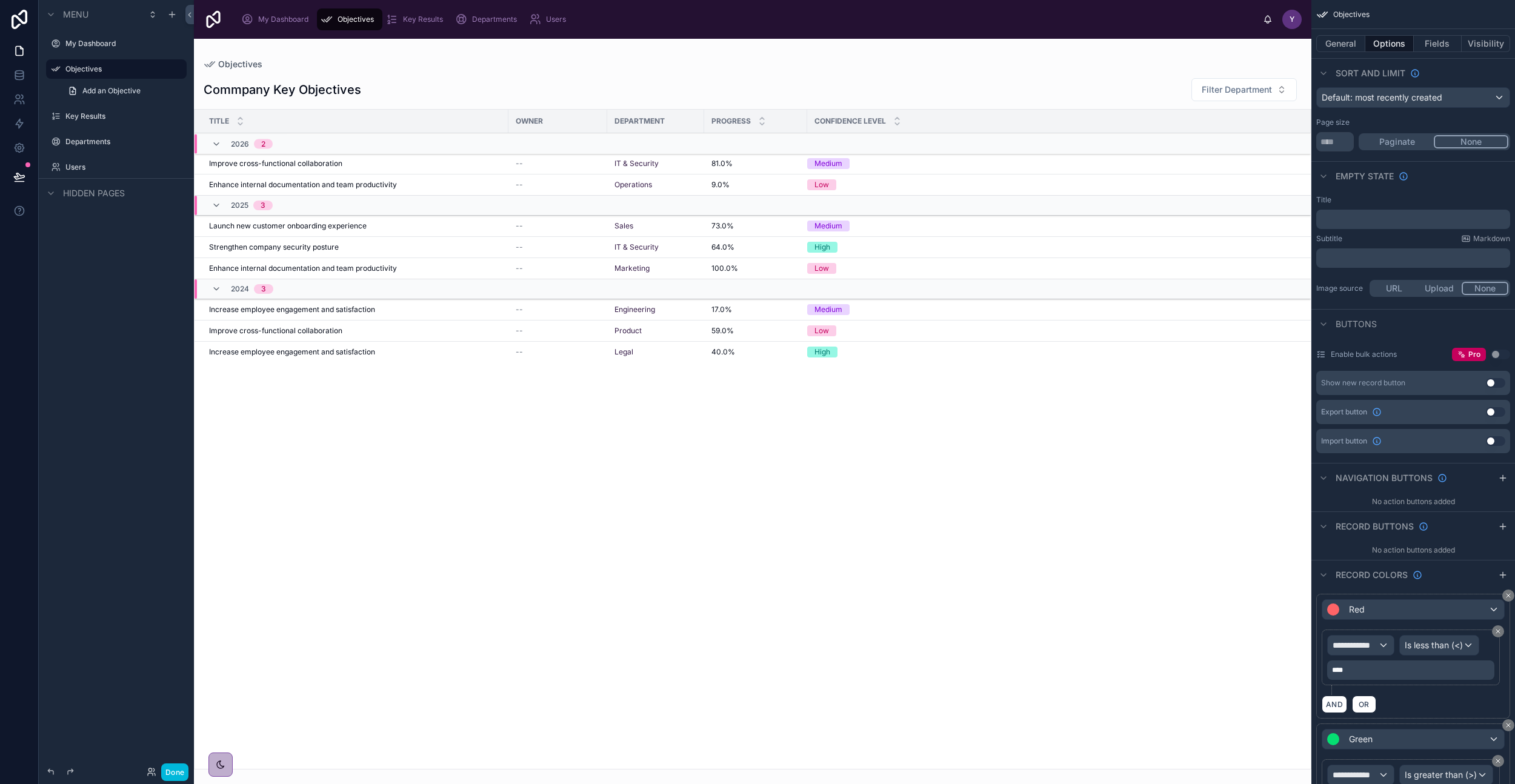
click at [1494, 384] on button "Use setting" at bounding box center [1496, 383] width 19 height 10
click at [1346, 40] on button "General" at bounding box center [1341, 43] width 49 height 17
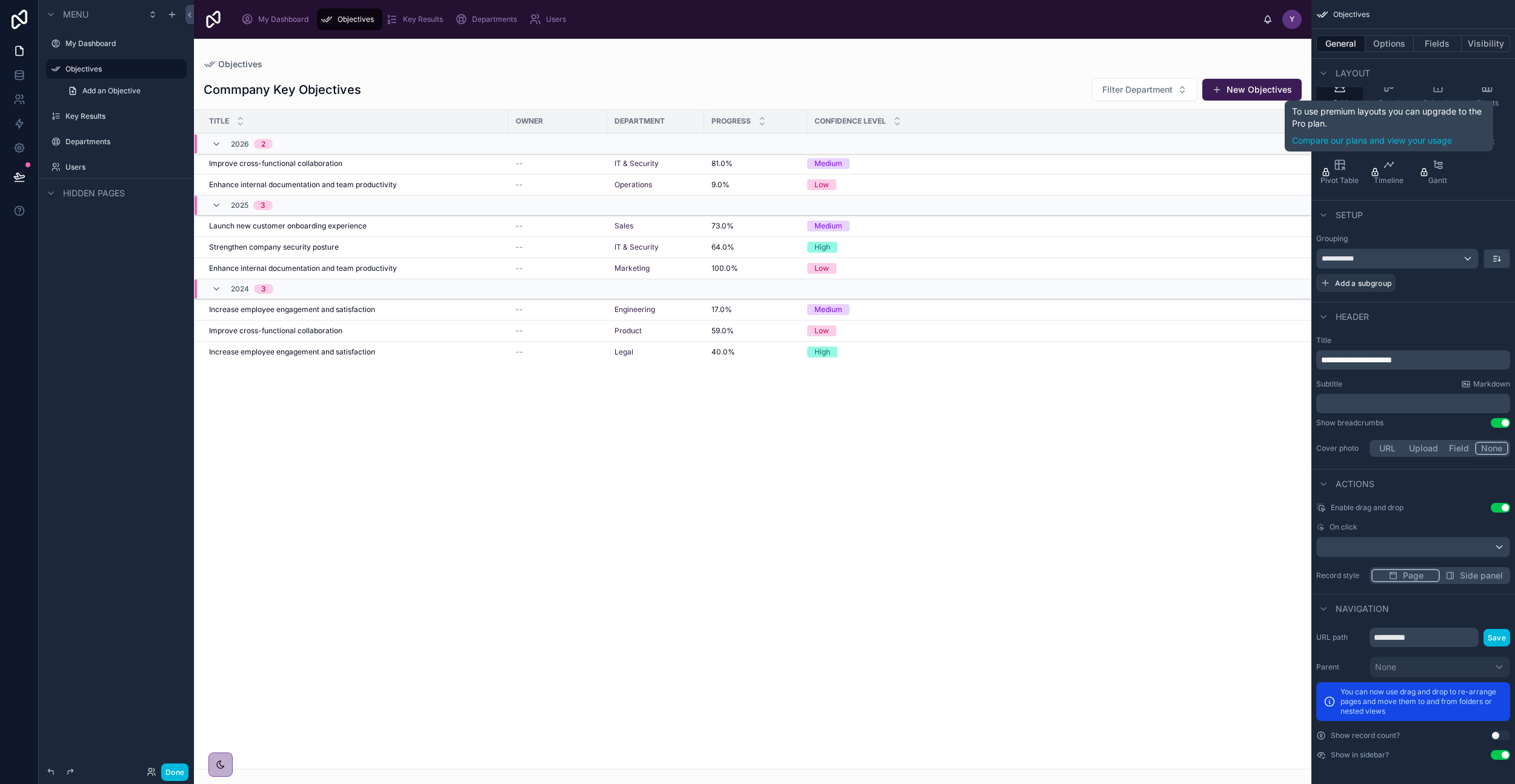
scroll to position [0, 0]
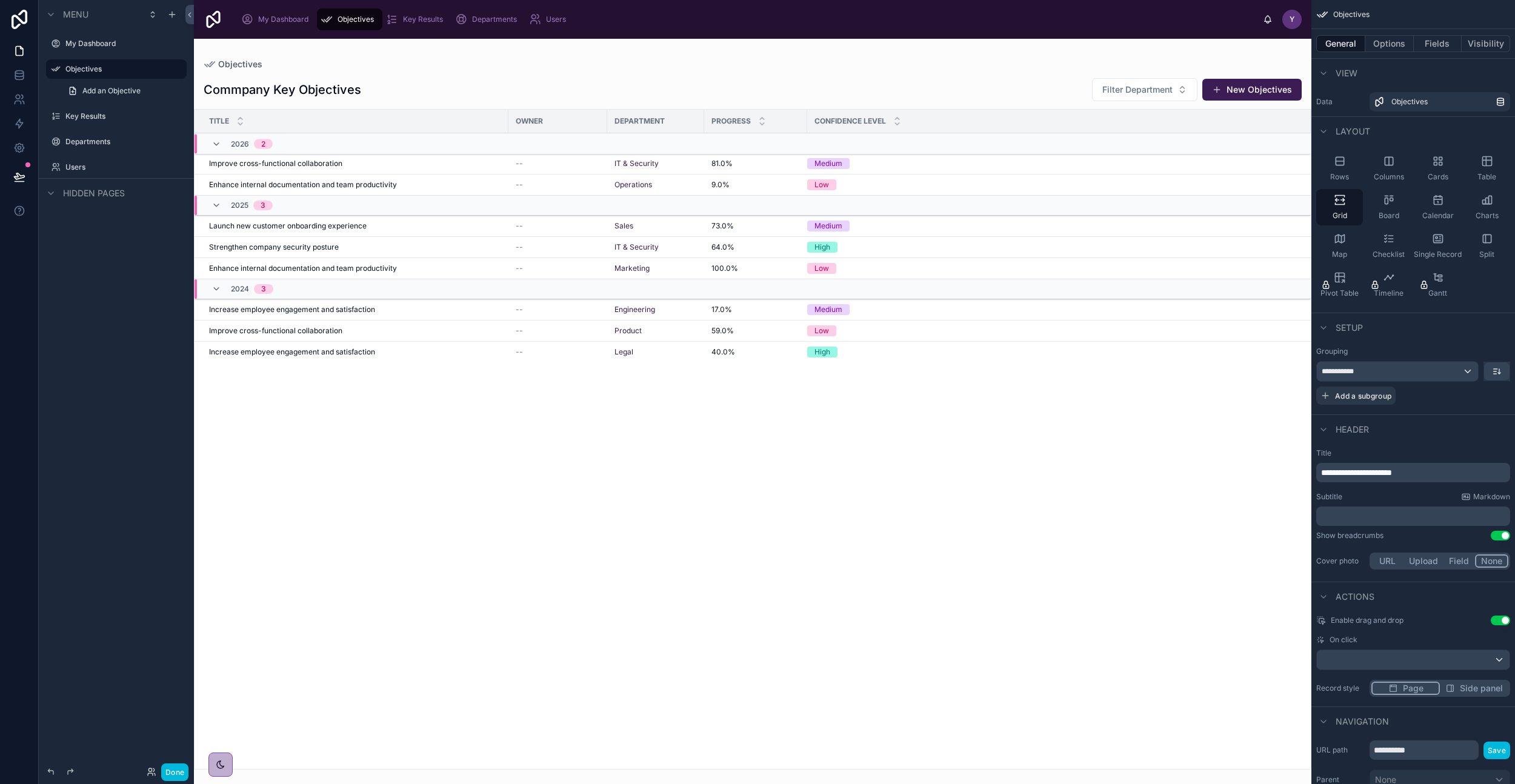
click at [1488, 157] on icon "scrollable content" at bounding box center [1487, 161] width 12 height 12
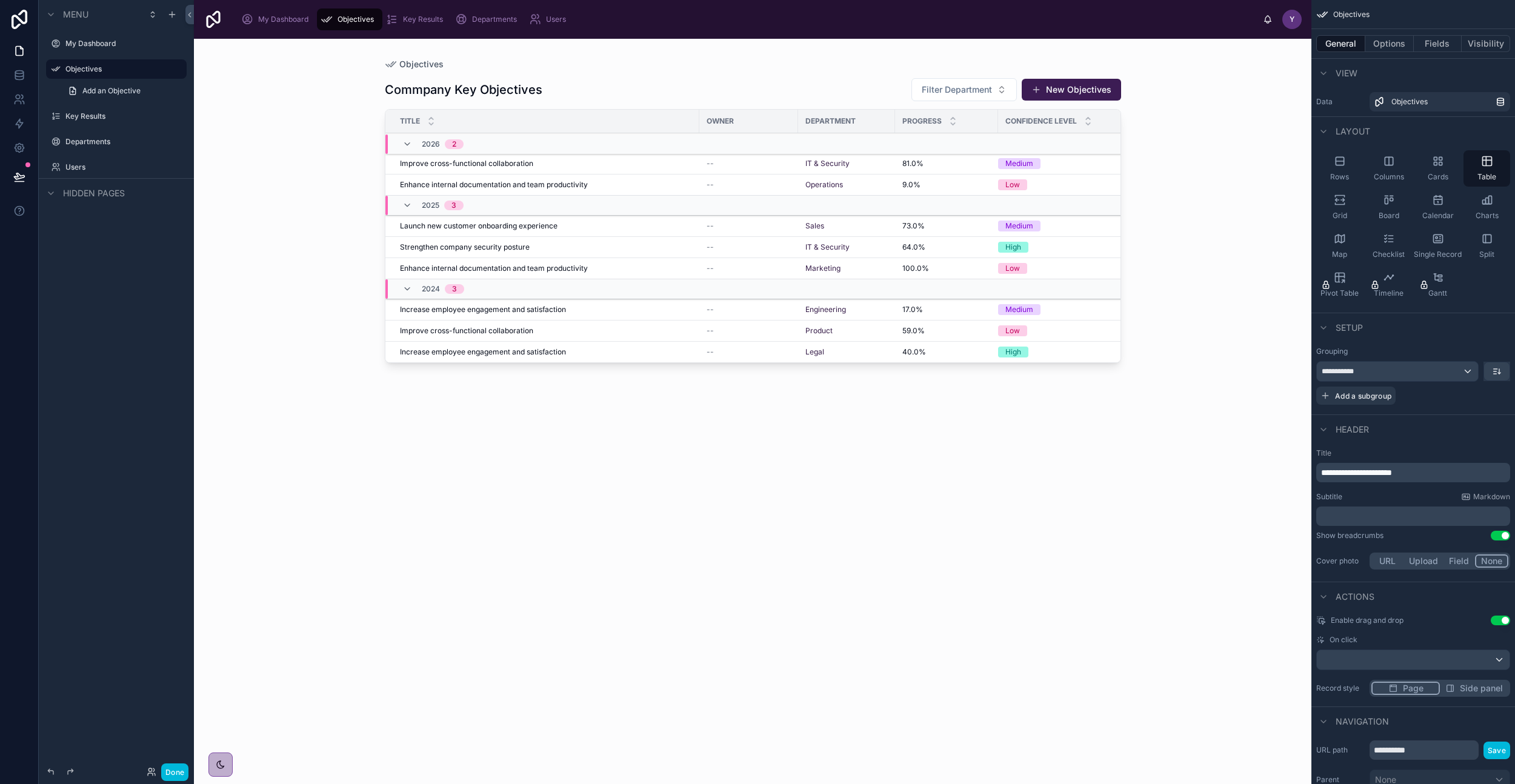
click at [1069, 79] on button "New Objectives" at bounding box center [1071, 90] width 99 height 22
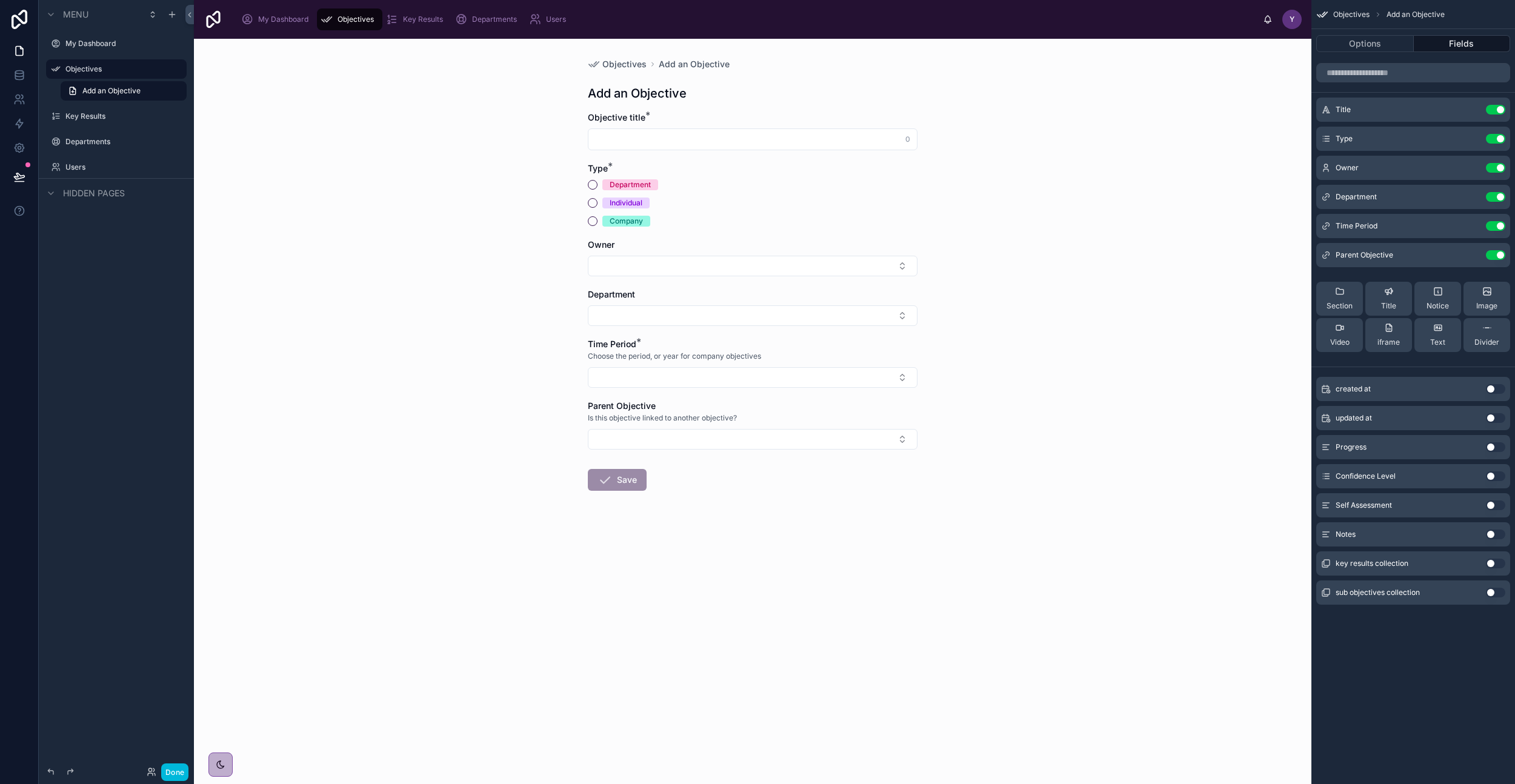
click at [746, 148] on div at bounding box center [753, 140] width 330 height 22
click at [767, 139] on input "text" at bounding box center [752, 139] width 328 height 17
click at [172, 772] on button "Done" at bounding box center [174, 772] width 27 height 18
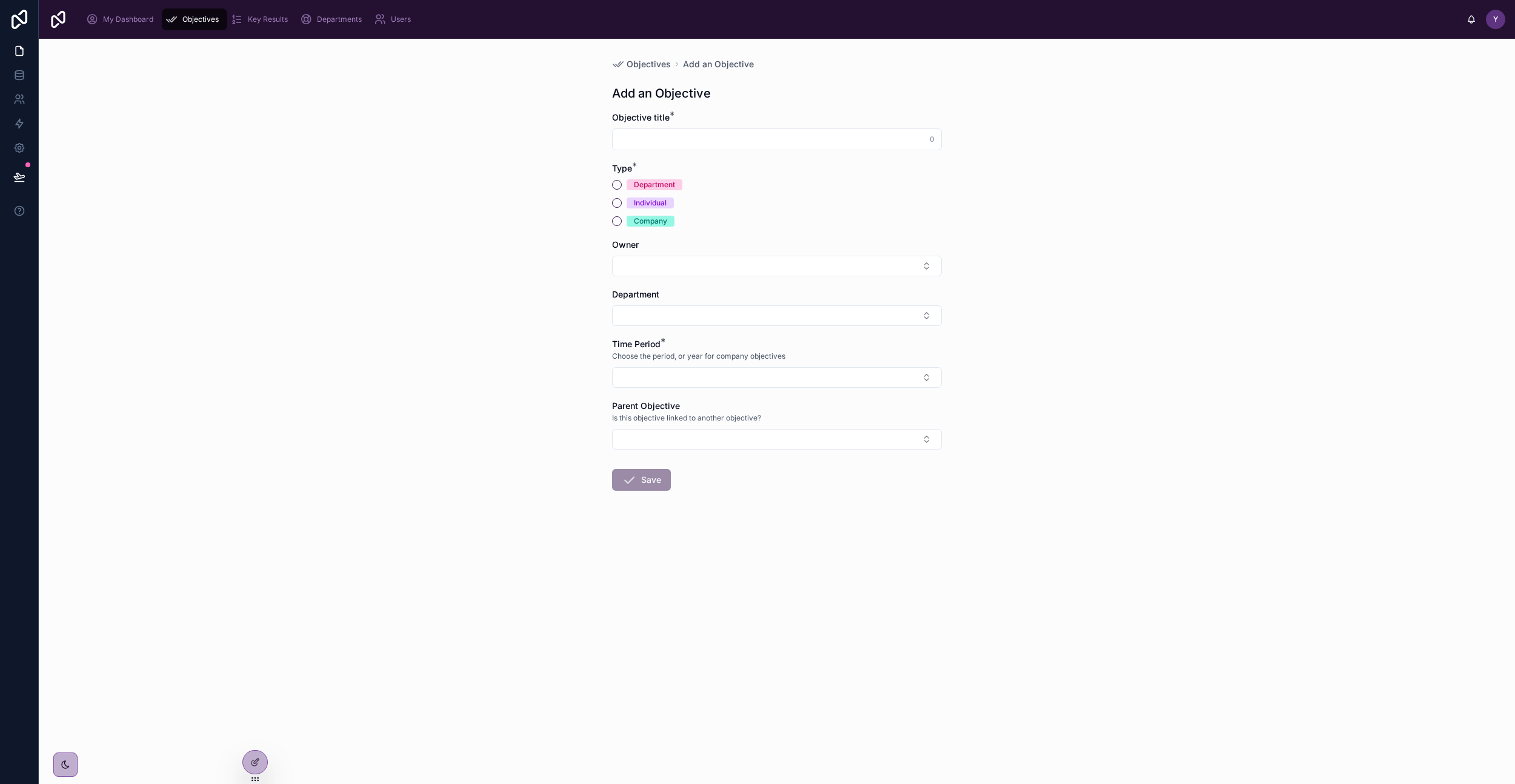
click at [718, 263] on button "Select Button" at bounding box center [777, 266] width 330 height 21
click at [570, 325] on div "Objectives Add an Objective Add an Objective Objective title * 0 Type * Departm…" at bounding box center [777, 412] width 1477 height 746
click at [629, 322] on button "Select Button" at bounding box center [777, 316] width 330 height 21
click at [592, 343] on div "Objectives Add an Objective Add an Objective Objective title * 0 Type * Departm…" at bounding box center [777, 412] width 1477 height 746
click at [646, 375] on button "Select Button" at bounding box center [777, 378] width 330 height 21
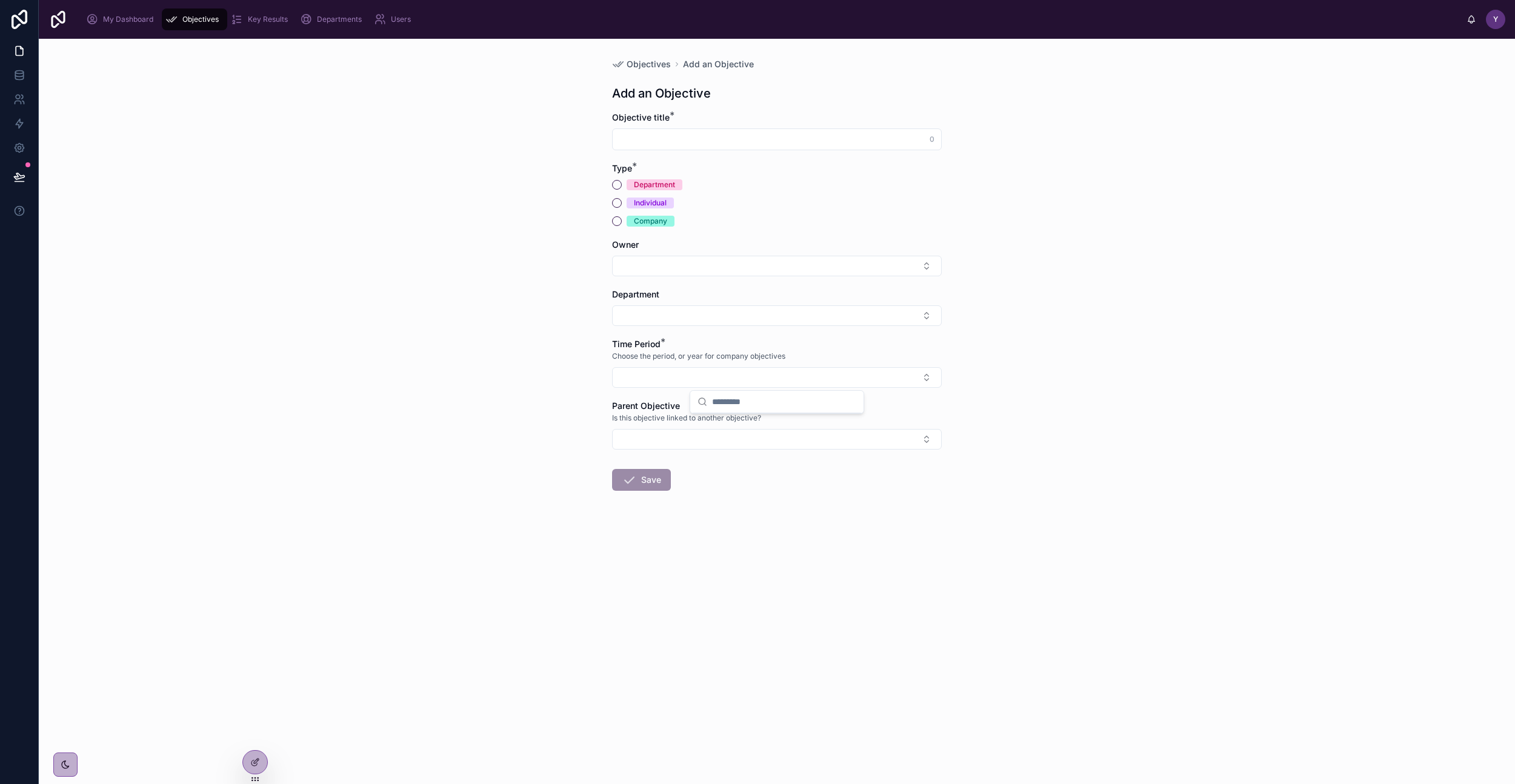
click at [647, 443] on button "Select Button" at bounding box center [777, 439] width 330 height 21
click at [579, 325] on div "Objectives Add an Objective Add an Objective Objective title * 0 Type * Departm…" at bounding box center [777, 412] width 1477 height 746
click at [681, 135] on input "text" at bounding box center [777, 139] width 328 height 17
click at [10, 73] on link at bounding box center [19, 75] width 38 height 24
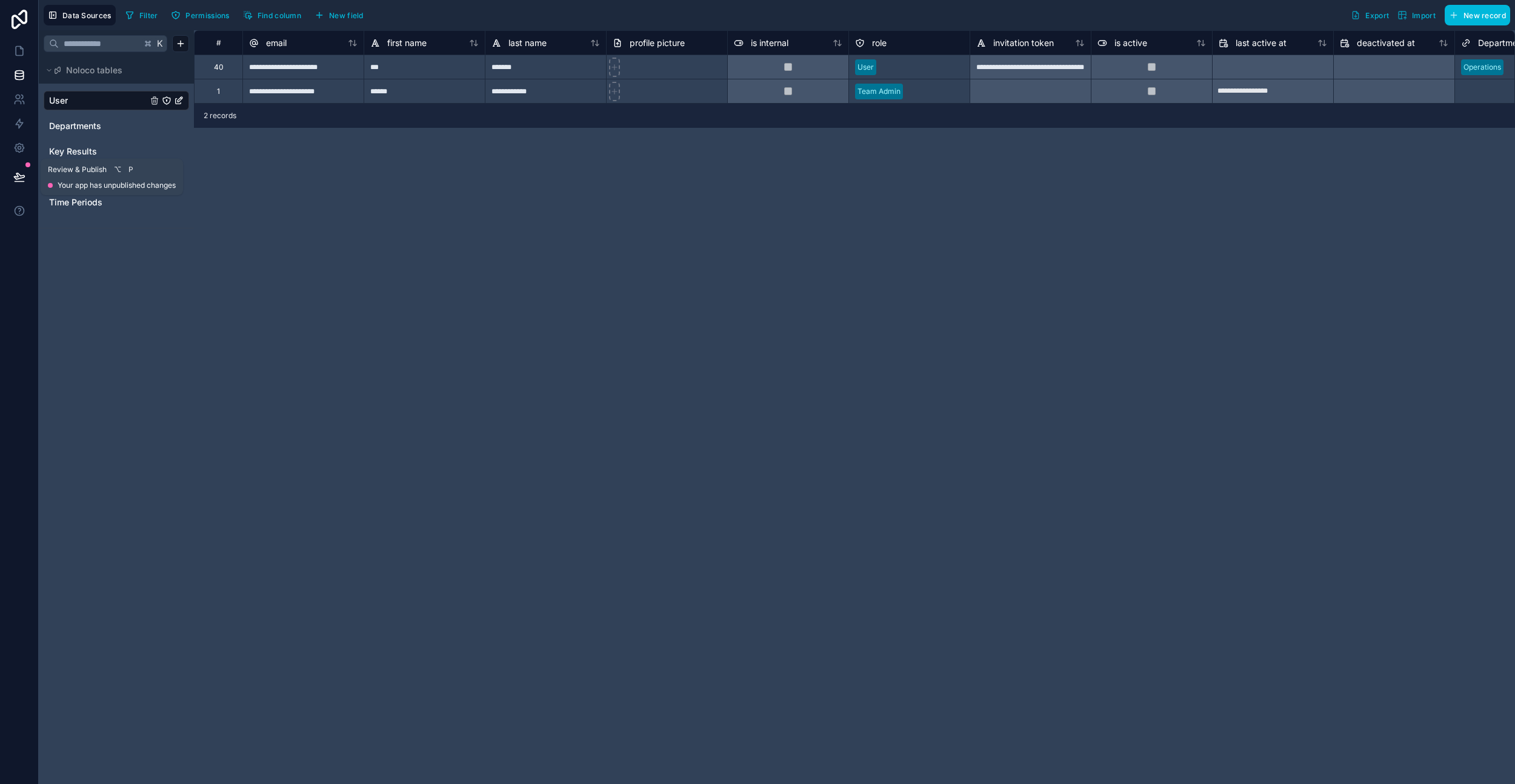
click at [30, 167] on button at bounding box center [19, 177] width 27 height 34
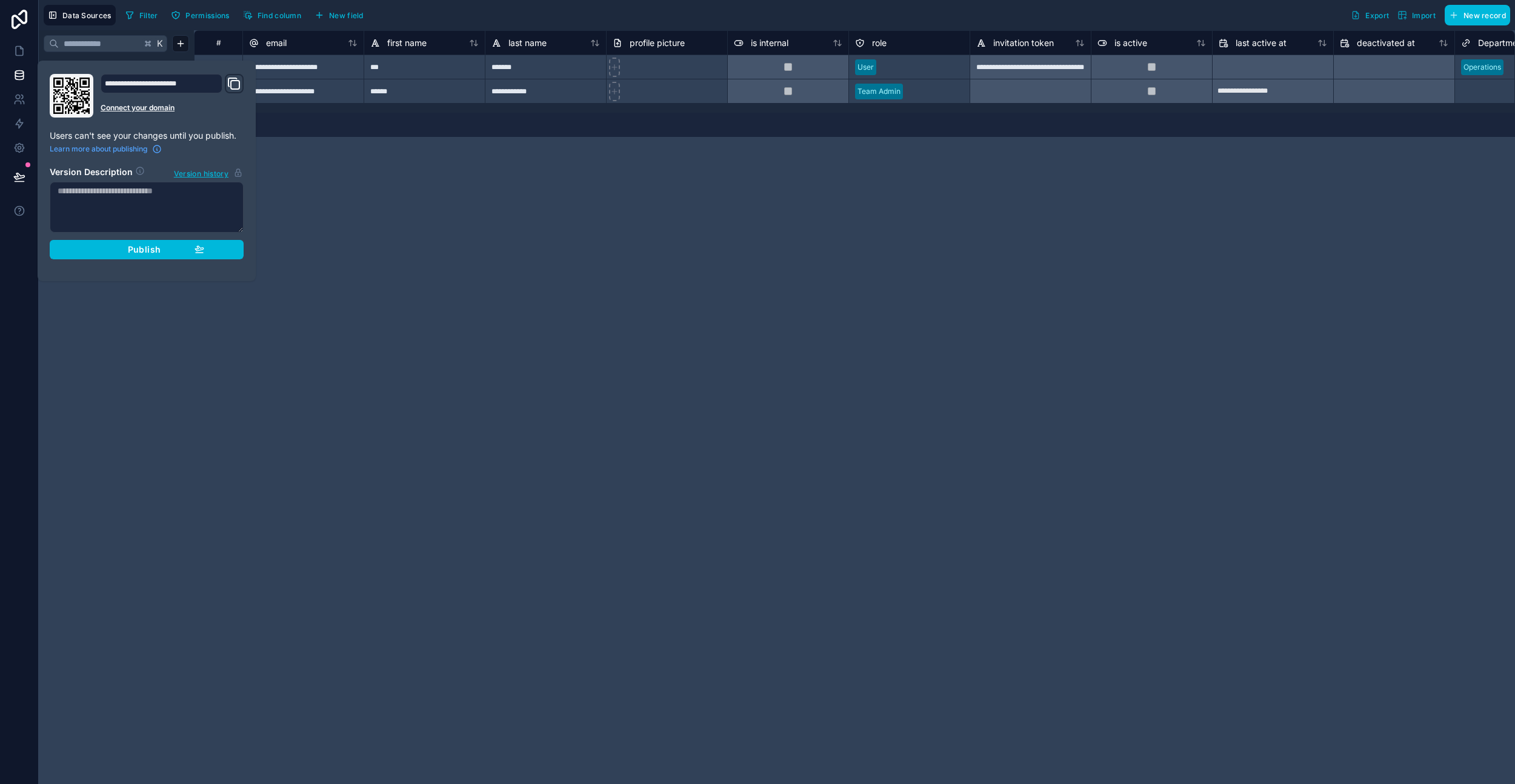
click at [118, 248] on div "Publish" at bounding box center [146, 250] width 115 height 11
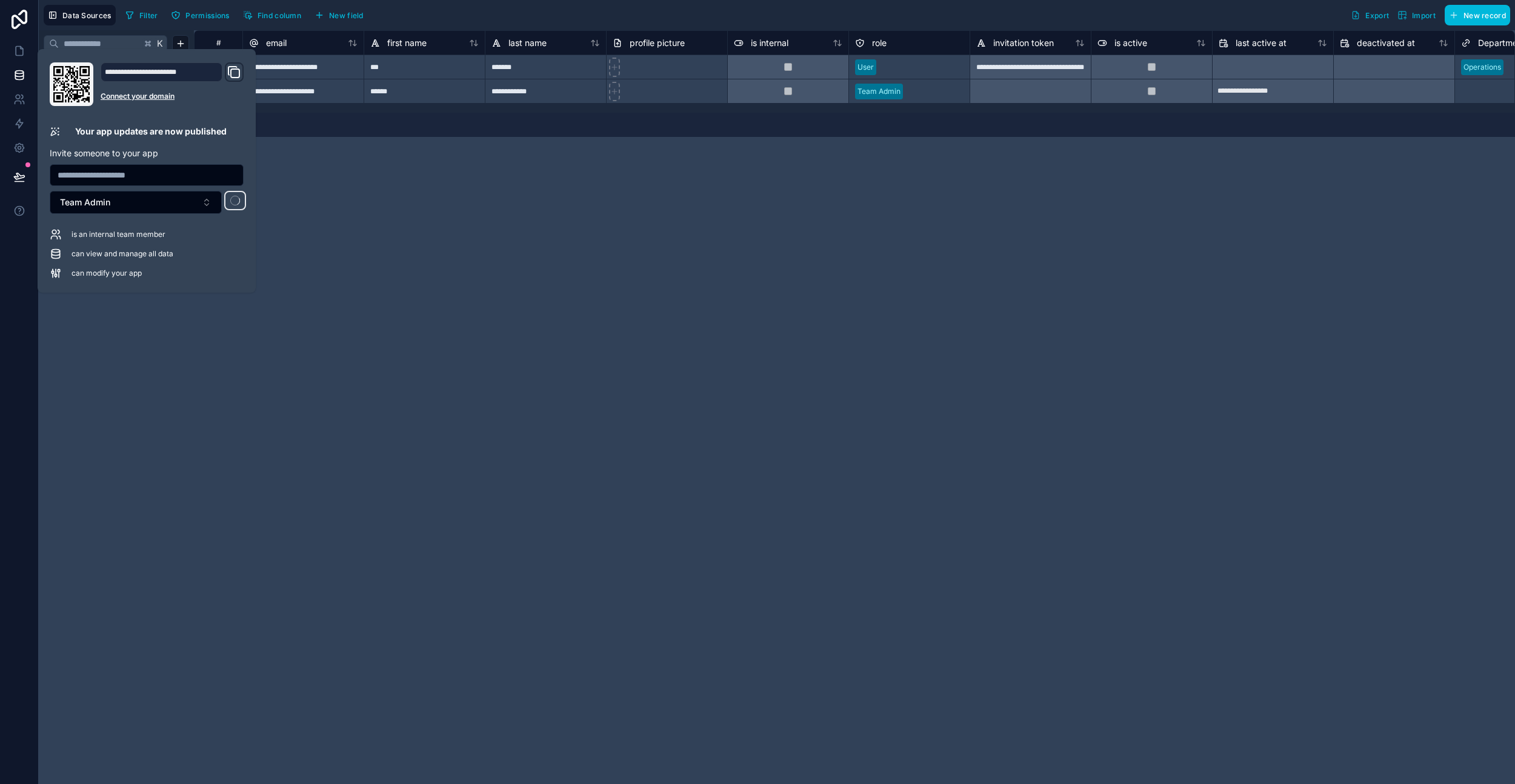
click at [331, 225] on div "**********" at bounding box center [854, 407] width 1321 height 754
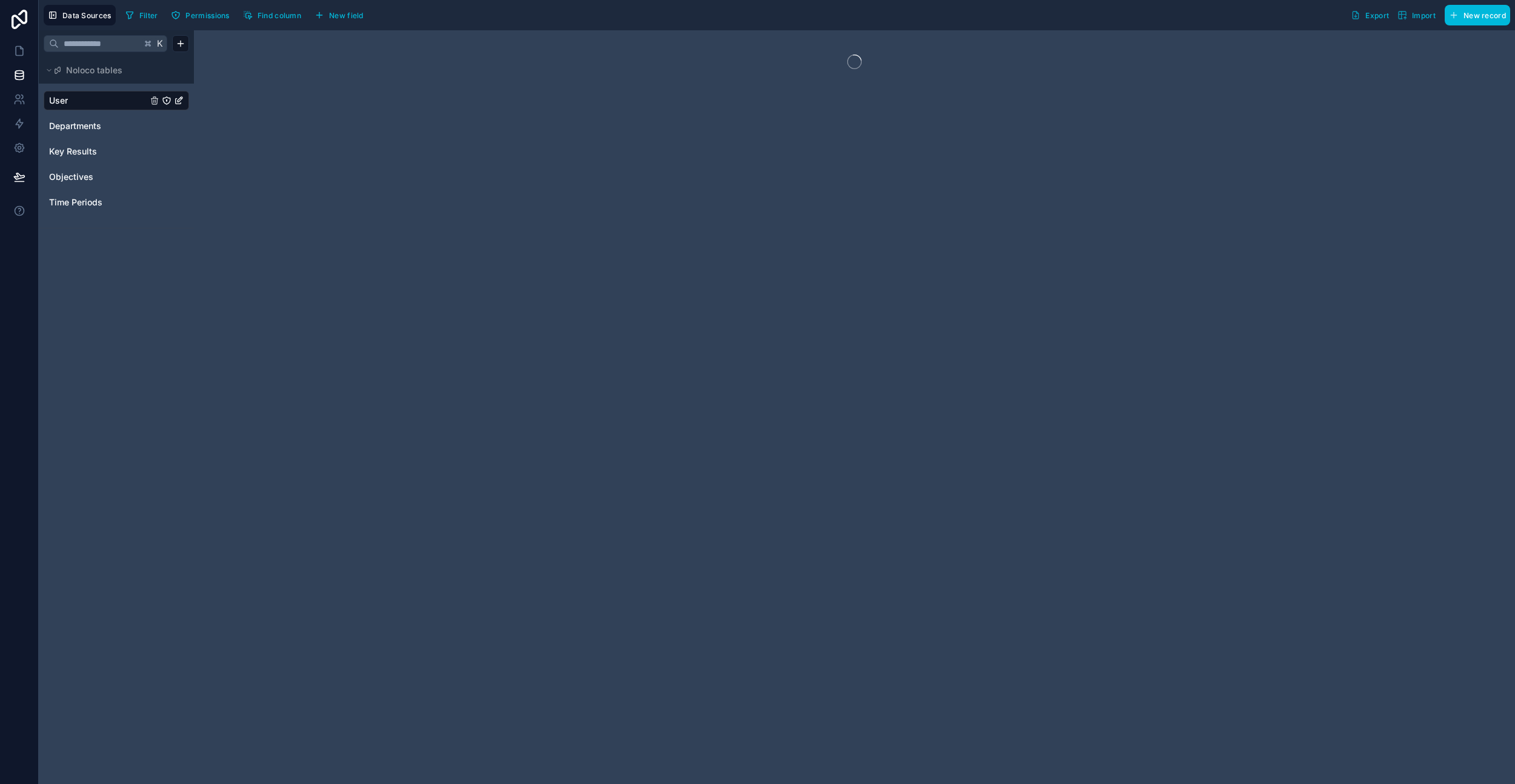
click at [100, 174] on link "Objectives" at bounding box center [98, 177] width 98 height 12
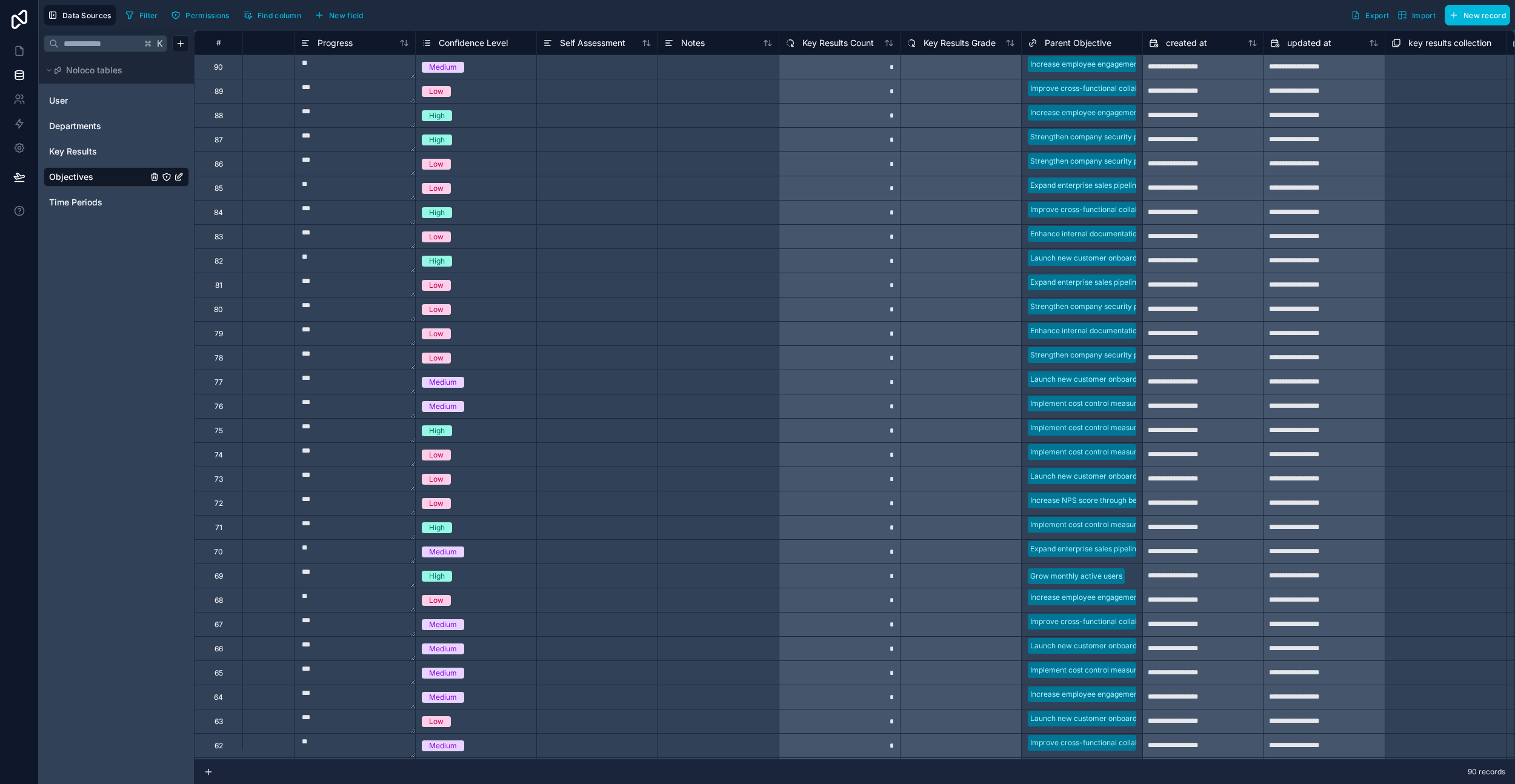
scroll to position [0, 565]
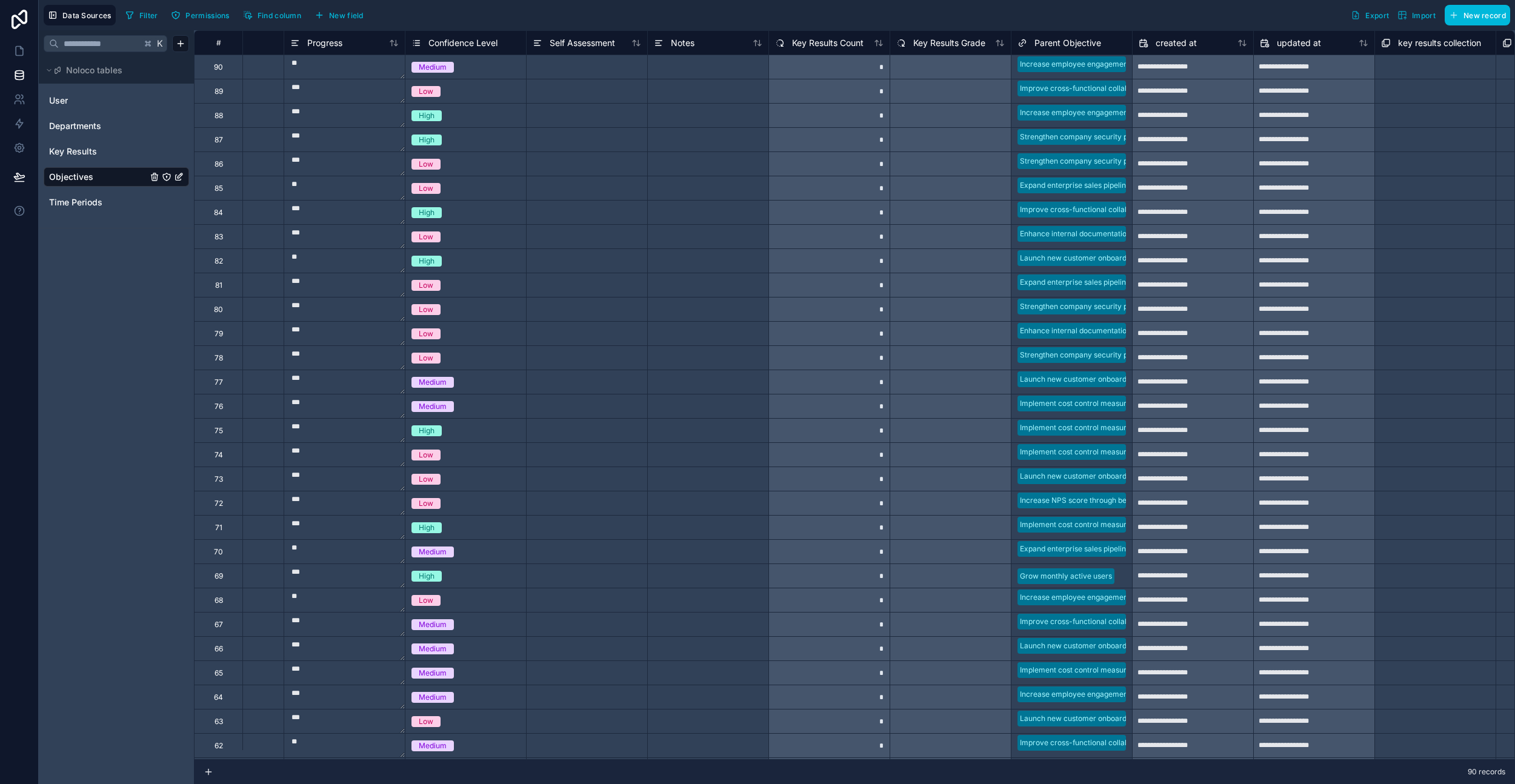
click at [580, 176] on div at bounding box center [587, 188] width 121 height 24
click at [580, 161] on div at bounding box center [587, 163] width 121 height 24
click at [705, 85] on div at bounding box center [707, 91] width 121 height 24
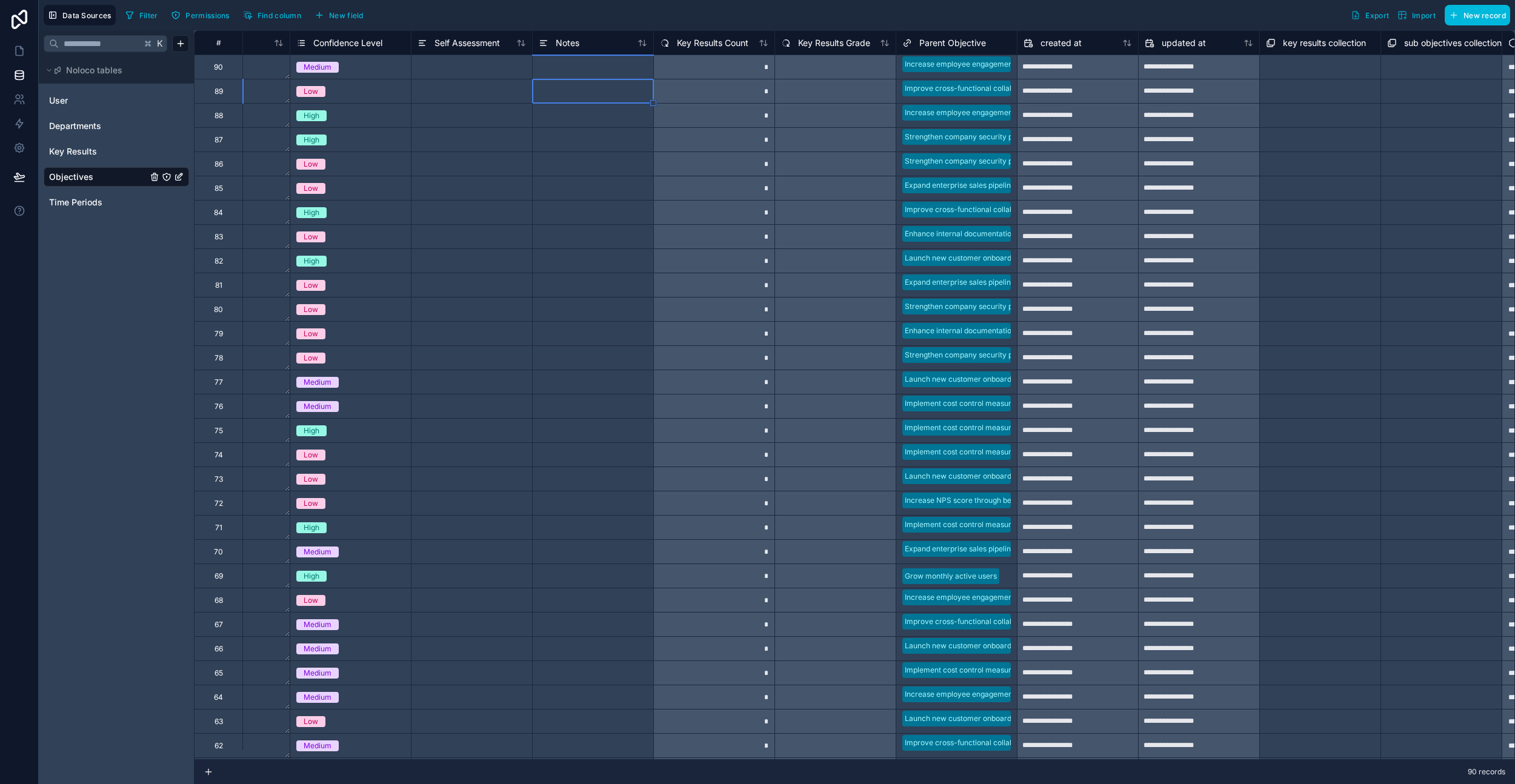
scroll to position [0, 798]
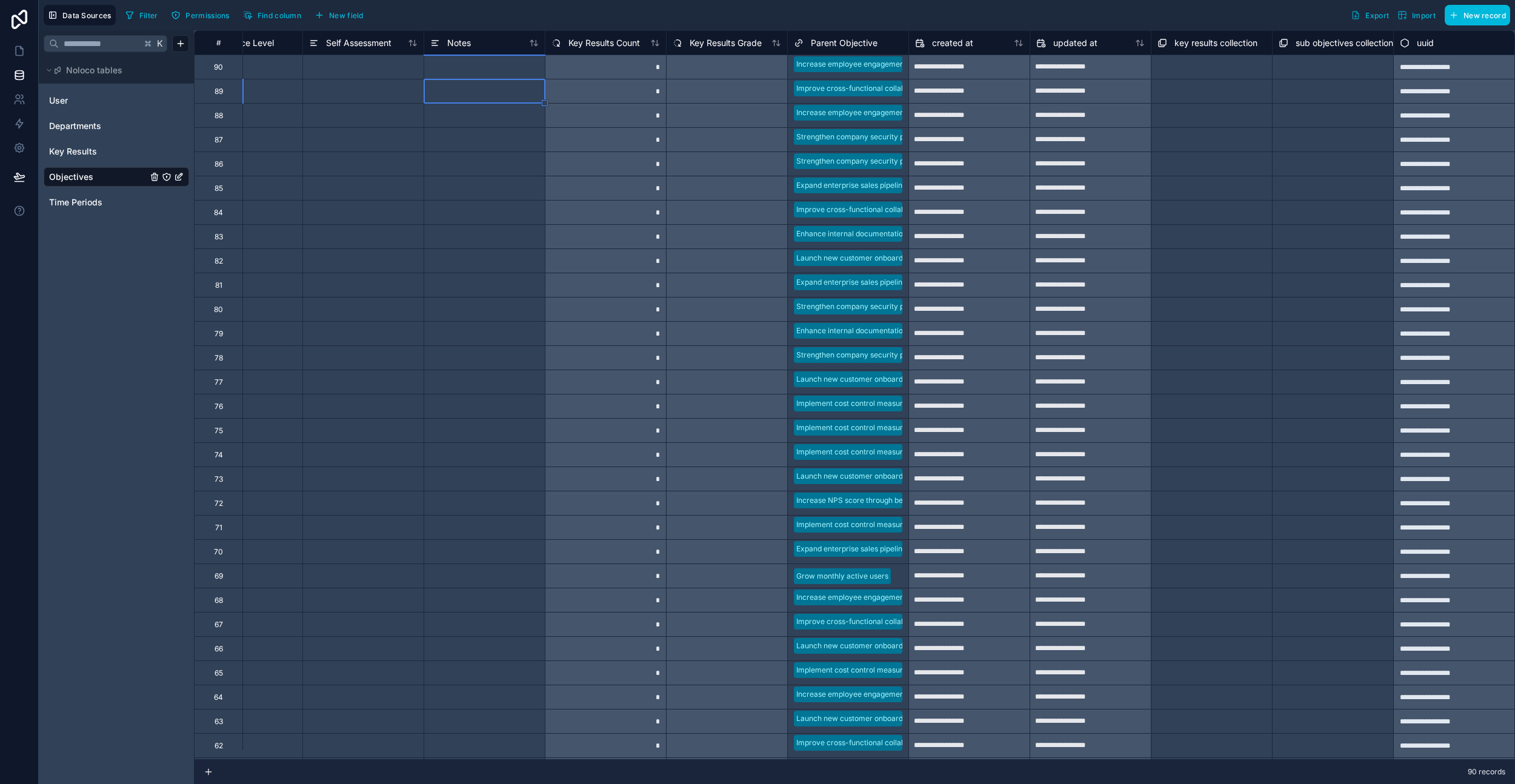
click at [57, 144] on div "Key Results" at bounding box center [116, 152] width 146 height 19
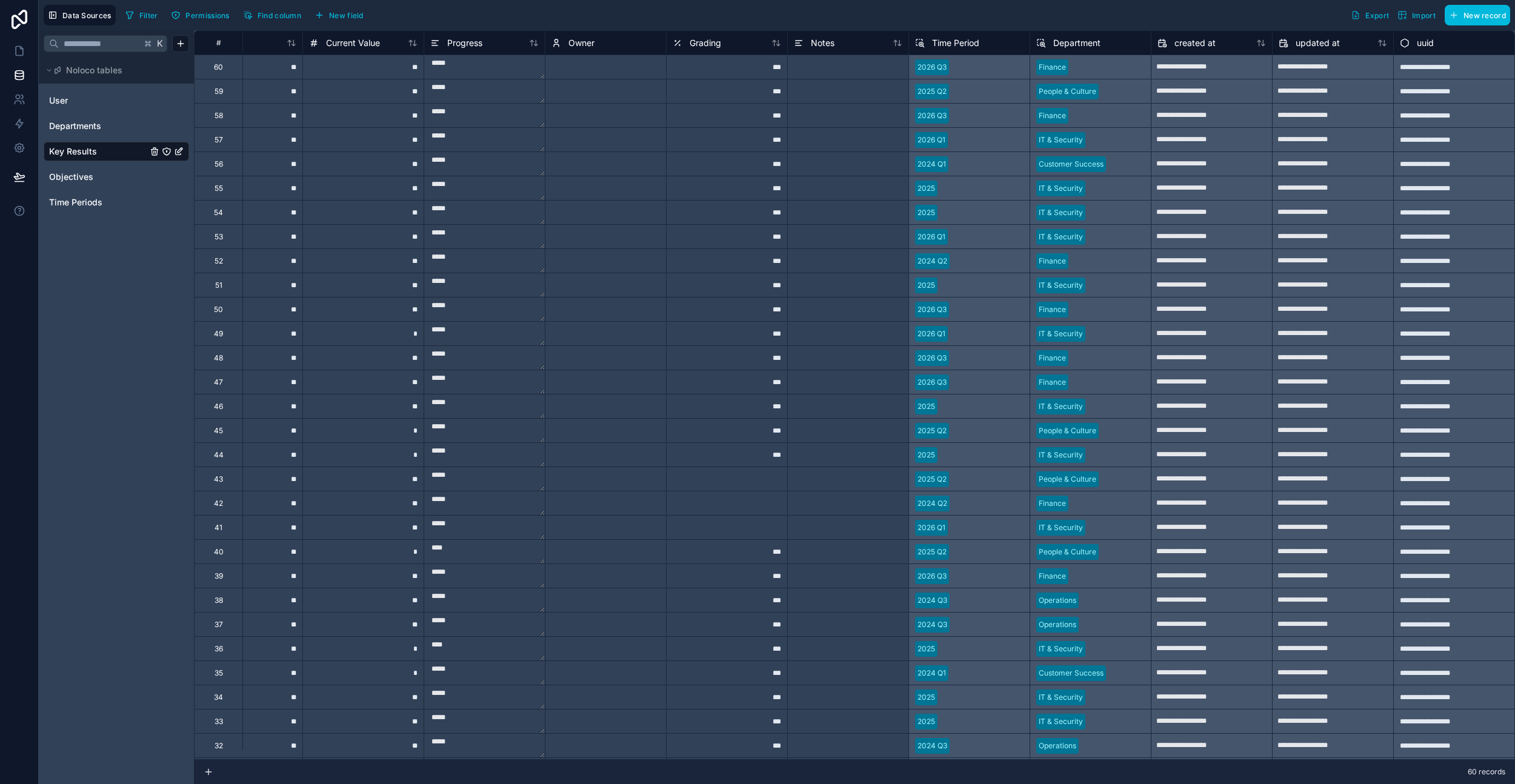
scroll to position [0, 433]
click at [618, 13] on div "Filter Permissions Find column New field Export Import New record" at bounding box center [816, 15] width 1390 height 21
click at [838, 348] on div at bounding box center [848, 357] width 121 height 24
